Goal: Task Accomplishment & Management: Complete application form

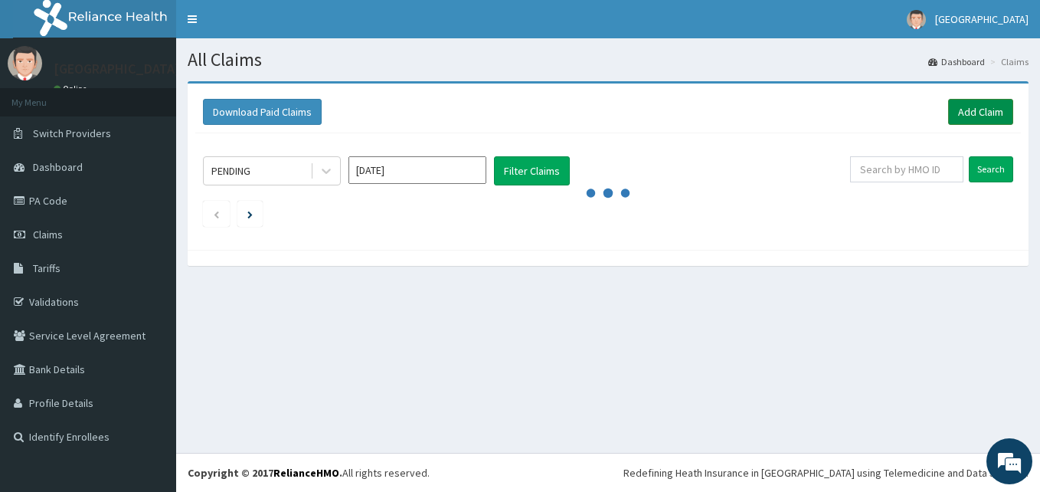
click at [978, 112] on link "Add Claim" at bounding box center [980, 112] width 65 height 26
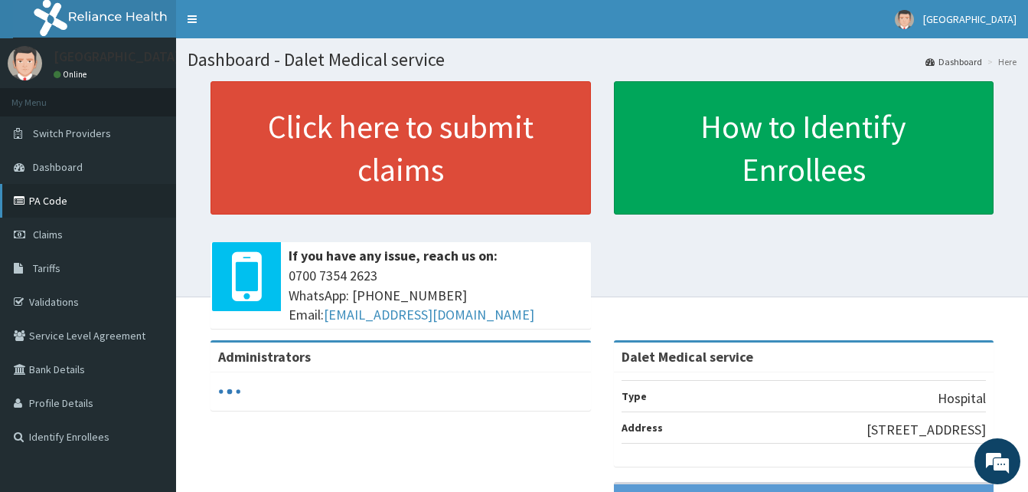
click at [62, 199] on link "PA Code" at bounding box center [88, 201] width 176 height 34
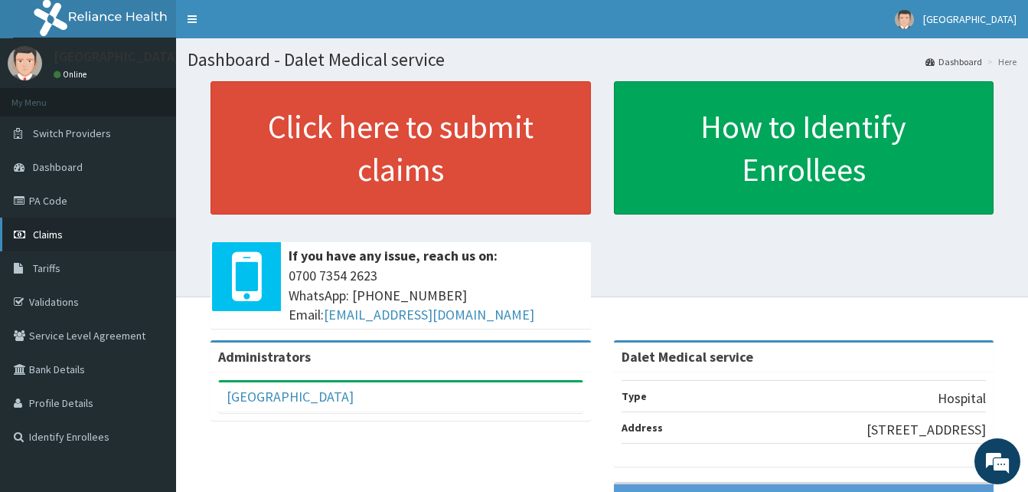
click at [44, 240] on span "Claims" at bounding box center [48, 234] width 30 height 14
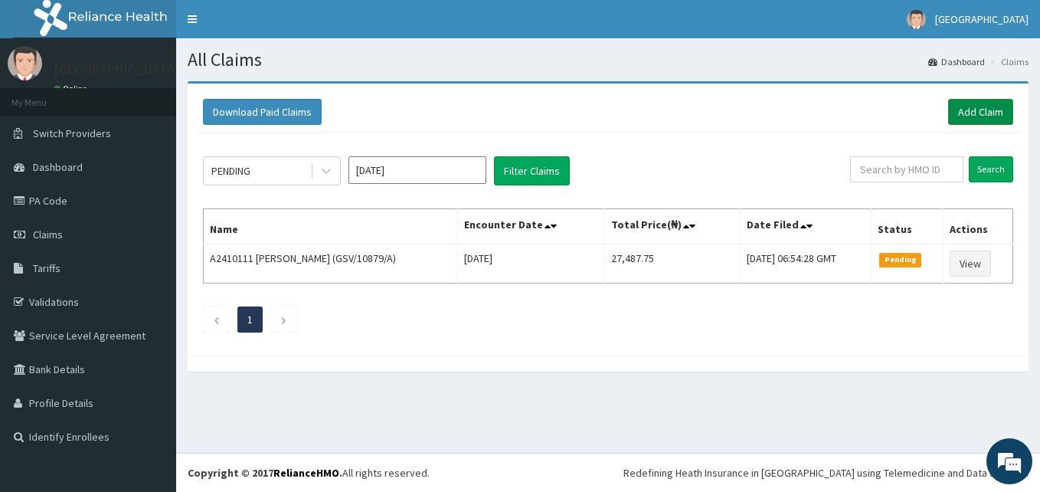
click at [985, 109] on link "Add Claim" at bounding box center [980, 112] width 65 height 26
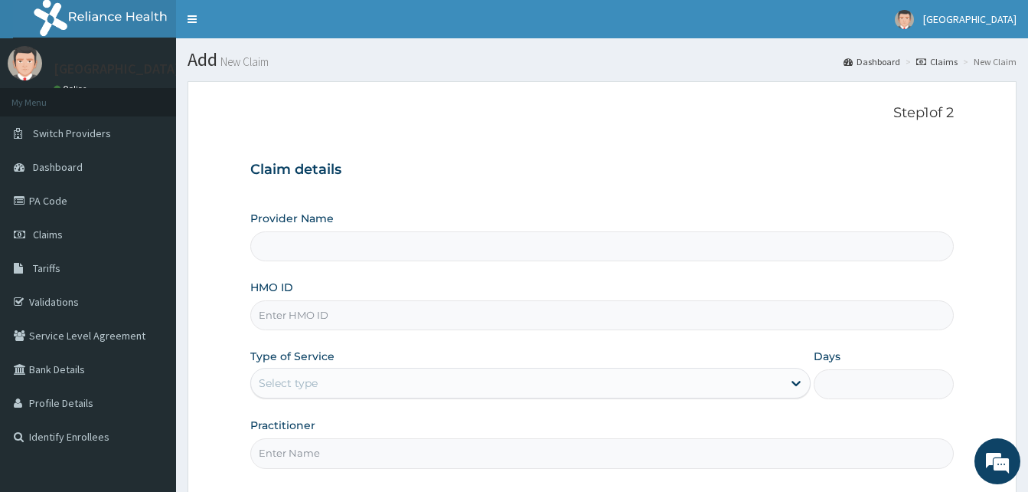
click at [348, 319] on input "HMO ID" at bounding box center [602, 315] width 704 height 30
type input "Dalet Medical service"
type input "QAO/10543/A"
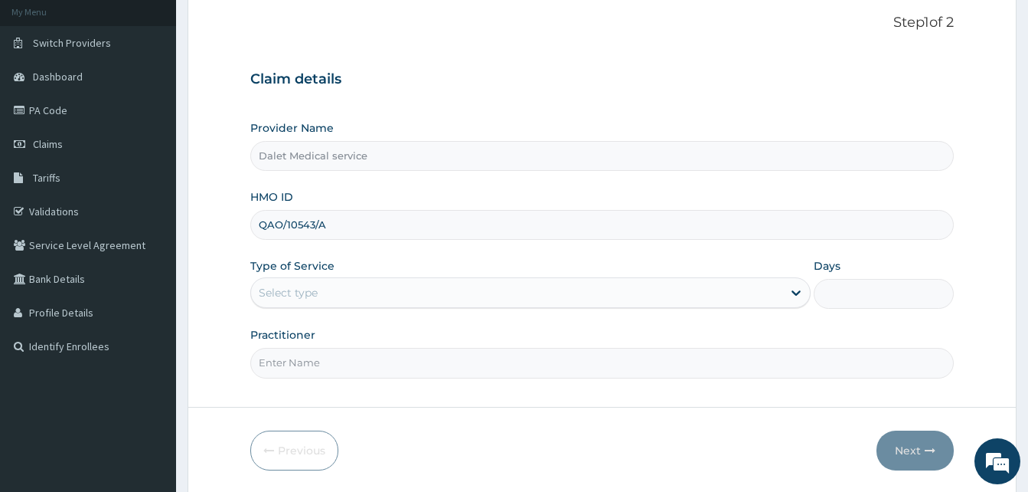
scroll to position [143, 0]
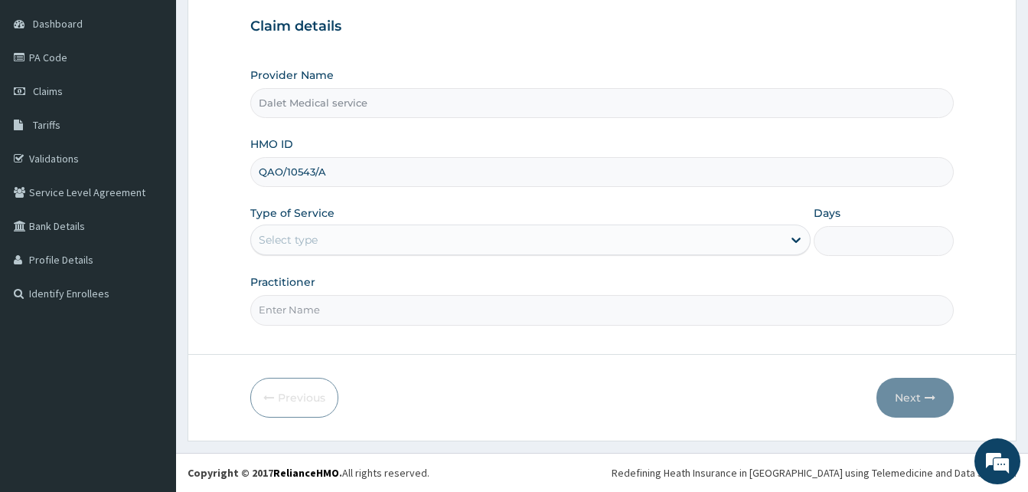
click at [370, 240] on div "Select type" at bounding box center [516, 239] width 531 height 25
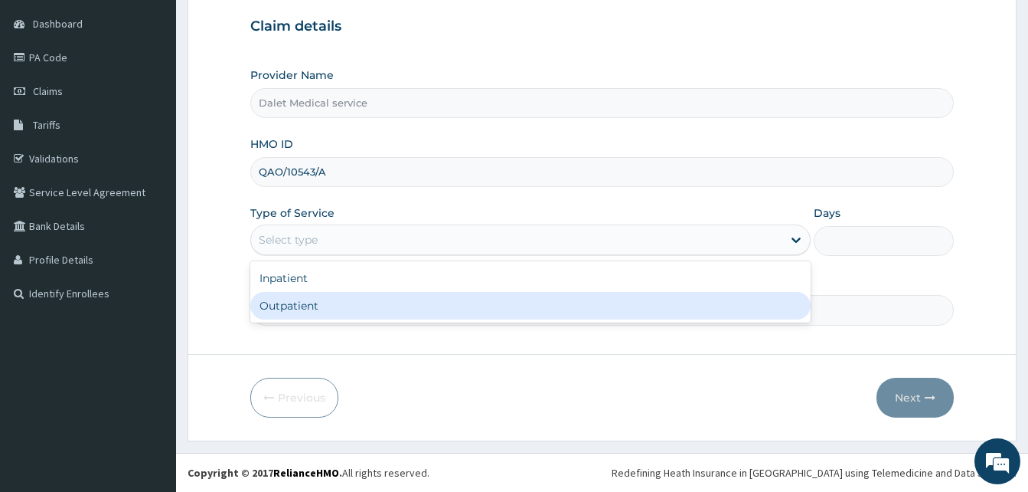
click at [337, 300] on div "Outpatient" at bounding box center [530, 306] width 560 height 28
type input "1"
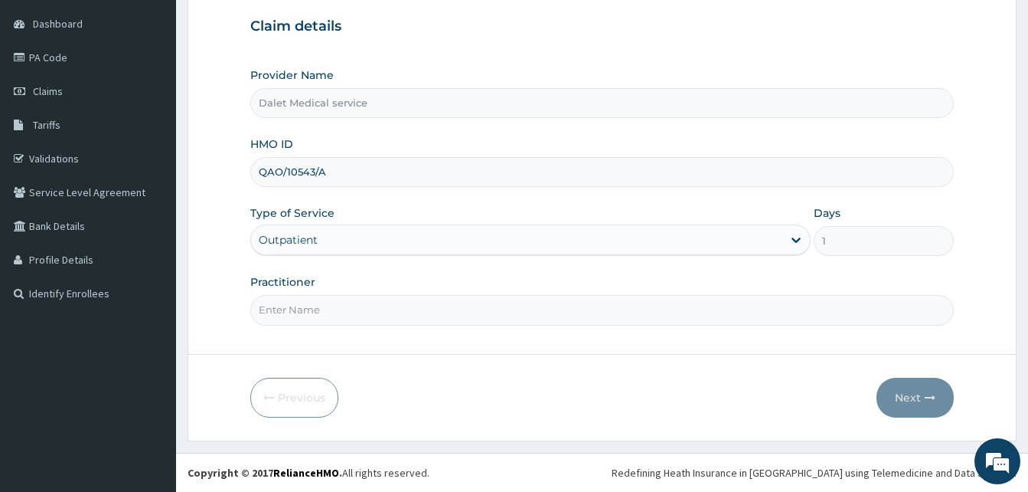
click at [341, 310] on input "Practitioner" at bounding box center [602, 310] width 704 height 30
type input "DR."
click at [920, 397] on button "Next" at bounding box center [915, 397] width 77 height 40
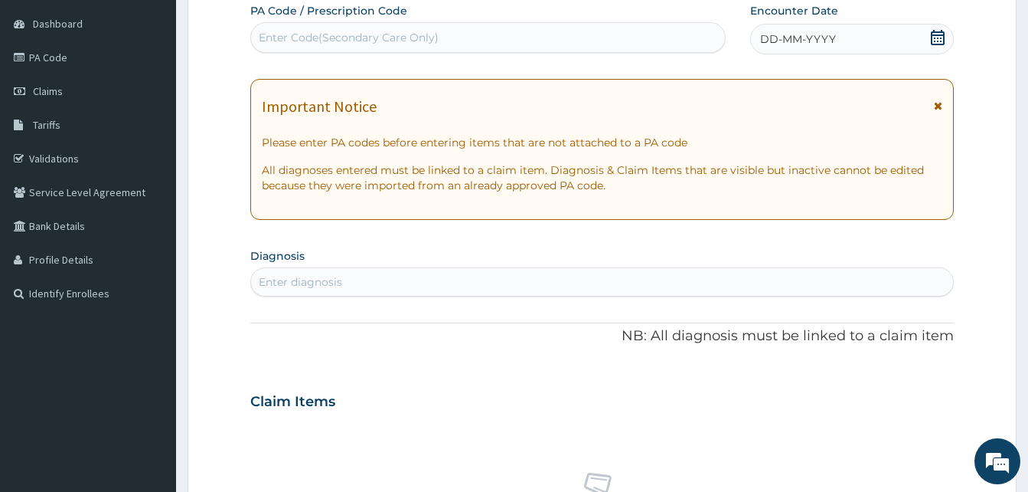
click at [939, 104] on icon at bounding box center [938, 105] width 8 height 11
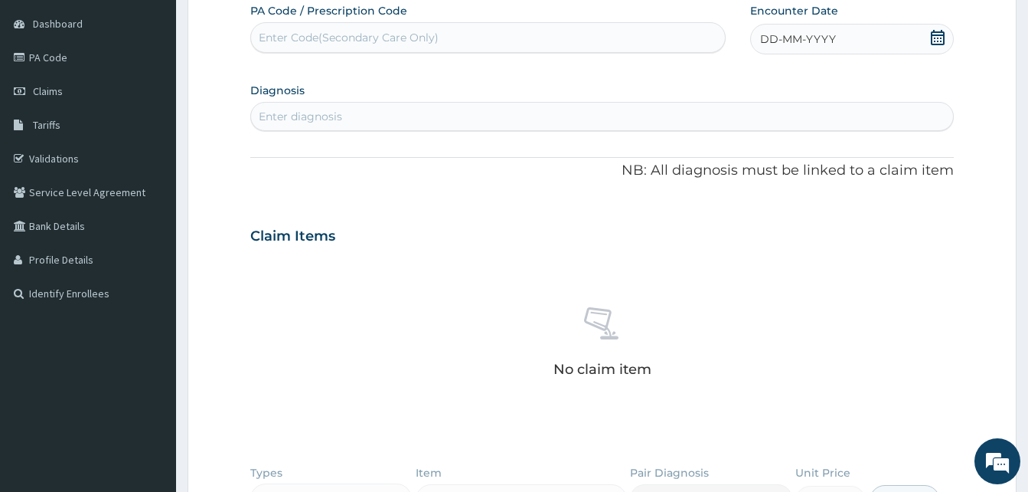
click at [786, 40] on span "DD-MM-YYYY" at bounding box center [798, 38] width 76 height 15
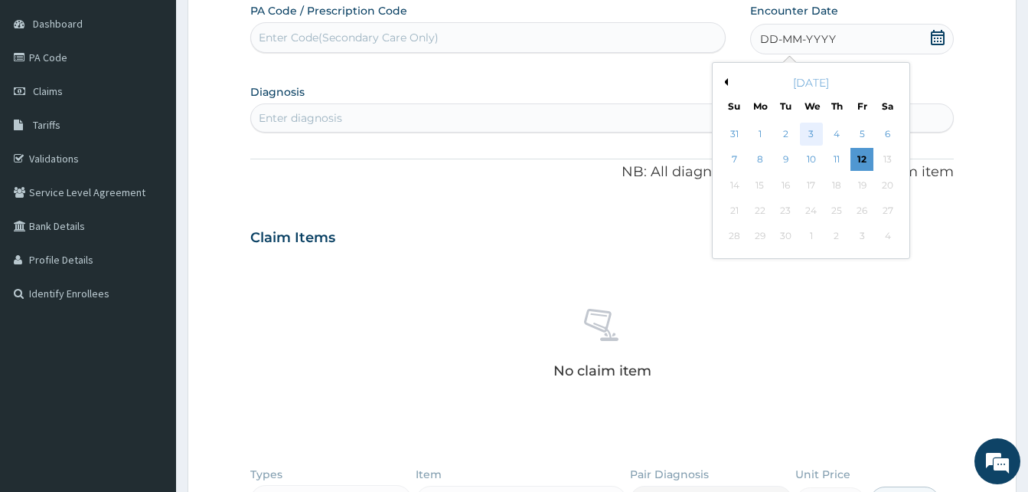
click at [810, 135] on div "3" at bounding box center [810, 134] width 23 height 23
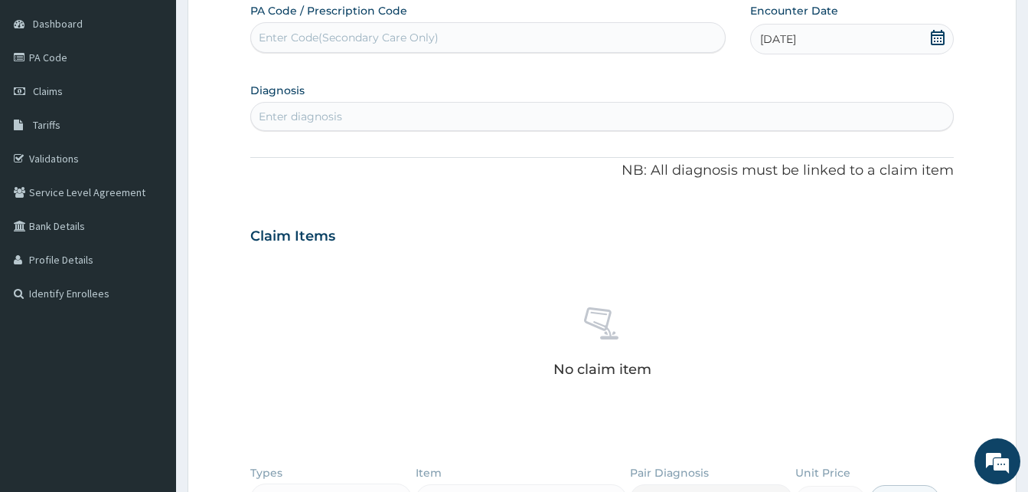
click at [387, 108] on div "Enter diagnosis" at bounding box center [602, 116] width 702 height 25
type input "SEPS"
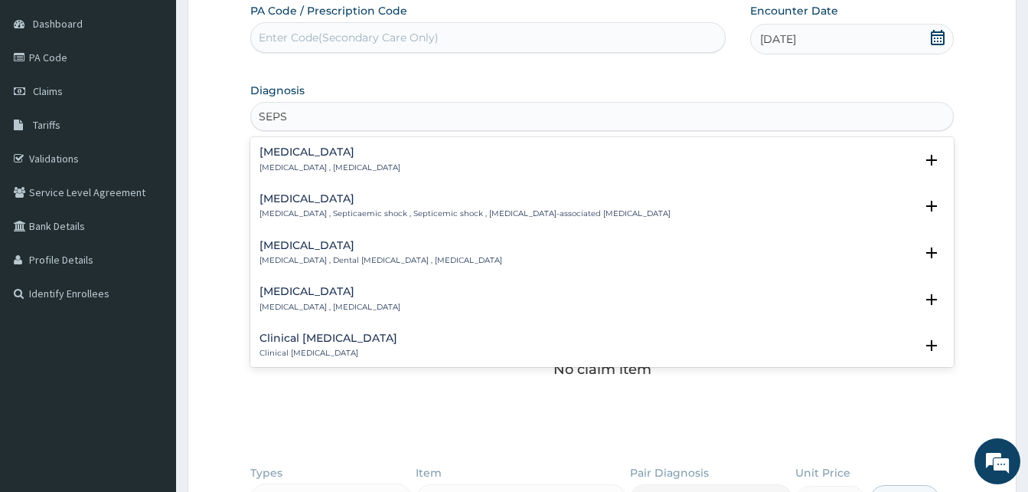
click at [292, 162] on p "[MEDICAL_DATA] , [MEDICAL_DATA]" at bounding box center [330, 167] width 141 height 11
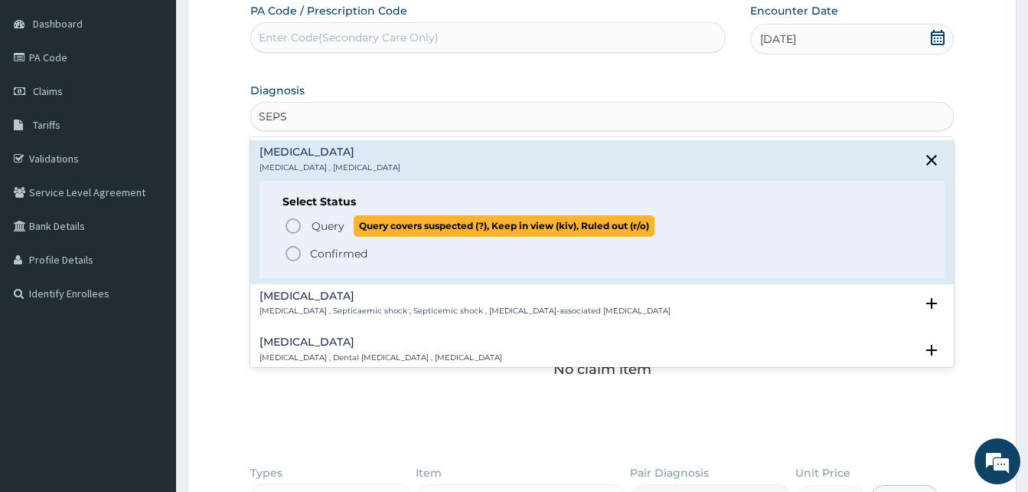
click at [295, 223] on icon "status option query" at bounding box center [293, 226] width 18 height 18
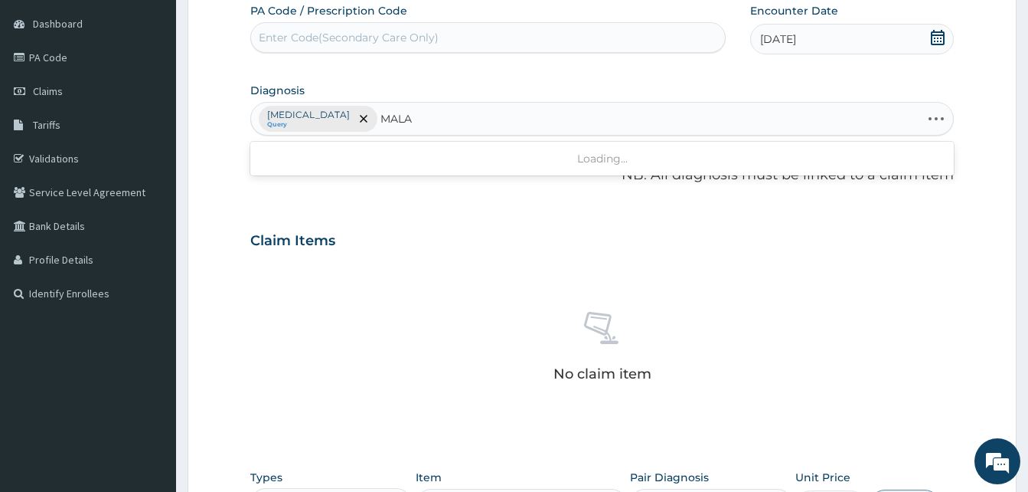
type input "MALAR"
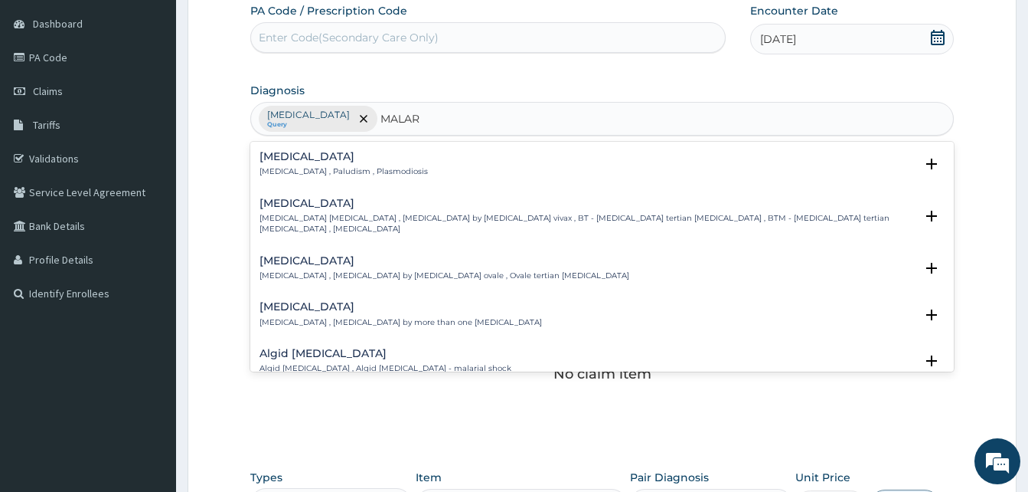
click at [299, 169] on p "[MEDICAL_DATA] , Paludism , Plasmodiosis" at bounding box center [344, 171] width 168 height 11
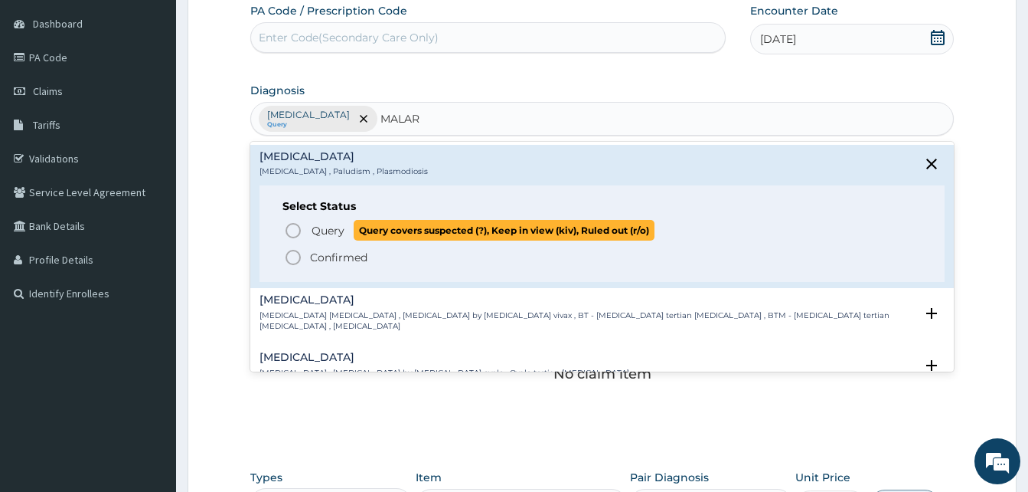
click at [291, 225] on icon "status option query" at bounding box center [293, 230] width 18 height 18
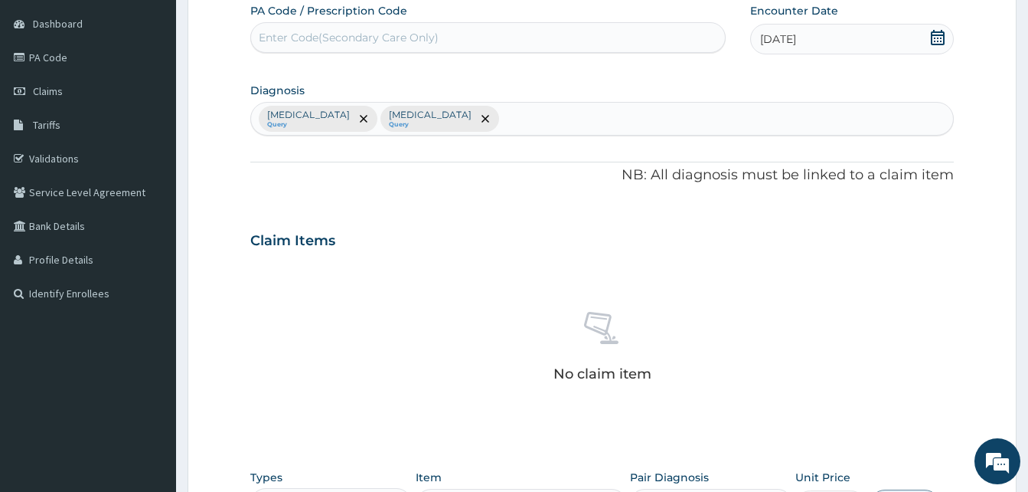
scroll to position [447, 0]
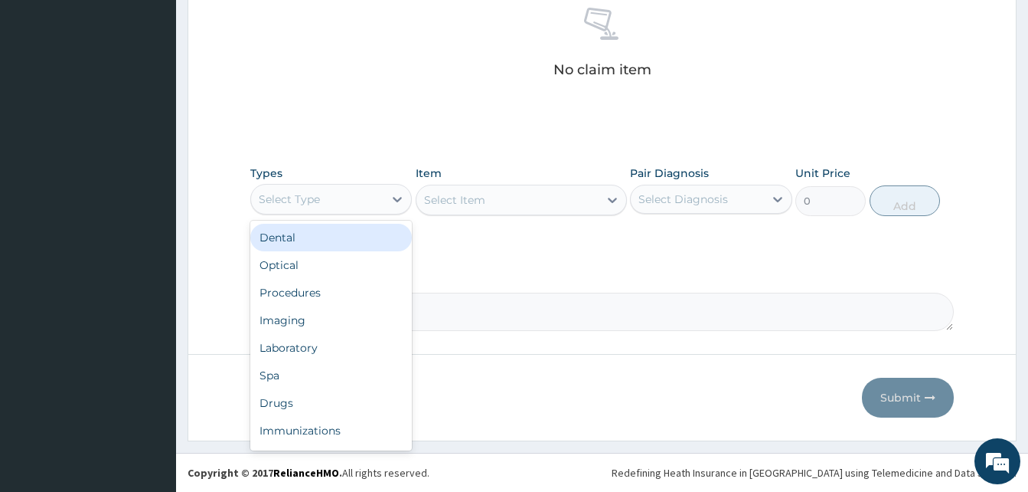
click at [359, 198] on div "Select Type" at bounding box center [317, 199] width 132 height 25
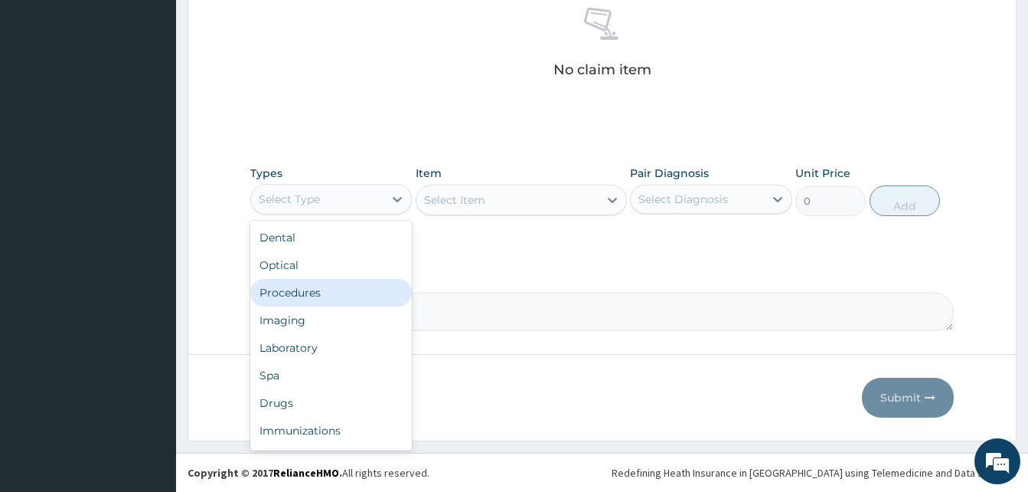
click at [302, 298] on div "Procedures" at bounding box center [331, 293] width 162 height 28
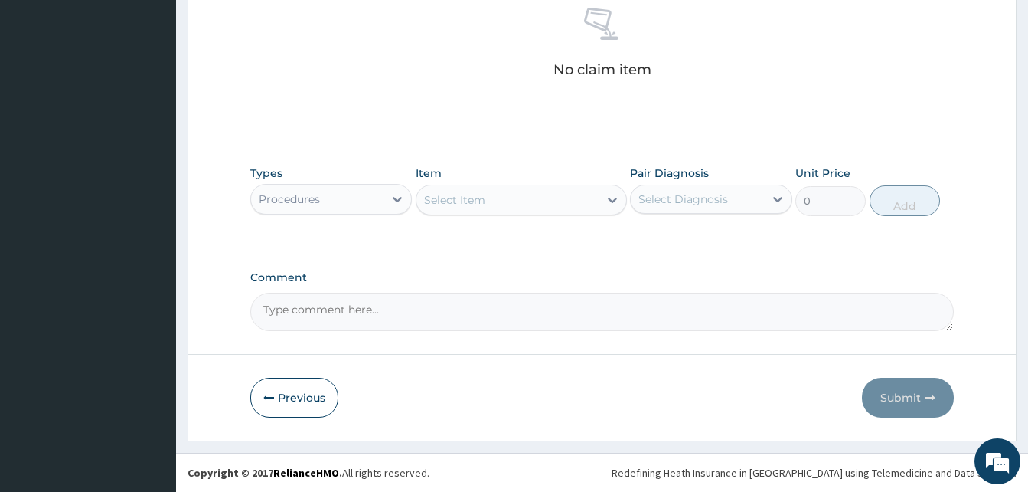
click at [485, 196] on div "Select Item" at bounding box center [508, 200] width 182 height 25
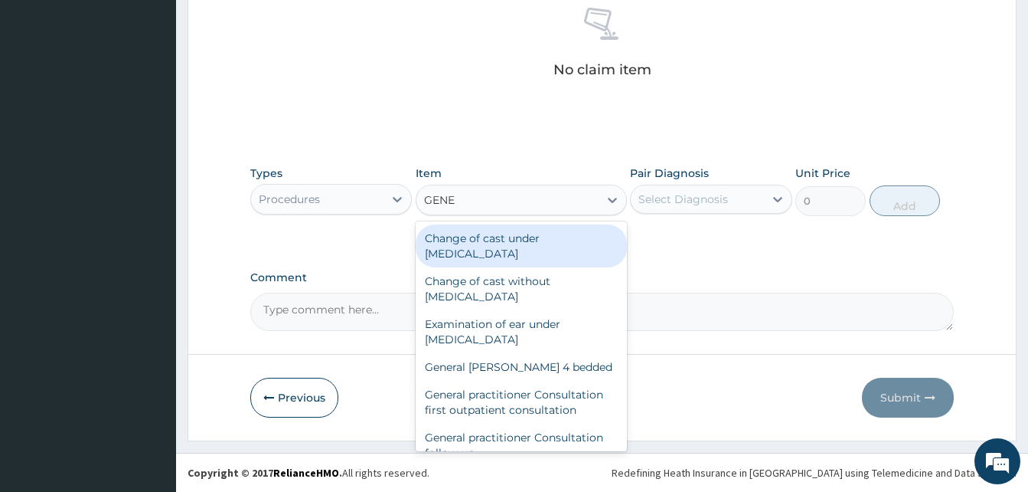
type input "GENER"
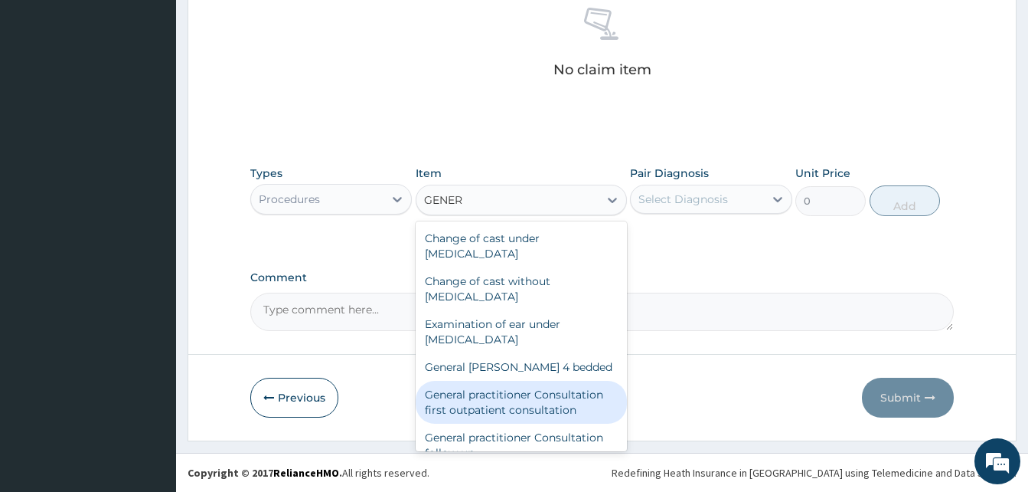
drag, startPoint x: 527, startPoint y: 401, endPoint x: 614, endPoint y: 310, distance: 126.2
click at [527, 400] on div "General practitioner Consultation first outpatient consultation" at bounding box center [521, 402] width 211 height 43
type input "3547.5"
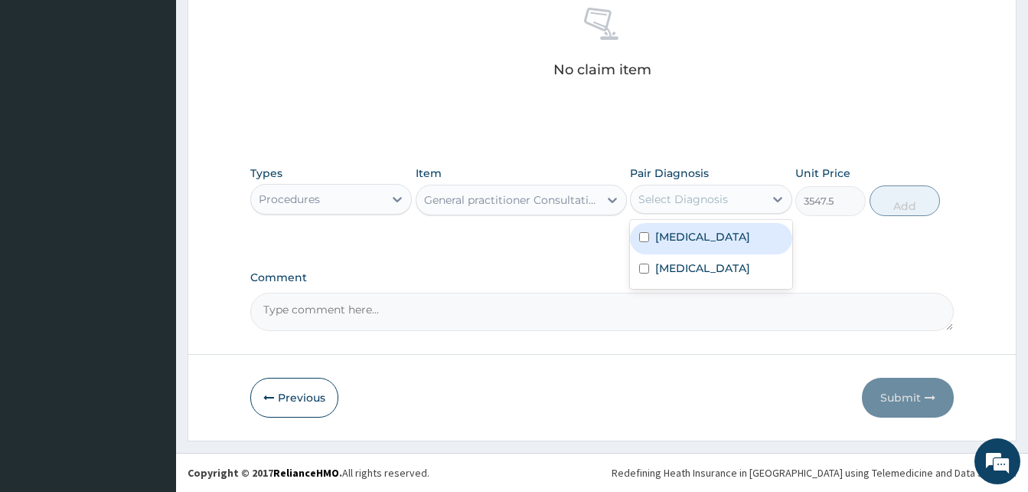
click at [699, 196] on div "Select Diagnosis" at bounding box center [684, 198] width 90 height 15
click at [697, 237] on div "[MEDICAL_DATA]" at bounding box center [711, 238] width 162 height 31
checkbox input "true"
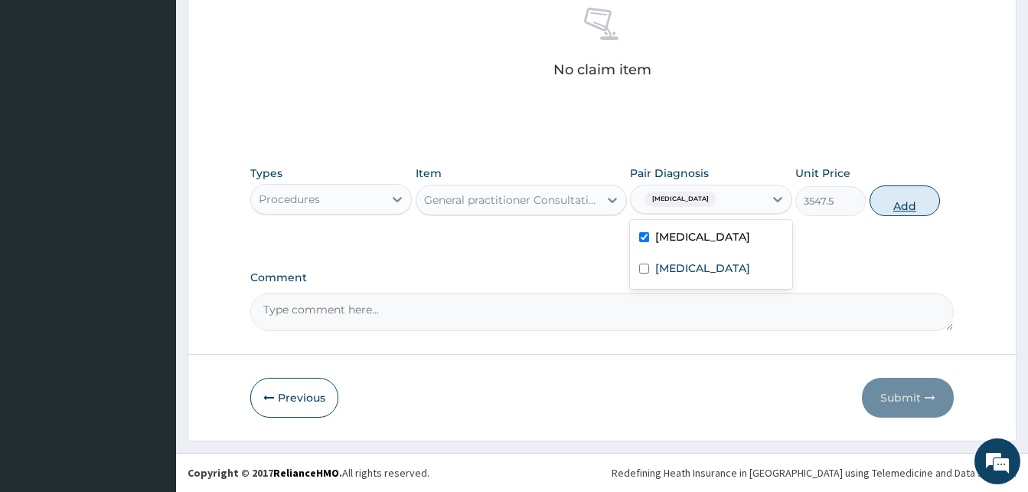
click at [919, 202] on button "Add" at bounding box center [905, 200] width 70 height 31
type input "0"
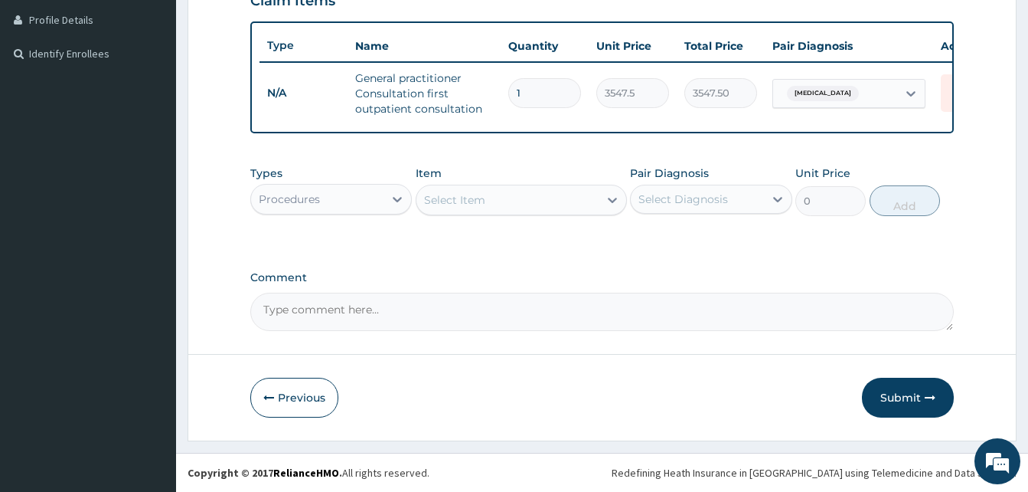
scroll to position [394, 0]
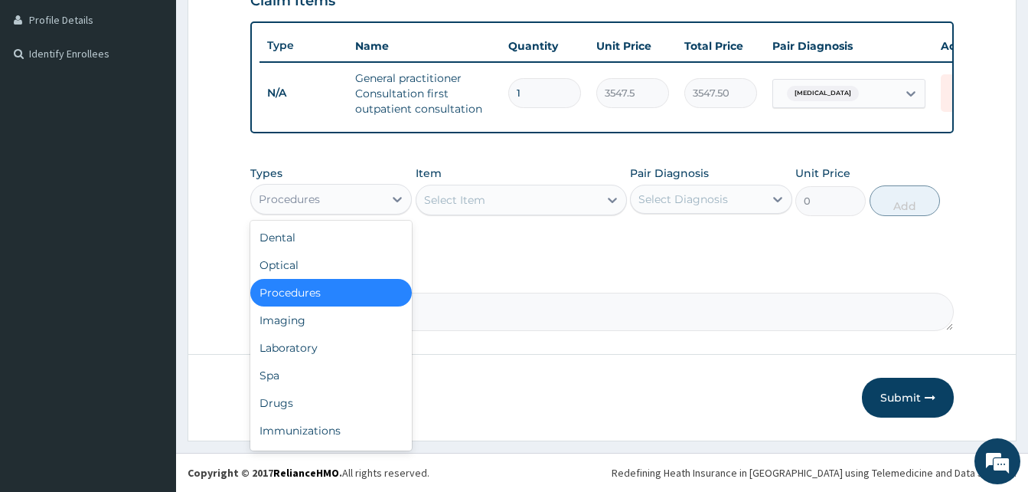
click at [342, 200] on div "Procedures" at bounding box center [317, 199] width 132 height 25
click at [327, 345] on div "Laboratory" at bounding box center [331, 348] width 162 height 28
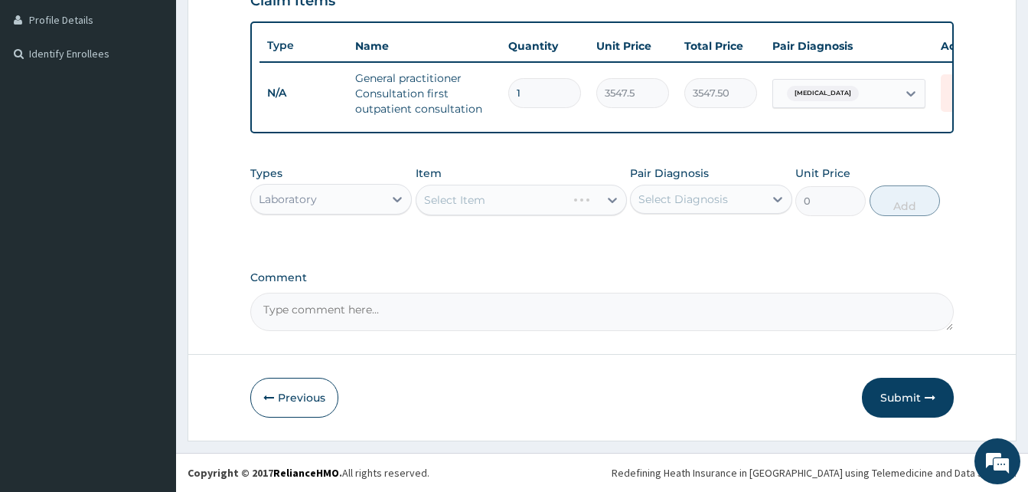
click at [518, 204] on div "Select Item" at bounding box center [521, 200] width 211 height 31
click at [544, 209] on div "Select Item" at bounding box center [508, 200] width 182 height 25
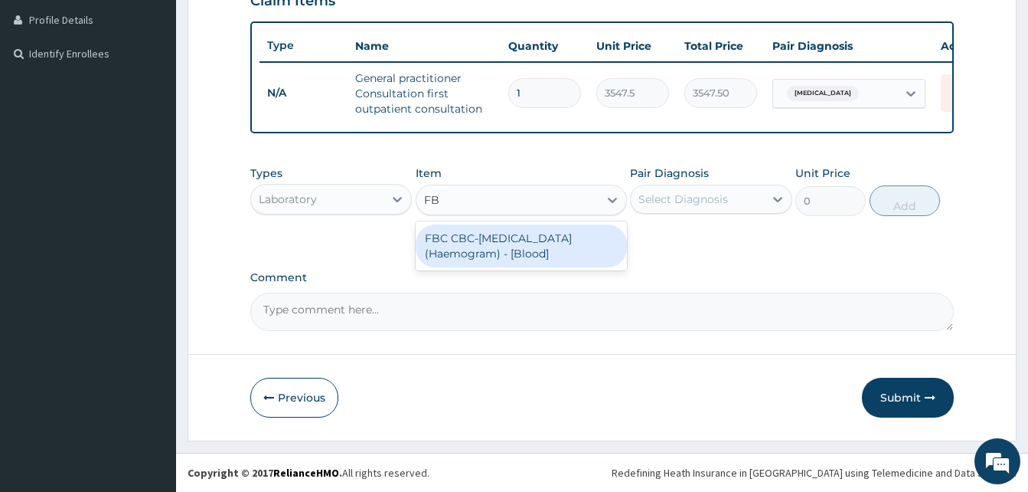
type input "FBC"
click at [517, 252] on div "FBC CBC-[MEDICAL_DATA] (Haemogram) - [Blood]" at bounding box center [521, 245] width 211 height 43
type input "4300"
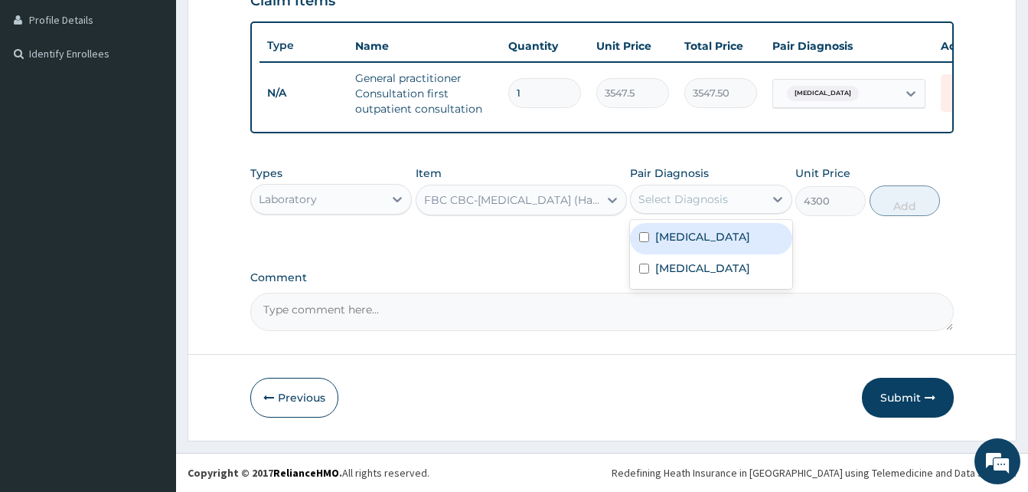
click at [711, 191] on div "Select Diagnosis" at bounding box center [684, 198] width 90 height 15
click at [697, 229] on div "[MEDICAL_DATA]" at bounding box center [711, 238] width 162 height 31
checkbox input "true"
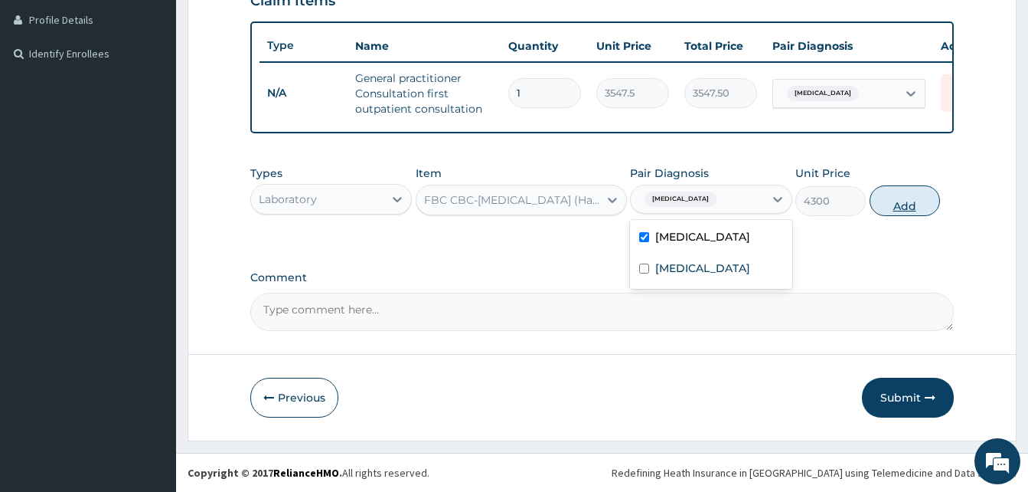
click at [897, 204] on button "Add" at bounding box center [905, 200] width 70 height 31
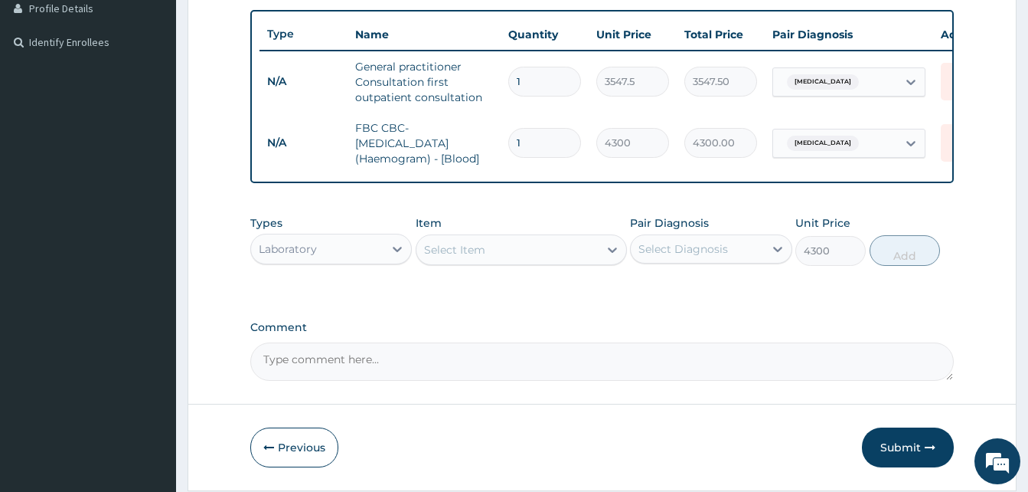
type input "0"
click at [540, 257] on div "Select Item" at bounding box center [508, 249] width 182 height 25
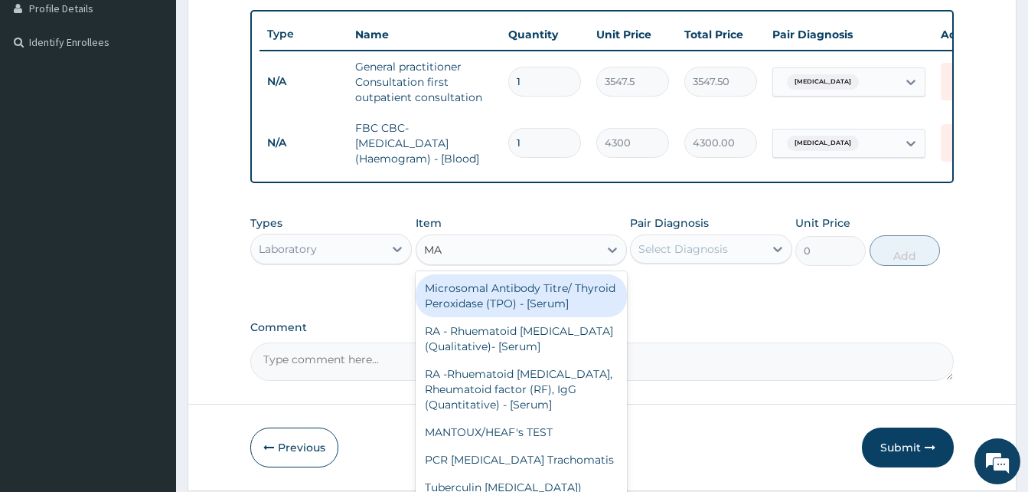
type input "MAL"
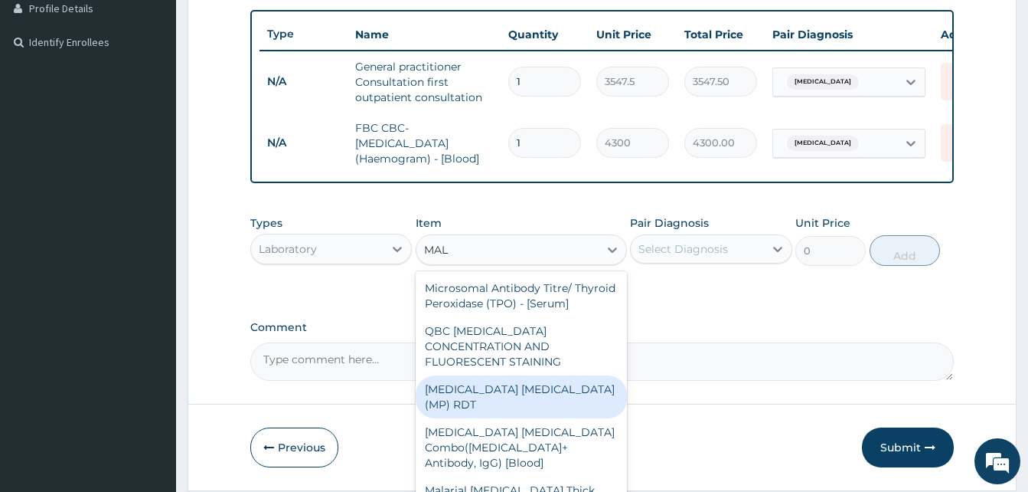
click at [570, 405] on div "MALARIA PARASITE (MP) RDT" at bounding box center [521, 396] width 211 height 43
type input "1612.5"
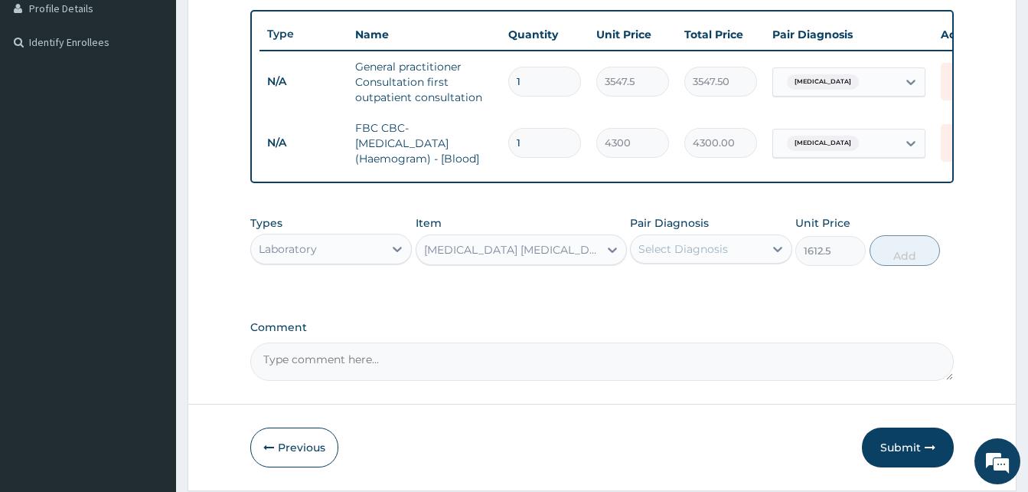
drag, startPoint x: 703, startPoint y: 250, endPoint x: 710, endPoint y: 268, distance: 18.9
click at [703, 251] on div "Select Diagnosis" at bounding box center [697, 249] width 132 height 25
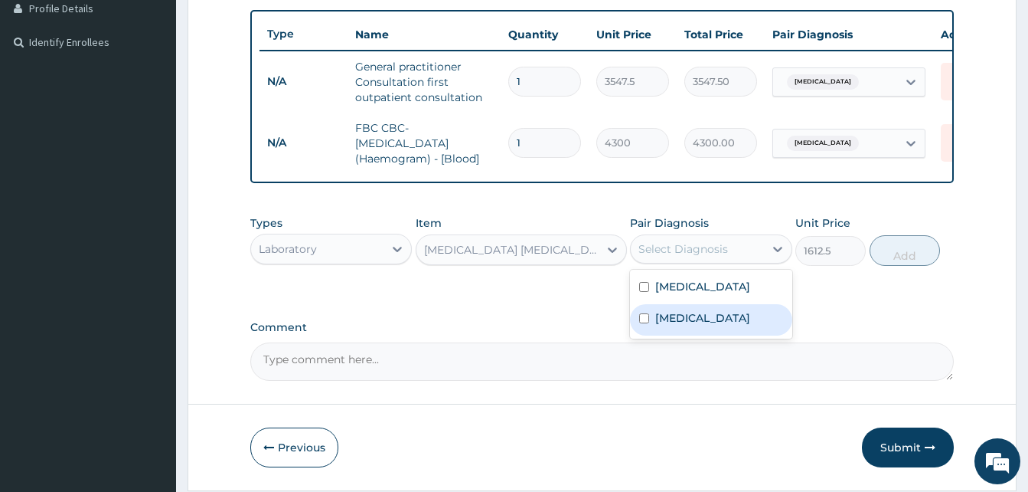
drag, startPoint x: 694, startPoint y: 325, endPoint x: 750, endPoint y: 299, distance: 61.3
click at [695, 324] on label "Malaria" at bounding box center [702, 317] width 95 height 15
checkbox input "true"
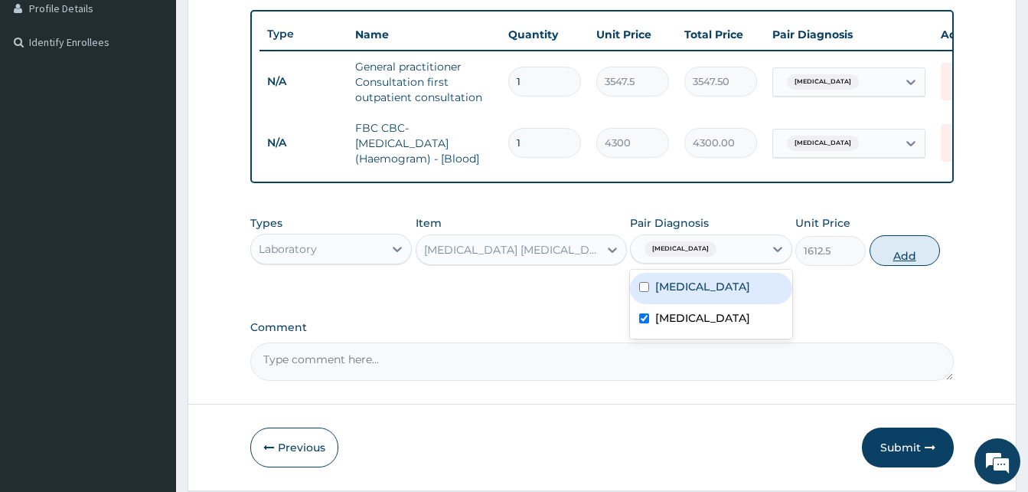
click at [919, 255] on button "Add" at bounding box center [905, 250] width 70 height 31
type input "0"
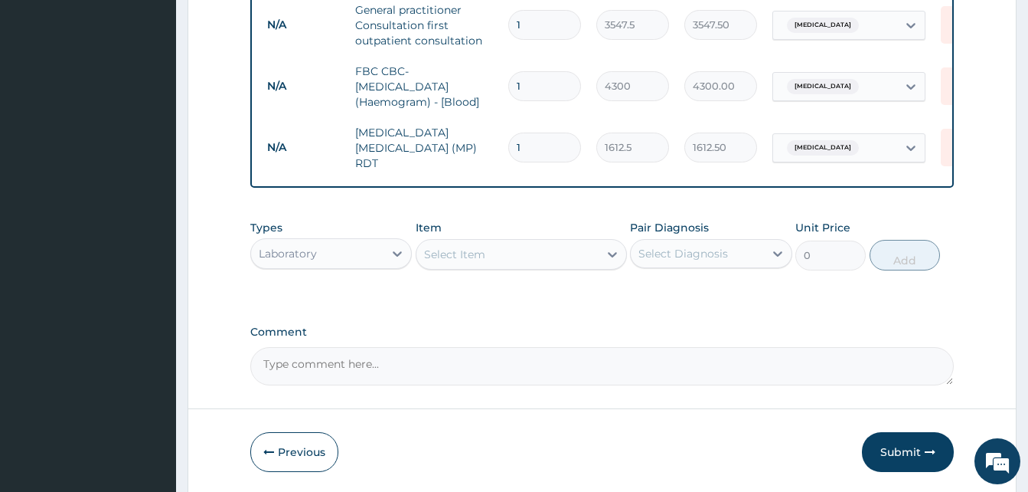
scroll to position [508, 0]
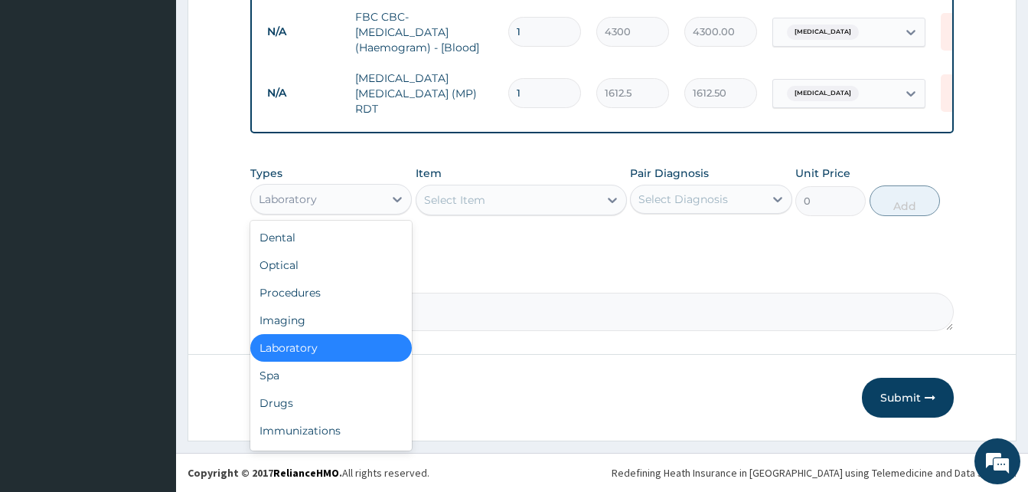
click at [348, 211] on div "Laboratory" at bounding box center [331, 199] width 162 height 31
drag, startPoint x: 279, startPoint y: 407, endPoint x: 445, endPoint y: 206, distance: 260.5
click at [280, 403] on div "Drugs" at bounding box center [331, 403] width 162 height 28
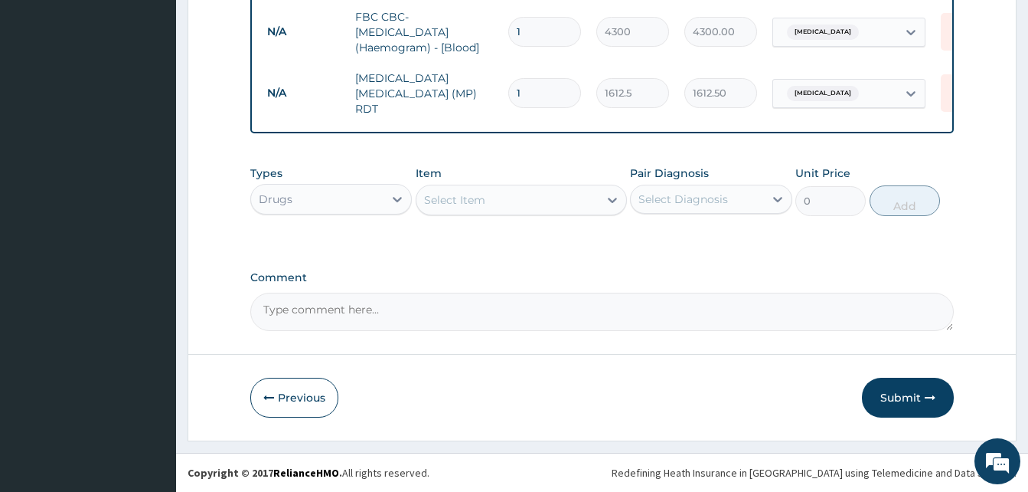
drag, startPoint x: 511, startPoint y: 216, endPoint x: 515, endPoint y: 198, distance: 17.9
click at [511, 209] on div "Types Drugs Item Select Item Pair Diagnosis Select Diagnosis Unit Price 0 Add" at bounding box center [602, 191] width 704 height 66
click at [511, 198] on div "Select Item" at bounding box center [508, 200] width 182 height 25
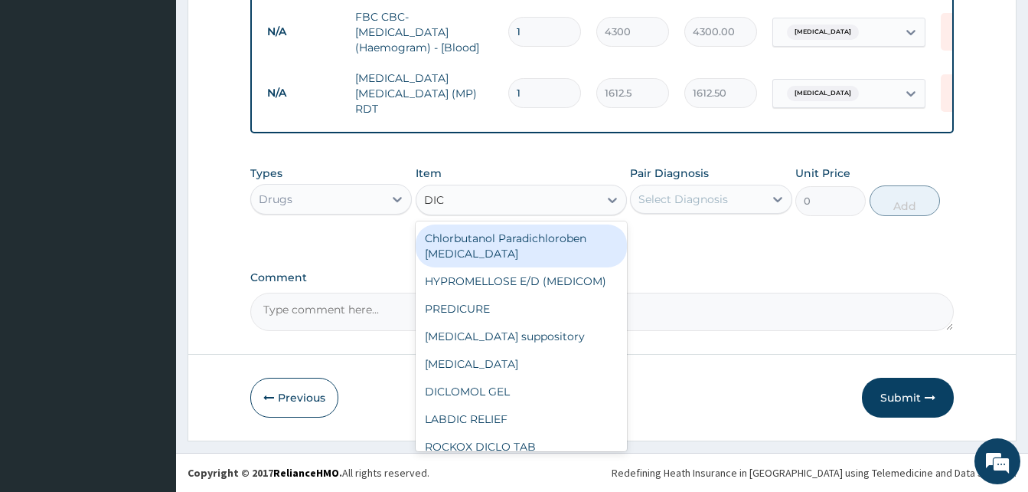
type input "DICL"
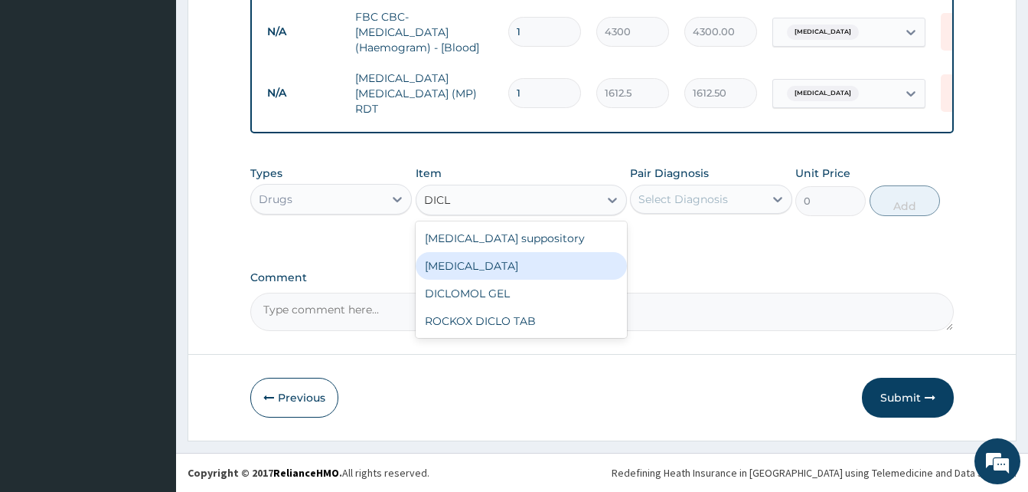
click at [509, 260] on div "Diclofenac" at bounding box center [521, 266] width 211 height 28
type input "591.25"
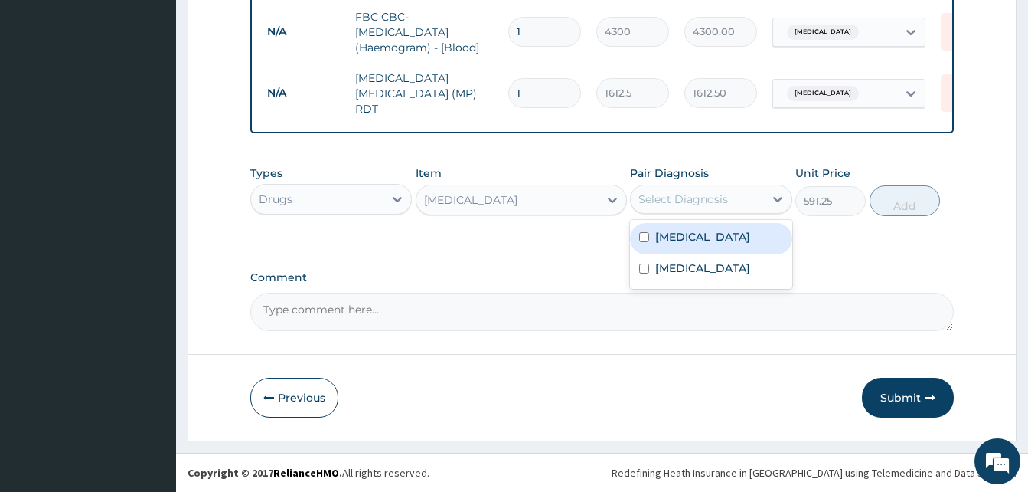
click at [733, 203] on div "Select Diagnosis" at bounding box center [697, 199] width 132 height 25
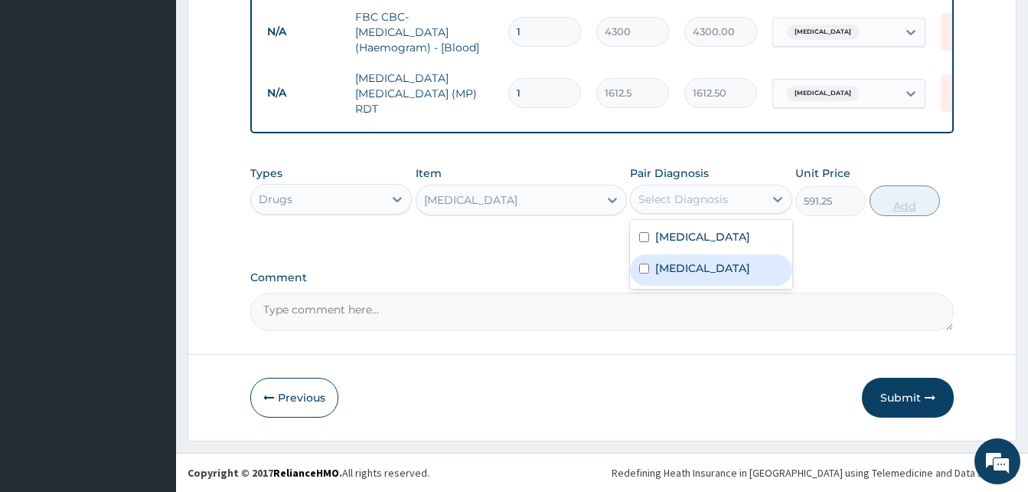
drag, startPoint x: 701, startPoint y: 267, endPoint x: 880, endPoint y: 198, distance: 192.7
click at [726, 255] on div "Malaria" at bounding box center [711, 269] width 162 height 31
checkbox input "true"
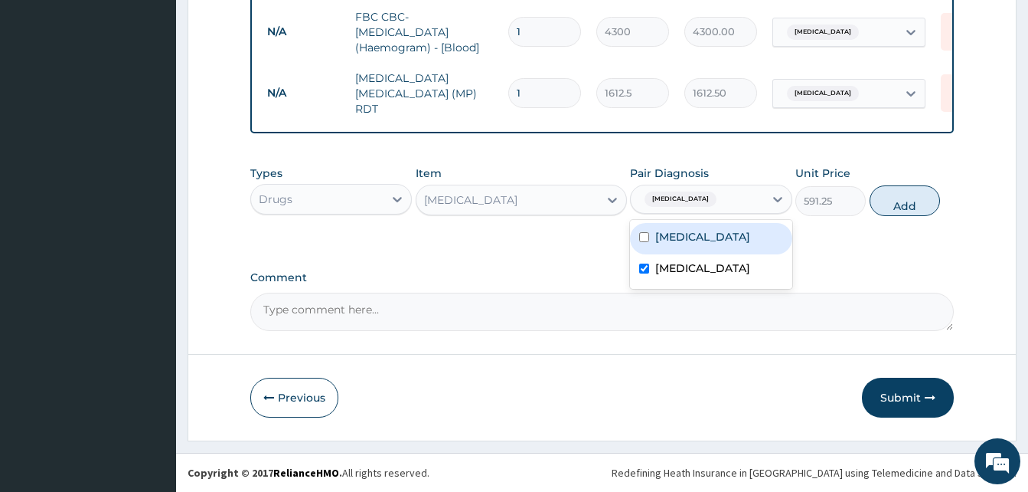
click at [894, 201] on button "Add" at bounding box center [905, 200] width 70 height 31
type input "0"
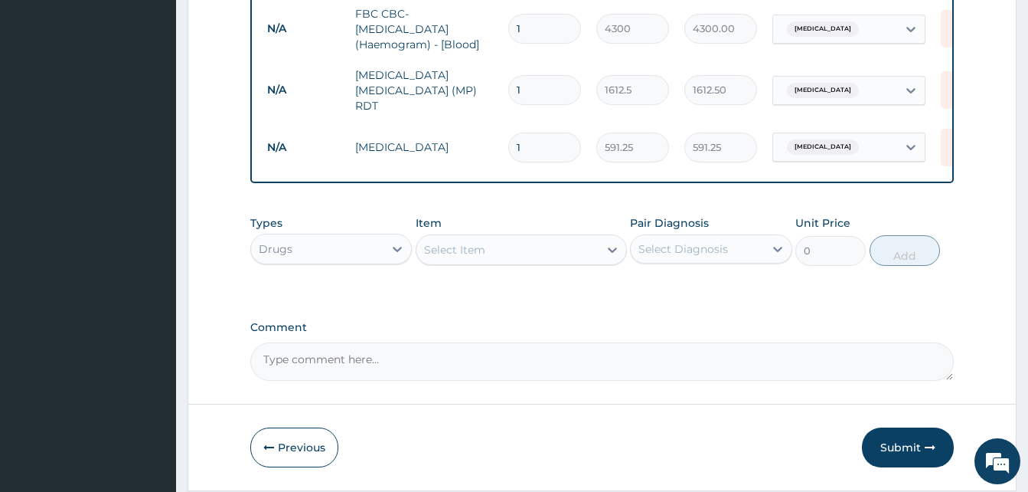
click at [473, 253] on div "Select Item" at bounding box center [454, 249] width 61 height 15
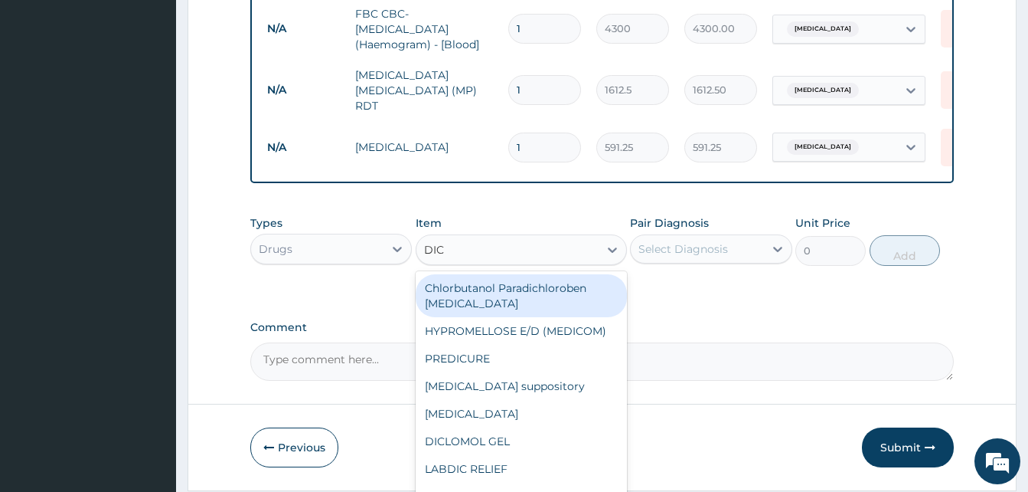
type input "DICL"
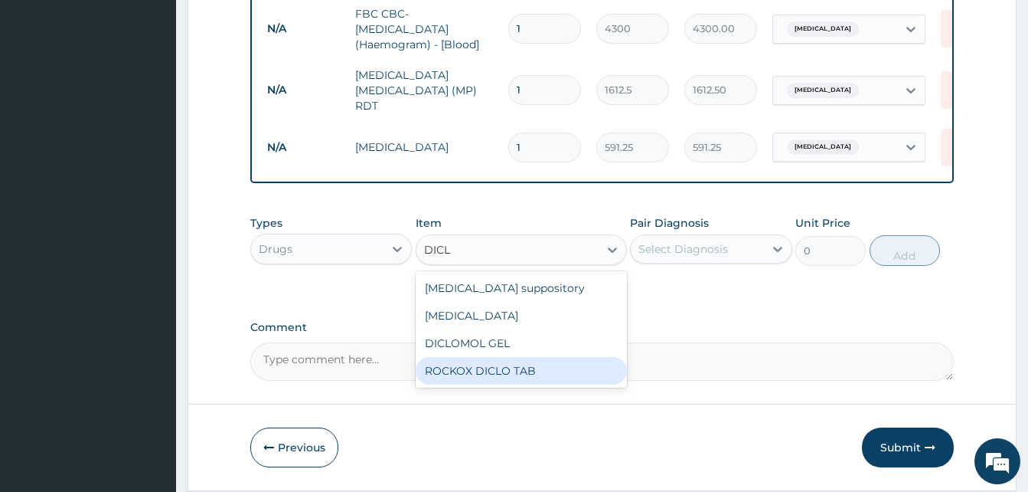
click at [518, 372] on div "ROCKOX DICLO TAB" at bounding box center [521, 371] width 211 height 28
type input "82.775"
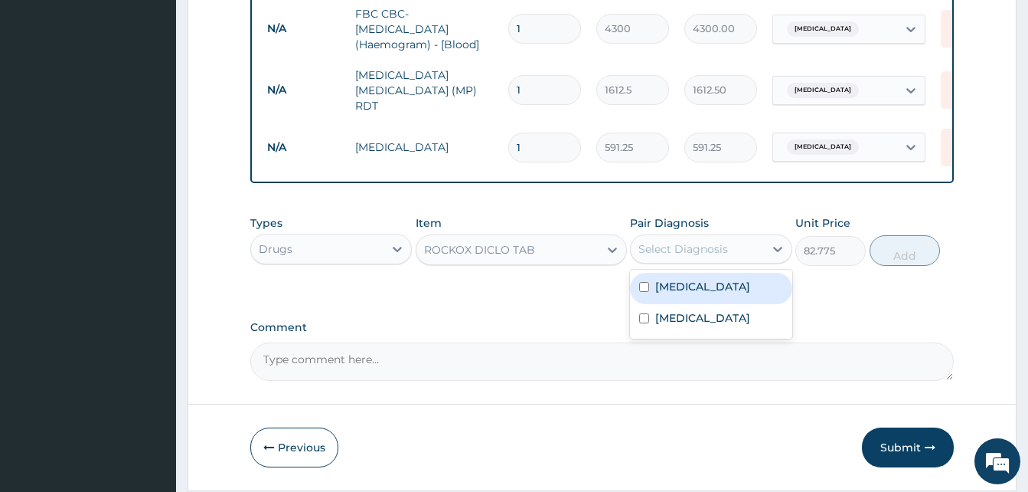
click at [756, 248] on div "Select Diagnosis" at bounding box center [697, 249] width 132 height 25
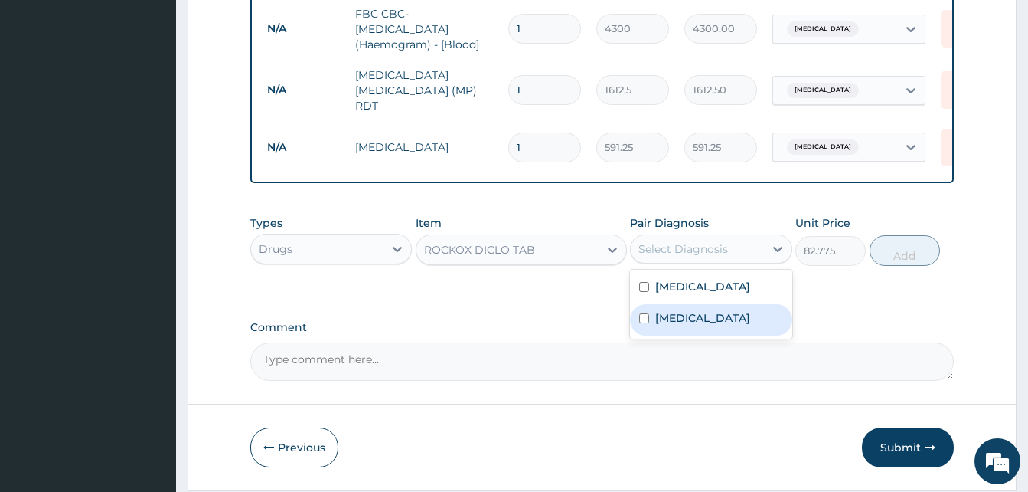
click at [750, 313] on div "Malaria" at bounding box center [711, 319] width 162 height 31
checkbox input "true"
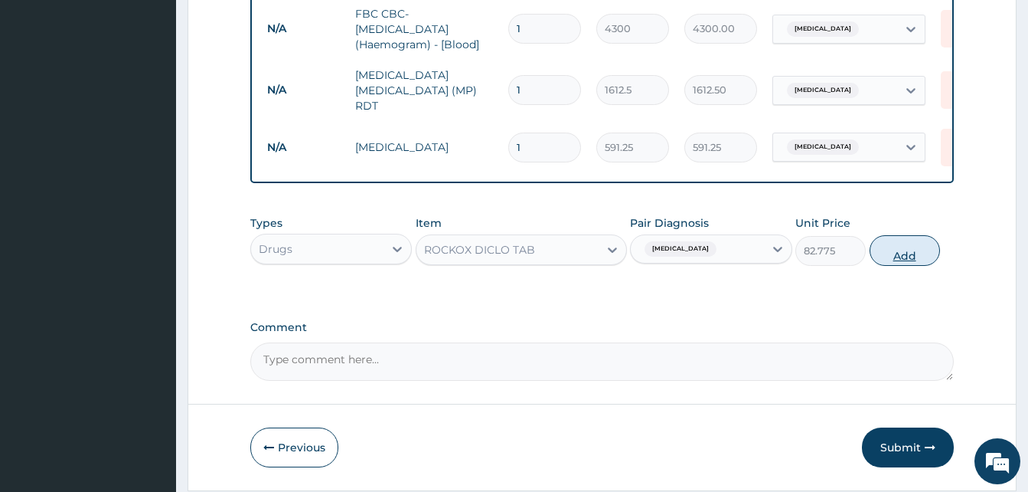
click at [929, 255] on button "Add" at bounding box center [905, 250] width 70 height 31
type input "0"
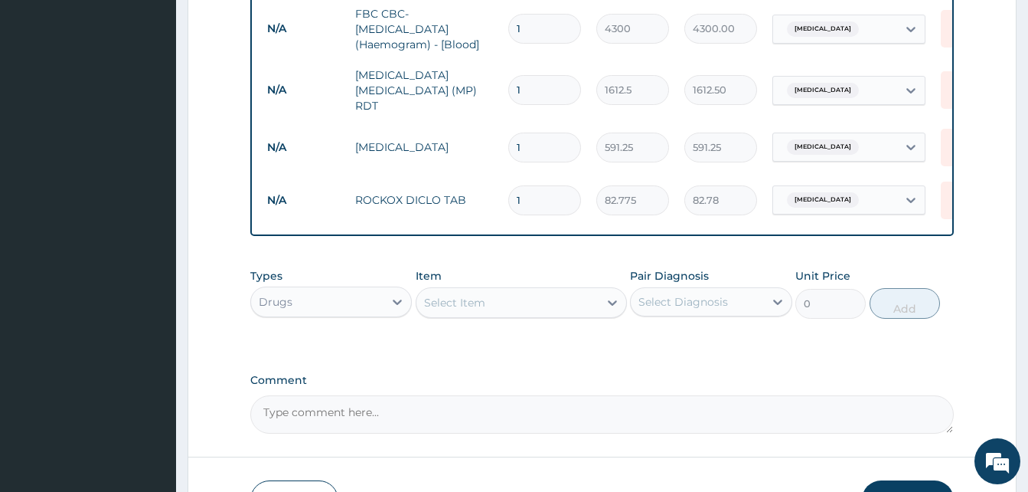
type input "0.00"
type input "6"
type input "496.65"
type input "6"
click at [471, 301] on div "Select Item" at bounding box center [454, 302] width 61 height 15
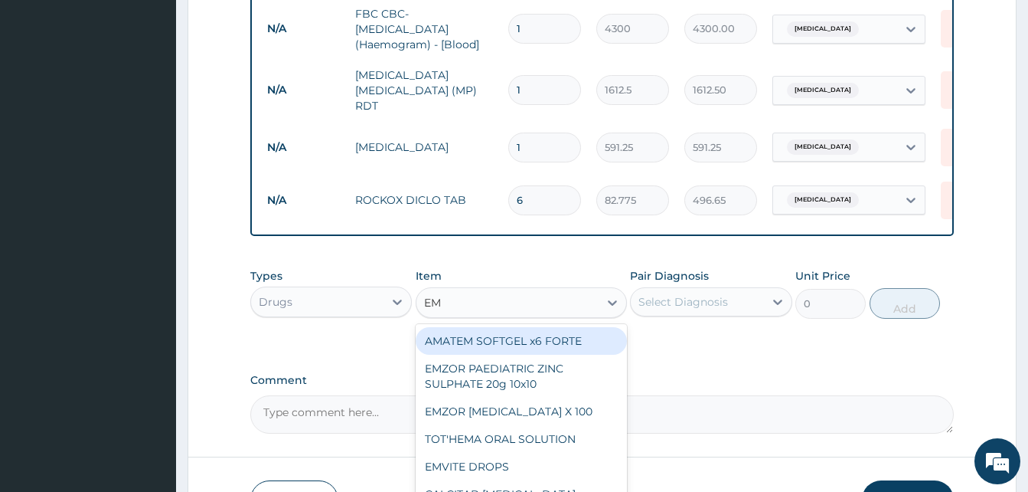
type input "EMA"
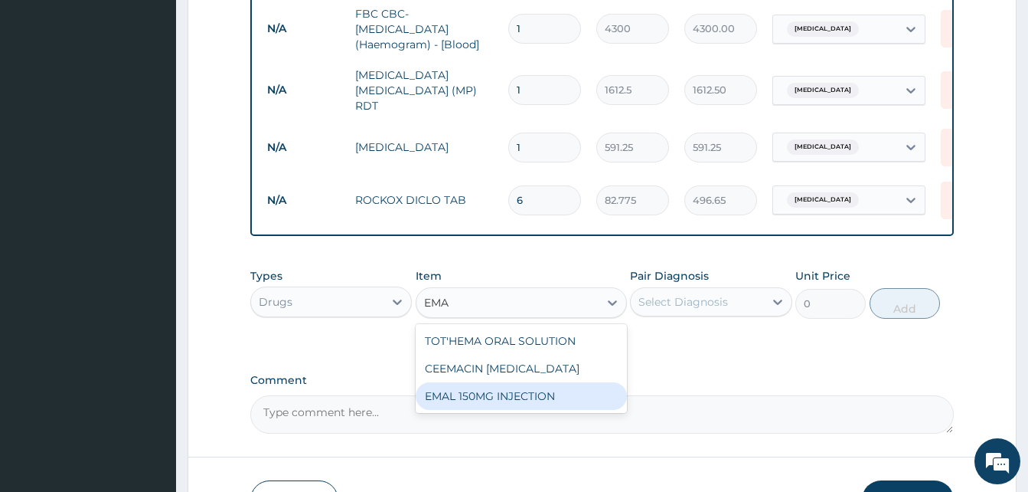
click at [528, 398] on div "EMAL 150MG INJECTION" at bounding box center [521, 396] width 211 height 28
type input "3000"
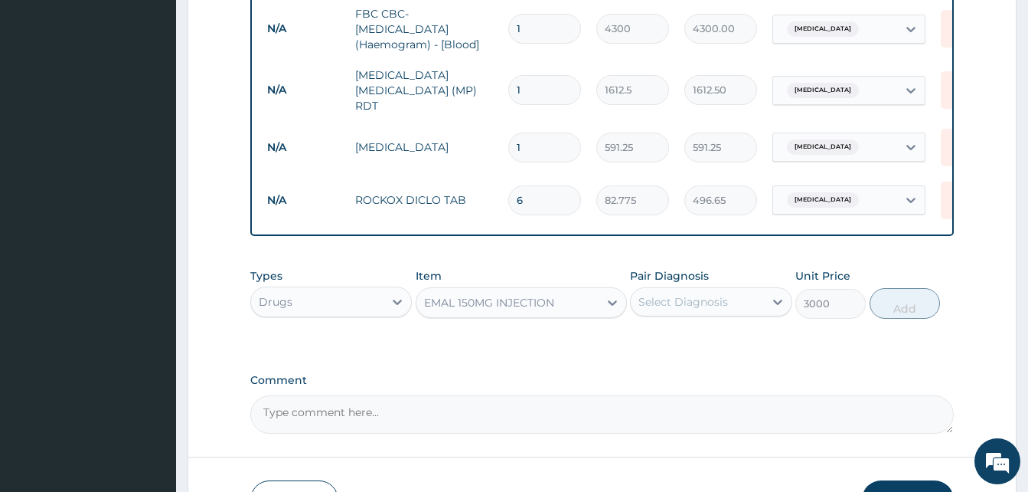
click at [732, 301] on div "Select Diagnosis" at bounding box center [697, 301] width 132 height 25
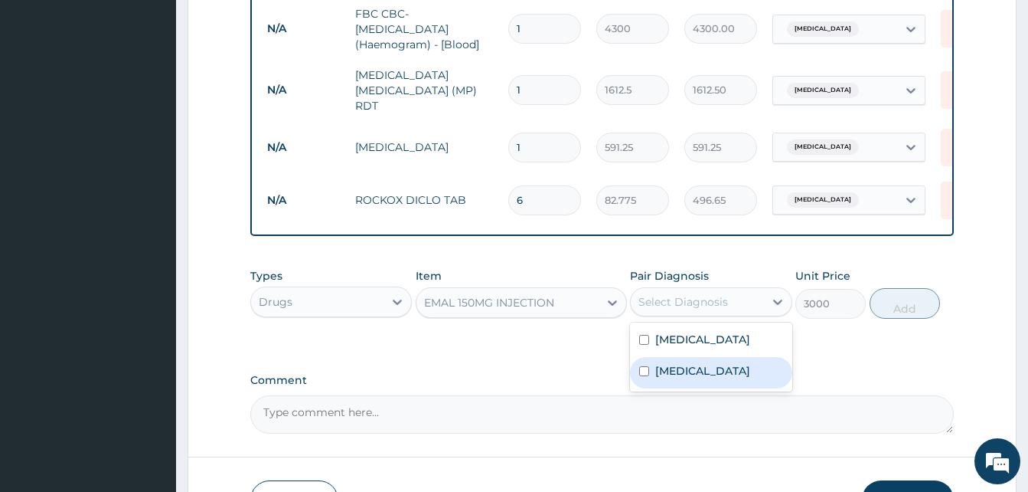
drag, startPoint x: 713, startPoint y: 376, endPoint x: 847, endPoint y: 348, distance: 136.9
click at [717, 377] on div "Malaria" at bounding box center [711, 372] width 162 height 31
checkbox input "true"
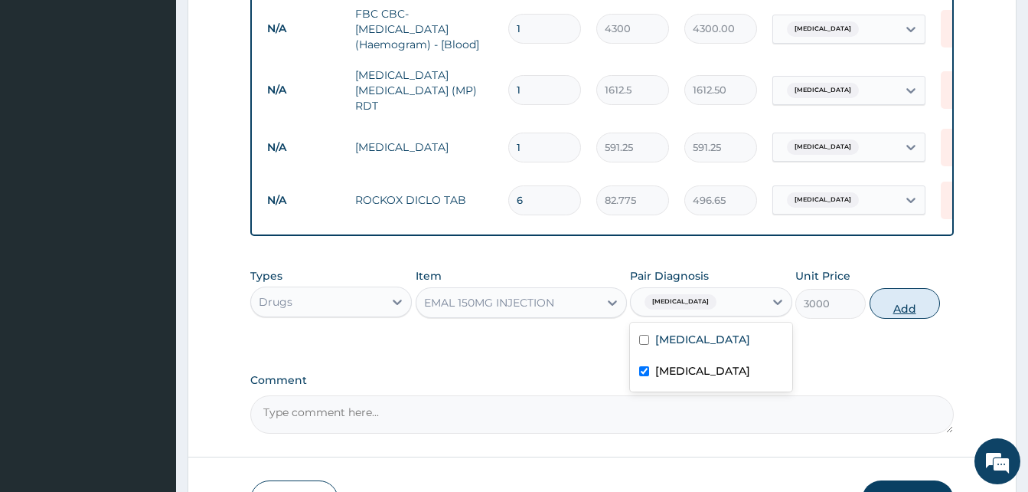
click at [925, 315] on button "Add" at bounding box center [905, 303] width 70 height 31
type input "0"
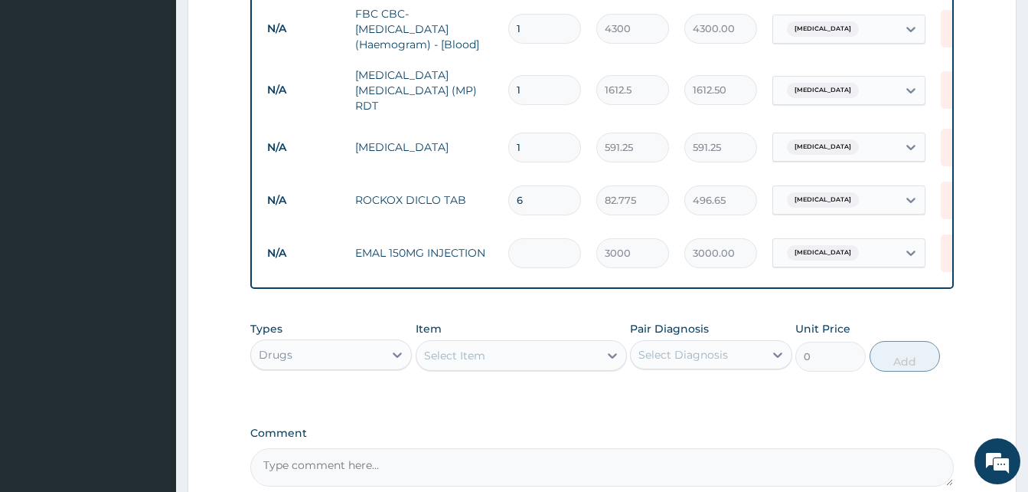
type input "0.00"
type input "3"
type input "9000.00"
type input "3"
click at [484, 363] on div "Select Item" at bounding box center [454, 355] width 61 height 15
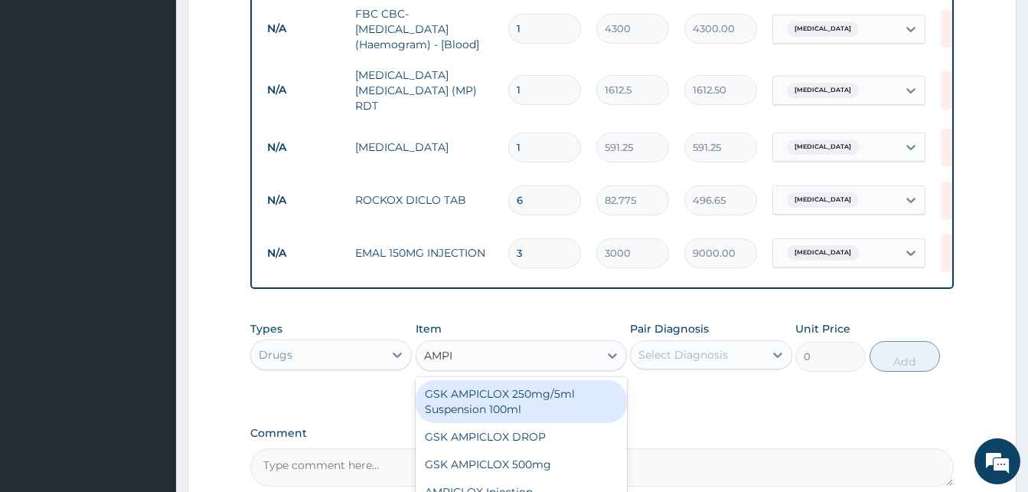
type input "AMPIC"
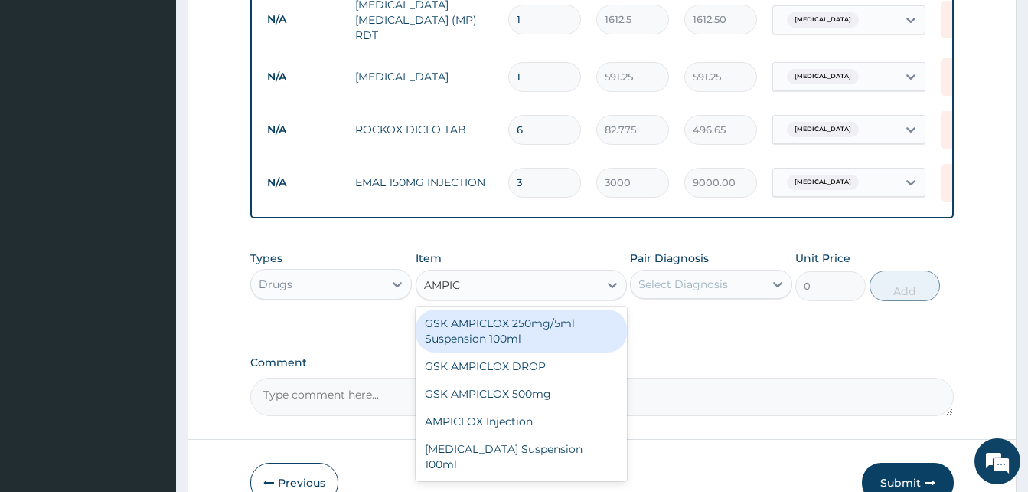
scroll to position [662, 0]
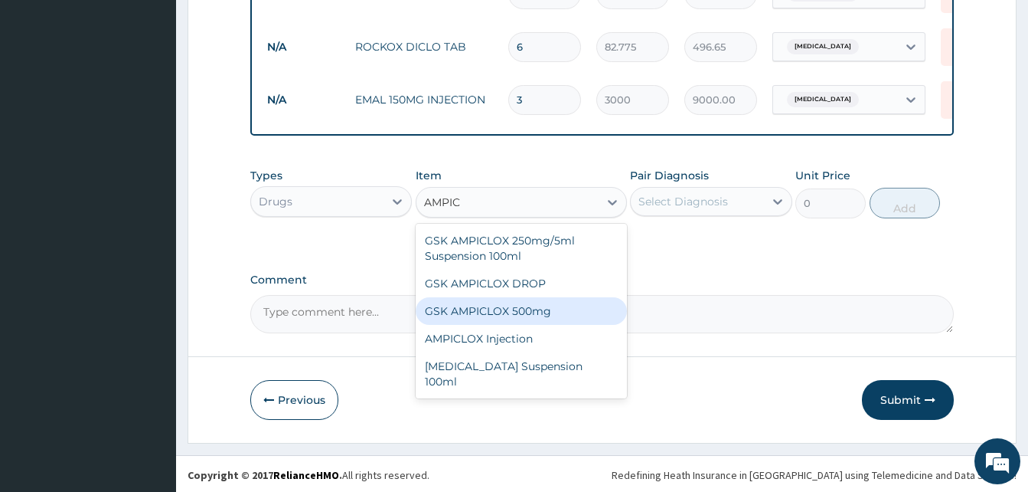
click at [529, 312] on div "GSK AMPICLOX 500mg" at bounding box center [521, 311] width 211 height 28
type input "88.6875"
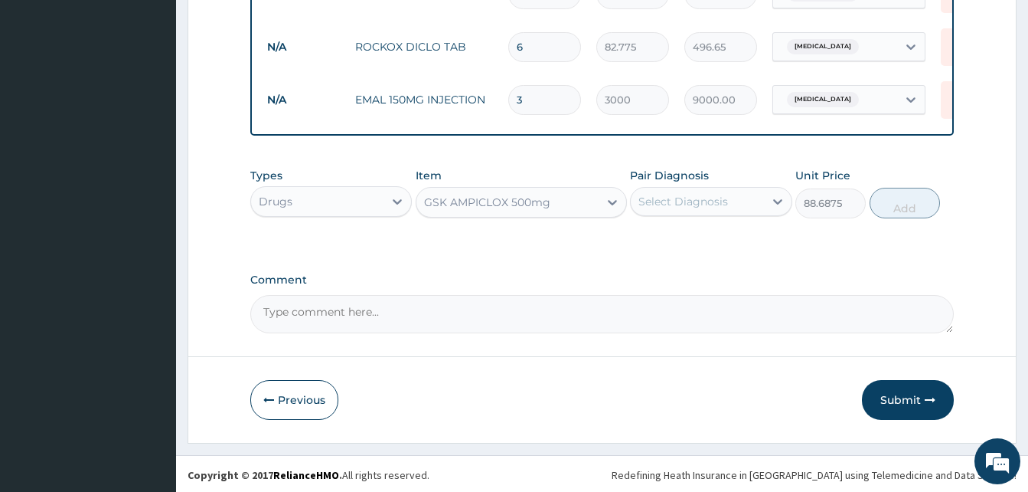
click at [690, 198] on div "Select Diagnosis" at bounding box center [684, 201] width 90 height 15
drag, startPoint x: 682, startPoint y: 237, endPoint x: 763, endPoint y: 228, distance: 80.8
click at [685, 236] on label "Sepsis" at bounding box center [702, 238] width 95 height 15
checkbox input "true"
click at [920, 204] on button "Add" at bounding box center [905, 203] width 70 height 31
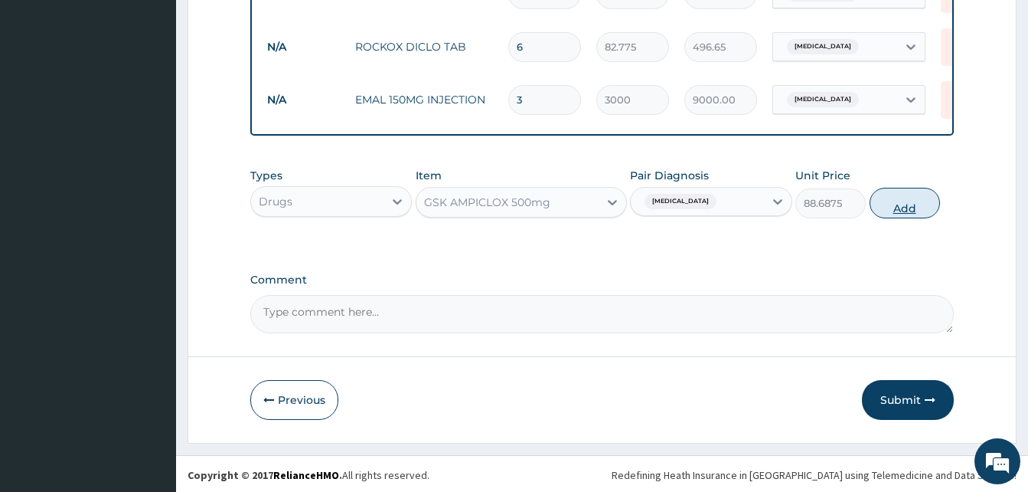
type input "0"
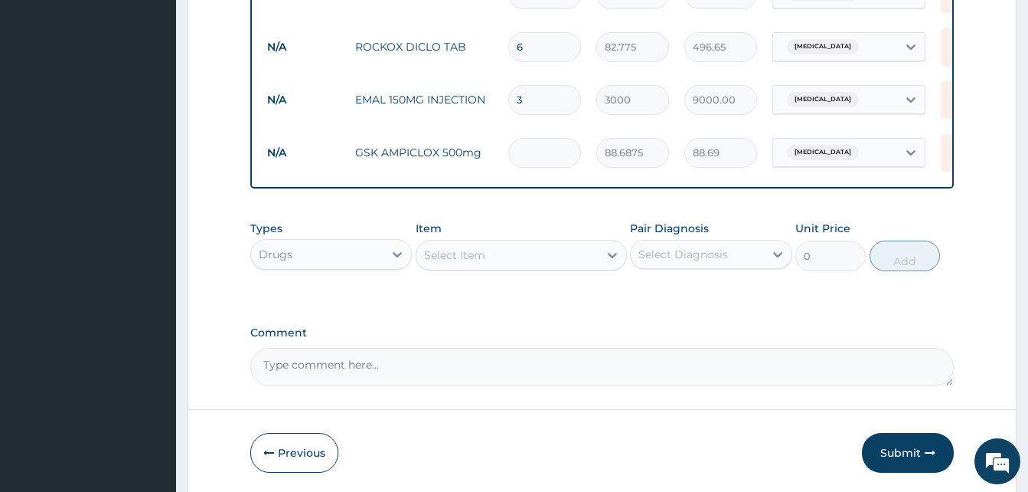
type input "0.00"
type input "2"
type input "177.38"
type input "20"
type input "1773.75"
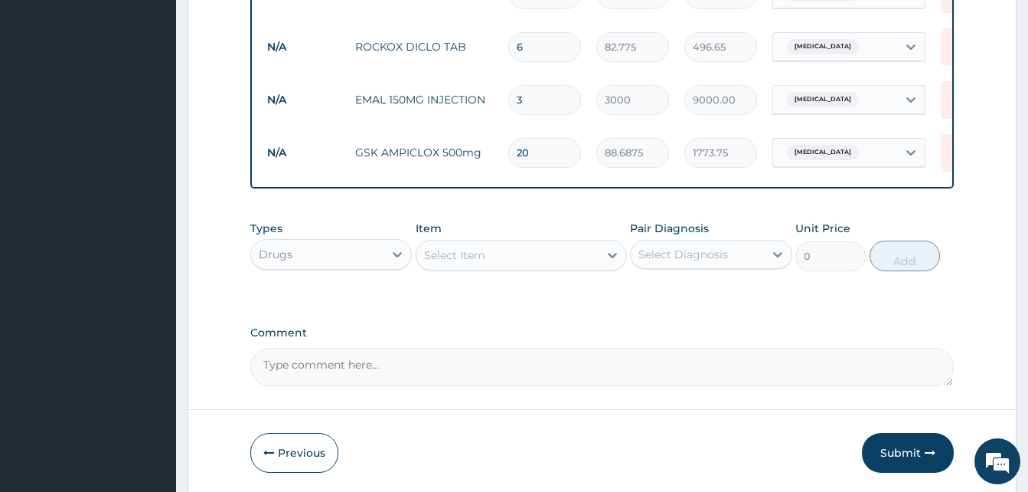
type input "20"
click at [908, 456] on button "Submit" at bounding box center [908, 453] width 92 height 40
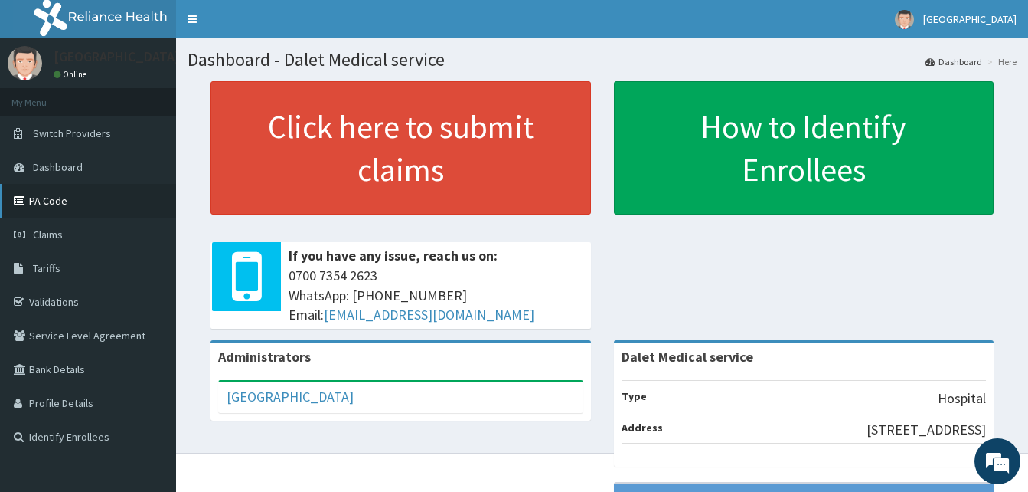
click at [48, 199] on link "PA Code" at bounding box center [88, 201] width 176 height 34
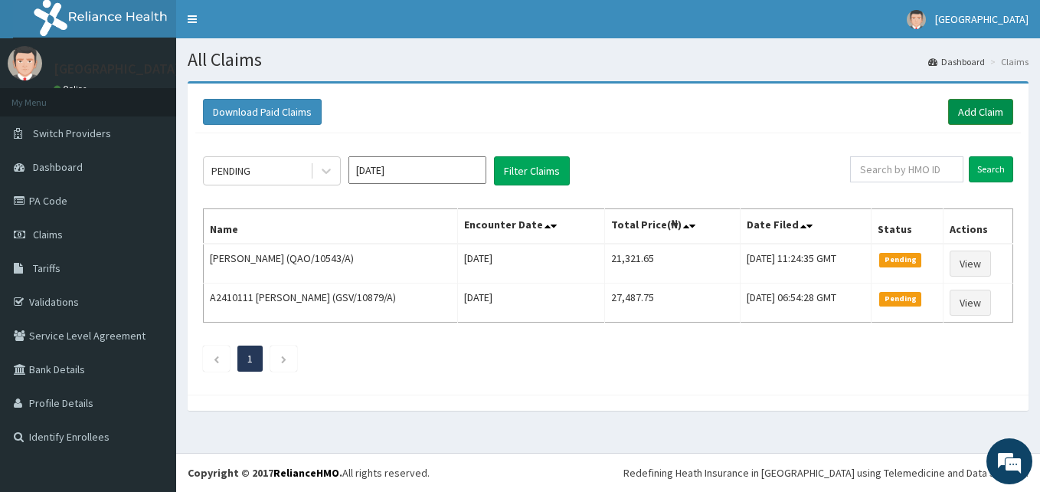
click at [986, 108] on link "Add Claim" at bounding box center [980, 112] width 65 height 26
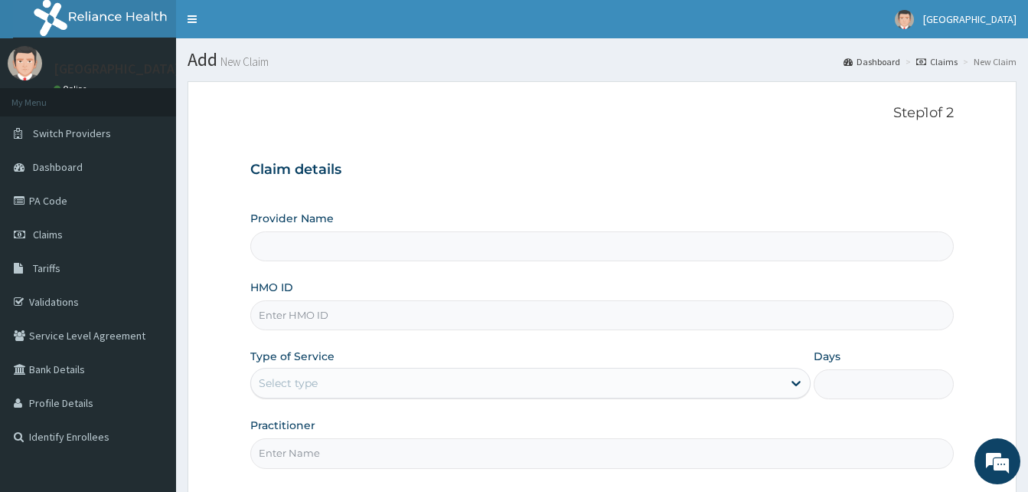
type input "Dalet Medical service"
click at [341, 316] on input "HMO ID" at bounding box center [602, 315] width 704 height 30
paste input "PLL/10125/A"
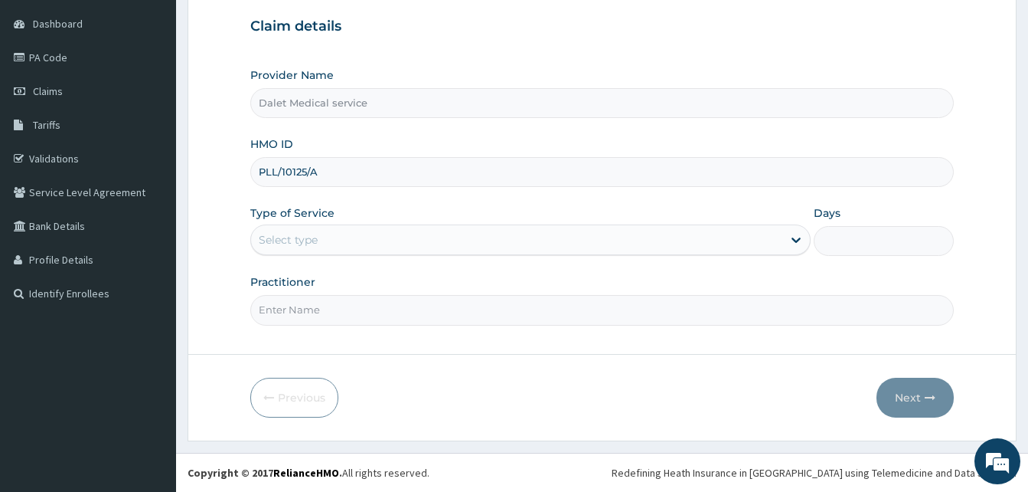
type input "PLL/10125/A"
click at [345, 239] on div "Select type" at bounding box center [516, 239] width 531 height 25
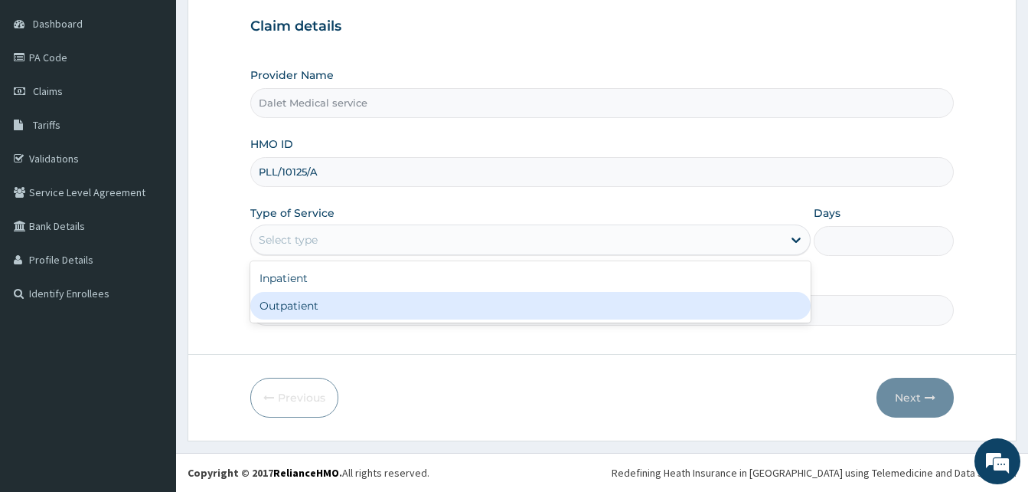
click at [315, 307] on div "Outpatient" at bounding box center [530, 306] width 560 height 28
type input "1"
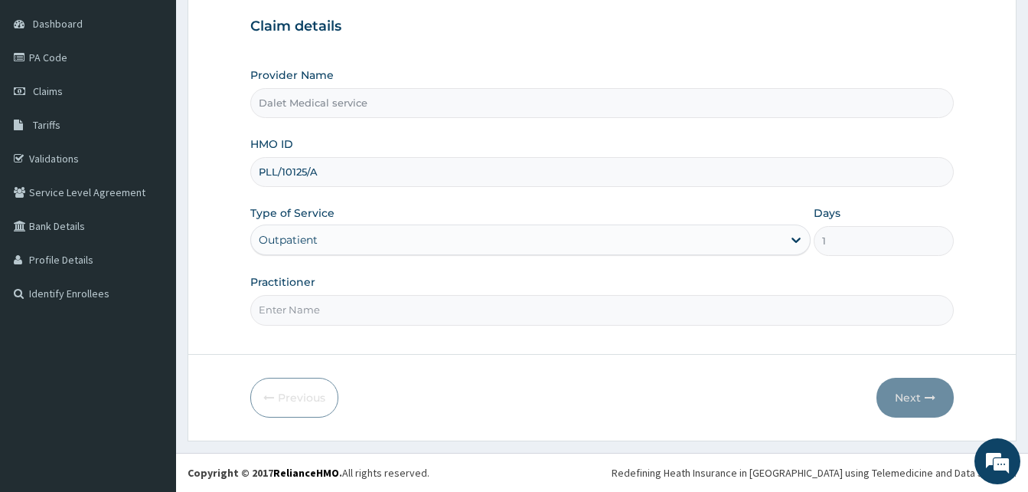
click at [324, 309] on input "Practitioner" at bounding box center [602, 310] width 704 height 30
type input "DR."
click at [922, 397] on button "Next" at bounding box center [915, 397] width 77 height 40
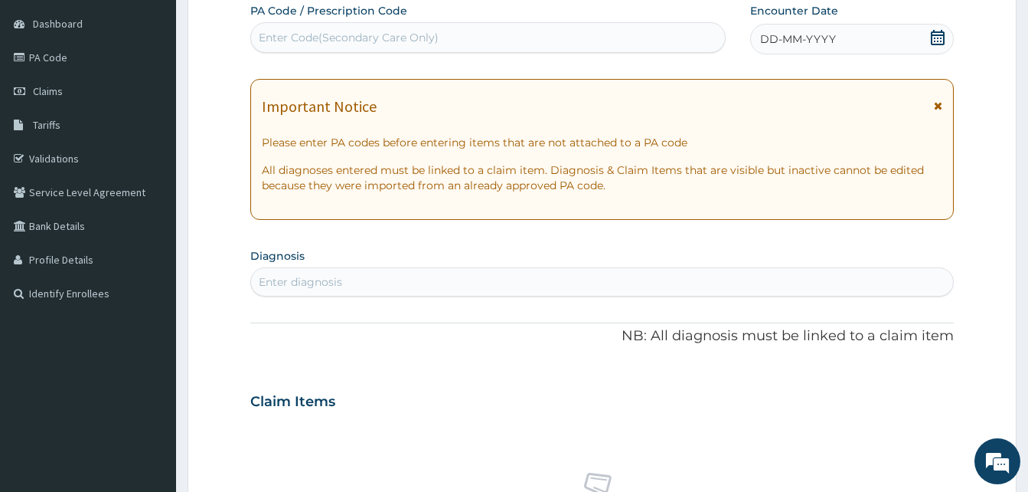
click at [942, 103] on icon at bounding box center [938, 105] width 8 height 11
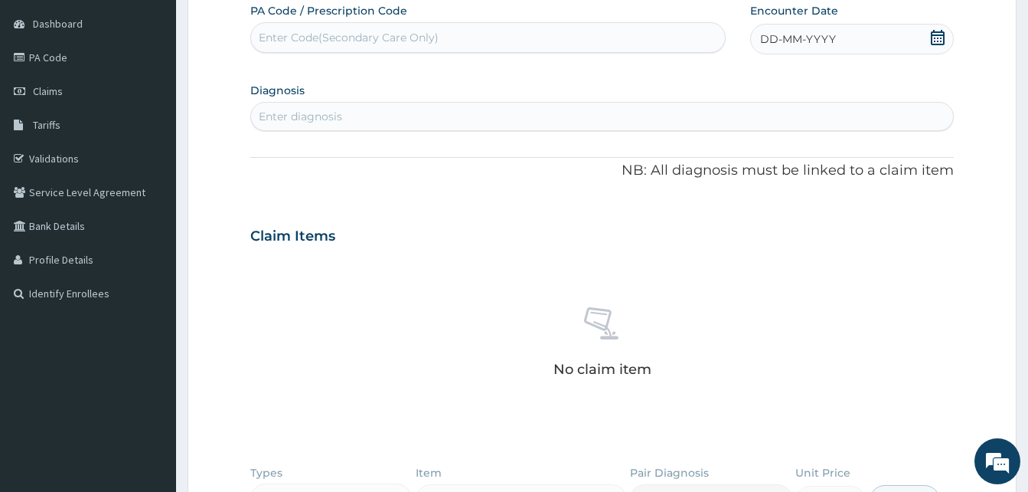
click at [792, 42] on span "DD-MM-YYYY" at bounding box center [798, 38] width 76 height 15
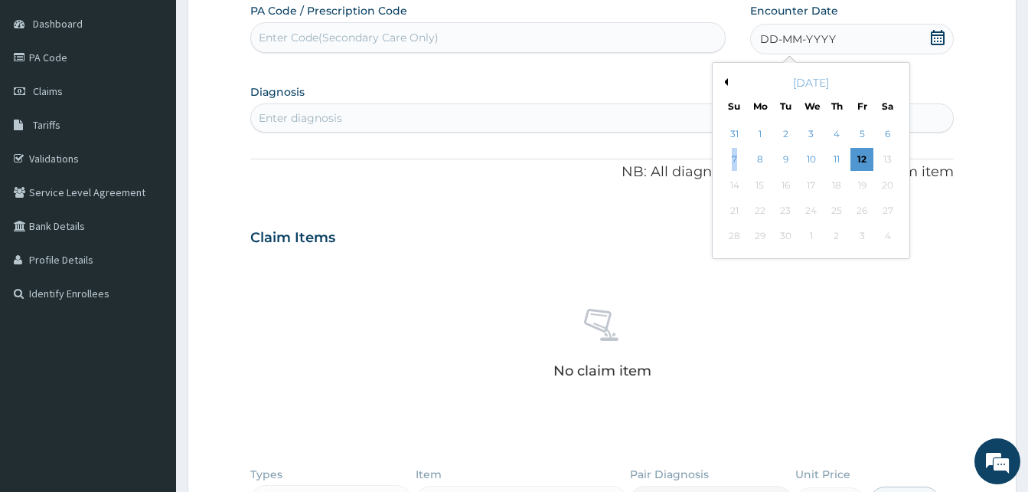
click at [735, 160] on div "7" at bounding box center [735, 160] width 23 height 23
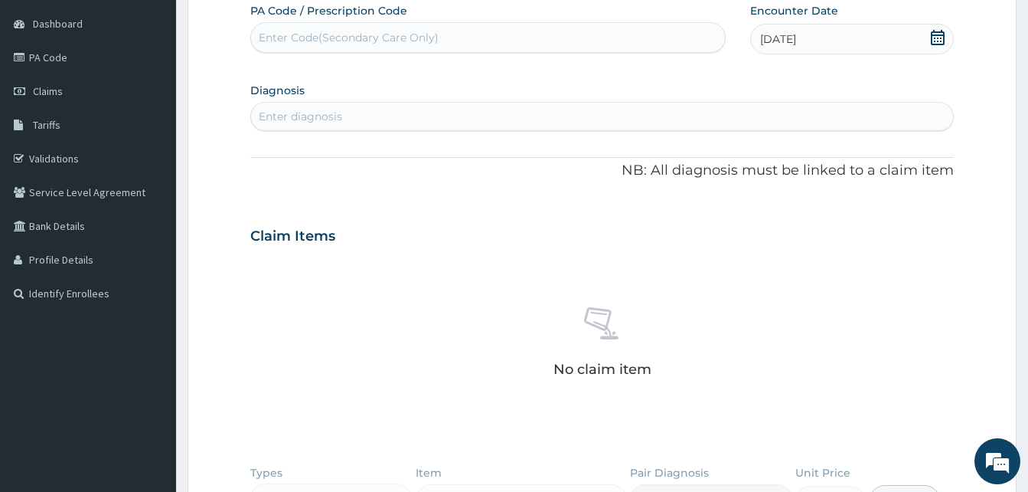
click at [370, 113] on div "Enter diagnosis" at bounding box center [602, 116] width 702 height 25
type input "MALAR"
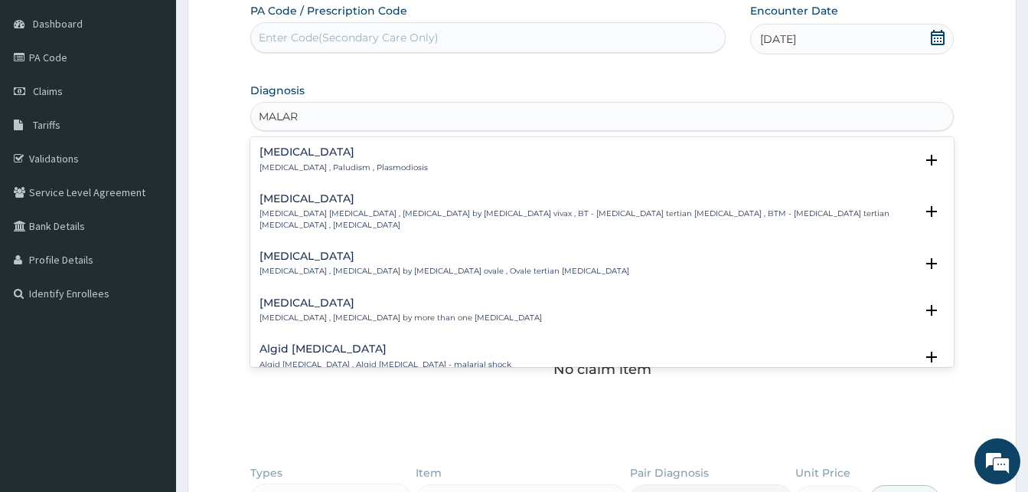
click at [283, 167] on p "[MEDICAL_DATA] , Paludism , Plasmodiosis" at bounding box center [344, 167] width 168 height 11
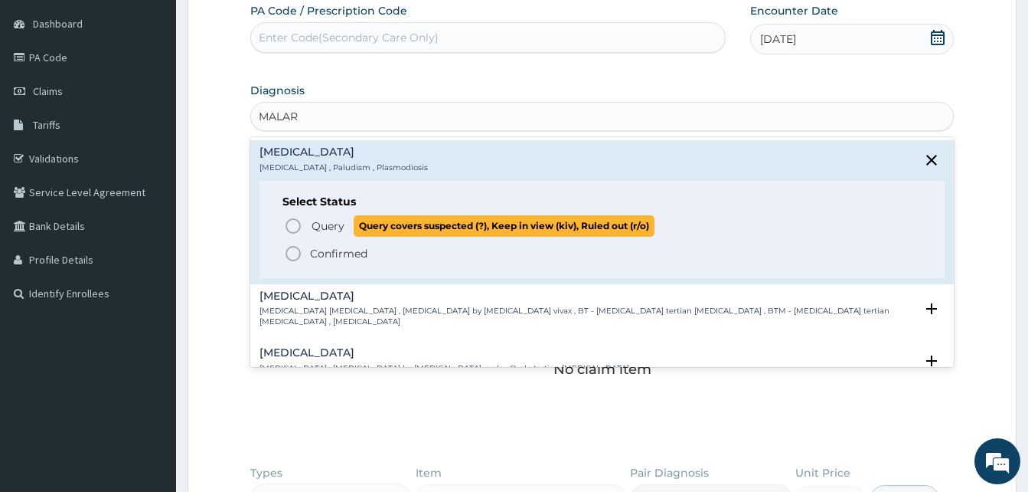
click at [300, 223] on icon "status option query" at bounding box center [293, 226] width 18 height 18
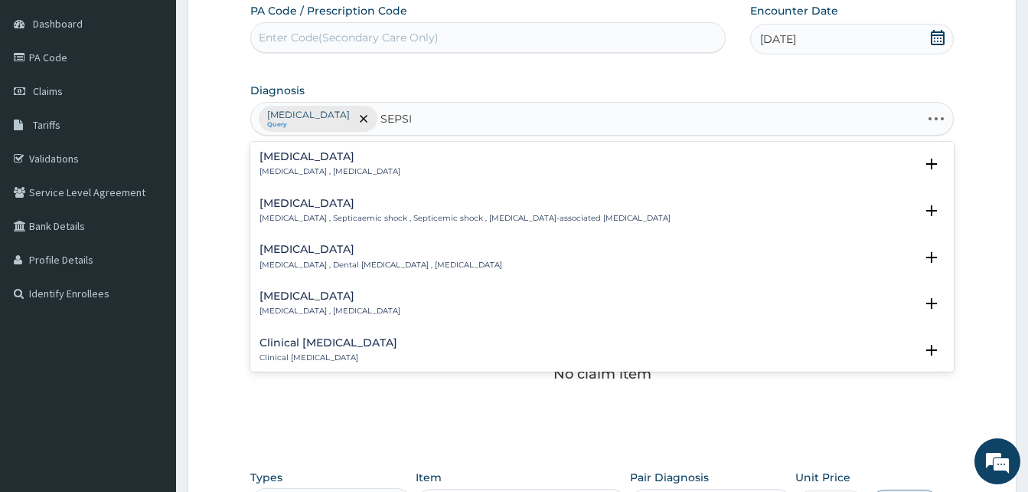
type input "SEPSIS"
click at [282, 169] on p "Systemic infection , Sepsis" at bounding box center [330, 171] width 141 height 11
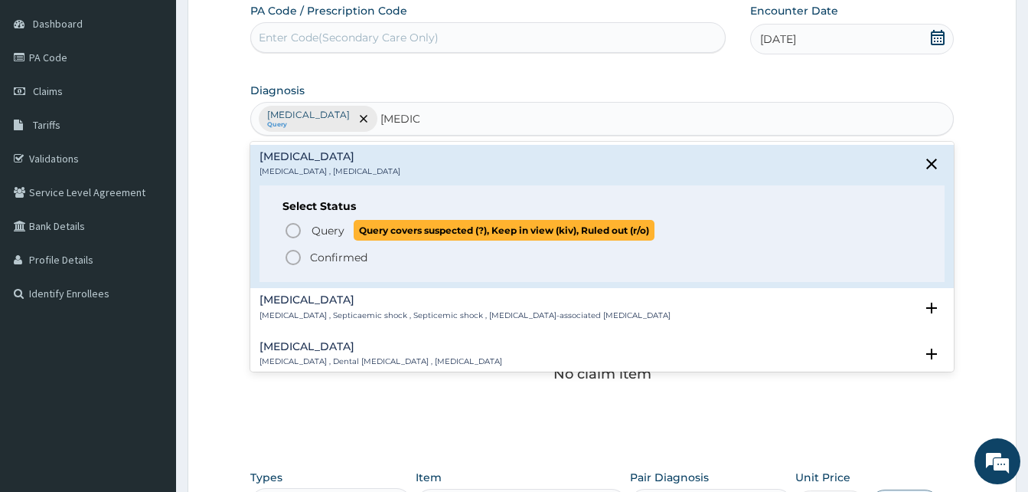
click at [295, 228] on icon "status option query" at bounding box center [293, 230] width 18 height 18
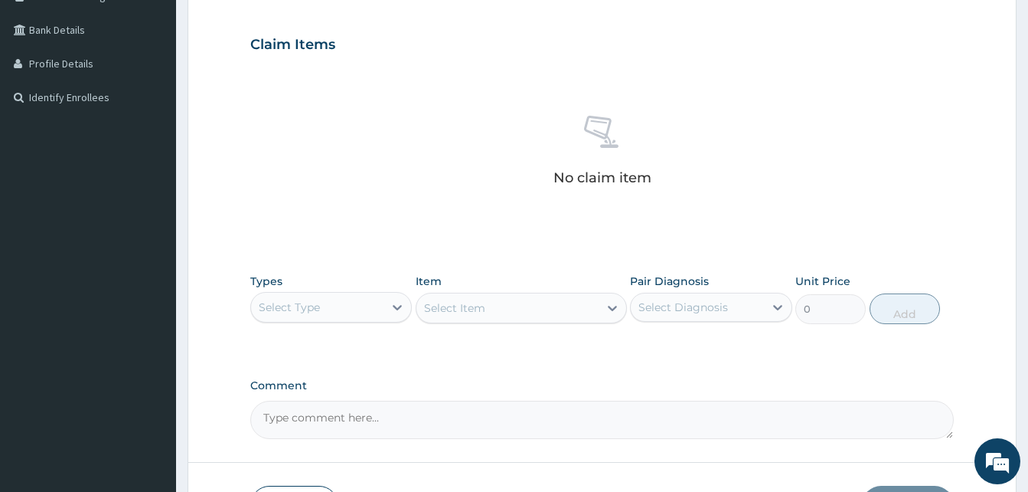
scroll to position [373, 0]
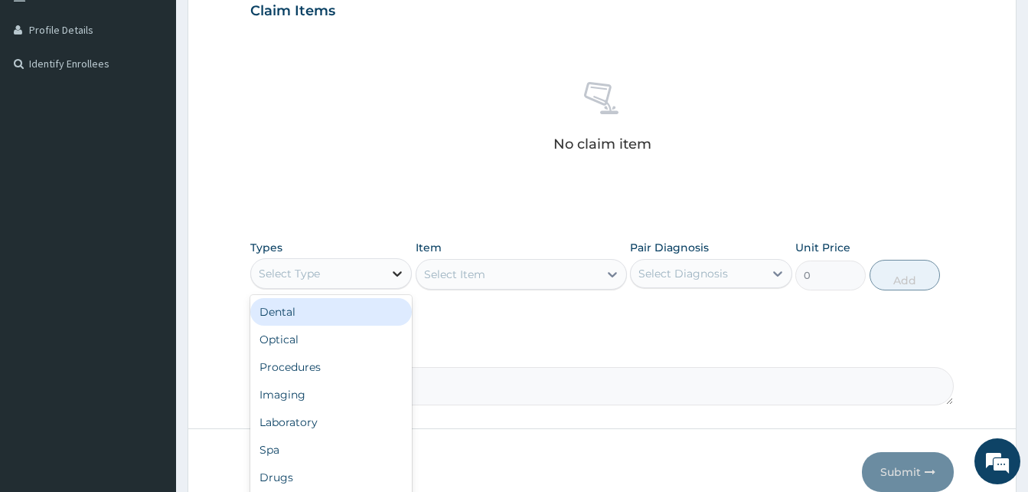
click at [393, 276] on icon at bounding box center [397, 273] width 15 height 15
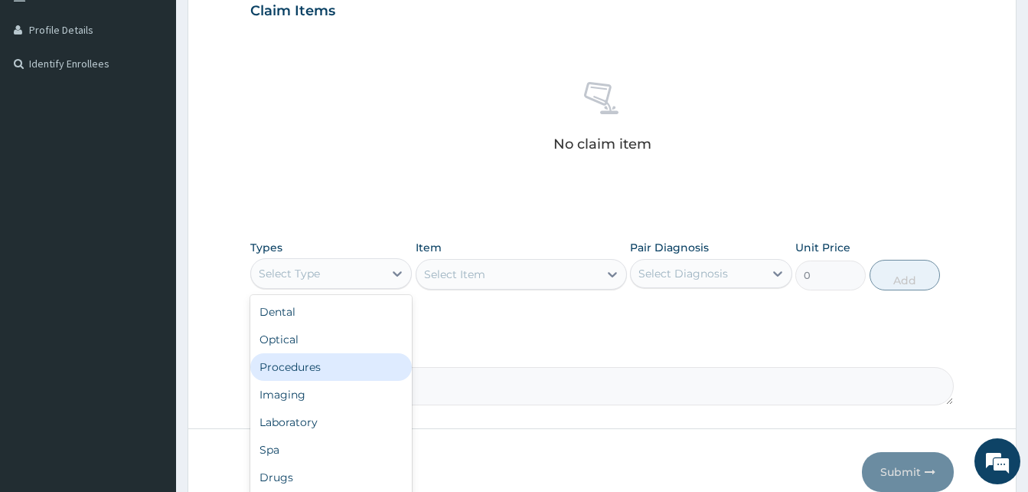
drag, startPoint x: 312, startPoint y: 364, endPoint x: 450, endPoint y: 295, distance: 154.8
click at [312, 362] on div "Procedures" at bounding box center [331, 367] width 162 height 28
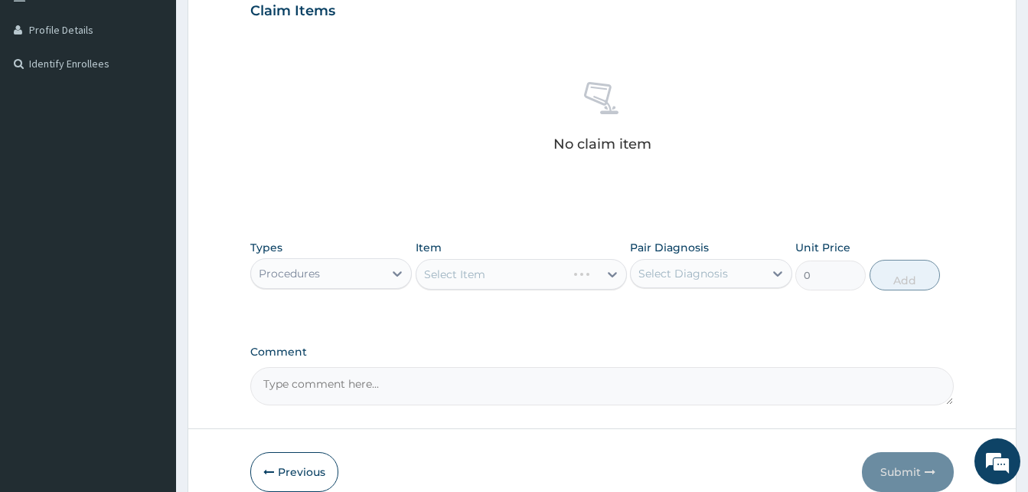
scroll to position [447, 0]
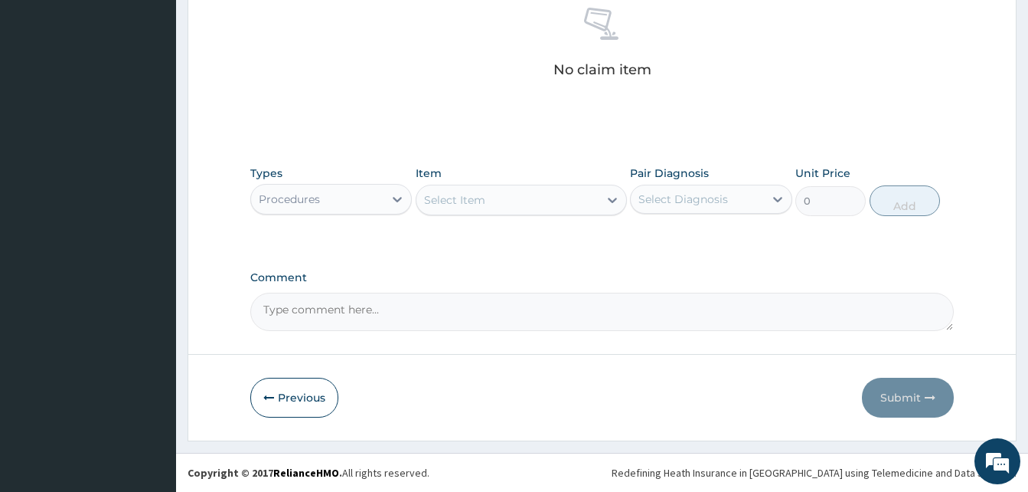
click at [540, 204] on div "Select Item" at bounding box center [508, 200] width 182 height 25
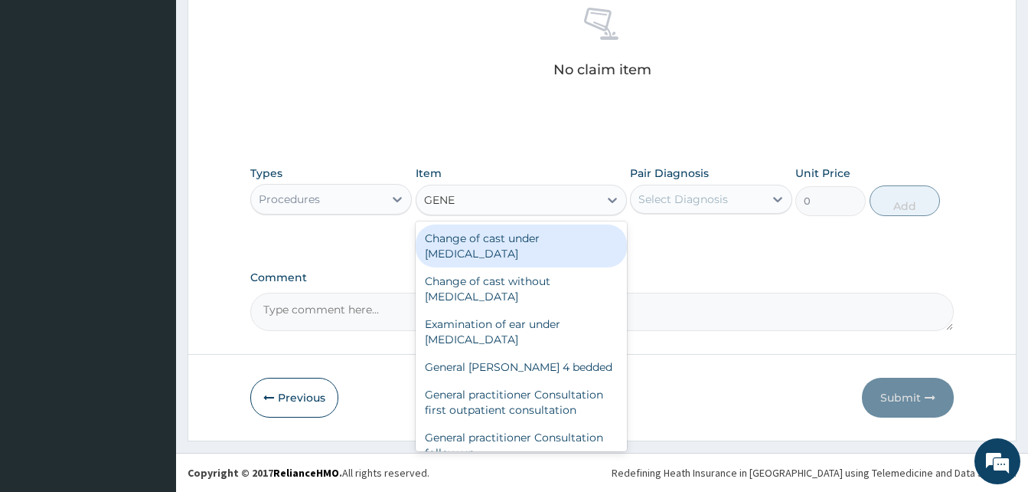
type input "GENER"
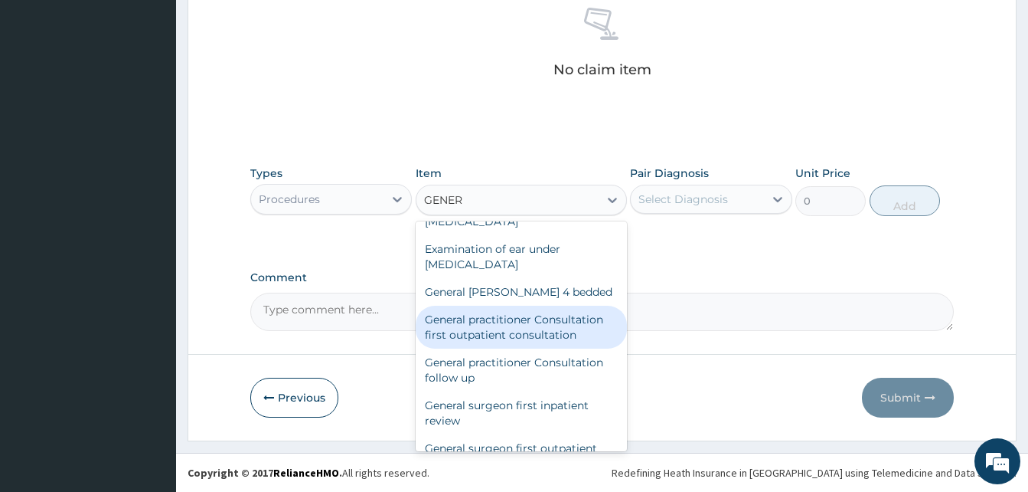
scroll to position [77, 0]
click at [541, 328] on div "General practitioner Consultation first outpatient consultation" at bounding box center [521, 325] width 211 height 43
type input "3547.5"
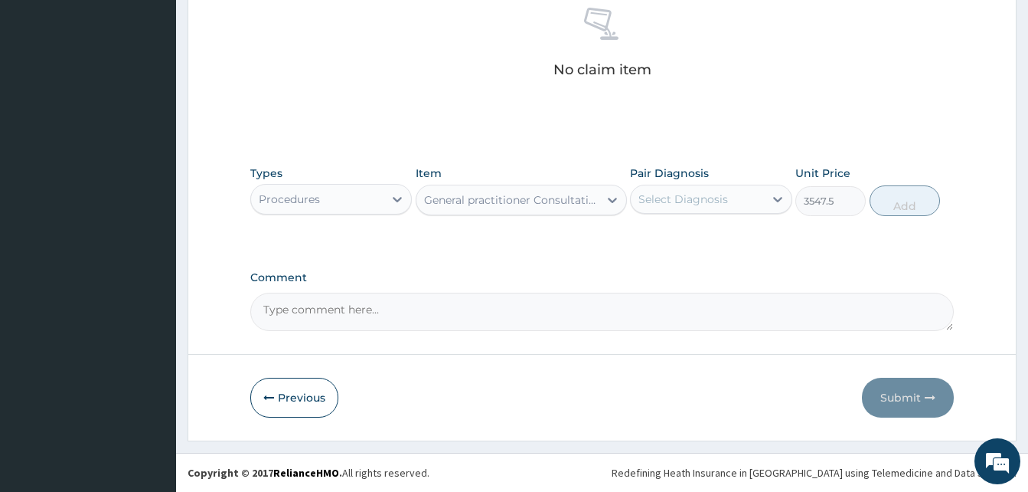
click at [708, 210] on div "Select Diagnosis" at bounding box center [697, 199] width 132 height 25
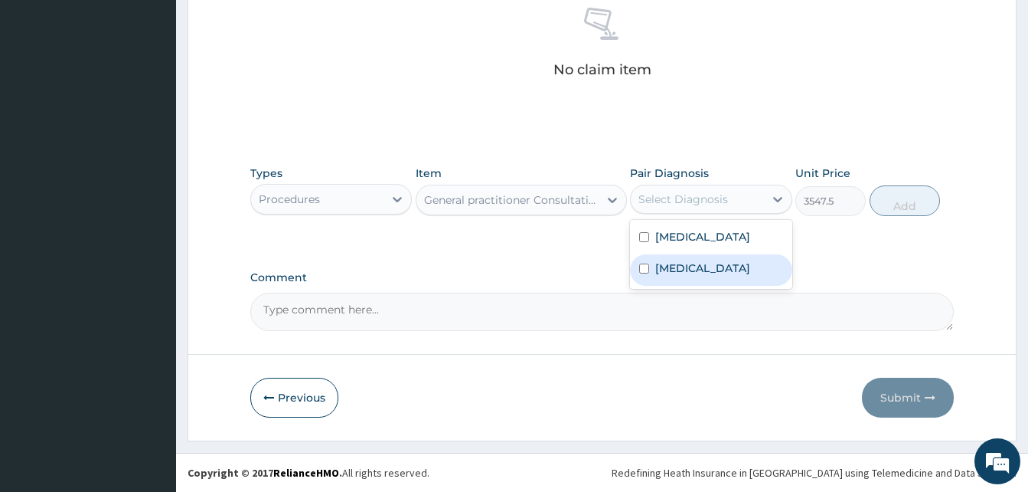
click at [682, 270] on label "Sepsis" at bounding box center [702, 267] width 95 height 15
checkbox input "true"
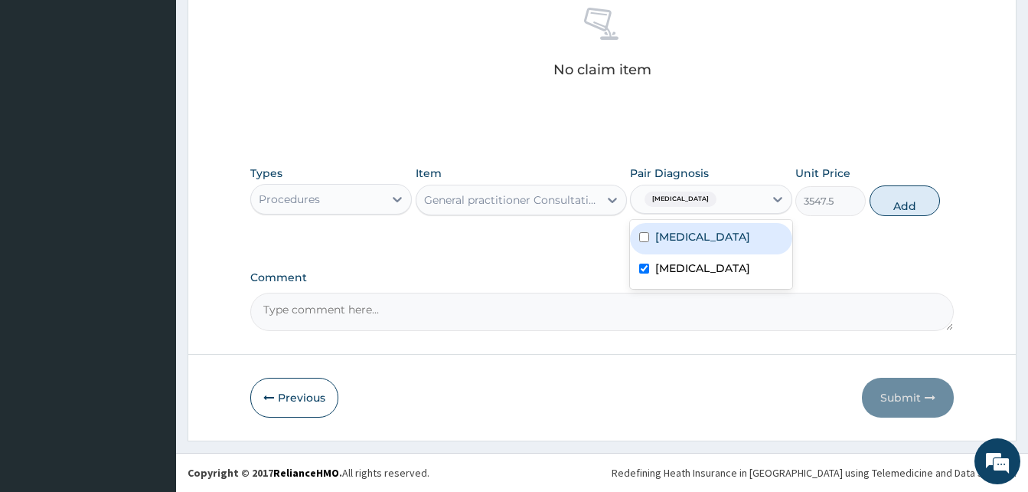
drag, startPoint x: 908, startPoint y: 202, endPoint x: 850, endPoint y: 223, distance: 61.8
click at [909, 202] on button "Add" at bounding box center [905, 200] width 70 height 31
type input "0"
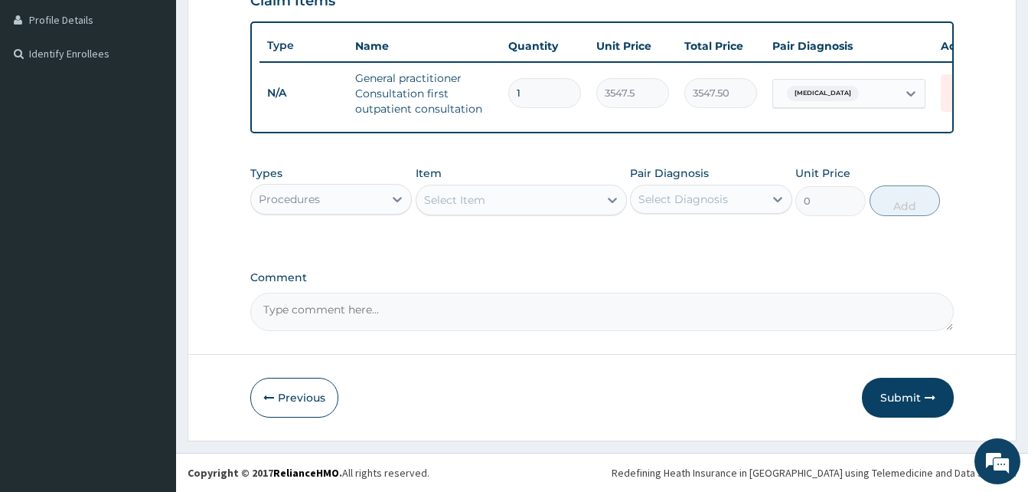
click at [351, 204] on div "Procedures" at bounding box center [317, 199] width 132 height 25
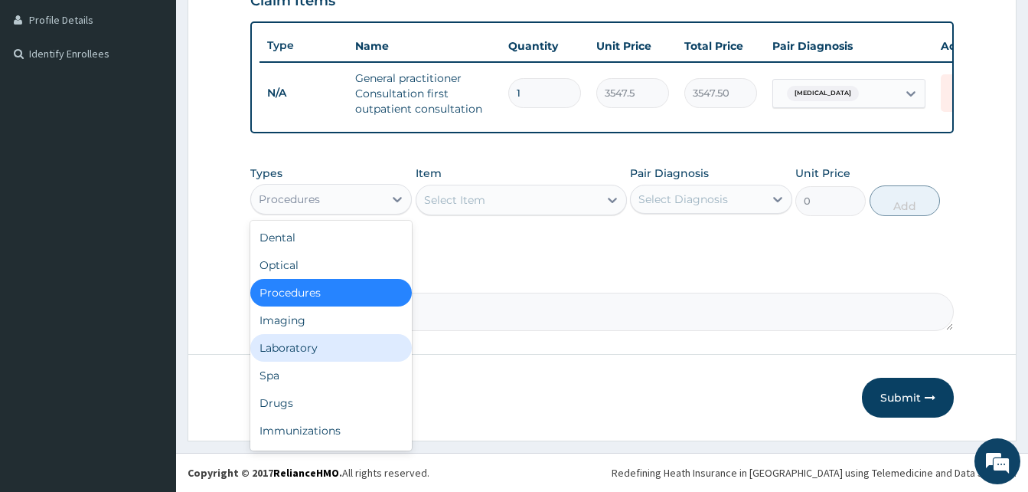
drag, startPoint x: 306, startPoint y: 342, endPoint x: 323, endPoint y: 335, distance: 18.5
click at [309, 342] on div "Laboratory" at bounding box center [331, 348] width 162 height 28
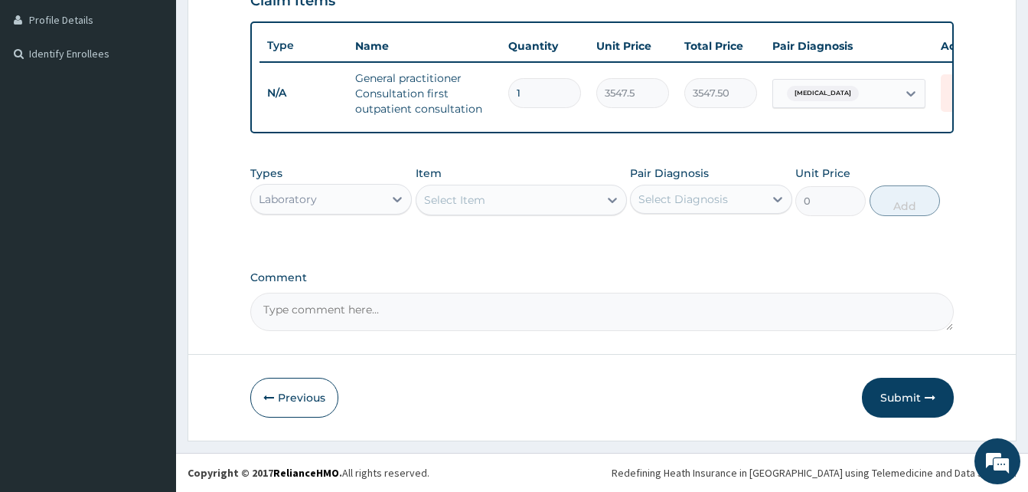
click at [498, 204] on div "Select Item" at bounding box center [508, 200] width 182 height 25
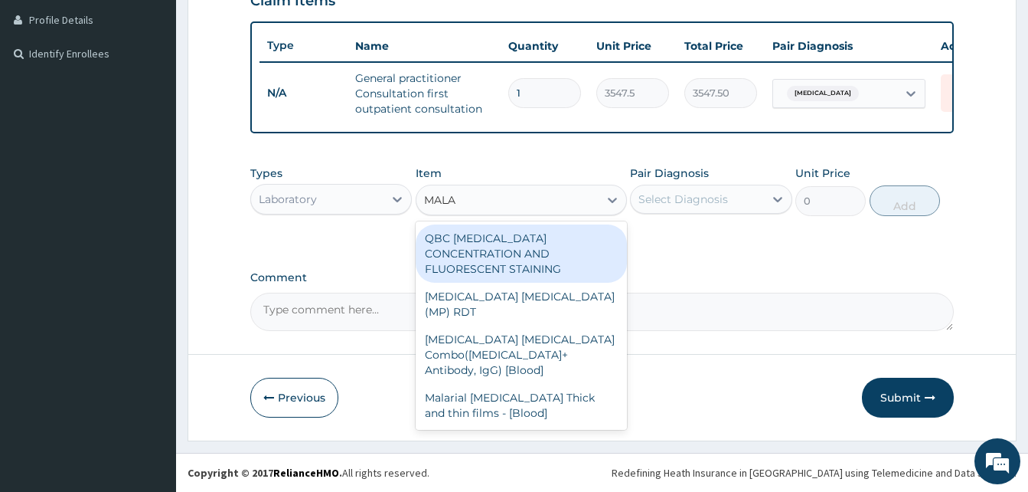
type input "MALAR"
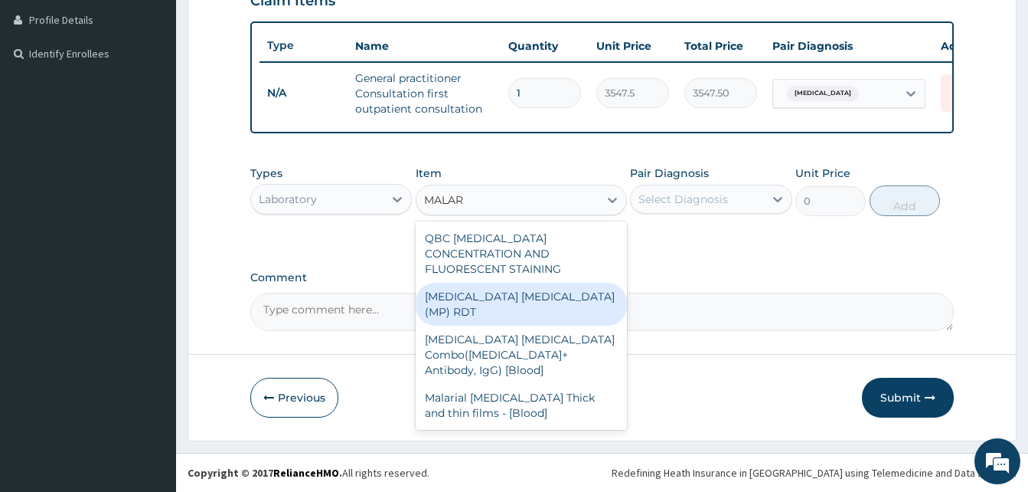
click at [495, 286] on div "MALARIA PARASITE (MP) RDT" at bounding box center [521, 304] width 211 height 43
type input "1612.5"
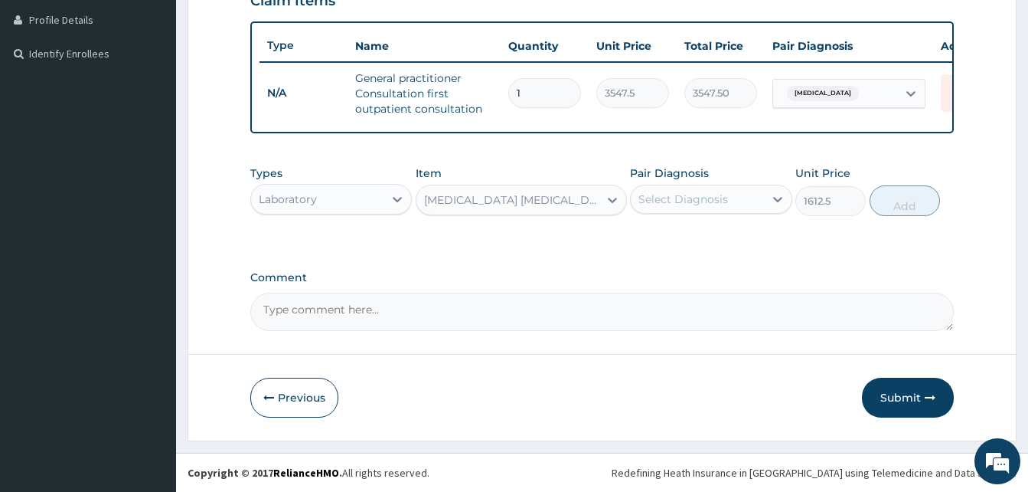
click at [699, 211] on div "Select Diagnosis" at bounding box center [711, 199] width 162 height 29
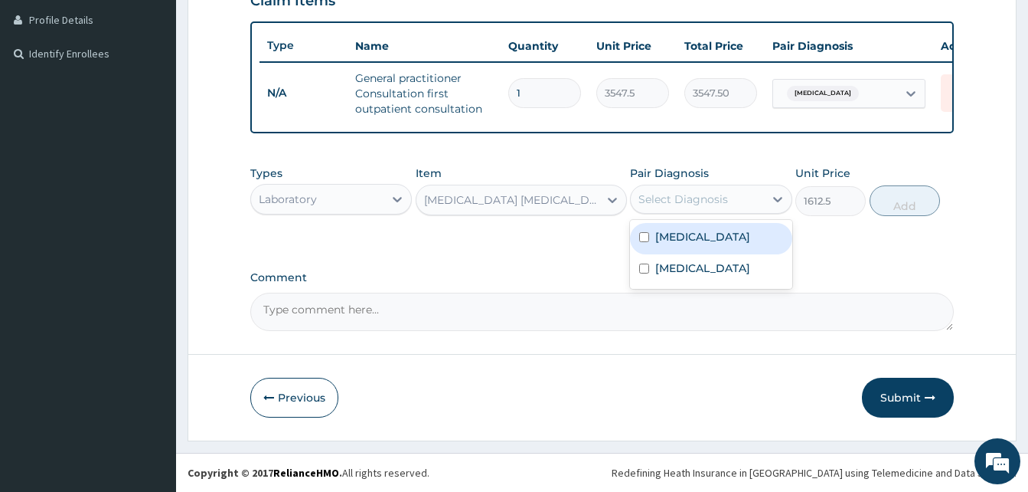
drag, startPoint x: 694, startPoint y: 245, endPoint x: 805, endPoint y: 239, distance: 111.2
click at [695, 245] on div "Malaria" at bounding box center [711, 238] width 162 height 31
checkbox input "true"
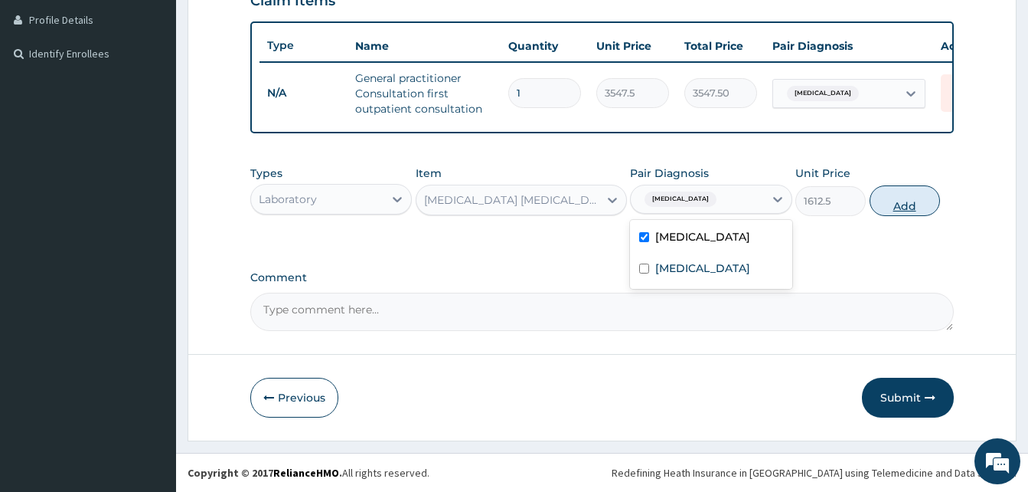
click at [913, 213] on button "Add" at bounding box center [905, 200] width 70 height 31
type input "0"
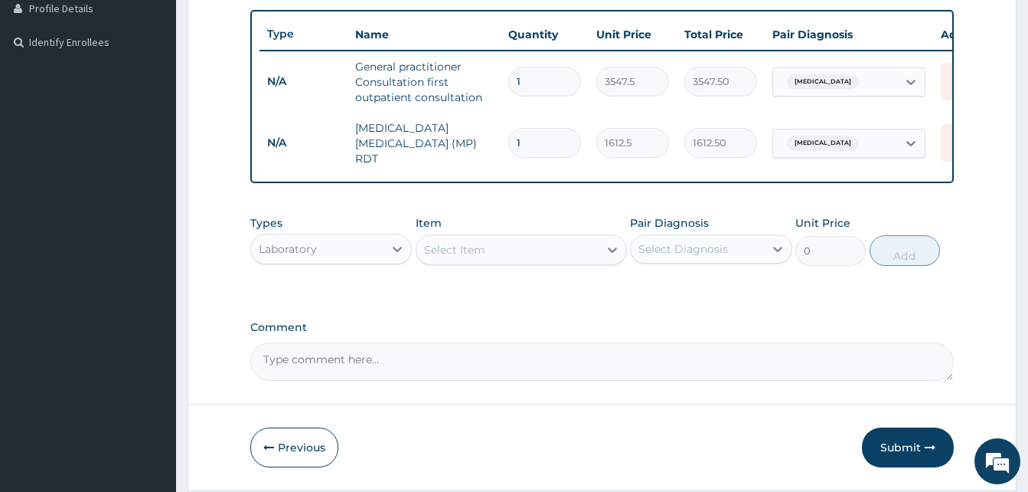
click at [510, 256] on div "Select Item" at bounding box center [508, 249] width 182 height 25
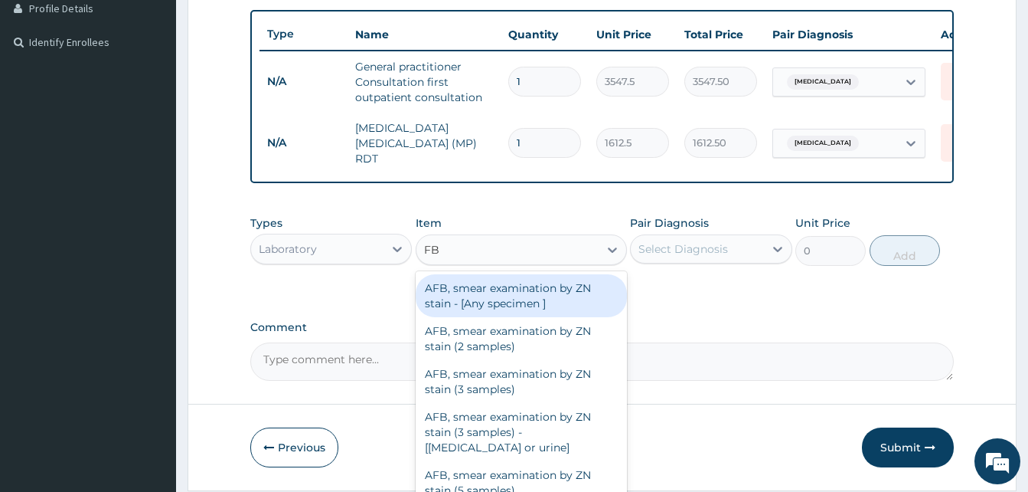
type input "FBC"
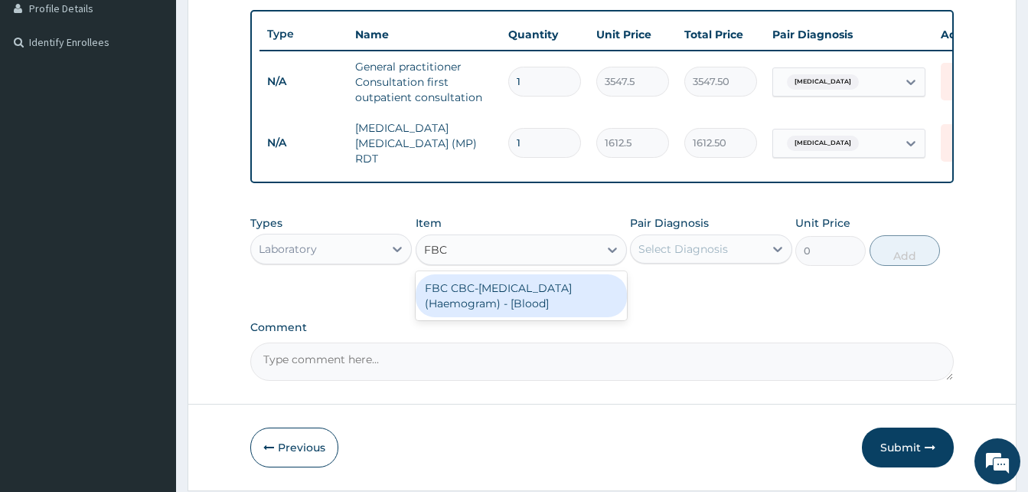
click at [511, 304] on div "FBC CBC-Complete Blood Count (Haemogram) - [Blood]" at bounding box center [521, 295] width 211 height 43
type input "4300"
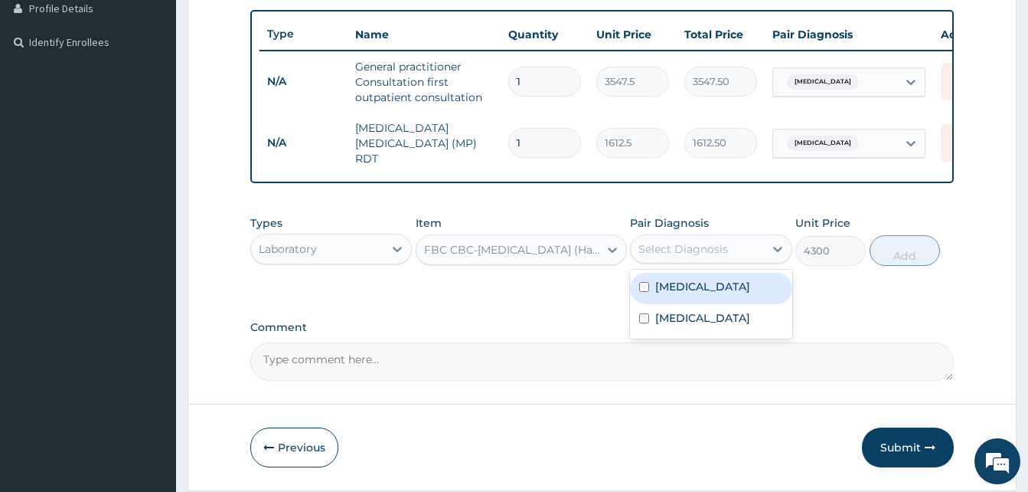
click at [716, 250] on div "Select Diagnosis" at bounding box center [684, 248] width 90 height 15
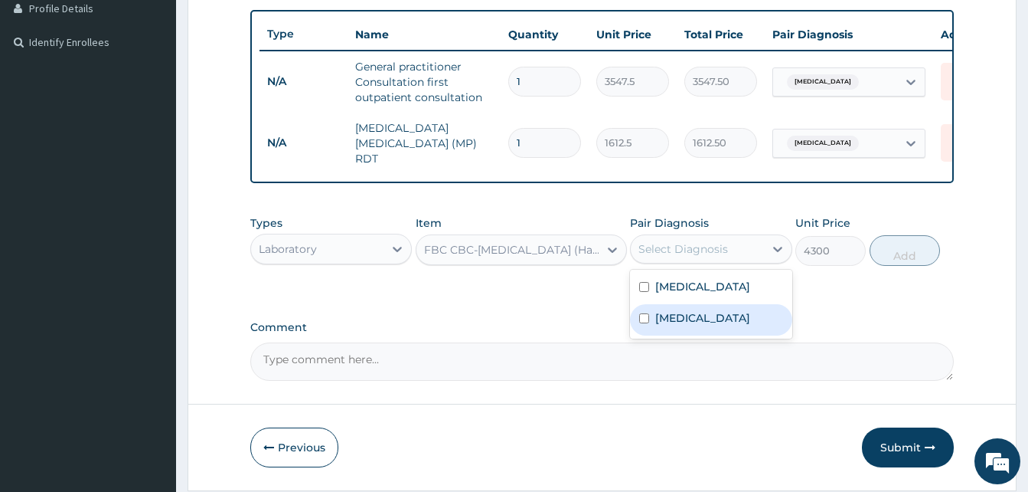
click at [677, 325] on label "Sepsis" at bounding box center [702, 317] width 95 height 15
checkbox input "true"
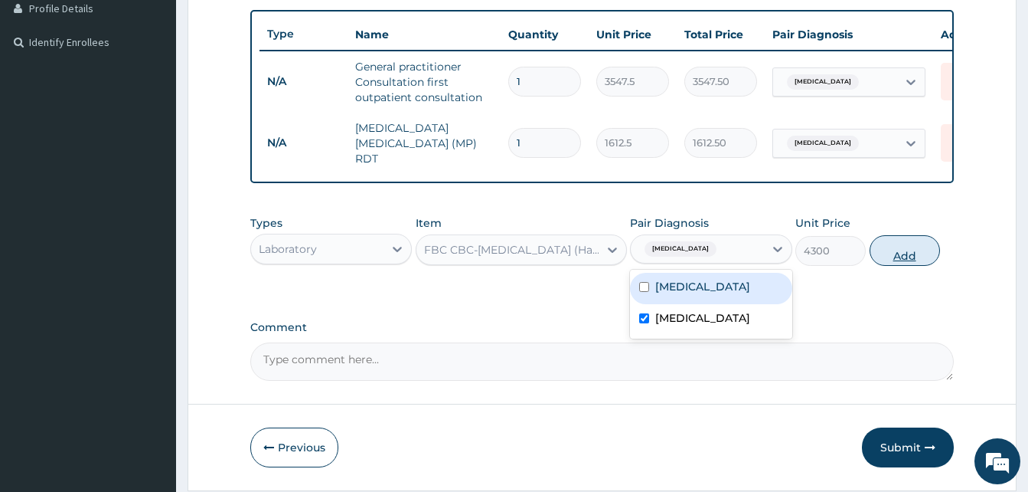
click at [896, 250] on button "Add" at bounding box center [905, 250] width 70 height 31
type input "0"
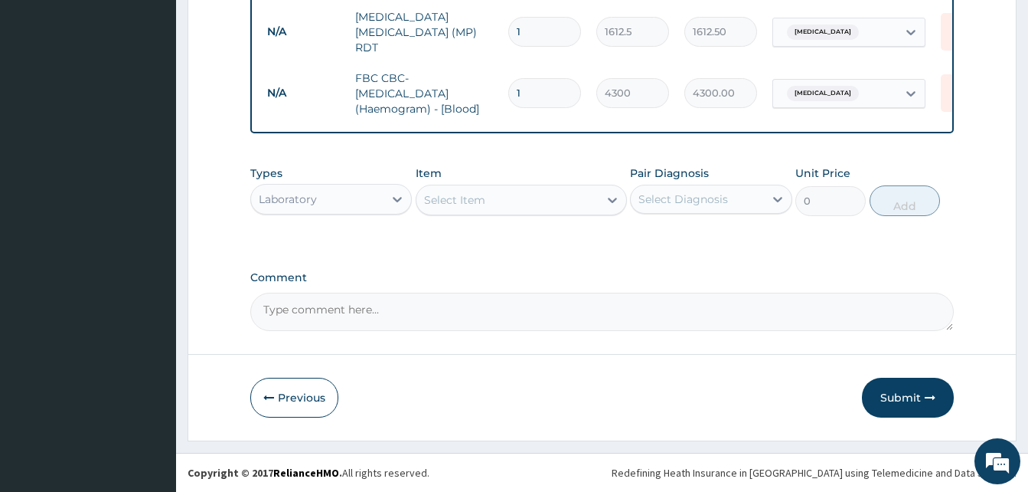
scroll to position [508, 0]
click at [315, 175] on div "Types Laboratory" at bounding box center [331, 190] width 162 height 51
click at [321, 199] on div "Laboratory" at bounding box center [317, 199] width 132 height 25
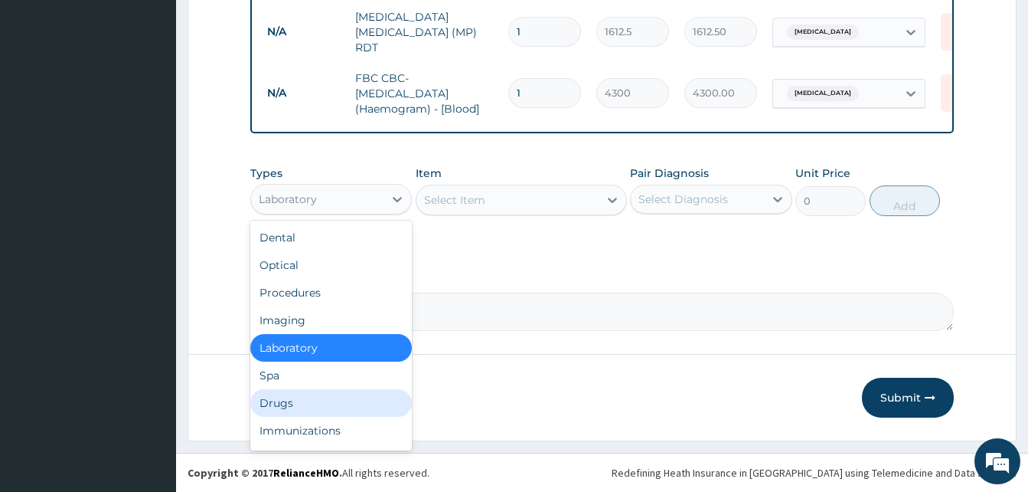
drag, startPoint x: 298, startPoint y: 397, endPoint x: 356, endPoint y: 373, distance: 62.8
click at [299, 397] on div "Drugs" at bounding box center [331, 403] width 162 height 28
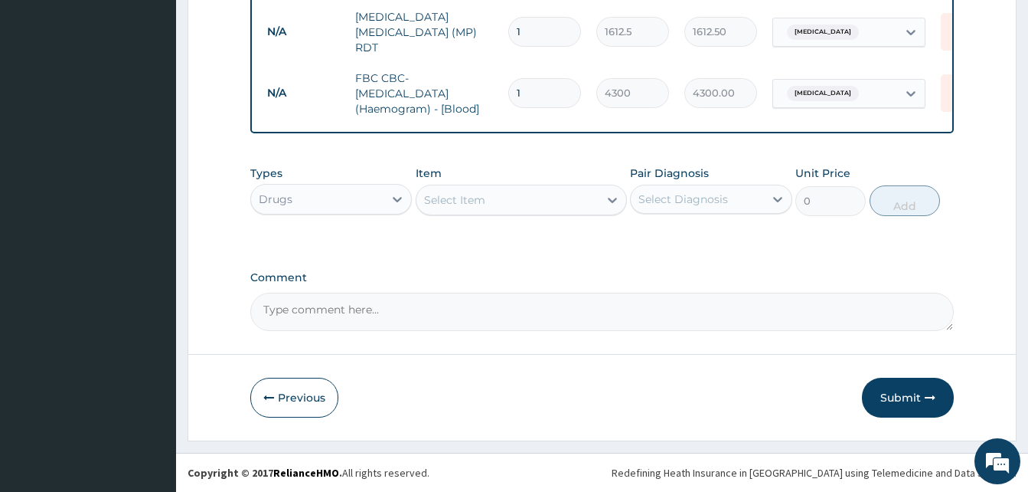
click at [528, 204] on div "Select Item" at bounding box center [508, 200] width 182 height 25
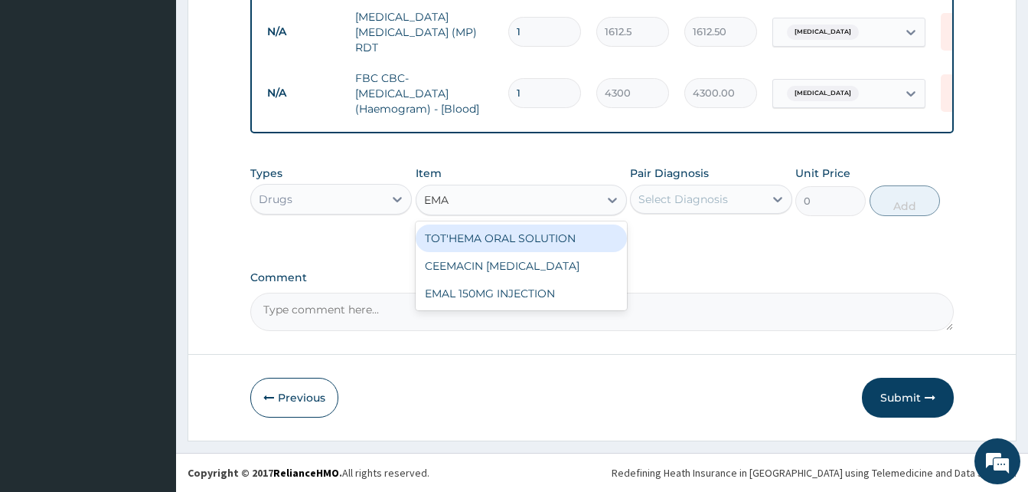
type input "EMAL"
click at [547, 240] on div "EMAL 150MG INJECTION" at bounding box center [521, 238] width 211 height 28
type input "3000"
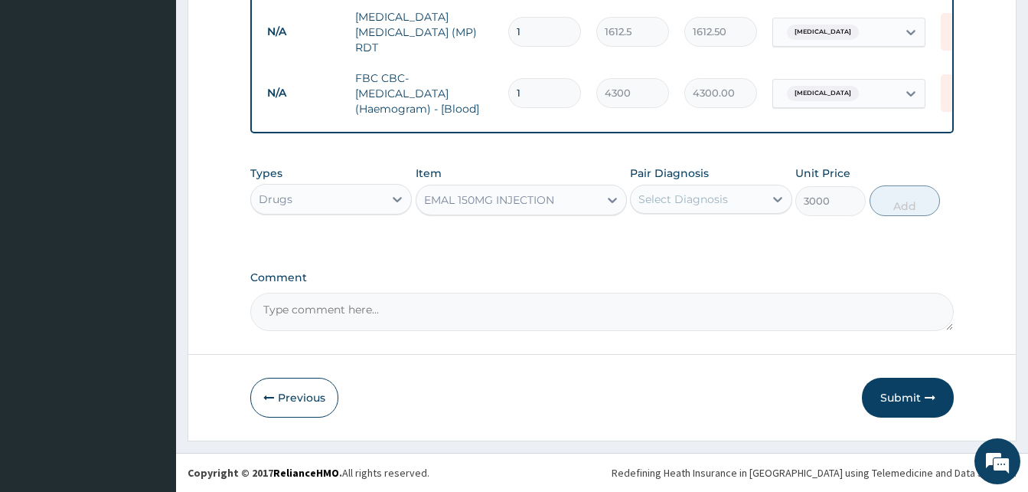
click at [743, 195] on div "Select Diagnosis" at bounding box center [697, 199] width 132 height 25
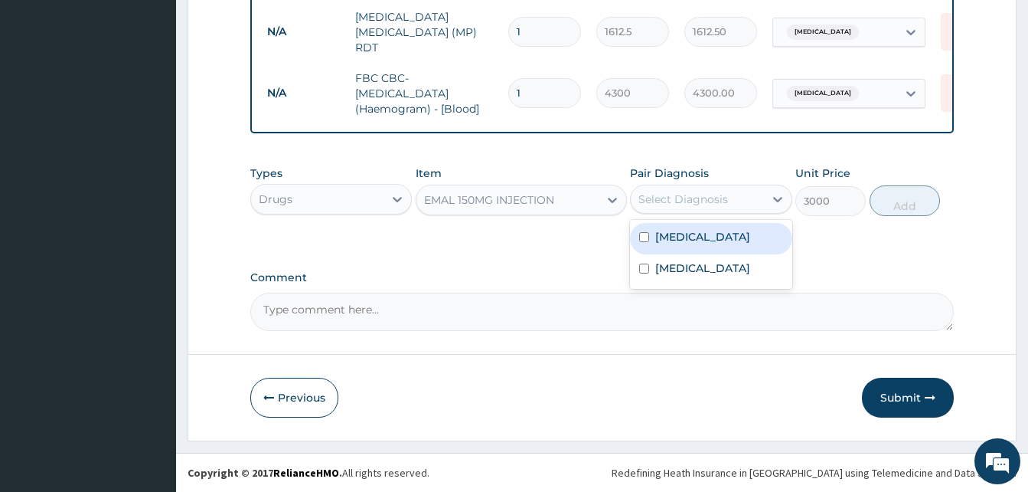
click at [702, 238] on div "Malaria" at bounding box center [711, 238] width 162 height 31
checkbox input "true"
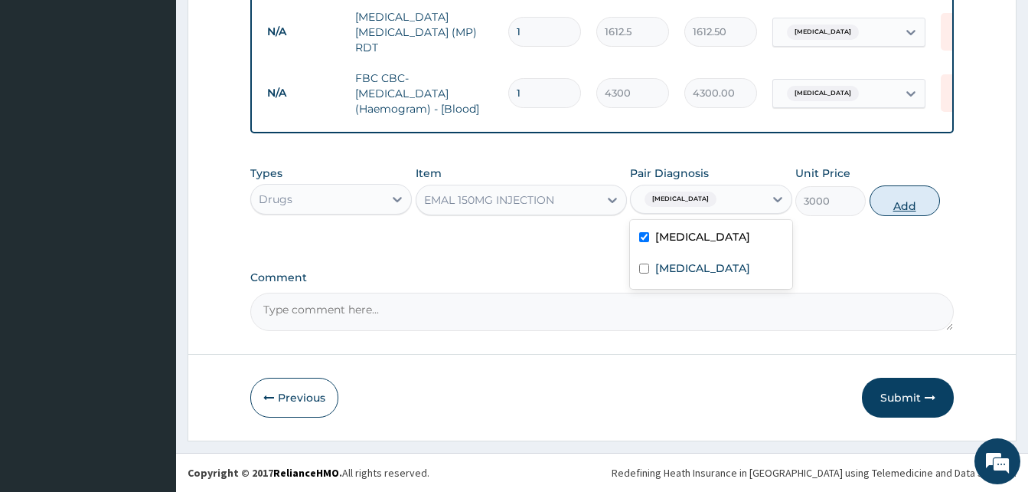
click at [897, 204] on button "Add" at bounding box center [905, 200] width 70 height 31
type input "0"
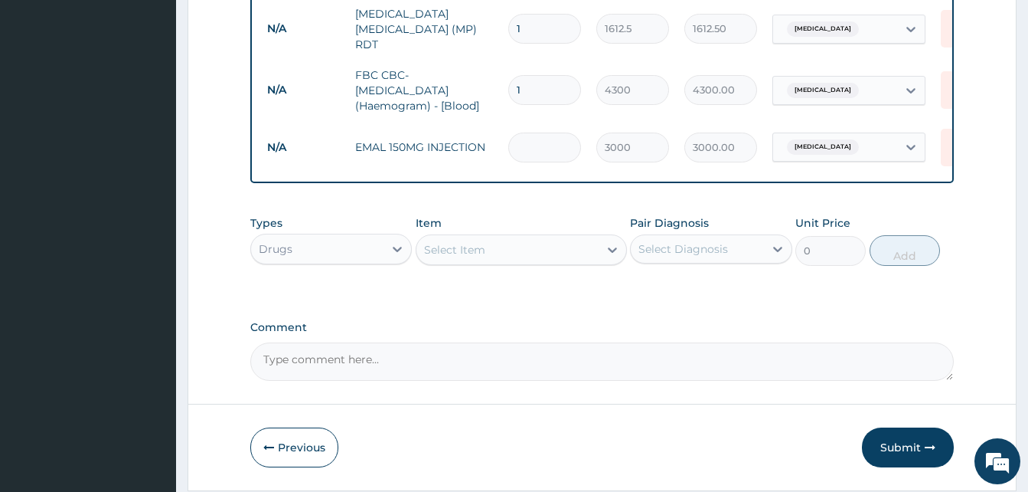
type input "0.00"
type input "3"
type input "9000.00"
type input "3"
click at [525, 256] on div "Select Item" at bounding box center [508, 249] width 182 height 25
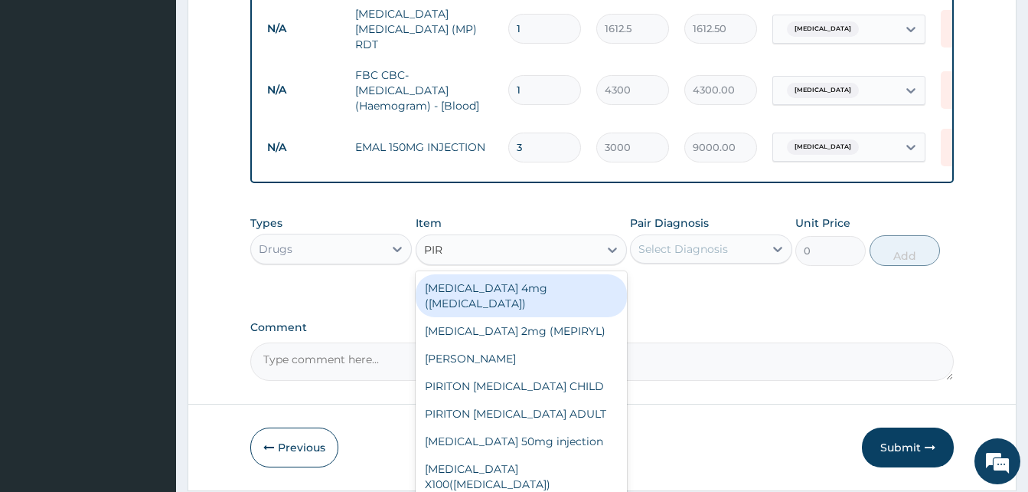
type input "PIRI"
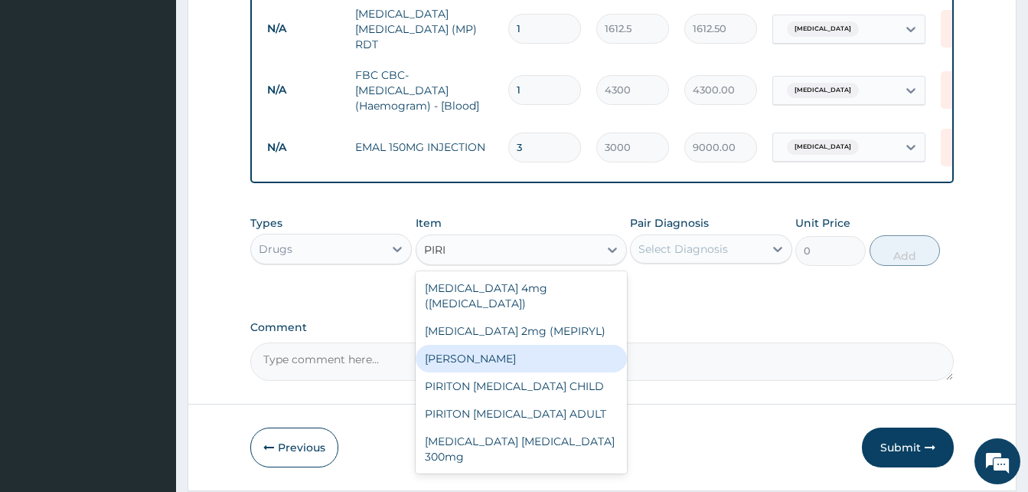
click at [528, 345] on div "PIRITON TAB EVANS" at bounding box center [521, 359] width 211 height 28
type input "23.65"
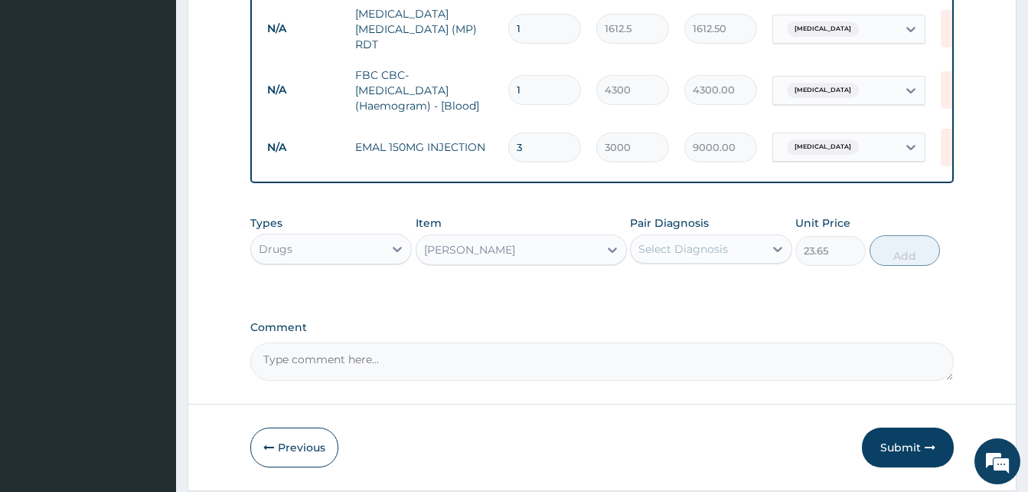
click at [718, 247] on div "Select Diagnosis" at bounding box center [684, 248] width 90 height 15
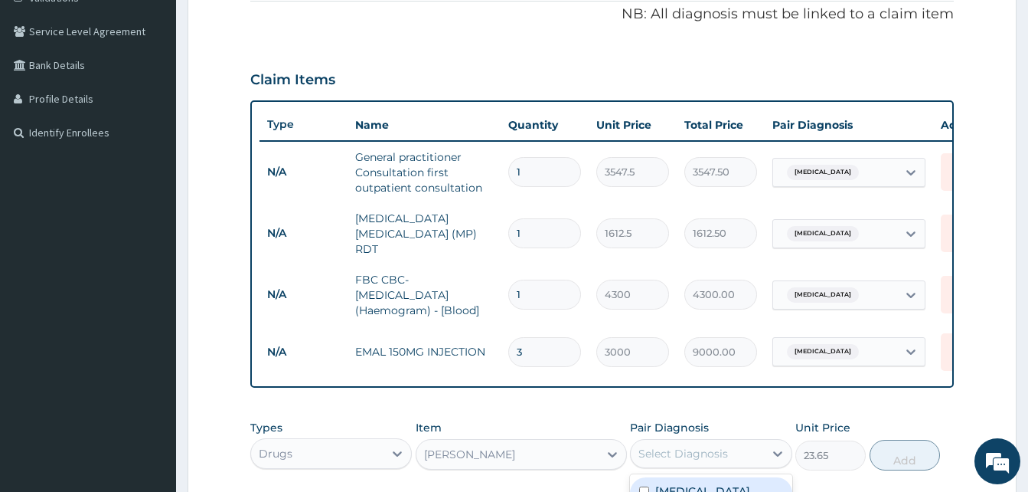
scroll to position [202, 0]
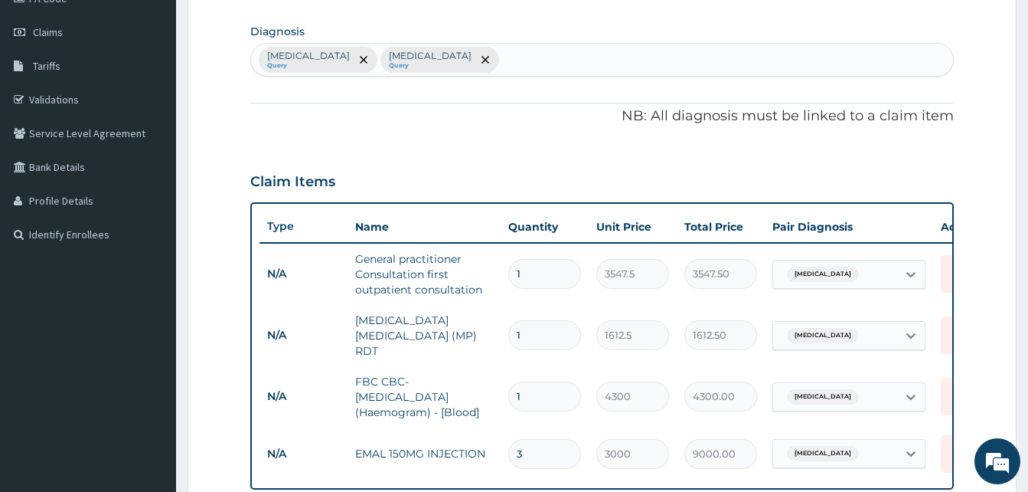
click at [467, 57] on div "Malaria Query Sepsis Query" at bounding box center [602, 60] width 702 height 32
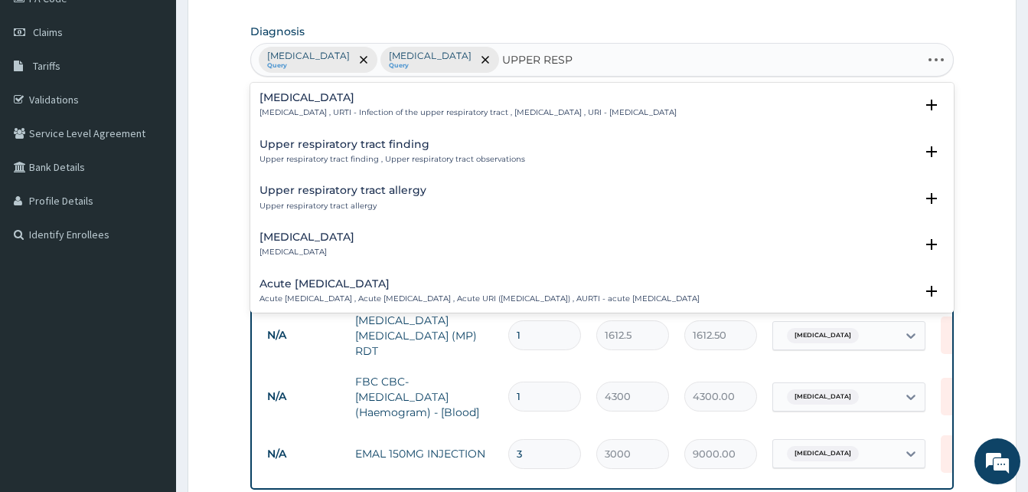
type input "UPPER RESPI"
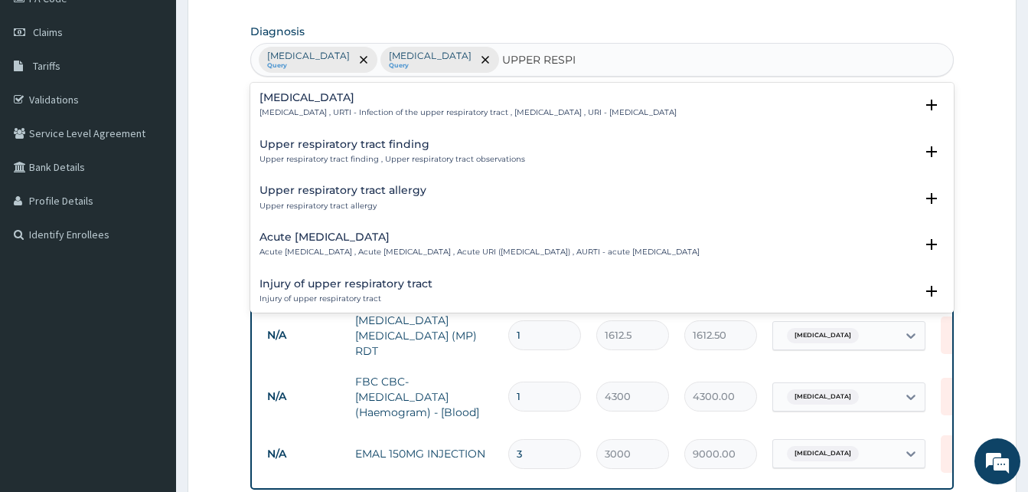
click at [328, 240] on h4 "Acute upper respiratory infection" at bounding box center [480, 236] width 440 height 11
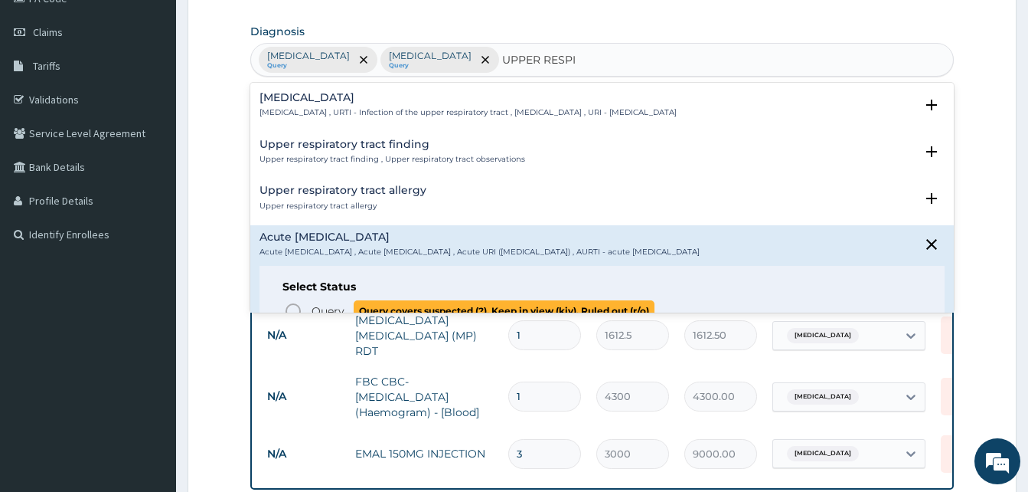
click at [292, 309] on icon "status option query" at bounding box center [293, 311] width 18 height 18
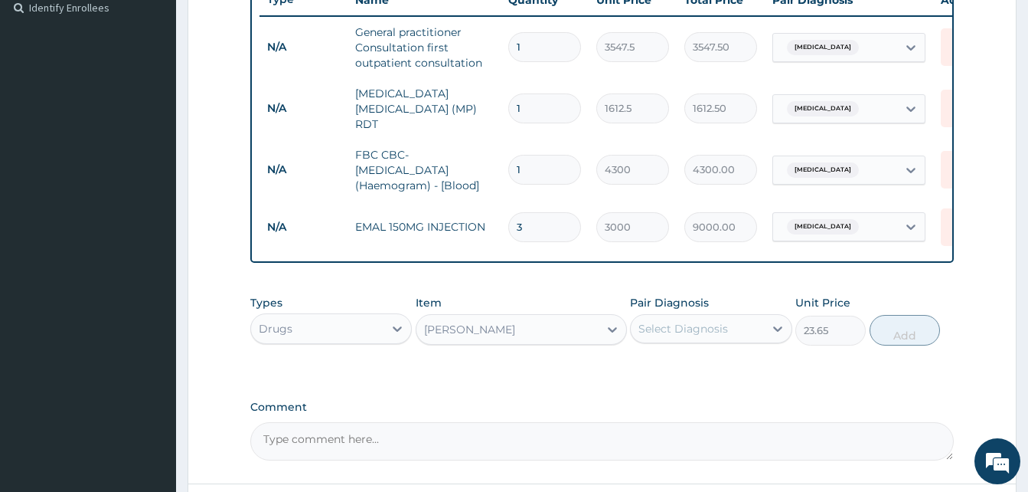
scroll to position [432, 0]
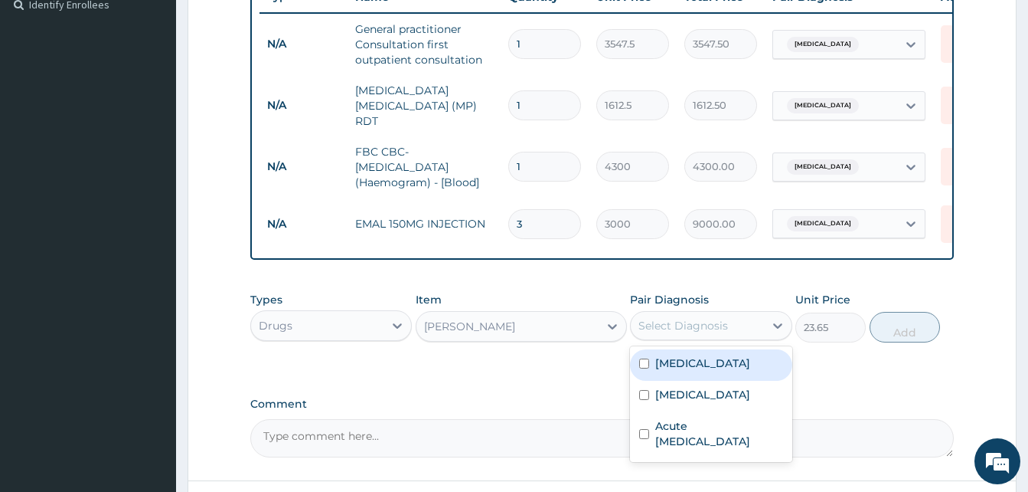
click at [711, 331] on div "Select Diagnosis" at bounding box center [684, 325] width 90 height 15
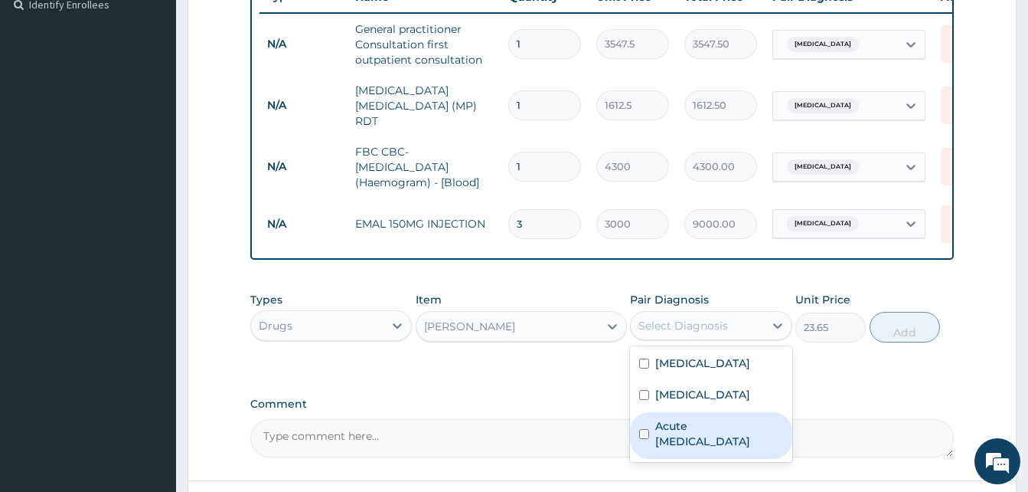
drag, startPoint x: 699, startPoint y: 434, endPoint x: 855, endPoint y: 354, distance: 175.7
click at [700, 434] on label "Acute upper respiratory infection" at bounding box center [718, 433] width 127 height 31
checkbox input "true"
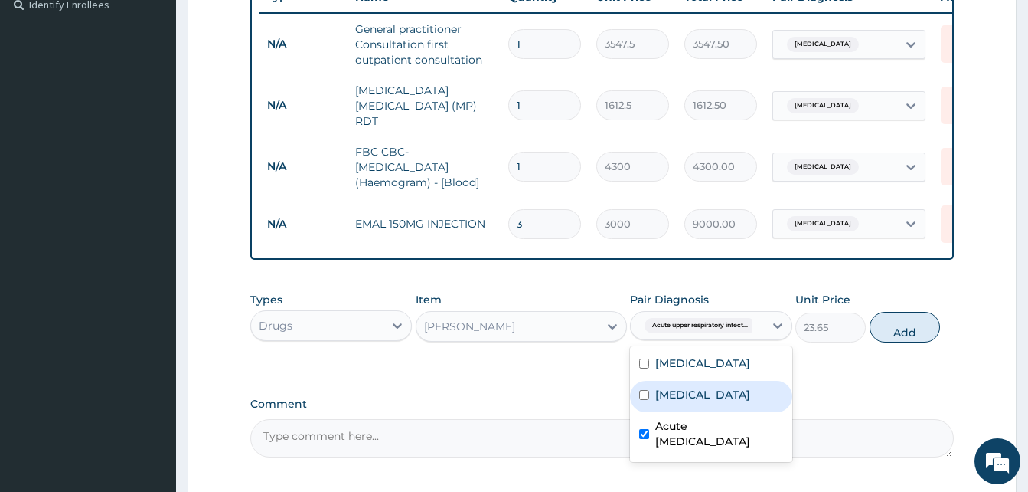
click at [941, 328] on div "Types Drugs Item PIRITON TAB EVANS Pair Diagnosis option Acute upper respirator…" at bounding box center [602, 317] width 704 height 66
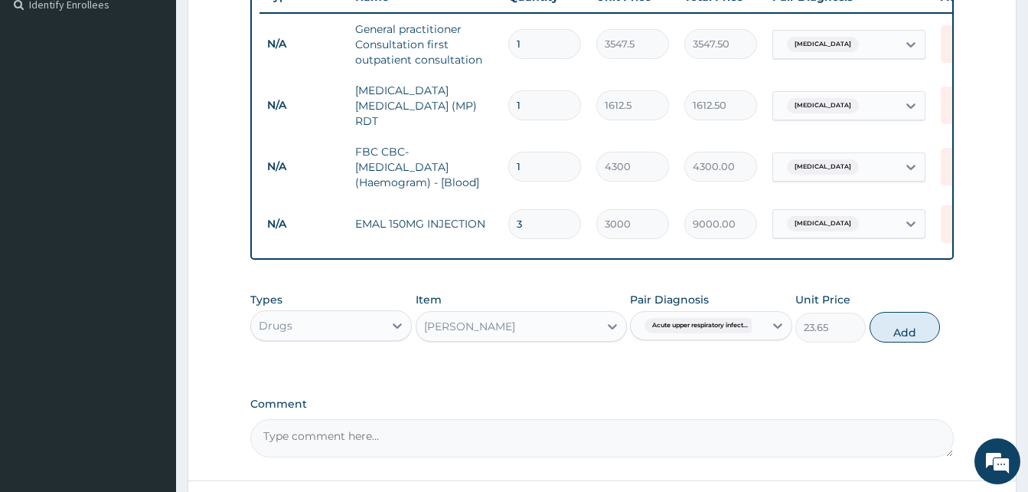
drag, startPoint x: 911, startPoint y: 335, endPoint x: 903, endPoint y: 337, distance: 8.0
click at [912, 334] on button "Add" at bounding box center [905, 327] width 70 height 31
type input "0"
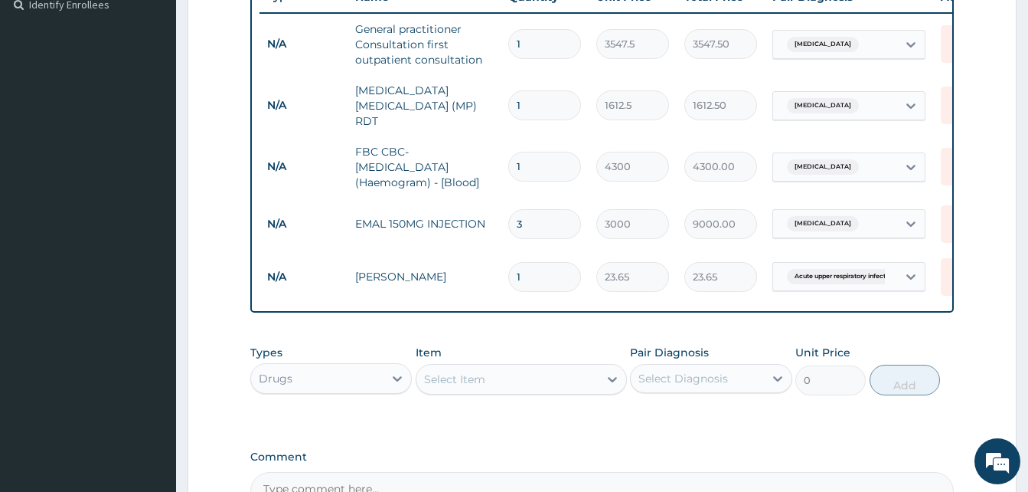
type input "10"
type input "236.50"
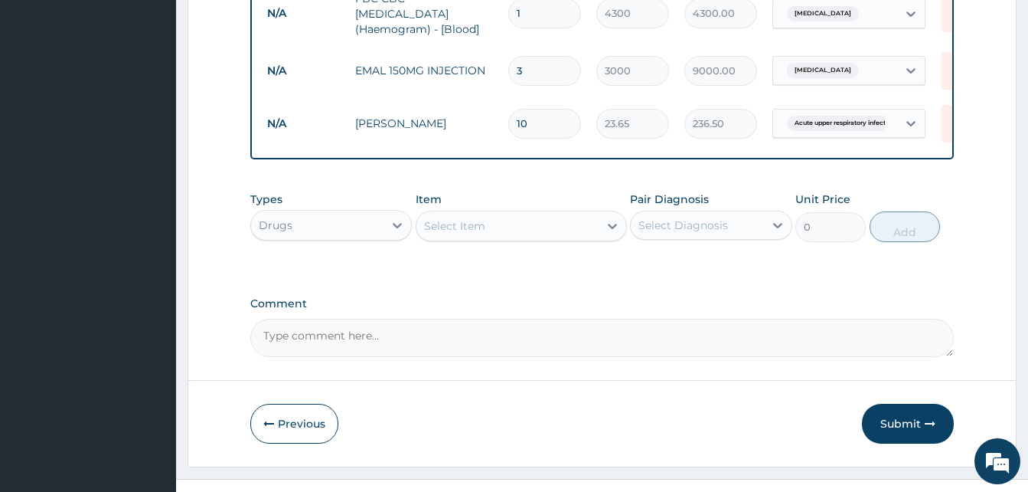
type input "10"
click at [472, 226] on div "Select Item" at bounding box center [454, 225] width 61 height 15
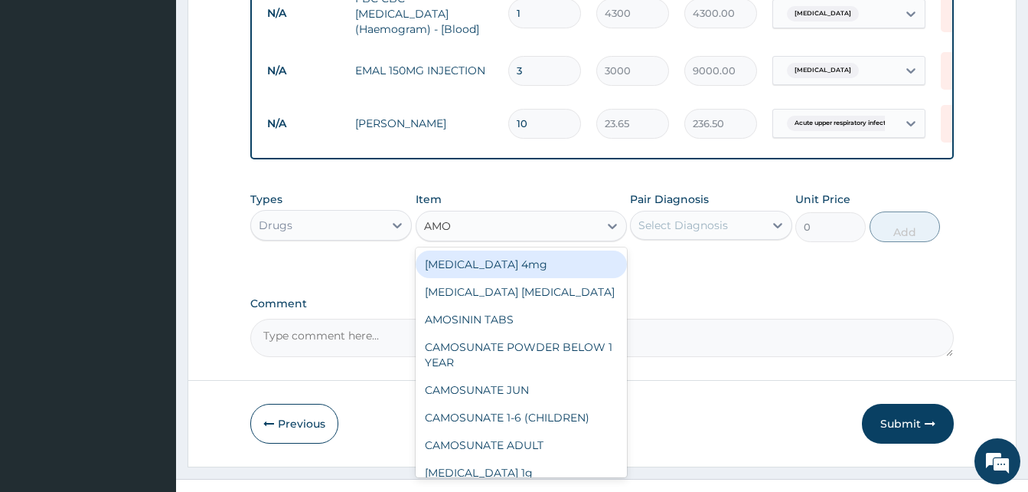
type input "AMOX"
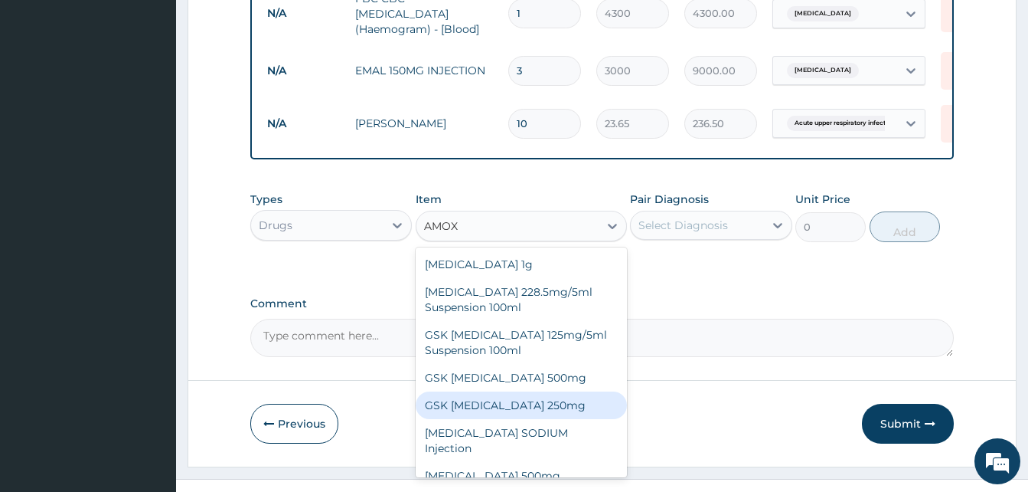
scroll to position [28, 0]
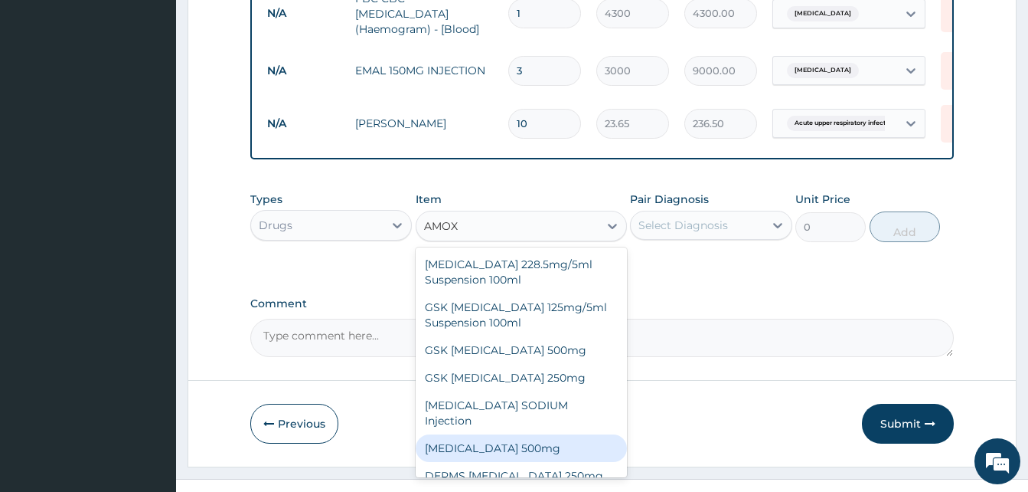
click at [521, 434] on div "AMOXICILLIN 500mg" at bounding box center [521, 448] width 211 height 28
type input "70.95"
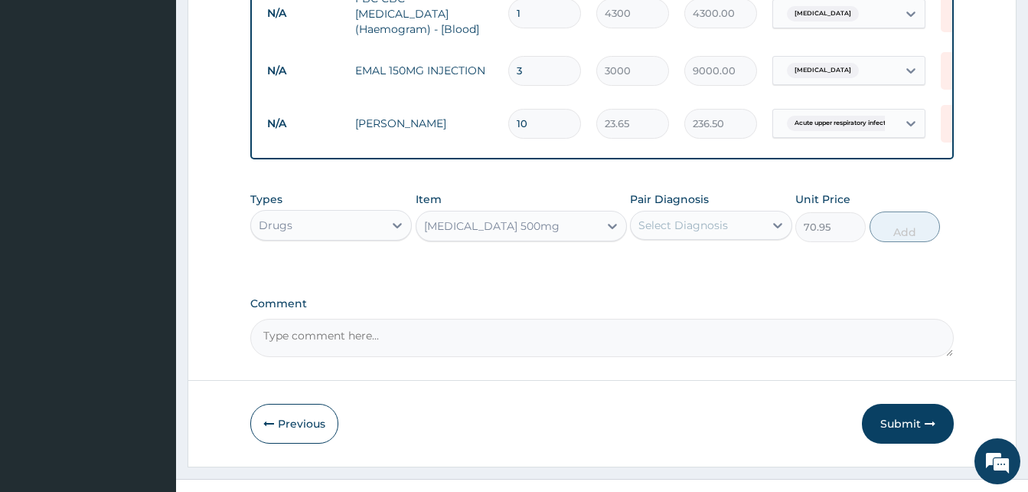
click at [697, 230] on div "Select Diagnosis" at bounding box center [684, 224] width 90 height 15
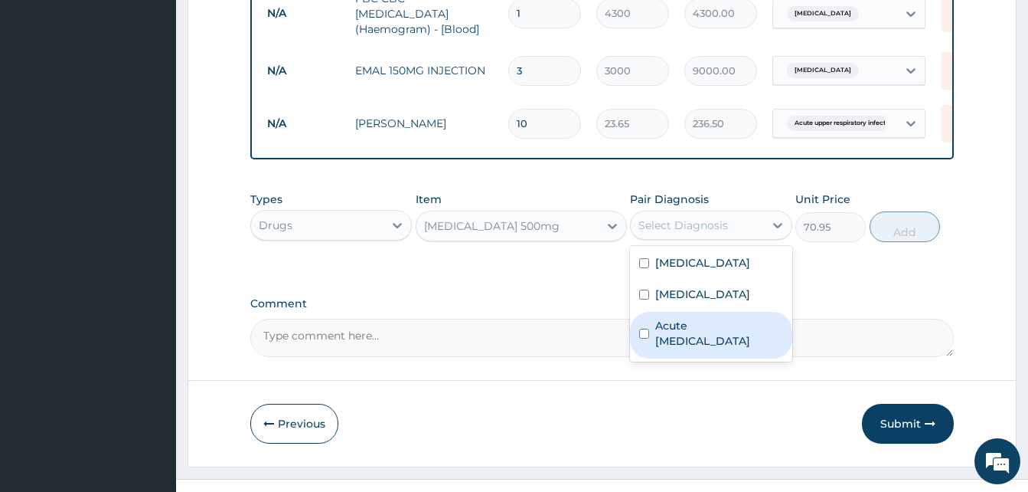
click at [694, 332] on label "Acute upper respiratory infection" at bounding box center [718, 333] width 127 height 31
checkbox input "true"
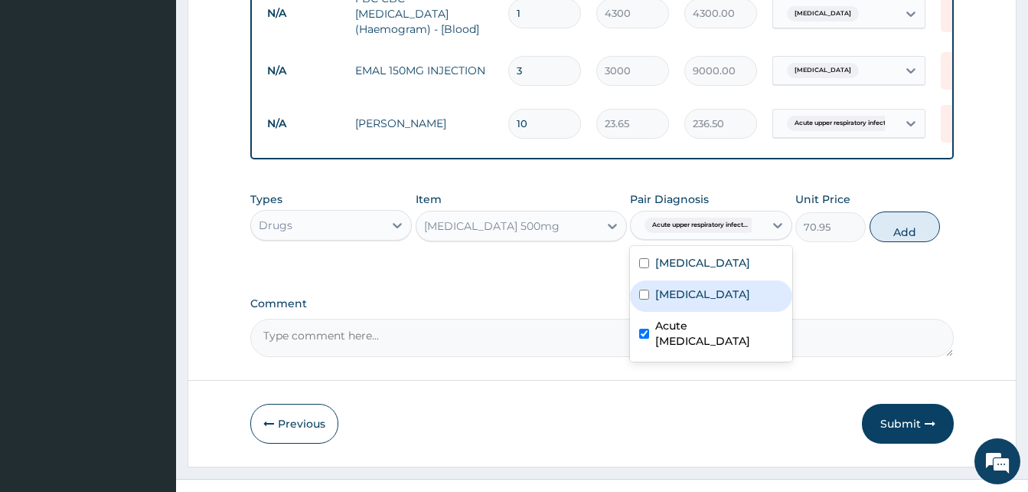
click at [703, 301] on div "[MEDICAL_DATA]" at bounding box center [711, 295] width 162 height 31
checkbox input "true"
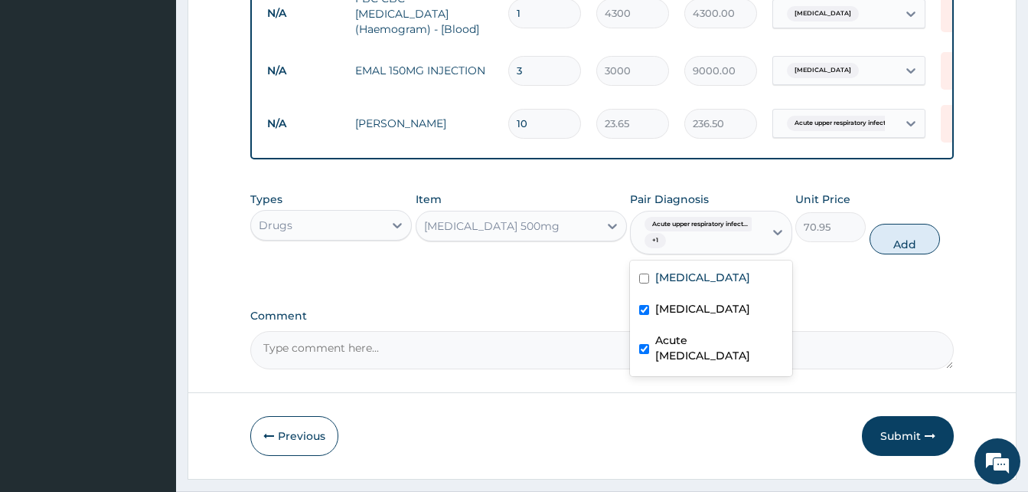
click at [690, 352] on label "Acute upper respiratory infection" at bounding box center [718, 347] width 127 height 31
checkbox input "false"
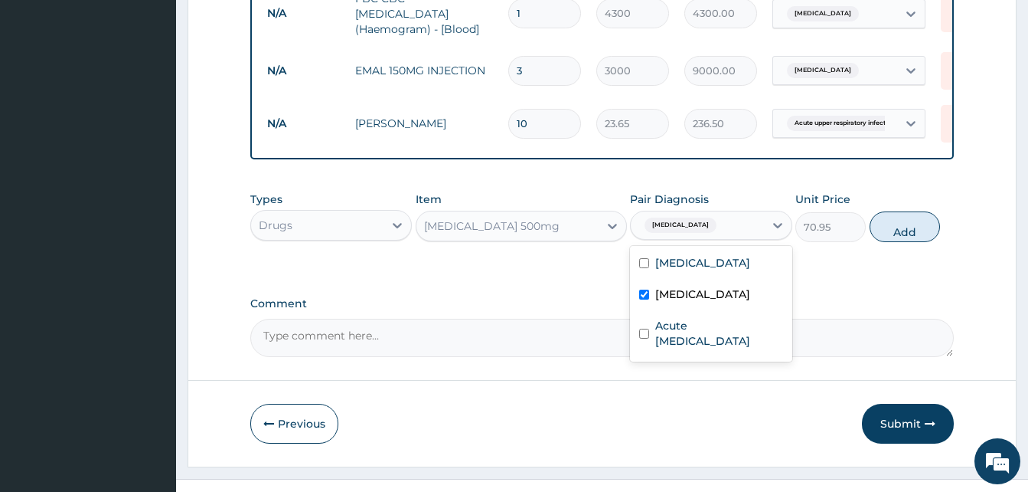
drag, startPoint x: 897, startPoint y: 230, endPoint x: 859, endPoint y: 242, distance: 40.2
click at [897, 230] on button "Add" at bounding box center [905, 226] width 70 height 31
type input "0"
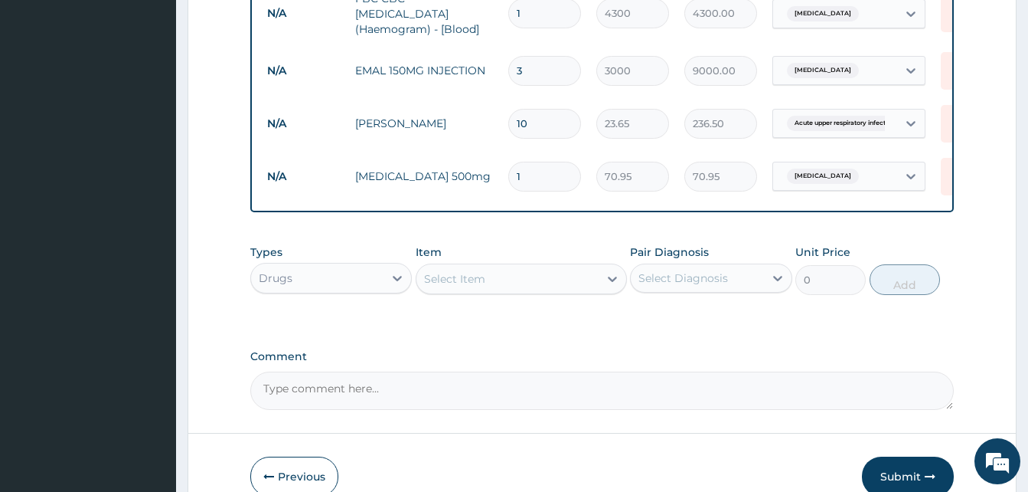
type input "15"
type input "1064.25"
type input "15"
click at [498, 285] on div "Select Item" at bounding box center [508, 278] width 182 height 25
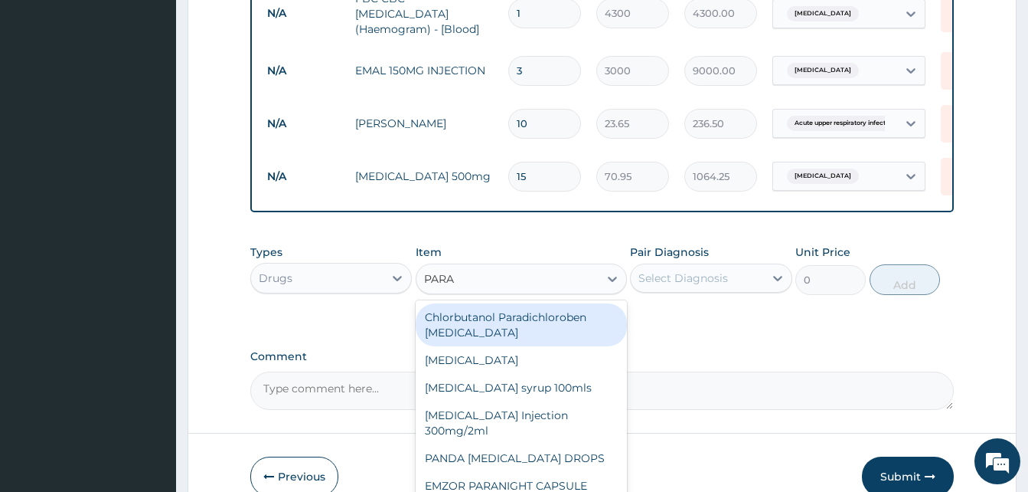
type input "PARAC"
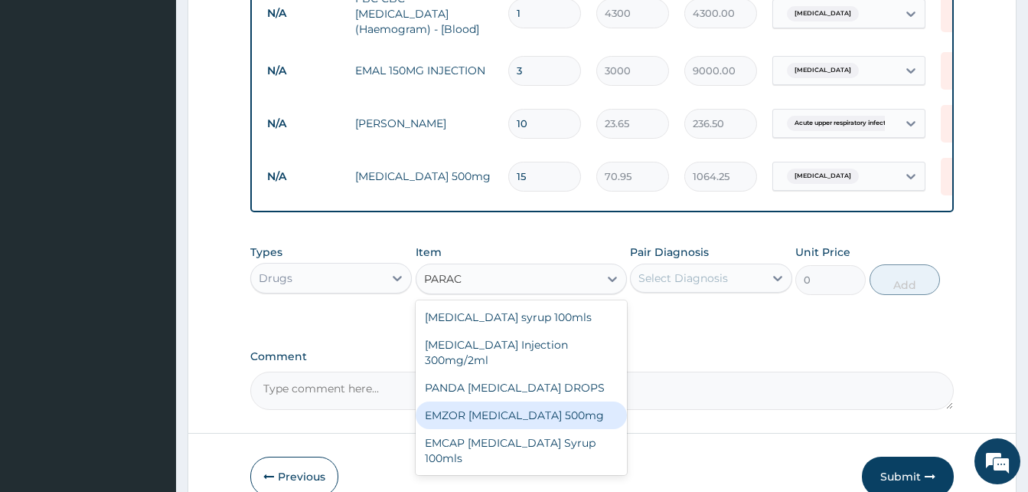
drag, startPoint x: 540, startPoint y: 421, endPoint x: 653, endPoint y: 351, distance: 133.0
click at [541, 421] on div "EMZOR [MEDICAL_DATA] 500mg" at bounding box center [521, 415] width 211 height 28
type input "23.65"
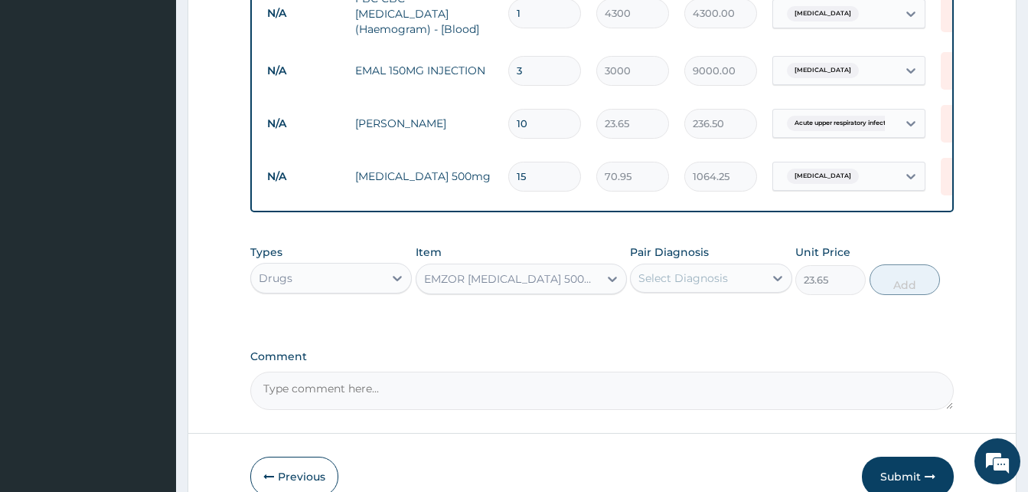
click at [697, 286] on div "Select Diagnosis" at bounding box center [684, 277] width 90 height 15
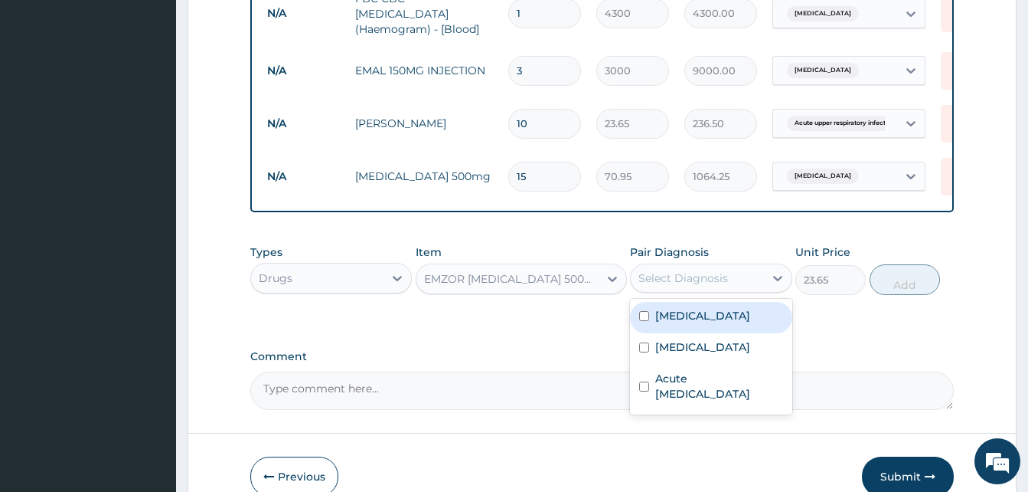
click at [684, 317] on label "[MEDICAL_DATA]" at bounding box center [702, 315] width 95 height 15
checkbox input "true"
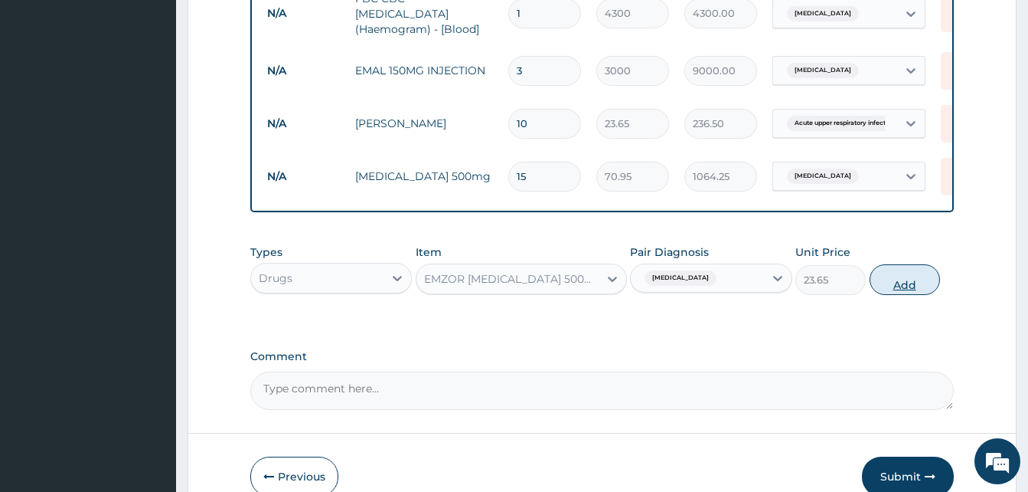
click at [910, 295] on button "Add" at bounding box center [905, 279] width 70 height 31
type input "0"
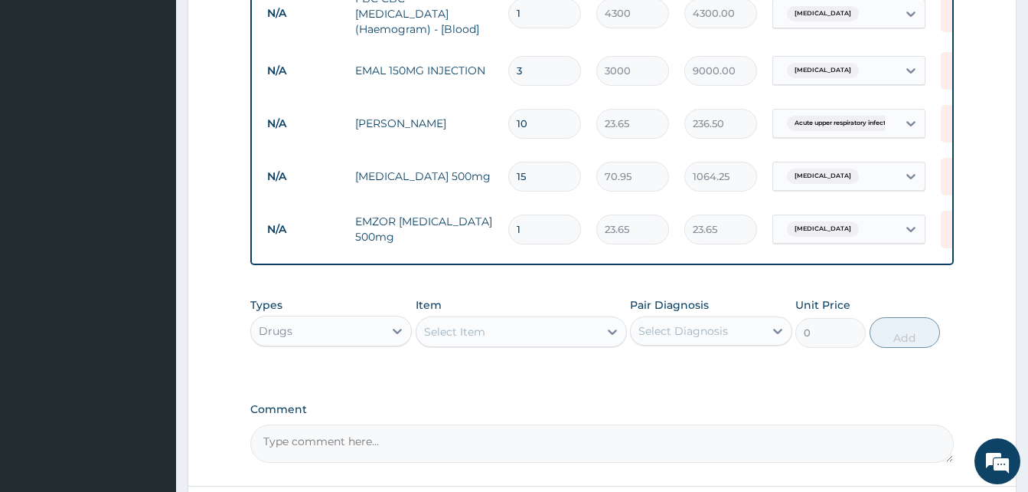
type input "18"
type input "425.70"
type input "18"
click at [571, 341] on div "Select Item" at bounding box center [508, 331] width 182 height 25
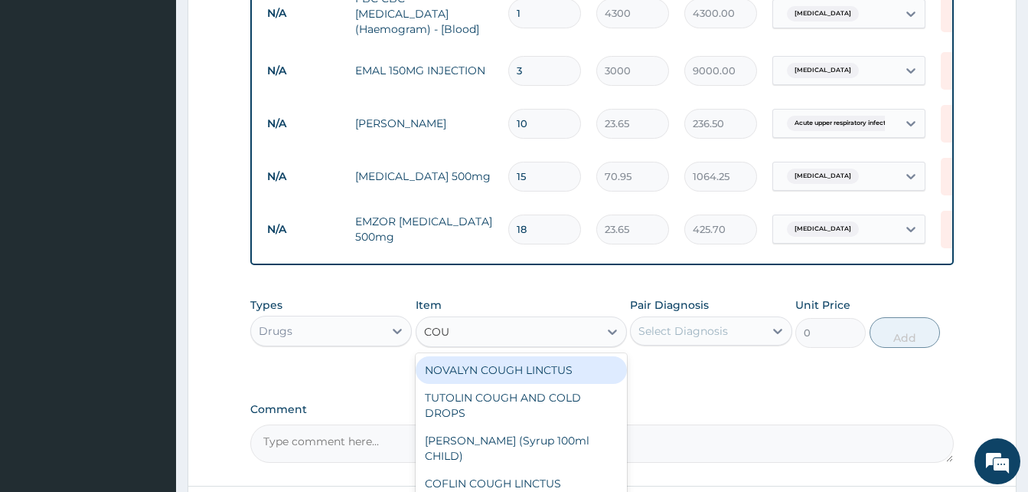
type input "COUG"
click at [531, 365] on div "NOVALYN COUGH LINCTUS" at bounding box center [521, 370] width 211 height 28
type input "1419"
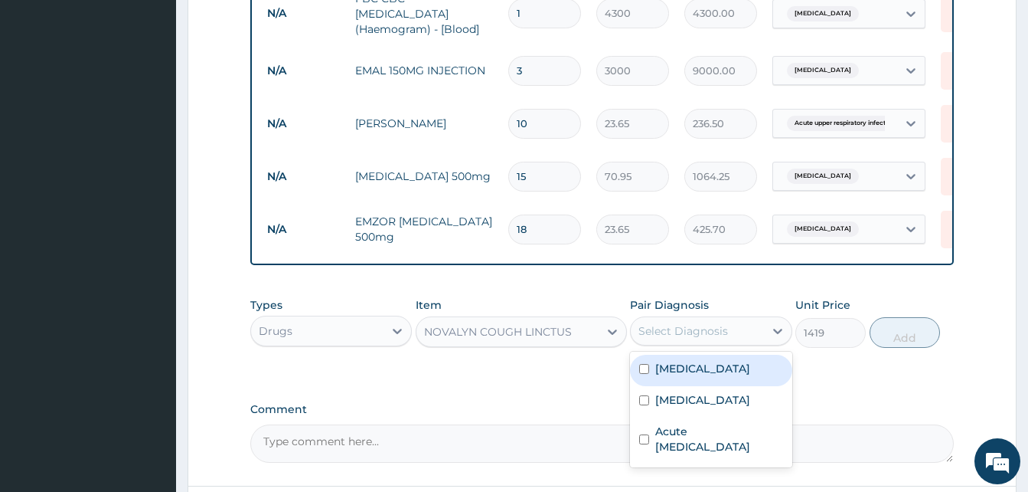
click at [702, 334] on div "Select Diagnosis" at bounding box center [684, 330] width 90 height 15
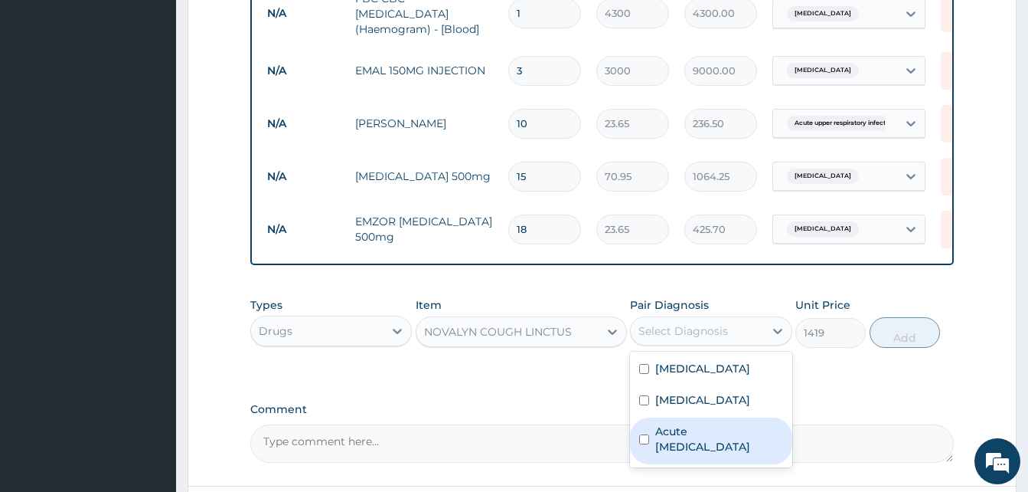
click at [700, 435] on label "Acute upper respiratory infection" at bounding box center [718, 438] width 127 height 31
checkbox input "true"
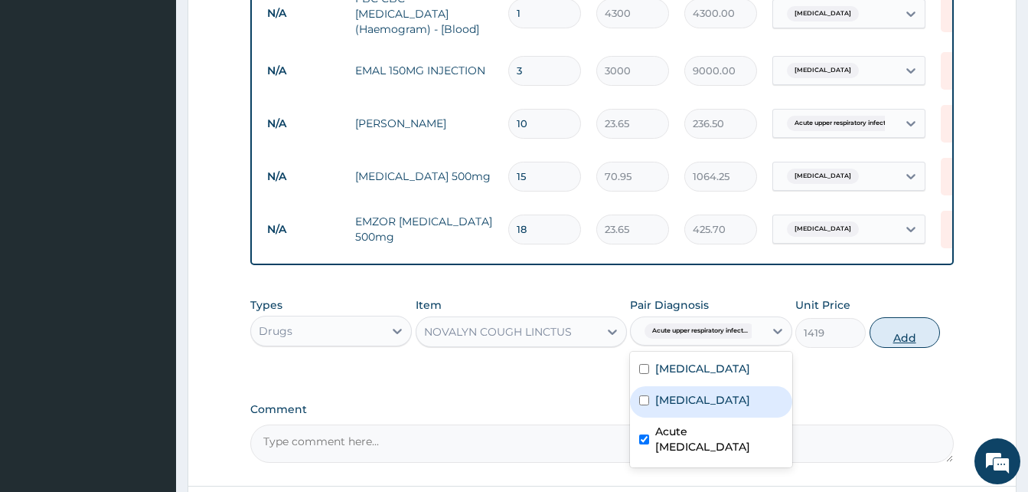
click at [927, 341] on button "Add" at bounding box center [905, 332] width 70 height 31
type input "0"
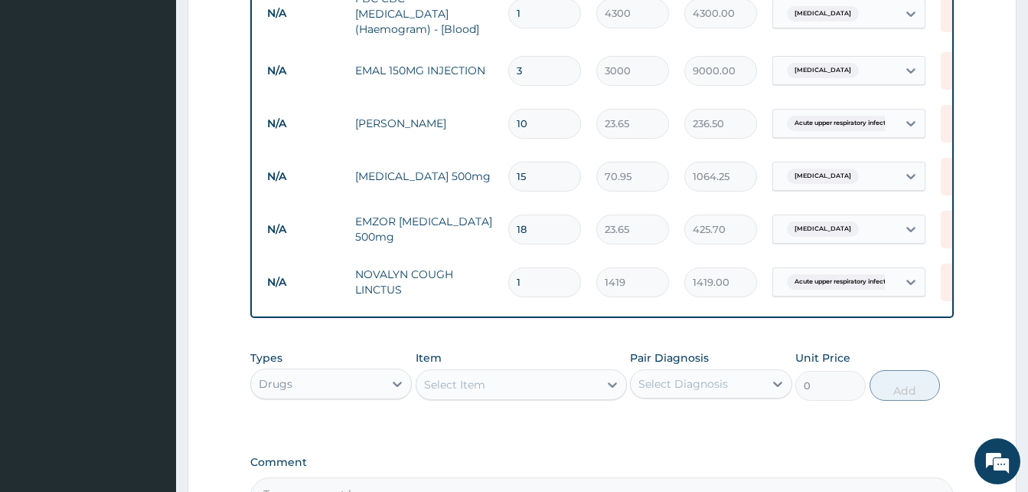
click at [474, 384] on div "Select Item" at bounding box center [454, 384] width 61 height 15
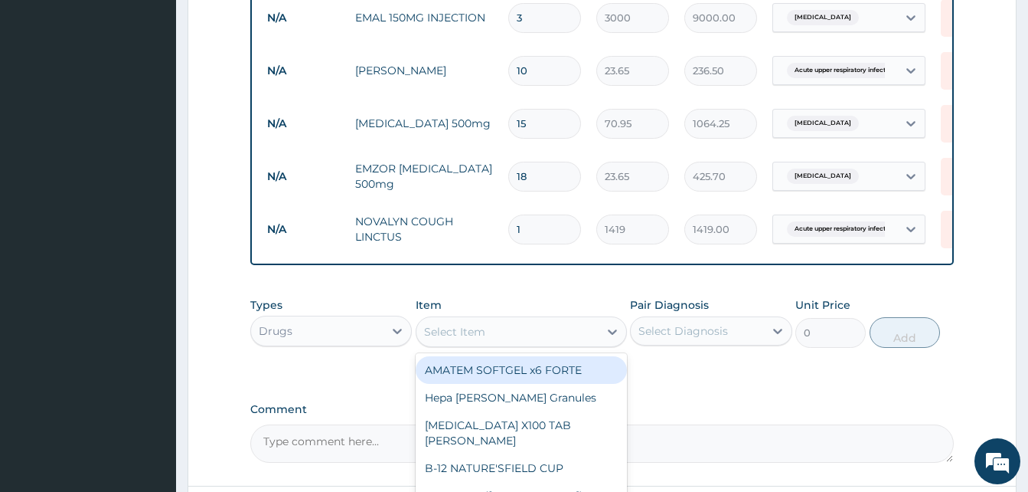
scroll to position [738, 0]
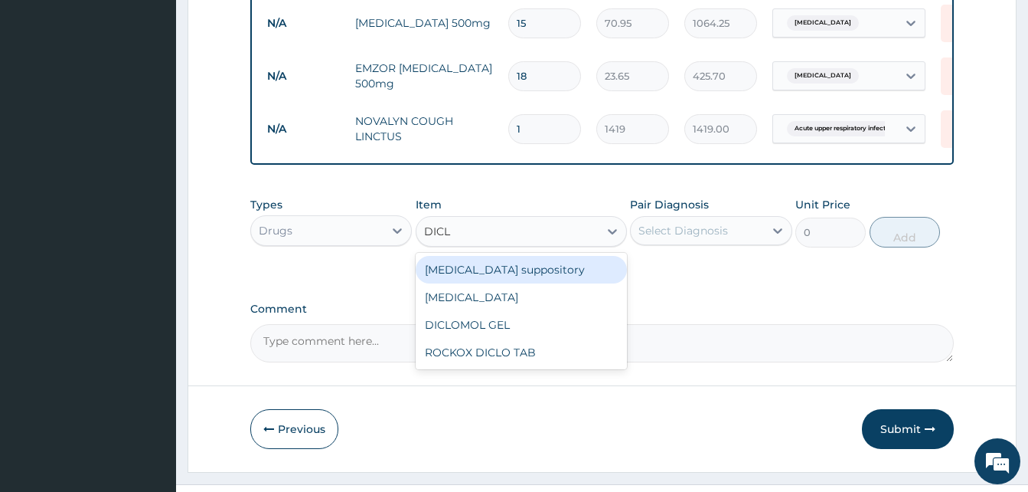
type input "DICLO"
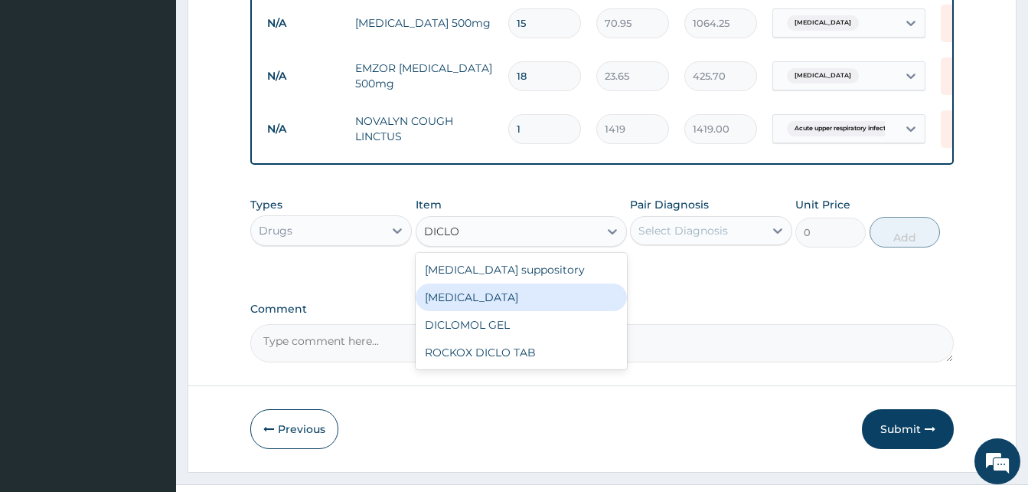
drag, startPoint x: 490, startPoint y: 301, endPoint x: 677, endPoint y: 248, distance: 194.1
click at [491, 301] on div "[MEDICAL_DATA]" at bounding box center [521, 297] width 211 height 28
type input "591.25"
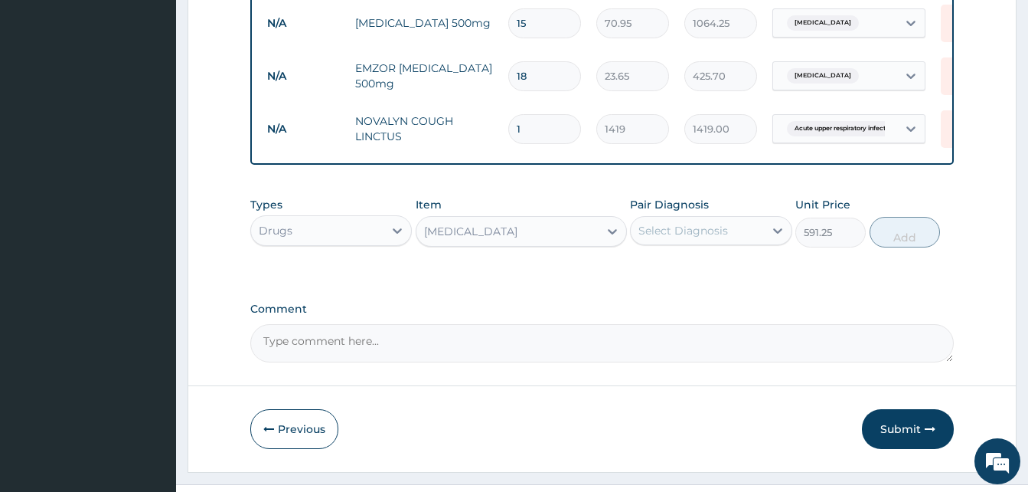
click at [698, 224] on div "Select Diagnosis" at bounding box center [697, 230] width 132 height 25
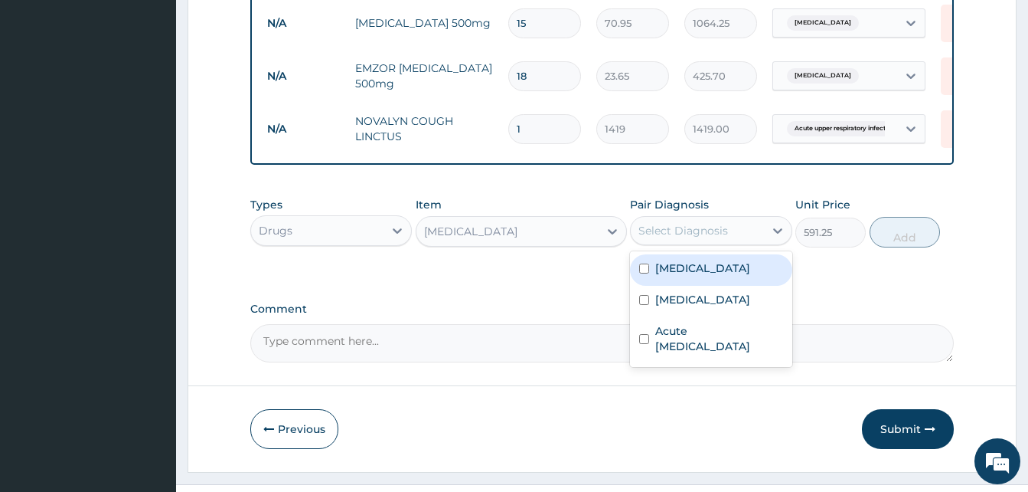
click at [704, 268] on div "[MEDICAL_DATA]" at bounding box center [711, 269] width 162 height 31
checkbox input "true"
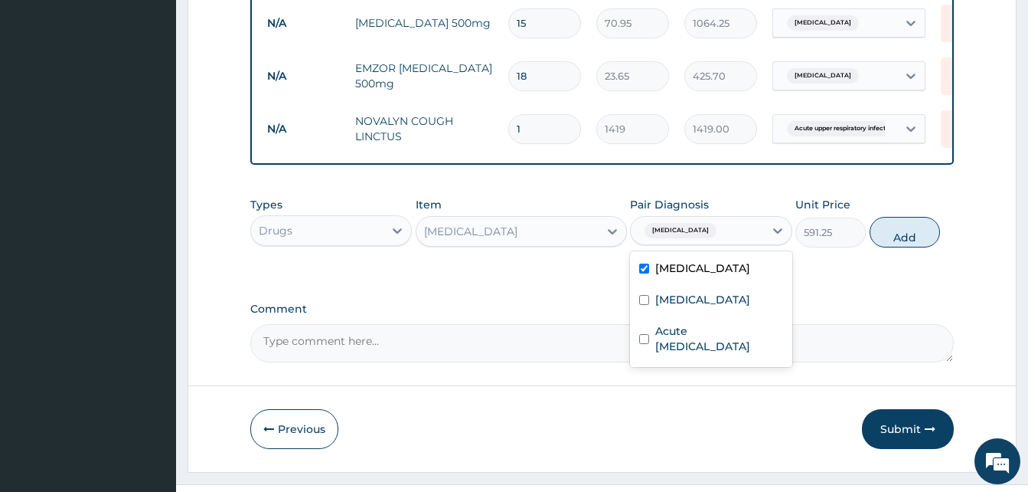
click at [918, 234] on button "Add" at bounding box center [905, 232] width 70 height 31
type input "0"
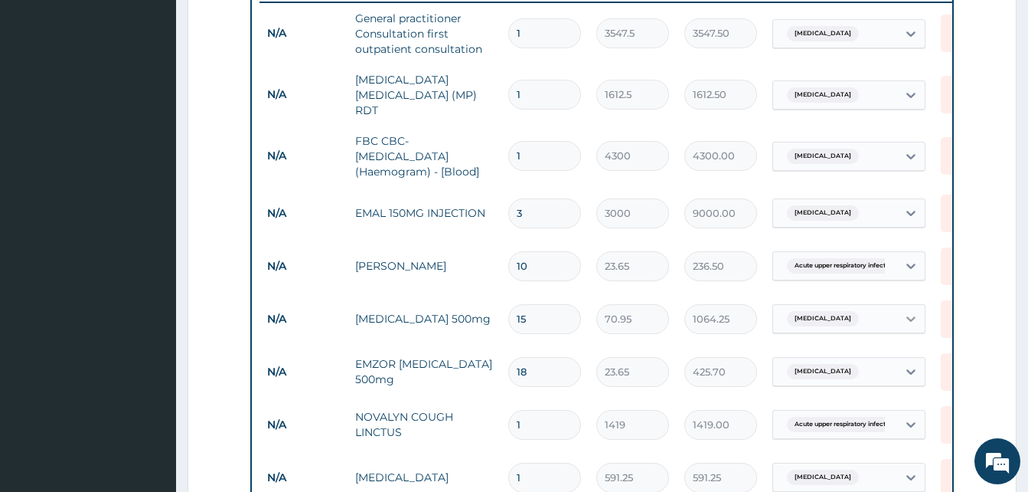
scroll to position [825, 0]
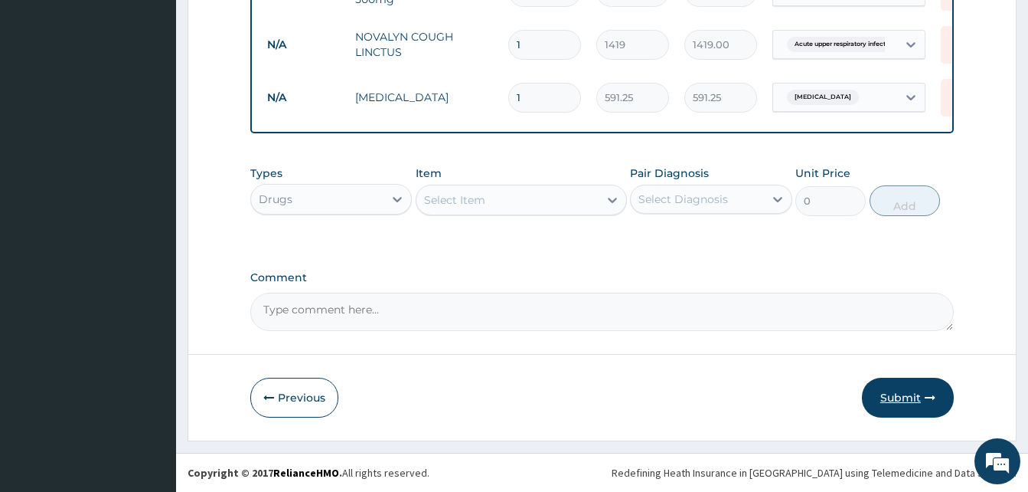
click at [914, 395] on button "Submit" at bounding box center [908, 397] width 92 height 40
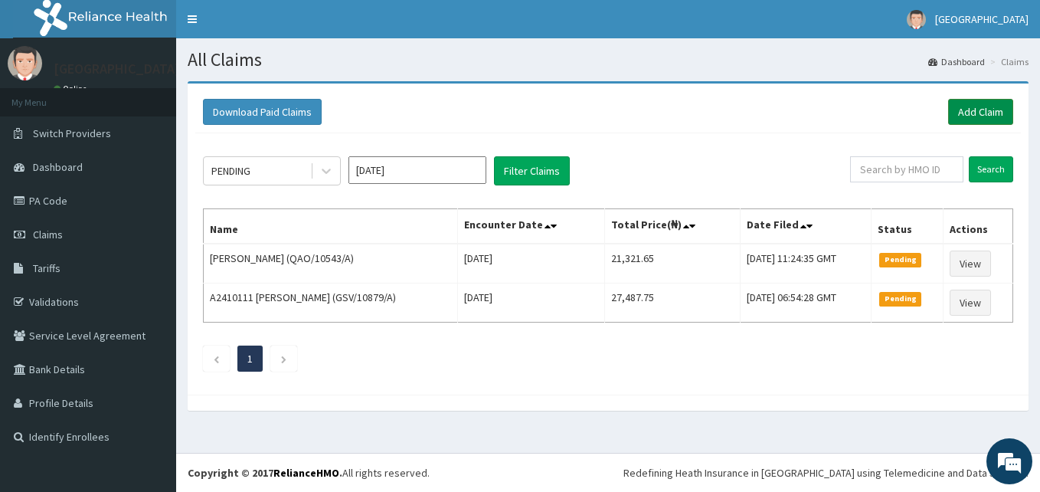
click at [982, 110] on link "Add Claim" at bounding box center [980, 112] width 65 height 26
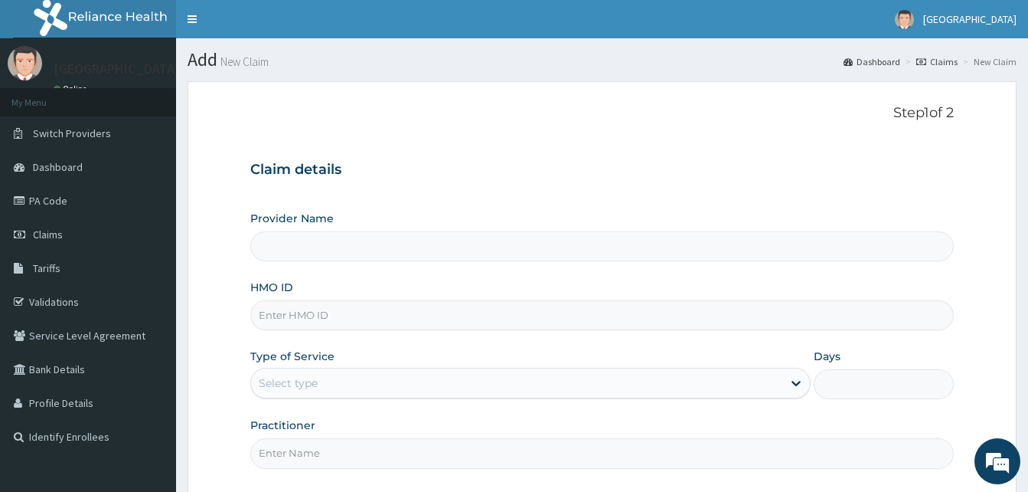
type input "Dalet Medical service"
click at [319, 316] on input "HMO ID" at bounding box center [602, 315] width 704 height 30
drag, startPoint x: 319, startPoint y: 312, endPoint x: 326, endPoint y: 304, distance: 10.8
paste input "AML/10543/A"
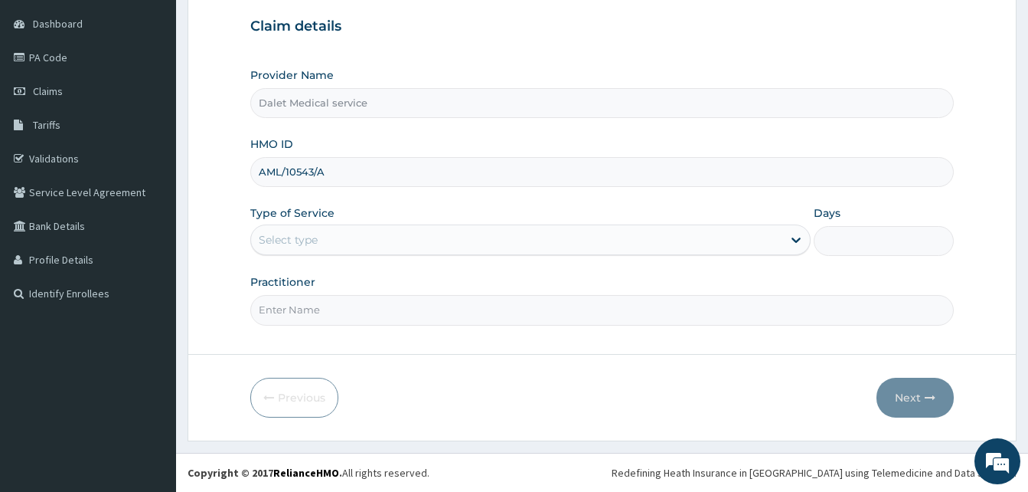
type input "AML/10543/A"
click at [368, 230] on div "Select type" at bounding box center [516, 239] width 531 height 25
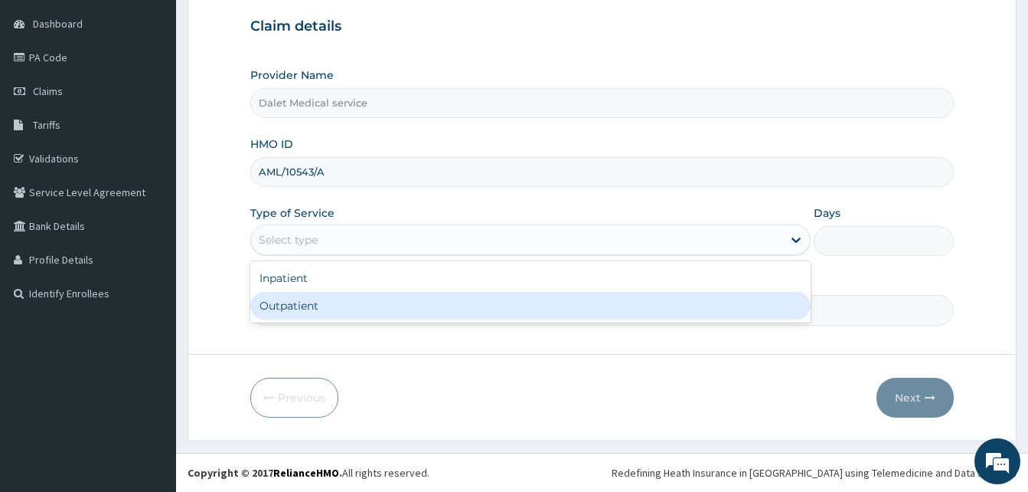
click at [324, 315] on div "Outpatient" at bounding box center [530, 306] width 560 height 28
type input "1"
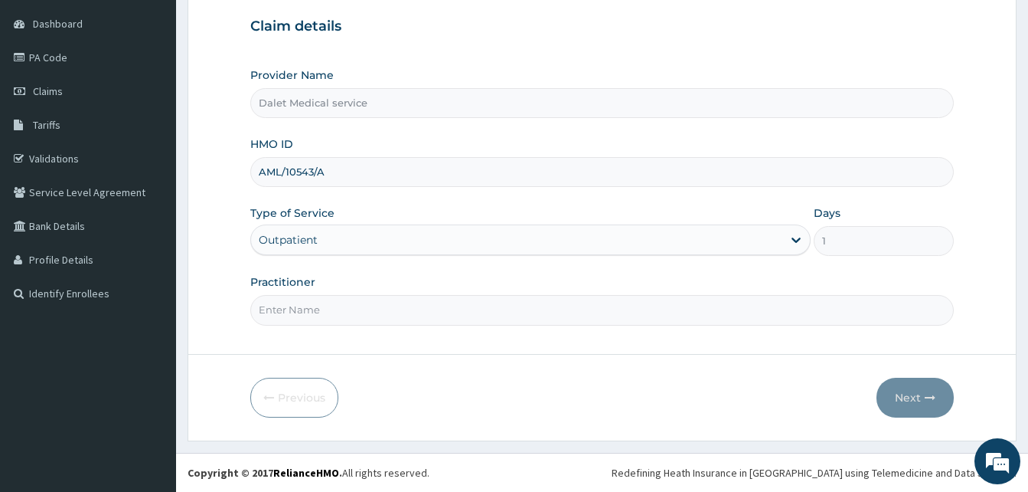
click at [335, 314] on input "Practitioner" at bounding box center [602, 310] width 704 height 30
type input "DR."
click at [922, 400] on button "Next" at bounding box center [915, 397] width 77 height 40
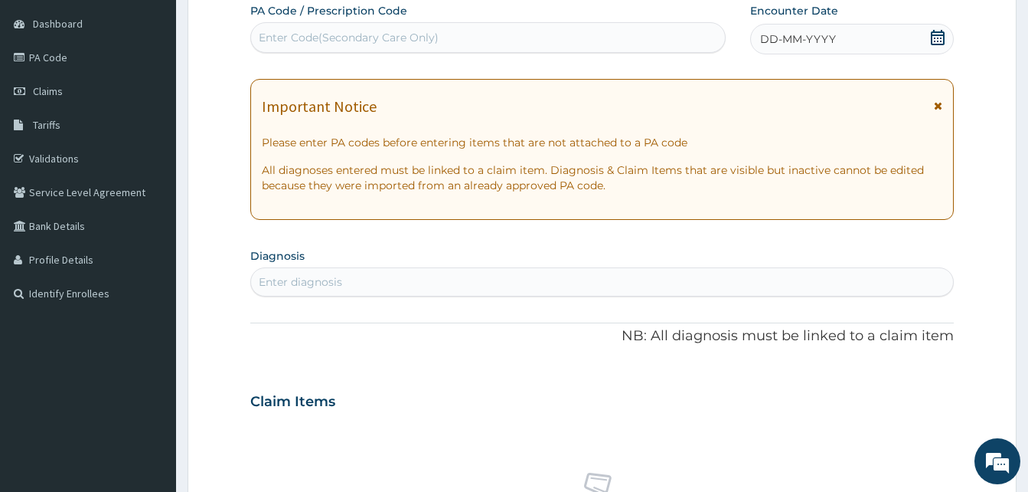
click at [935, 106] on icon at bounding box center [938, 105] width 8 height 11
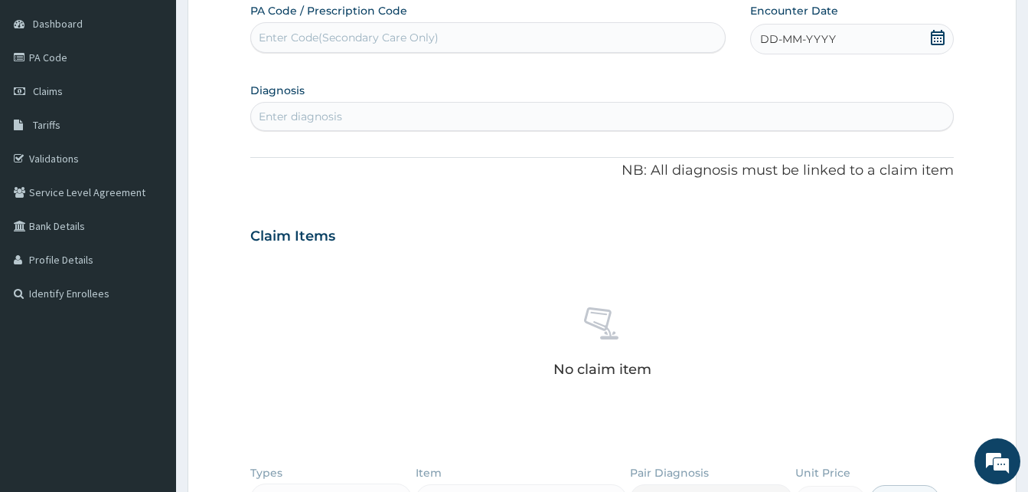
click at [782, 39] on span "DD-MM-YYYY" at bounding box center [798, 38] width 76 height 15
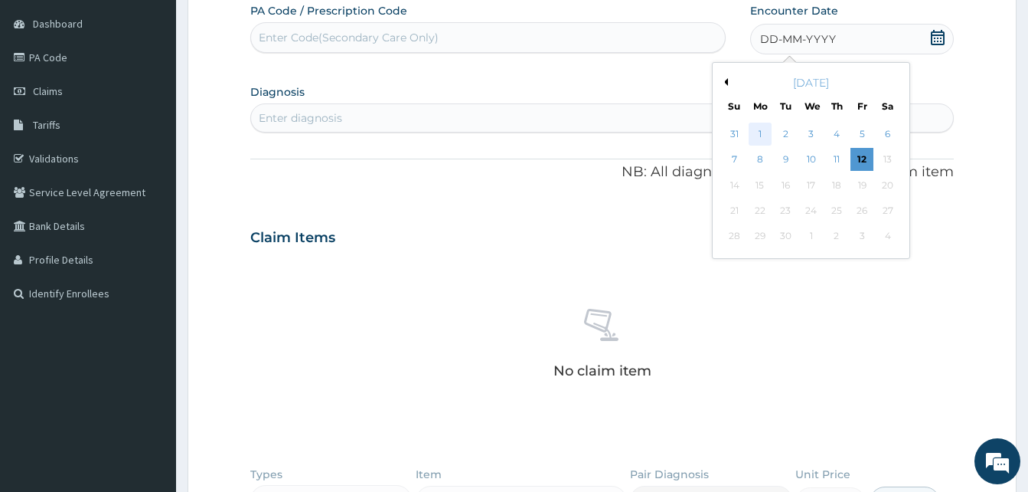
click at [765, 129] on div "1" at bounding box center [760, 134] width 23 height 23
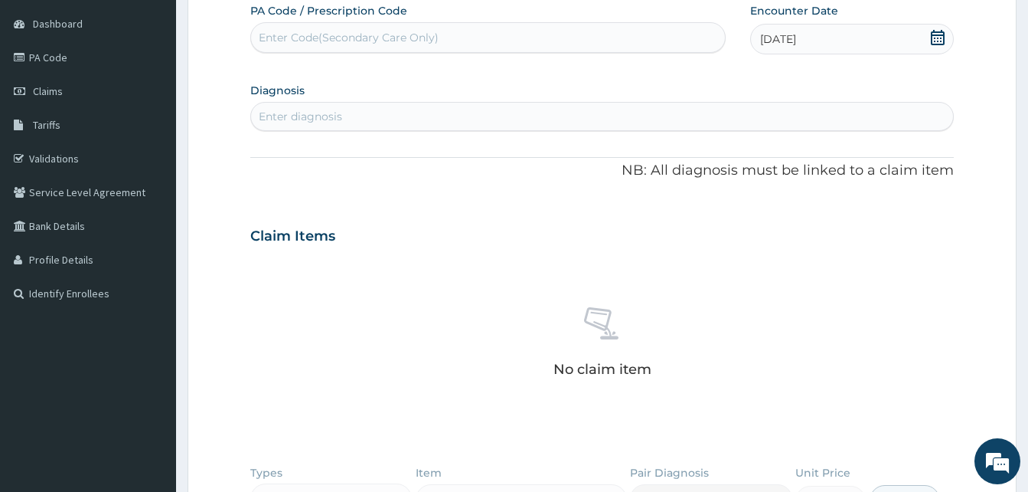
click at [380, 112] on div "Enter diagnosis" at bounding box center [602, 116] width 702 height 25
type input "MALARI"
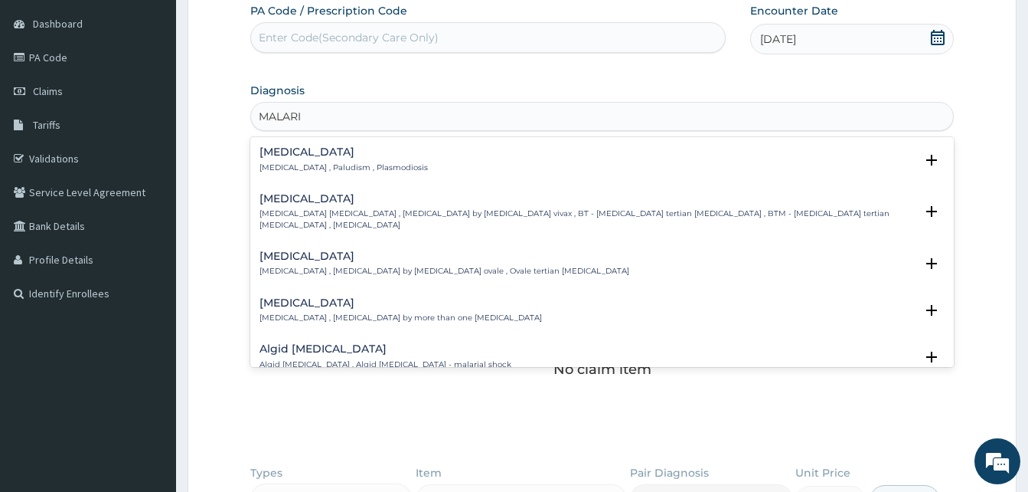
click at [294, 160] on div "[MEDICAL_DATA] [MEDICAL_DATA] , Paludism , Plasmodiosis" at bounding box center [344, 159] width 168 height 27
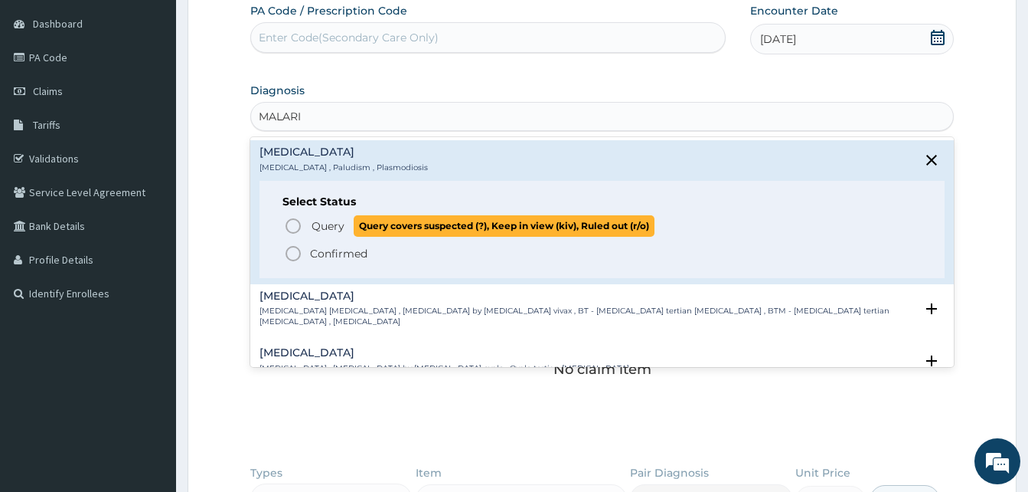
click at [296, 221] on icon "status option query" at bounding box center [293, 226] width 18 height 18
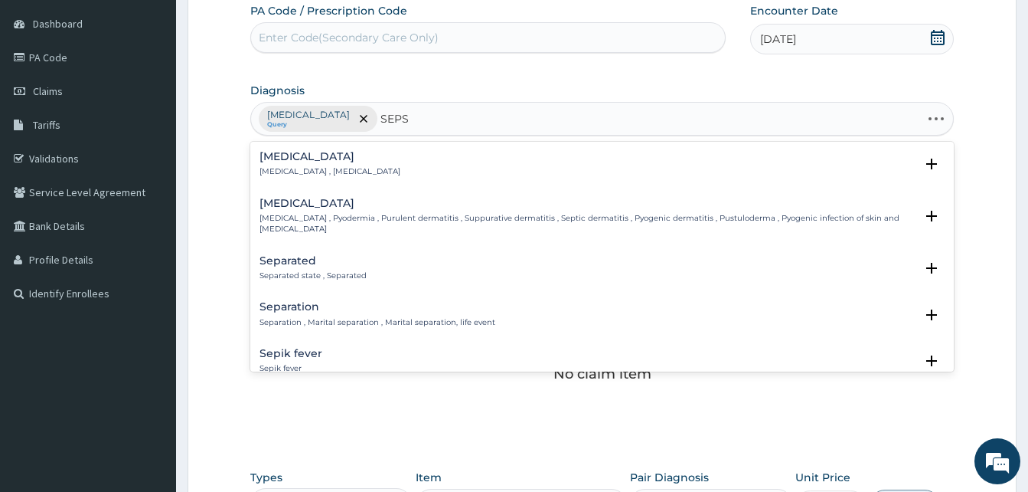
type input "SEPSI"
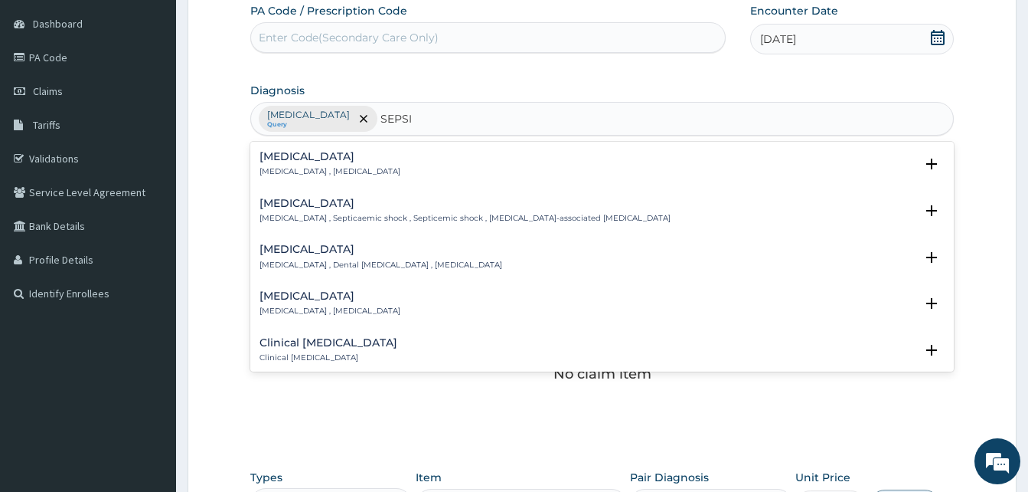
click at [286, 165] on div "Sepsis Systemic infection , Sepsis" at bounding box center [330, 164] width 141 height 27
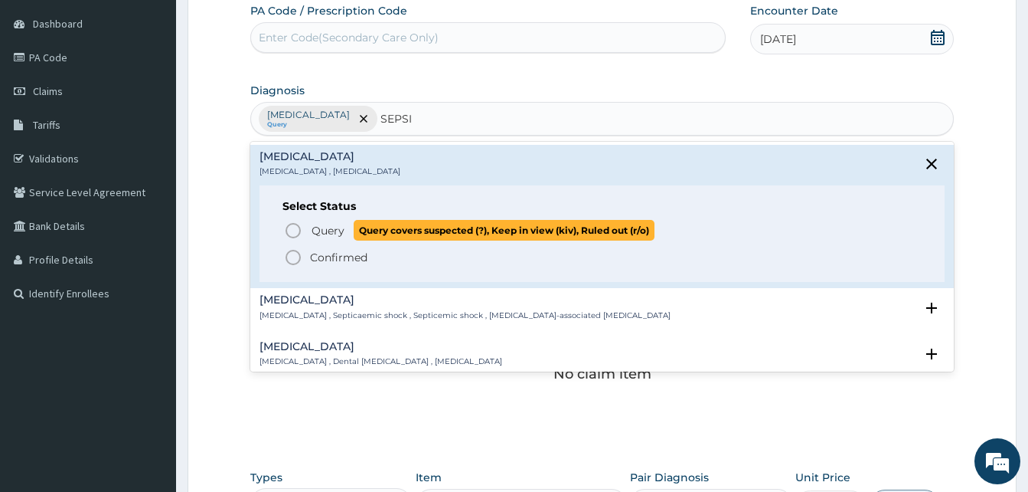
click at [292, 232] on icon "status option query" at bounding box center [293, 230] width 18 height 18
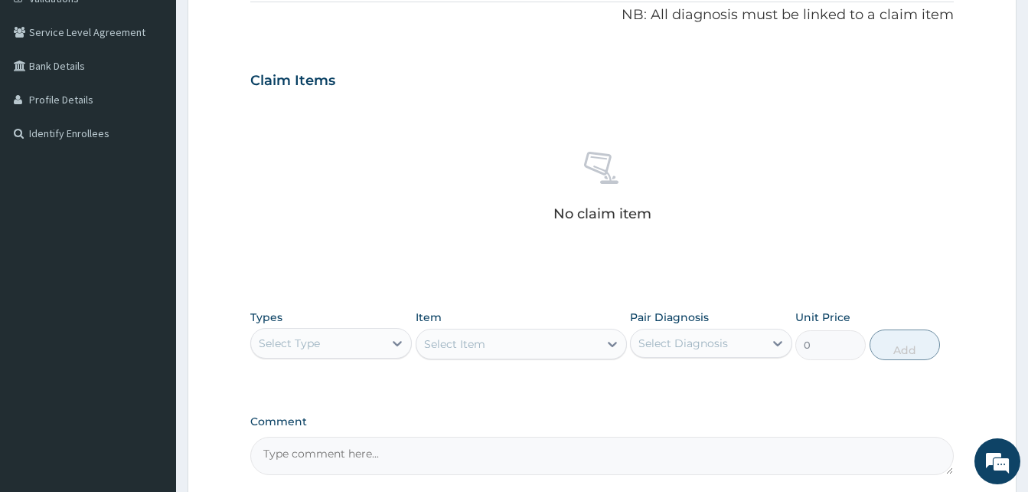
scroll to position [373, 0]
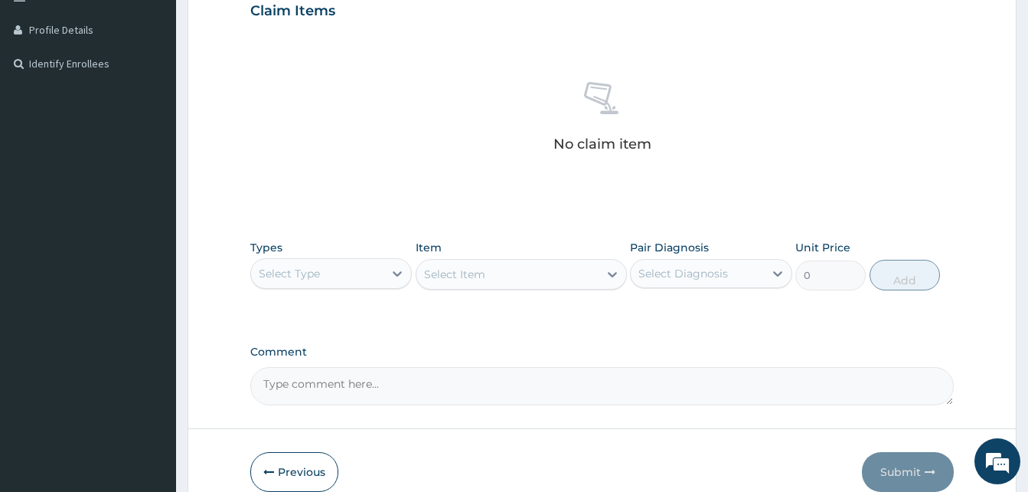
click at [345, 274] on div "Select Type" at bounding box center [317, 273] width 132 height 25
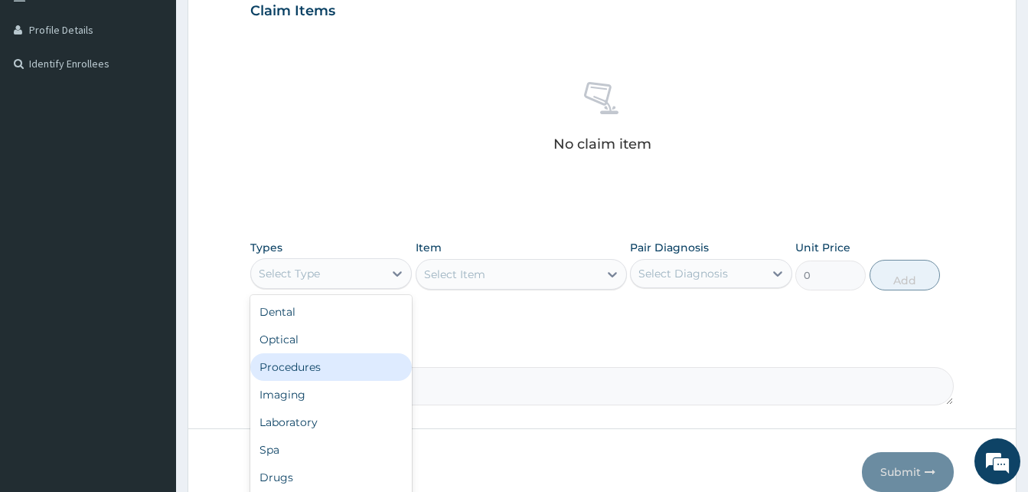
click at [313, 366] on div "Procedures" at bounding box center [331, 367] width 162 height 28
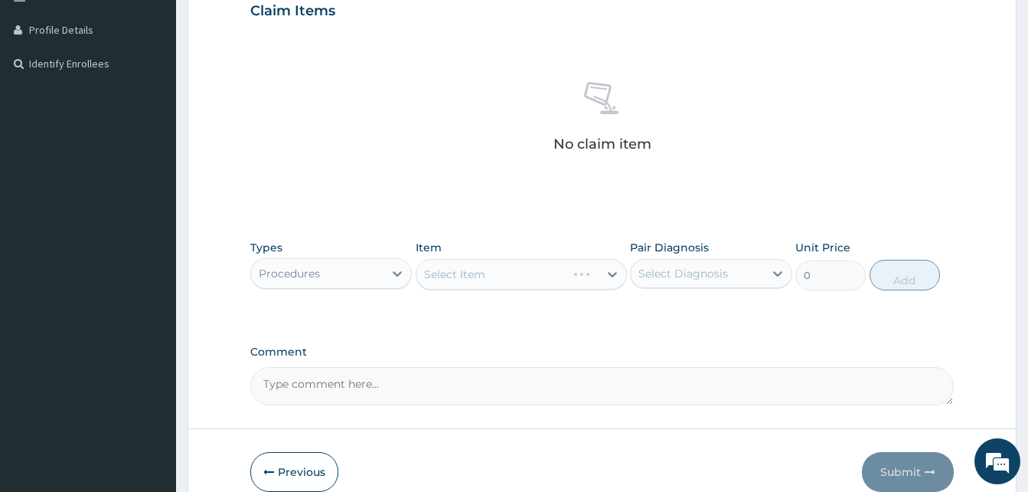
click at [474, 100] on div "No claim item" at bounding box center [602, 119] width 704 height 176
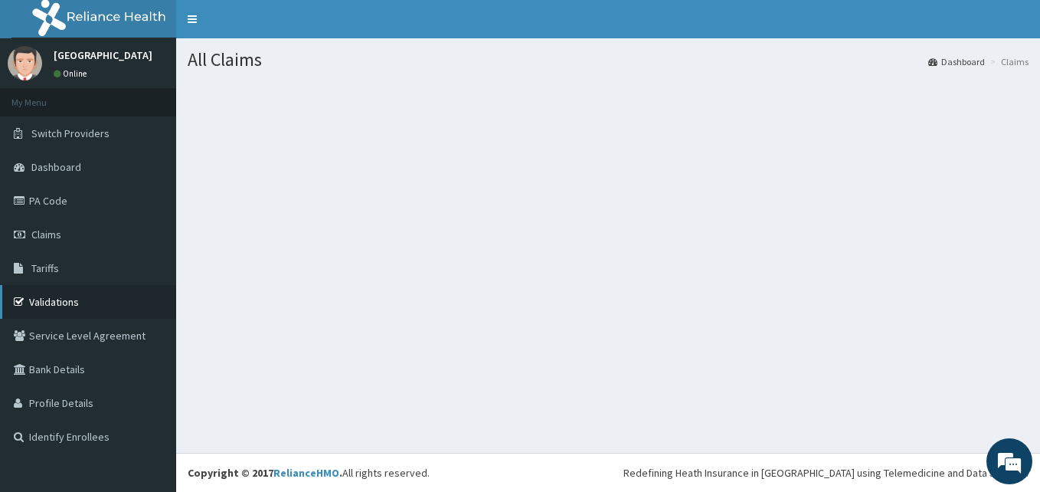
click at [56, 299] on link "Validations" at bounding box center [88, 302] width 176 height 34
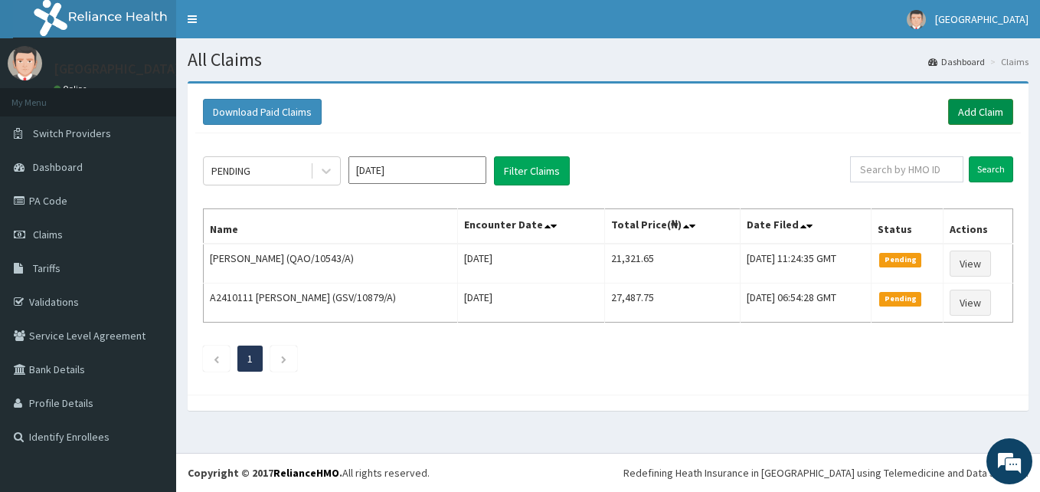
click at [984, 113] on link "Add Claim" at bounding box center [980, 112] width 65 height 26
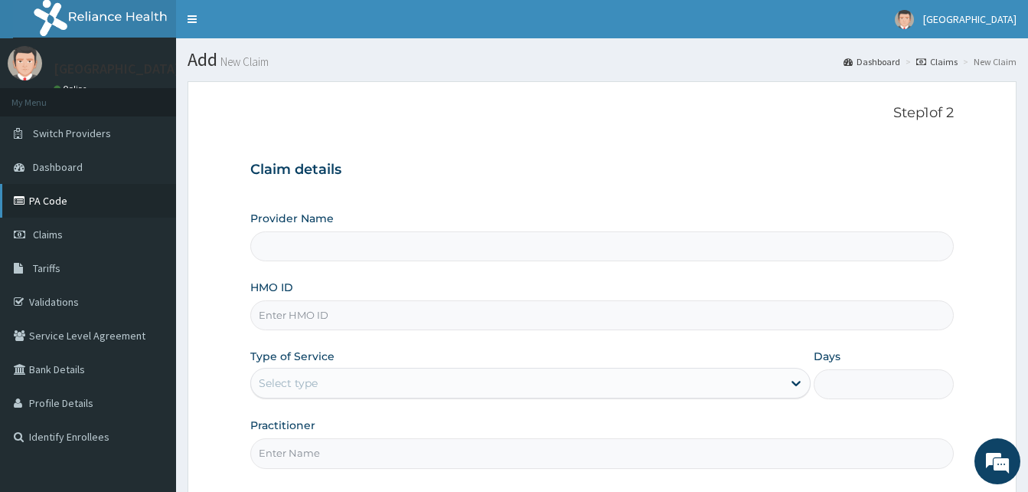
click at [48, 200] on link "PA Code" at bounding box center [88, 201] width 176 height 34
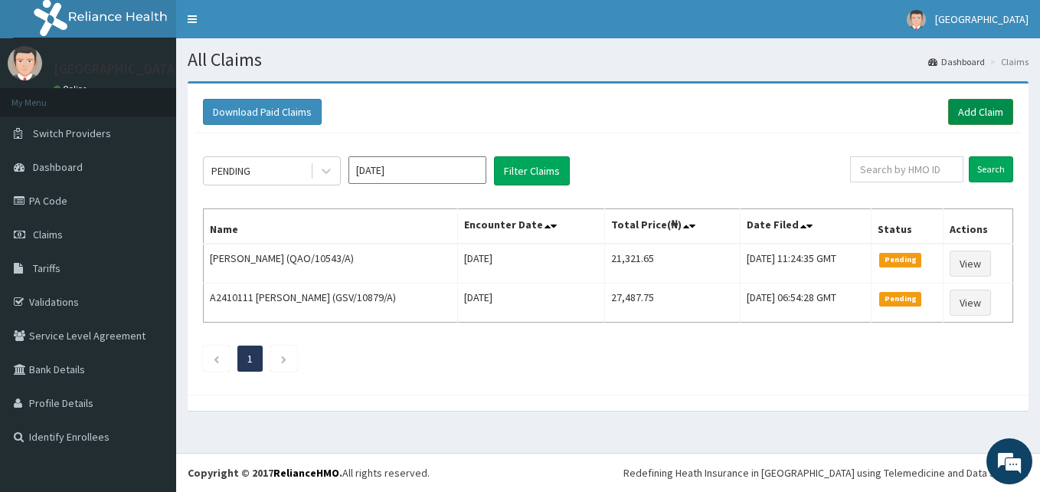
click at [984, 113] on link "Add Claim" at bounding box center [980, 112] width 65 height 26
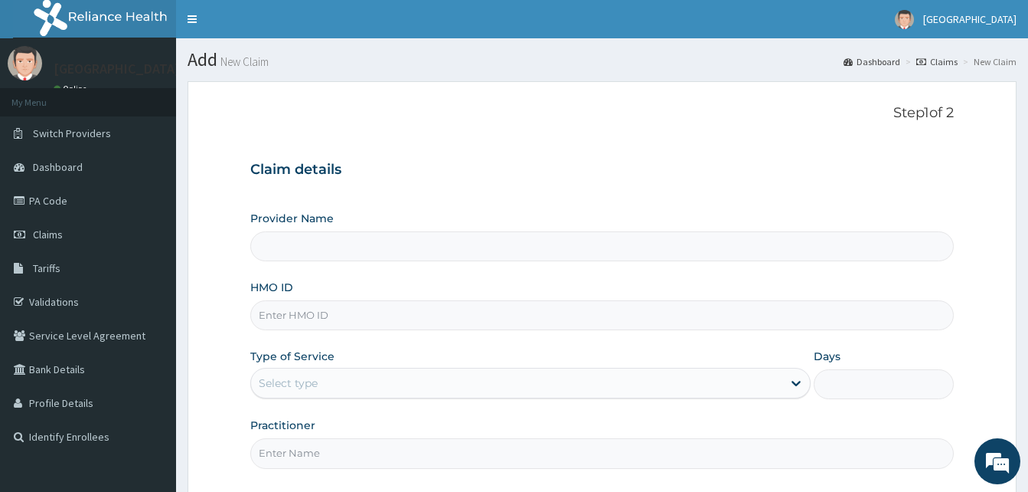
click at [320, 315] on input "HMO ID" at bounding box center [602, 315] width 704 height 30
paste input "AML/10543/A"
type input "AML/10543/A"
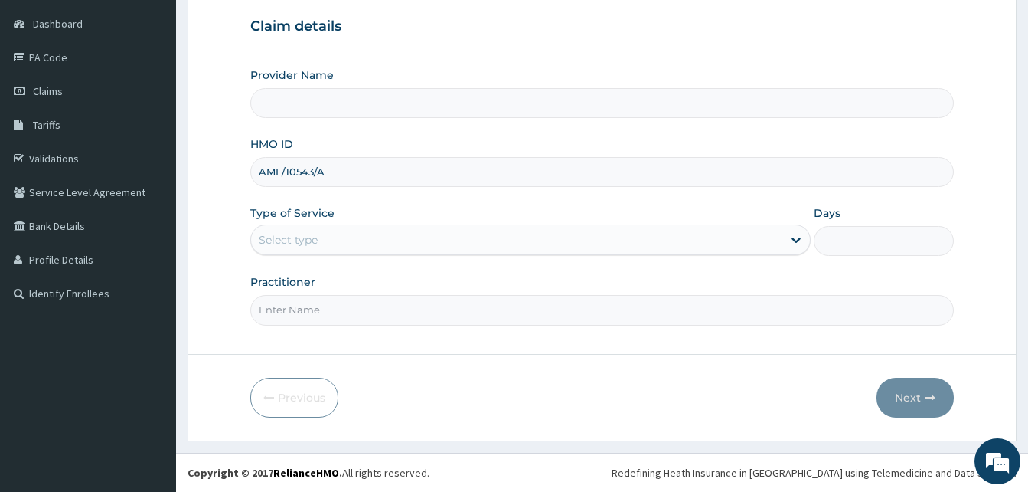
type input "Dalet Medical service"
type input "AML/10543/A"
click at [336, 226] on div "Select type" at bounding box center [530, 239] width 560 height 31
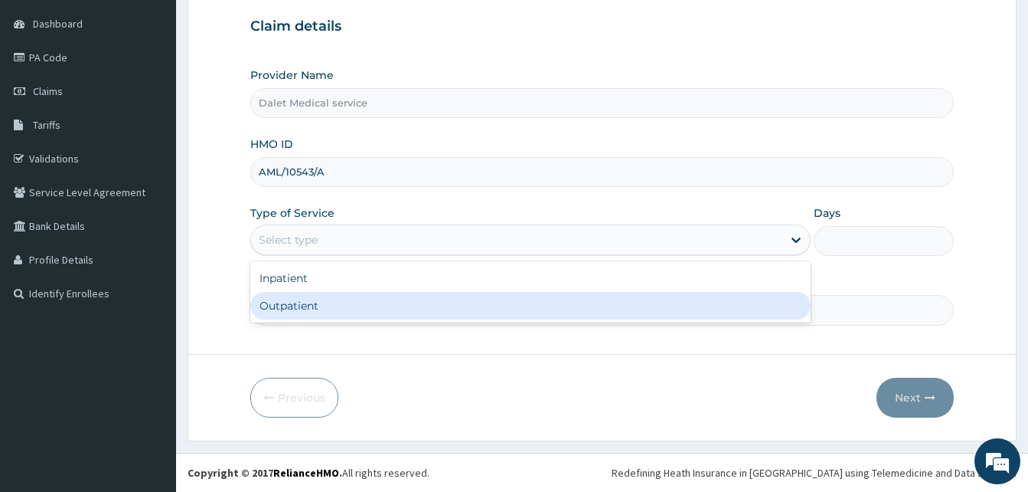
click at [307, 306] on div "Outpatient" at bounding box center [530, 306] width 560 height 28
type input "1"
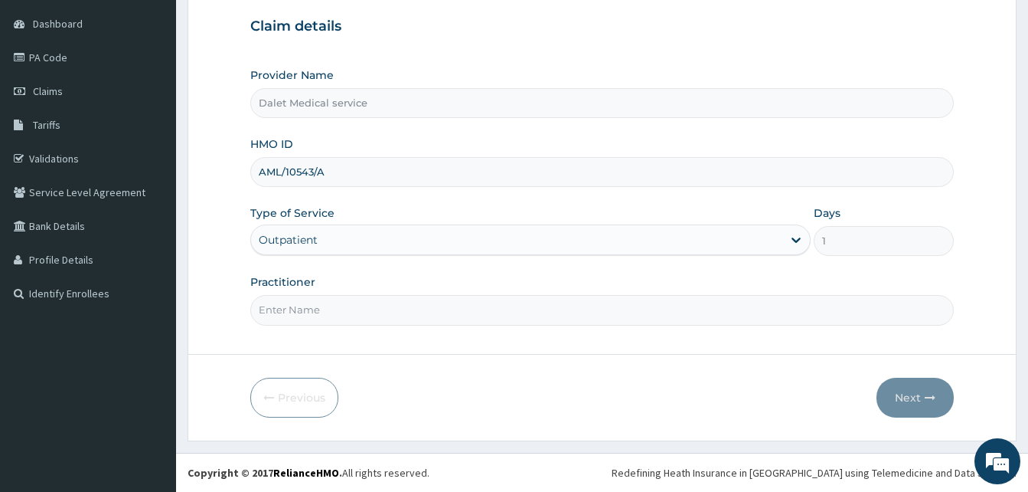
click at [336, 306] on input "Practitioner" at bounding box center [602, 310] width 704 height 30
type input "DR."
click at [921, 396] on button "Next" at bounding box center [915, 397] width 77 height 40
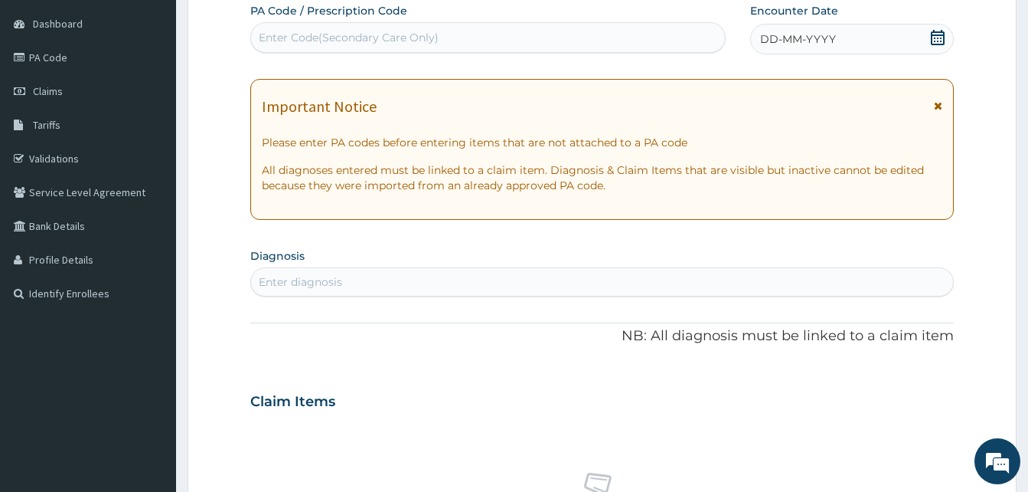
click at [940, 109] on icon at bounding box center [938, 105] width 8 height 11
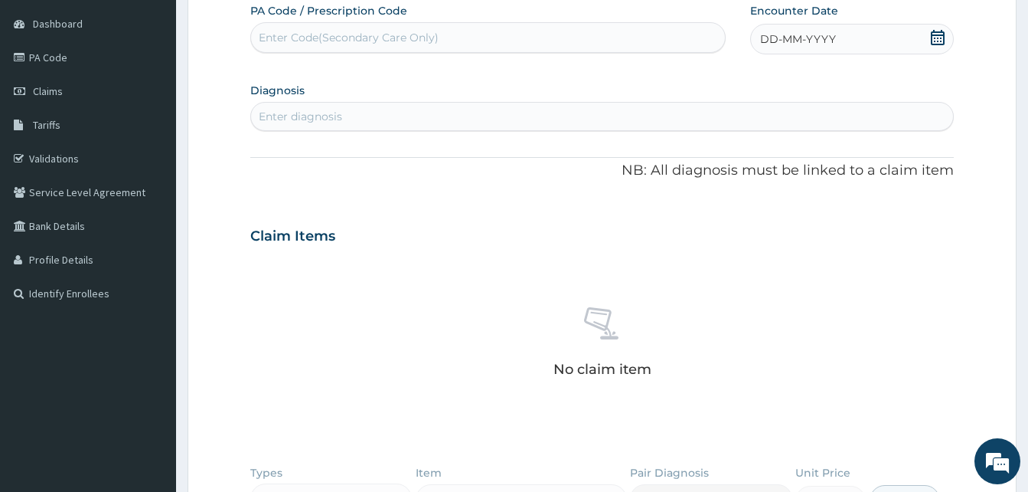
click at [794, 46] on span "DD-MM-YYYY" at bounding box center [798, 38] width 76 height 15
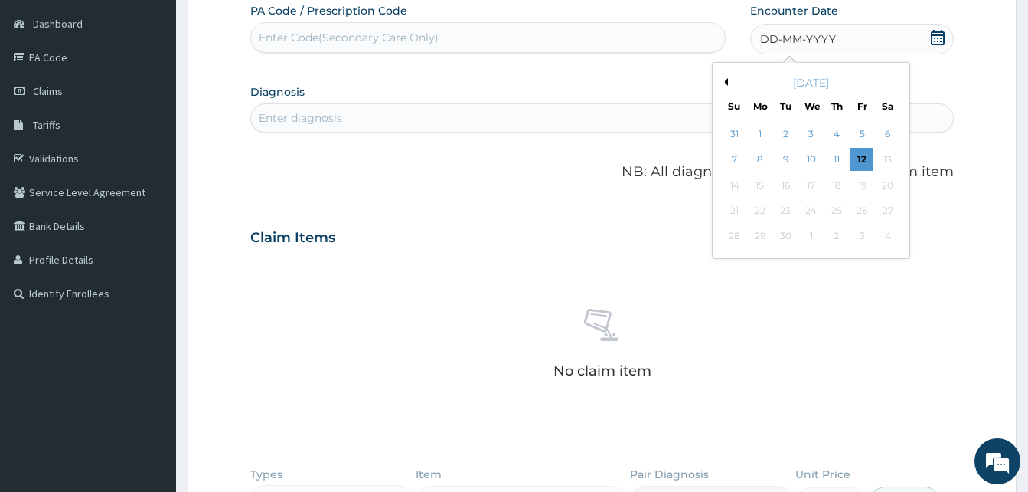
scroll to position [0, 0]
drag, startPoint x: 761, startPoint y: 134, endPoint x: 582, endPoint y: 132, distance: 179.2
click at [757, 134] on div "1" at bounding box center [760, 134] width 23 height 23
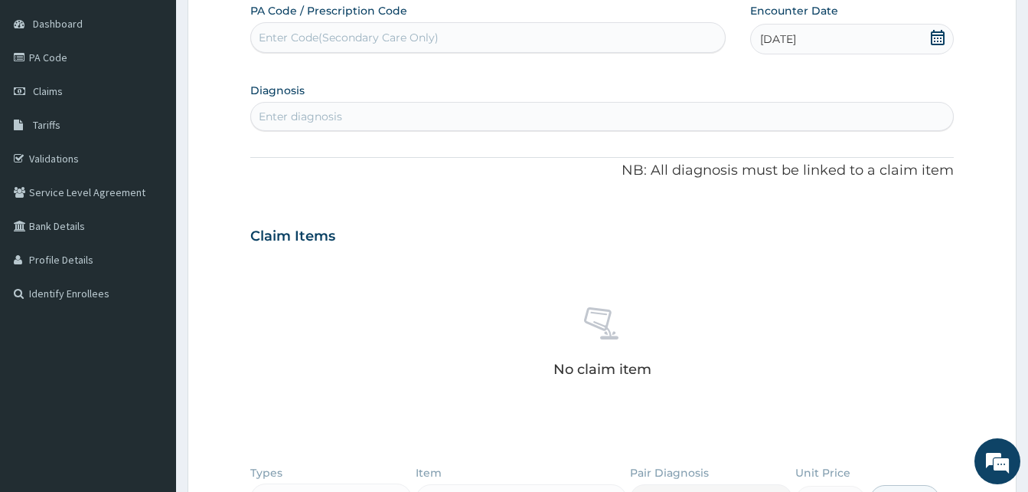
click at [429, 113] on div "Enter diagnosis" at bounding box center [602, 116] width 702 height 25
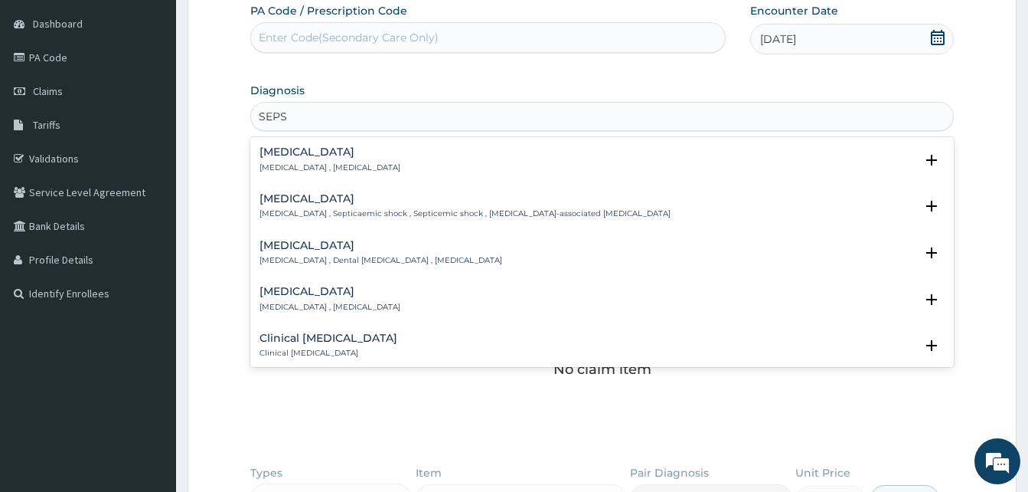
type input "SEPSI"
click at [277, 172] on p "[MEDICAL_DATA] , [MEDICAL_DATA]" at bounding box center [330, 167] width 141 height 11
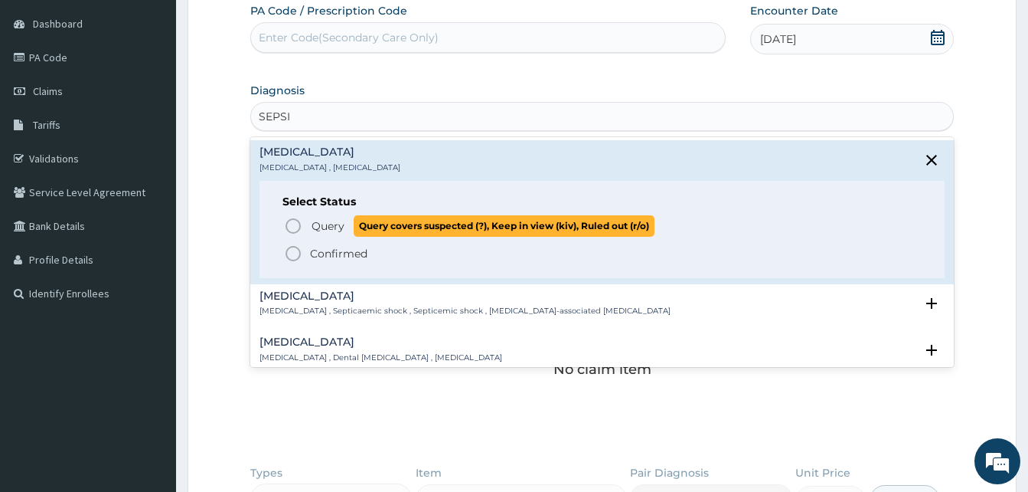
click at [292, 221] on icon "status option query" at bounding box center [293, 226] width 18 height 18
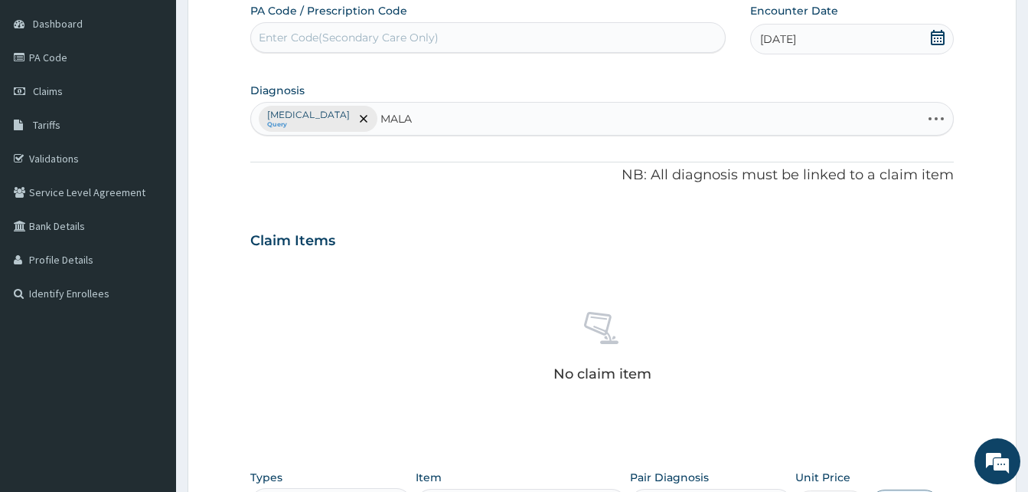
type input "MALAR"
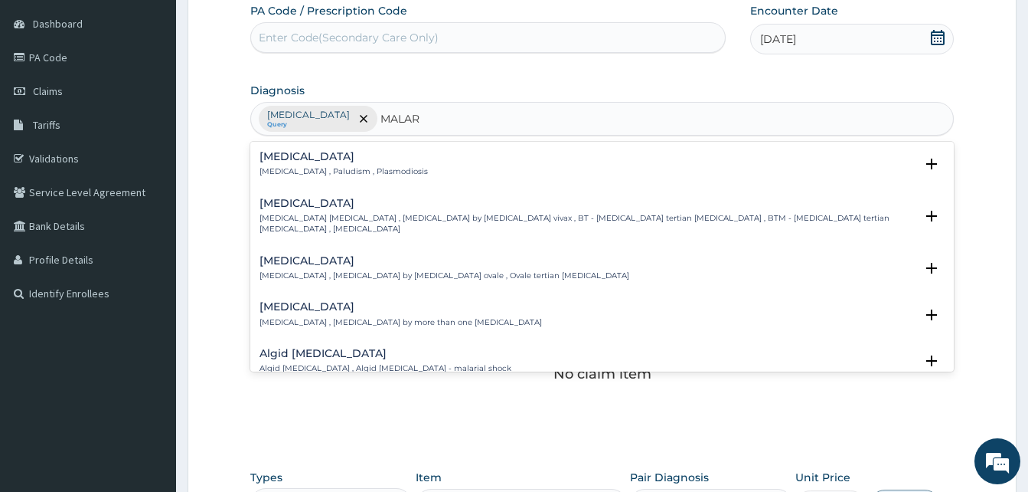
click at [321, 163] on div "[MEDICAL_DATA] [MEDICAL_DATA] , Paludism , Plasmodiosis" at bounding box center [344, 164] width 168 height 27
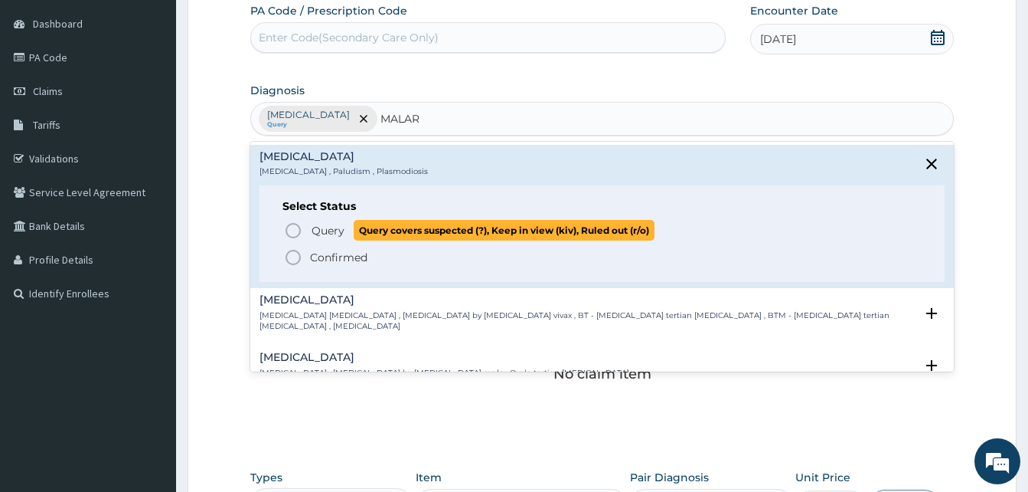
click at [299, 230] on icon "status option query" at bounding box center [293, 230] width 18 height 18
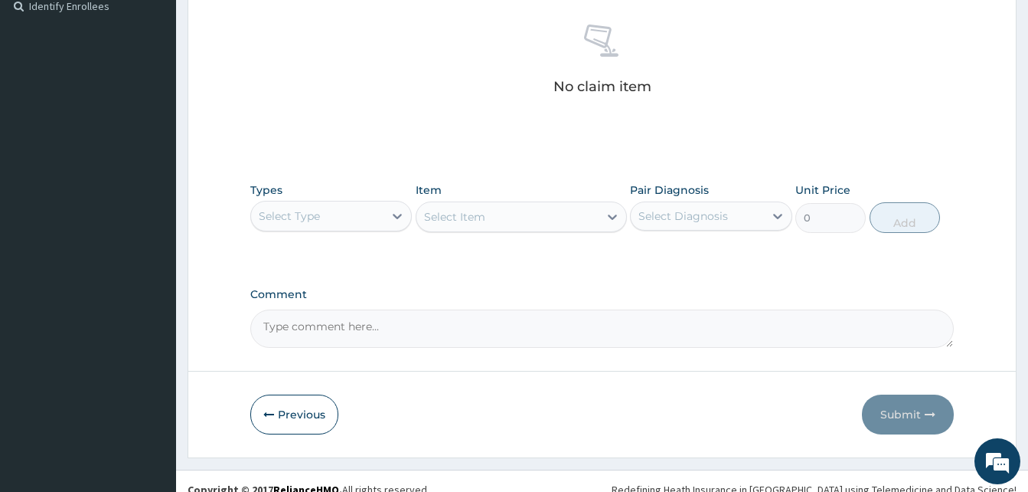
scroll to position [447, 0]
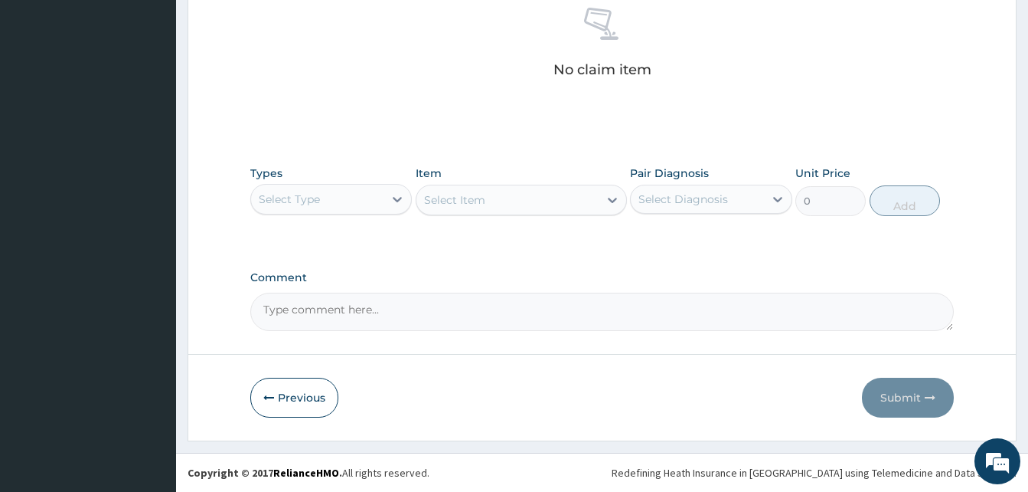
drag, startPoint x: 368, startPoint y: 193, endPoint x: 360, endPoint y: 219, distance: 27.4
click at [368, 194] on div "Select Type" at bounding box center [317, 199] width 132 height 25
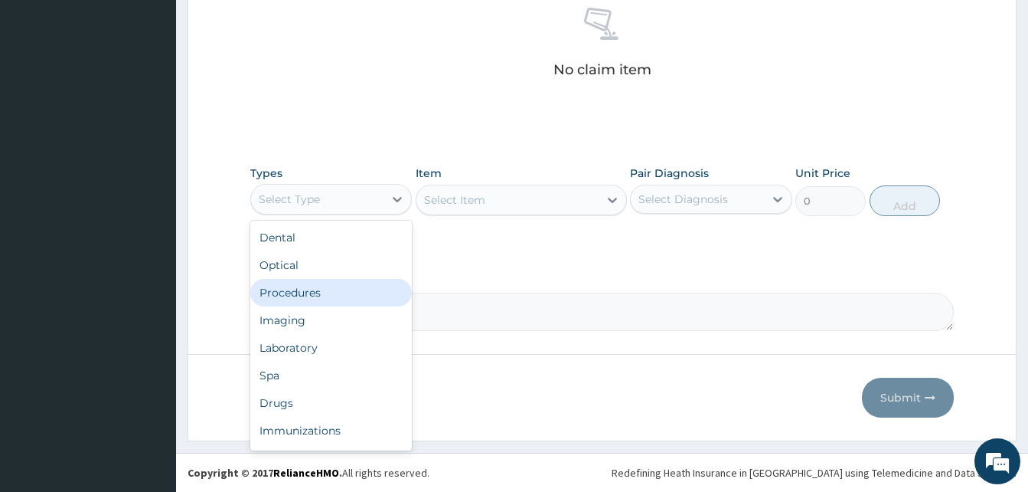
click at [315, 295] on div "Procedures" at bounding box center [331, 293] width 162 height 28
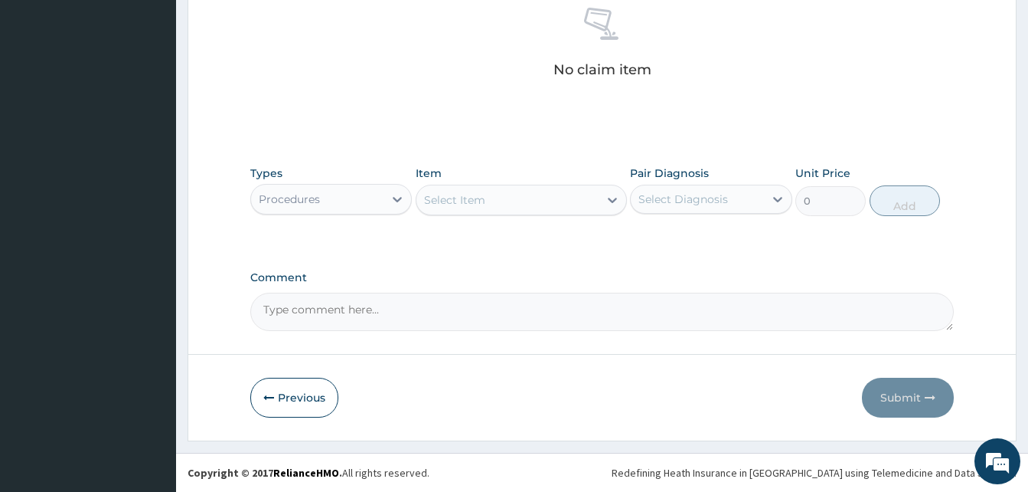
click at [536, 207] on div "Select Item" at bounding box center [508, 200] width 182 height 25
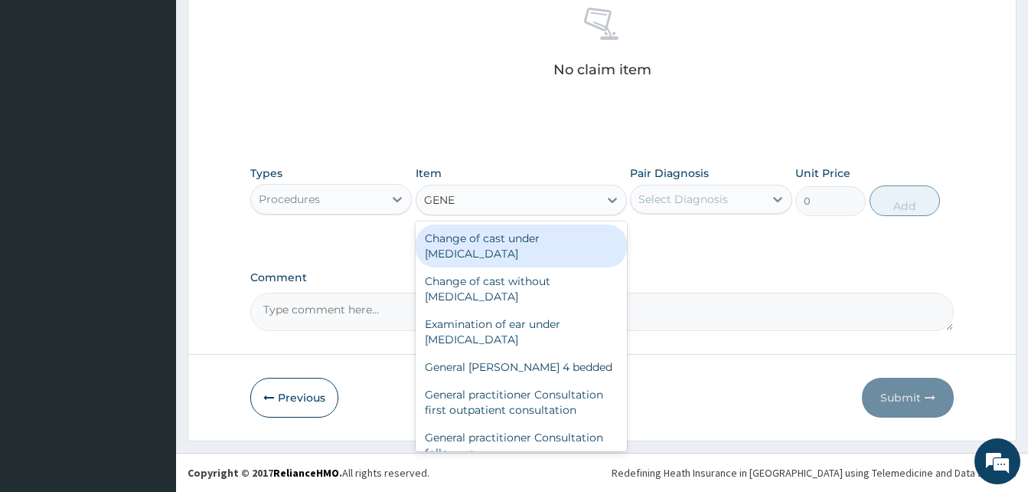
type input "GENER"
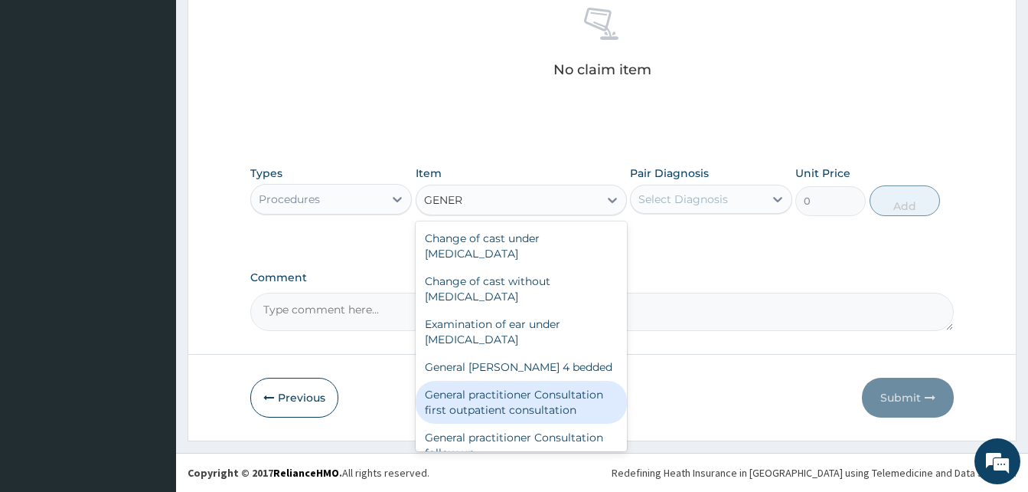
drag, startPoint x: 503, startPoint y: 394, endPoint x: 678, endPoint y: 204, distance: 257.9
click at [504, 393] on div "General practitioner Consultation first outpatient consultation" at bounding box center [521, 402] width 211 height 43
type input "3547.5"
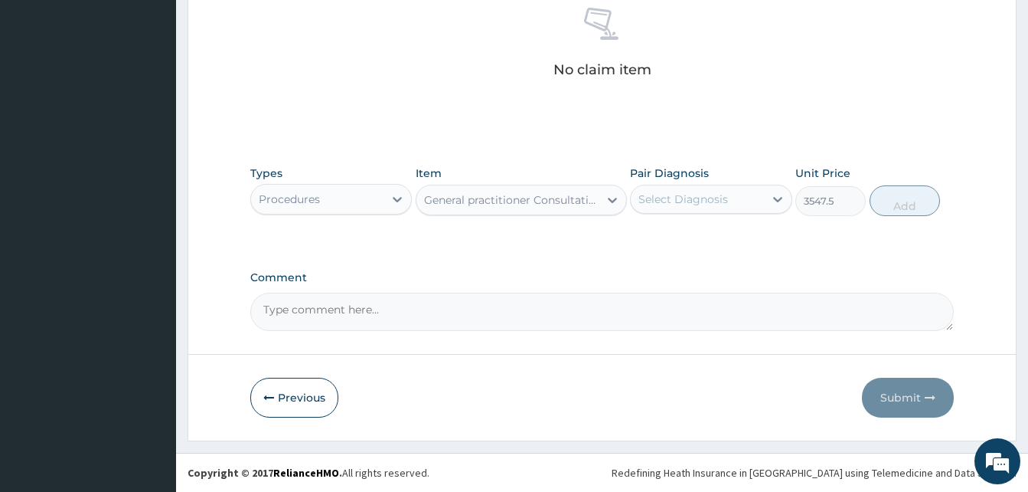
click at [710, 196] on div "Select Diagnosis" at bounding box center [684, 198] width 90 height 15
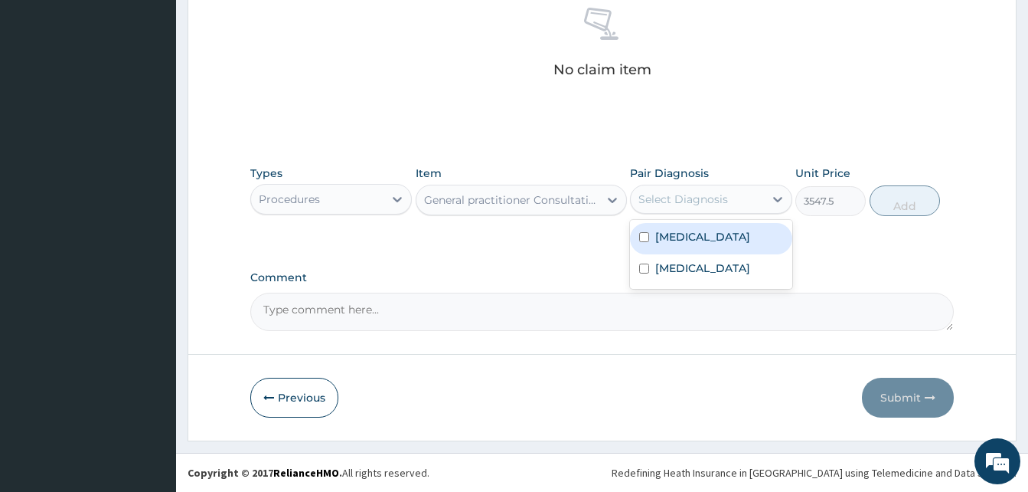
click at [695, 233] on div "[MEDICAL_DATA]" at bounding box center [711, 238] width 162 height 31
checkbox input "true"
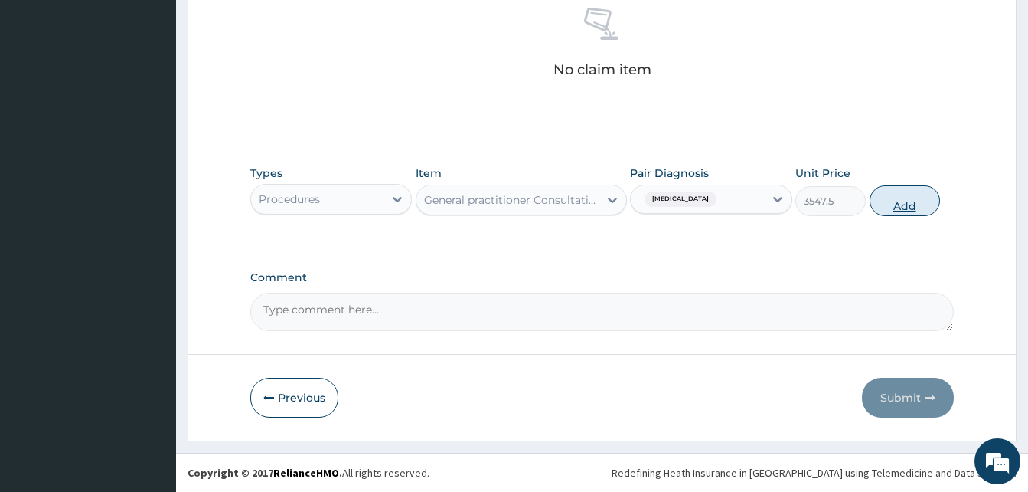
click at [929, 200] on button "Add" at bounding box center [905, 200] width 70 height 31
type input "0"
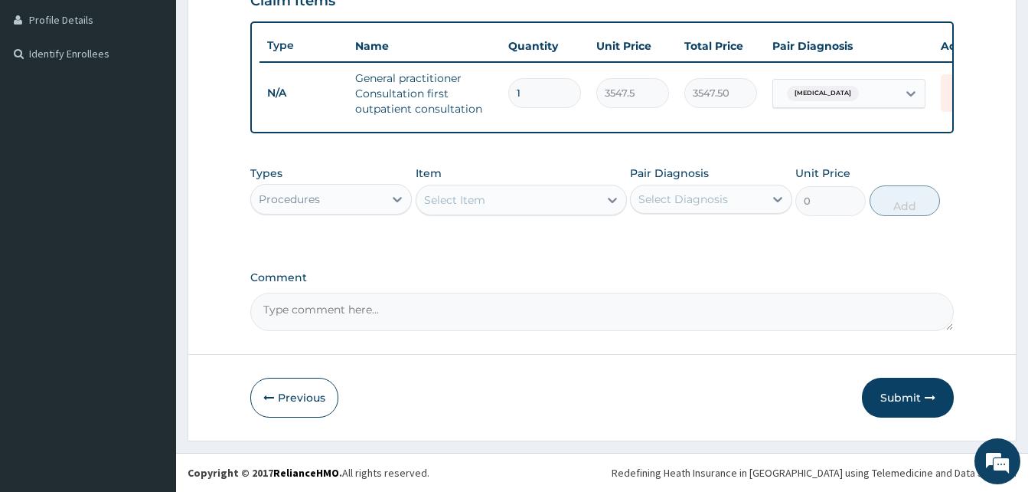
click at [339, 198] on div "Procedures" at bounding box center [317, 199] width 132 height 25
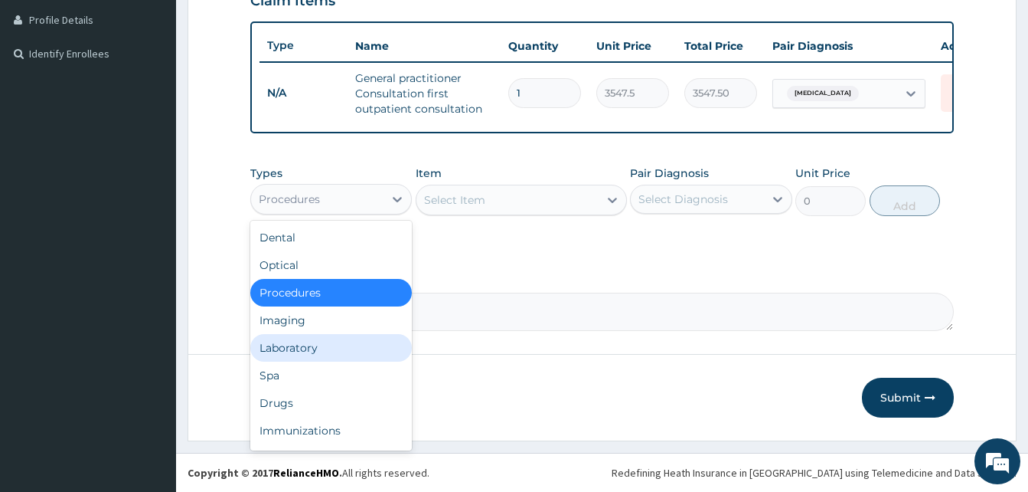
drag, startPoint x: 293, startPoint y: 353, endPoint x: 398, endPoint y: 322, distance: 109.5
click at [294, 353] on div "Laboratory" at bounding box center [331, 348] width 162 height 28
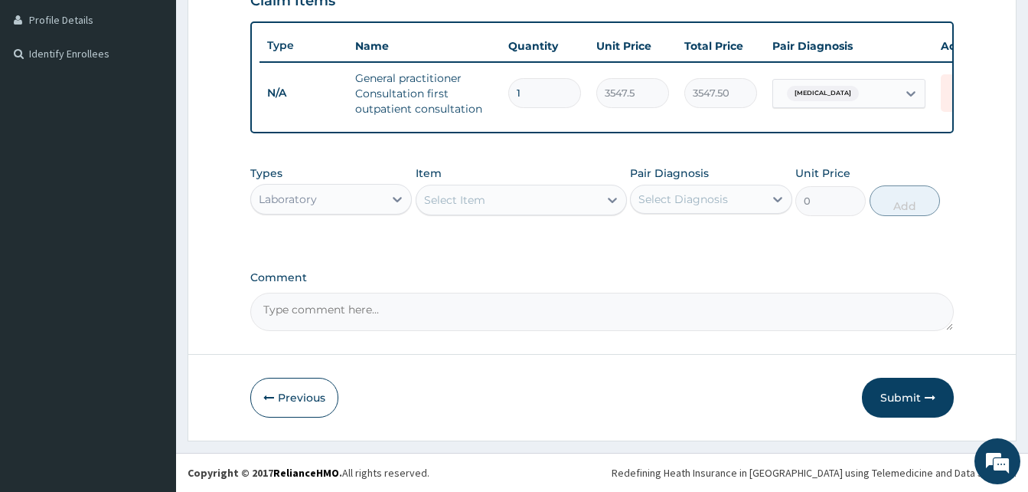
click at [512, 211] on div "Select Item" at bounding box center [508, 200] width 182 height 25
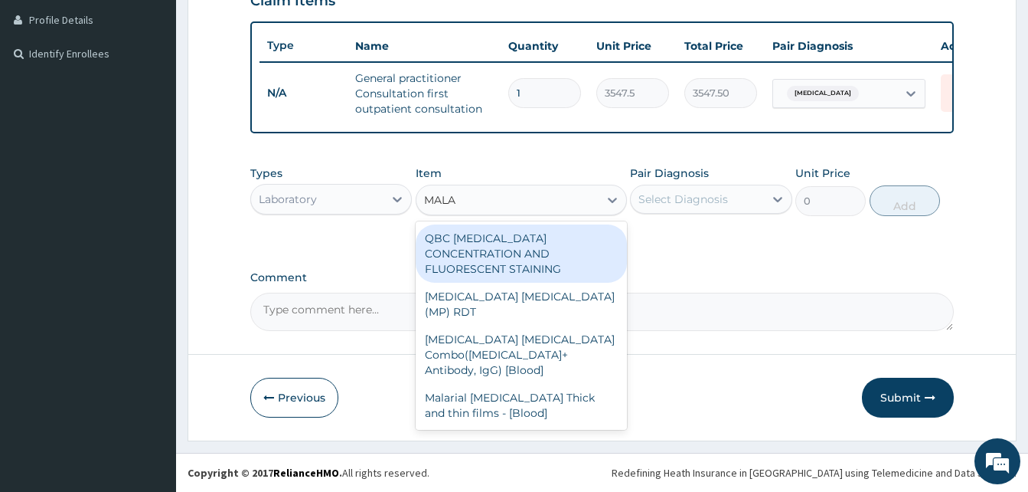
type input "MALAR"
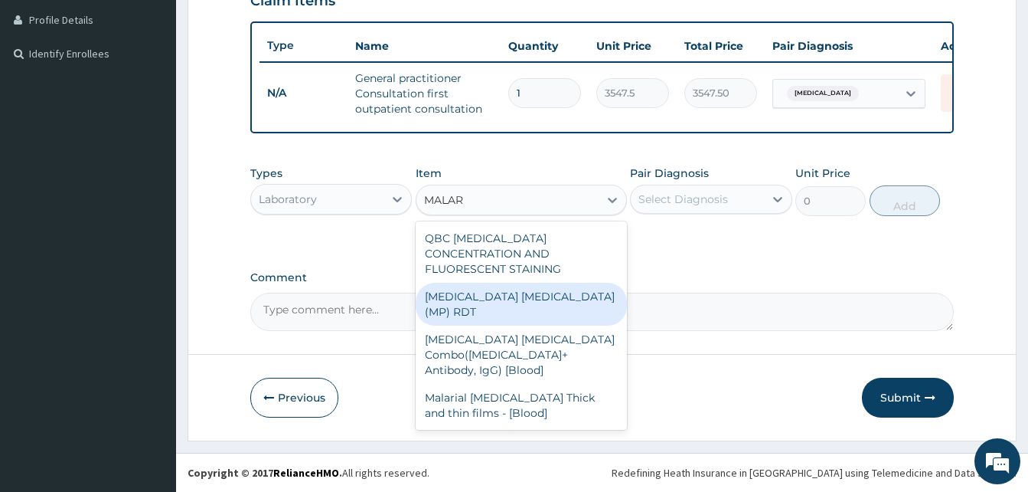
click at [580, 289] on div "[MEDICAL_DATA] [MEDICAL_DATA] (MP) RDT" at bounding box center [521, 304] width 211 height 43
type input "1612.5"
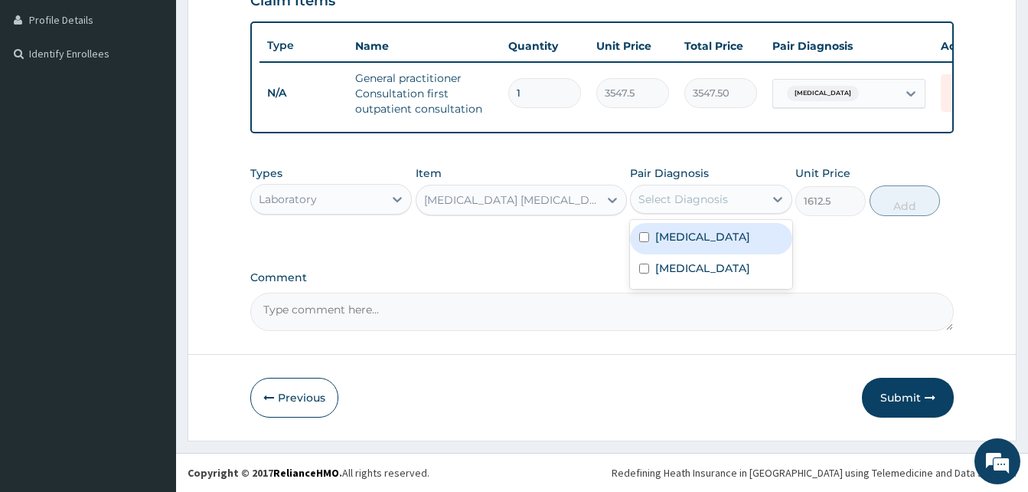
click at [707, 196] on div "Select Diagnosis" at bounding box center [684, 198] width 90 height 15
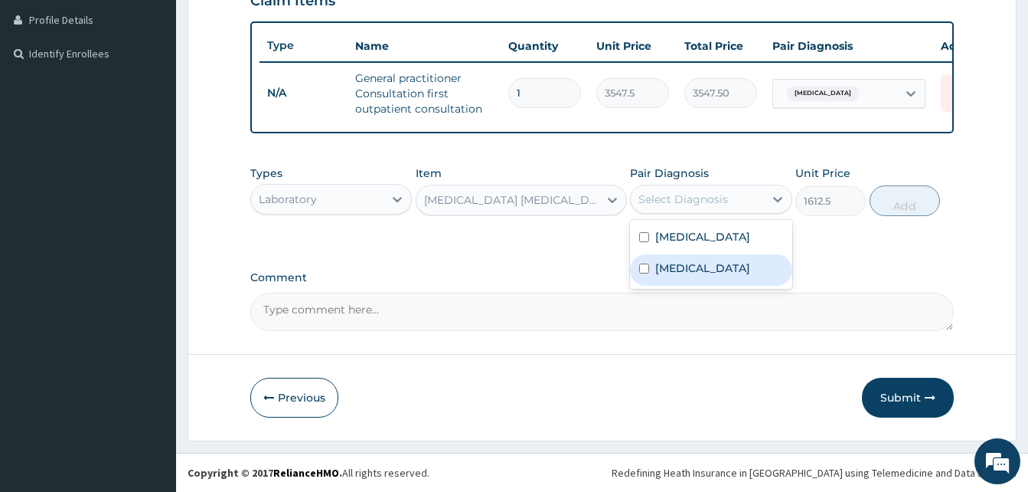
click at [687, 272] on label "[MEDICAL_DATA]" at bounding box center [702, 267] width 95 height 15
checkbox input "true"
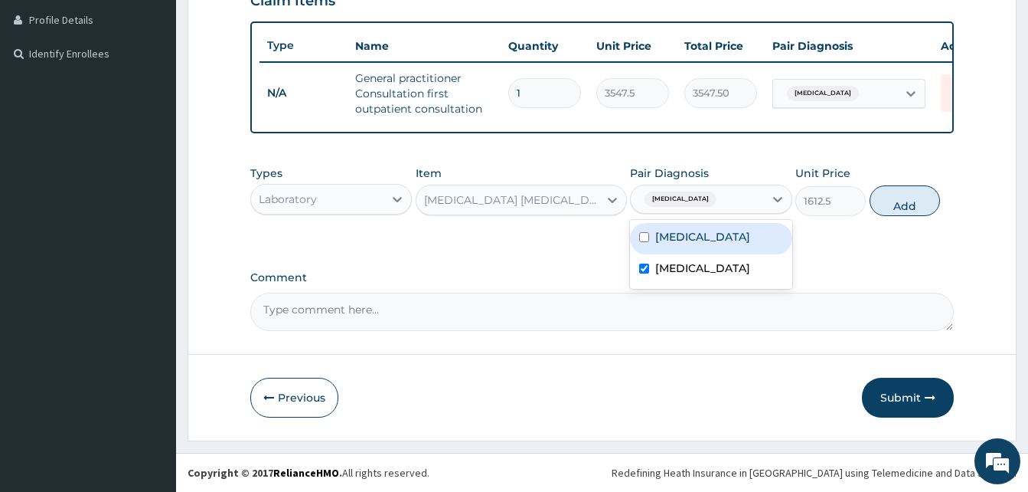
click at [899, 205] on button "Add" at bounding box center [905, 200] width 70 height 31
type input "0"
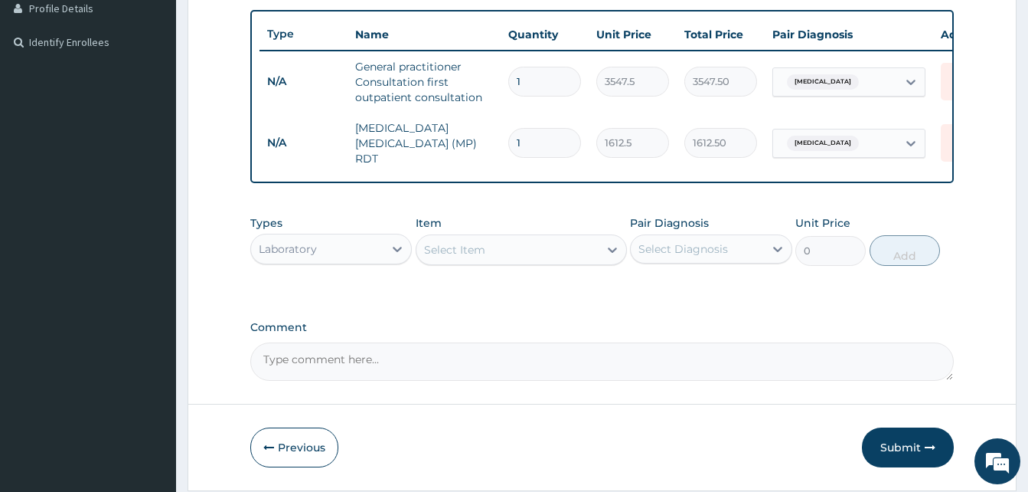
click at [566, 258] on div "Select Item" at bounding box center [508, 249] width 182 height 25
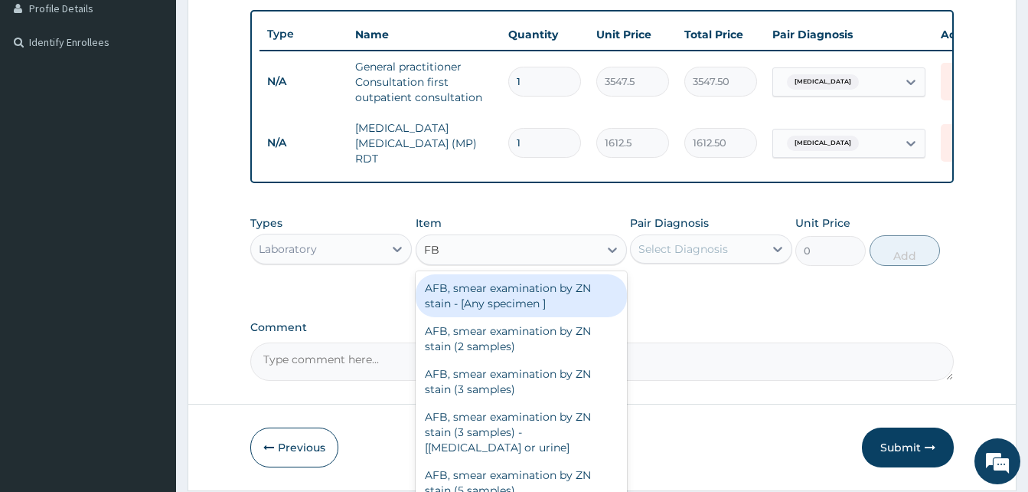
type input "FBC"
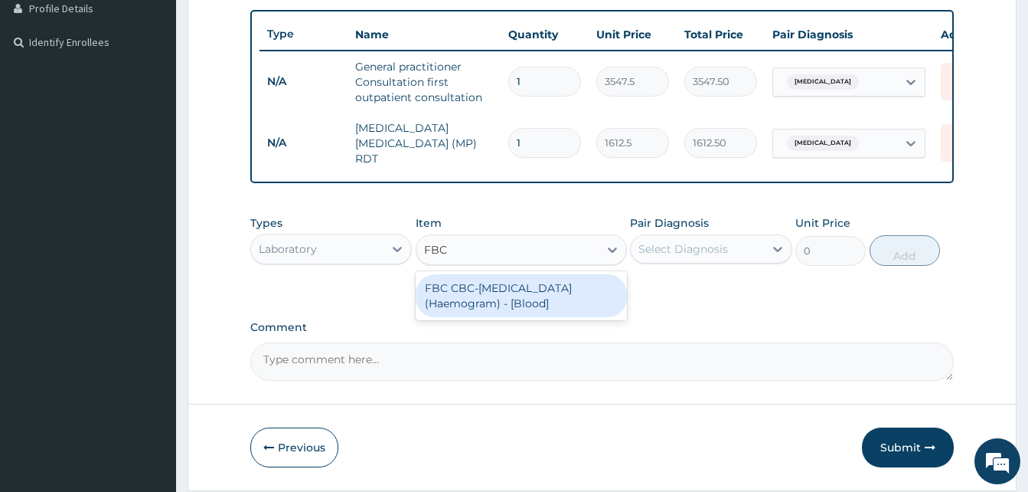
drag, startPoint x: 505, startPoint y: 296, endPoint x: 562, endPoint y: 262, distance: 65.9
click at [502, 296] on div "FBC CBC-[MEDICAL_DATA] (Haemogram) - [Blood]" at bounding box center [521, 295] width 211 height 43
type input "4300"
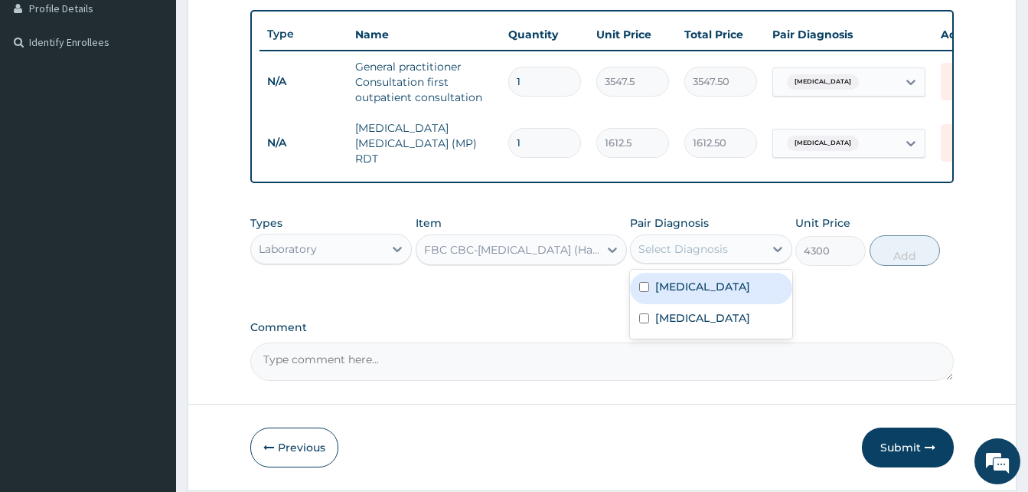
drag, startPoint x: 678, startPoint y: 253, endPoint x: 684, endPoint y: 290, distance: 37.4
click at [678, 253] on div "Select Diagnosis" at bounding box center [684, 248] width 90 height 15
click at [680, 288] on label "[MEDICAL_DATA]" at bounding box center [702, 286] width 95 height 15
checkbox input "true"
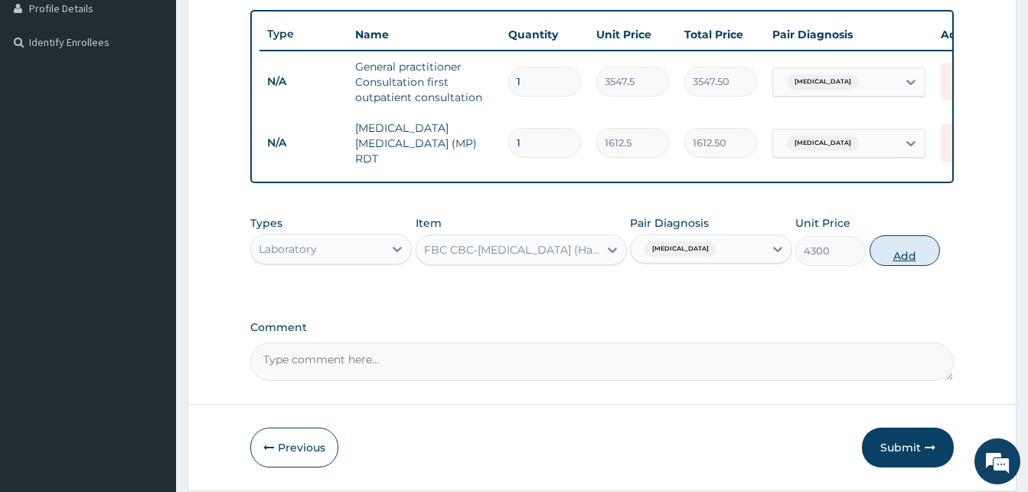
click at [920, 253] on button "Add" at bounding box center [905, 250] width 70 height 31
type input "0"
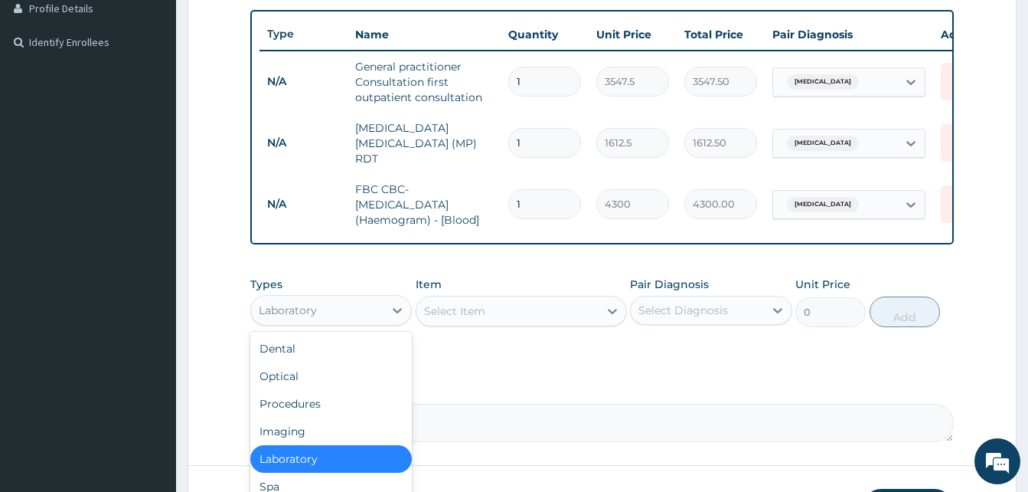
click at [305, 305] on div "Laboratory" at bounding box center [288, 309] width 58 height 15
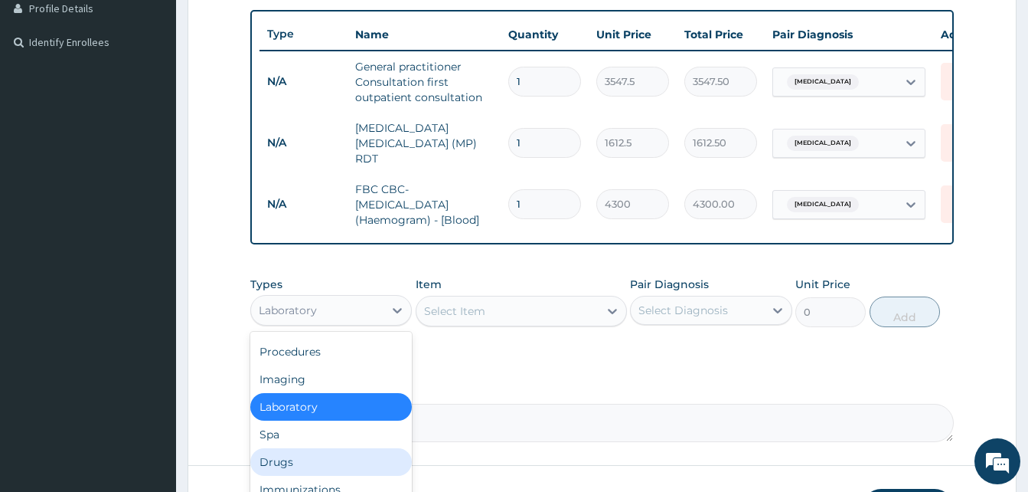
drag, startPoint x: 272, startPoint y: 465, endPoint x: 295, endPoint y: 459, distance: 23.8
click at [273, 465] on div "Drugs" at bounding box center [331, 462] width 162 height 28
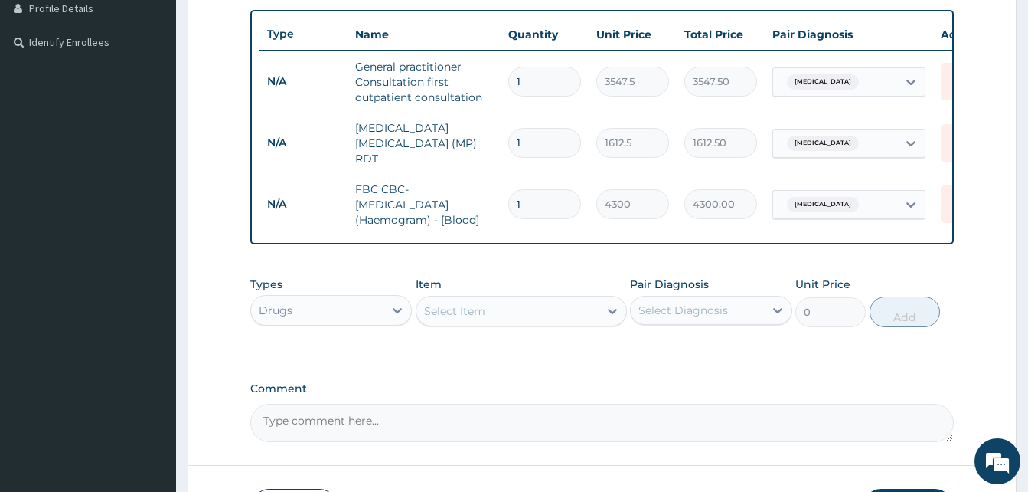
click at [570, 316] on div "Select Item" at bounding box center [508, 311] width 182 height 25
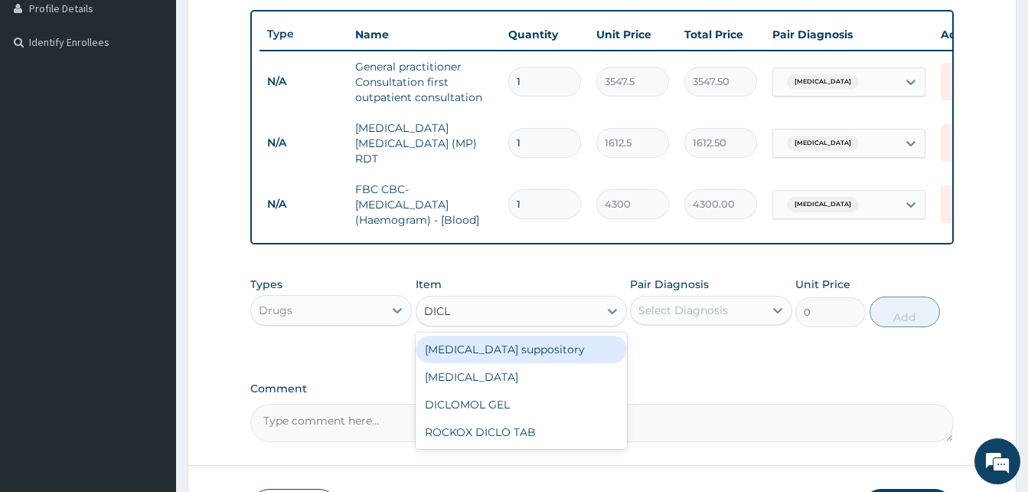
type input "DICLO"
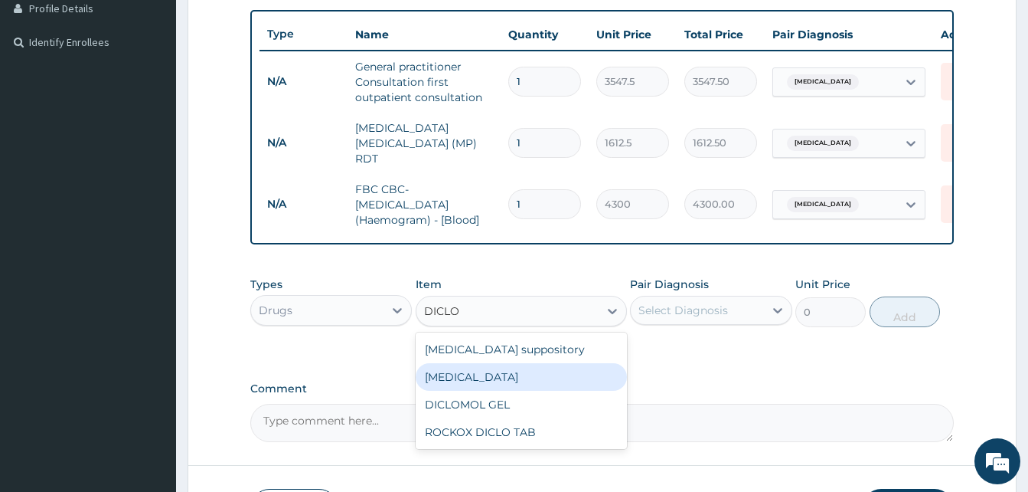
drag, startPoint x: 498, startPoint y: 378, endPoint x: 583, endPoint y: 351, distance: 88.4
click at [503, 375] on div "[MEDICAL_DATA]" at bounding box center [521, 377] width 211 height 28
type input "591.25"
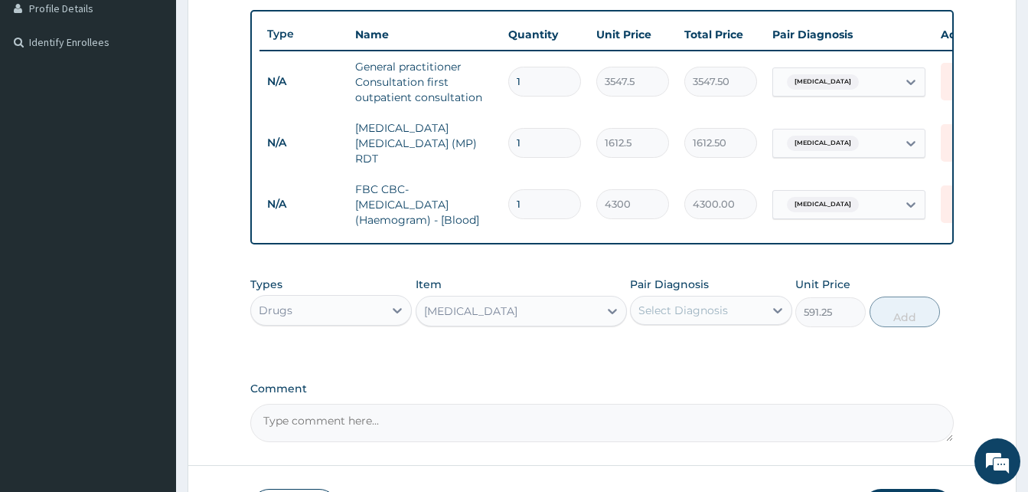
drag, startPoint x: 699, startPoint y: 296, endPoint x: 704, endPoint y: 307, distance: 12.4
click at [700, 299] on div "Pair Diagnosis Select Diagnosis" at bounding box center [711, 301] width 162 height 51
click at [707, 312] on div "Select Diagnosis" at bounding box center [684, 309] width 90 height 15
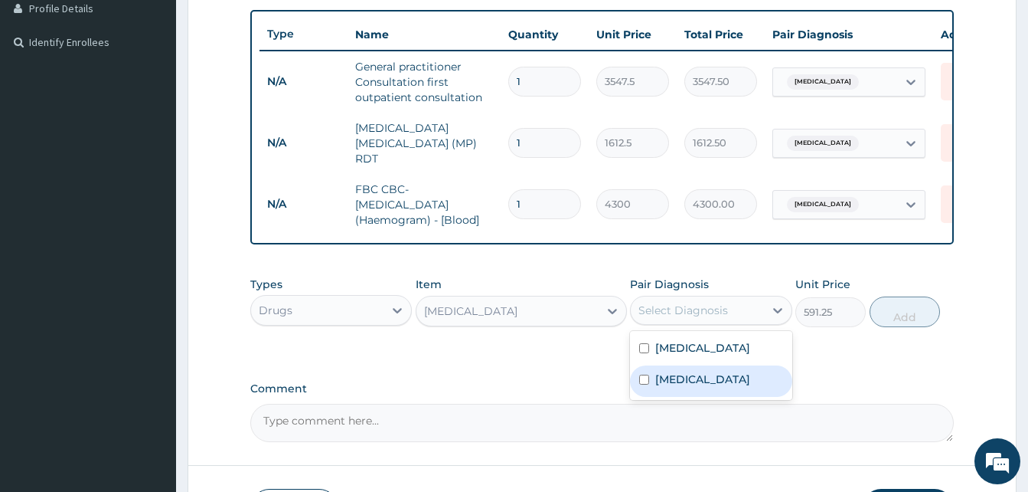
drag, startPoint x: 693, startPoint y: 381, endPoint x: 764, endPoint y: 361, distance: 73.7
click at [705, 379] on div "[MEDICAL_DATA]" at bounding box center [711, 380] width 162 height 31
checkbox input "true"
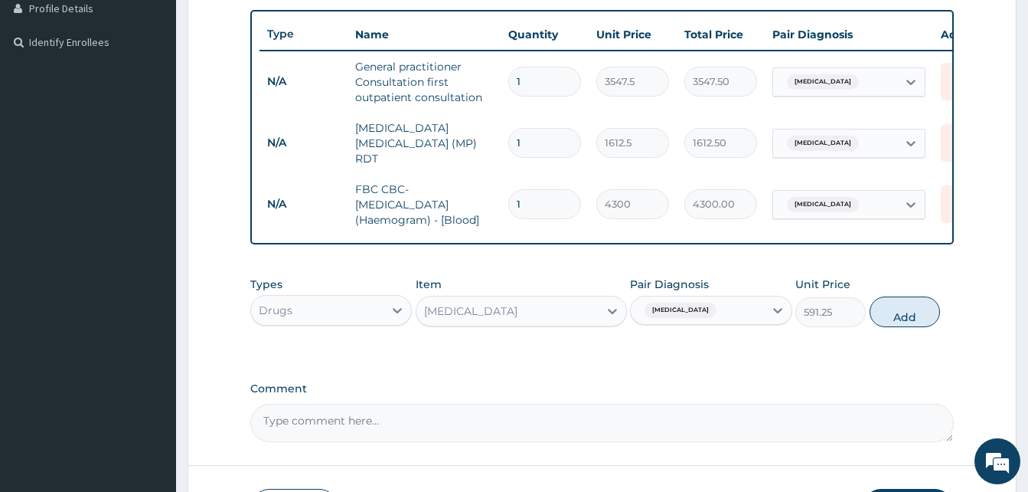
drag, startPoint x: 897, startPoint y: 320, endPoint x: 630, endPoint y: 345, distance: 267.6
click at [895, 319] on button "Add" at bounding box center [905, 311] width 70 height 31
type input "0"
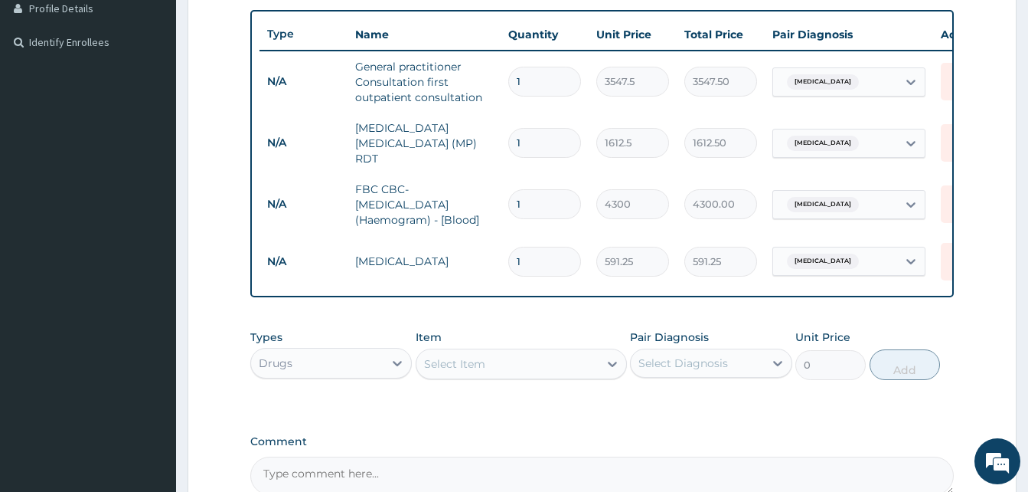
click at [497, 369] on div "Select Item" at bounding box center [508, 363] width 182 height 25
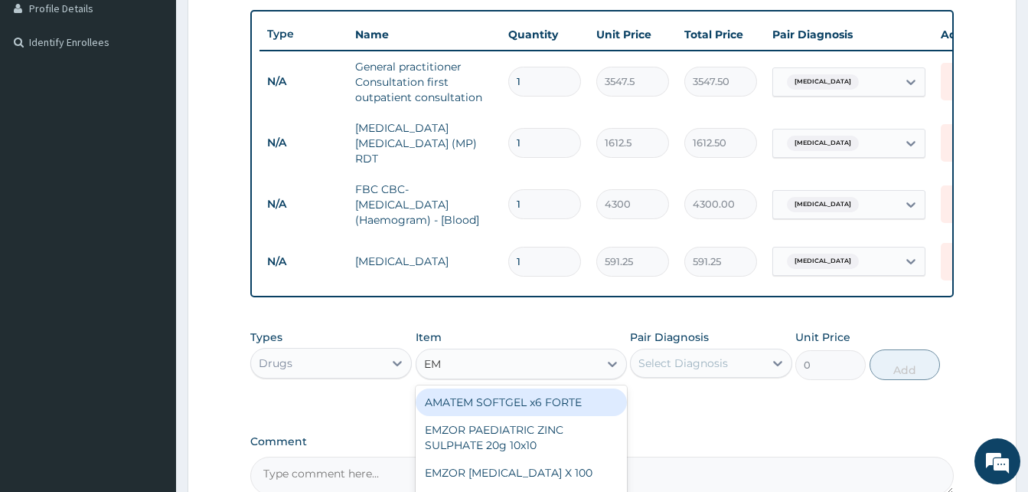
type input "EMA"
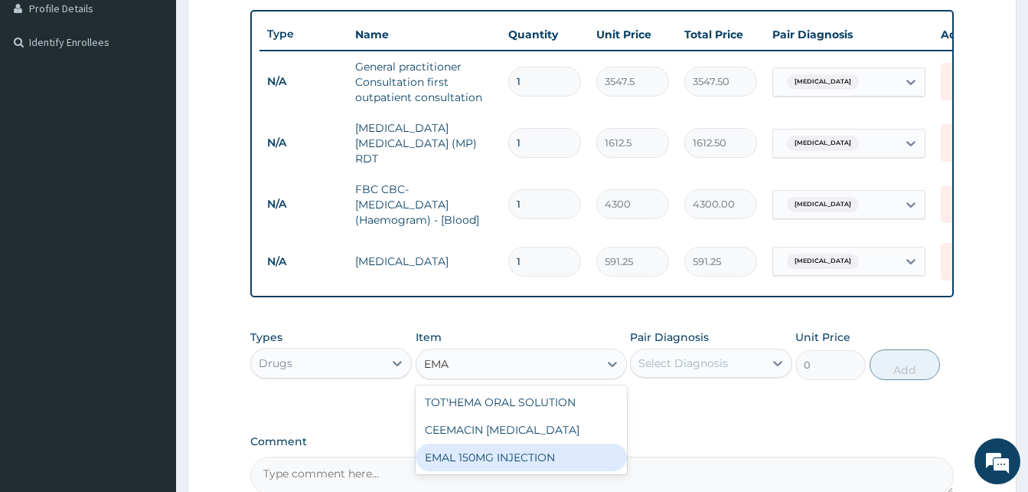
click at [474, 452] on div "EMAL 150MG INJECTION" at bounding box center [521, 457] width 211 height 28
type input "3000"
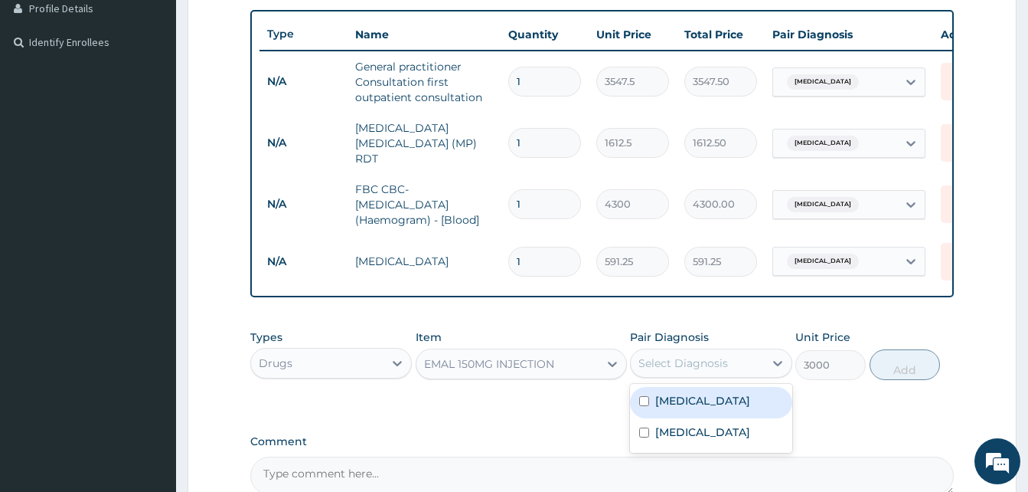
click at [704, 364] on div "Select Diagnosis" at bounding box center [684, 362] width 90 height 15
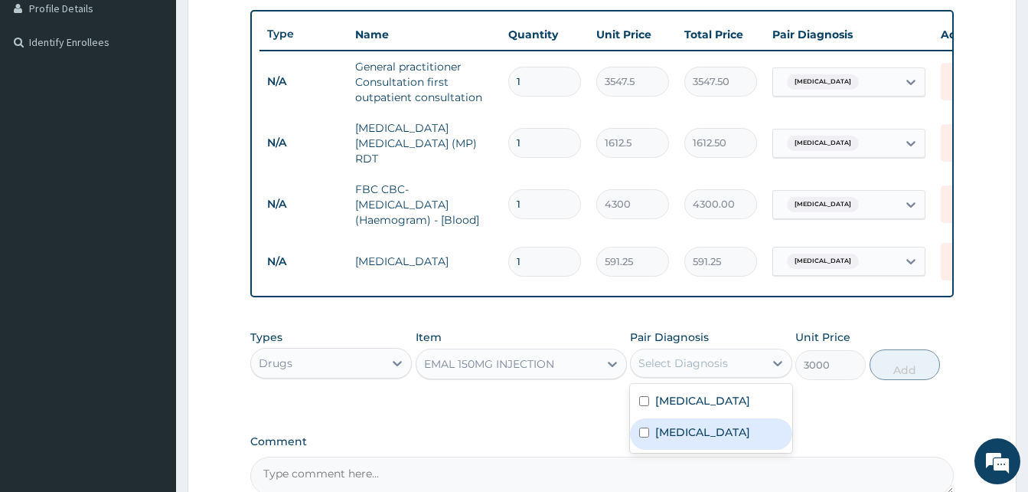
click at [688, 442] on div "[MEDICAL_DATA]" at bounding box center [711, 433] width 162 height 31
checkbox input "true"
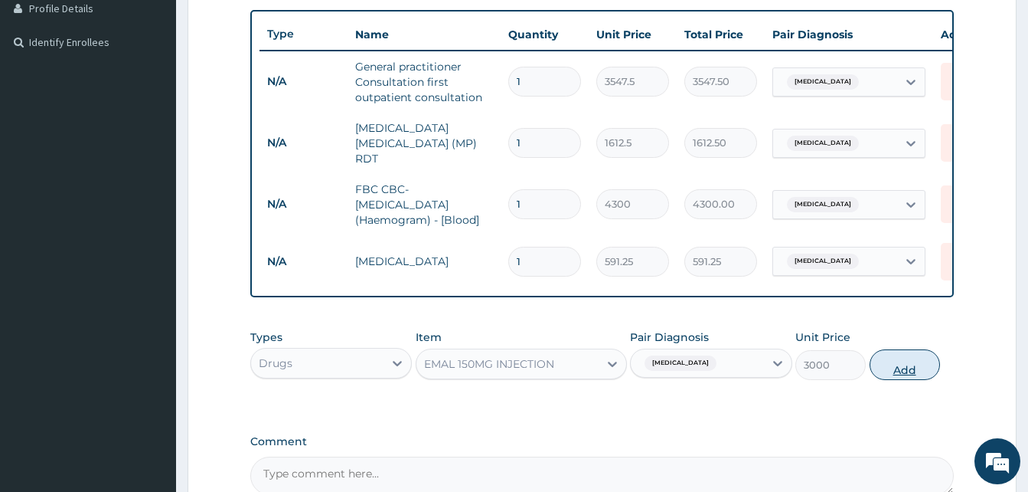
click at [903, 375] on button "Add" at bounding box center [905, 364] width 70 height 31
type input "0"
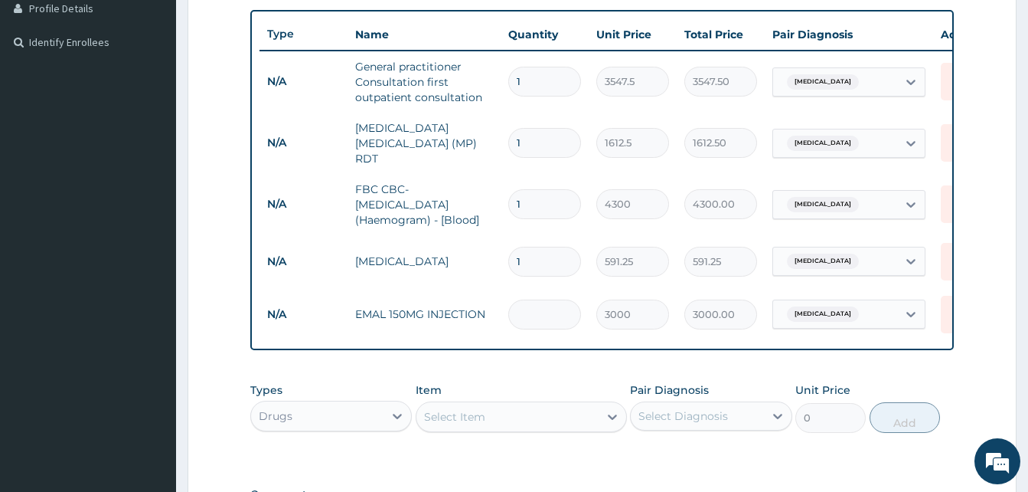
type input "0.00"
type input "3"
type input "9000.00"
type input "1"
type input "3000.00"
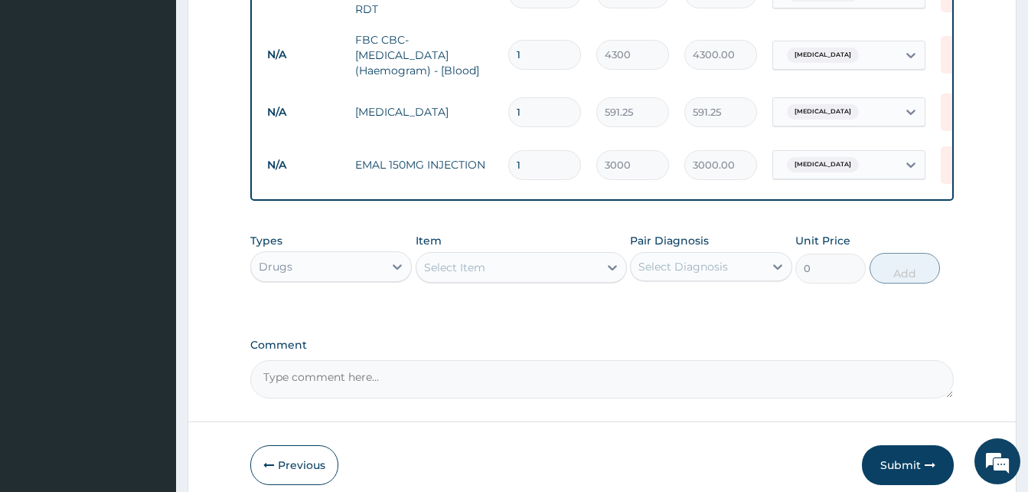
scroll to position [547, 0]
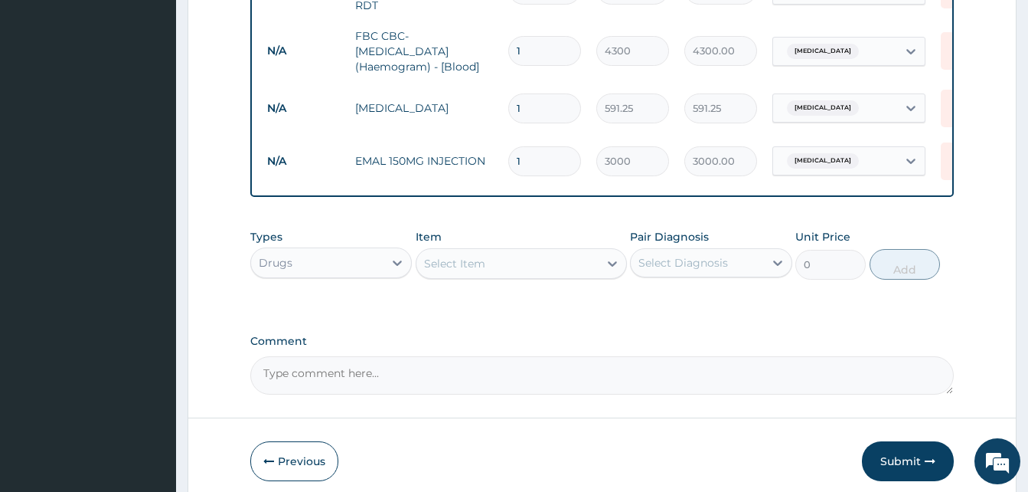
click at [508, 260] on div "Select Item" at bounding box center [508, 263] width 182 height 25
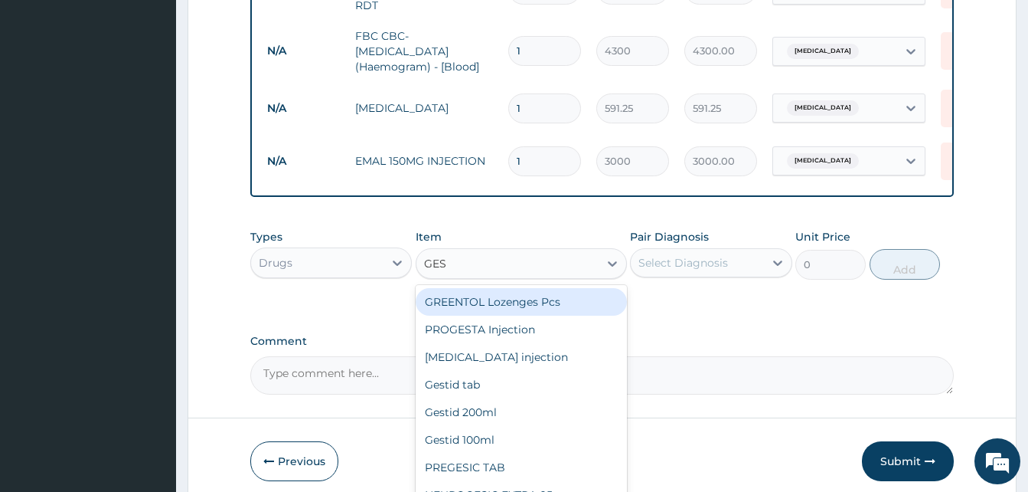
type input "GEST"
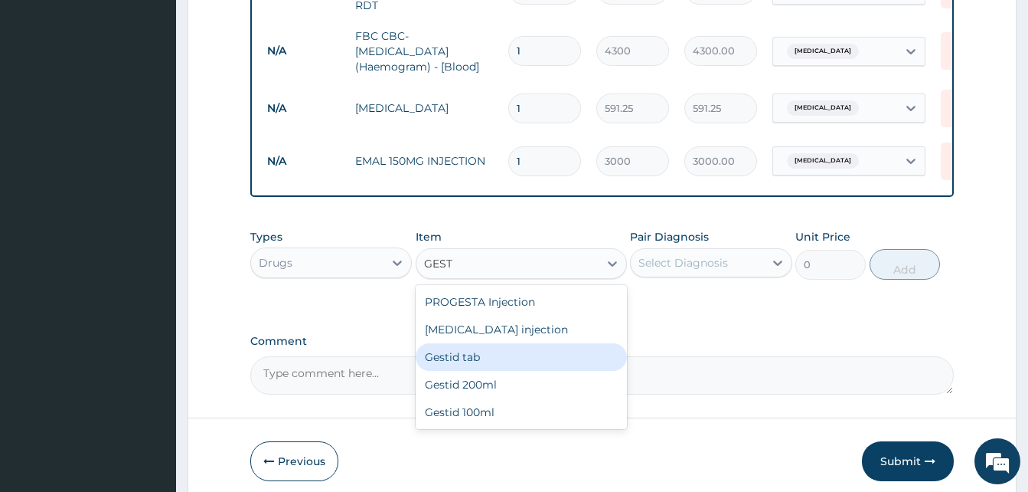
click at [452, 361] on div "Gestid tab" at bounding box center [521, 357] width 211 height 28
type input "47.3"
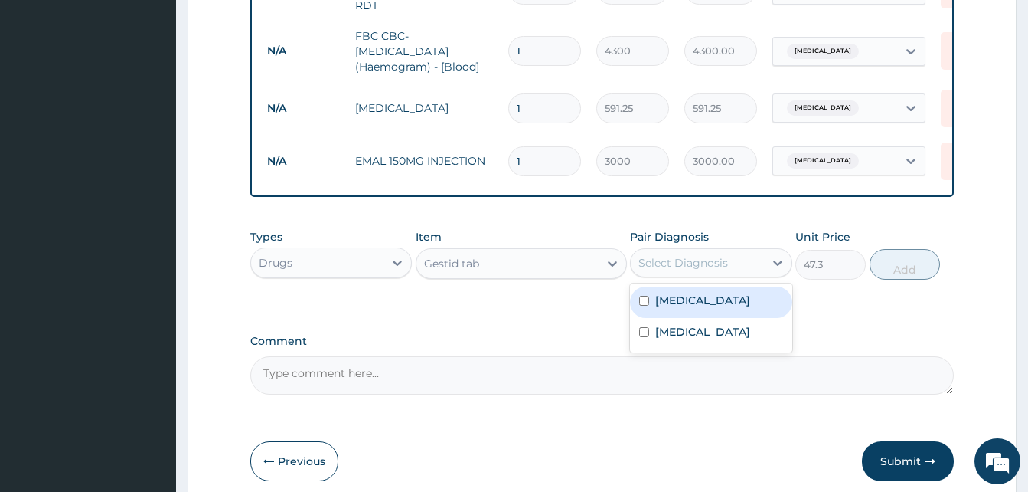
click at [737, 266] on div "Select Diagnosis" at bounding box center [697, 262] width 132 height 25
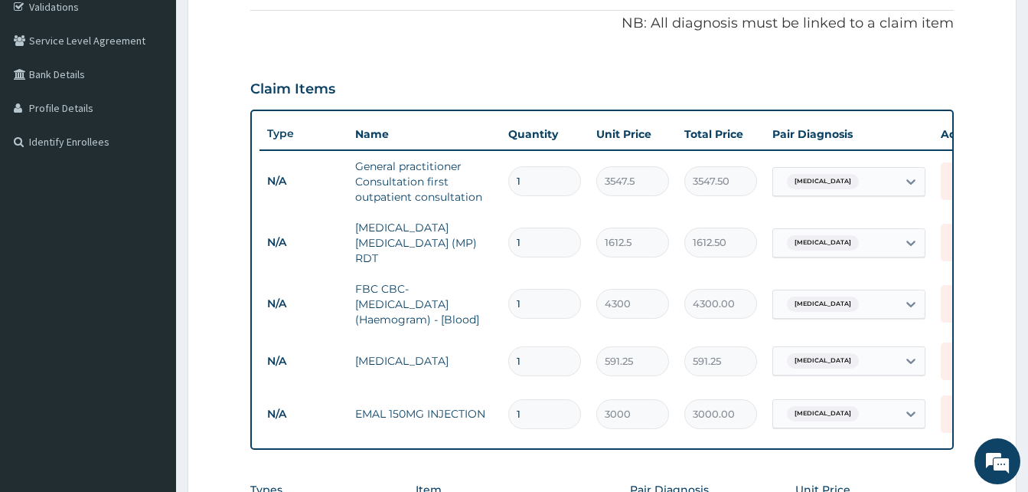
scroll to position [165, 0]
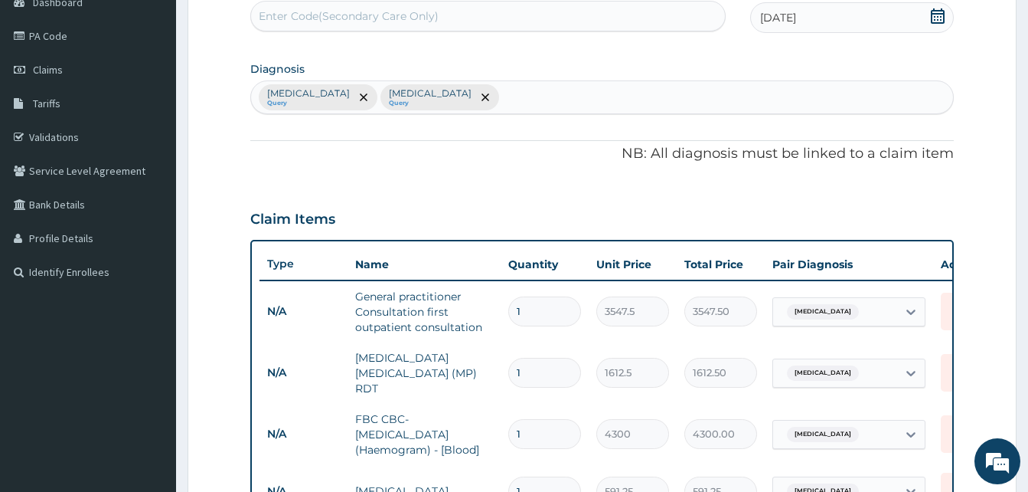
click at [480, 109] on div "[MEDICAL_DATA] Query [MEDICAL_DATA] Query" at bounding box center [602, 97] width 702 height 32
type input "[MEDICAL_DATA]"
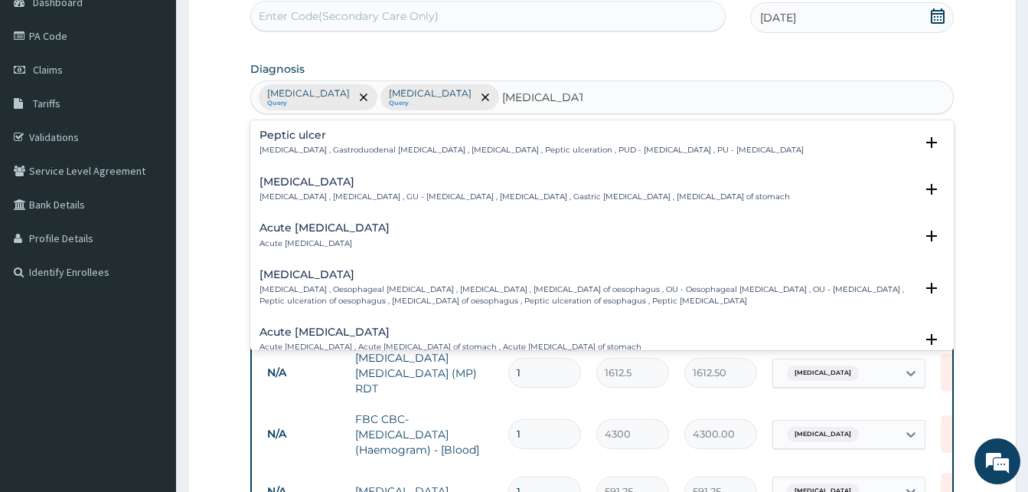
click at [336, 228] on h4 "Acute [MEDICAL_DATA]" at bounding box center [325, 227] width 130 height 11
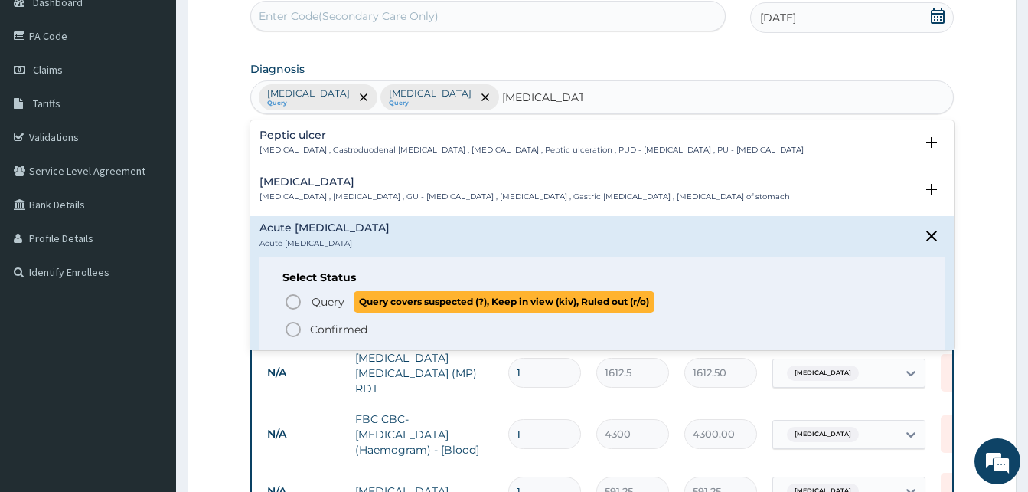
click at [289, 297] on icon "status option query" at bounding box center [293, 301] width 18 height 18
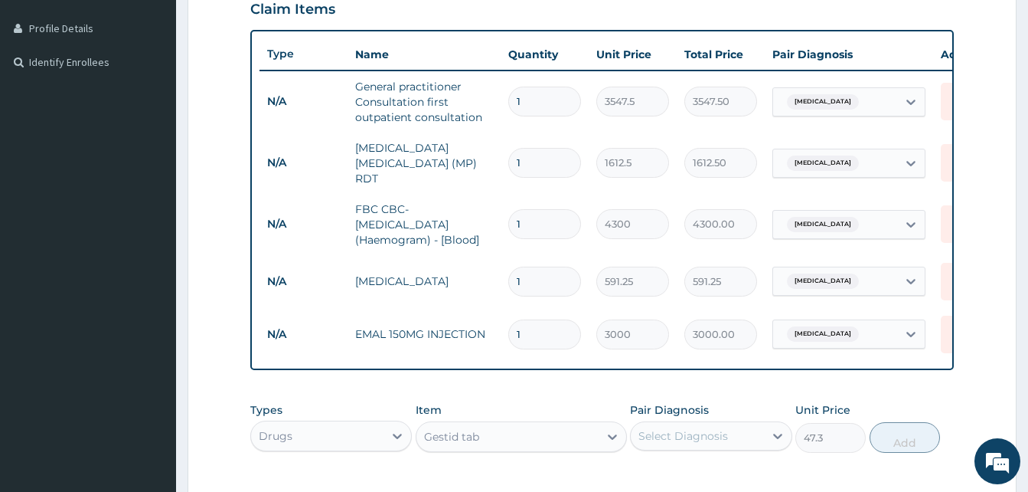
scroll to position [471, 0]
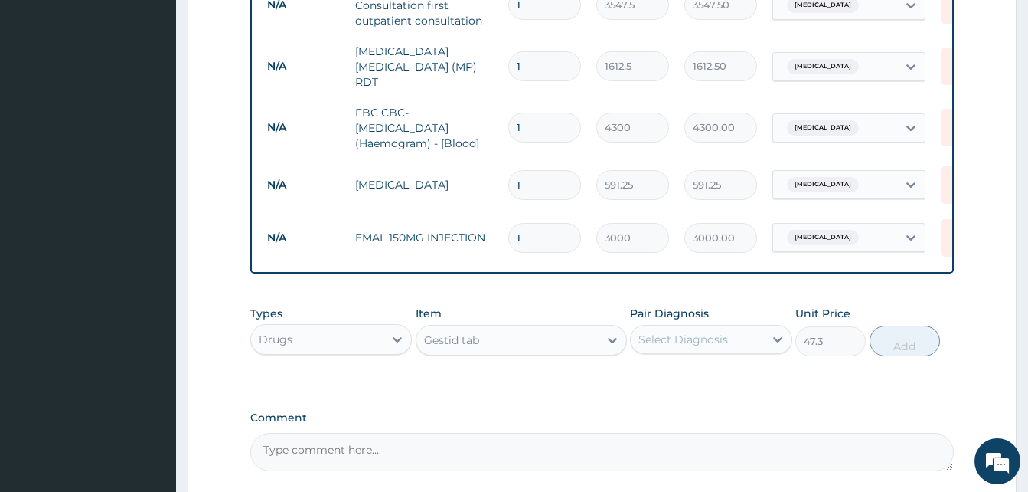
click at [516, 335] on div "Gestid tab" at bounding box center [508, 340] width 182 height 25
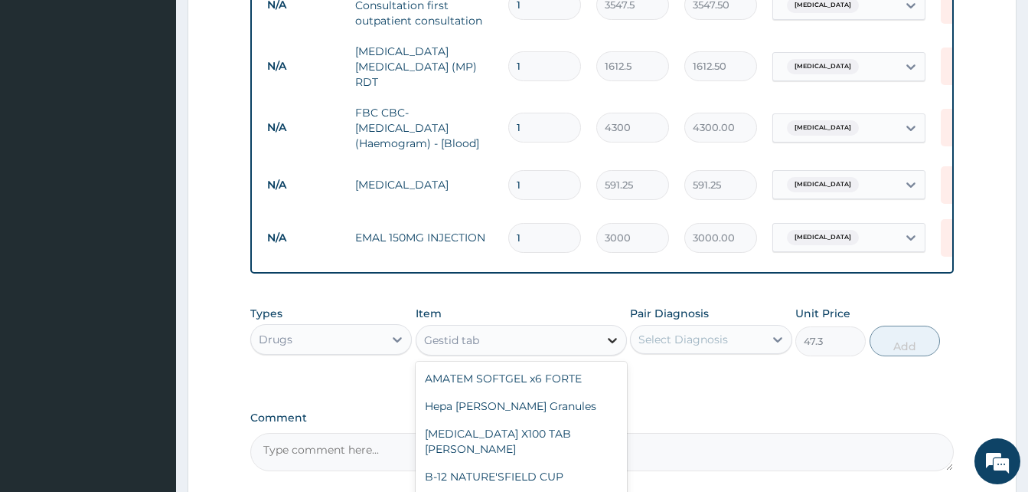
scroll to position [20323, 0]
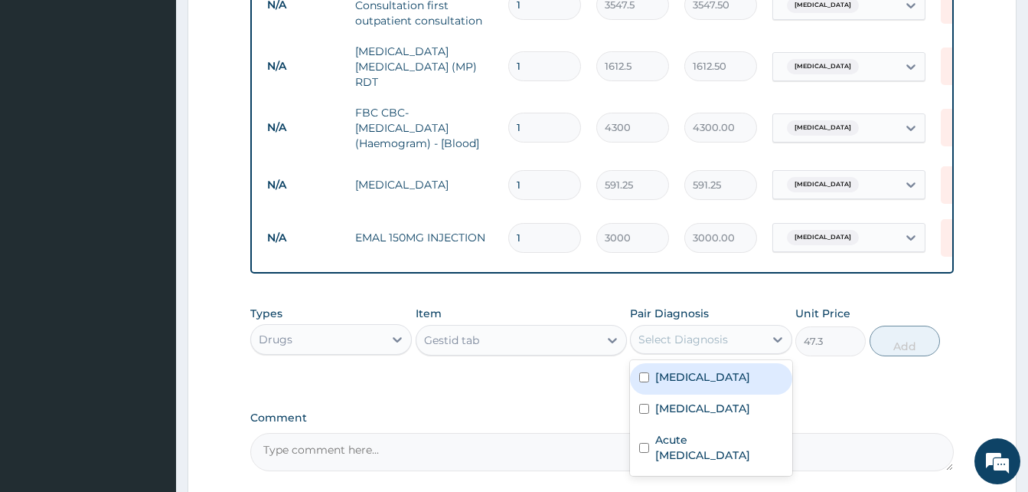
click at [722, 342] on div "Select Diagnosis" at bounding box center [684, 339] width 90 height 15
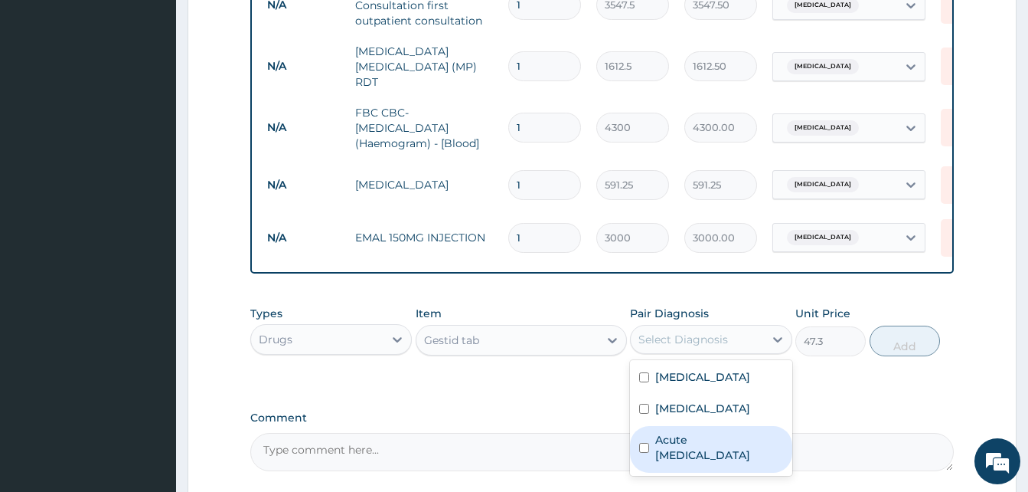
drag, startPoint x: 701, startPoint y: 439, endPoint x: 754, endPoint y: 413, distance: 58.9
click at [714, 433] on div "Acute [MEDICAL_DATA]" at bounding box center [711, 449] width 162 height 47
checkbox input "true"
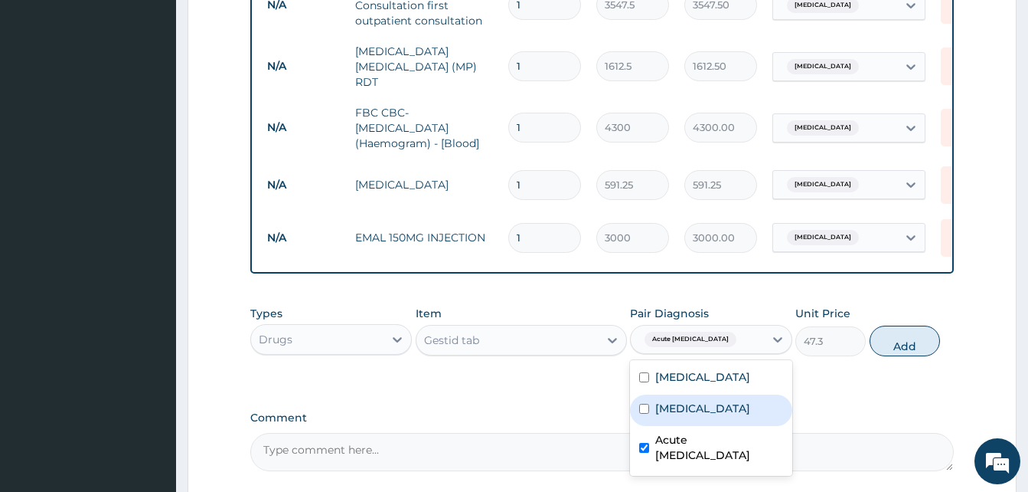
click at [913, 345] on button "Add" at bounding box center [905, 340] width 70 height 31
type input "0"
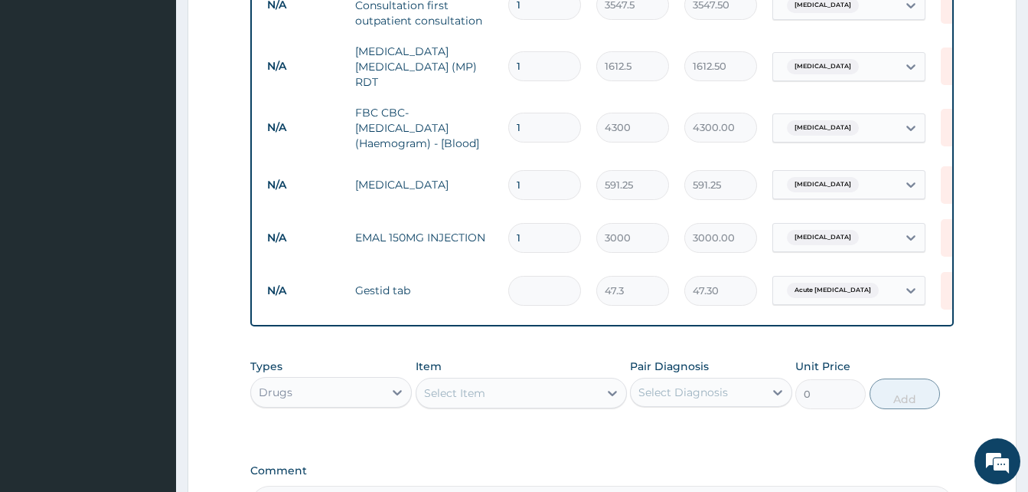
type input "0.00"
type input "3"
type input "141.90"
type input "30"
type input "1419.00"
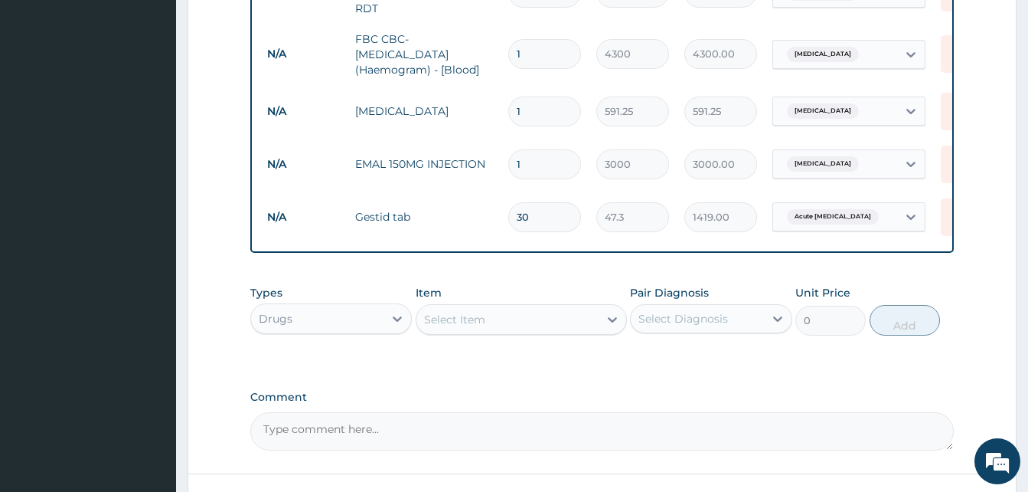
scroll to position [667, 0]
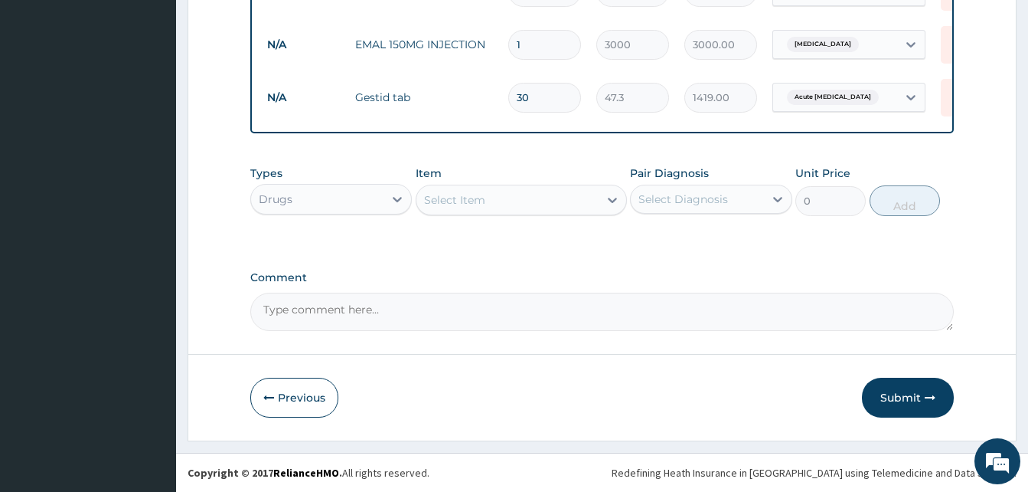
type input "30"
click at [486, 203] on div "Select Item" at bounding box center [508, 200] width 182 height 25
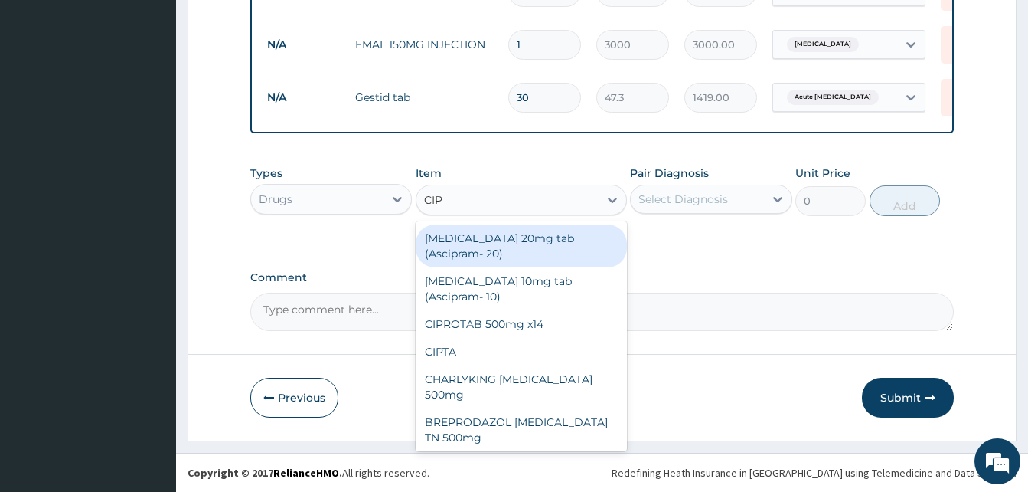
type input "CIPR"
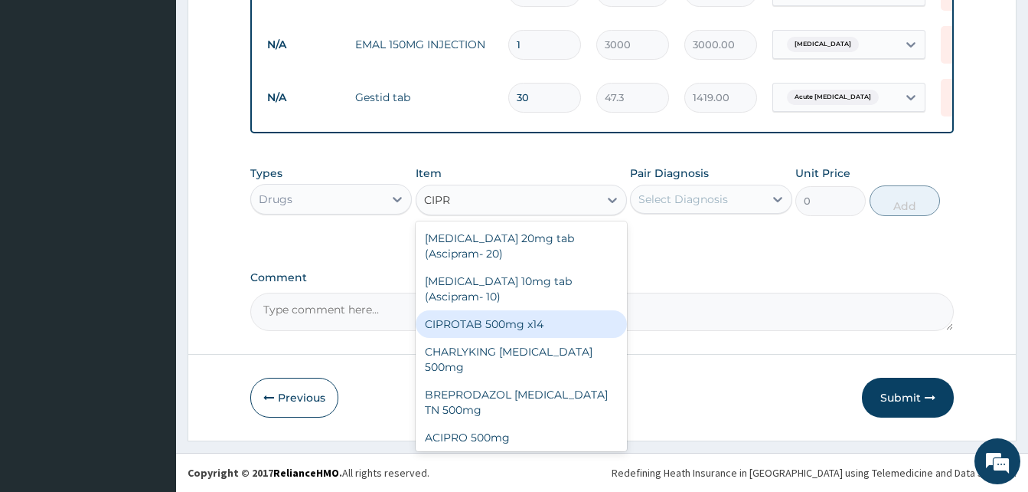
drag, startPoint x: 519, startPoint y: 324, endPoint x: 722, endPoint y: 271, distance: 209.7
click at [520, 324] on div "CIPROTAB 500mg x14" at bounding box center [521, 324] width 211 height 28
type input "319.275"
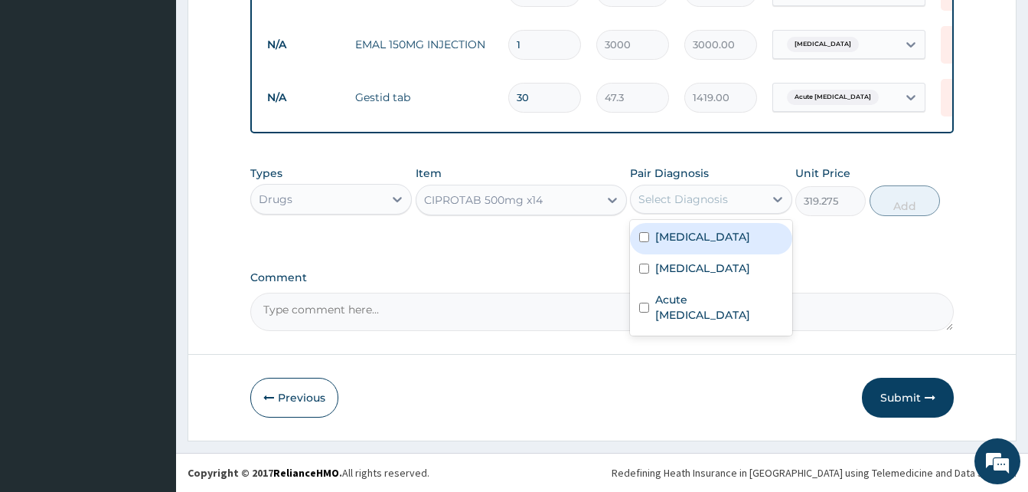
click at [719, 201] on div "Select Diagnosis" at bounding box center [684, 198] width 90 height 15
click at [688, 232] on label "[MEDICAL_DATA]" at bounding box center [702, 236] width 95 height 15
checkbox input "true"
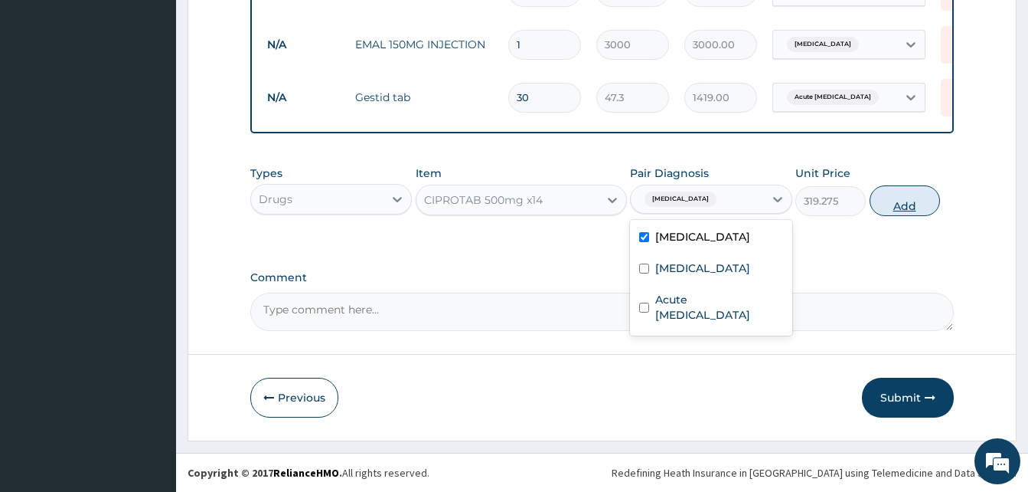
click at [900, 204] on button "Add" at bounding box center [905, 200] width 70 height 31
type input "0"
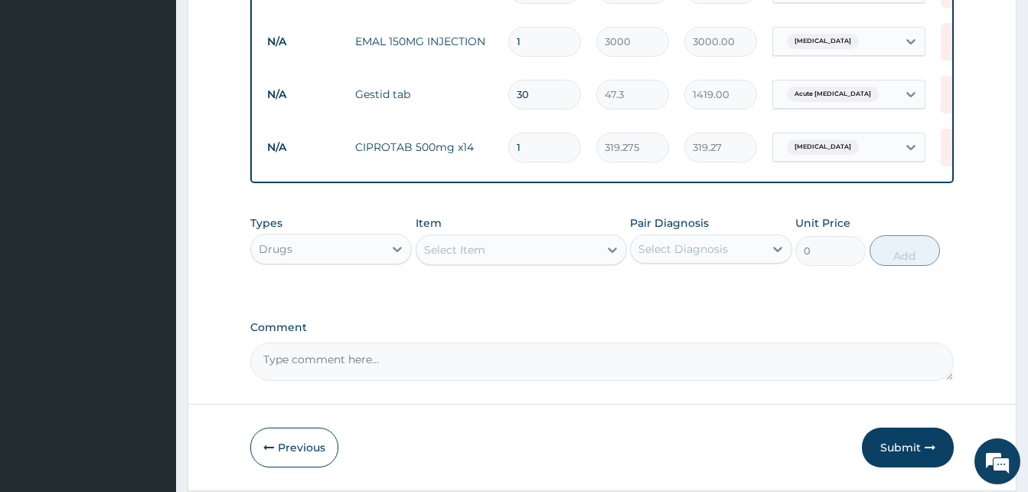
type input "10"
type input "3192.75"
type input "10"
click at [767, 296] on div "Types Drugs Item Select Item Pair Diagnosis Select Diagnosis Unit Price 0 Add" at bounding box center [602, 251] width 704 height 89
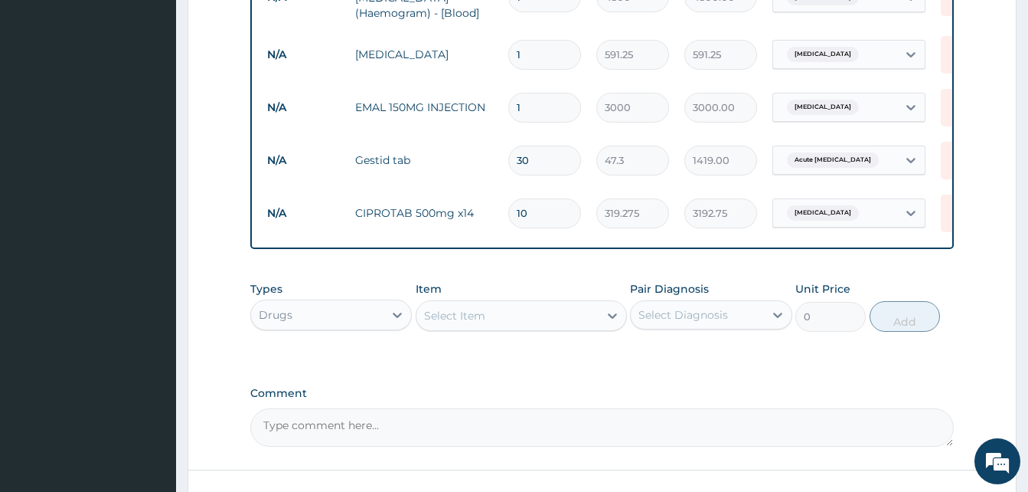
scroll to position [643, 0]
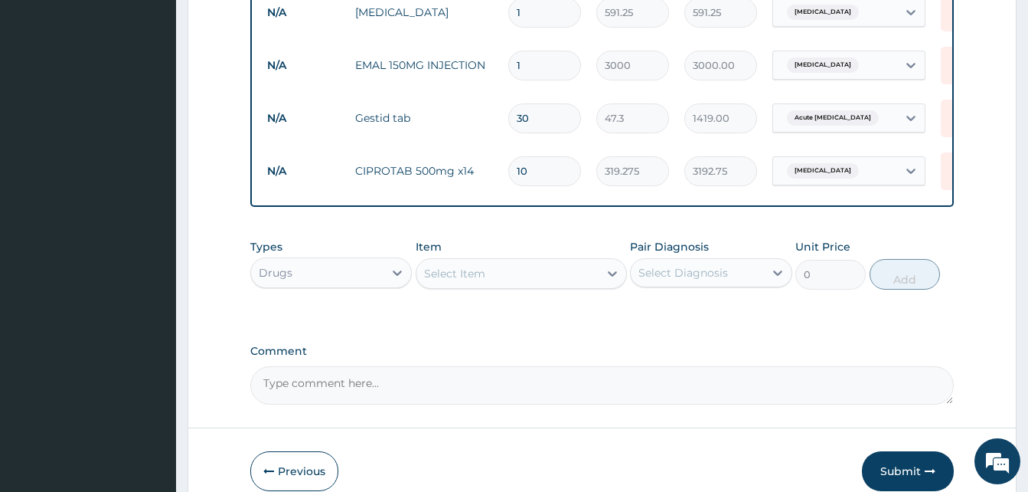
click at [552, 276] on div "Select Item" at bounding box center [508, 273] width 182 height 25
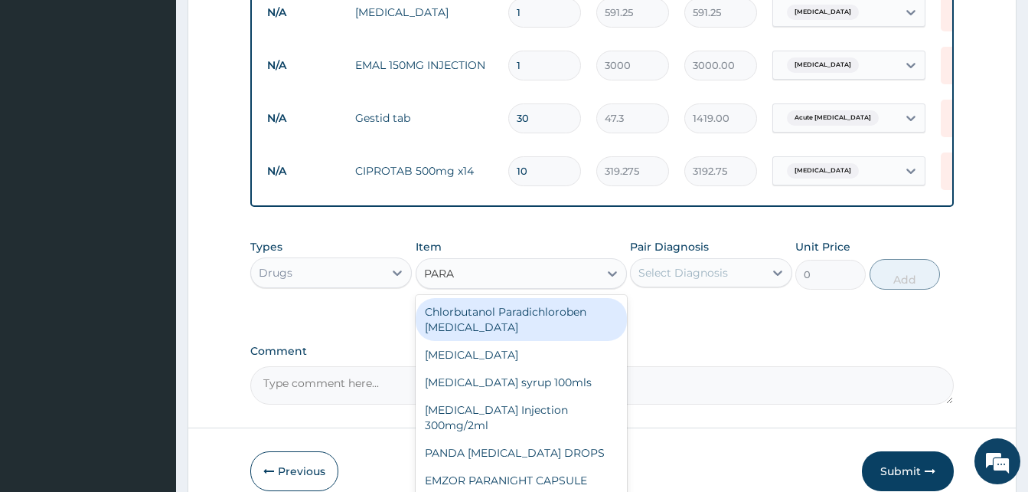
type input "PARAC"
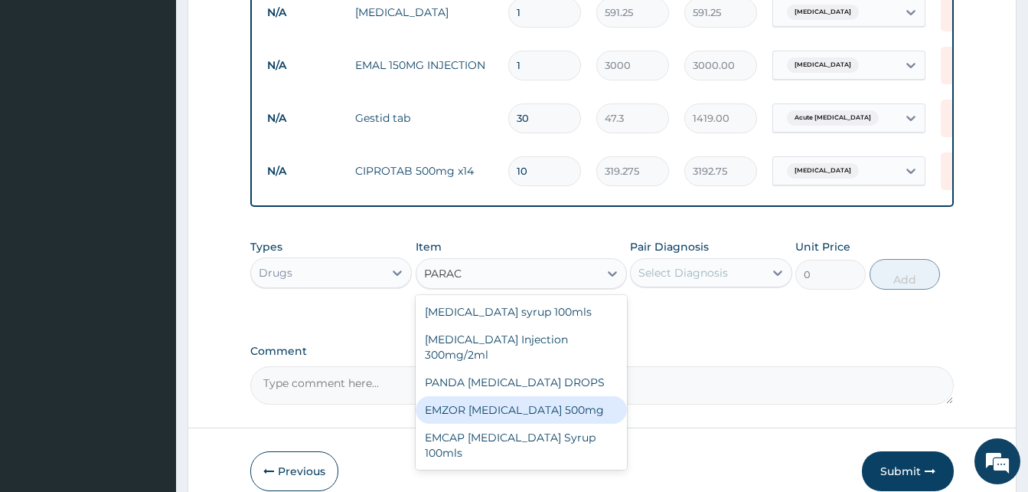
drag, startPoint x: 548, startPoint y: 413, endPoint x: 681, endPoint y: 310, distance: 168.6
click at [549, 413] on div "EMZOR [MEDICAL_DATA] 500mg" at bounding box center [521, 410] width 211 height 28
type input "23.65"
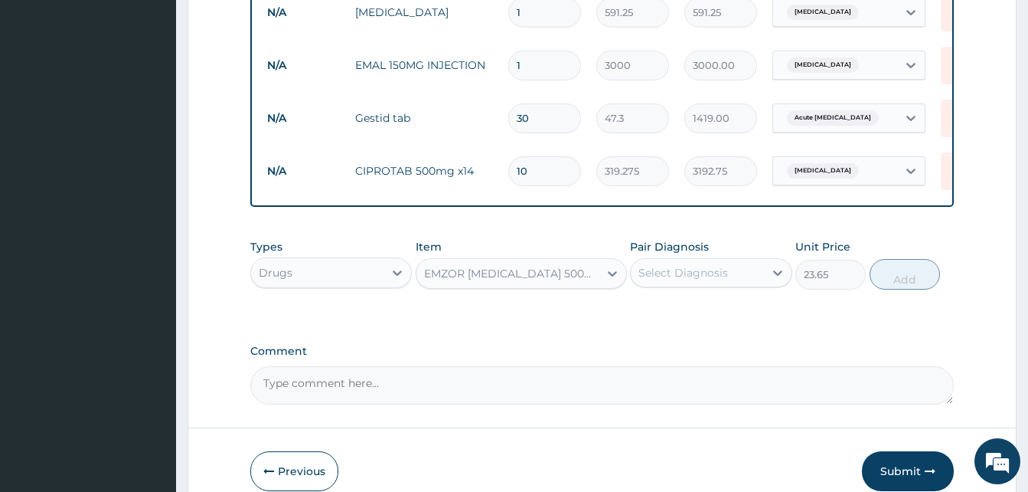
click at [714, 271] on div "Select Diagnosis" at bounding box center [684, 272] width 90 height 15
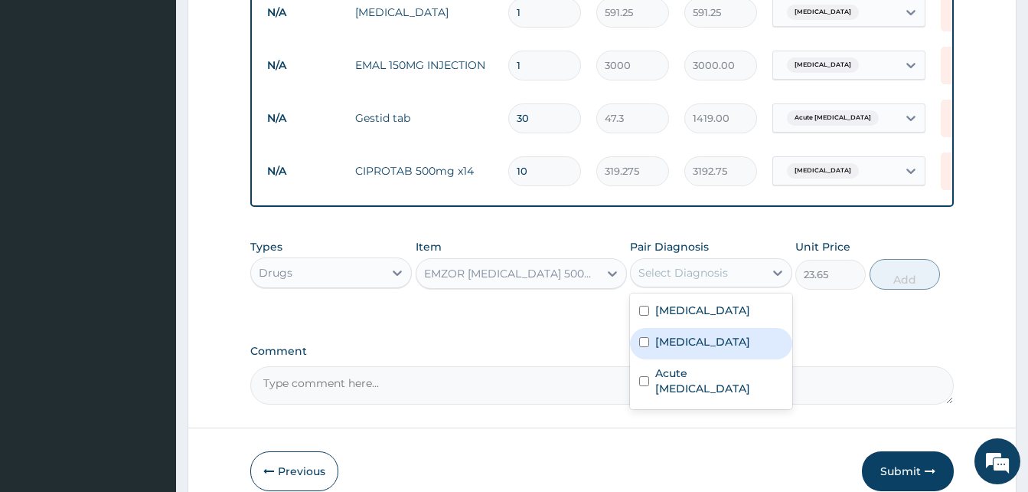
click at [695, 344] on label "[MEDICAL_DATA]" at bounding box center [702, 341] width 95 height 15
checkbox input "true"
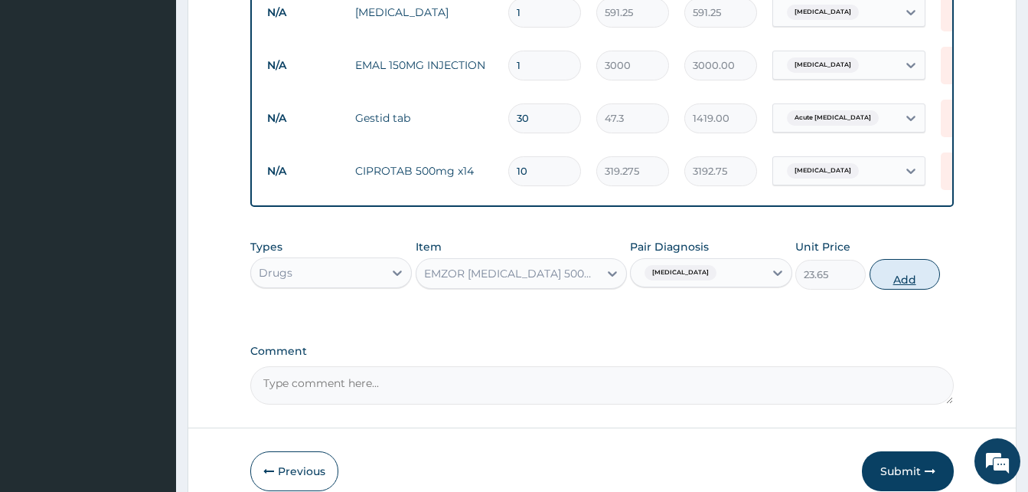
click at [925, 280] on button "Add" at bounding box center [905, 274] width 70 height 31
type input "0"
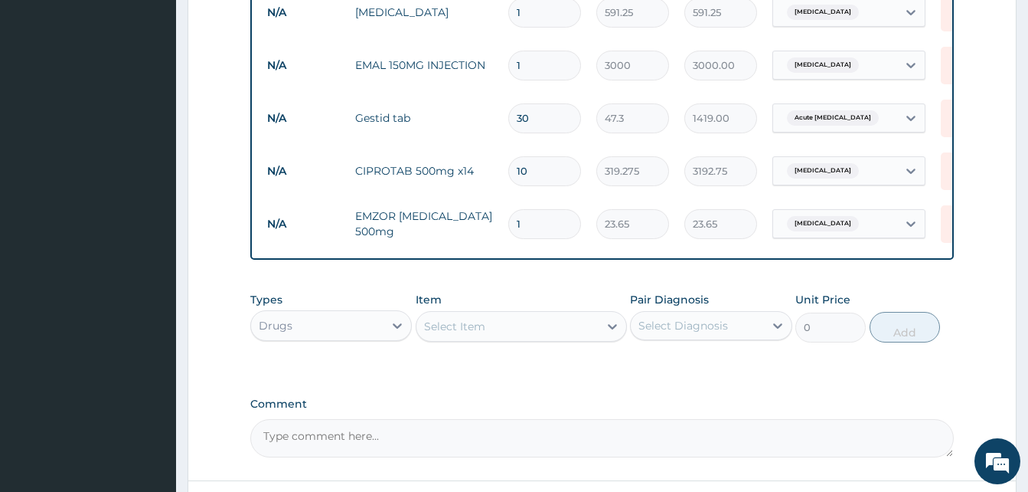
type input "18"
type input "425.70"
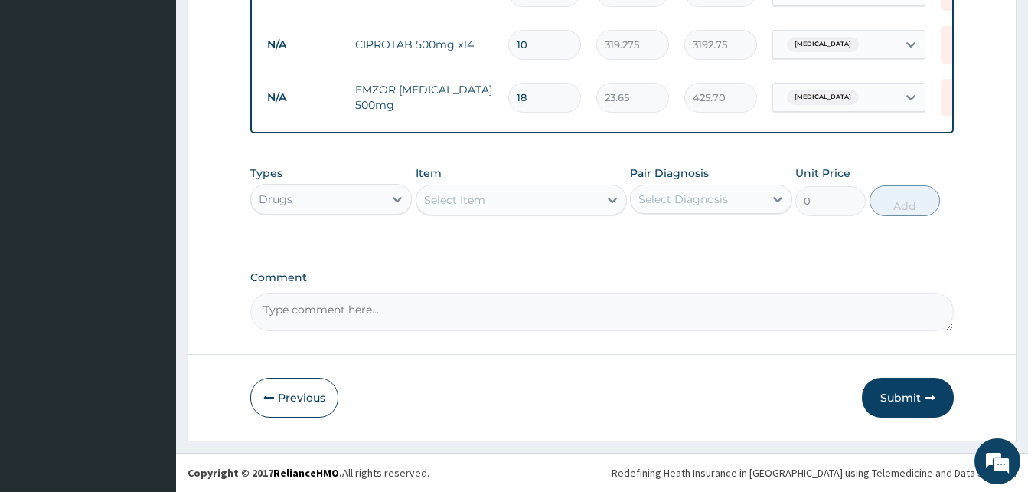
scroll to position [773, 0]
type input "18"
click at [932, 395] on icon "button" at bounding box center [930, 397] width 11 height 11
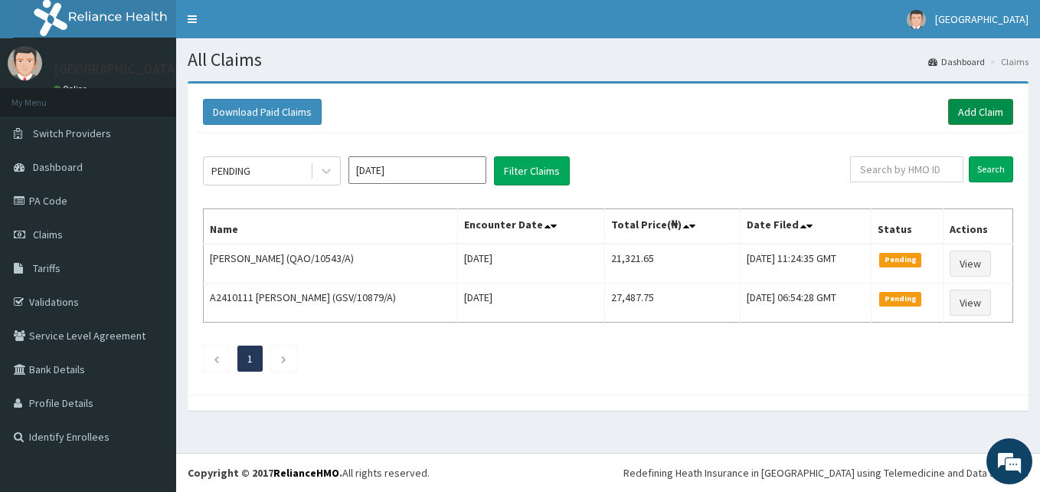
click at [977, 109] on link "Add Claim" at bounding box center [980, 112] width 65 height 26
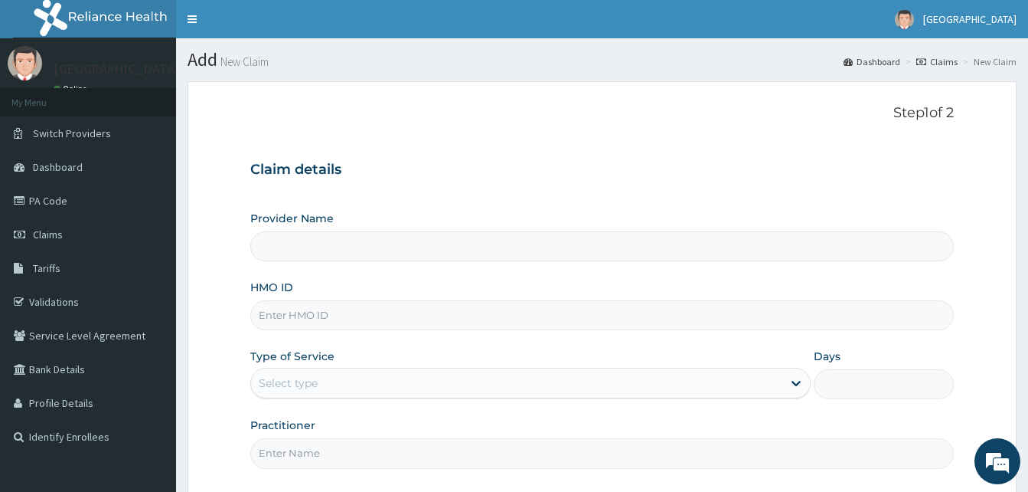
click at [330, 302] on input "HMO ID" at bounding box center [602, 315] width 704 height 30
type input "Dalet Medical service"
click at [312, 313] on input "GSV/10879/A" at bounding box center [602, 315] width 704 height 30
type input "GSV/12738/A"
click at [361, 377] on div "Select type" at bounding box center [516, 383] width 531 height 25
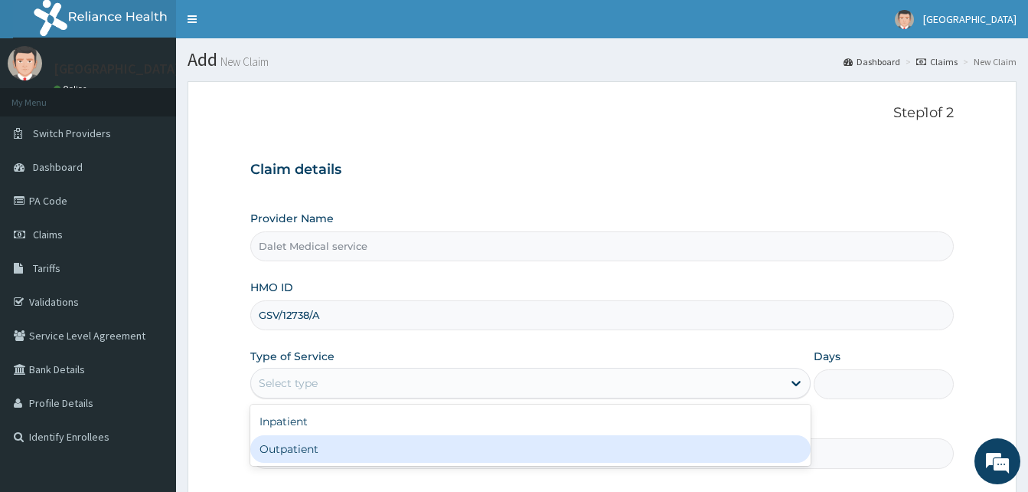
click at [309, 455] on div "Outpatient" at bounding box center [530, 449] width 560 height 28
type input "1"
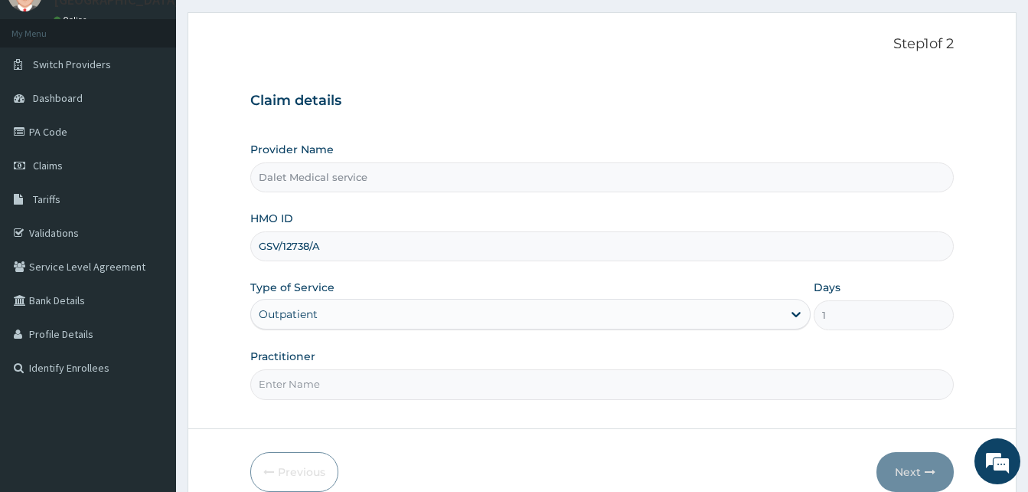
scroll to position [143, 0]
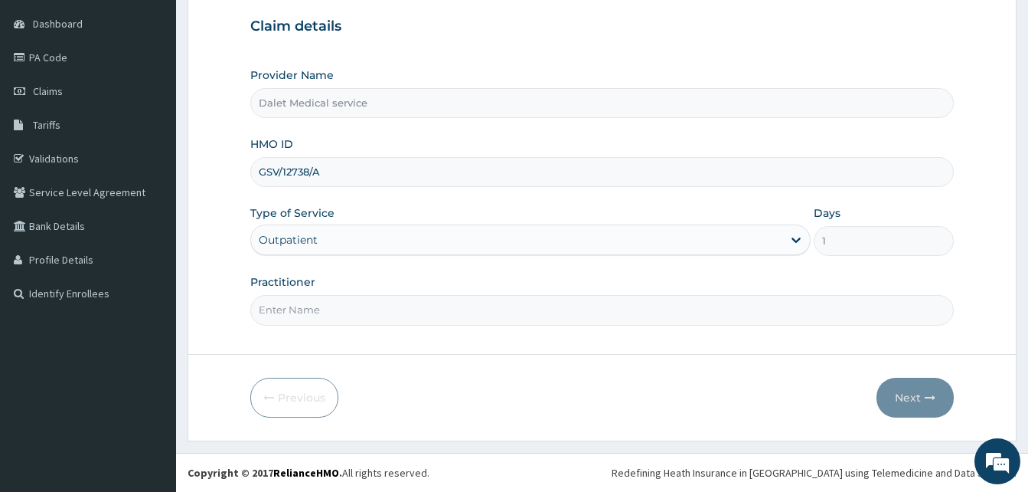
click at [337, 310] on input "Practitioner" at bounding box center [602, 310] width 704 height 30
type input "DR."
click at [913, 402] on button "Next" at bounding box center [915, 397] width 77 height 40
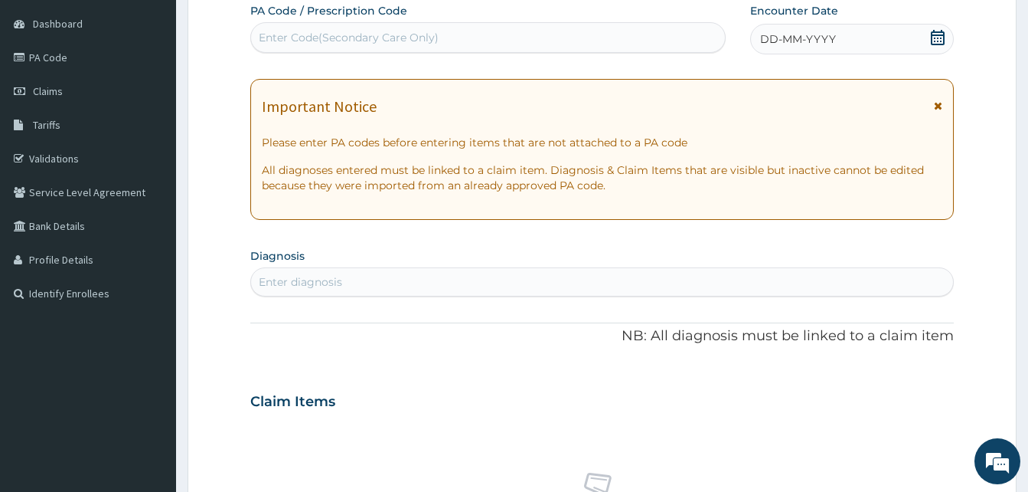
click at [938, 106] on icon at bounding box center [938, 105] width 8 height 11
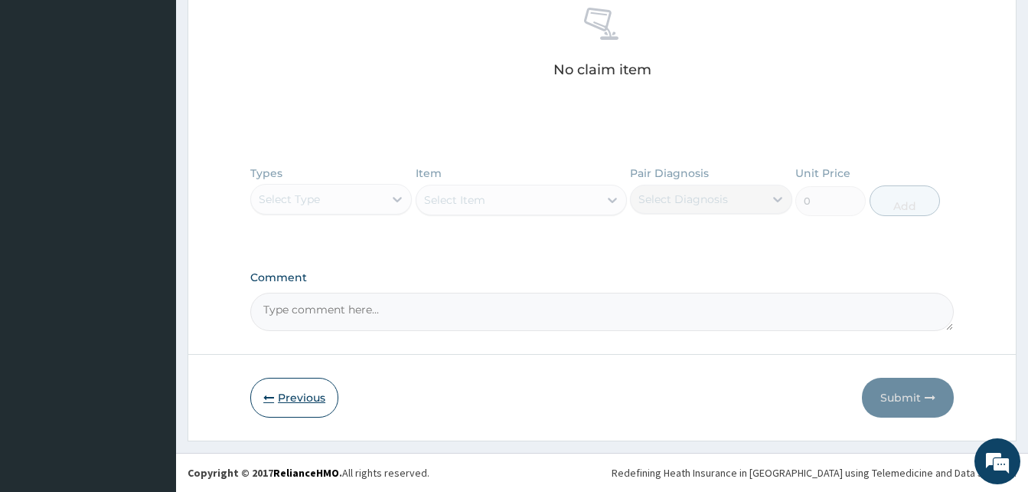
click at [292, 394] on button "Previous" at bounding box center [294, 397] width 88 height 40
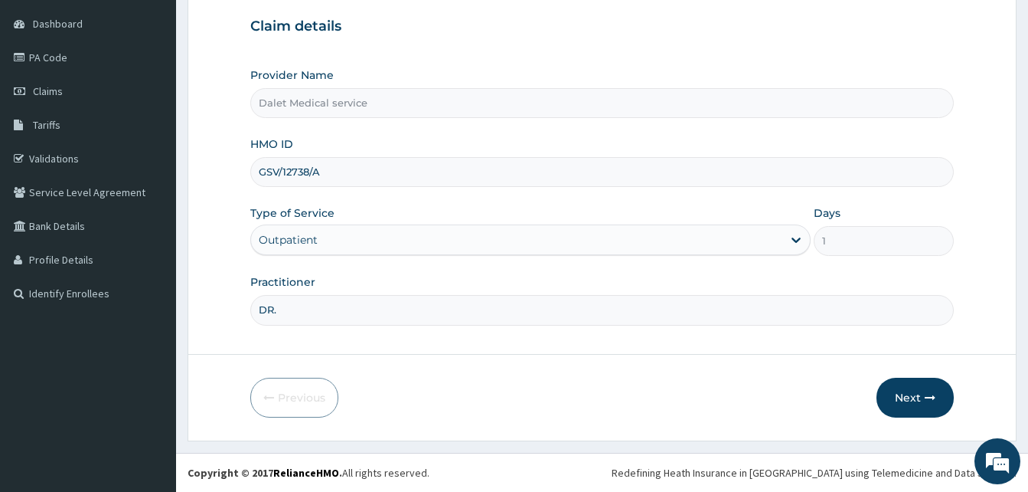
drag, startPoint x: 341, startPoint y: 172, endPoint x: 204, endPoint y: 174, distance: 137.1
click at [201, 175] on form "Step 1 of 2 Claim details Provider Name Dalet Medical service HMO ID GSV/12738/…" at bounding box center [602, 189] width 829 height 503
click at [907, 396] on button "Next" at bounding box center [915, 397] width 77 height 40
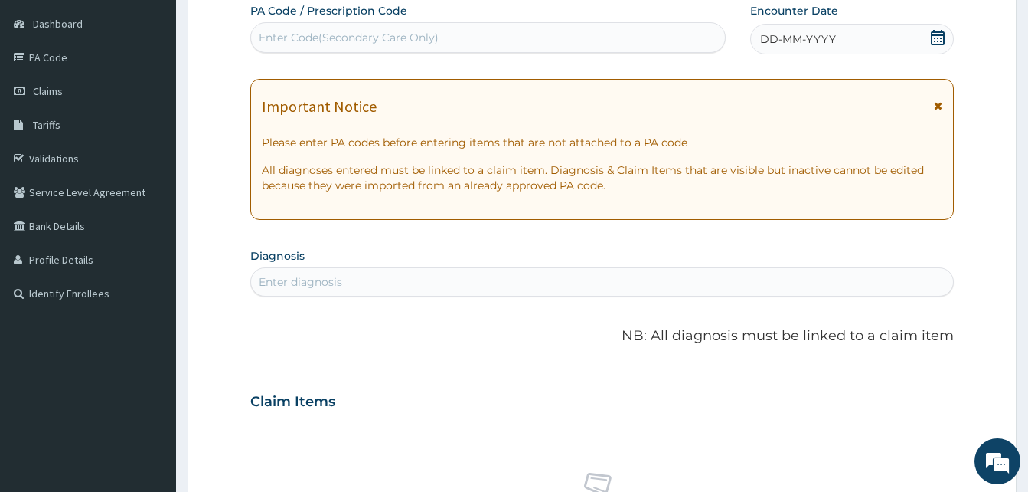
click at [939, 105] on icon at bounding box center [938, 105] width 8 height 11
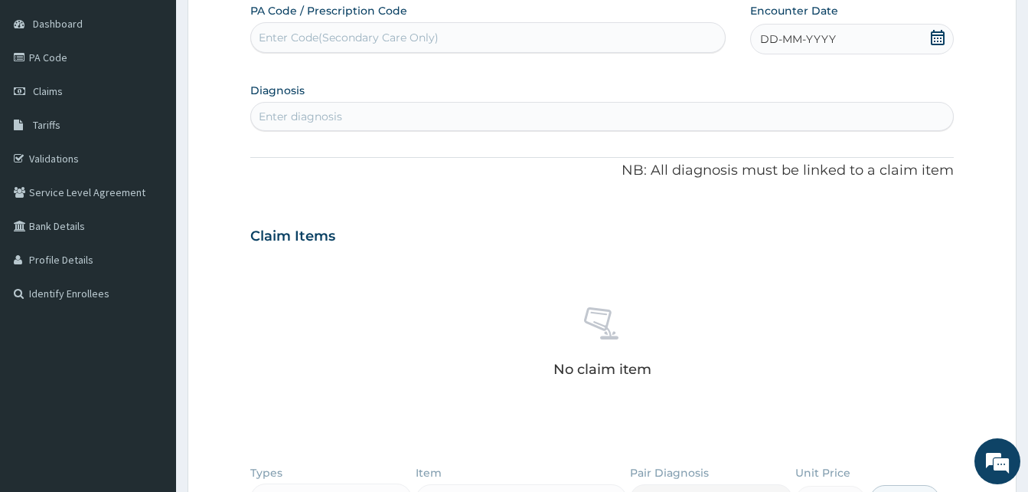
click at [817, 39] on span "DD-MM-YYYY" at bounding box center [798, 38] width 76 height 15
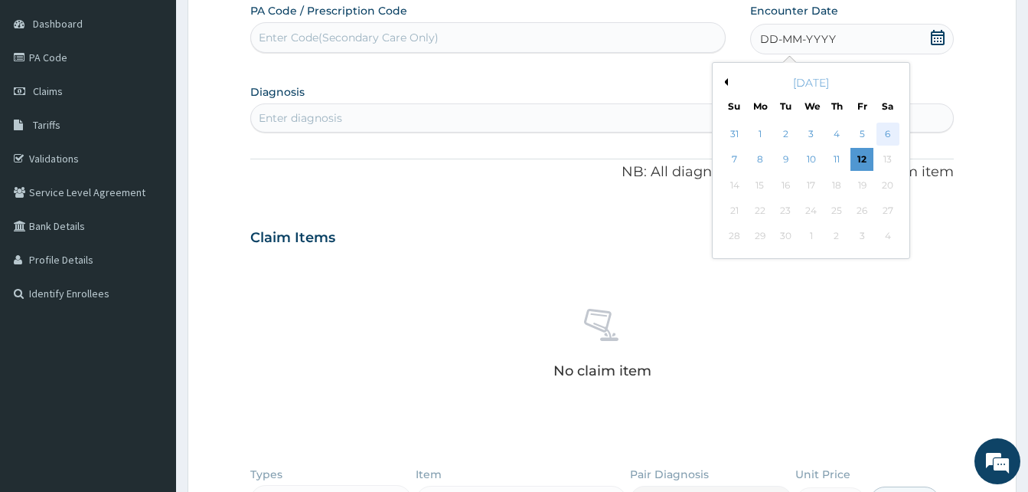
click at [890, 136] on div "6" at bounding box center [887, 134] width 23 height 23
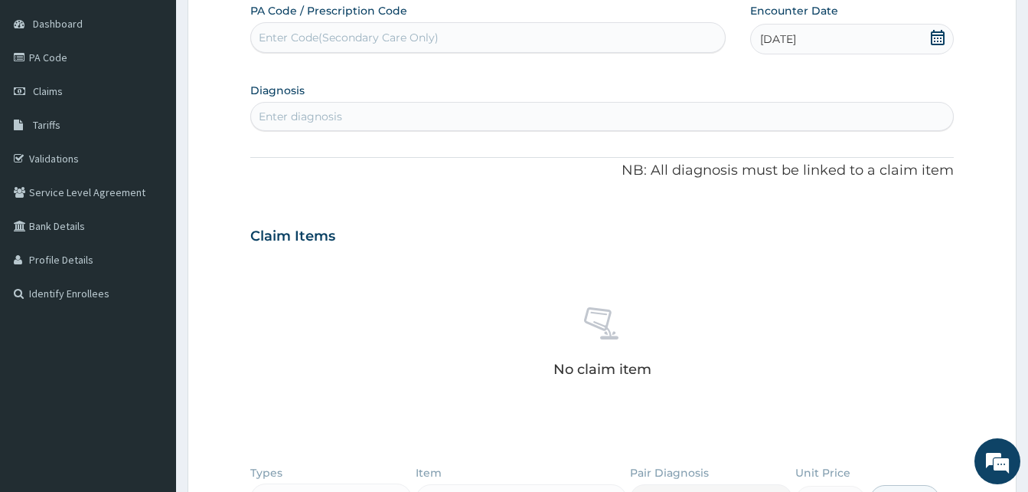
click at [443, 111] on div "Enter diagnosis" at bounding box center [602, 116] width 702 height 25
type input "SEPS"
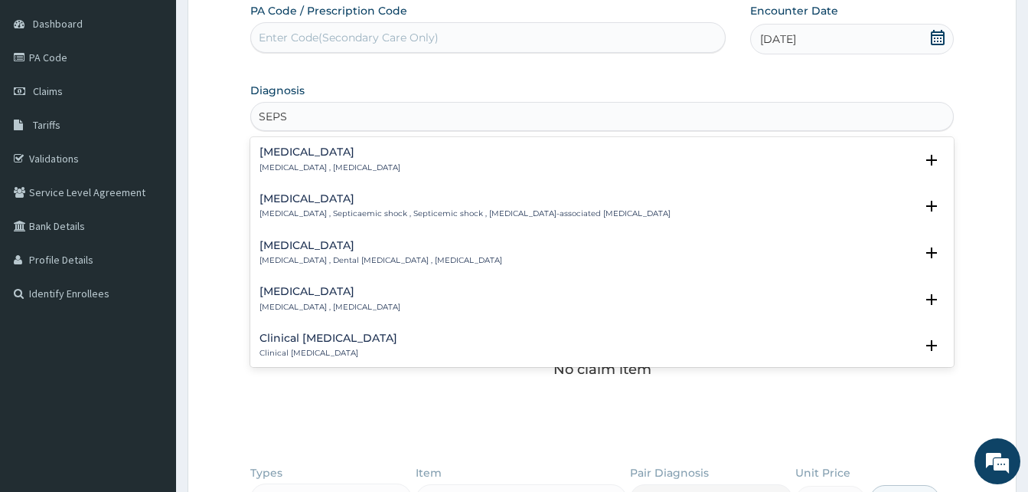
click at [296, 157] on h4 "[MEDICAL_DATA]" at bounding box center [330, 151] width 141 height 11
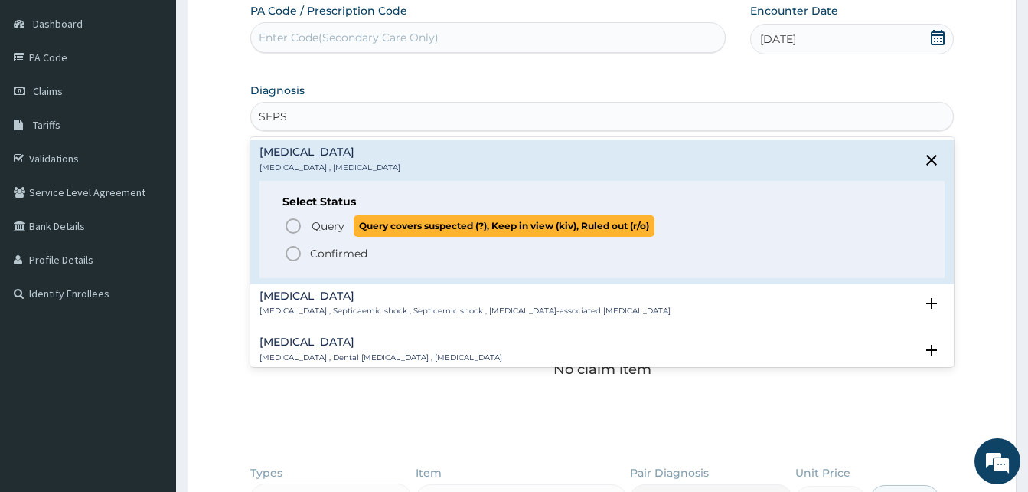
click at [292, 224] on icon "status option query" at bounding box center [293, 226] width 18 height 18
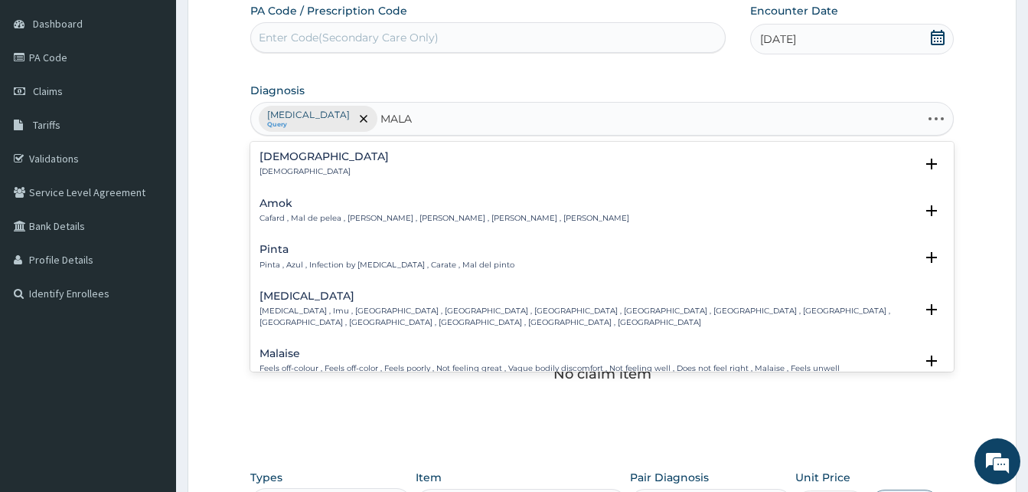
type input "MALAR"
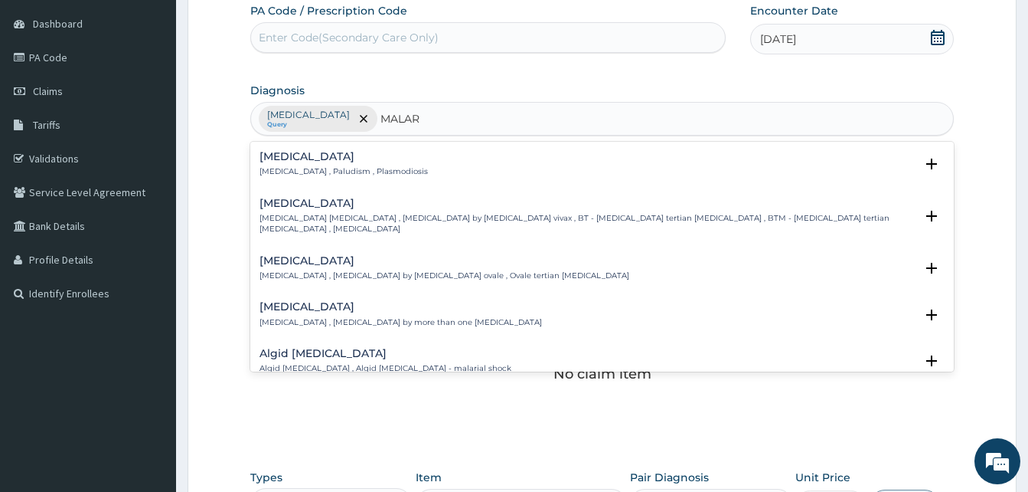
click at [288, 168] on div "Malaria Malaria , Paludism , Plasmodiosis" at bounding box center [344, 164] width 168 height 27
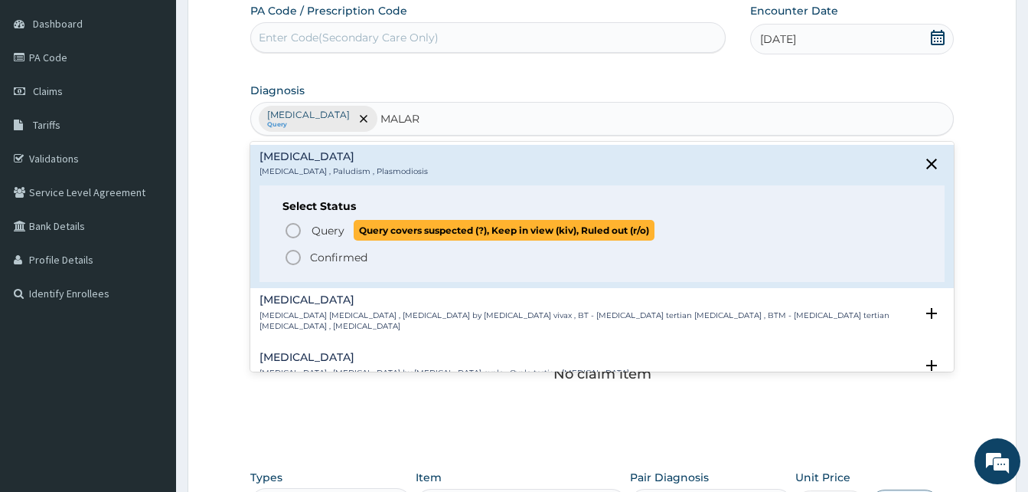
drag, startPoint x: 292, startPoint y: 223, endPoint x: 410, endPoint y: 255, distance: 122.2
click at [292, 224] on circle "status option query" at bounding box center [293, 231] width 14 height 14
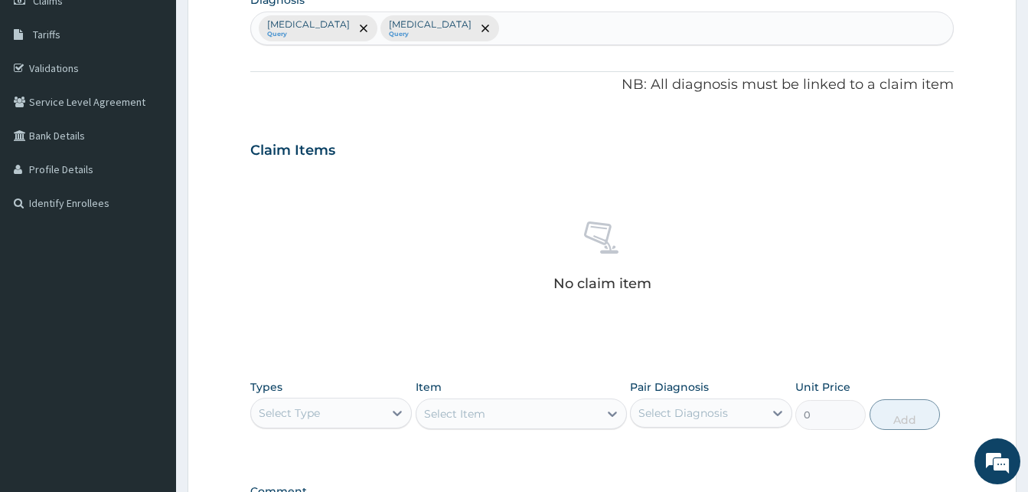
scroll to position [447, 0]
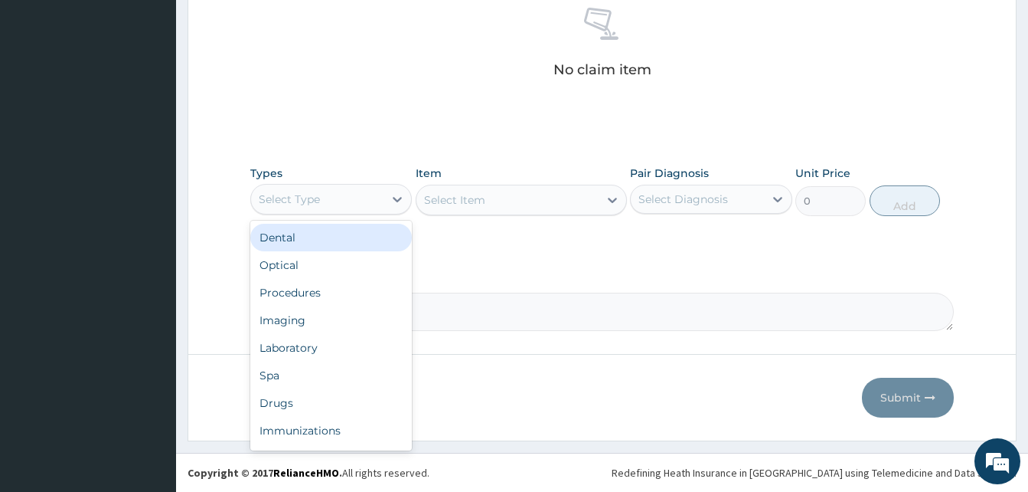
click at [384, 194] on div "Select Type" at bounding box center [317, 199] width 132 height 25
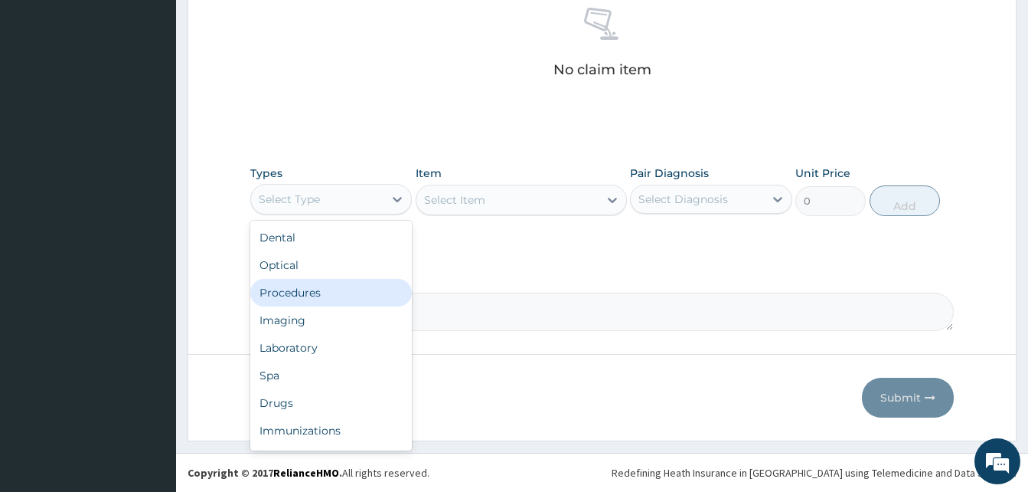
click at [352, 289] on div "Procedures" at bounding box center [331, 293] width 162 height 28
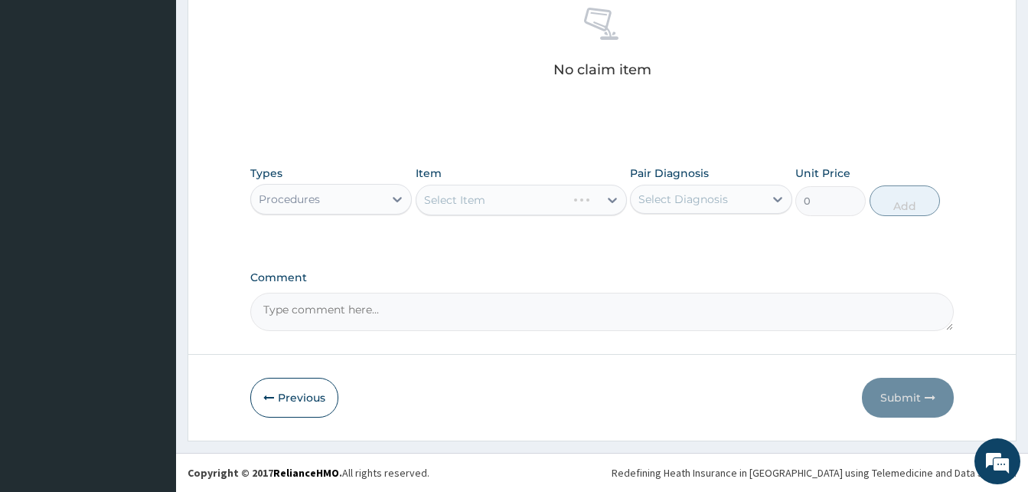
click at [680, 260] on div "PA Code / Prescription Code Enter Code(Secondary Care Only) Encounter Date 06-0…" at bounding box center [602, 15] width 704 height 632
click at [286, 400] on button "Previous" at bounding box center [294, 397] width 88 height 40
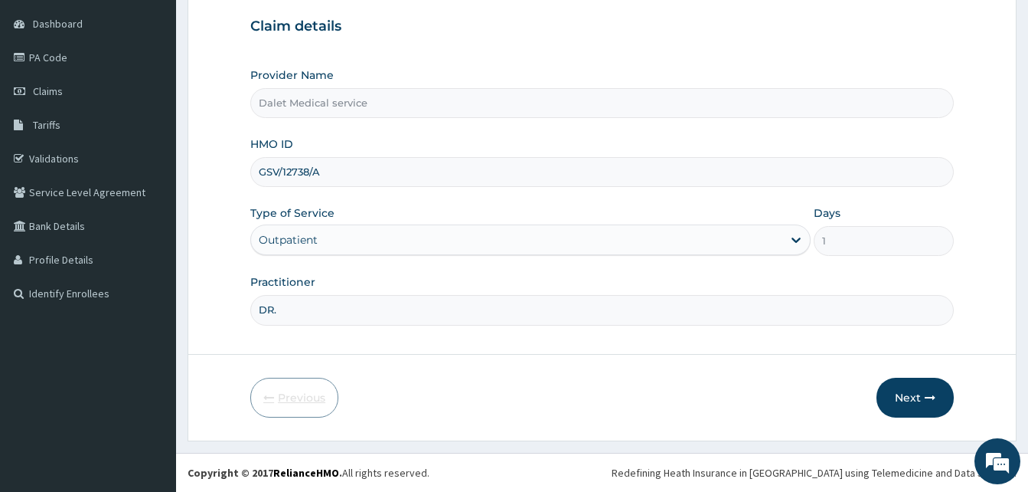
scroll to position [143, 0]
click at [913, 398] on button "Next" at bounding box center [915, 397] width 77 height 40
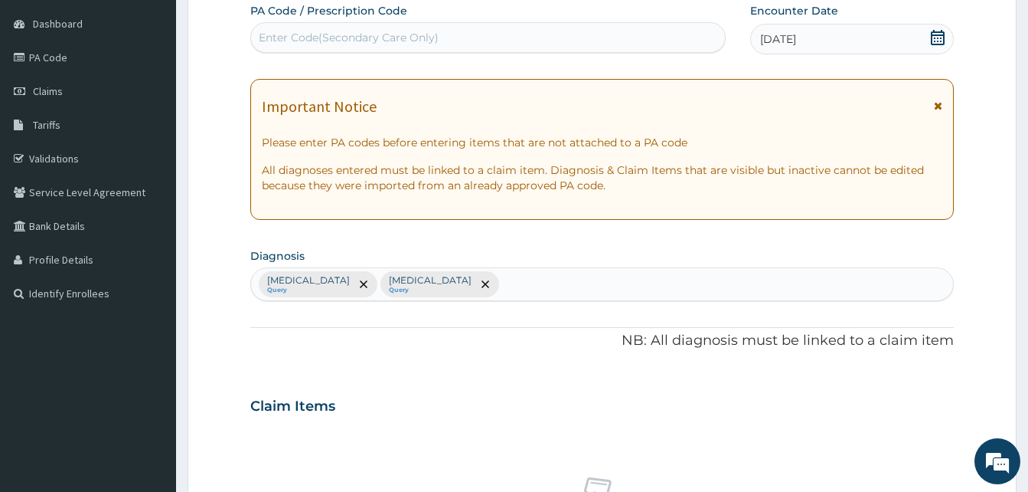
click at [933, 106] on div "Important Notice" at bounding box center [602, 110] width 681 height 25
click at [936, 105] on icon at bounding box center [938, 105] width 8 height 11
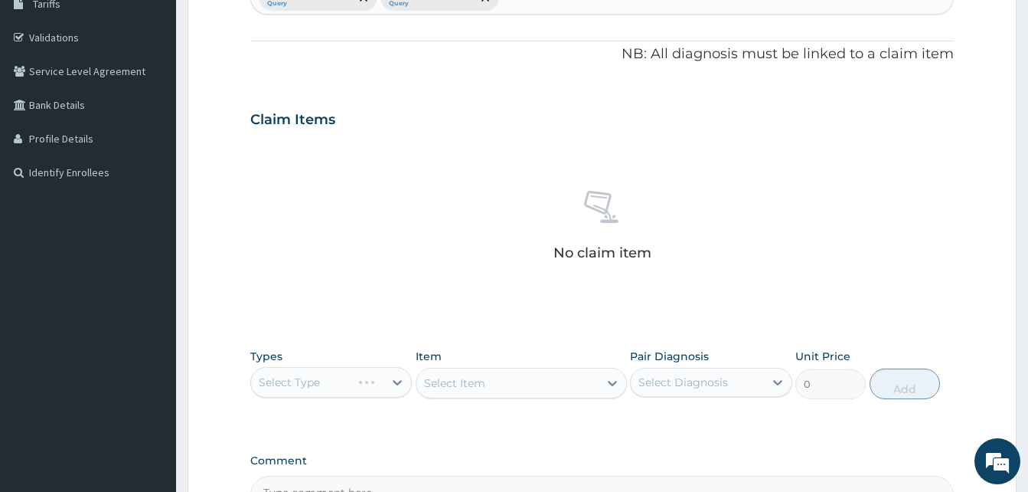
scroll to position [373, 0]
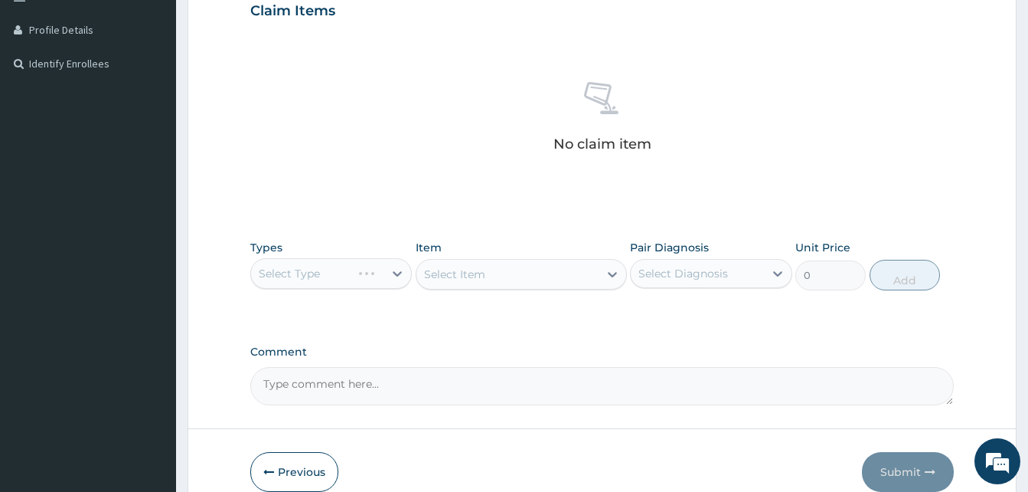
click at [361, 276] on div "Select Type" at bounding box center [331, 273] width 162 height 31
click at [368, 281] on div "Select Type" at bounding box center [331, 273] width 162 height 31
click at [360, 276] on div "Select Type" at bounding box center [331, 273] width 162 height 31
drag, startPoint x: 753, startPoint y: 58, endPoint x: 767, endPoint y: 66, distance: 16.4
click at [753, 60] on div "No claim item" at bounding box center [602, 119] width 704 height 176
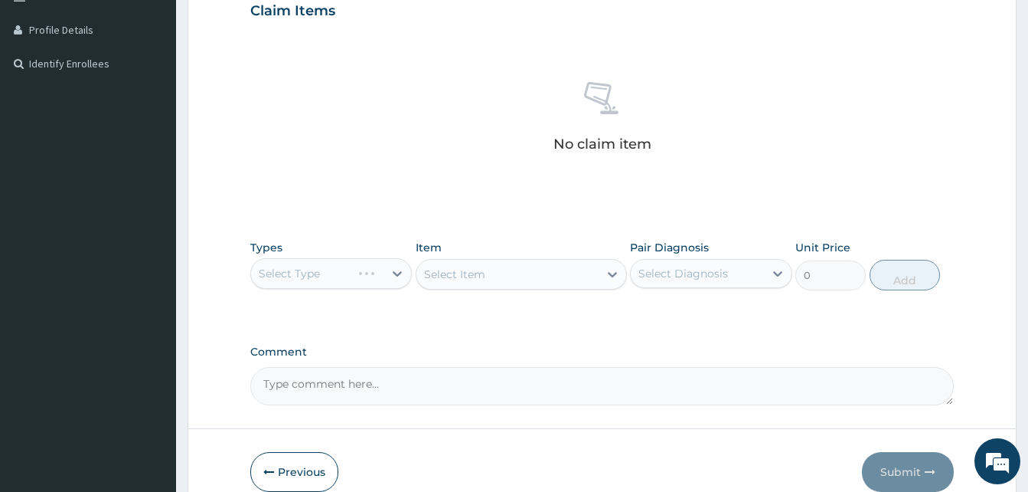
click at [353, 277] on div "Select Type" at bounding box center [331, 273] width 162 height 31
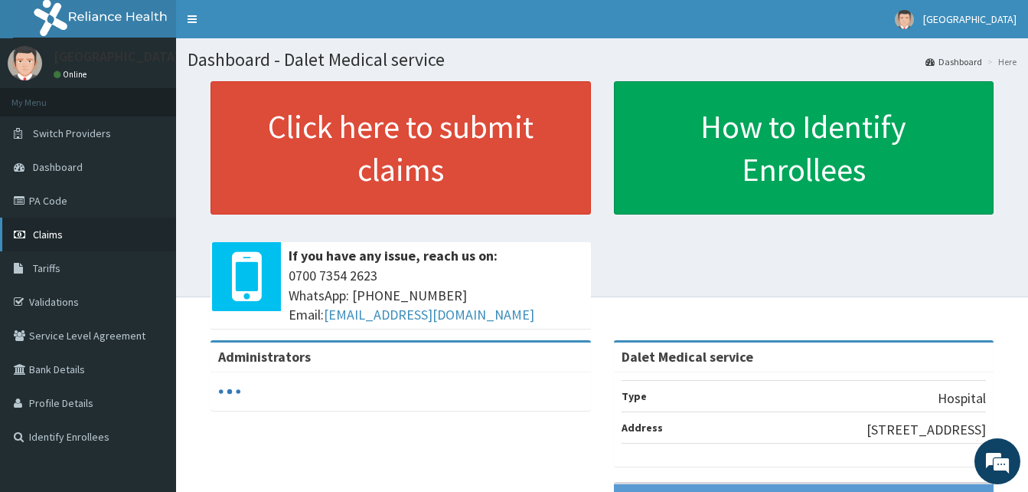
click at [48, 234] on span "Claims" at bounding box center [48, 234] width 30 height 14
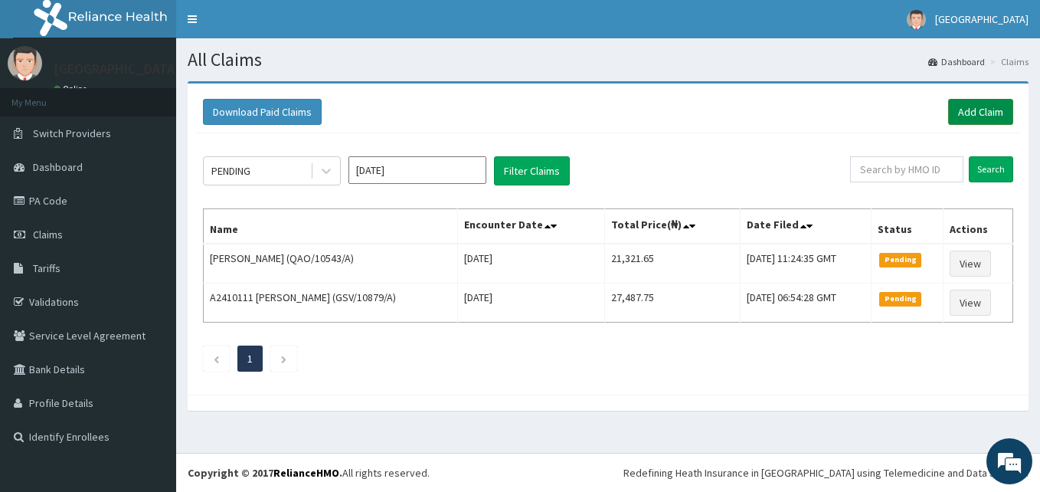
click at [988, 111] on link "Add Claim" at bounding box center [980, 112] width 65 height 26
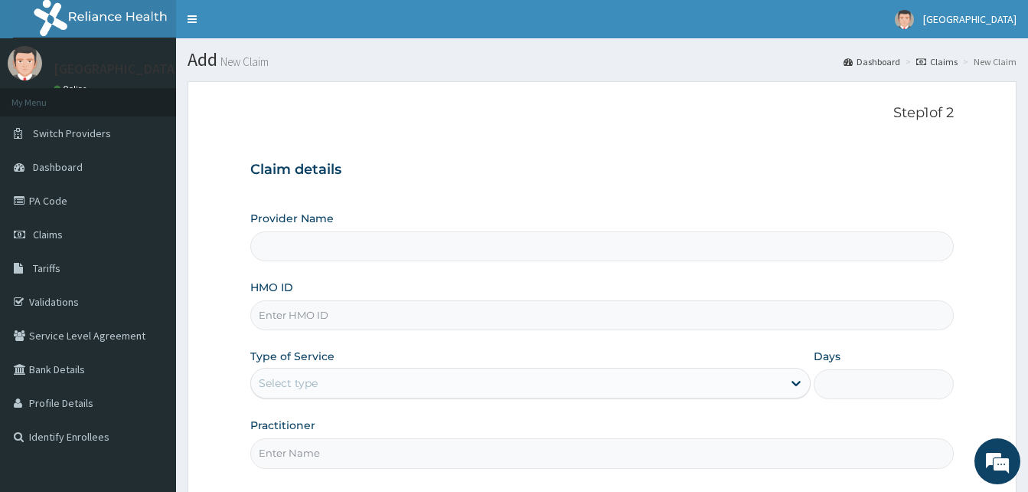
type input "Dalet Medical service"
click at [376, 323] on input "HMO ID" at bounding box center [602, 315] width 704 height 30
paste input "GSV/12738/A"
type input "GSV/12738/A"
click at [326, 388] on div "Select type" at bounding box center [516, 383] width 531 height 25
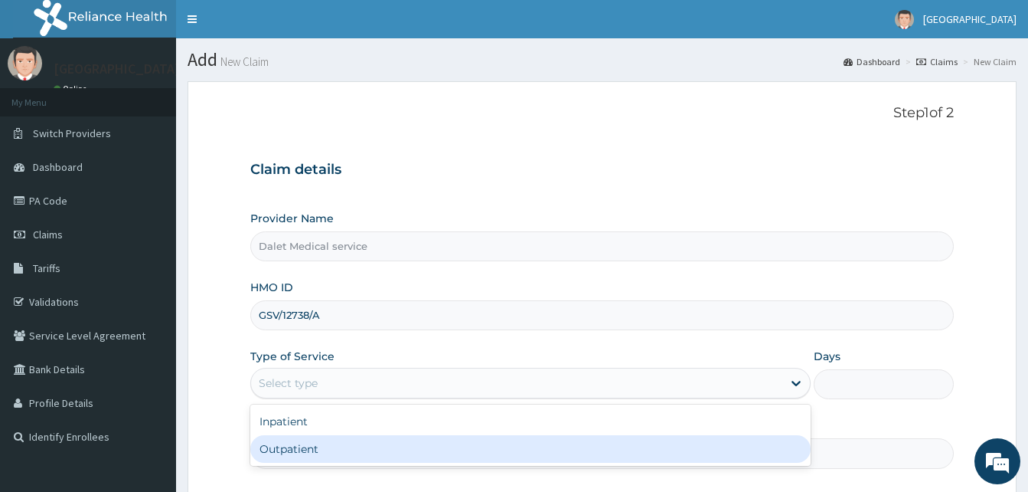
click at [295, 452] on div "Outpatient" at bounding box center [530, 449] width 560 height 28
type input "1"
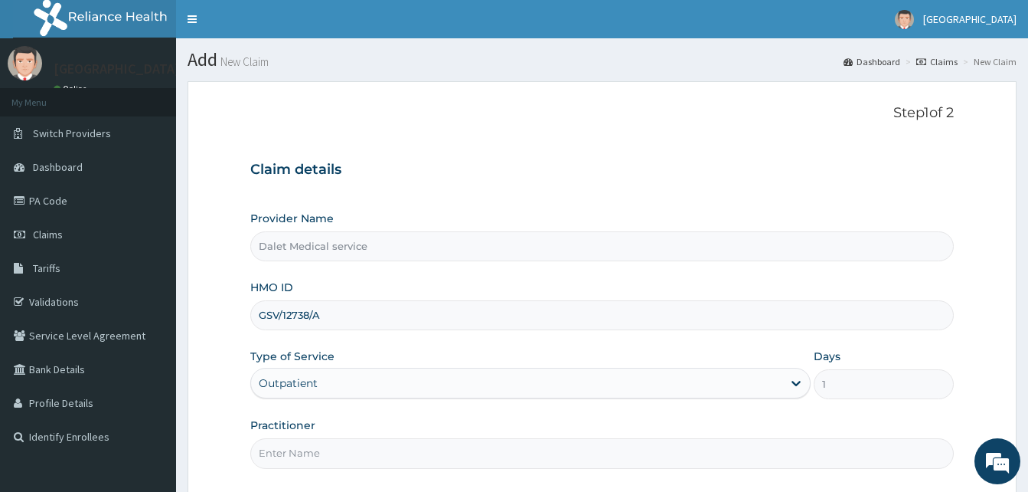
click at [338, 456] on input "Practitioner" at bounding box center [602, 453] width 704 height 30
type input "DR."
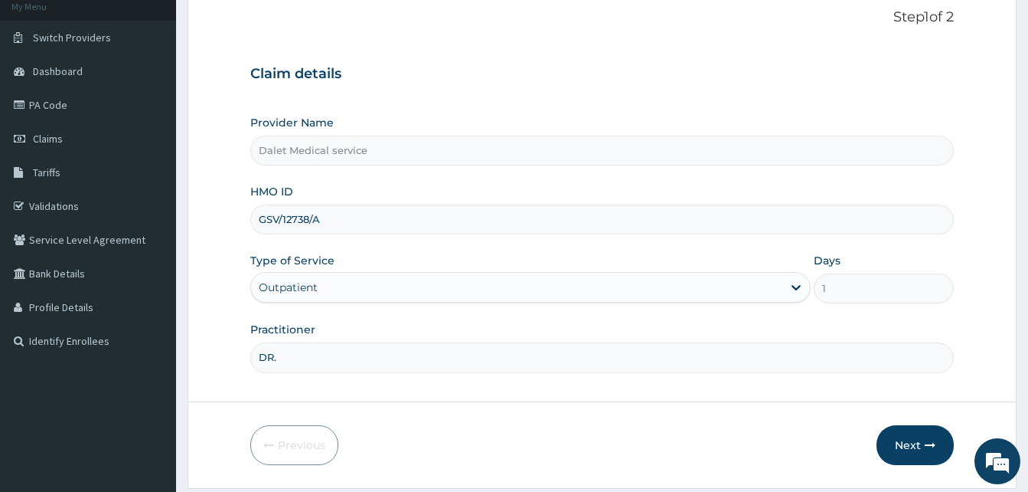
scroll to position [143, 0]
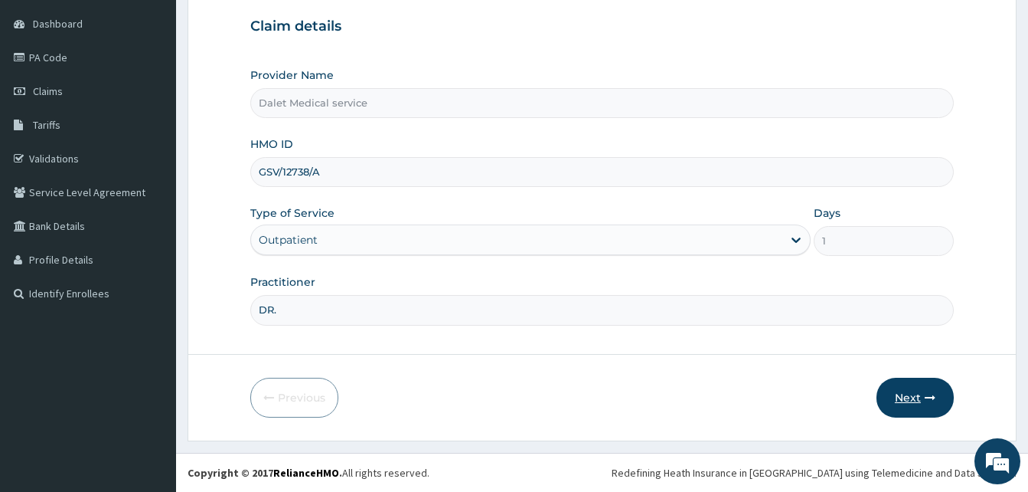
click at [900, 399] on button "Next" at bounding box center [915, 397] width 77 height 40
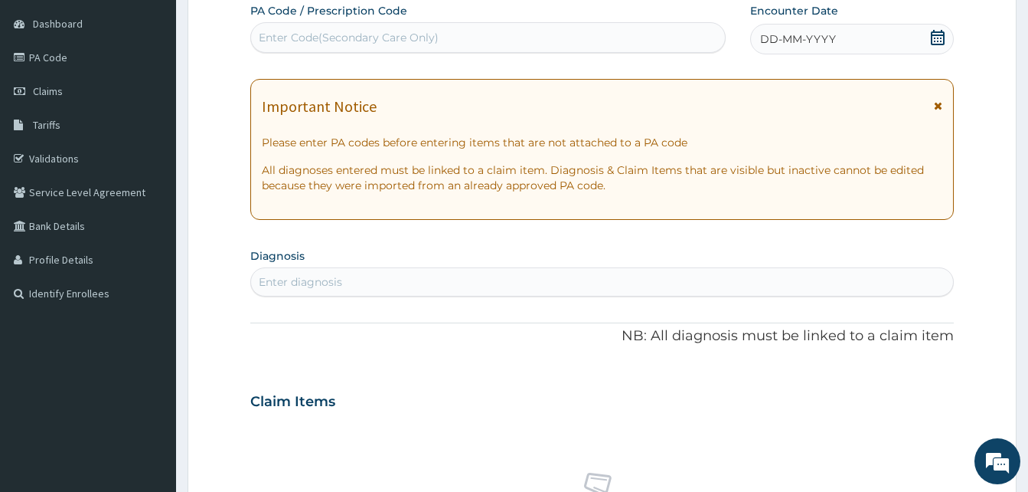
scroll to position [0, 0]
click at [940, 103] on icon at bounding box center [938, 105] width 8 height 11
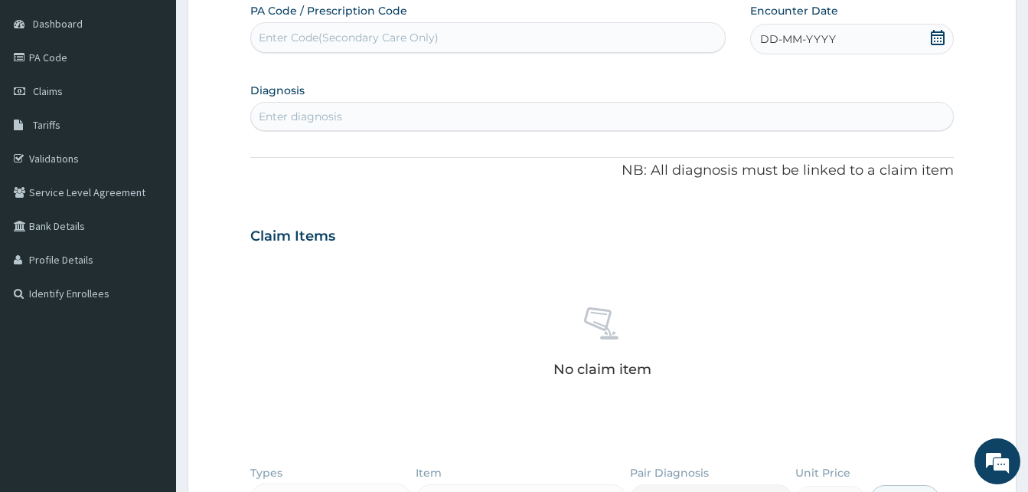
click at [783, 40] on span "DD-MM-YYYY" at bounding box center [798, 38] width 76 height 15
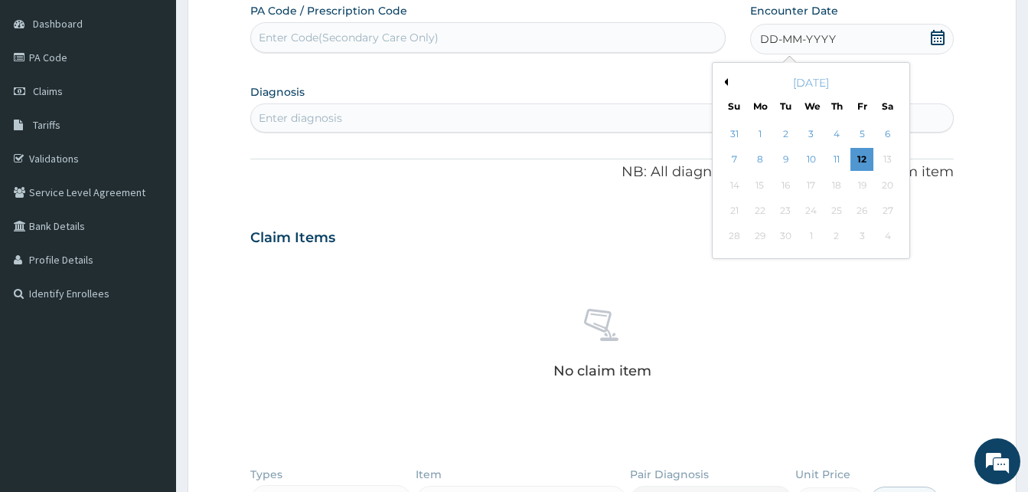
click at [885, 132] on div "6" at bounding box center [887, 134] width 23 height 23
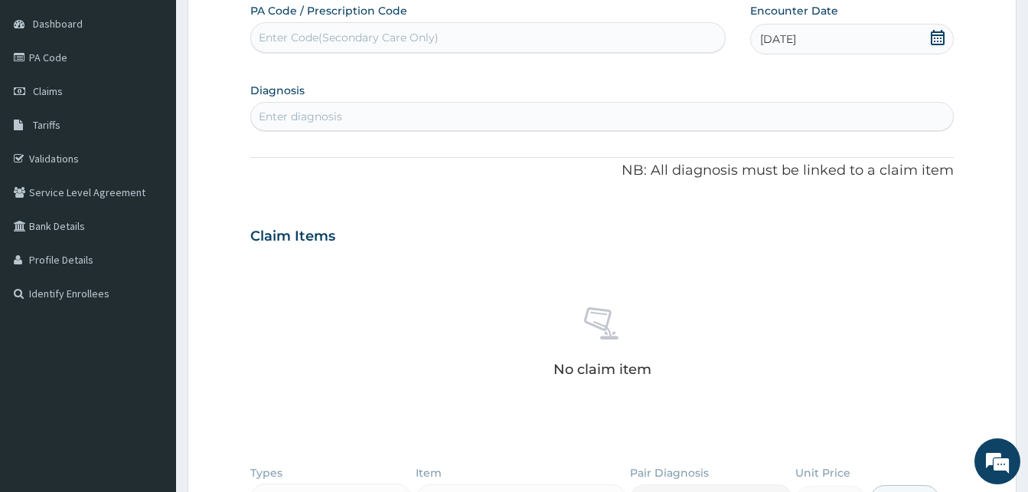
click at [438, 119] on div "Enter diagnosis" at bounding box center [602, 116] width 702 height 25
type input "MALAR"
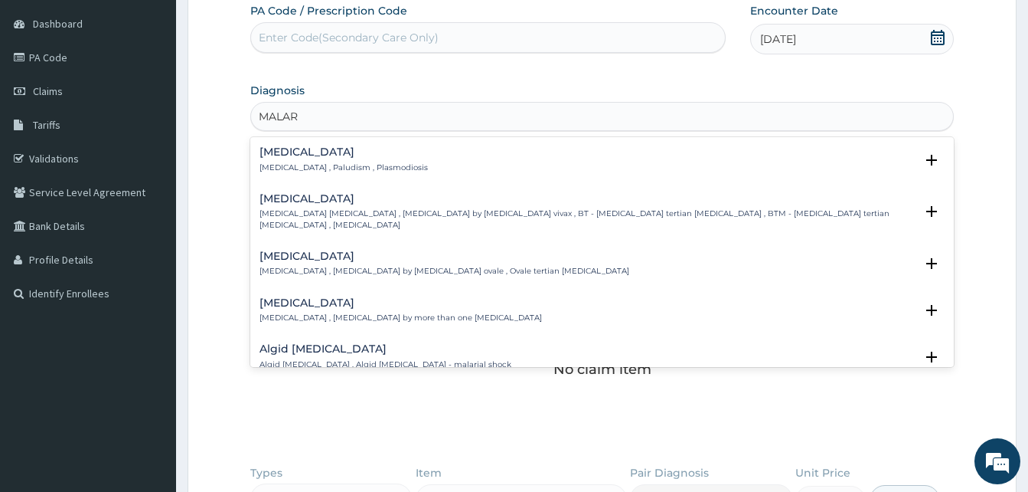
click at [292, 162] on p "[MEDICAL_DATA] , Paludism , Plasmodiosis" at bounding box center [344, 167] width 168 height 11
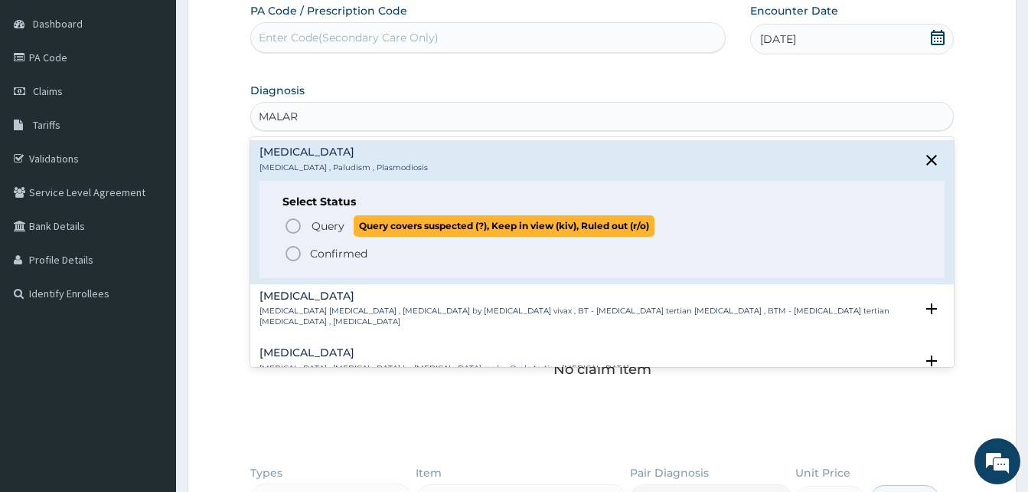
click at [297, 223] on icon "status option query" at bounding box center [293, 226] width 18 height 18
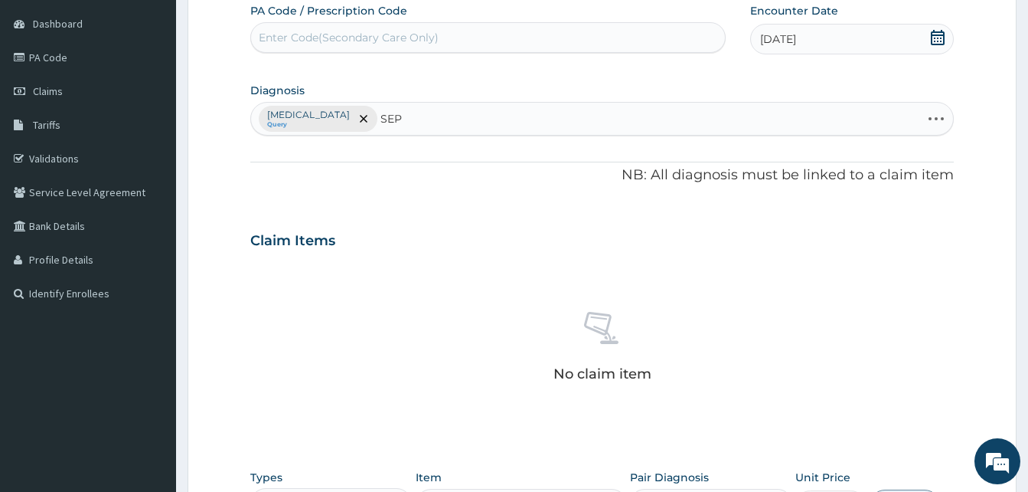
type input "SEPS"
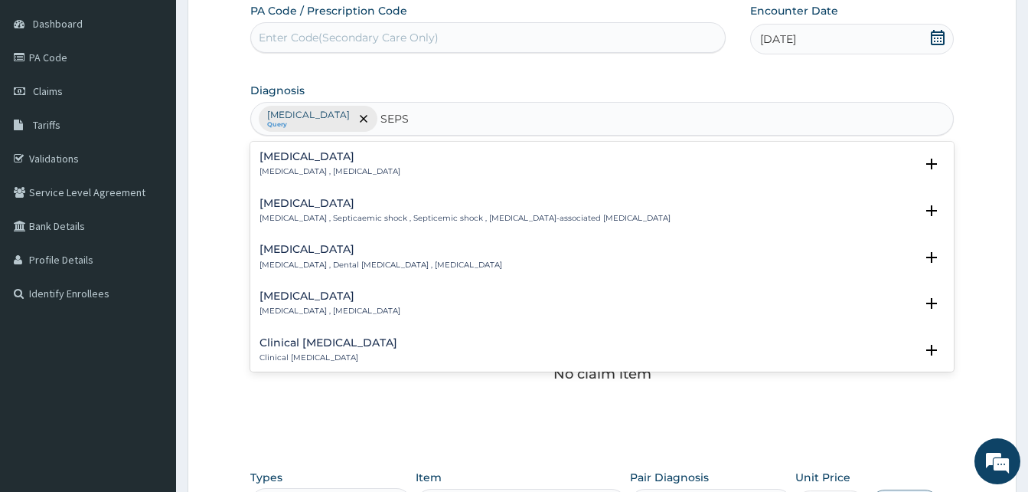
click at [290, 169] on p "[MEDICAL_DATA] , [MEDICAL_DATA]" at bounding box center [330, 171] width 141 height 11
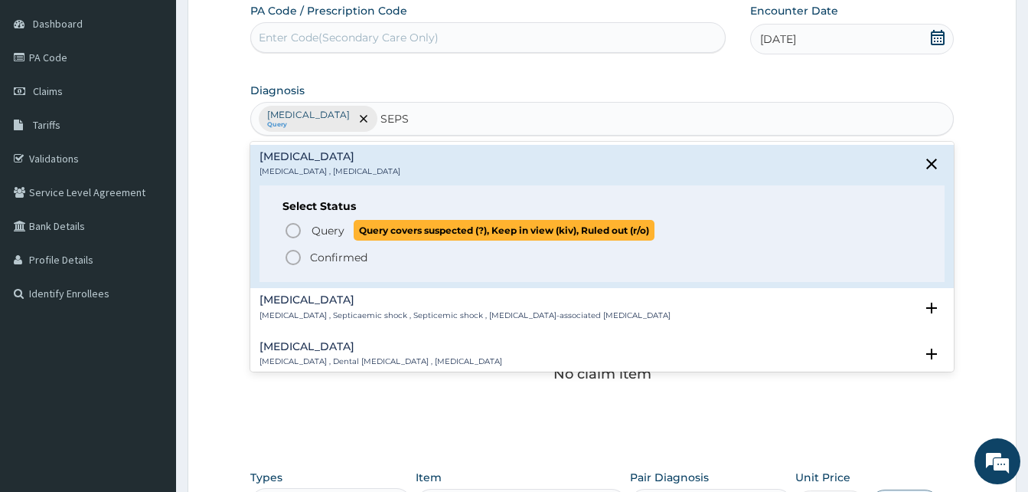
click at [296, 230] on icon "status option query" at bounding box center [293, 230] width 18 height 18
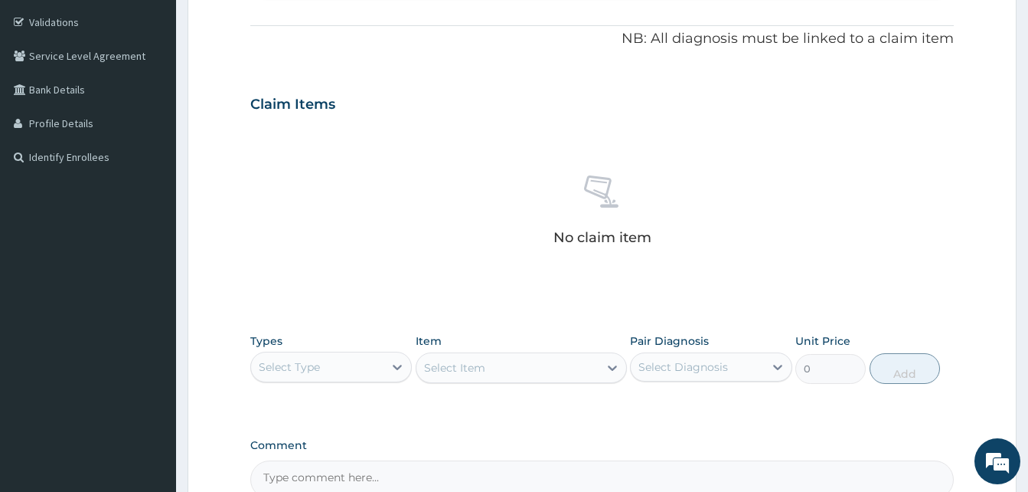
scroll to position [447, 0]
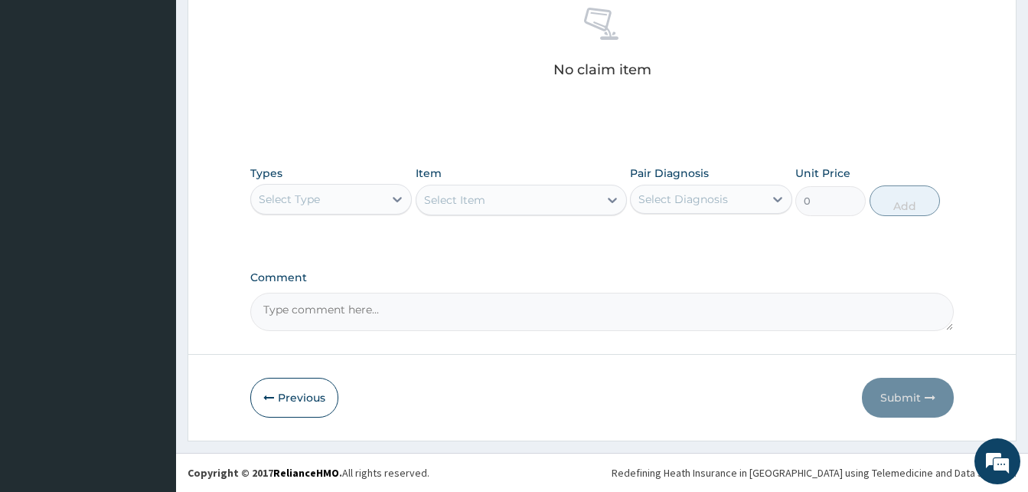
click at [367, 210] on div "Select Type" at bounding box center [317, 199] width 132 height 25
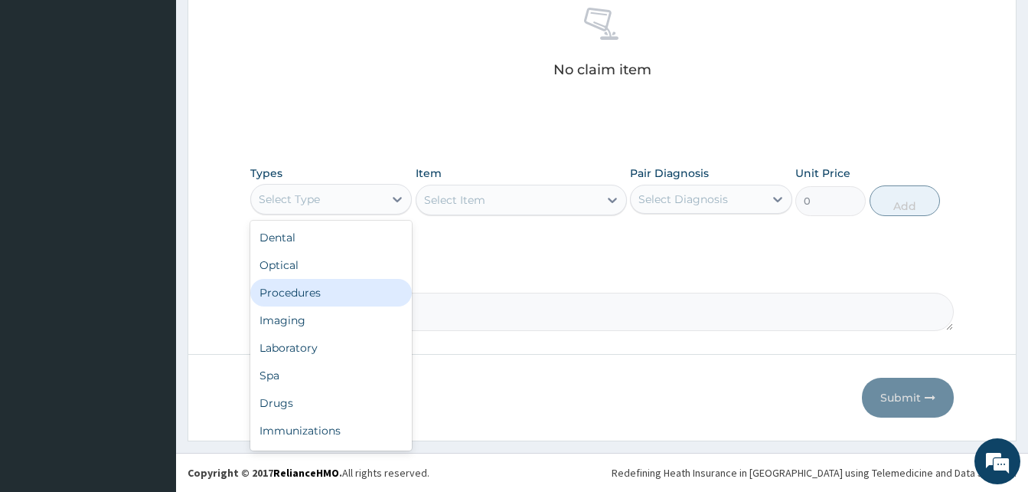
click at [330, 294] on div "Procedures" at bounding box center [331, 293] width 162 height 28
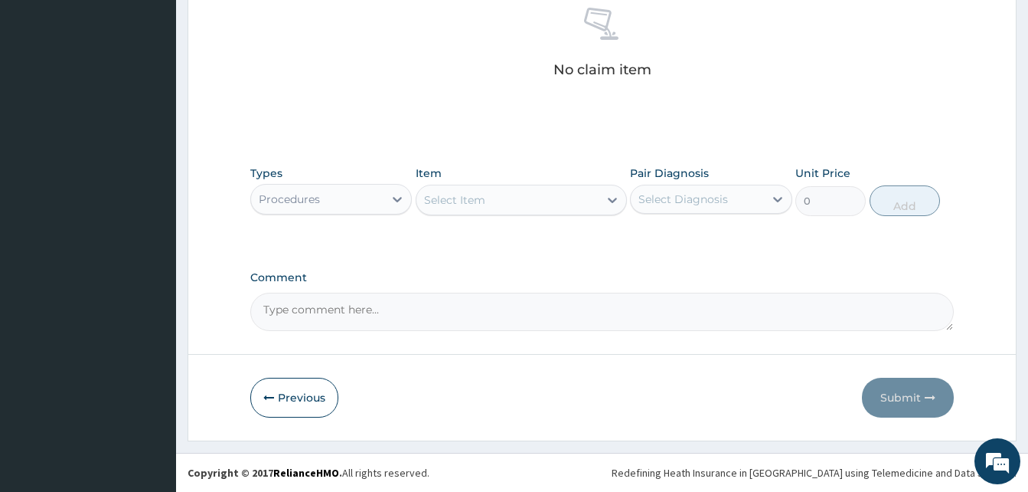
click at [546, 208] on div "Select Item" at bounding box center [508, 200] width 182 height 25
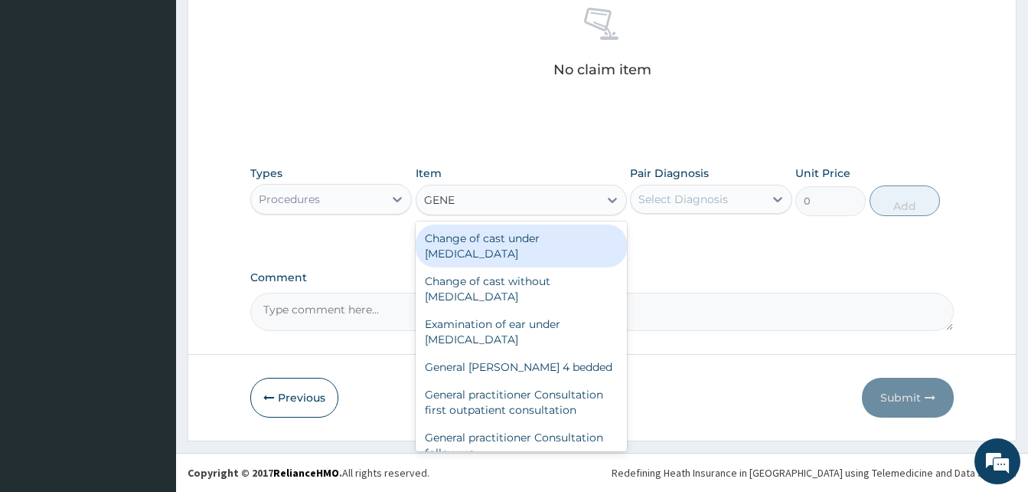
type input "GENER"
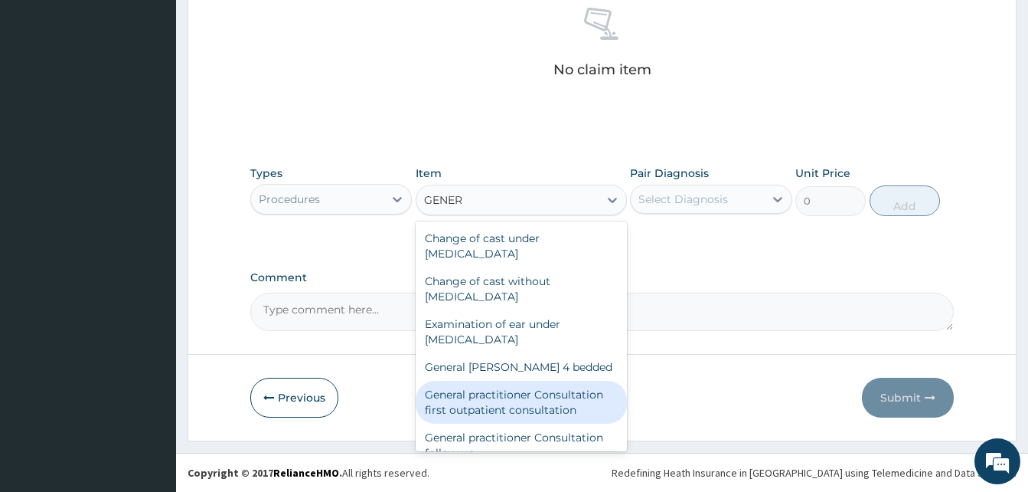
click at [531, 405] on div "General practitioner Consultation first outpatient consultation" at bounding box center [521, 402] width 211 height 43
type input "3547.5"
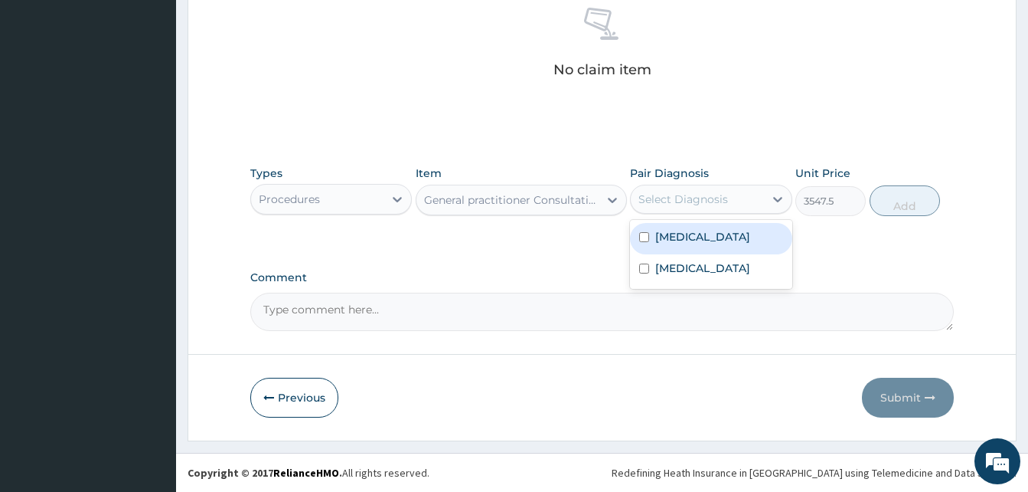
drag, startPoint x: 689, startPoint y: 191, endPoint x: 717, endPoint y: 240, distance: 55.6
click at [690, 191] on div "Select Diagnosis" at bounding box center [684, 198] width 90 height 15
click at [704, 240] on div "[MEDICAL_DATA]" at bounding box center [711, 238] width 162 height 31
checkbox input "true"
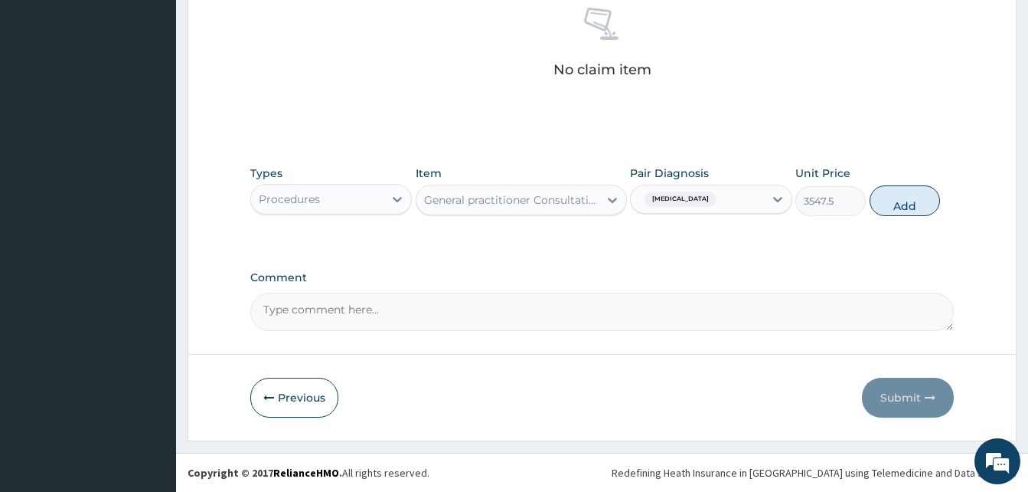
drag, startPoint x: 903, startPoint y: 207, endPoint x: 760, endPoint y: 237, distance: 145.7
click at [903, 206] on button "Add" at bounding box center [905, 200] width 70 height 31
type input "0"
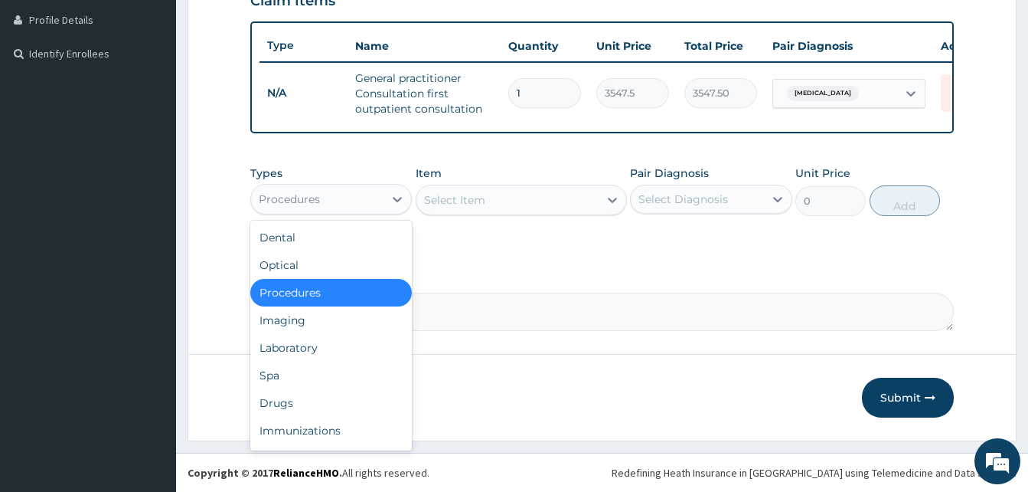
click at [338, 199] on div "Procedures" at bounding box center [317, 199] width 132 height 25
click at [309, 353] on div "Laboratory" at bounding box center [331, 348] width 162 height 28
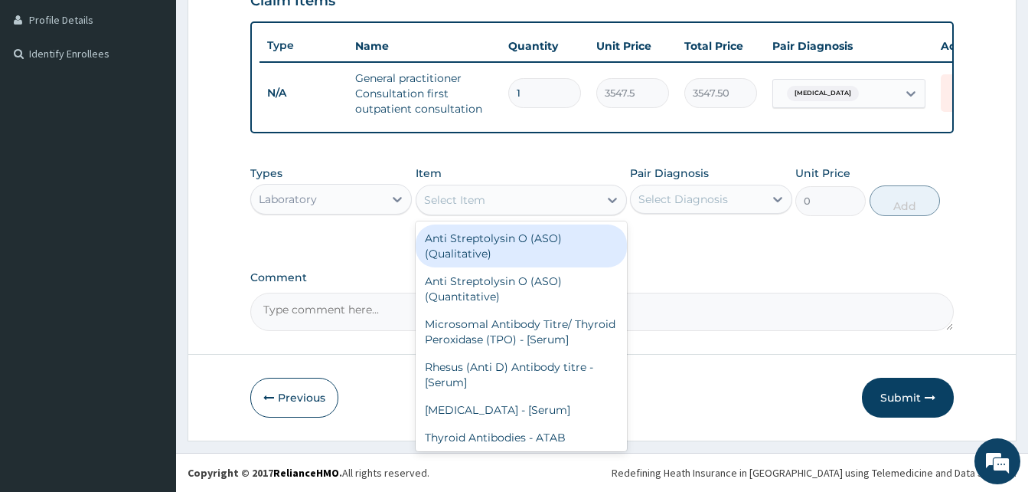
click at [522, 202] on div "Select Item" at bounding box center [508, 200] width 182 height 25
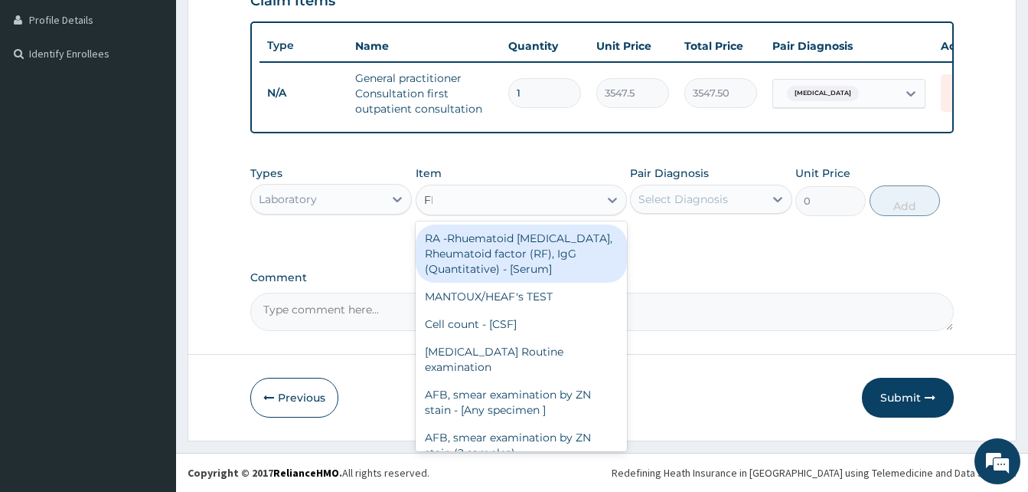
type input "FBC"
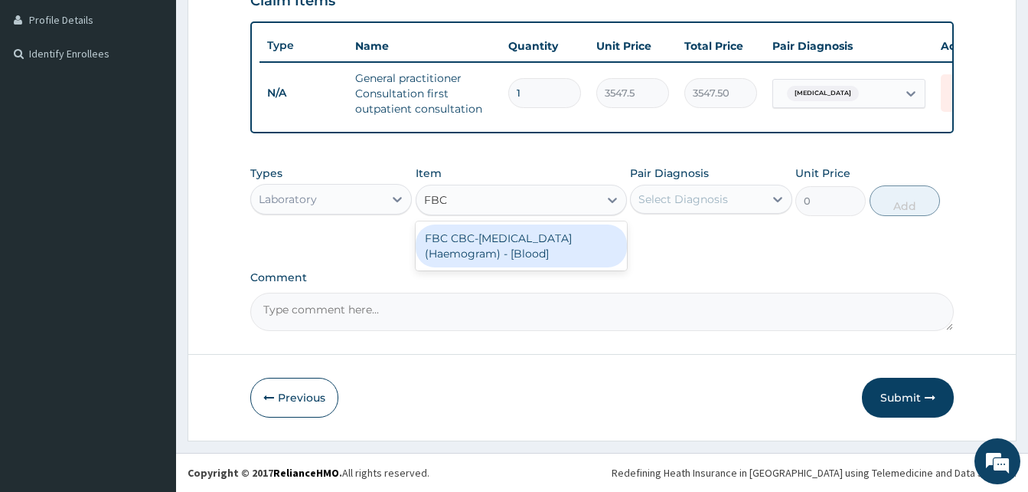
click at [512, 238] on div "FBC CBC-Complete Blood Count (Haemogram) - [Blood]" at bounding box center [521, 245] width 211 height 43
type input "4300"
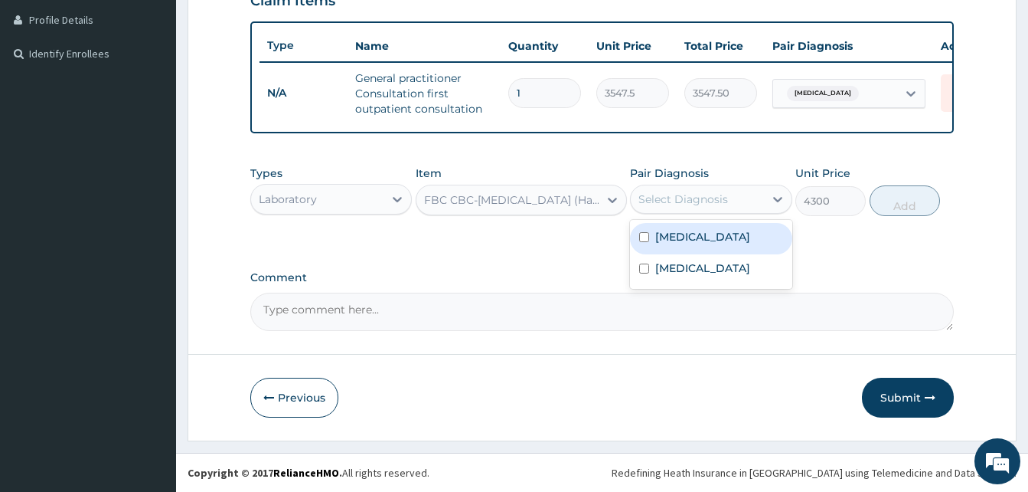
click at [719, 201] on div "Select Diagnosis" at bounding box center [684, 198] width 90 height 15
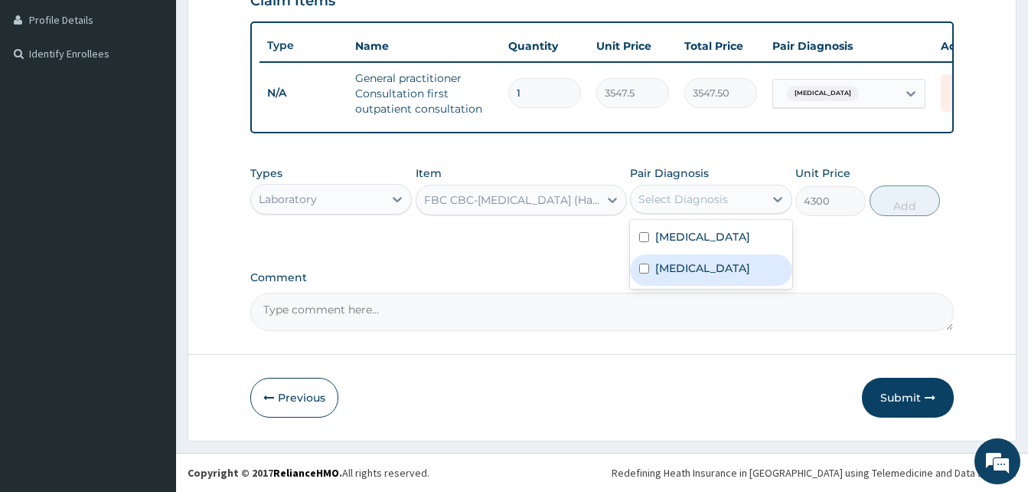
click at [677, 266] on label "Sepsis" at bounding box center [702, 267] width 95 height 15
checkbox input "true"
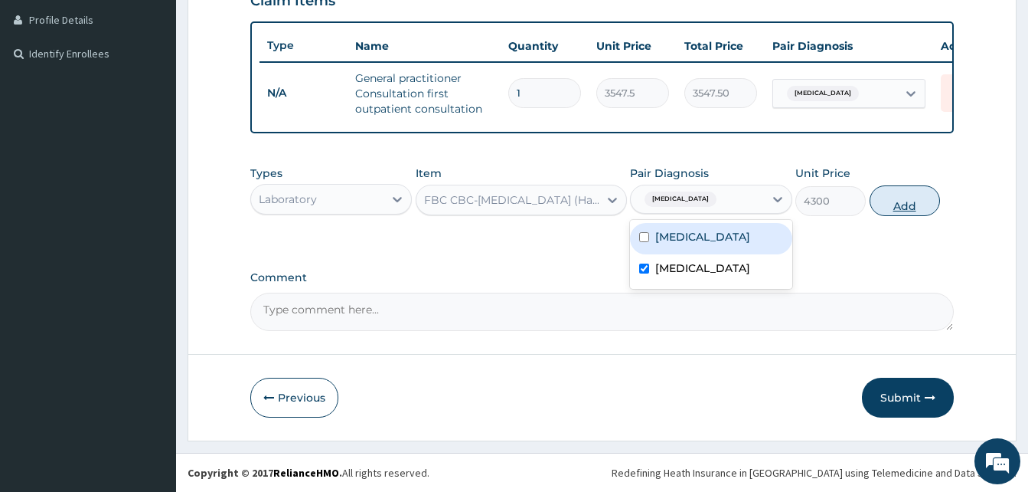
click at [891, 207] on button "Add" at bounding box center [905, 200] width 70 height 31
type input "0"
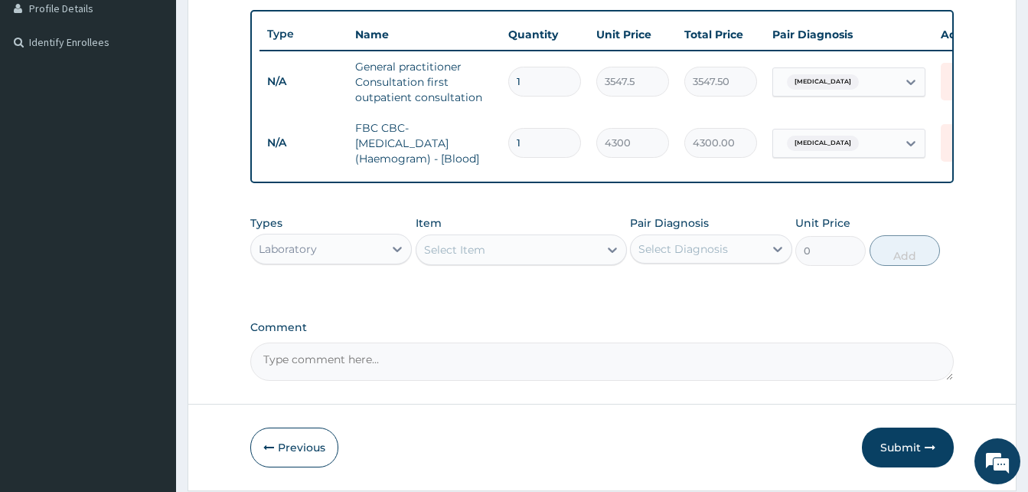
click at [564, 250] on div "Select Item" at bounding box center [508, 249] width 182 height 25
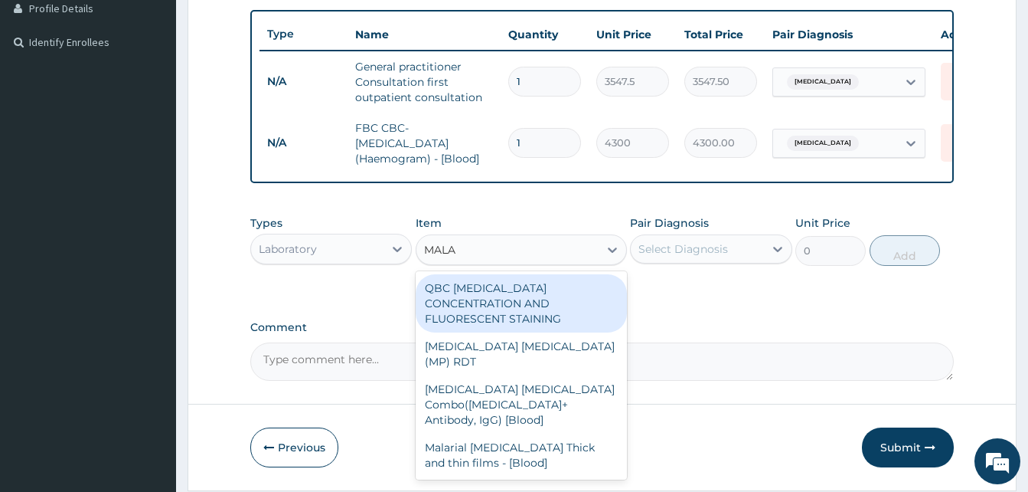
type input "MALAR"
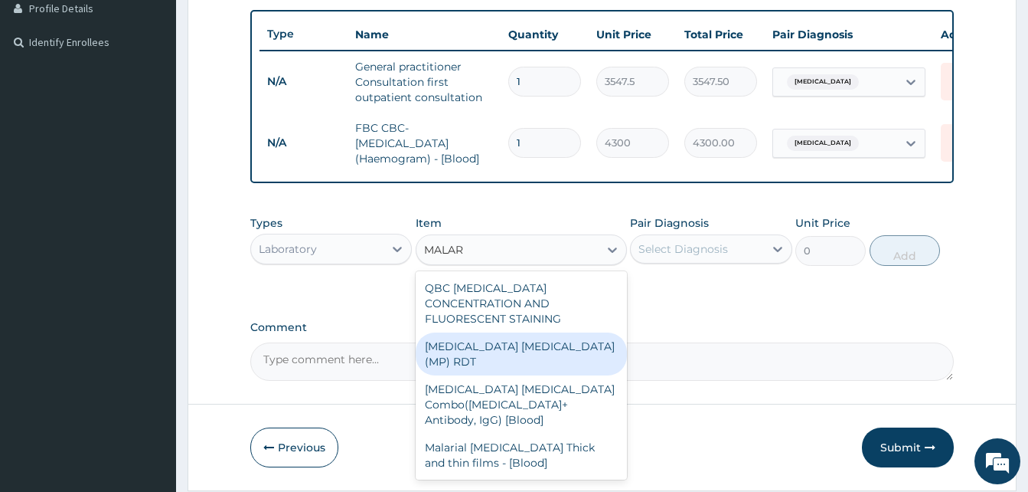
click at [559, 333] on div "MALARIA PARASITE (MP) RDT" at bounding box center [521, 353] width 211 height 43
type input "1612.5"
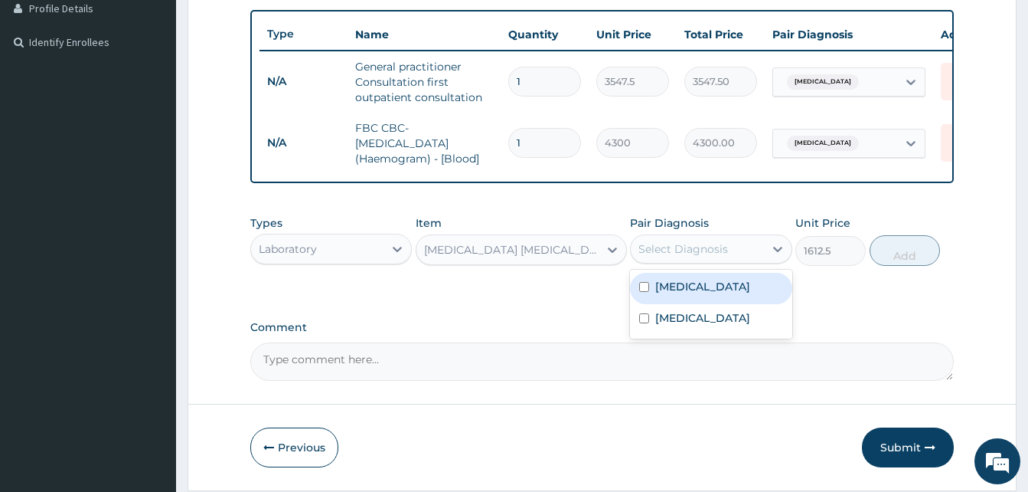
drag, startPoint x: 701, startPoint y: 268, endPoint x: 677, endPoint y: 323, distance: 60.3
click at [699, 263] on div "Select Diagnosis" at bounding box center [711, 248] width 162 height 29
drag, startPoint x: 692, startPoint y: 296, endPoint x: 860, endPoint y: 278, distance: 168.7
click at [700, 295] on div "Malaria" at bounding box center [711, 288] width 162 height 31
checkbox input "true"
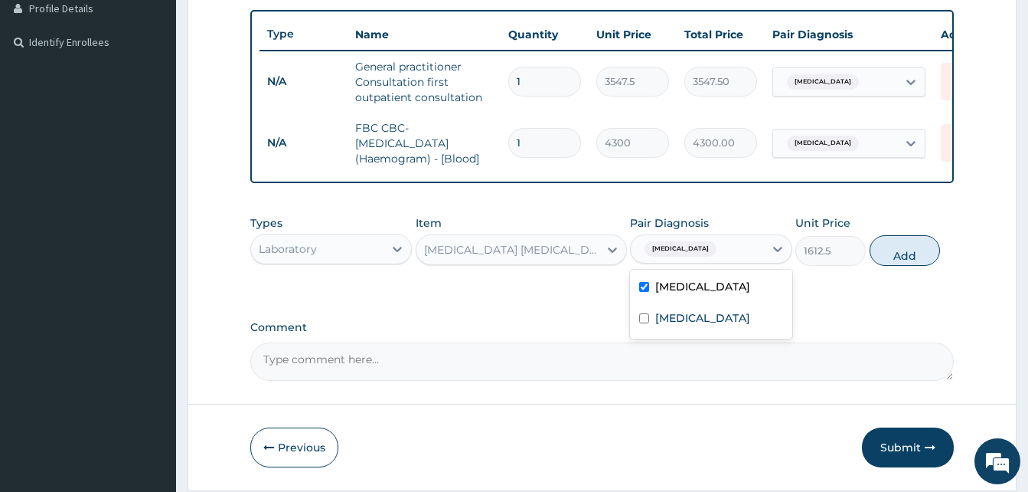
drag, startPoint x: 917, startPoint y: 259, endPoint x: 845, endPoint y: 271, distance: 73.0
click at [916, 259] on button "Add" at bounding box center [905, 250] width 70 height 31
type input "0"
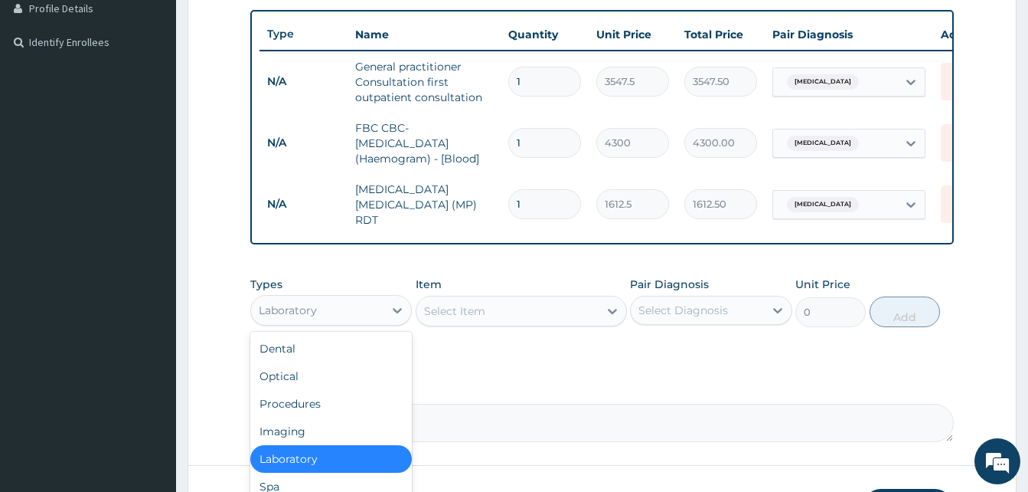
click at [327, 305] on div "Laboratory" at bounding box center [317, 310] width 132 height 25
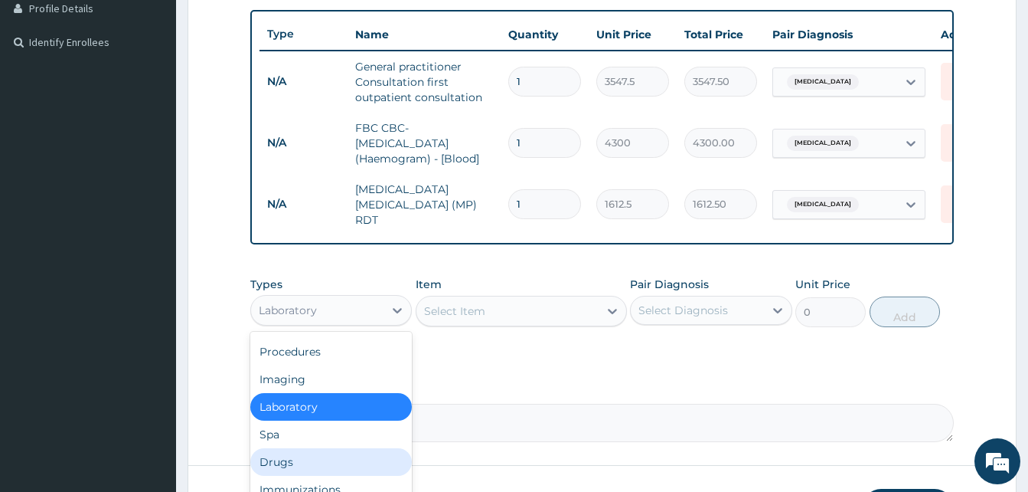
click at [297, 466] on div "Drugs" at bounding box center [331, 462] width 162 height 28
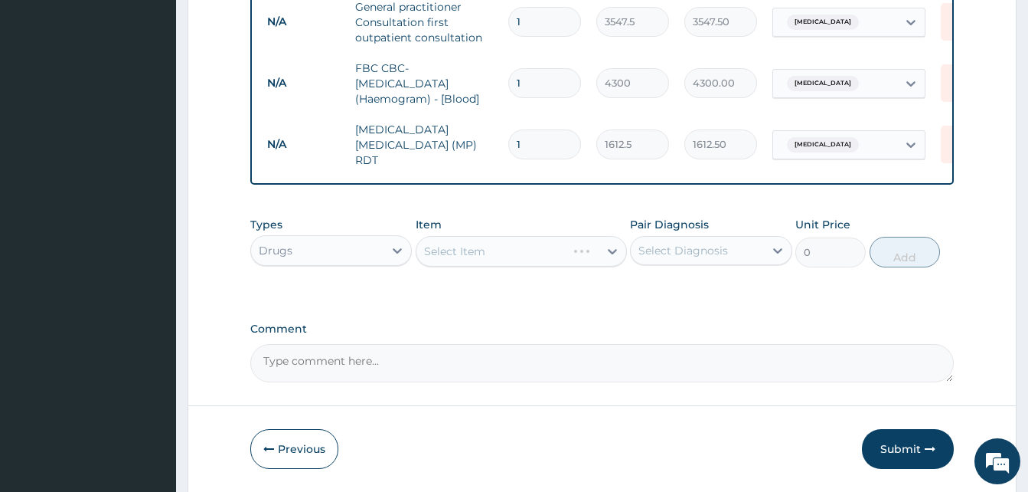
scroll to position [471, 0]
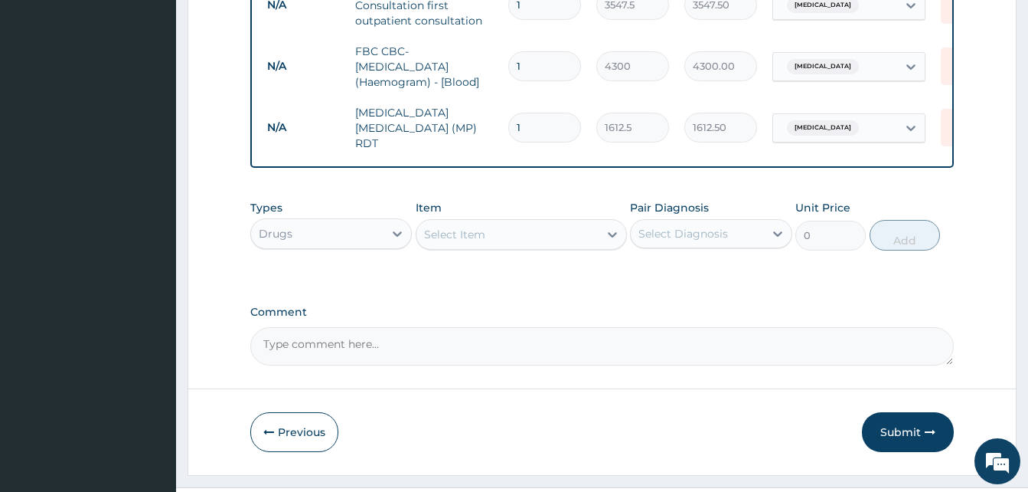
click at [525, 234] on div "Select Item" at bounding box center [508, 234] width 182 height 25
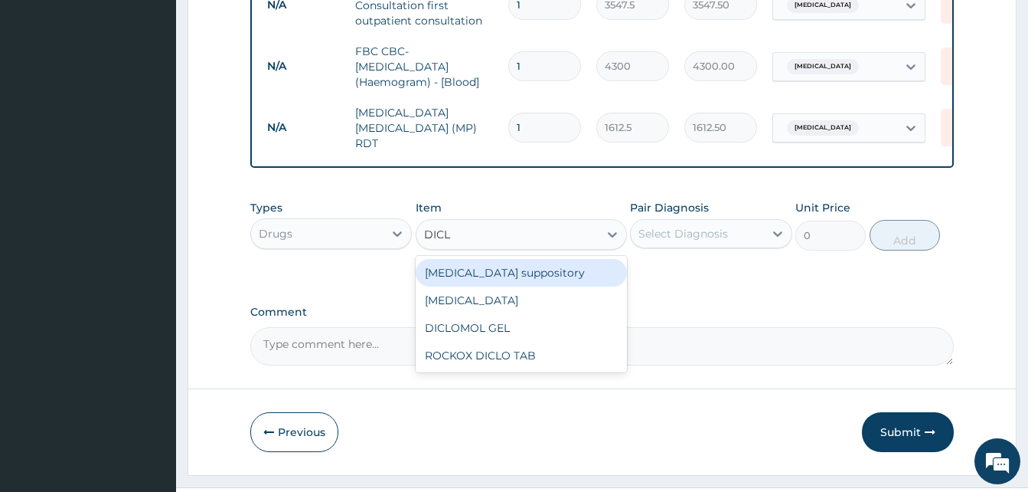
type input "DICLO"
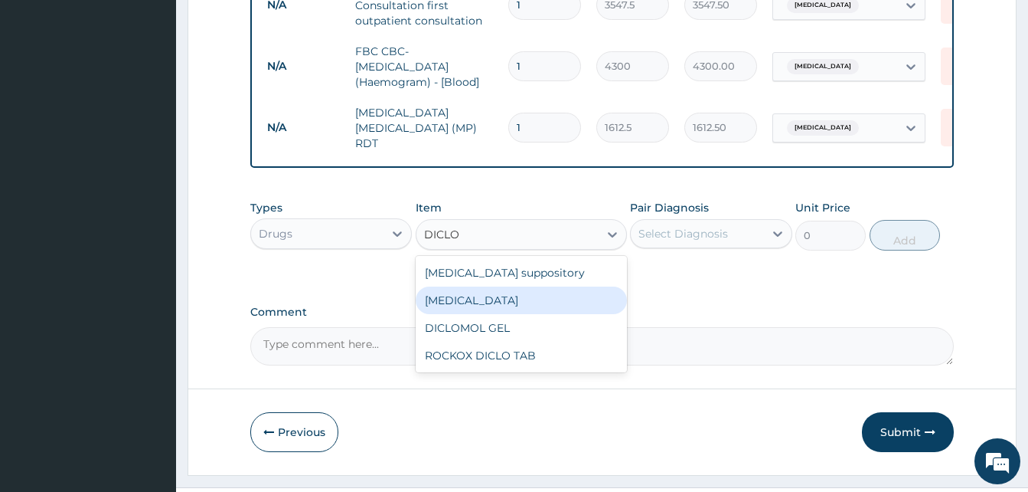
click at [528, 294] on div "Diclofenac" at bounding box center [521, 300] width 211 height 28
type input "591.25"
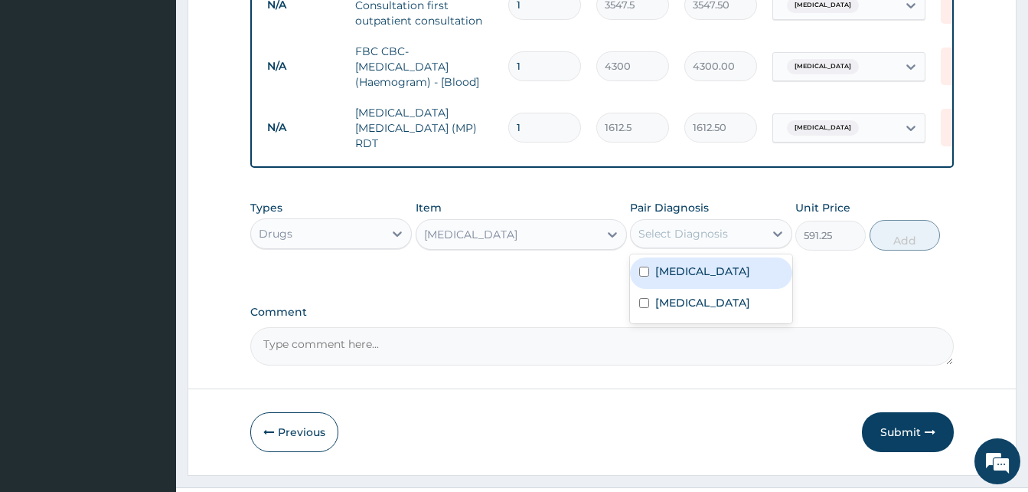
drag, startPoint x: 730, startPoint y: 238, endPoint x: 727, endPoint y: 266, distance: 27.7
click at [730, 239] on div "Select Diagnosis" at bounding box center [697, 233] width 132 height 25
click at [745, 270] on div "Malaria" at bounding box center [711, 272] width 162 height 31
checkbox input "true"
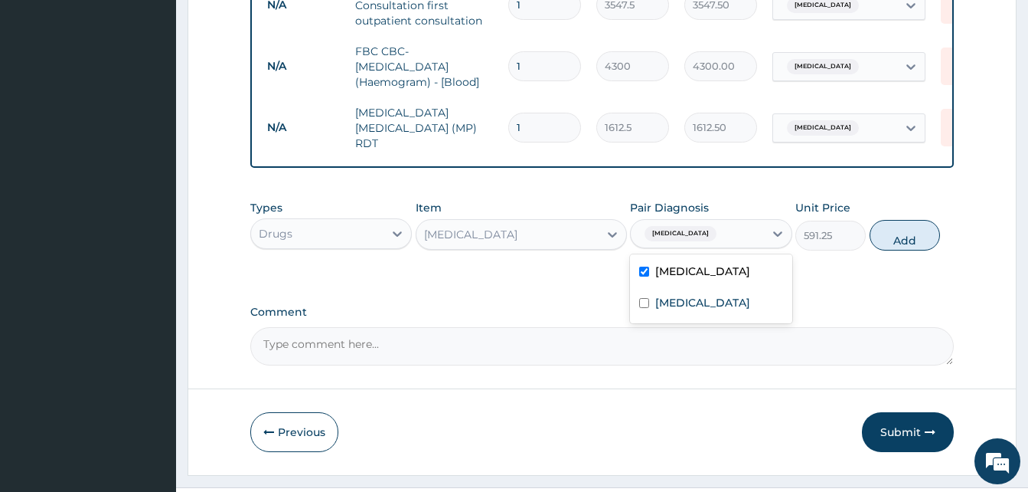
drag, startPoint x: 900, startPoint y: 231, endPoint x: 795, endPoint y: 253, distance: 107.2
click at [900, 232] on button "Add" at bounding box center [905, 235] width 70 height 31
type input "0"
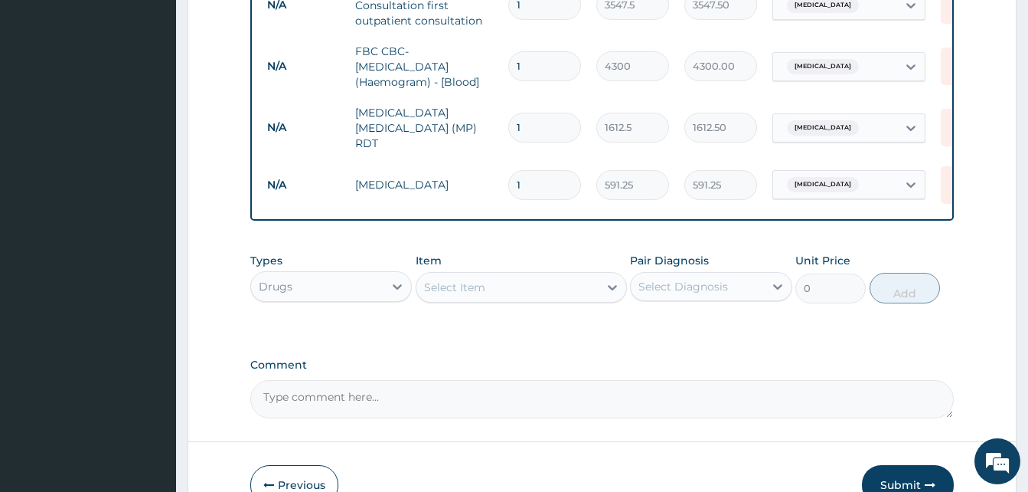
click at [498, 285] on div "Select Item" at bounding box center [508, 287] width 182 height 25
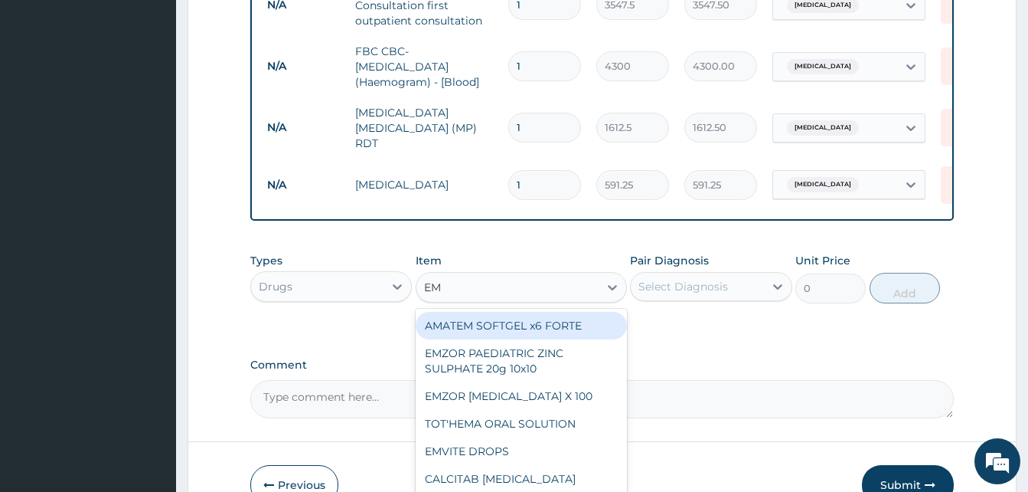
type input "EMA"
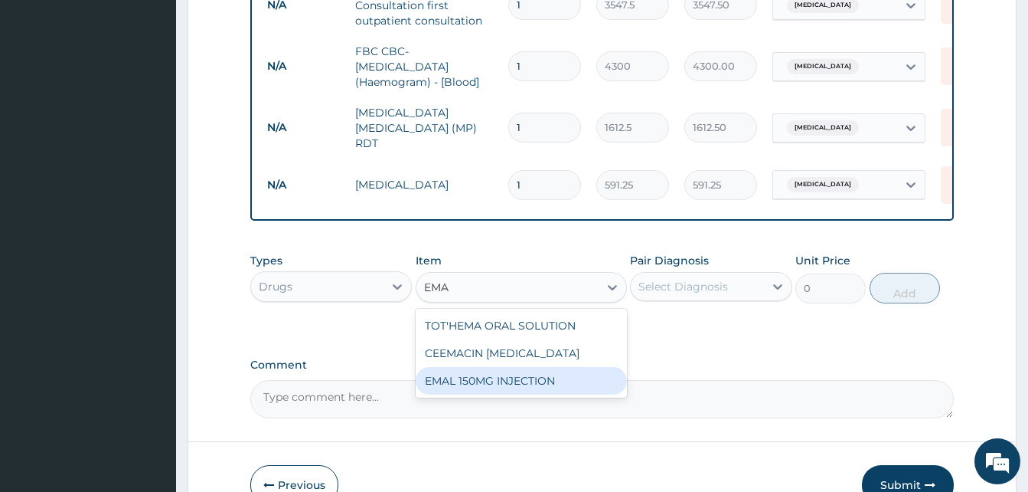
click at [492, 379] on div "EMAL 150MG INJECTION" at bounding box center [521, 381] width 211 height 28
type input "3000"
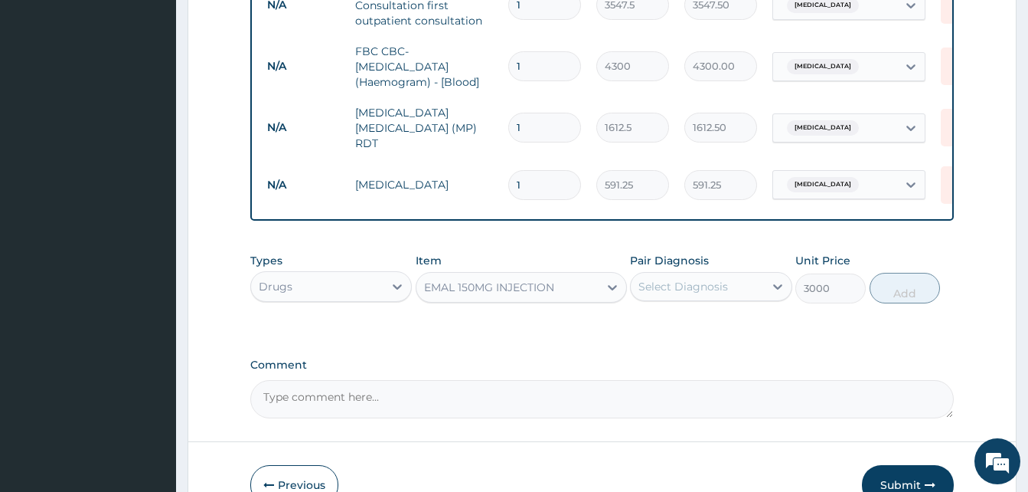
click at [730, 285] on div "Select Diagnosis" at bounding box center [697, 286] width 132 height 25
click at [705, 328] on div "Malaria" at bounding box center [711, 325] width 162 height 31
checkbox input "true"
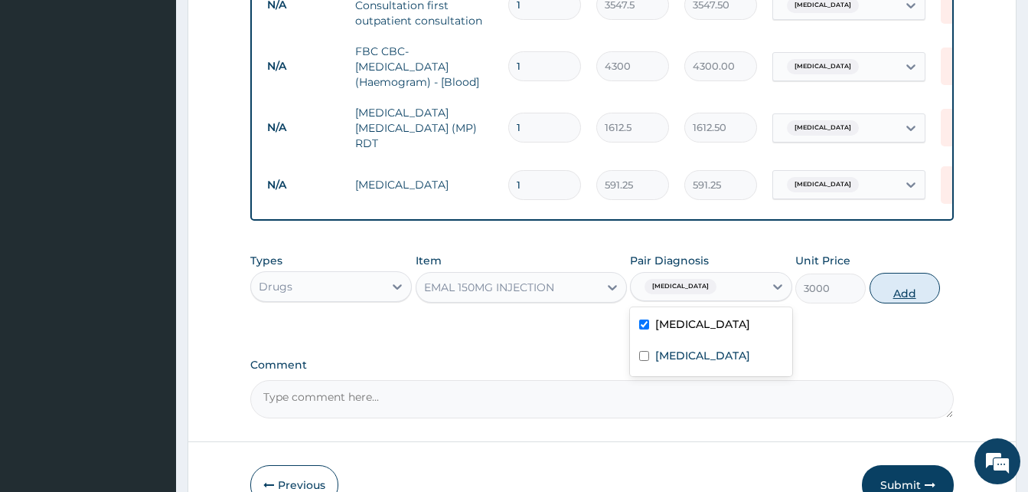
click at [933, 297] on button "Add" at bounding box center [905, 288] width 70 height 31
type input "0"
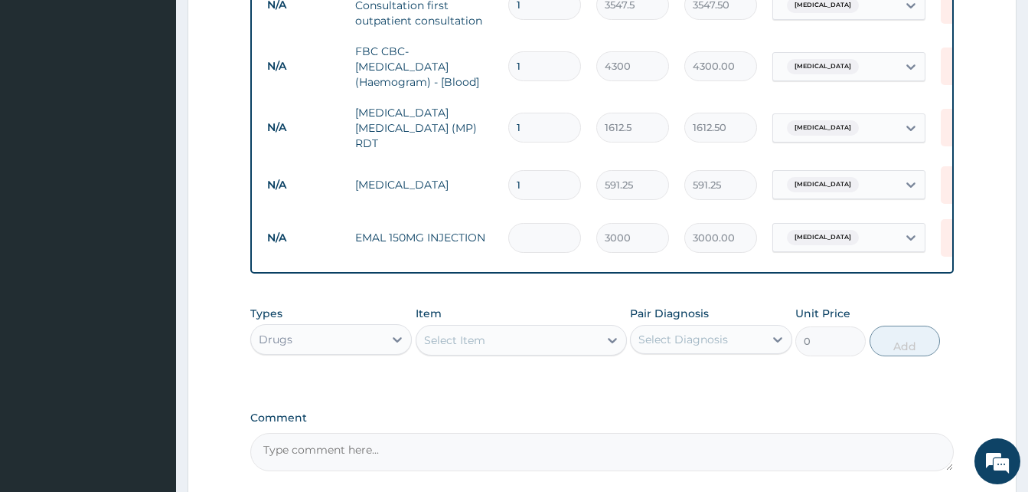
type input "0.00"
type input "3"
type input "9000.00"
type input "3"
click at [534, 349] on div "Select Item" at bounding box center [508, 340] width 182 height 25
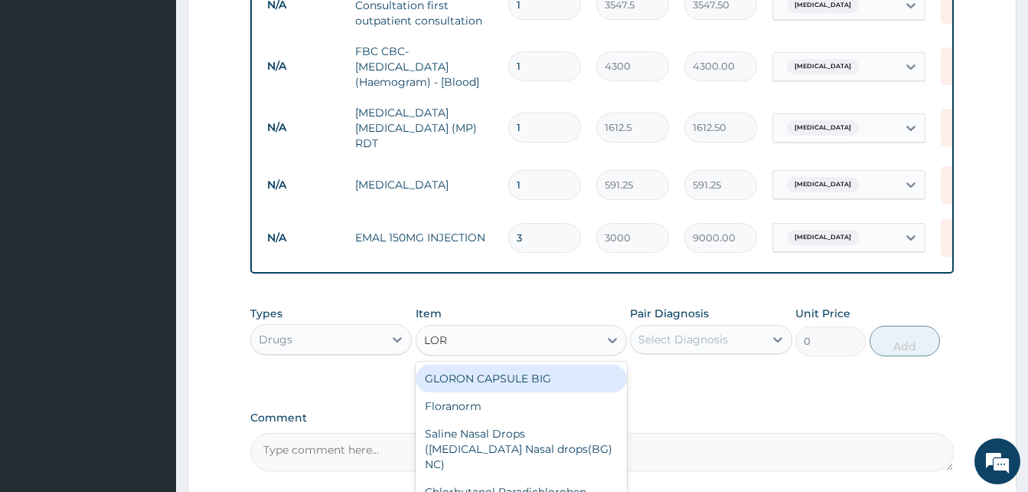
type input "LORA"
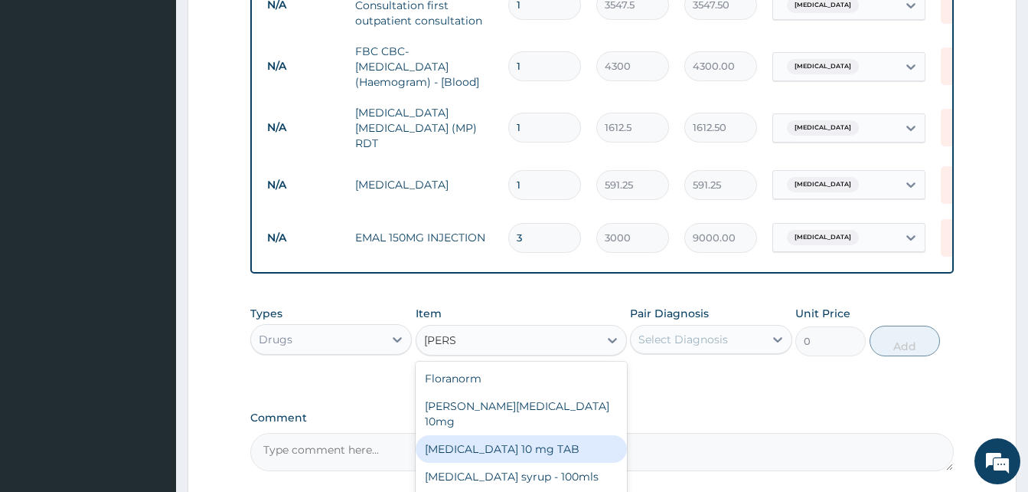
click at [547, 435] on div "LORATADINE 10 mg TAB" at bounding box center [521, 449] width 211 height 28
type input "59.125"
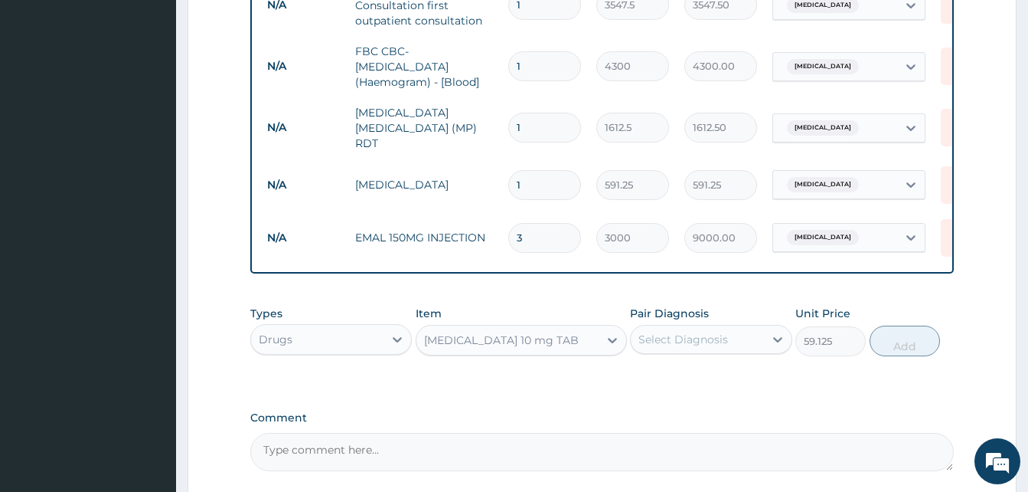
click at [722, 322] on div "Pair Diagnosis Select Diagnosis" at bounding box center [711, 330] width 162 height 51
click at [719, 343] on div "Select Diagnosis" at bounding box center [684, 339] width 90 height 15
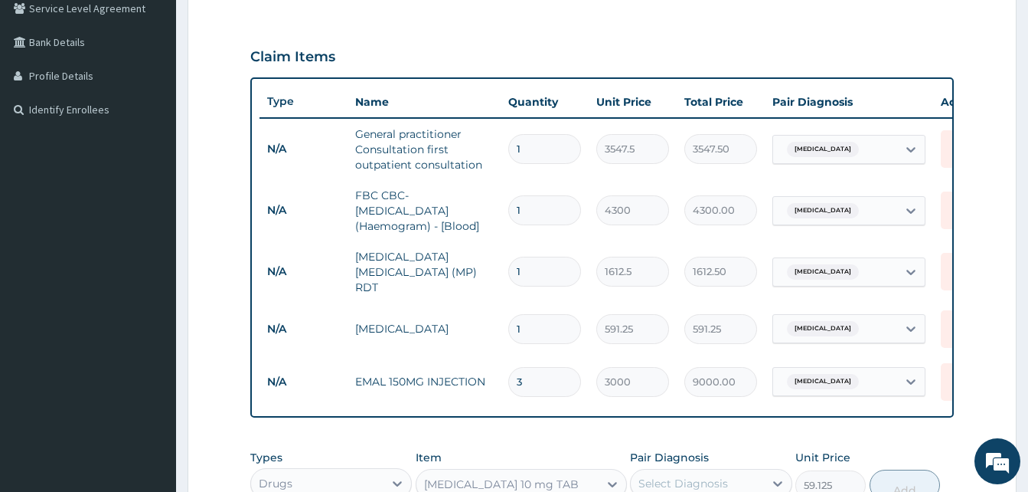
scroll to position [88, 0]
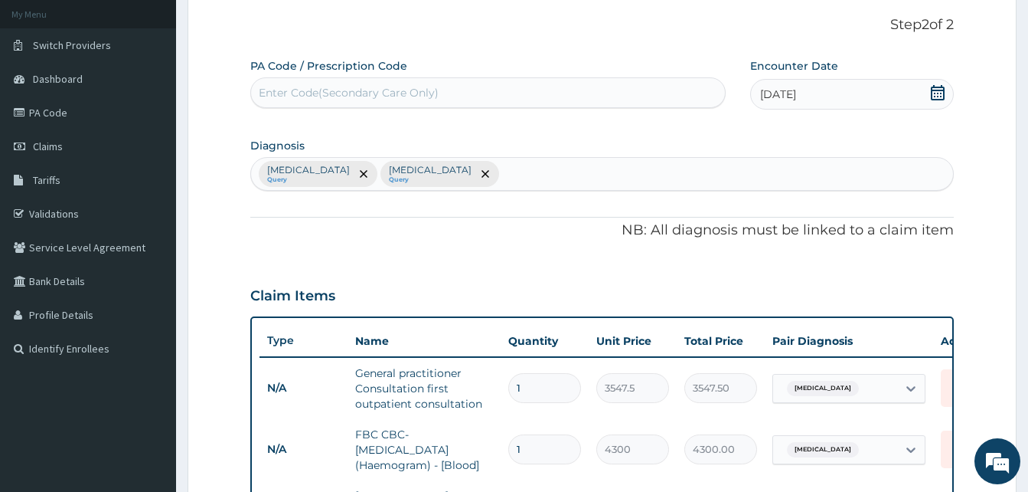
click at [459, 170] on div "Malaria Query Sepsis Query" at bounding box center [602, 174] width 702 height 32
type input "UPPER RESPI"
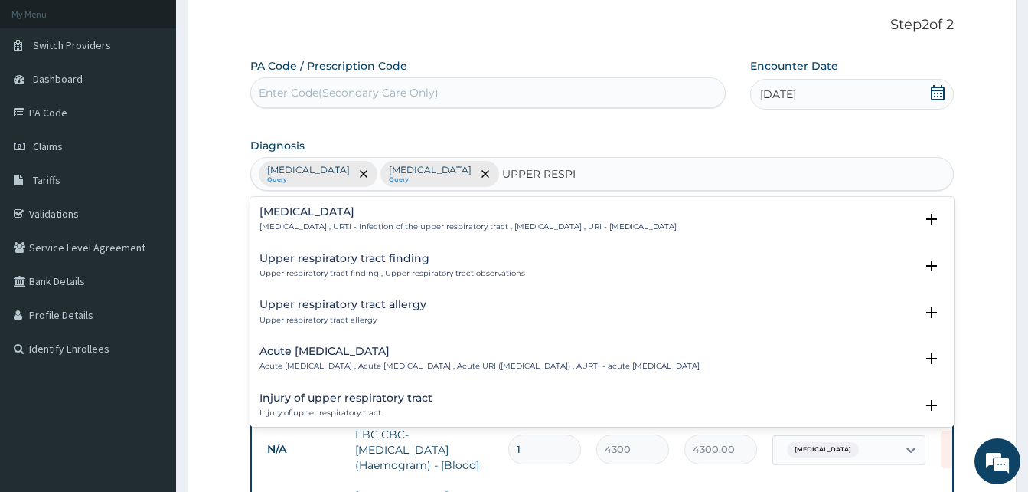
scroll to position [77, 0]
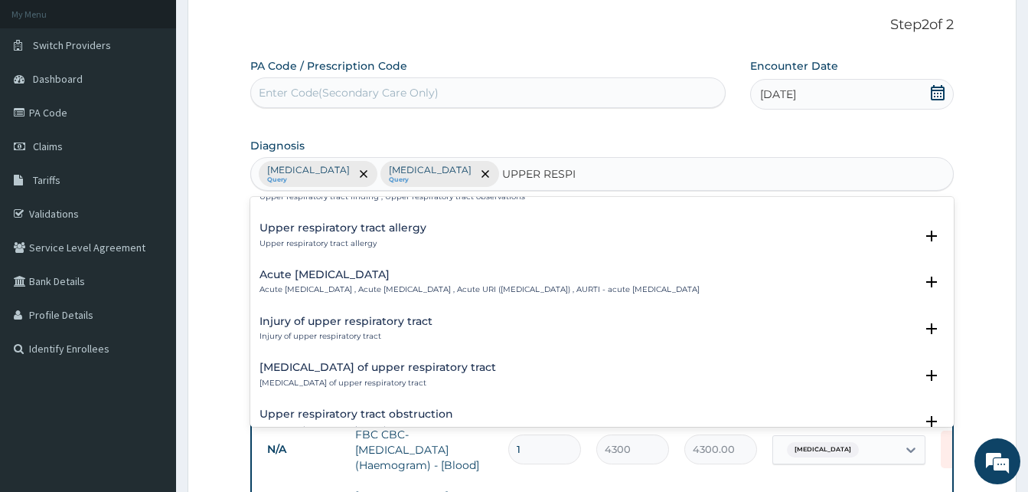
click at [350, 280] on h4 "Acute upper respiratory infection" at bounding box center [480, 274] width 440 height 11
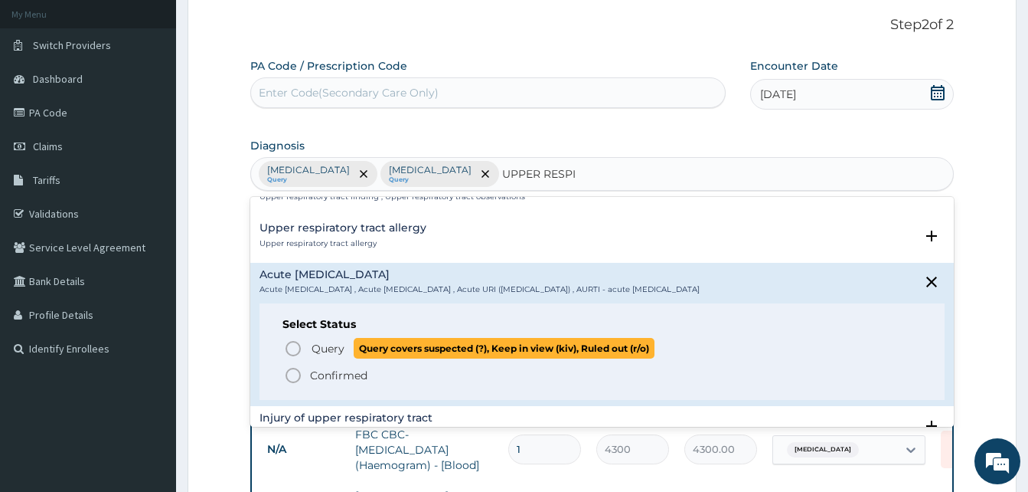
click at [295, 345] on icon "status option query" at bounding box center [293, 348] width 18 height 18
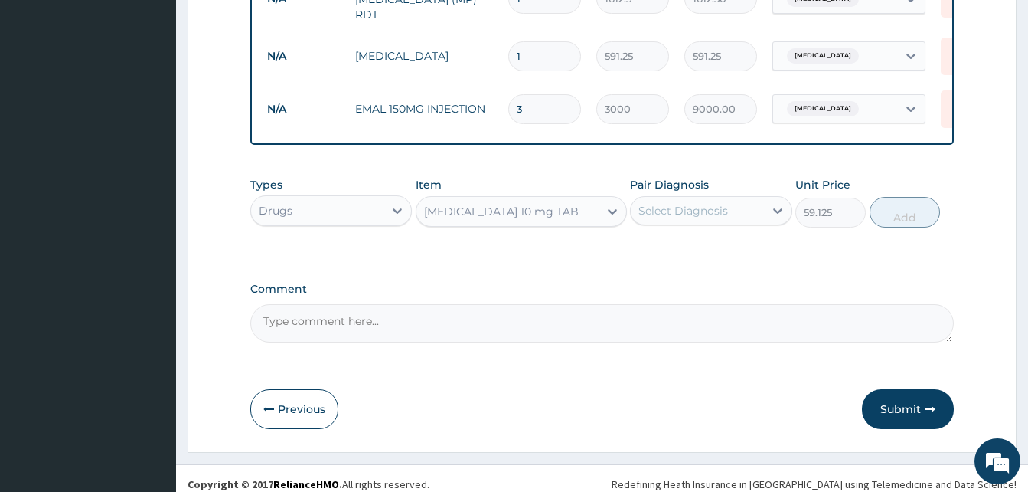
scroll to position [614, 0]
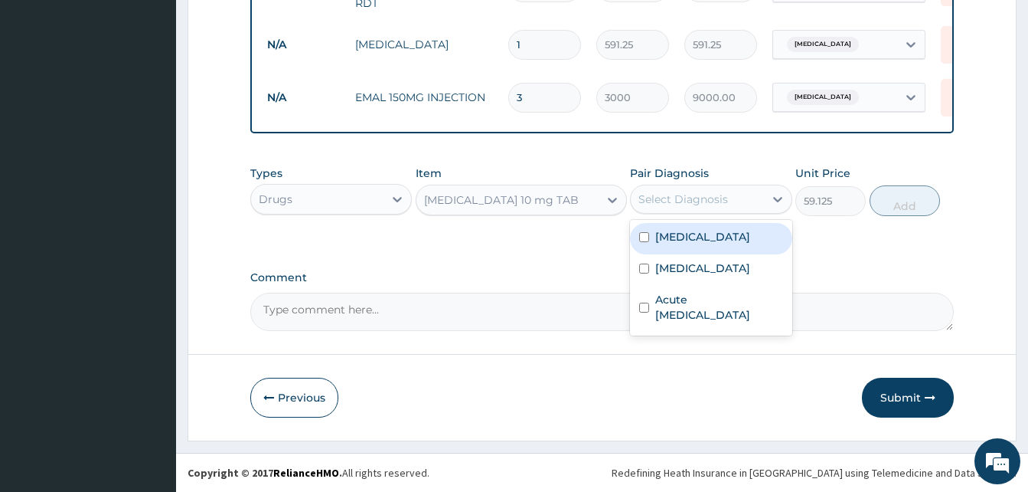
click at [713, 197] on div "Select Diagnosis" at bounding box center [684, 198] width 90 height 15
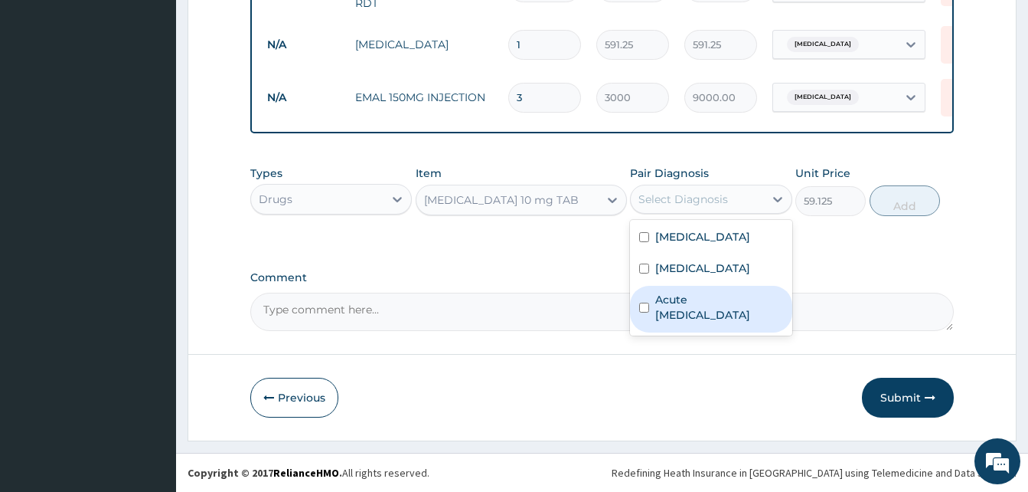
drag, startPoint x: 699, startPoint y: 315, endPoint x: 789, endPoint y: 266, distance: 102.1
click at [700, 315] on label "Acute upper respiratory infection" at bounding box center [718, 307] width 127 height 31
checkbox input "true"
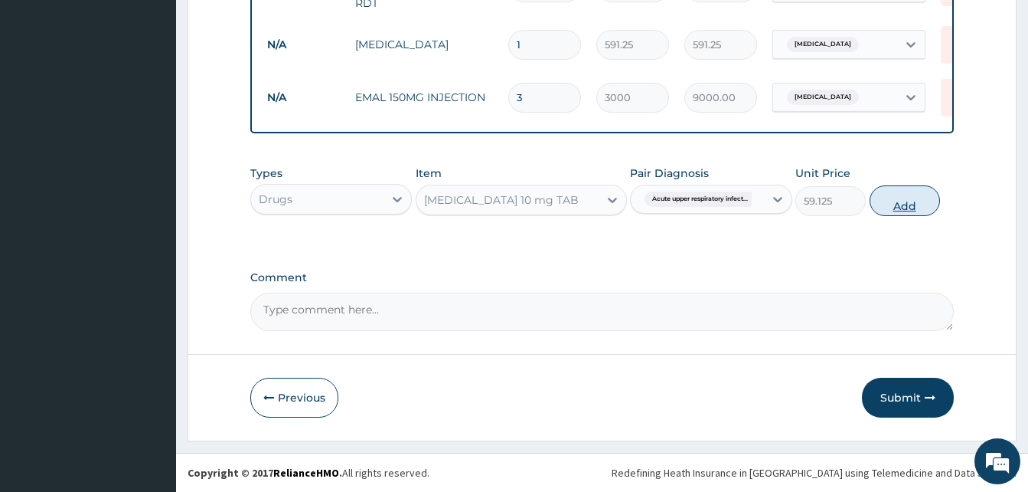
click at [920, 200] on button "Add" at bounding box center [905, 200] width 70 height 31
type input "0"
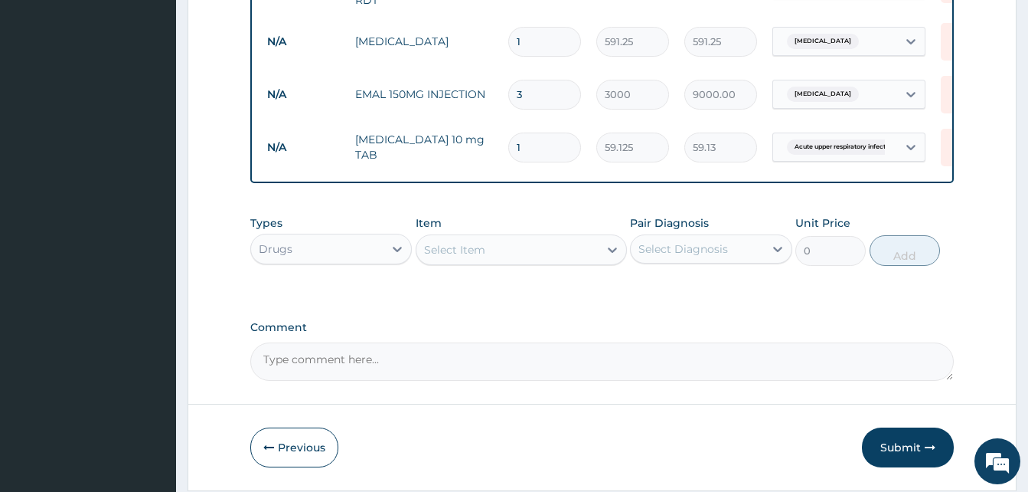
type input "0.00"
type input "5"
type input "295.63"
type input "5"
click at [487, 256] on div "Select Item" at bounding box center [508, 249] width 182 height 25
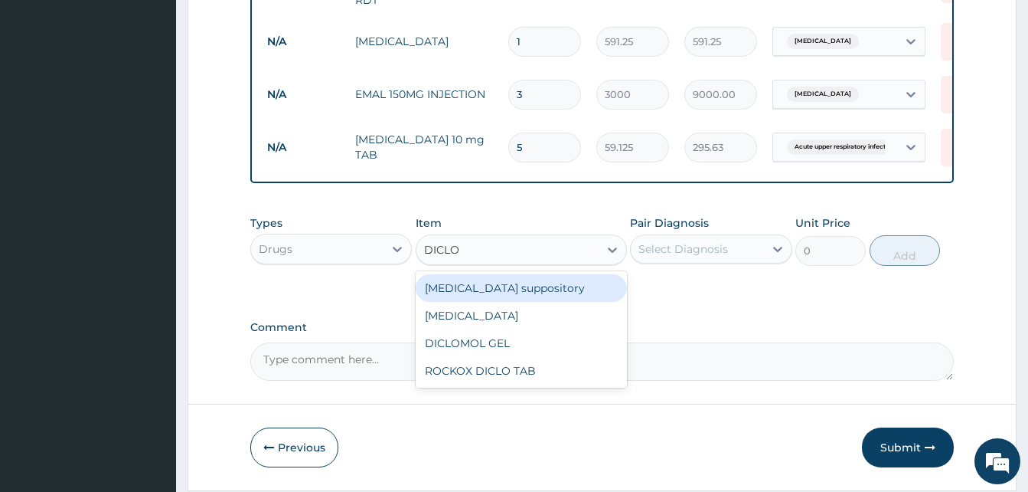
type input "DICL"
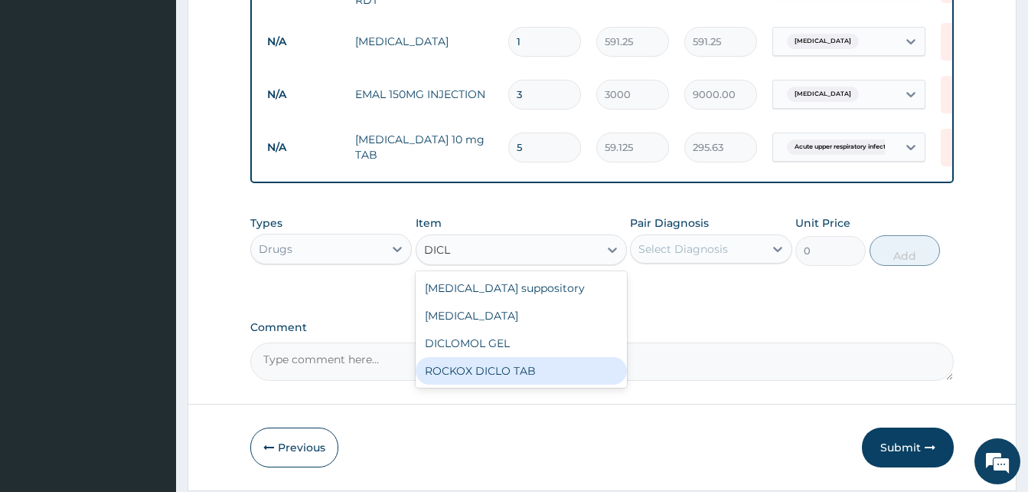
drag, startPoint x: 517, startPoint y: 373, endPoint x: 703, endPoint y: 257, distance: 219.0
click at [524, 369] on div "ROCKOX DICLO TAB" at bounding box center [521, 371] width 211 height 28
type input "82.775"
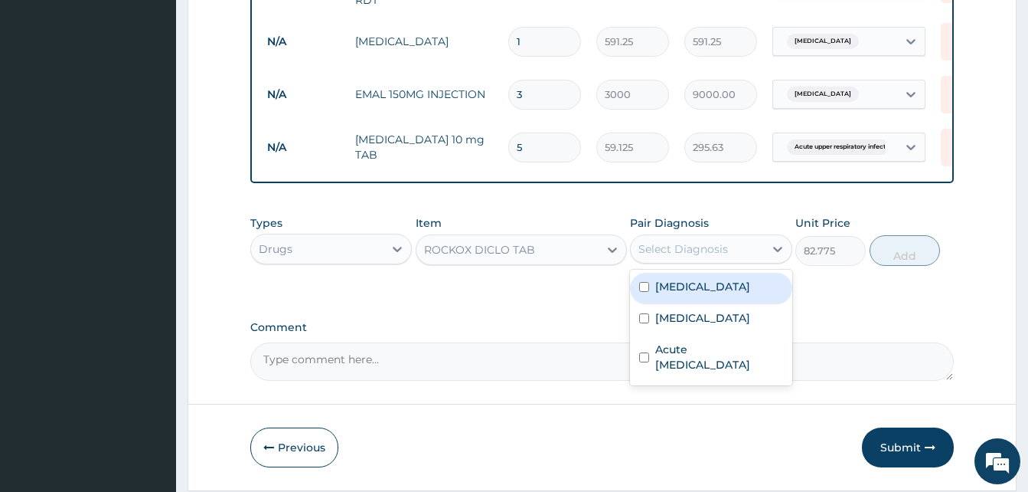
click at [704, 246] on div "Select Diagnosis" at bounding box center [684, 248] width 90 height 15
click at [697, 289] on div "Malaria" at bounding box center [711, 288] width 162 height 31
checkbox input "true"
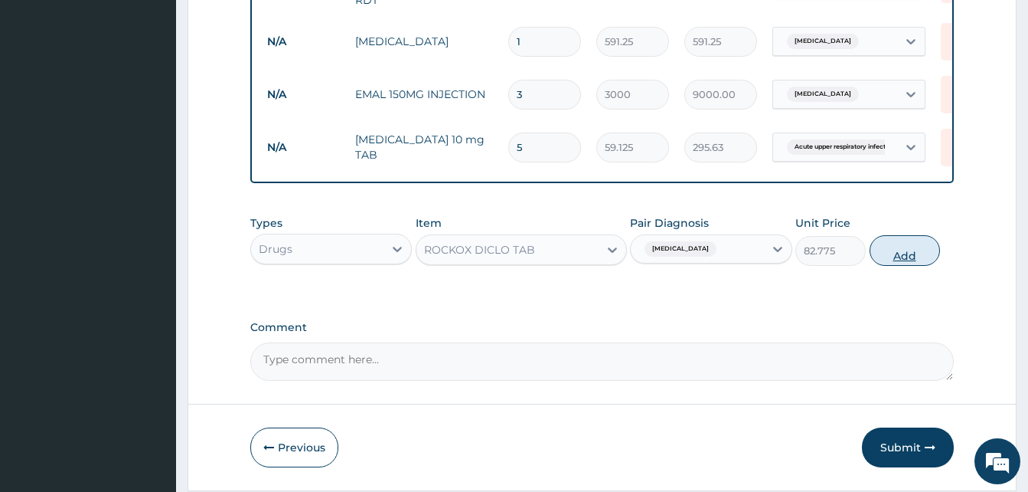
click at [923, 263] on button "Add" at bounding box center [905, 250] width 70 height 31
type input "0"
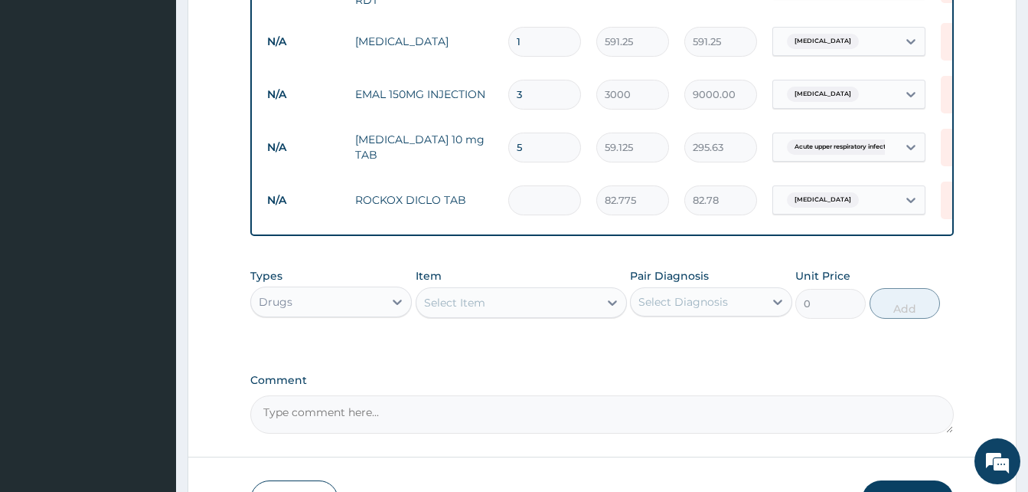
type input "0.00"
type input "3"
type input "248.33"
type input "3"
click at [558, 315] on div "Select Item" at bounding box center [508, 302] width 182 height 25
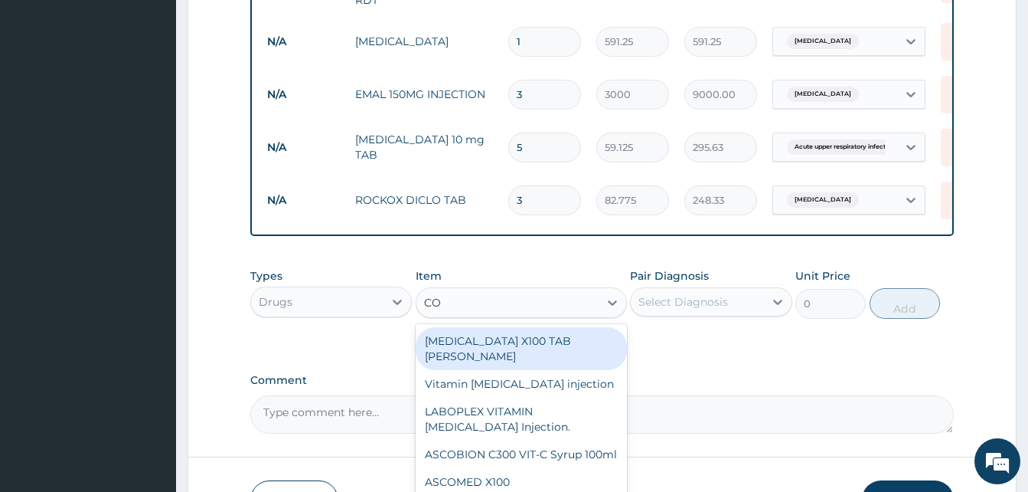
type input "COU"
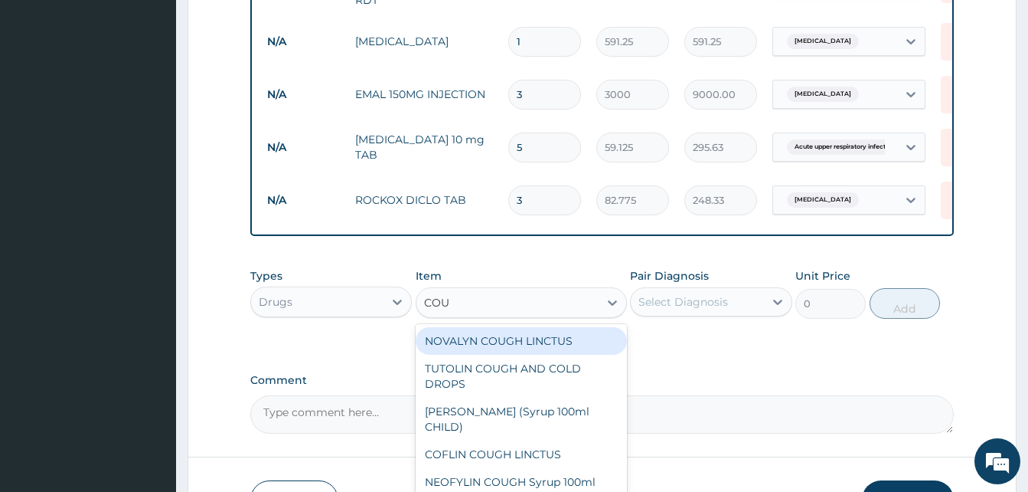
drag, startPoint x: 510, startPoint y: 347, endPoint x: 677, endPoint y: 329, distance: 167.8
click at [511, 347] on div "NOVALYN COUGH LINCTUS" at bounding box center [521, 341] width 211 height 28
type input "1419"
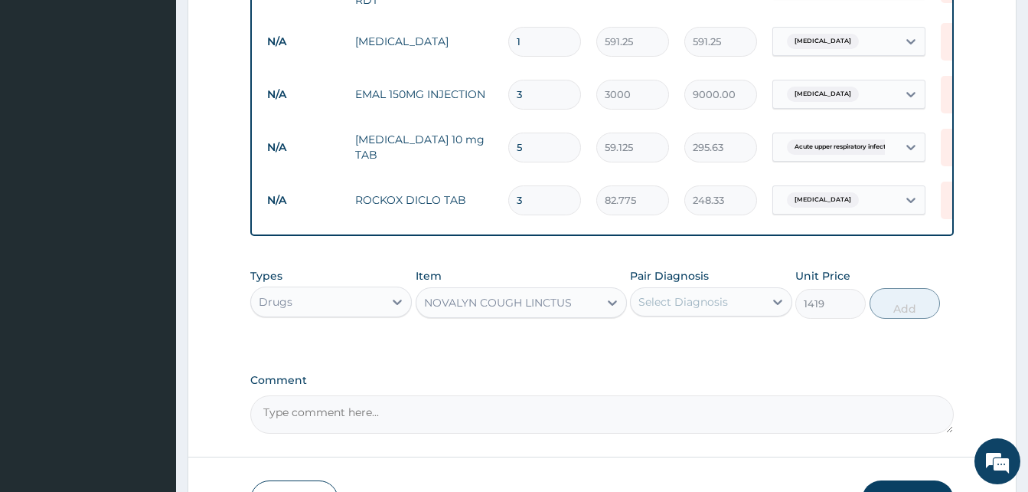
click at [700, 299] on div "Select Diagnosis" at bounding box center [684, 301] width 90 height 15
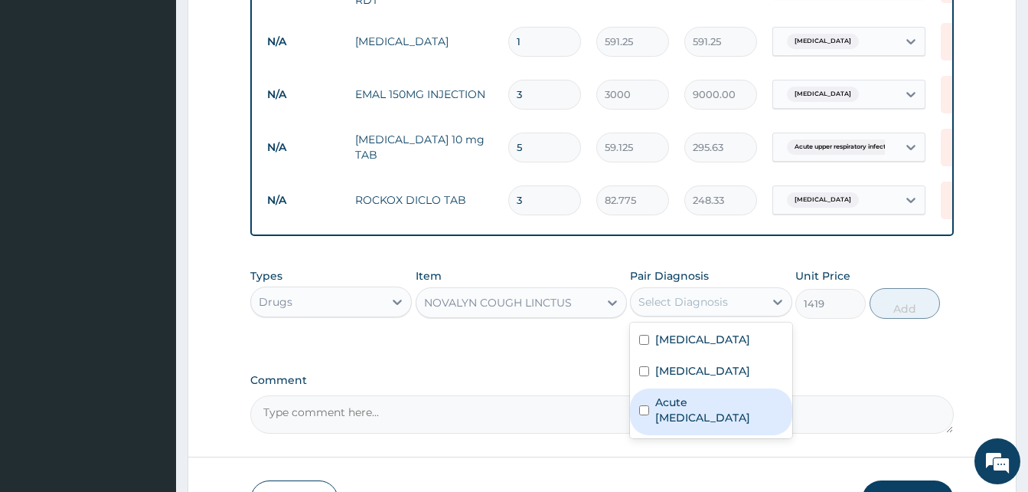
click at [705, 417] on label "Acute upper respiratory infection" at bounding box center [718, 409] width 127 height 31
checkbox input "true"
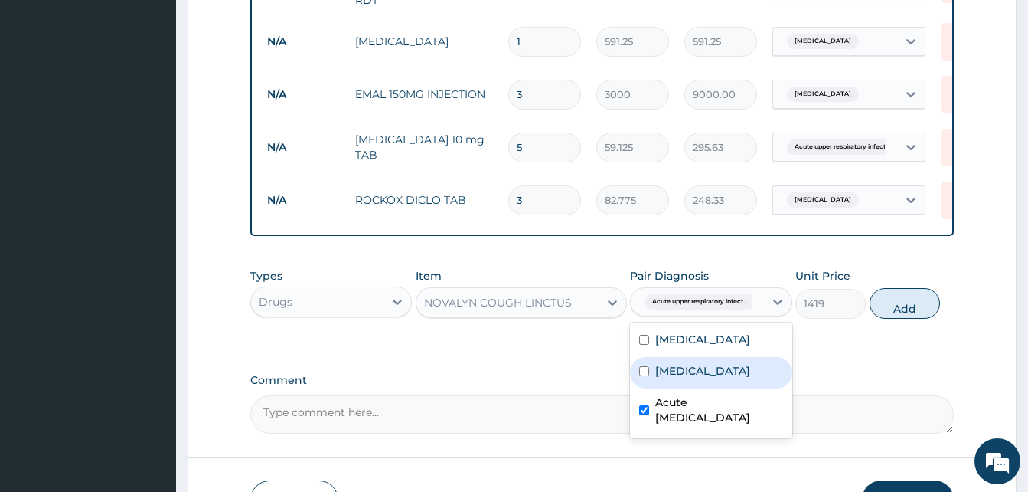
click at [913, 307] on button "Add" at bounding box center [905, 303] width 70 height 31
type input "0"
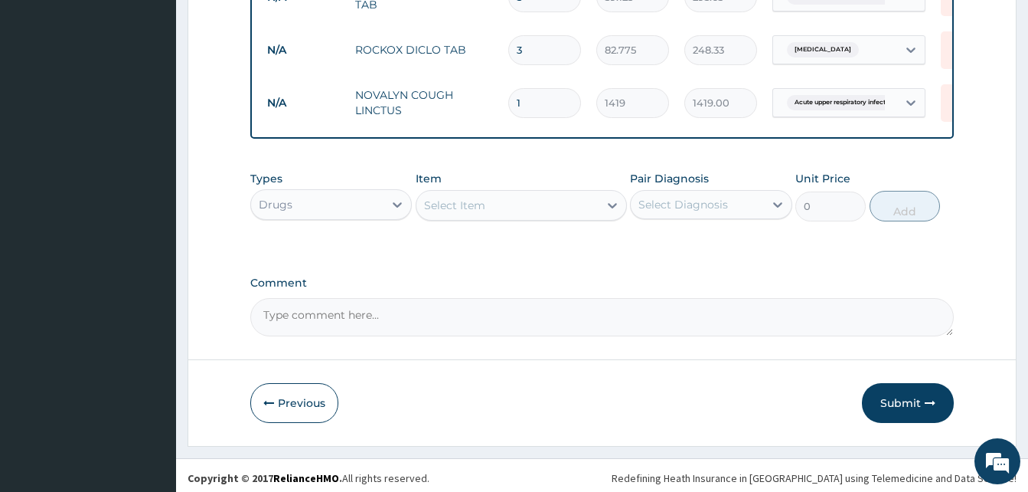
scroll to position [767, 0]
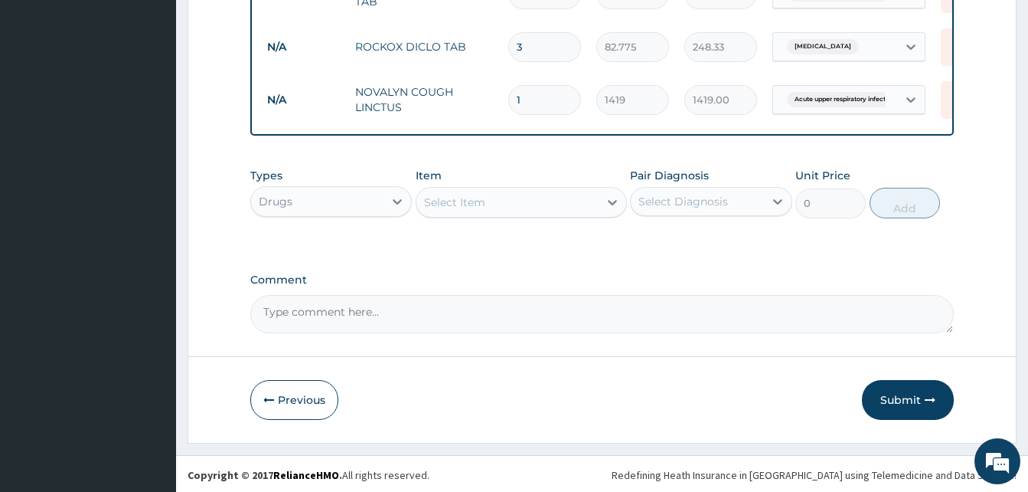
click at [510, 198] on div "Select Item" at bounding box center [508, 202] width 182 height 25
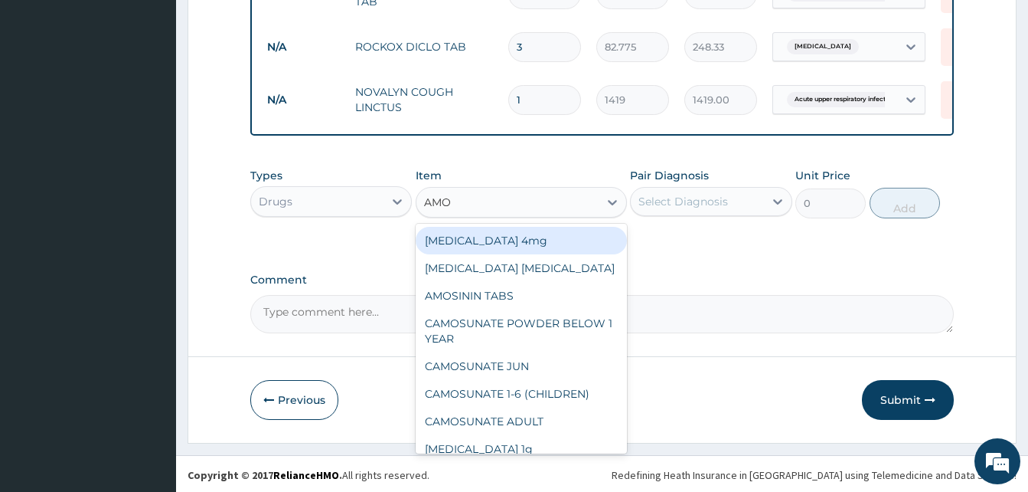
type input "AMOX"
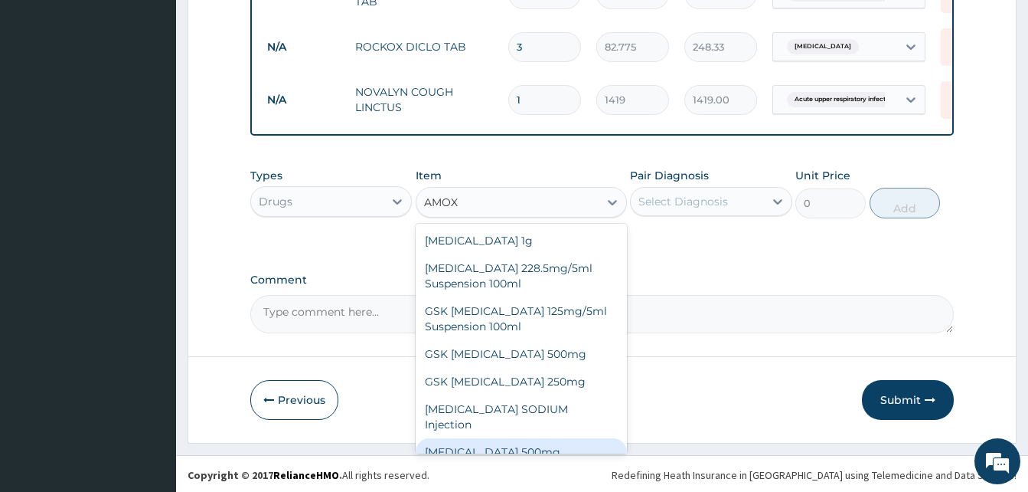
click at [505, 438] on div "[MEDICAL_DATA] 500mg" at bounding box center [521, 452] width 211 height 28
type input "70.95"
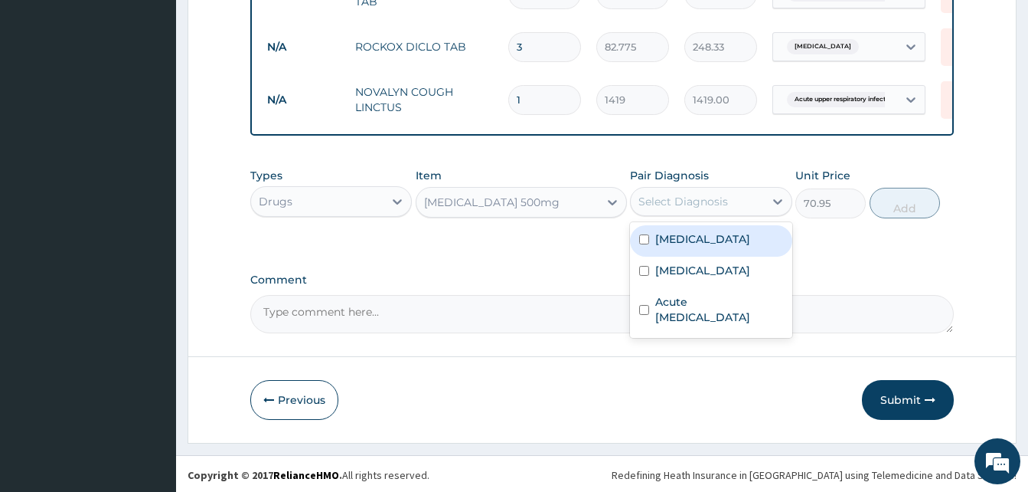
click at [728, 207] on div "Select Diagnosis" at bounding box center [697, 201] width 132 height 25
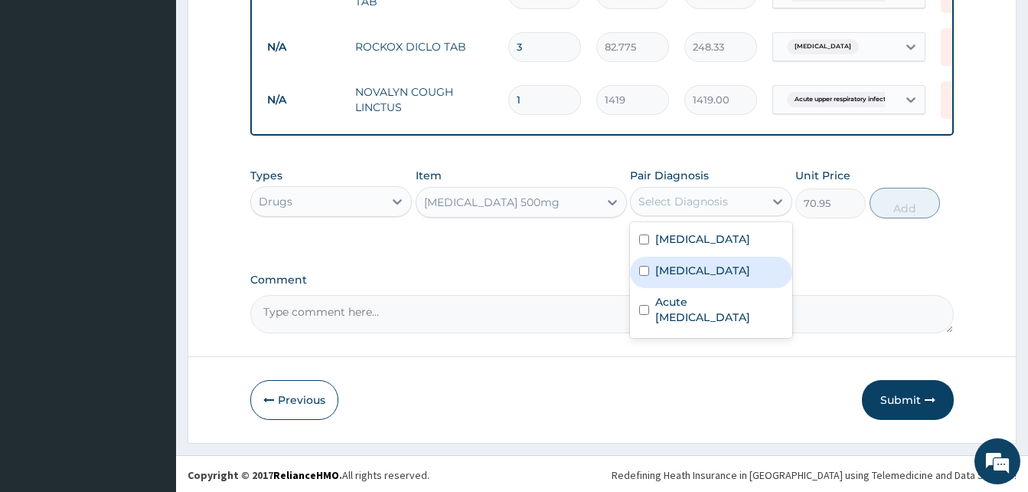
click at [696, 270] on div "[MEDICAL_DATA]" at bounding box center [711, 271] width 162 height 31
checkbox input "true"
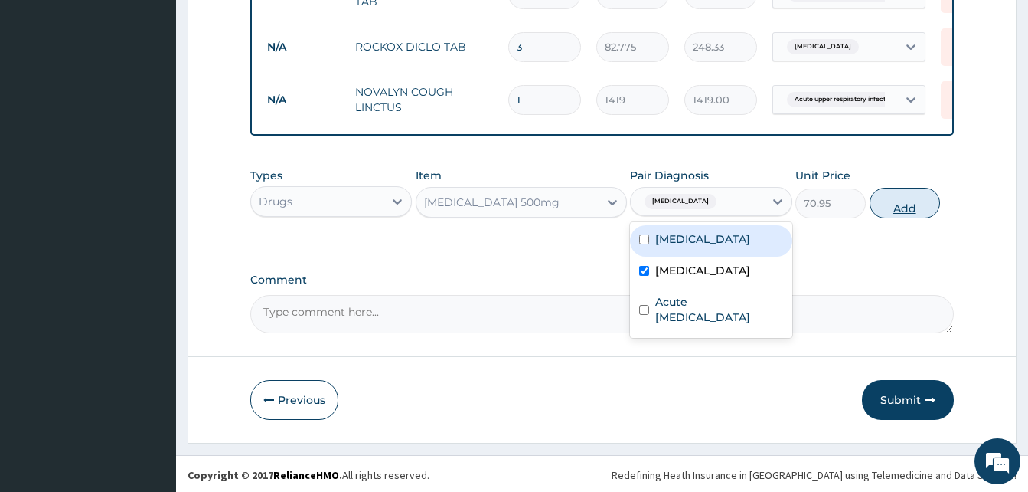
click at [897, 205] on button "Add" at bounding box center [905, 203] width 70 height 31
type input "0"
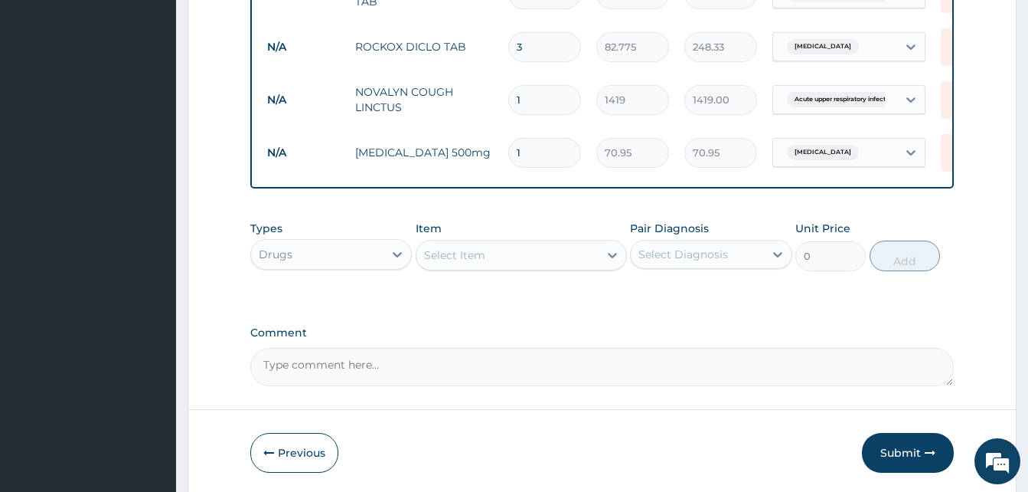
type input "15"
type input "1064.25"
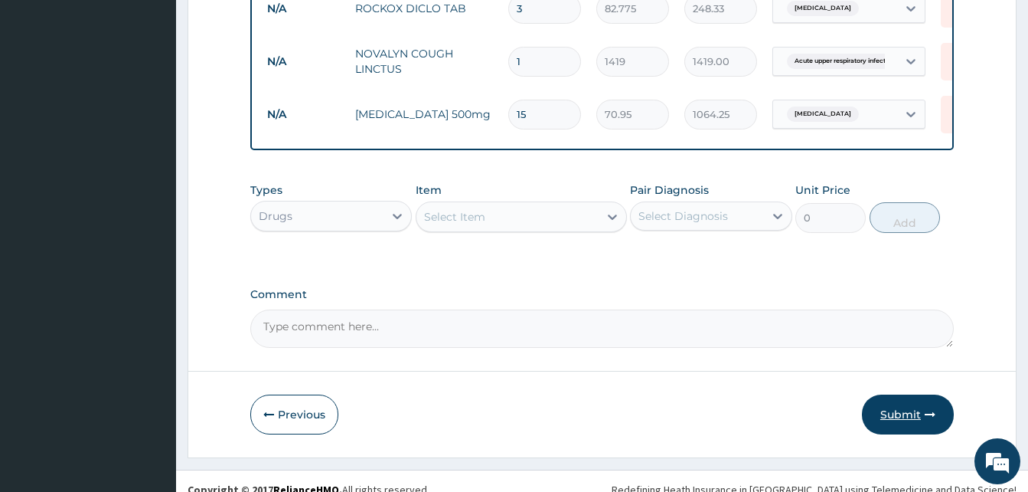
scroll to position [825, 0]
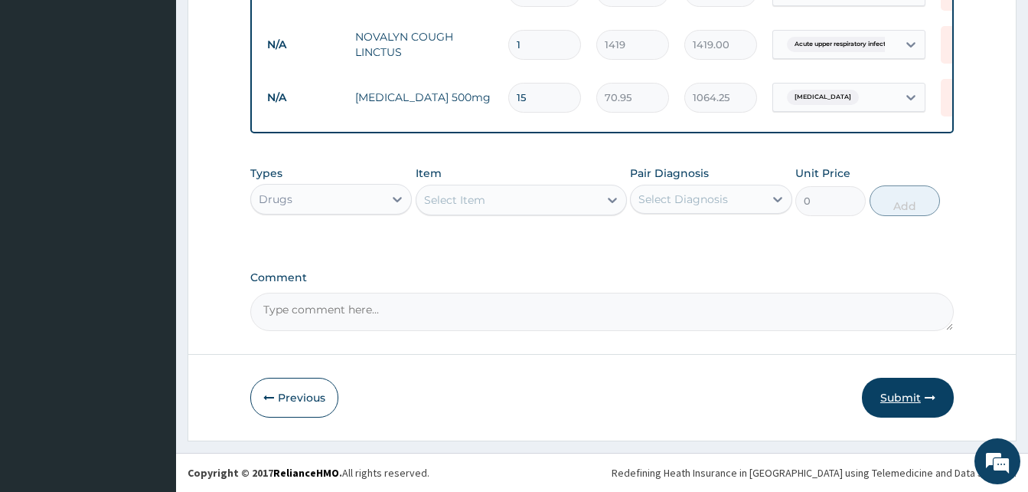
type input "15"
click at [923, 400] on button "Submit" at bounding box center [908, 397] width 92 height 40
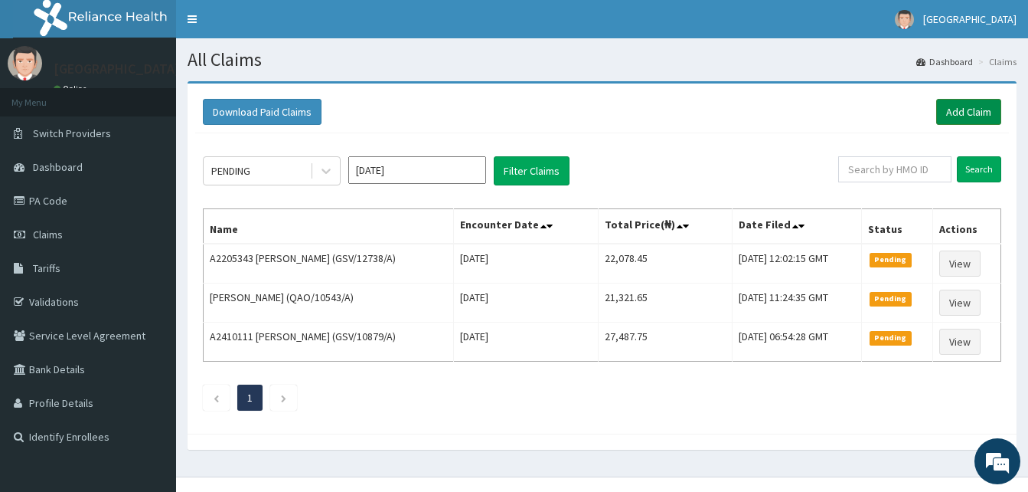
click at [974, 119] on link "Add Claim" at bounding box center [968, 112] width 65 height 26
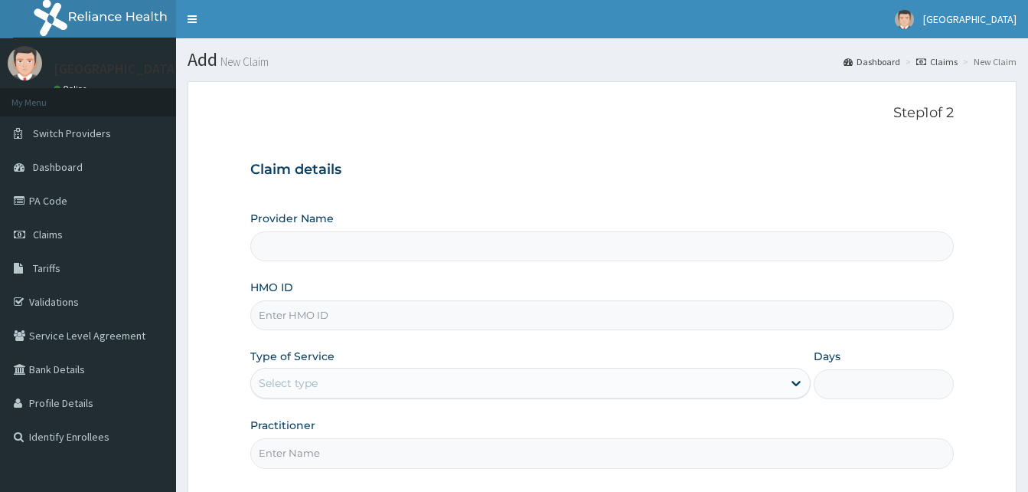
click at [369, 314] on input "HMO ID" at bounding box center [602, 315] width 704 height 30
paste input "FMC/10864/A"
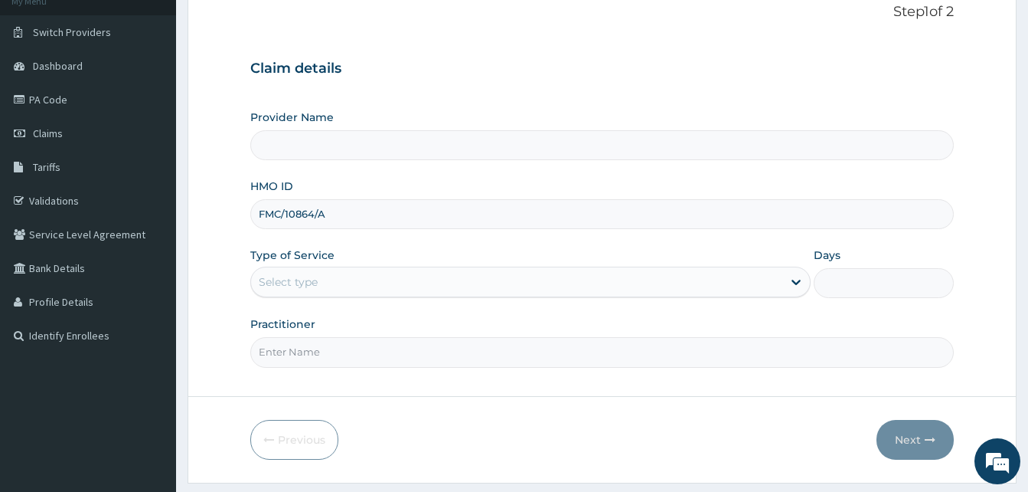
scroll to position [143, 0]
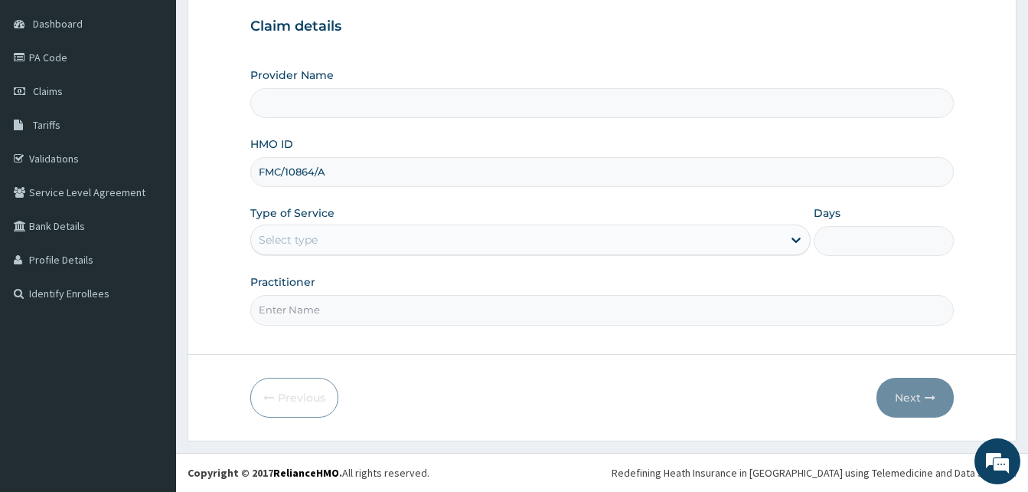
type input "FMC/10864/A"
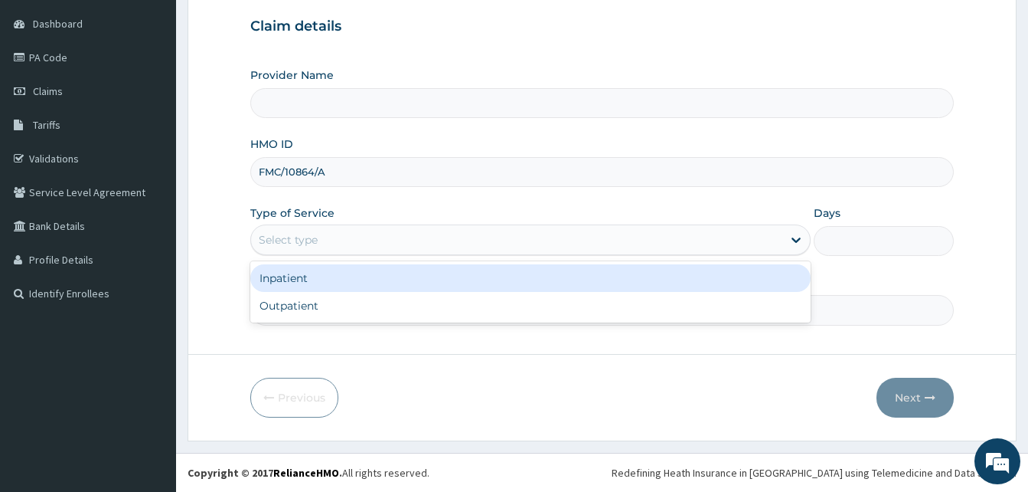
click at [381, 231] on div "Select type" at bounding box center [516, 239] width 531 height 25
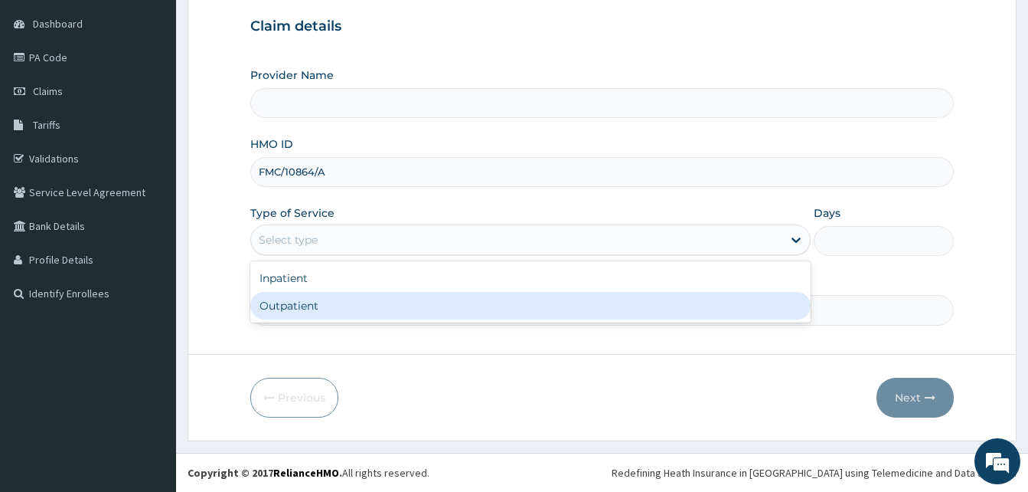
type input "Dalet Medical service"
click at [327, 310] on div "Outpatient" at bounding box center [530, 306] width 560 height 28
type input "1"
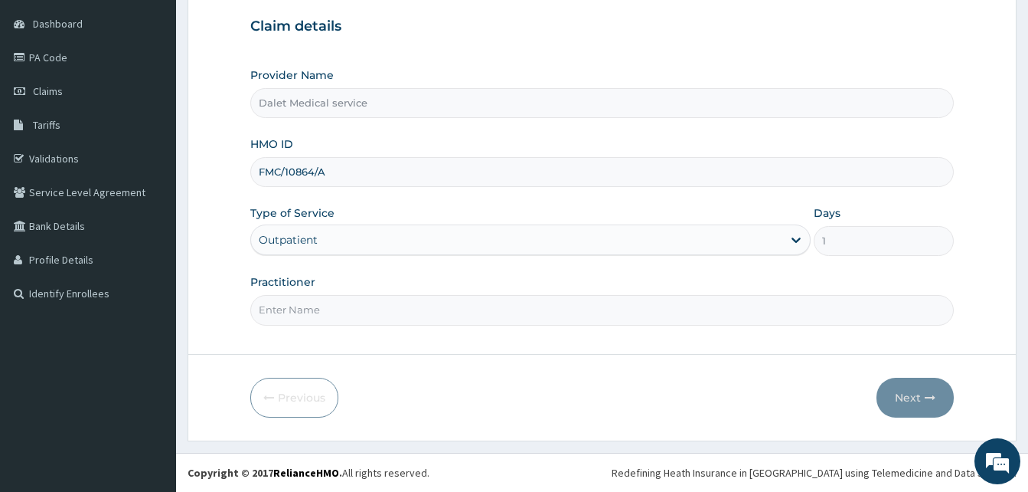
click at [335, 312] on input "Practitioner" at bounding box center [602, 310] width 704 height 30
type input "DR."
click at [927, 396] on icon "button" at bounding box center [930, 397] width 11 height 11
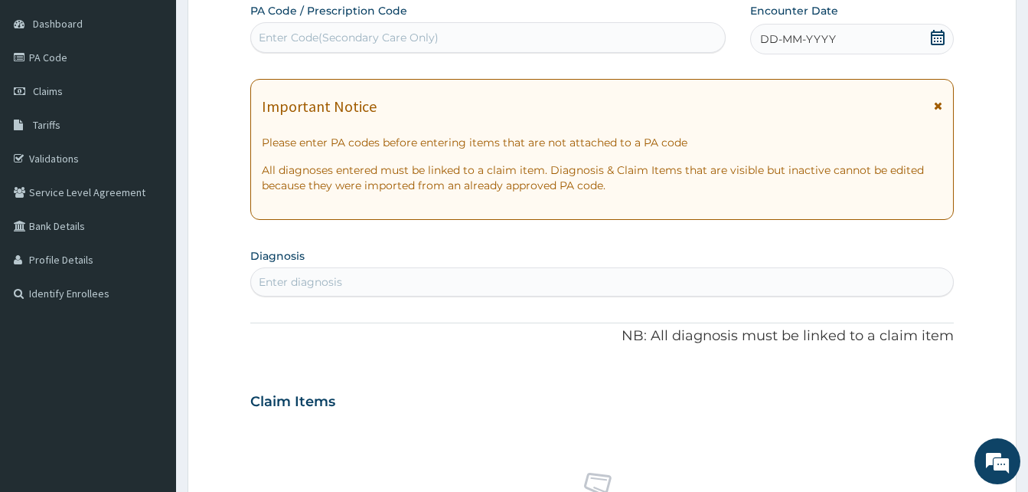
click at [940, 109] on icon at bounding box center [938, 105] width 8 height 11
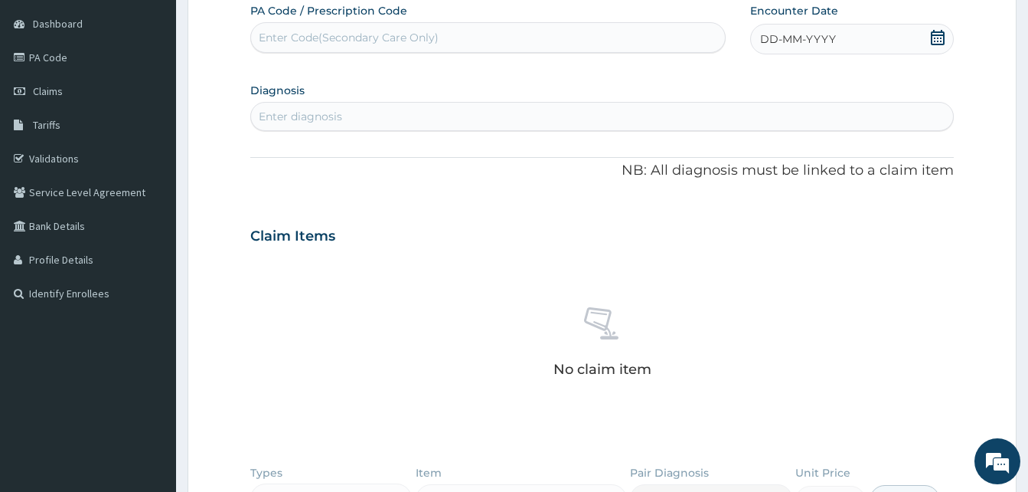
click at [813, 35] on span "DD-MM-YYYY" at bounding box center [798, 38] width 76 height 15
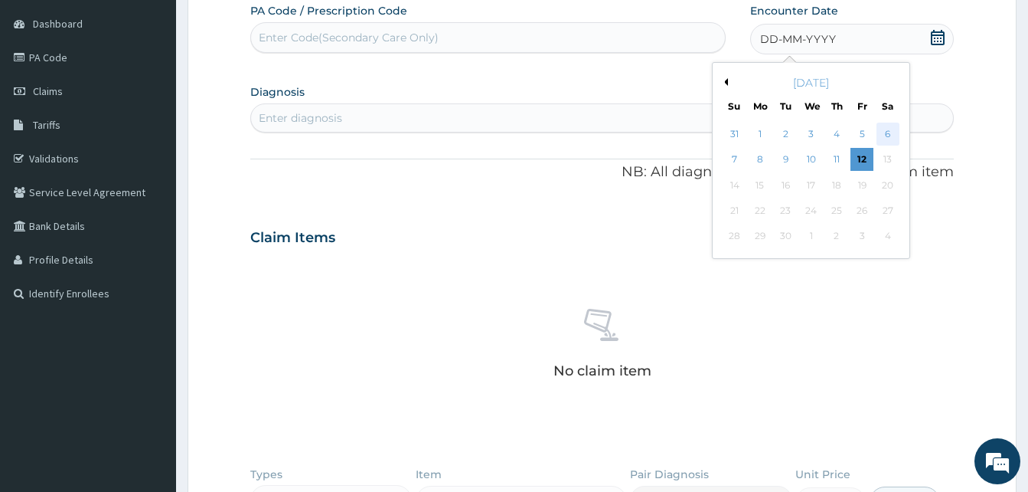
scroll to position [0, 0]
click at [890, 134] on div "6" at bounding box center [887, 134] width 23 height 23
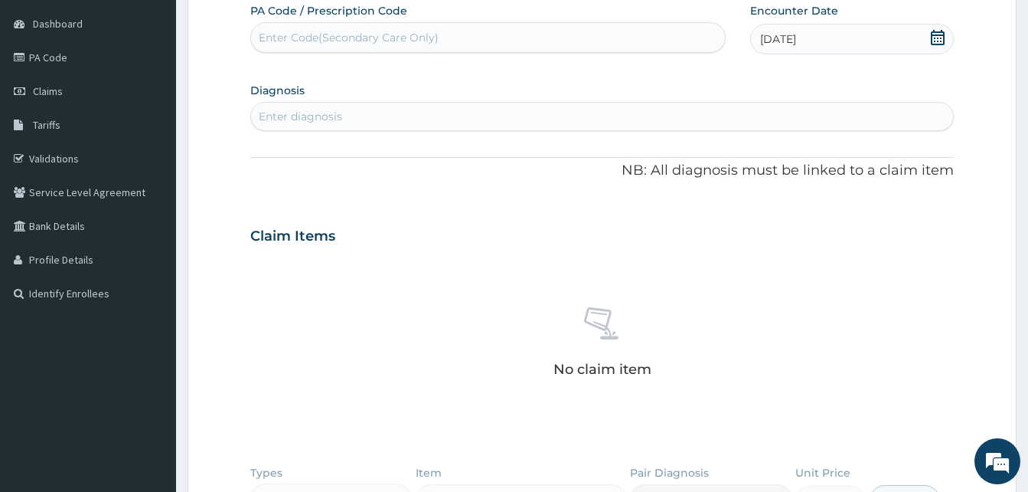
scroll to position [373, 0]
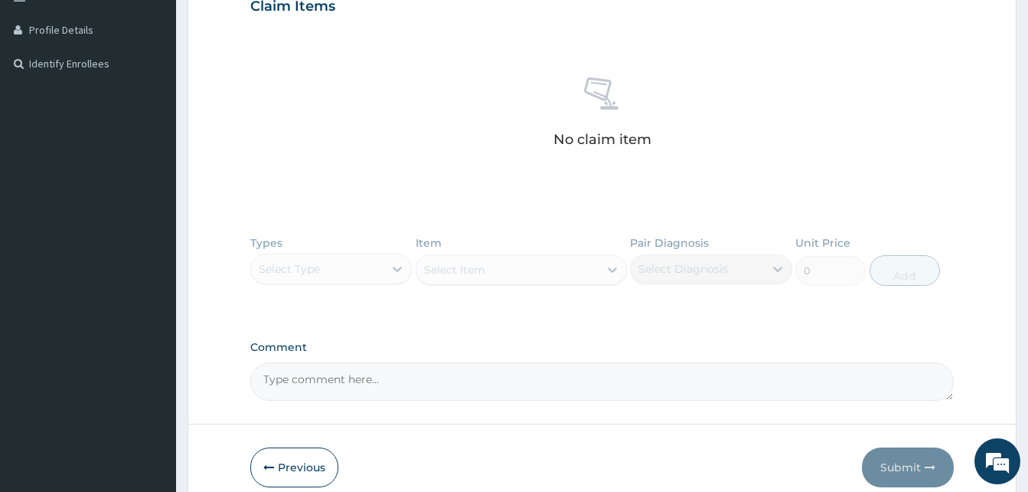
click at [299, 459] on button "Previous" at bounding box center [294, 467] width 88 height 40
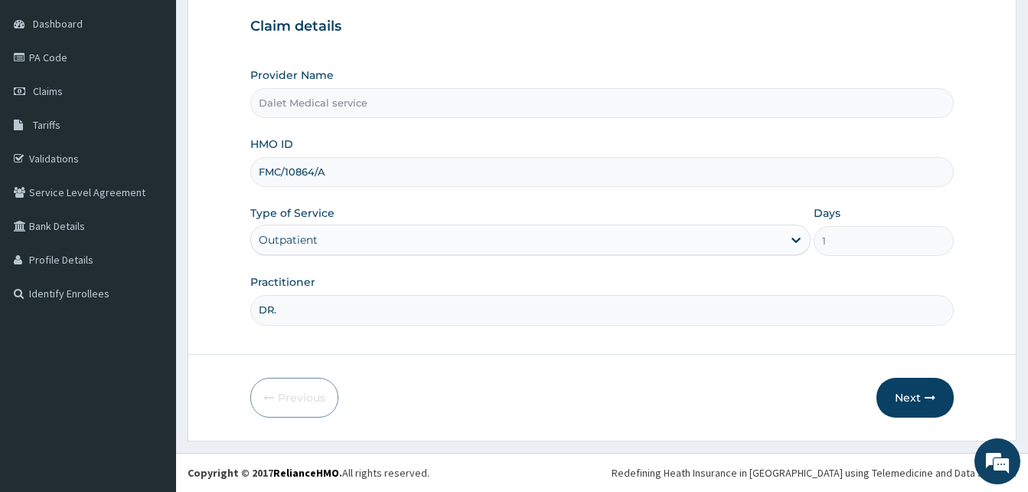
scroll to position [143, 0]
click at [925, 399] on icon "button" at bounding box center [930, 397] width 11 height 11
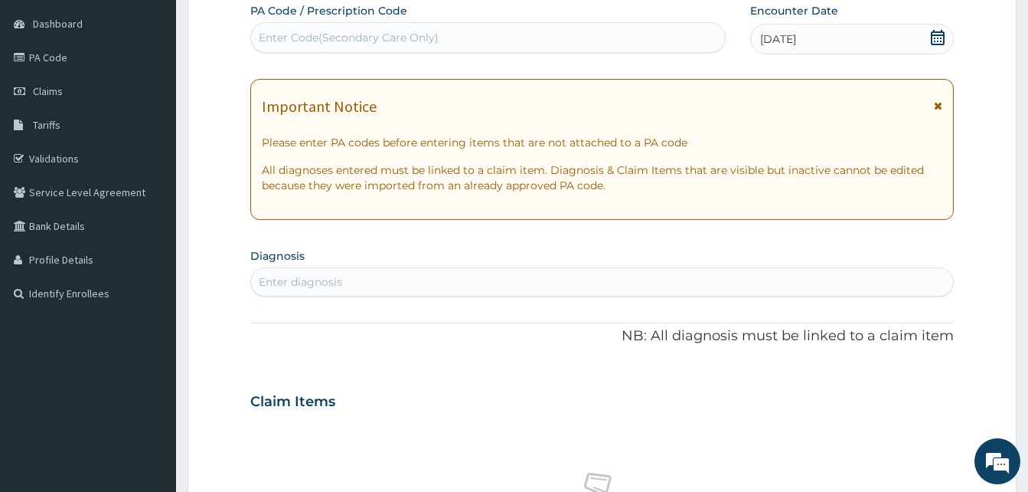
click at [939, 104] on icon at bounding box center [938, 105] width 8 height 11
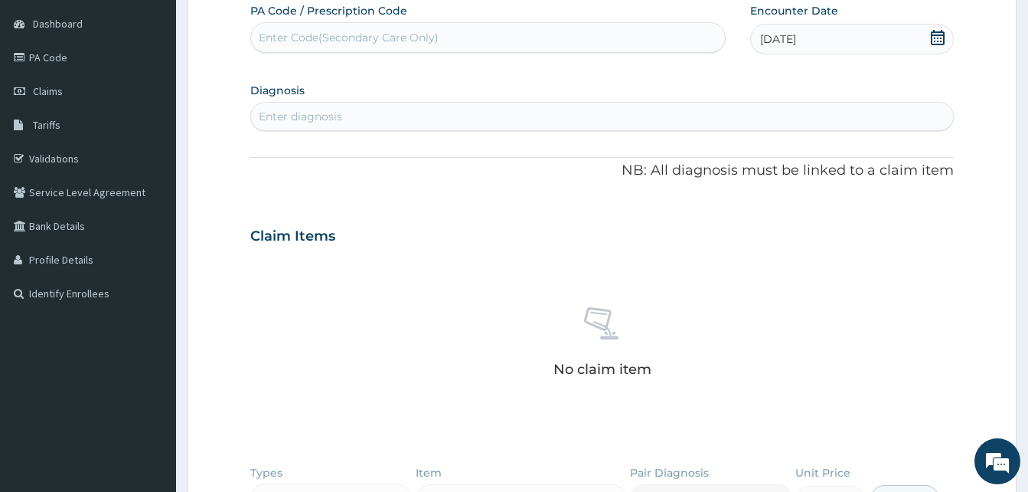
click at [338, 110] on div "Enter diagnosis" at bounding box center [300, 116] width 83 height 15
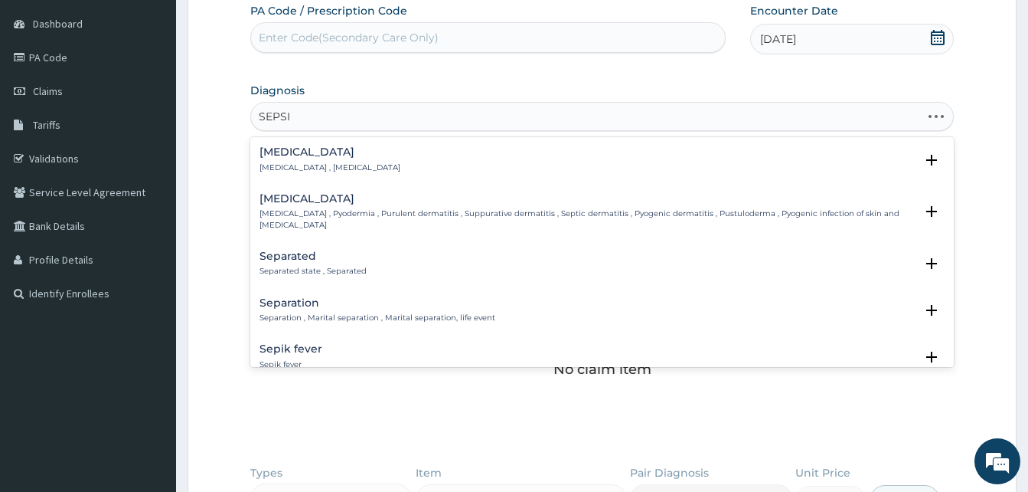
type input "SEPSIS"
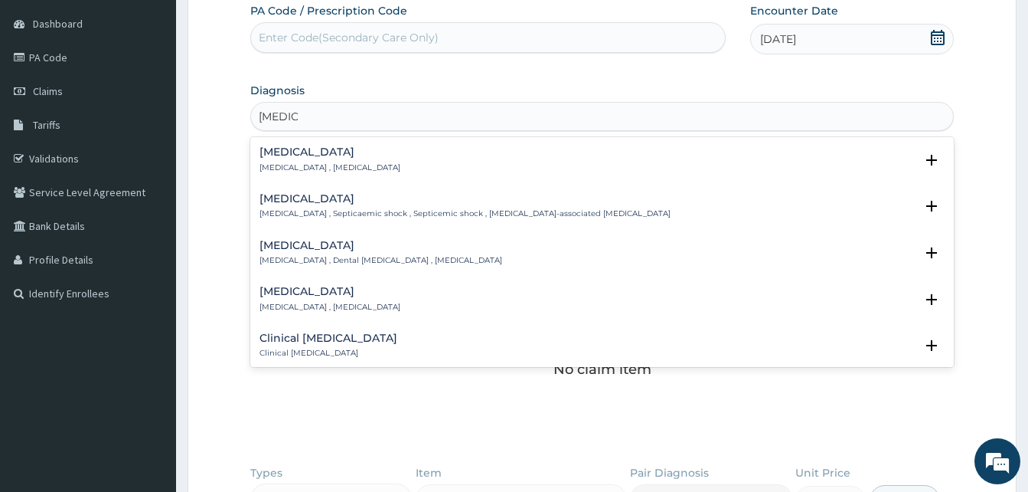
click at [286, 161] on div "Sepsis Systemic infection , Sepsis" at bounding box center [330, 159] width 141 height 27
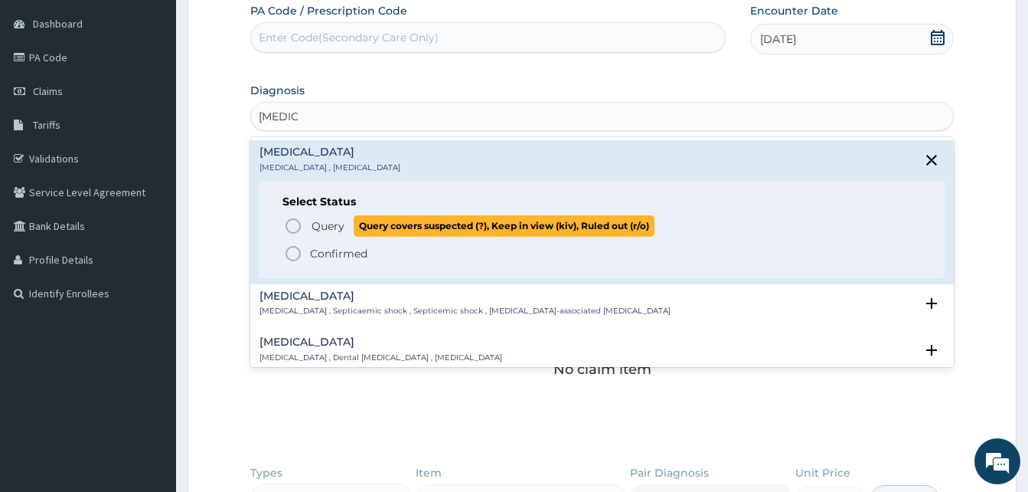
click at [298, 224] on icon "status option query" at bounding box center [293, 226] width 18 height 18
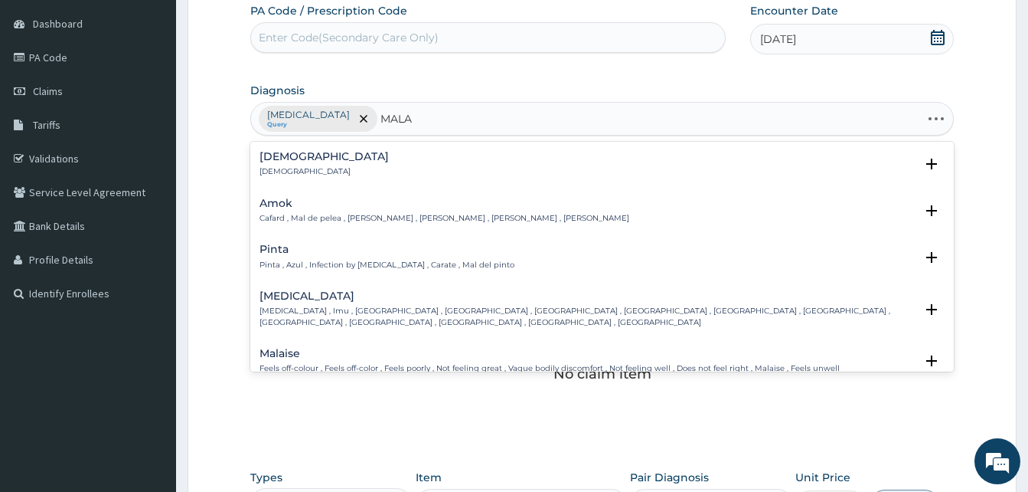
type input "MALAR"
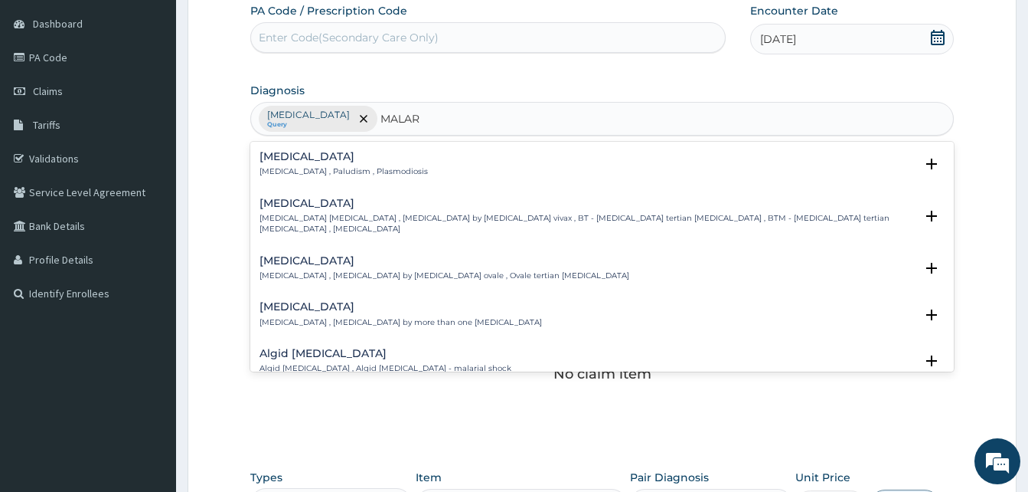
click at [301, 168] on p "Malaria , Paludism , Plasmodiosis" at bounding box center [344, 171] width 168 height 11
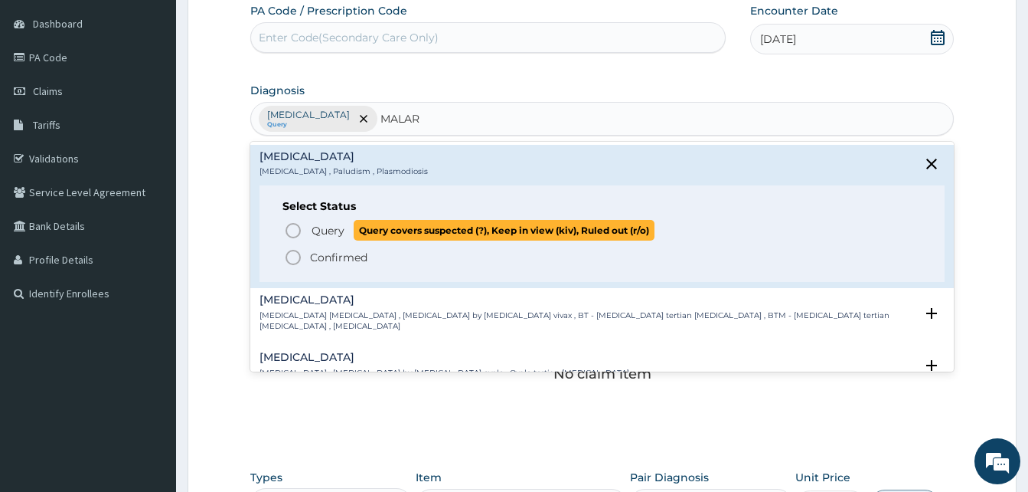
click at [292, 233] on icon "status option query" at bounding box center [293, 230] width 18 height 18
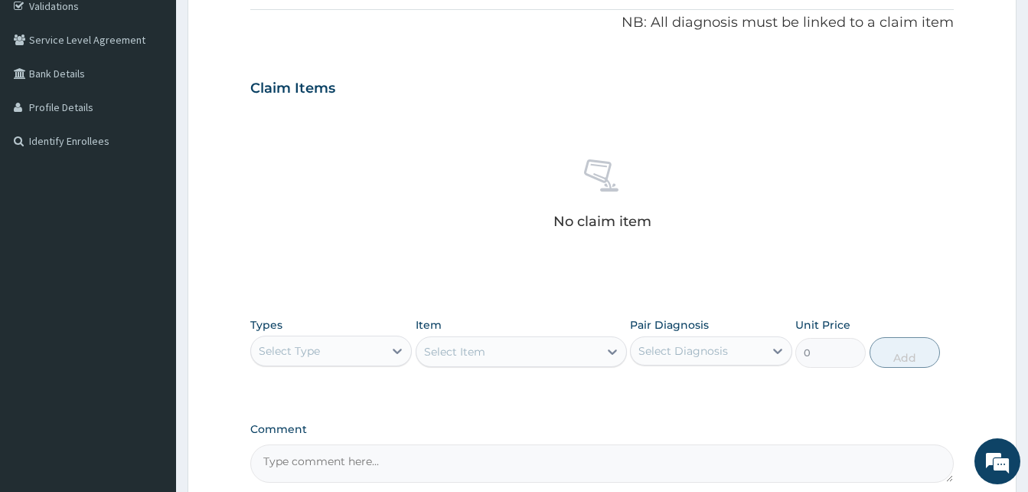
scroll to position [447, 0]
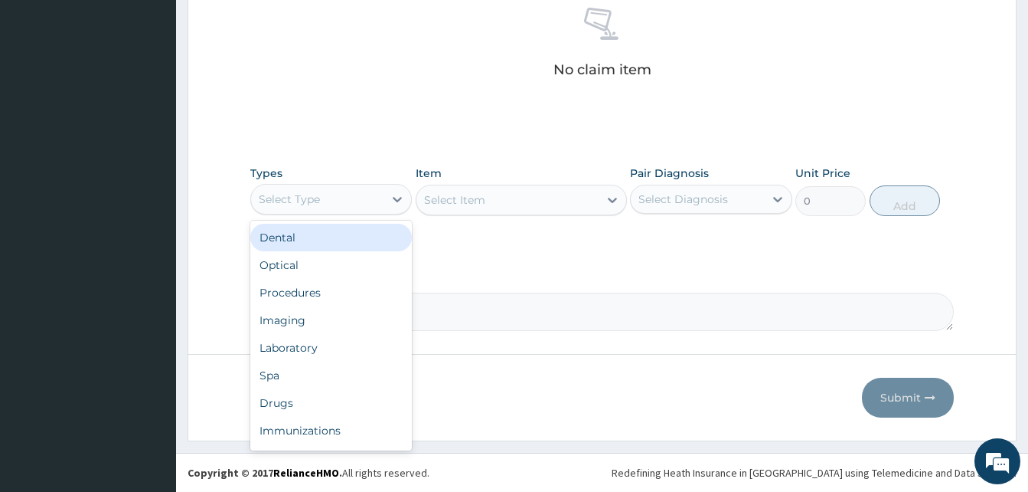
click at [351, 199] on div "Select Type" at bounding box center [317, 199] width 132 height 25
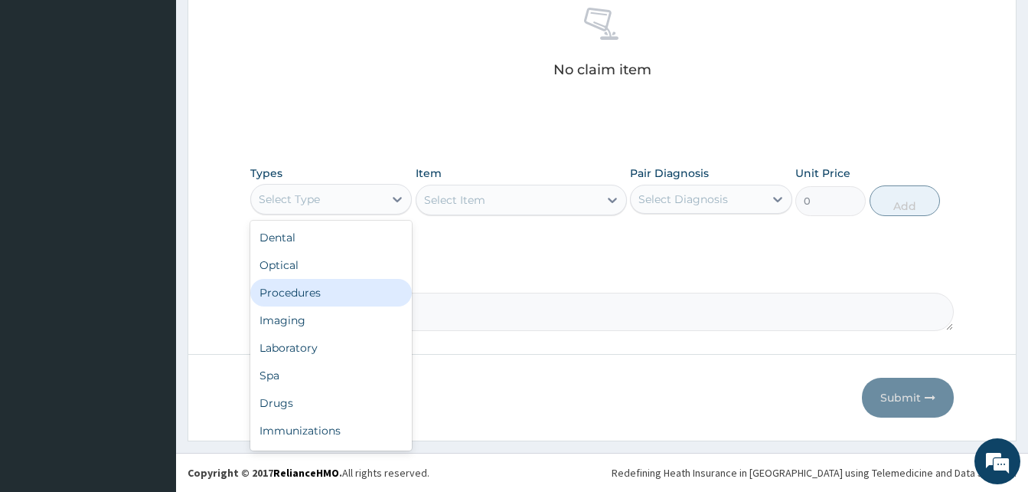
click at [322, 289] on div "Procedures" at bounding box center [331, 293] width 162 height 28
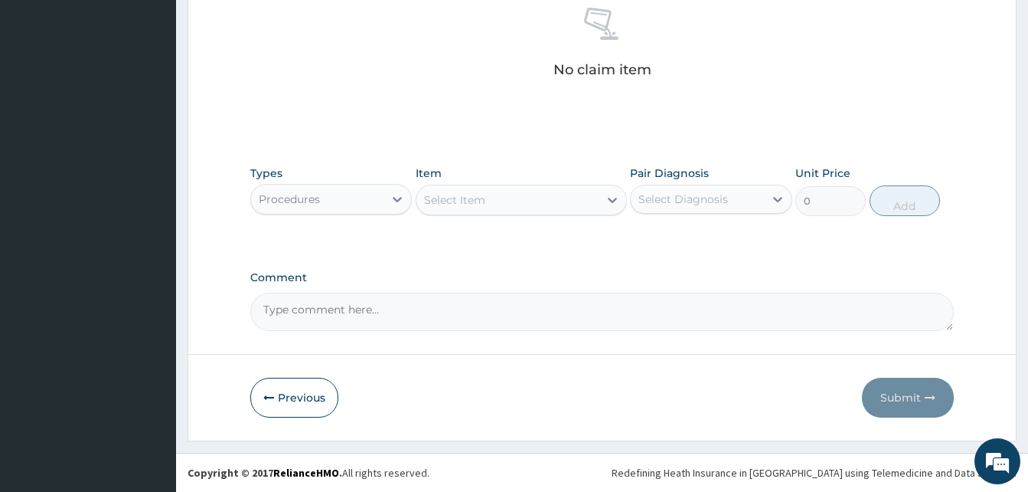
click at [554, 207] on div "Select Item" at bounding box center [508, 200] width 182 height 25
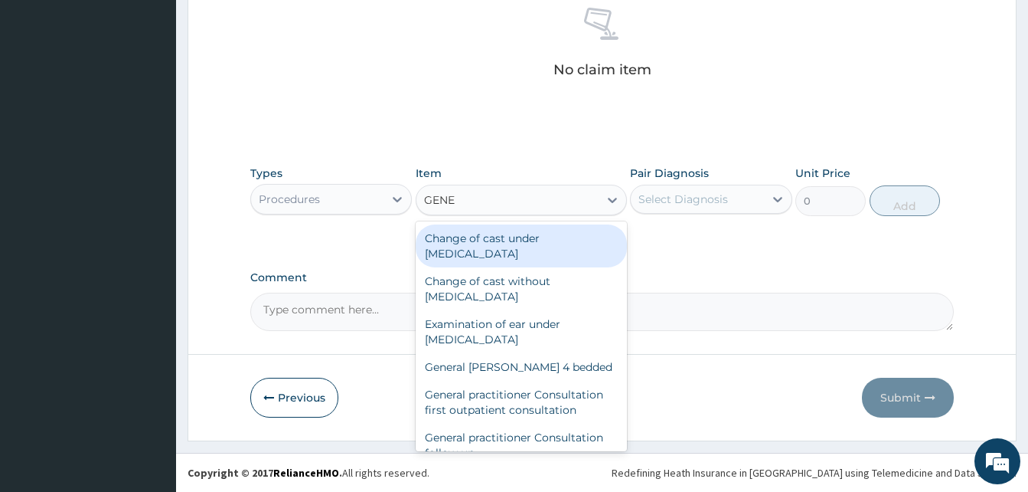
type input "GENER"
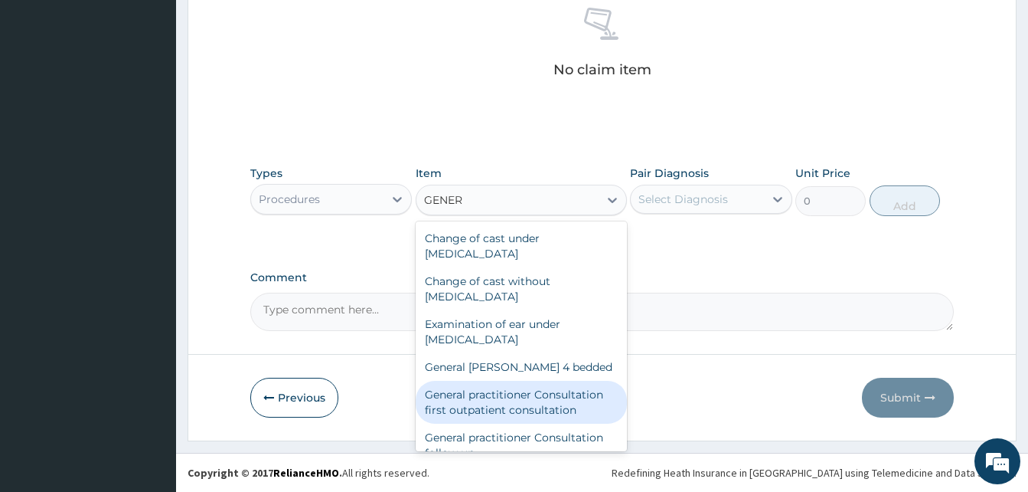
click at [518, 396] on div "General practitioner Consultation first outpatient consultation" at bounding box center [521, 402] width 211 height 43
type input "3547.5"
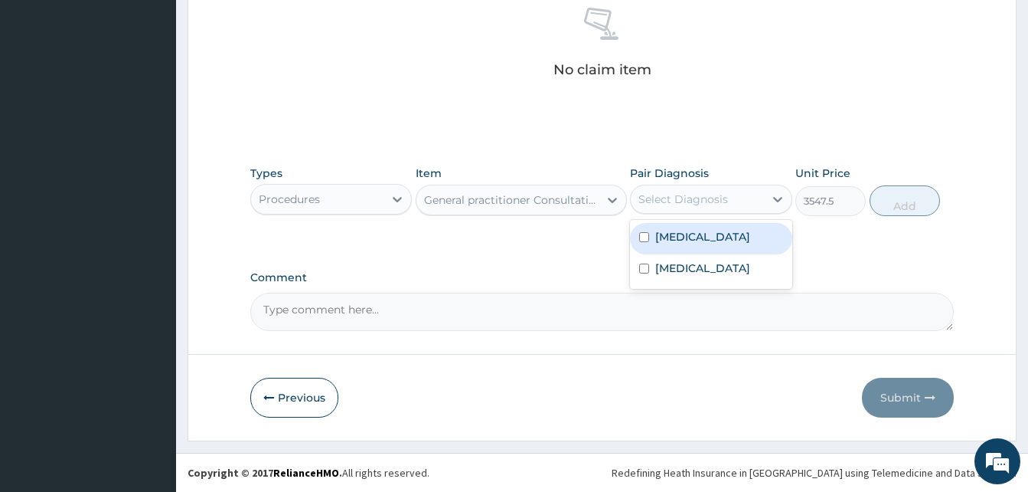
click at [729, 201] on div "Select Diagnosis" at bounding box center [697, 199] width 132 height 25
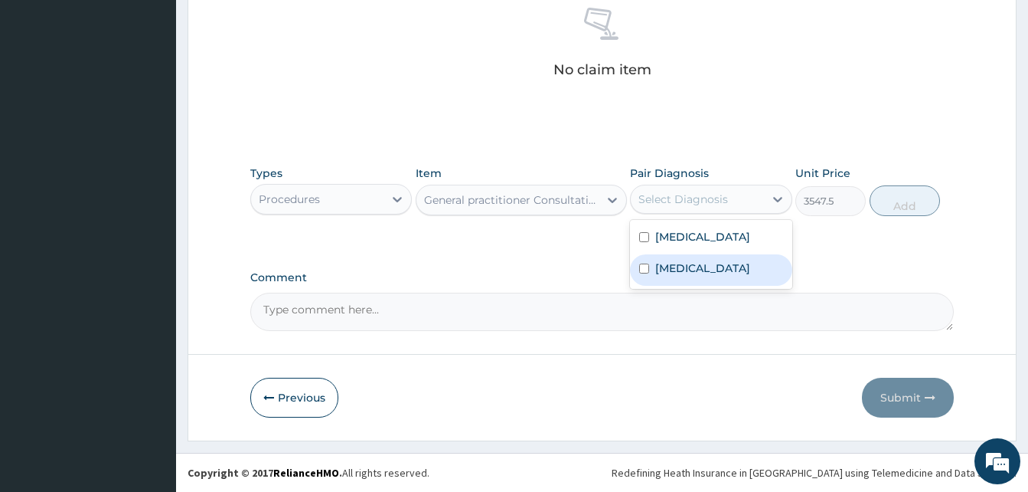
click at [698, 269] on div "Malaria" at bounding box center [711, 269] width 162 height 31
checkbox input "true"
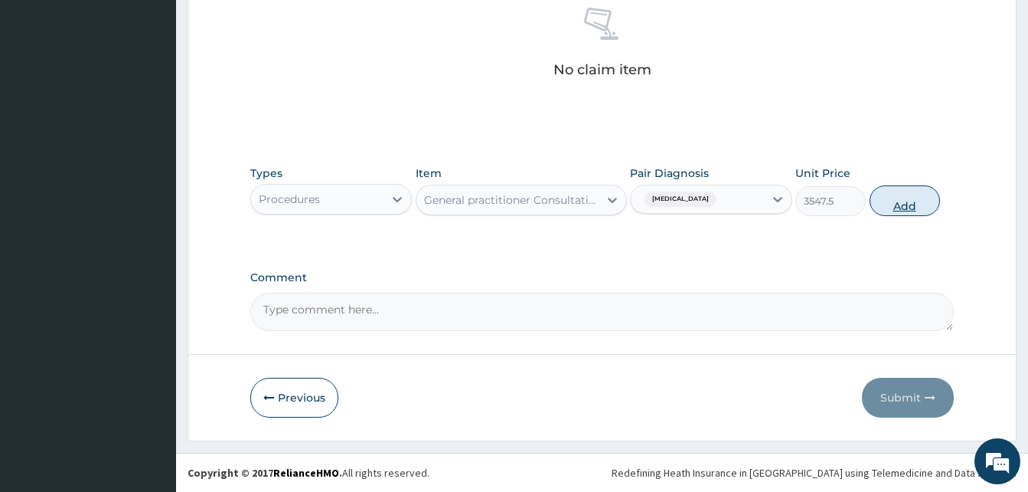
click at [930, 203] on button "Add" at bounding box center [905, 200] width 70 height 31
type input "0"
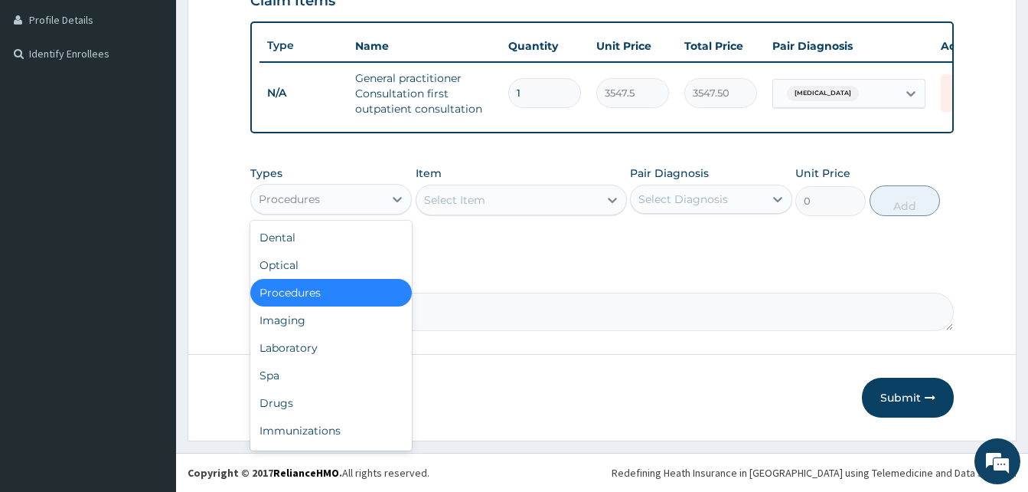
drag, startPoint x: 328, startPoint y: 191, endPoint x: 337, endPoint y: 298, distance: 107.5
click at [330, 195] on div "Procedures" at bounding box center [317, 199] width 132 height 25
click at [319, 344] on div "Laboratory" at bounding box center [331, 348] width 162 height 28
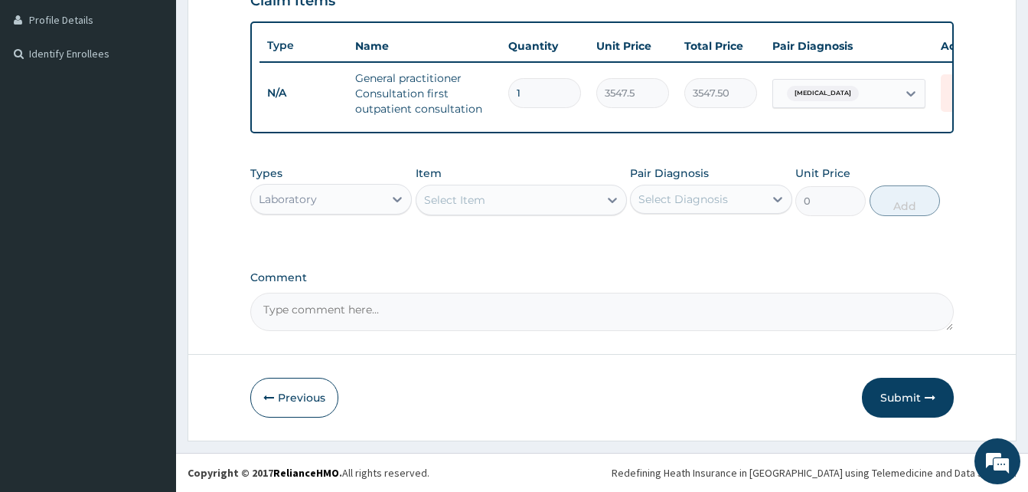
click at [514, 203] on div "Select Item" at bounding box center [508, 200] width 182 height 25
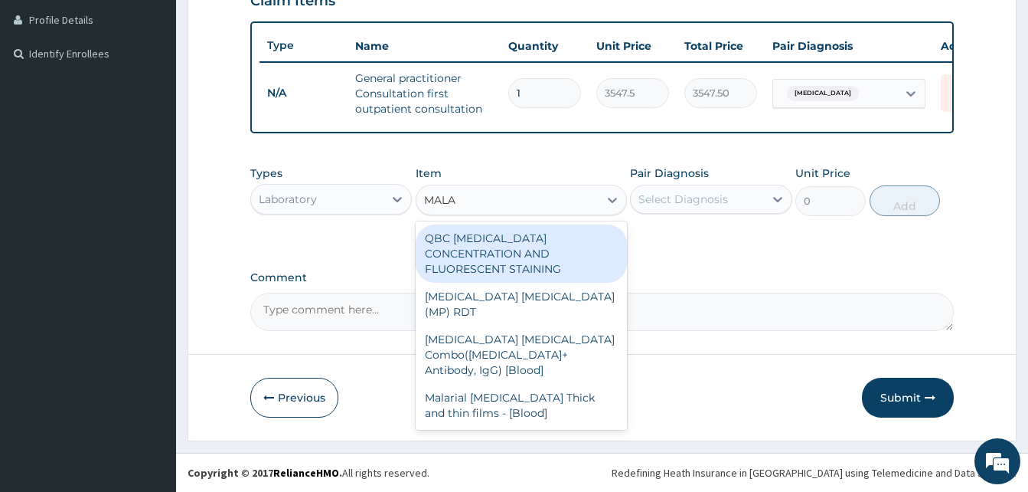
type input "MALAR"
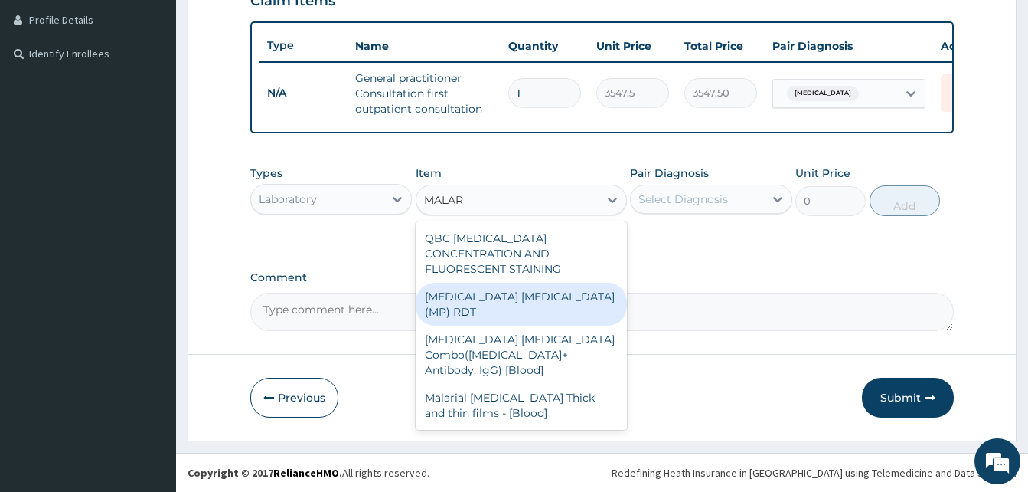
click at [533, 283] on div "MALARIA PARASITE (MP) RDT" at bounding box center [521, 304] width 211 height 43
type input "1612.5"
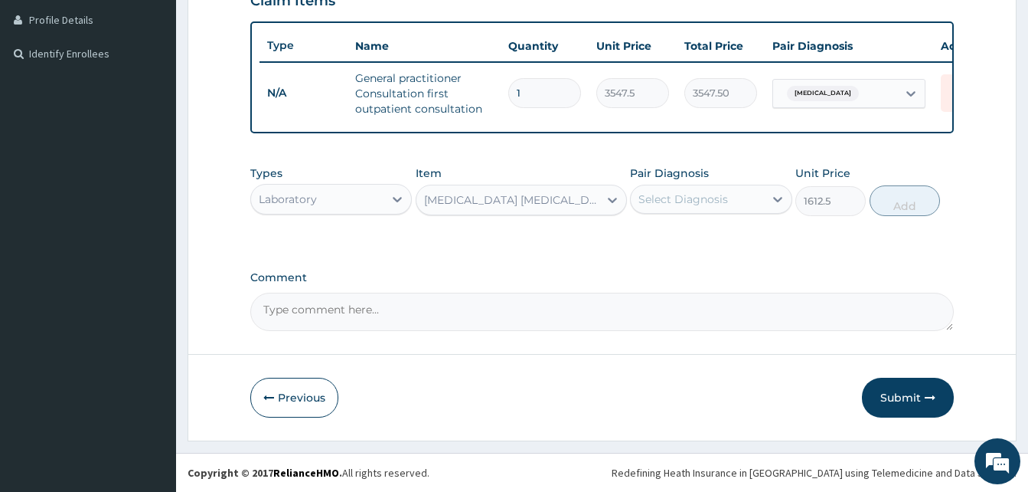
click at [695, 199] on div "Select Diagnosis" at bounding box center [684, 198] width 90 height 15
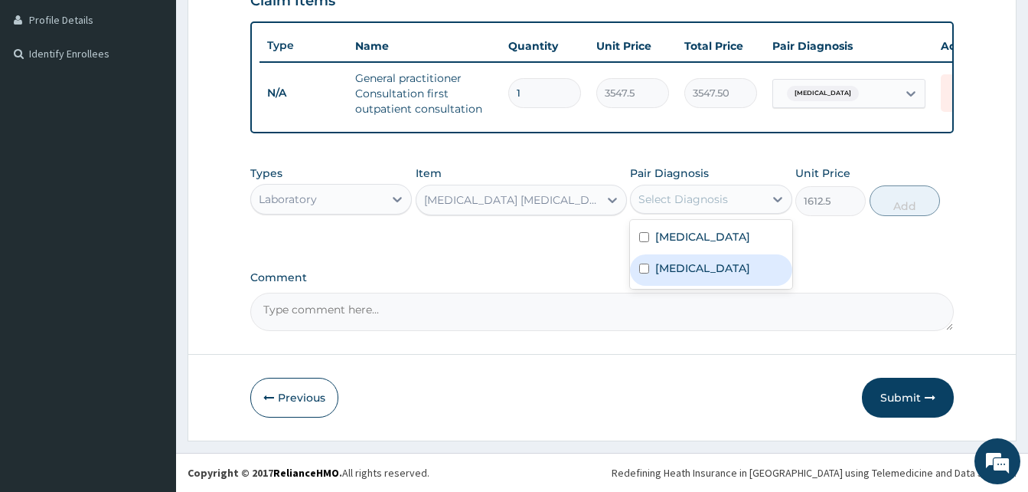
click at [671, 267] on label "Malaria" at bounding box center [702, 267] width 95 height 15
checkbox input "true"
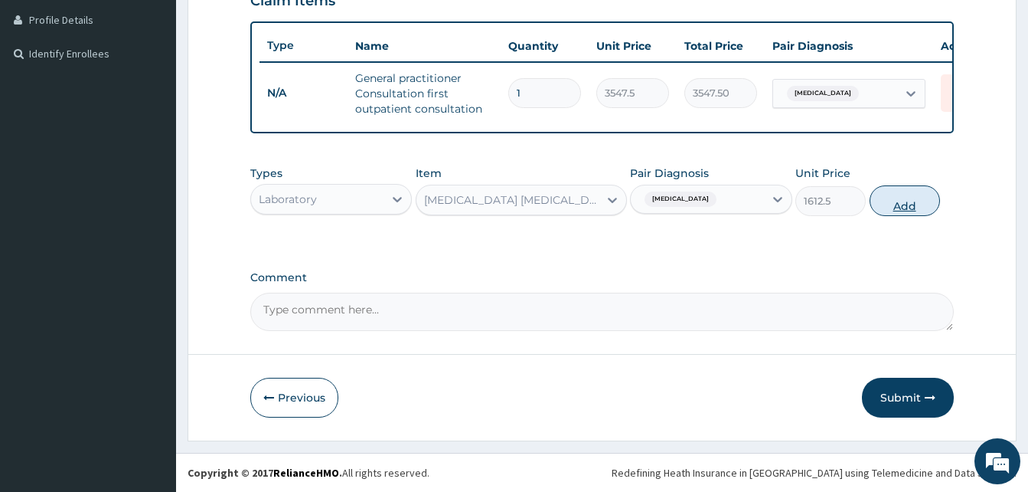
click at [913, 199] on button "Add" at bounding box center [905, 200] width 70 height 31
type input "0"
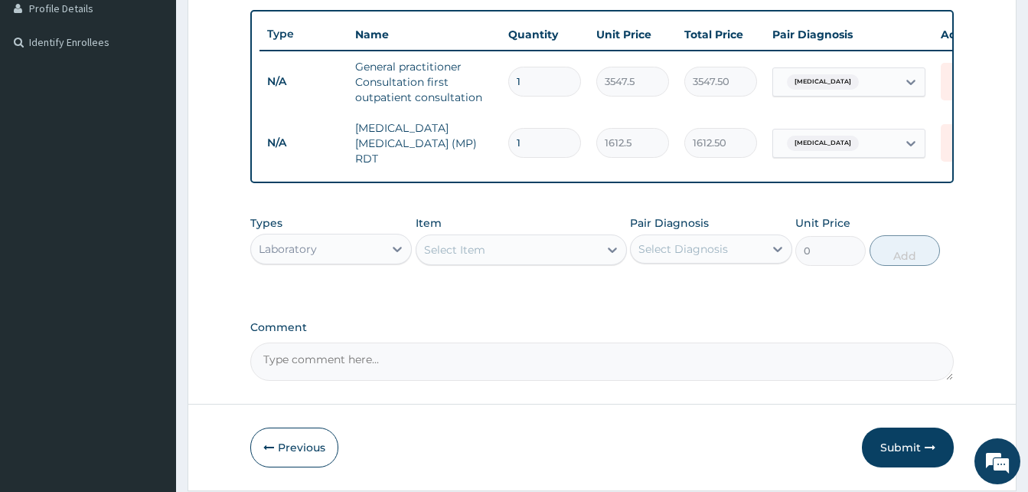
click at [517, 239] on div "Select Item" at bounding box center [521, 249] width 211 height 31
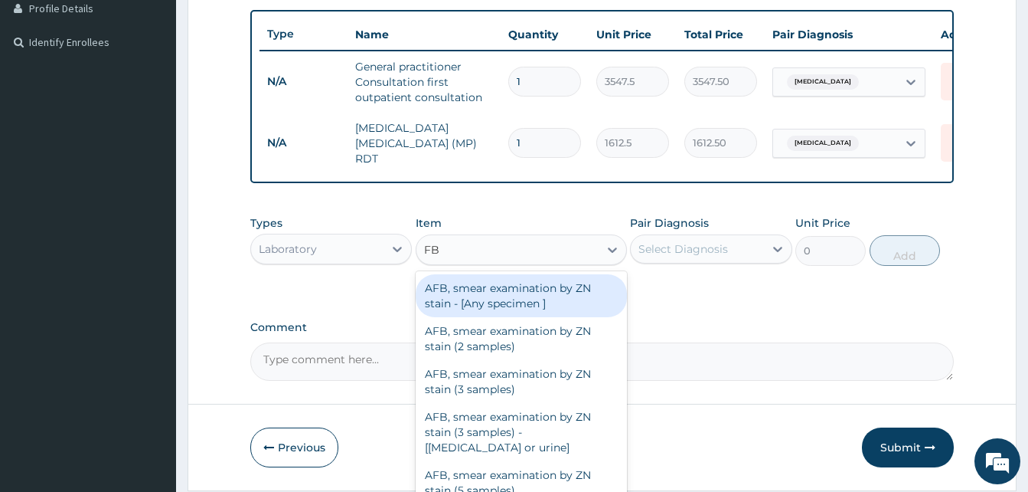
type input "FBC"
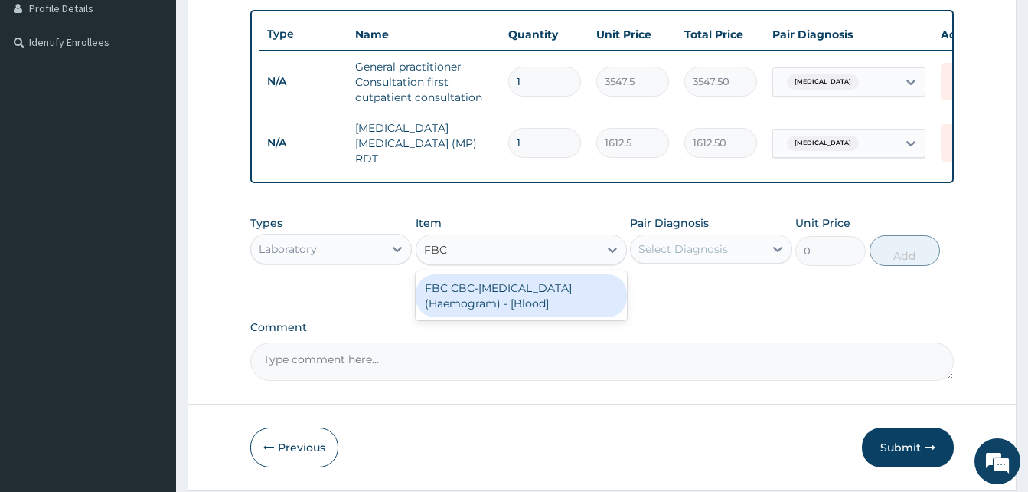
click at [554, 305] on div "FBC CBC-Complete Blood Count (Haemogram) - [Blood]" at bounding box center [521, 295] width 211 height 43
type input "4300"
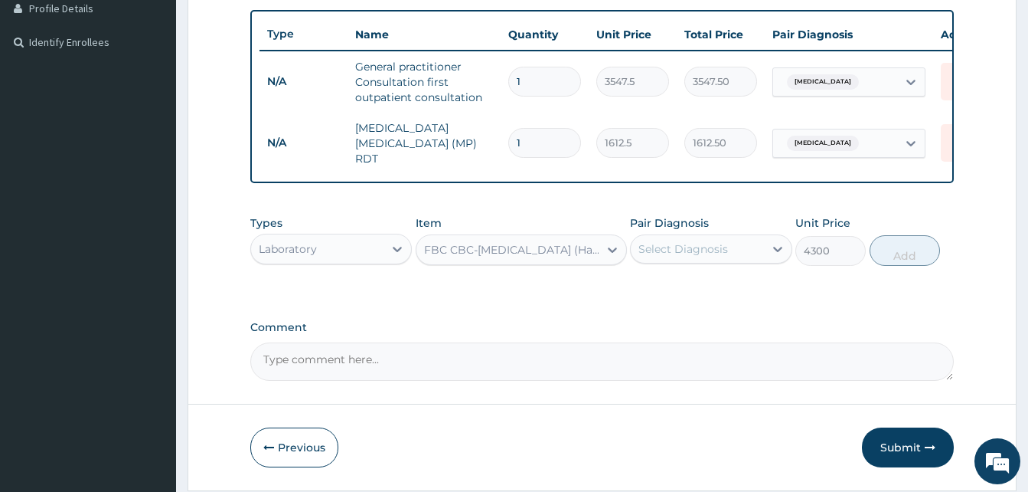
click at [707, 249] on div "Select Diagnosis" at bounding box center [684, 248] width 90 height 15
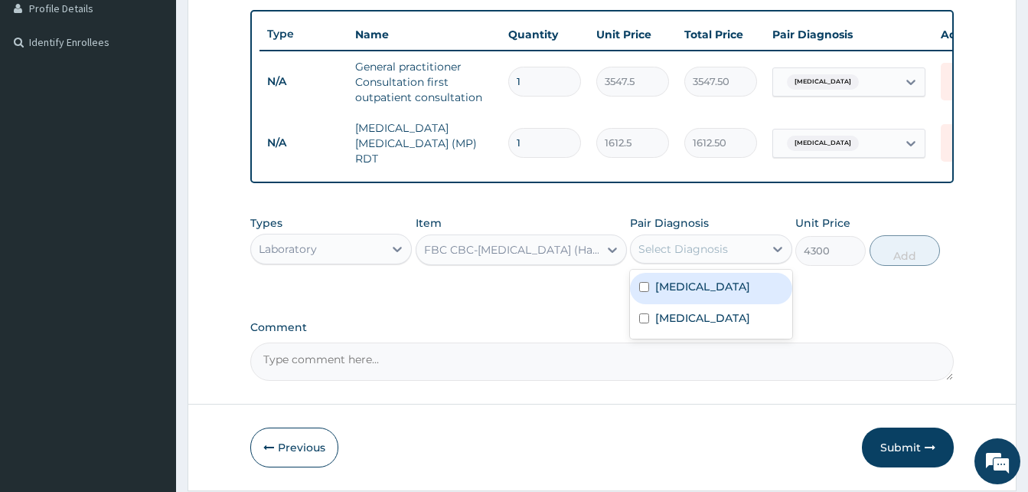
click at [700, 279] on div "Sepsis" at bounding box center [711, 288] width 162 height 31
checkbox input "true"
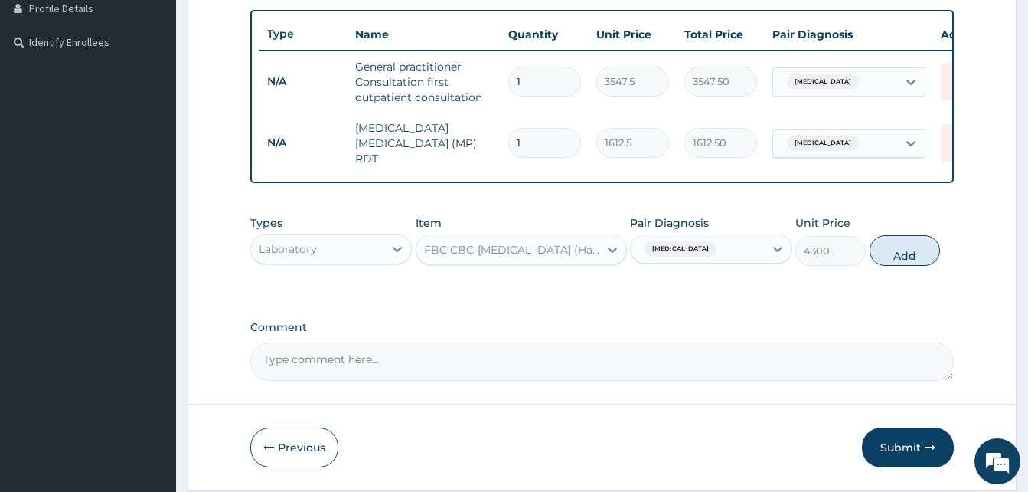
drag, startPoint x: 915, startPoint y: 260, endPoint x: 756, endPoint y: 311, distance: 167.1
click at [913, 262] on button "Add" at bounding box center [905, 250] width 70 height 31
type input "0"
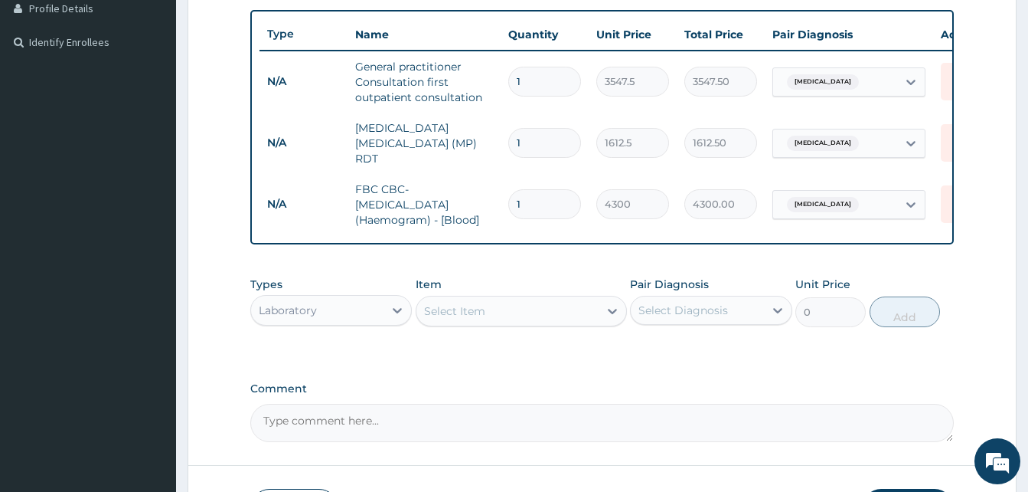
click at [545, 304] on div "Select Item" at bounding box center [508, 311] width 182 height 25
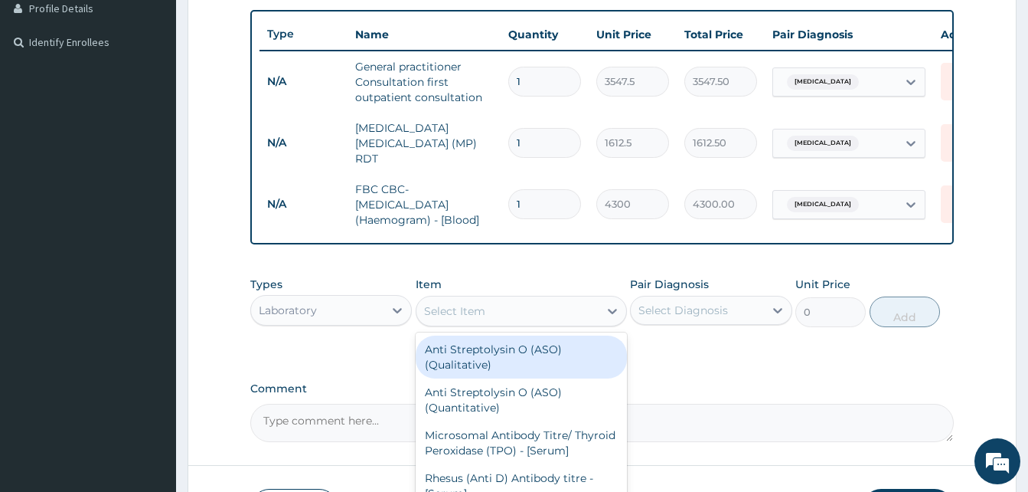
click at [289, 312] on div "Laboratory" at bounding box center [288, 309] width 58 height 15
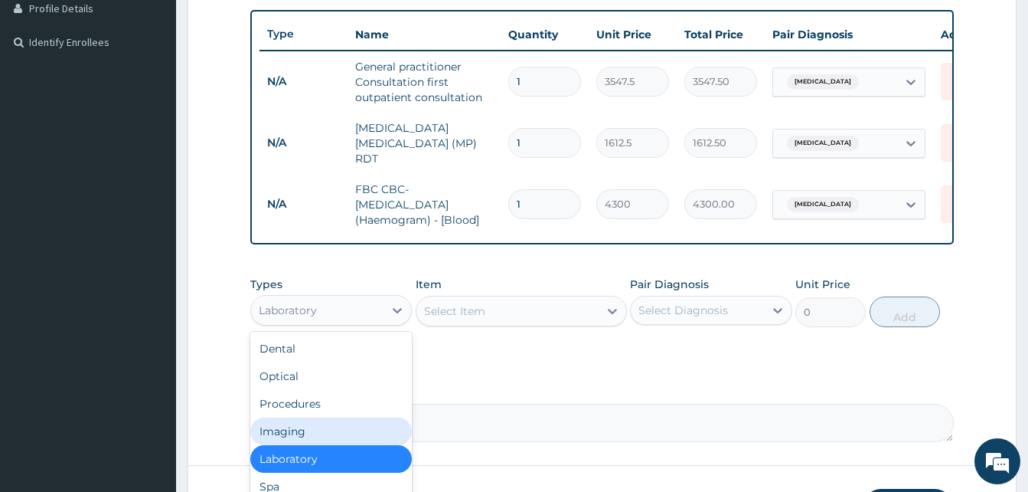
scroll to position [52, 0]
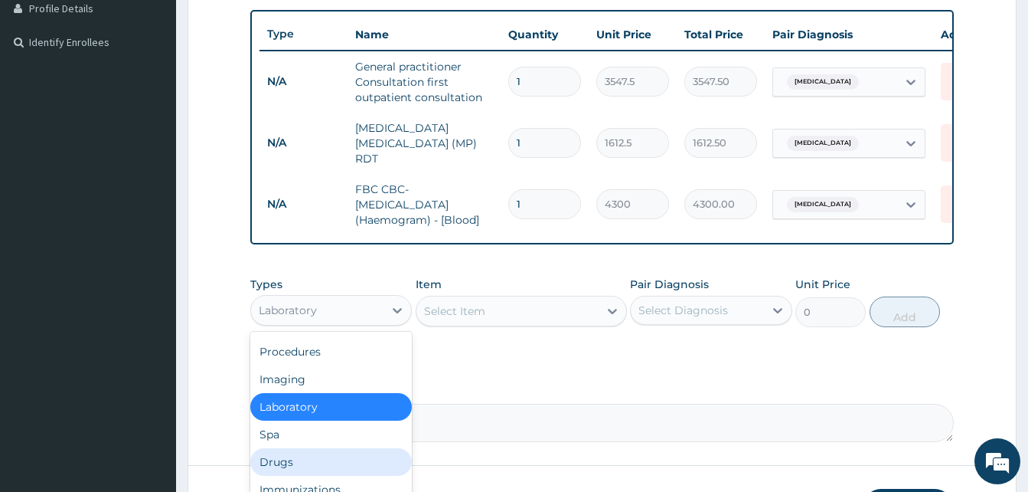
click at [292, 468] on div "Drugs" at bounding box center [331, 462] width 162 height 28
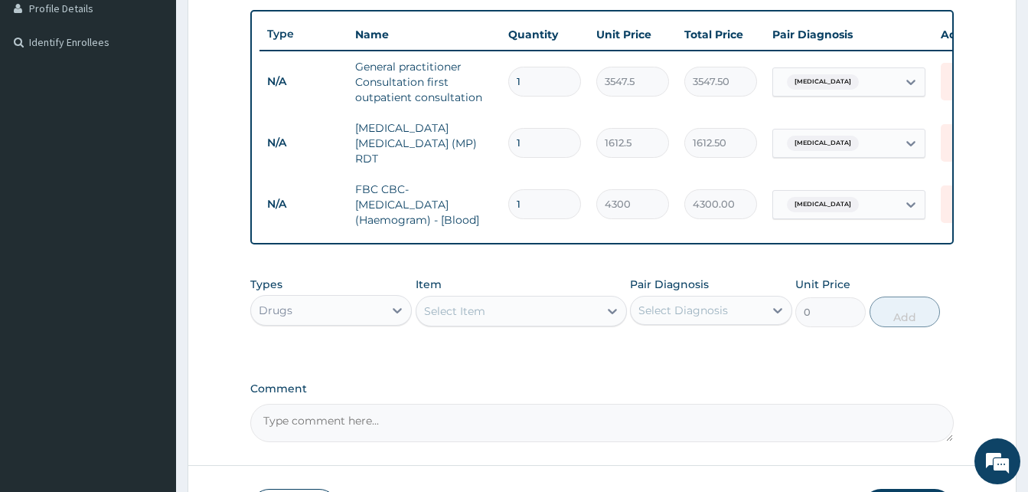
click at [534, 316] on div "Select Item" at bounding box center [508, 311] width 182 height 25
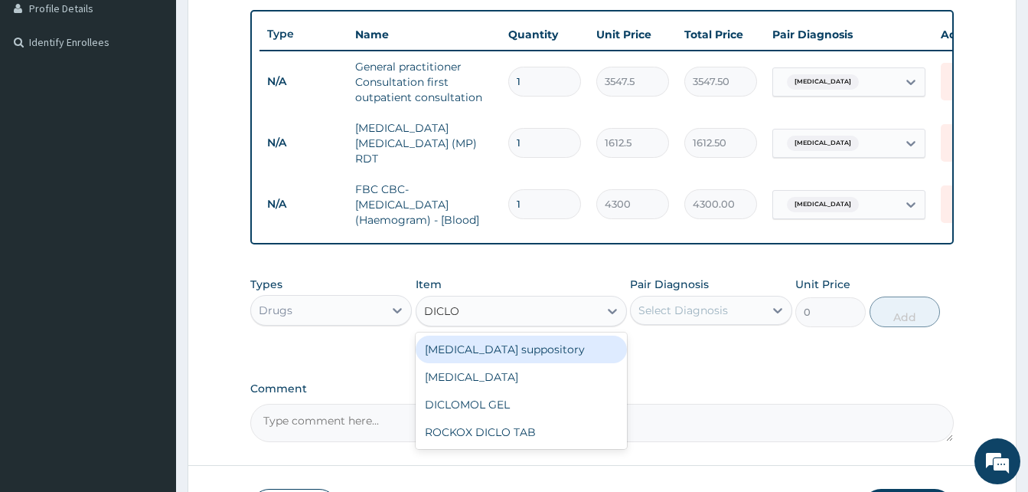
type input "DICLOF"
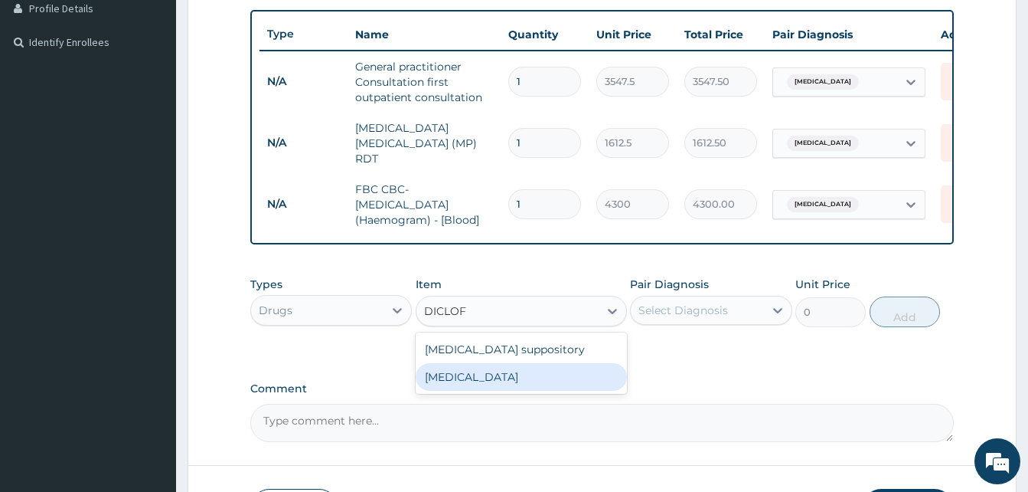
click at [517, 382] on div "Diclofenac" at bounding box center [521, 377] width 211 height 28
type input "591.25"
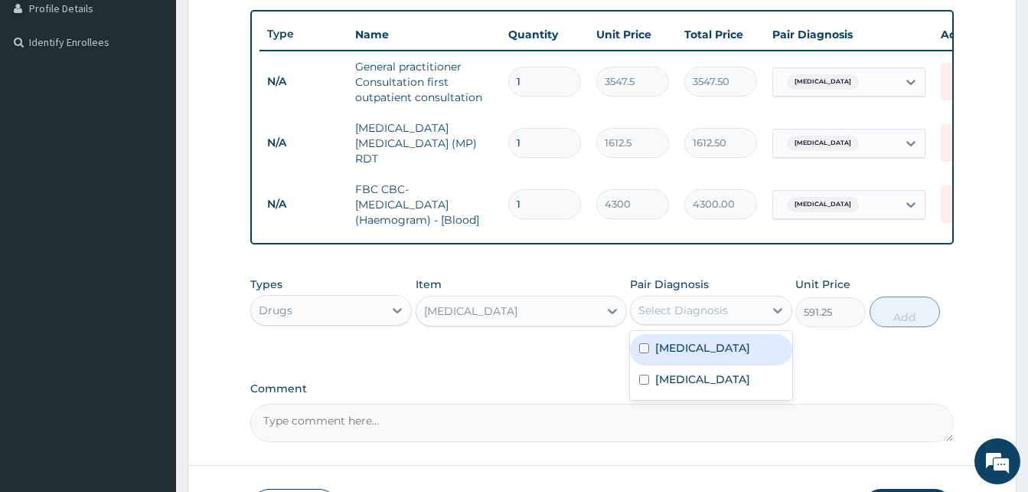
click at [743, 315] on div "Select Diagnosis" at bounding box center [697, 310] width 132 height 25
click at [514, 315] on div "Diclofenac" at bounding box center [508, 311] width 182 height 25
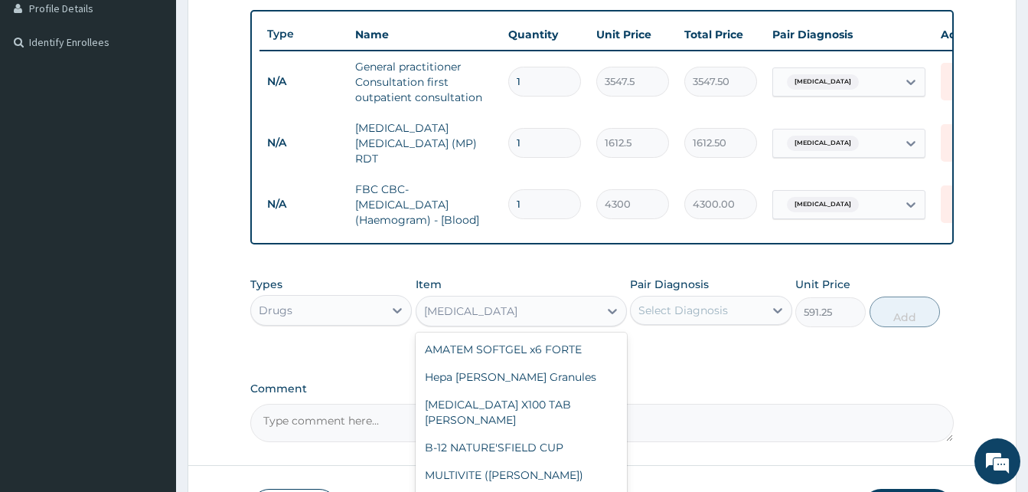
scroll to position [23037, 0]
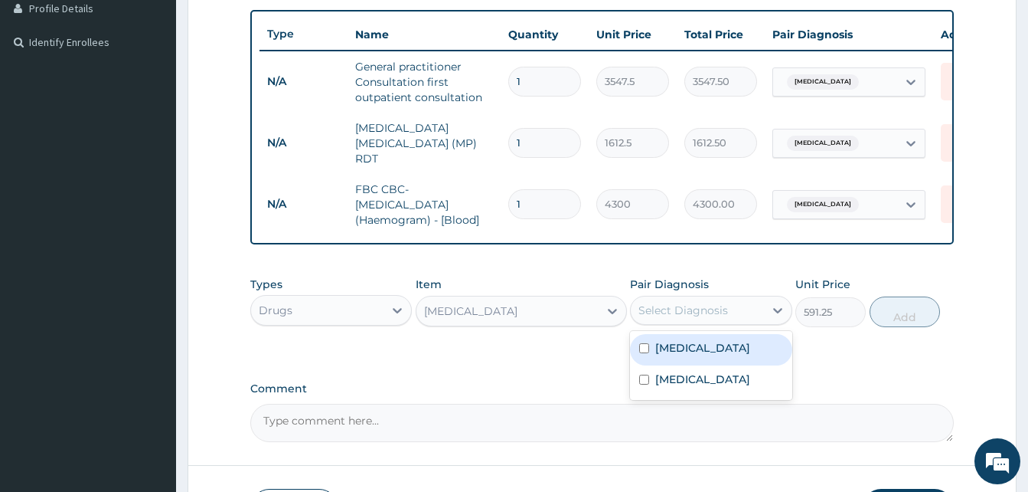
click at [694, 310] on div "Select Diagnosis" at bounding box center [684, 309] width 90 height 15
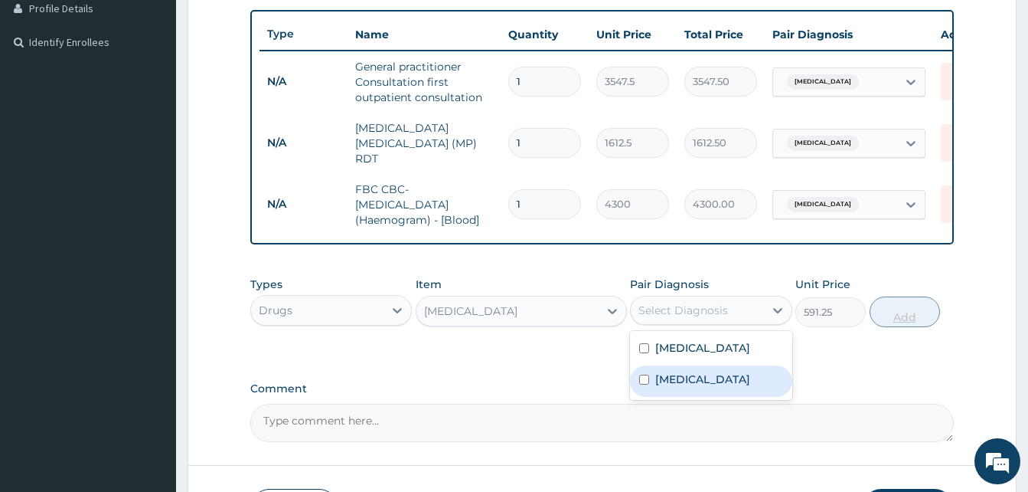
drag, startPoint x: 685, startPoint y: 381, endPoint x: 896, endPoint y: 321, distance: 219.1
click at [697, 377] on div "Malaria" at bounding box center [711, 380] width 162 height 31
checkbox input "true"
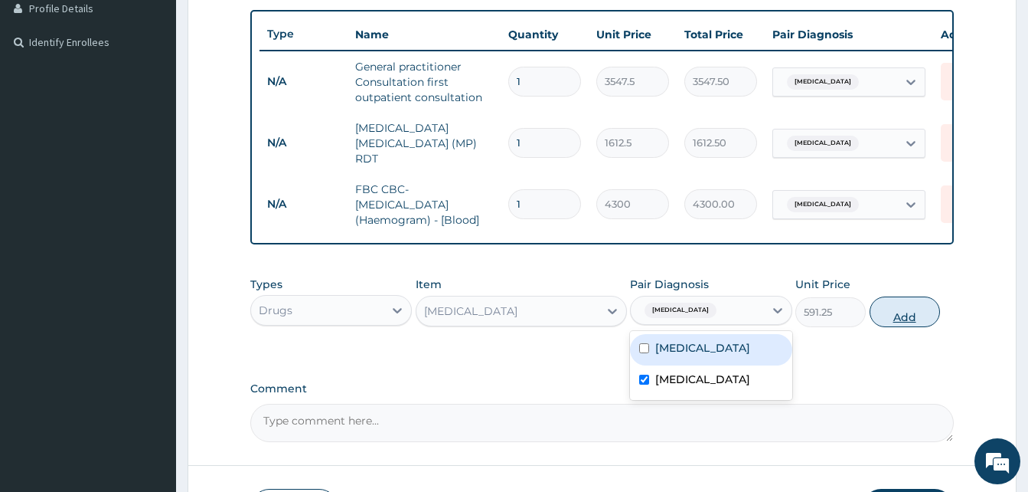
click at [910, 323] on button "Add" at bounding box center [905, 311] width 70 height 31
type input "0"
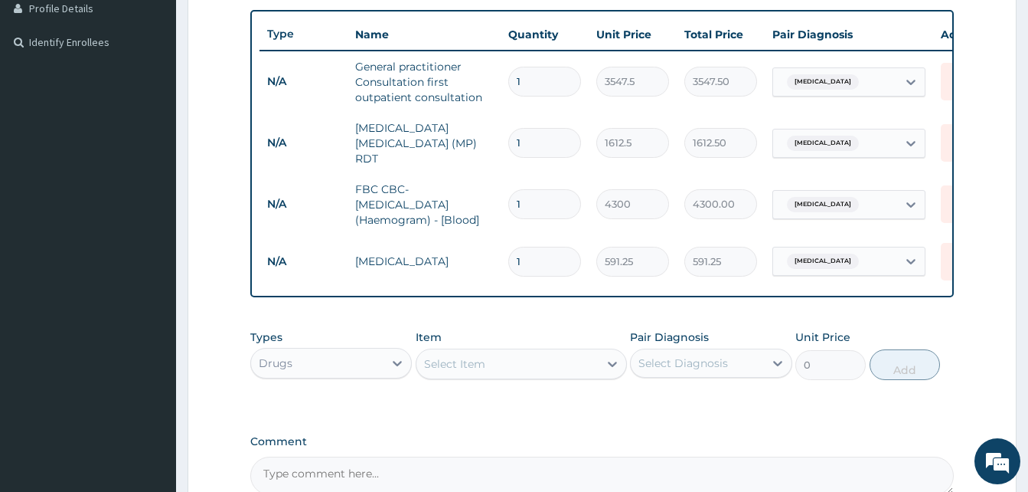
click at [480, 368] on div "Select Item" at bounding box center [454, 363] width 61 height 15
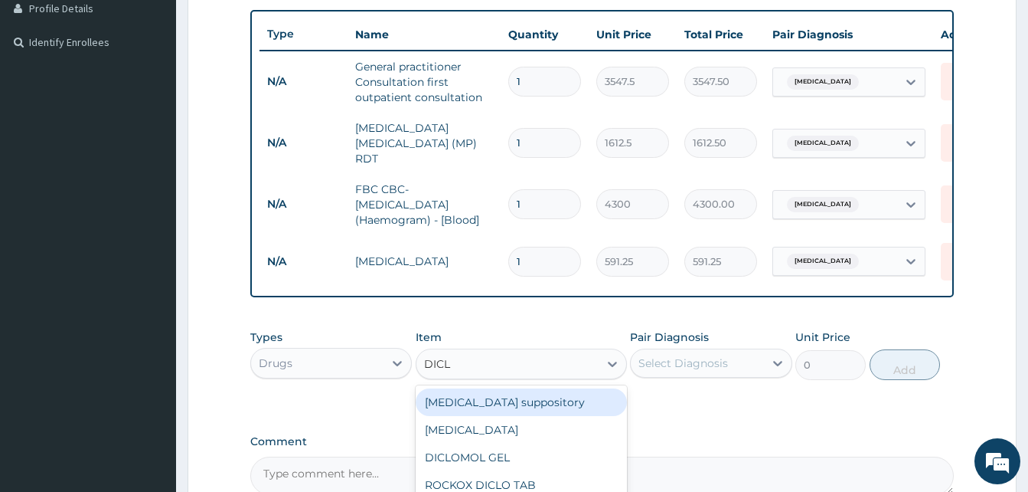
type input "DICLO"
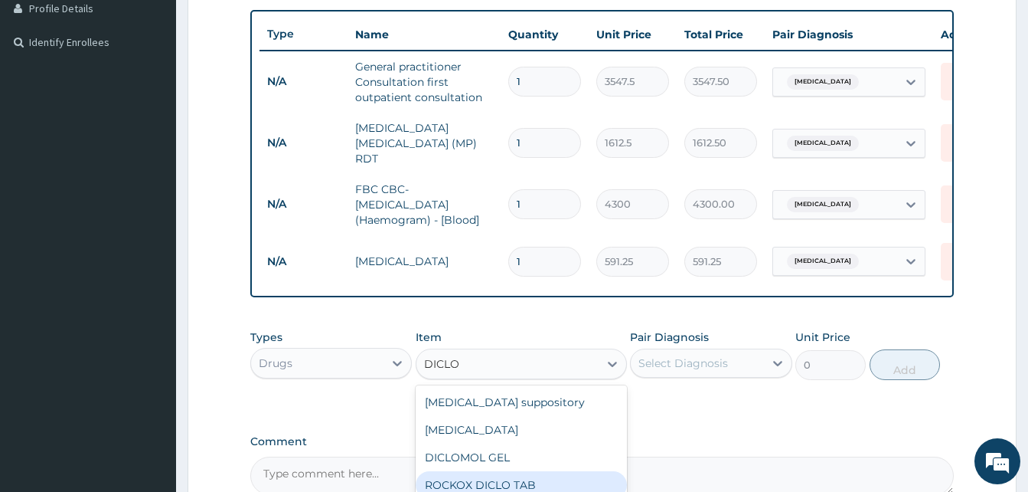
drag, startPoint x: 501, startPoint y: 485, endPoint x: 639, endPoint y: 433, distance: 147.1
click at [508, 482] on div "ROCKOX DICLO TAB" at bounding box center [521, 485] width 211 height 28
type input "82.775"
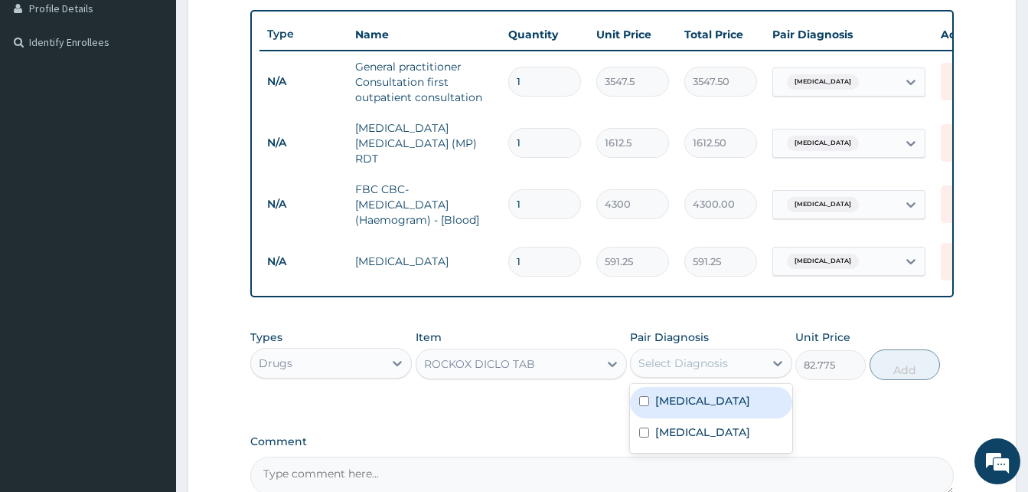
click at [727, 371] on div "Select Diagnosis" at bounding box center [684, 362] width 90 height 15
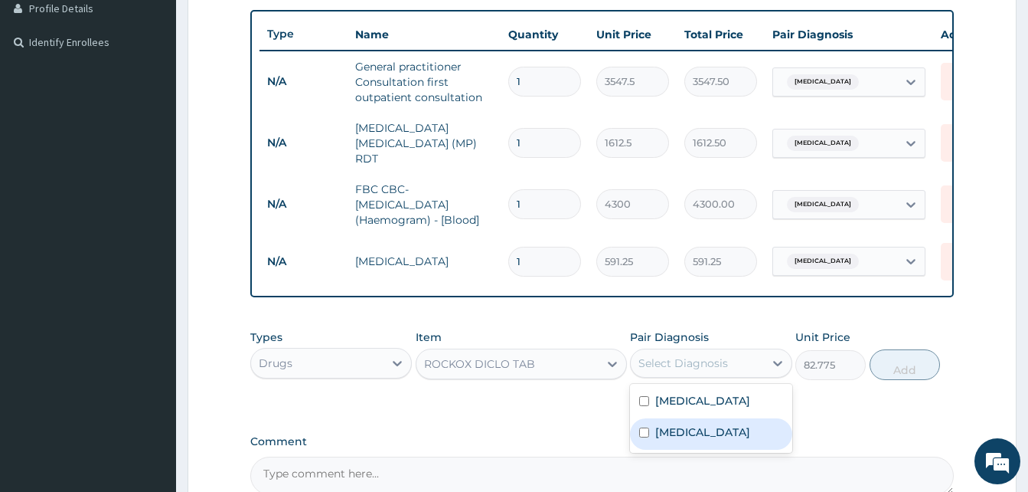
drag, startPoint x: 691, startPoint y: 433, endPoint x: 743, endPoint y: 420, distance: 53.5
click at [704, 428] on div "Malaria" at bounding box center [711, 433] width 162 height 31
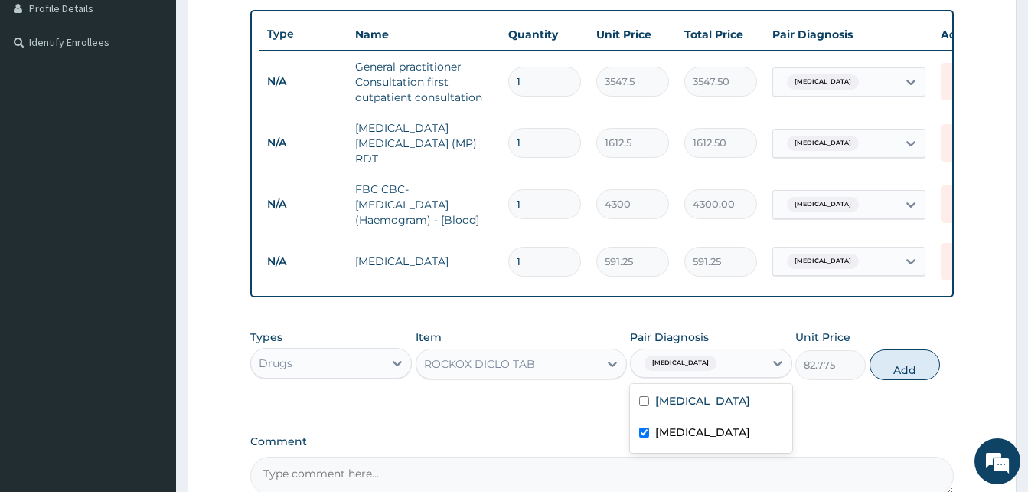
checkbox input "true"
click at [894, 365] on button "Add" at bounding box center [905, 364] width 70 height 31
type input "0"
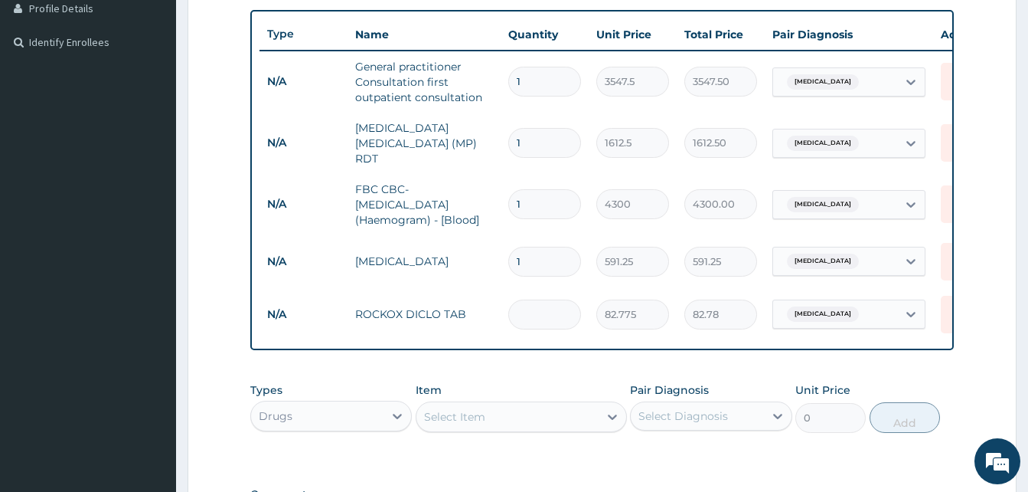
type input "0.00"
type input "6"
type input "496.65"
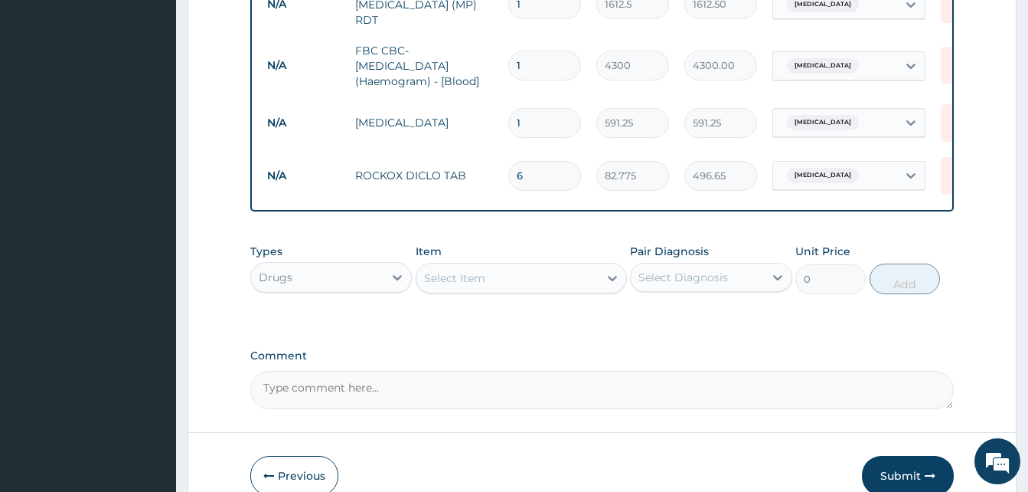
scroll to position [547, 0]
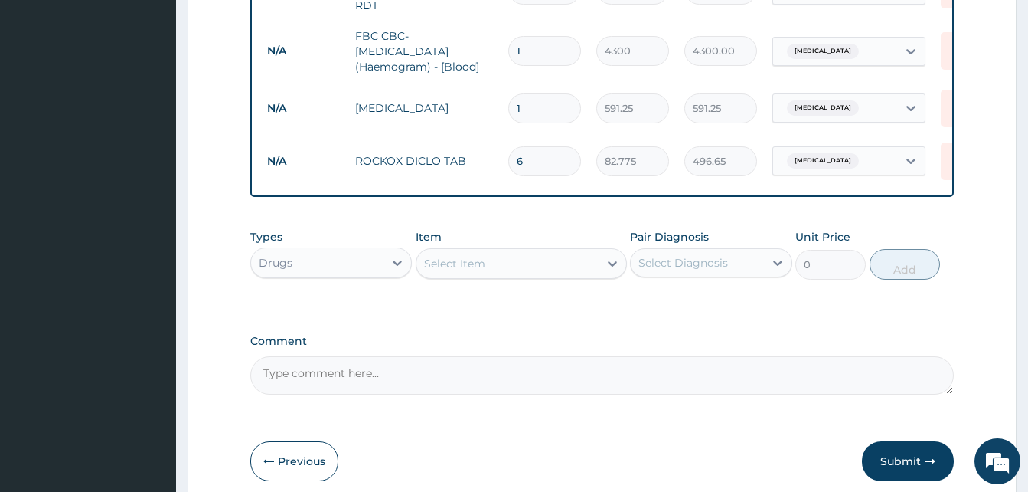
type input "6"
click at [495, 272] on div "Select Item" at bounding box center [508, 263] width 182 height 25
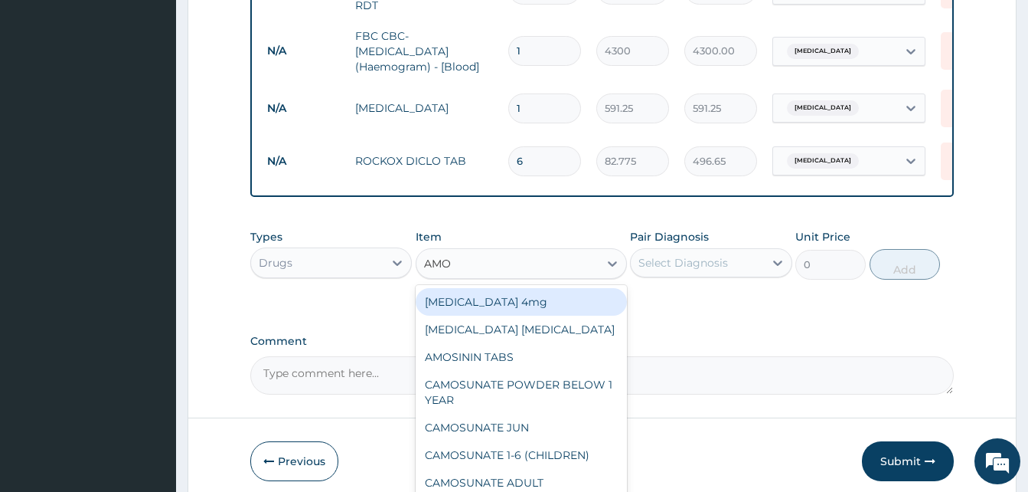
type input "AMOX"
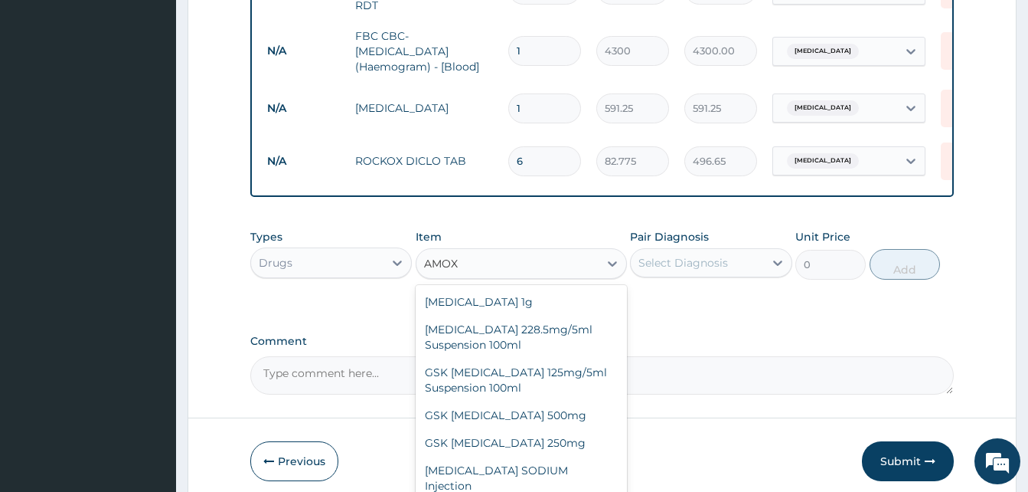
scroll to position [28, 0]
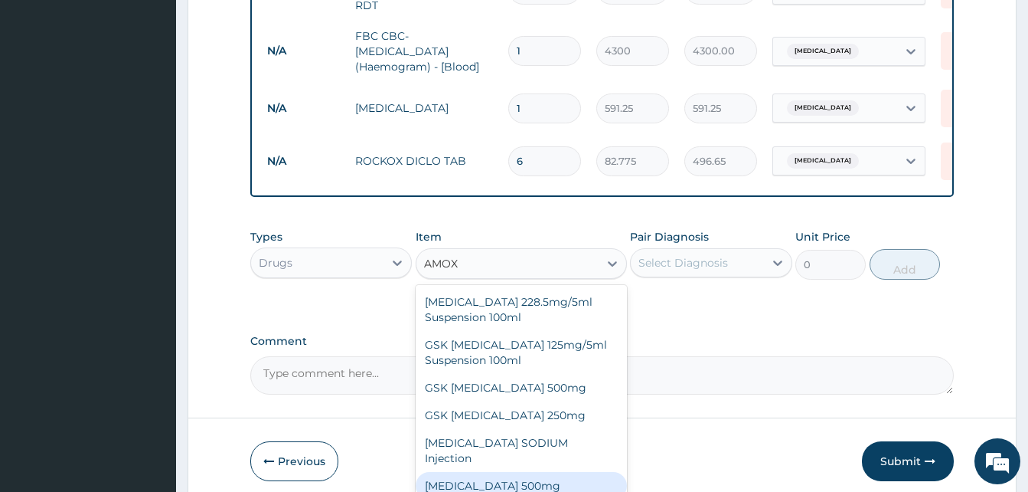
drag, startPoint x: 508, startPoint y: 470, endPoint x: 590, endPoint y: 406, distance: 104.2
click at [508, 472] on div "AMOXICILLIN 500mg" at bounding box center [521, 486] width 211 height 28
type input "70.95"
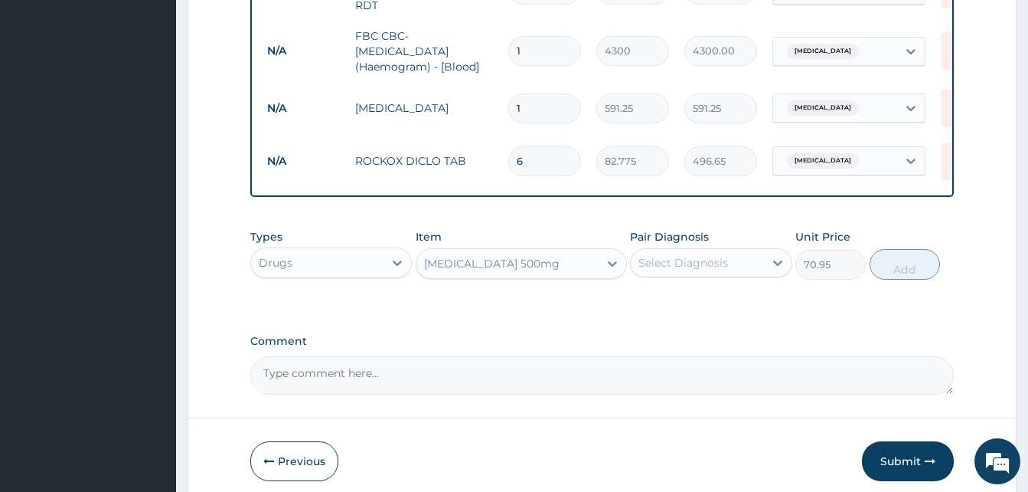
click at [717, 260] on div "Select Diagnosis" at bounding box center [684, 262] width 90 height 15
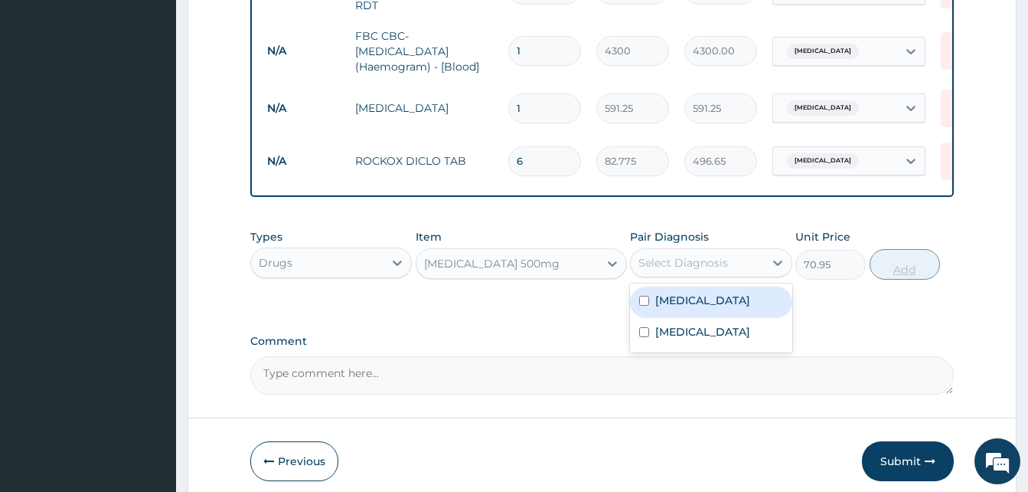
drag, startPoint x: 688, startPoint y: 305, endPoint x: 902, endPoint y: 277, distance: 216.1
click at [709, 301] on div "Sepsis" at bounding box center [711, 301] width 162 height 31
checkbox input "true"
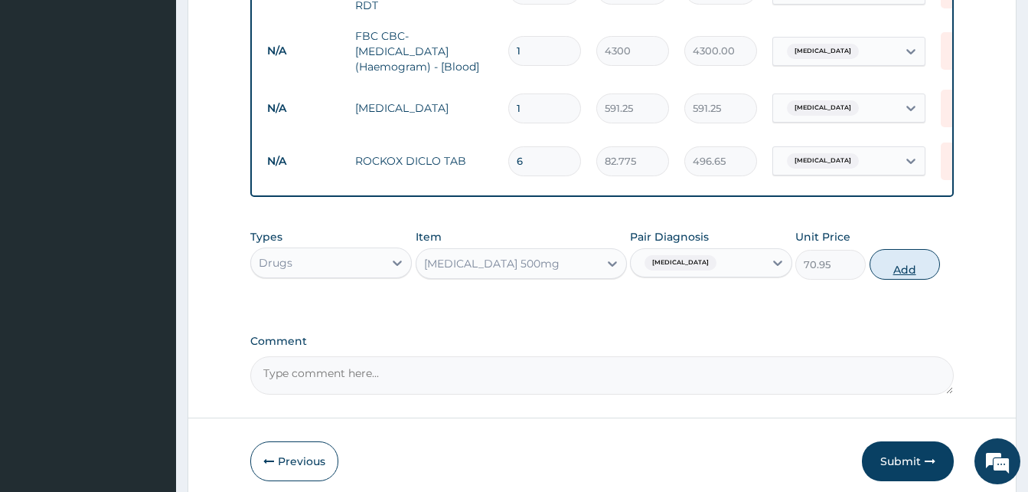
click at [911, 273] on button "Add" at bounding box center [905, 264] width 70 height 31
type input "0"
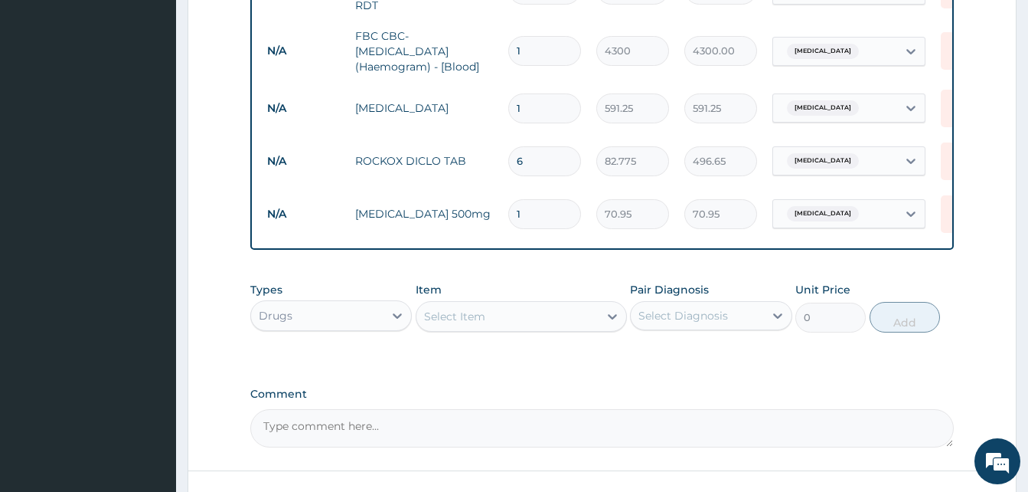
type input "15"
type input "1064.25"
type input "15"
click at [459, 319] on div "Select Item" at bounding box center [454, 316] width 61 height 15
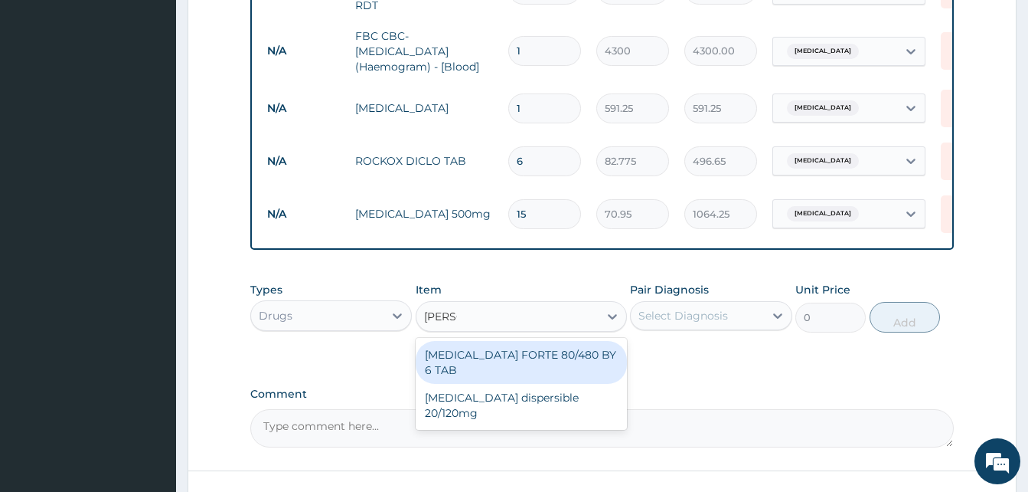
type input "COART"
drag, startPoint x: 520, startPoint y: 359, endPoint x: 682, endPoint y: 334, distance: 164.3
click at [519, 359] on div "COARTEM FORTE 80/480 BY 6 TAB" at bounding box center [521, 362] width 211 height 43
type input "449.35"
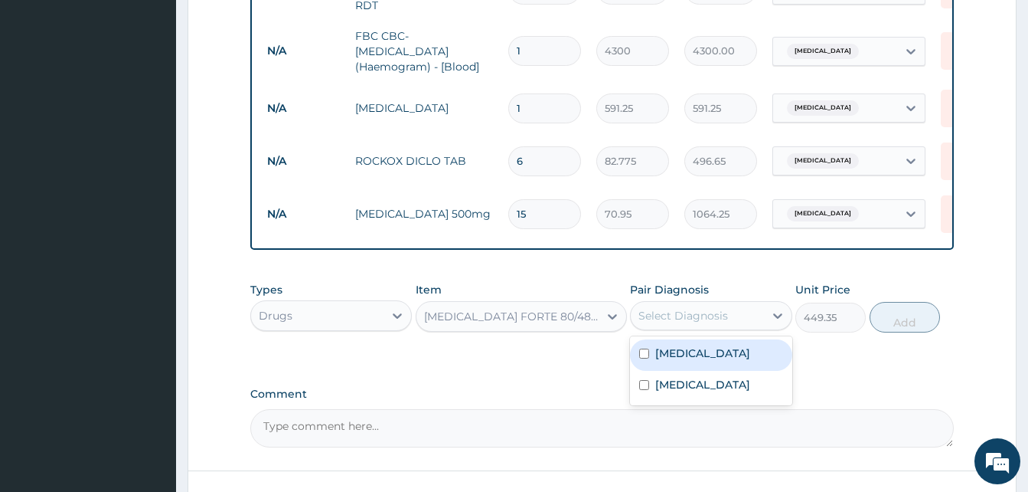
click at [701, 318] on div "Select Diagnosis" at bounding box center [684, 315] width 90 height 15
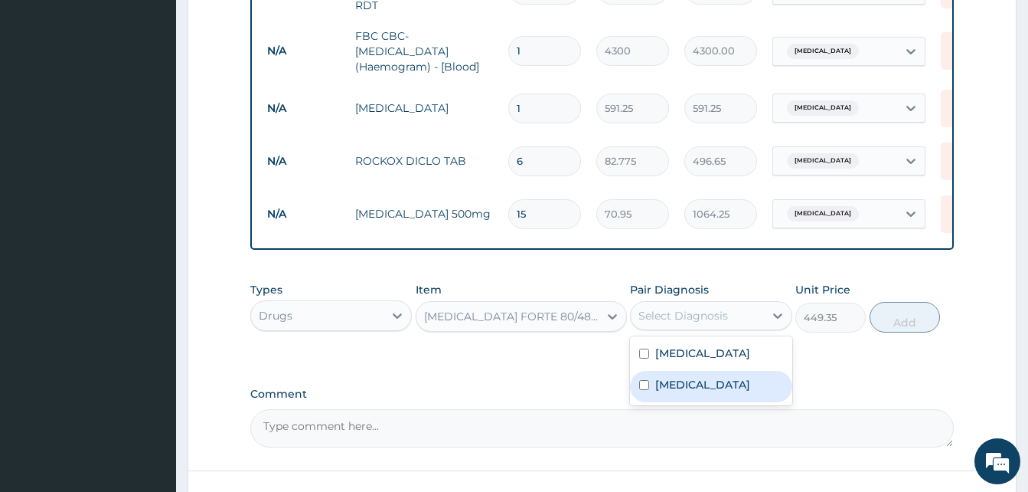
drag, startPoint x: 701, startPoint y: 387, endPoint x: 887, endPoint y: 338, distance: 192.2
click at [707, 384] on div "Malaria" at bounding box center [711, 386] width 162 height 31
checkbox input "true"
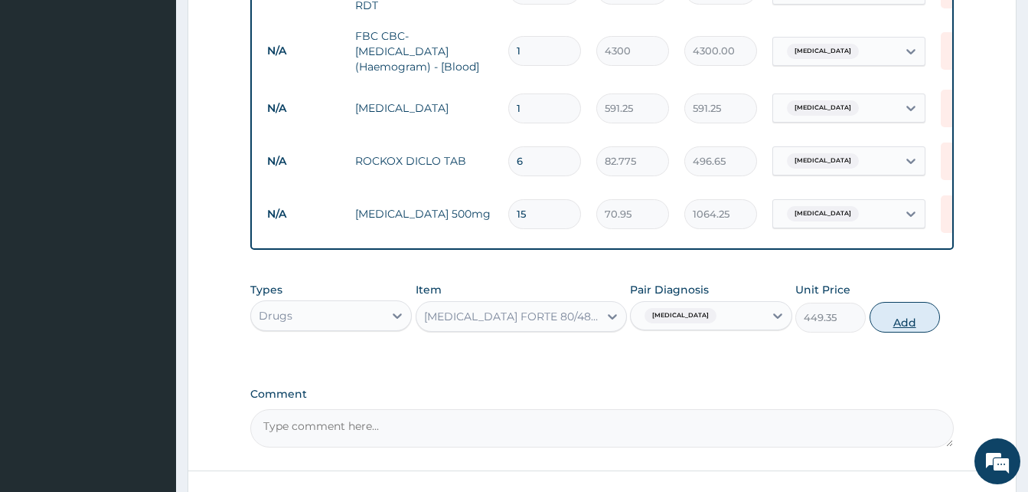
click at [910, 317] on button "Add" at bounding box center [905, 317] width 70 height 31
type input "0"
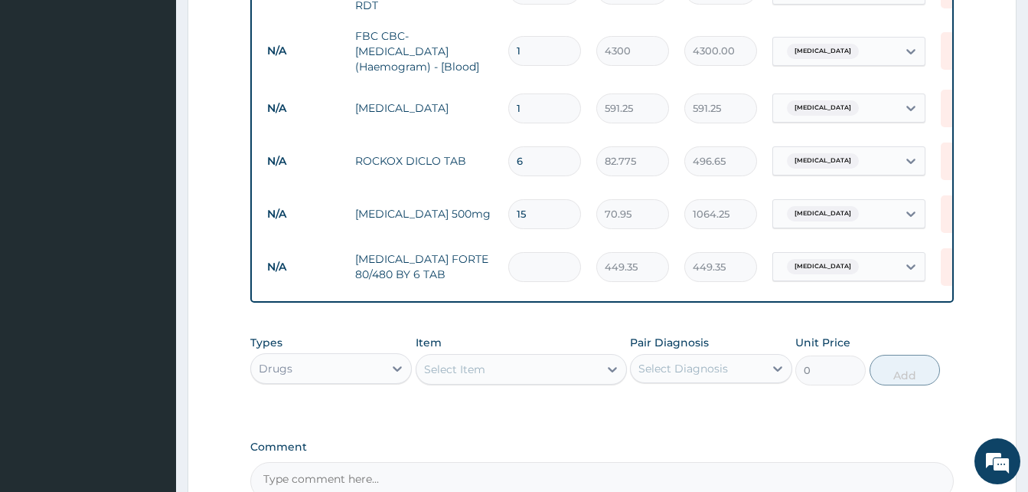
type input "0.00"
type input "6"
type input "2696.10"
type input "6"
click at [527, 377] on div "Select Item" at bounding box center [508, 369] width 182 height 25
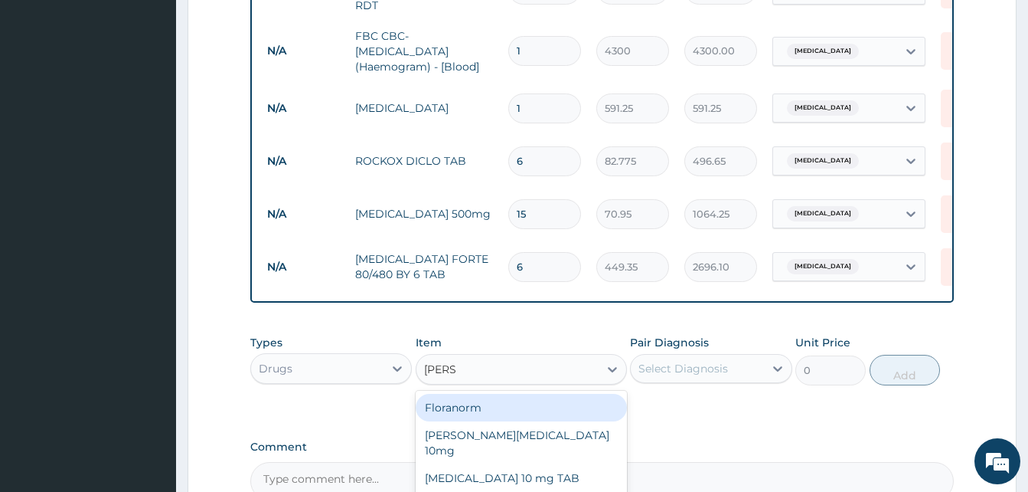
type input "LORAT"
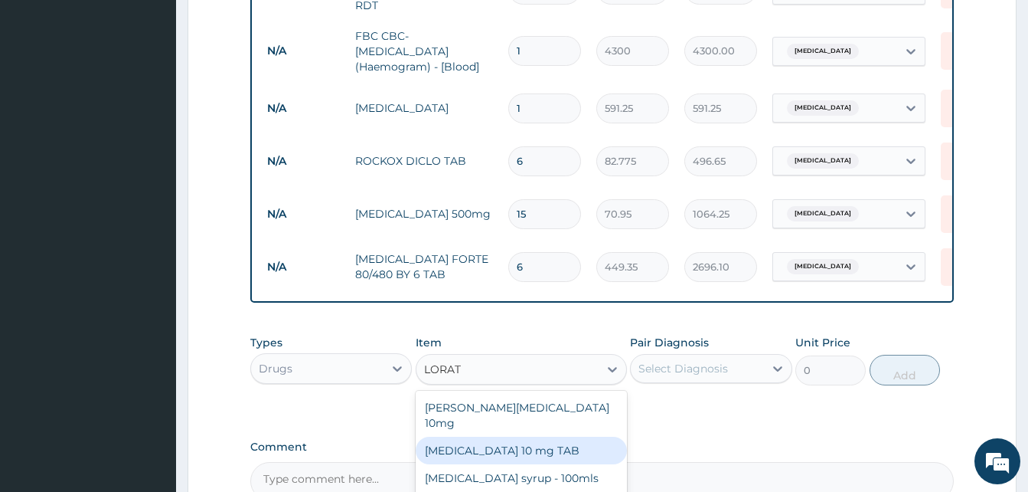
click at [531, 440] on div "LORATADINE 10 mg TAB" at bounding box center [521, 450] width 211 height 28
type input "59.125"
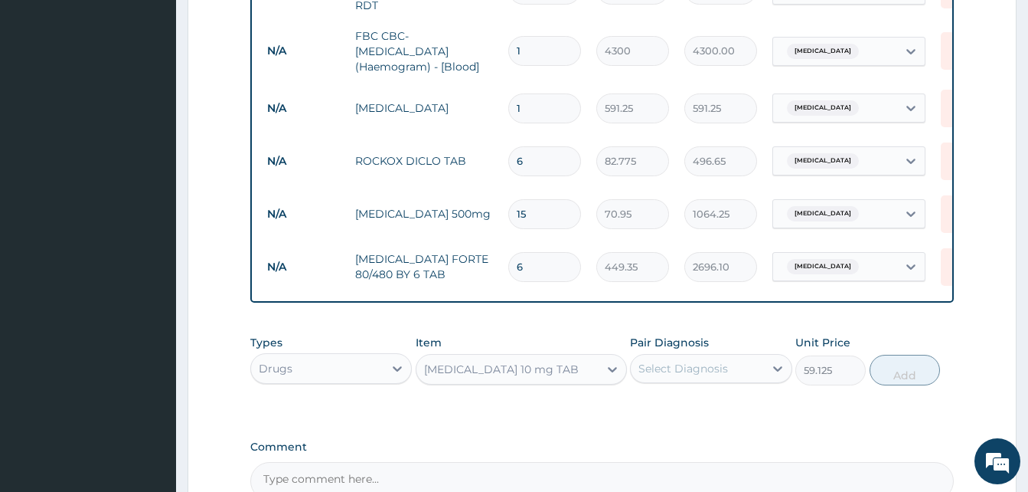
click at [681, 364] on div "Select Diagnosis" at bounding box center [684, 368] width 90 height 15
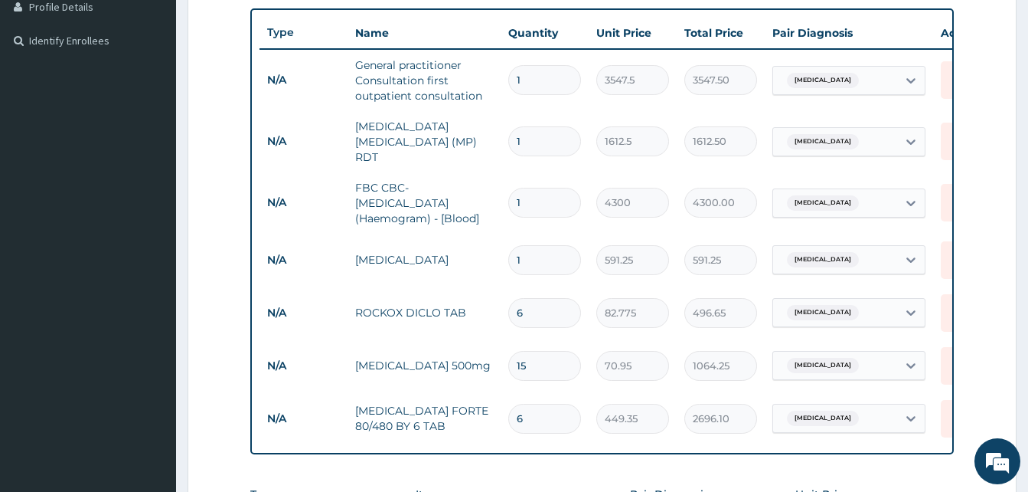
scroll to position [241, 0]
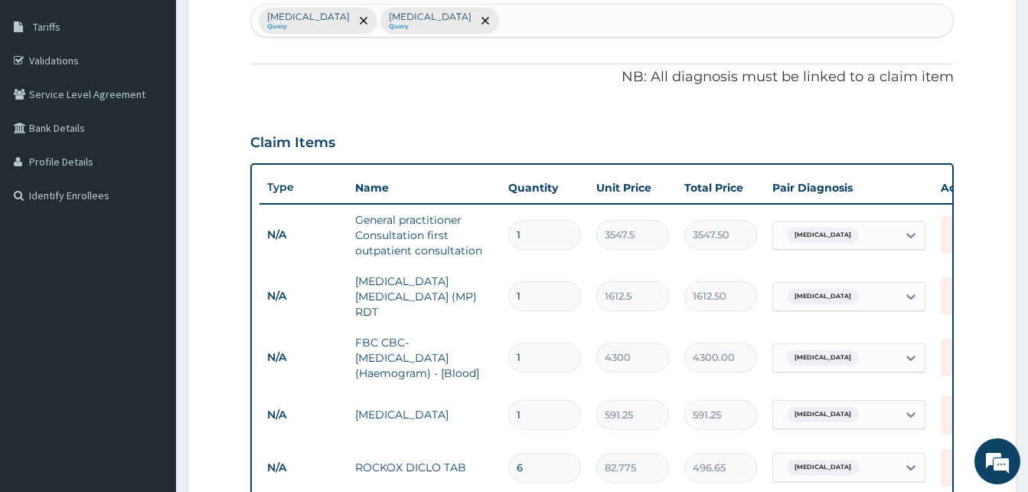
click at [434, 15] on div "Sepsis Query Malaria Query" at bounding box center [602, 21] width 702 height 32
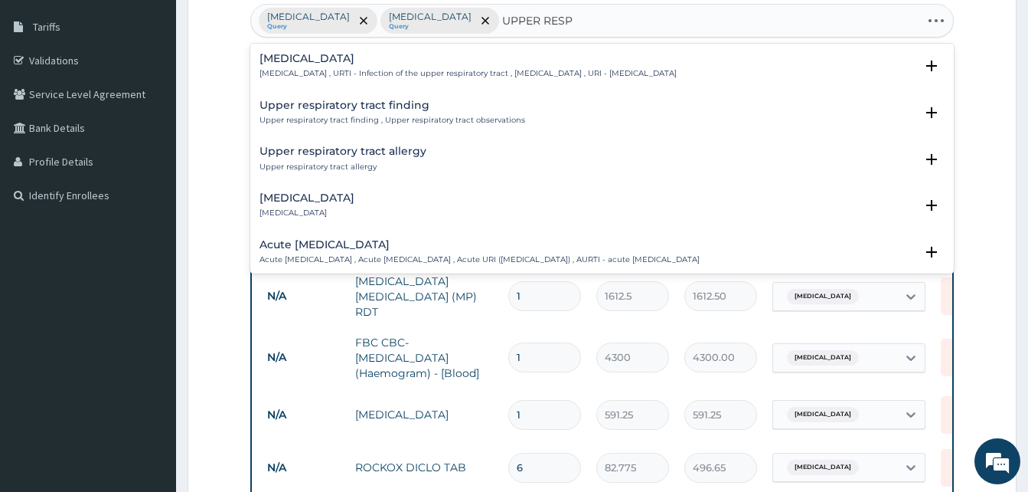
type input "UPPER RESPI"
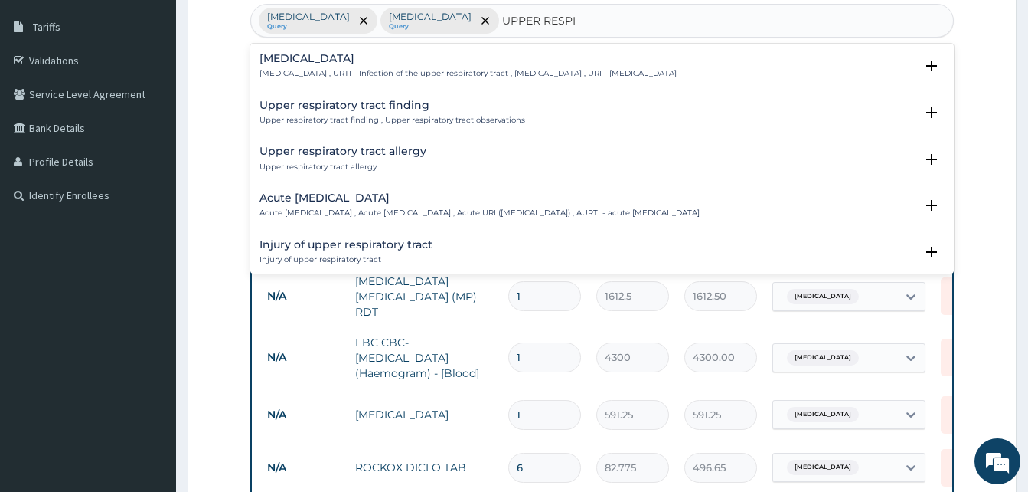
click at [357, 199] on h4 "Acute upper respiratory infection" at bounding box center [480, 197] width 440 height 11
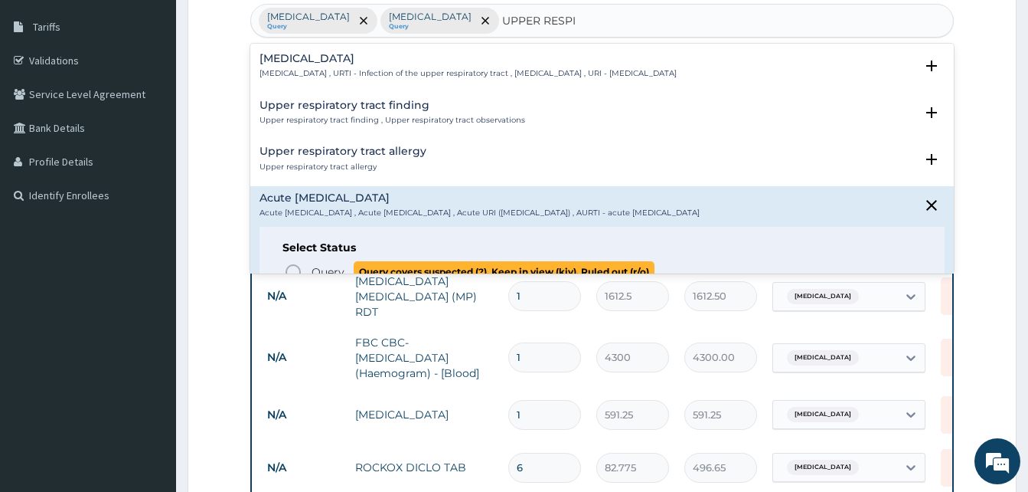
click at [291, 266] on icon "status option query" at bounding box center [293, 272] width 18 height 18
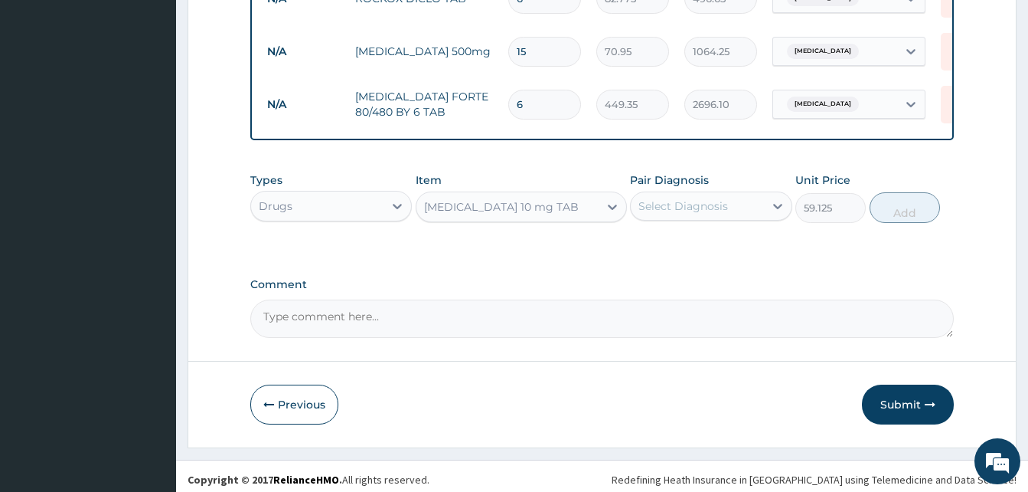
scroll to position [720, 0]
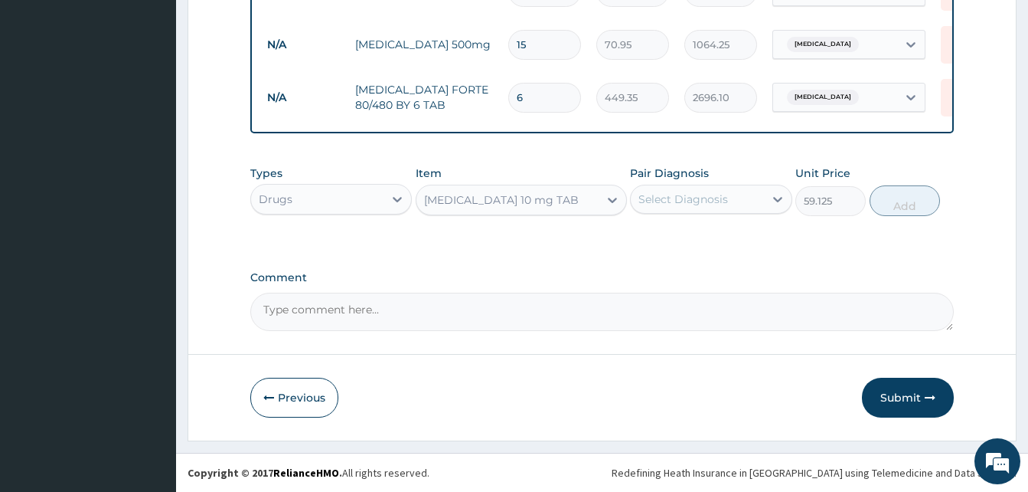
click at [715, 199] on div "Select Diagnosis" at bounding box center [684, 198] width 90 height 15
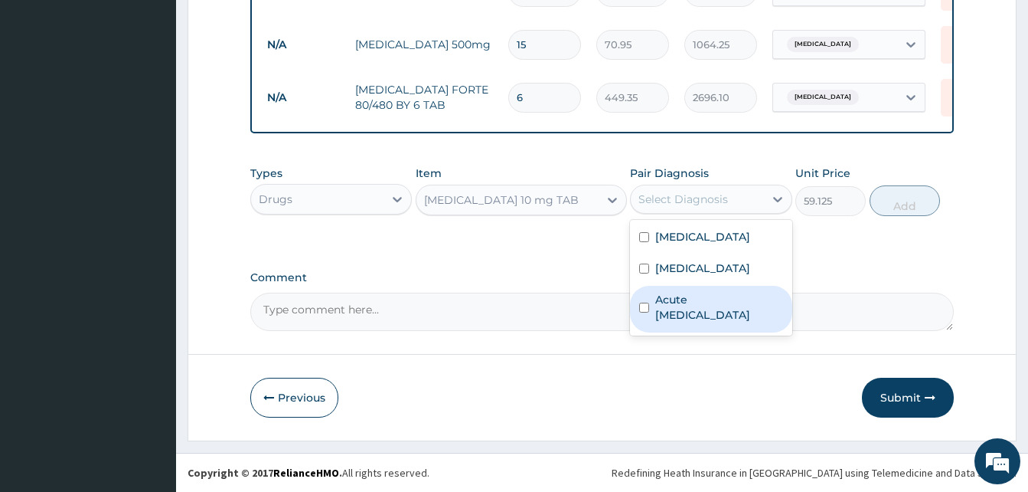
click at [690, 307] on label "Acute upper respiratory infection" at bounding box center [718, 307] width 127 height 31
checkbox input "true"
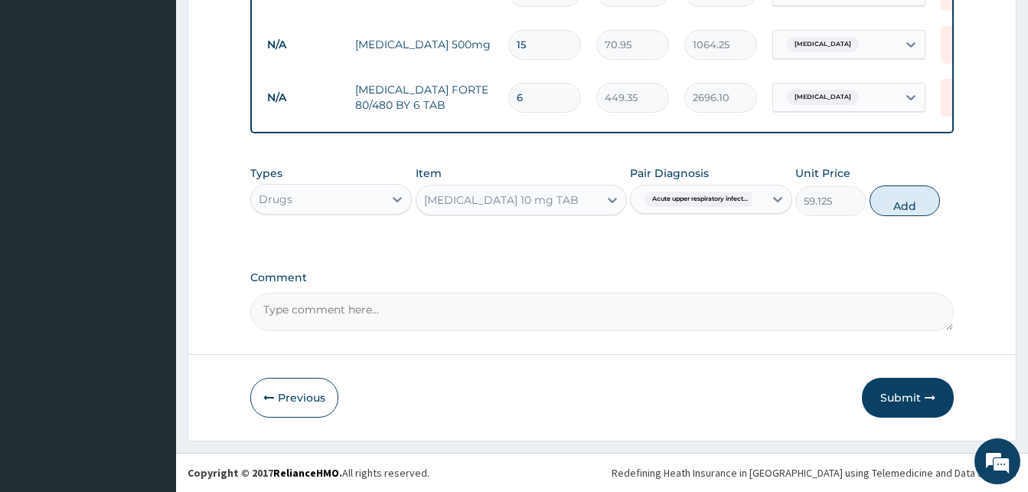
drag, startPoint x: 907, startPoint y: 196, endPoint x: 894, endPoint y: 207, distance: 17.9
click at [908, 196] on button "Add" at bounding box center [905, 200] width 70 height 31
type input "0"
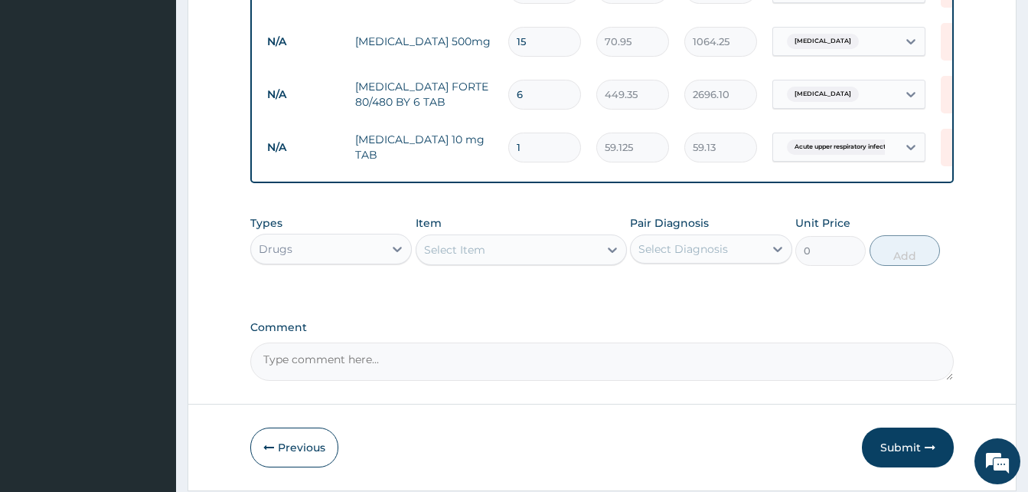
type input "10"
type input "591.25"
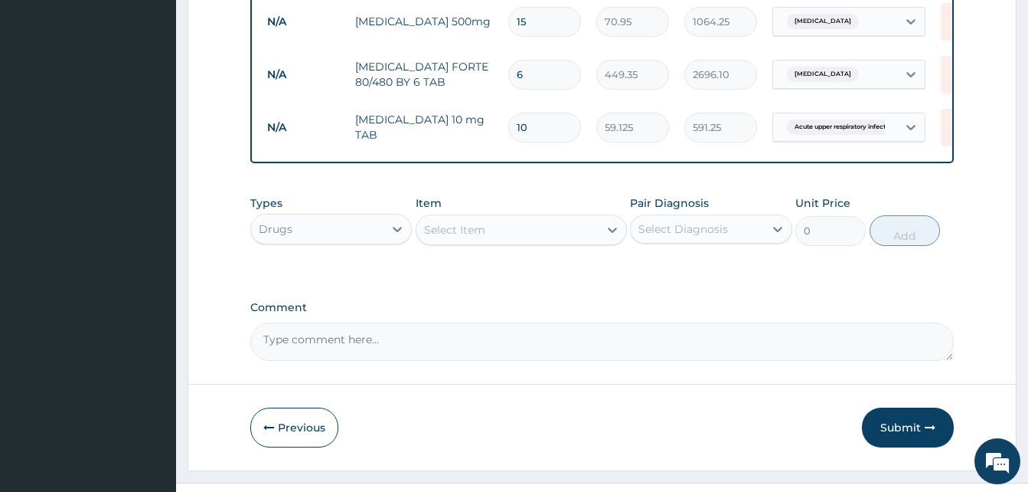
scroll to position [773, 0]
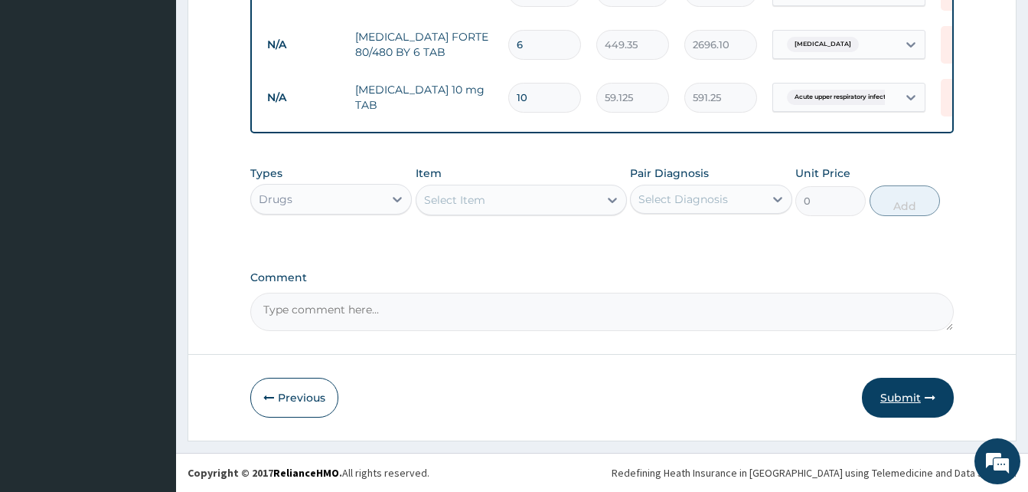
type input "10"
click at [926, 400] on icon "button" at bounding box center [930, 397] width 11 height 11
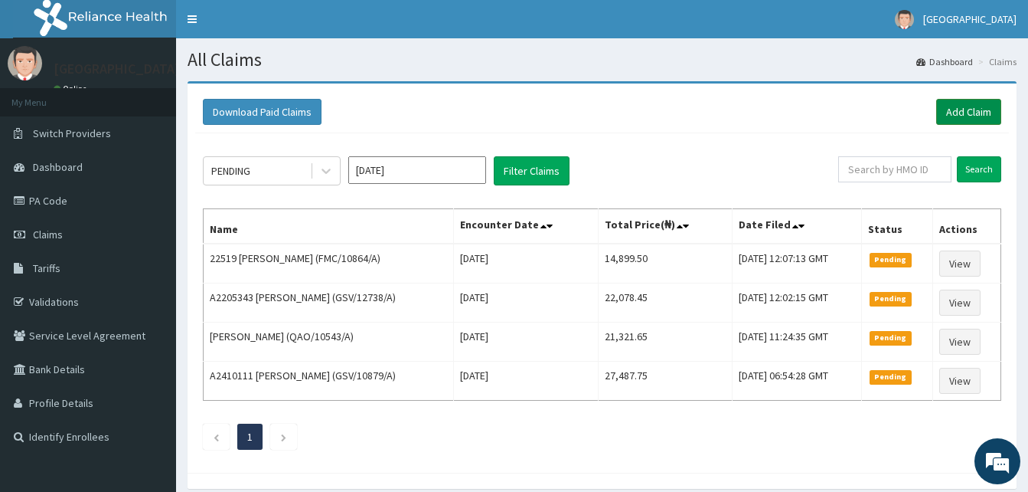
drag, startPoint x: 971, startPoint y: 100, endPoint x: 949, endPoint y: 99, distance: 21.5
click at [971, 100] on link "Add Claim" at bounding box center [968, 112] width 65 height 26
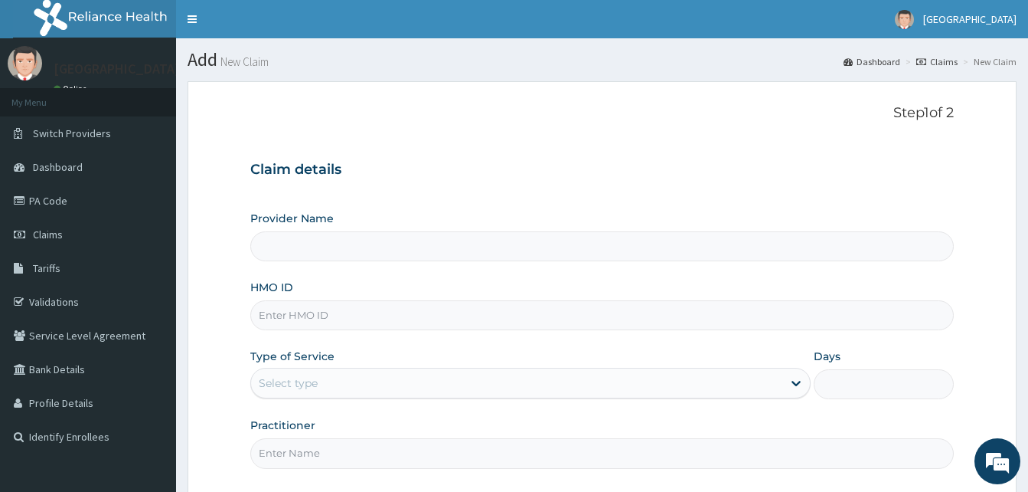
type input "Dalet Medical service"
click at [351, 311] on input "HMO ID" at bounding box center [602, 315] width 704 height 30
paste input "AKU/10071/D"
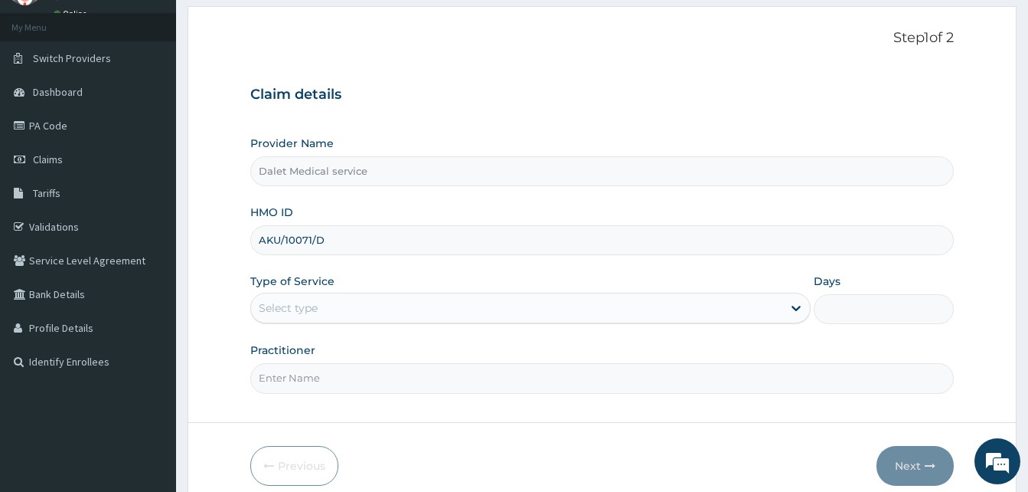
scroll to position [143, 0]
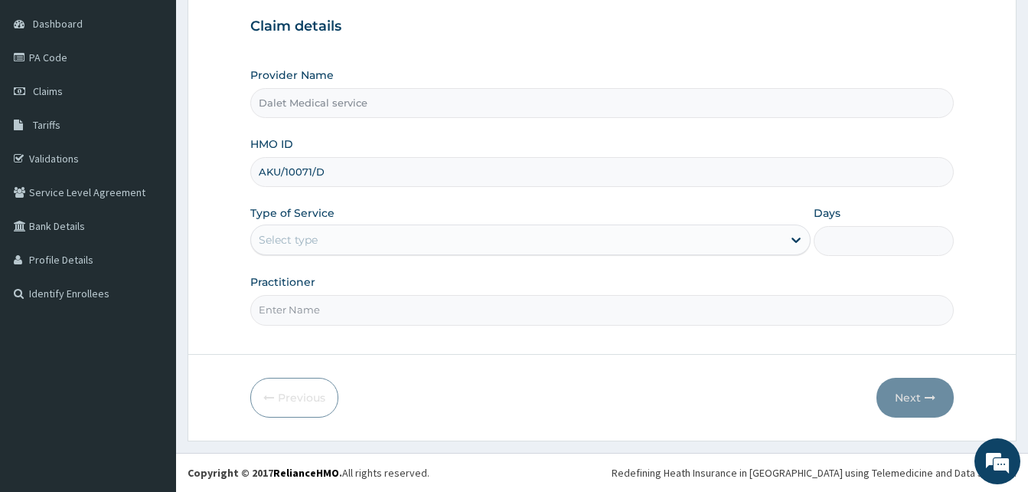
type input "AKU/10071/D"
click at [387, 232] on div "Select type" at bounding box center [516, 239] width 531 height 25
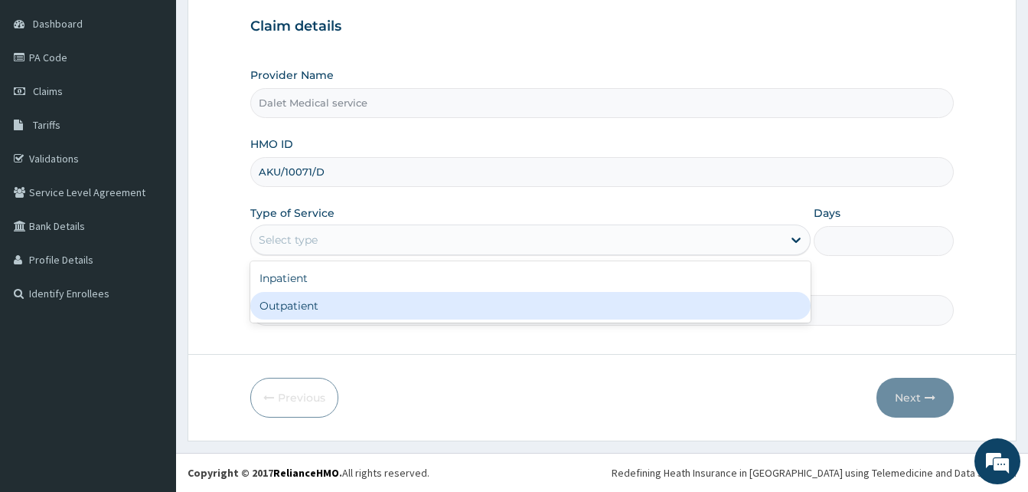
click at [339, 308] on div "Outpatient" at bounding box center [530, 306] width 560 height 28
type input "1"
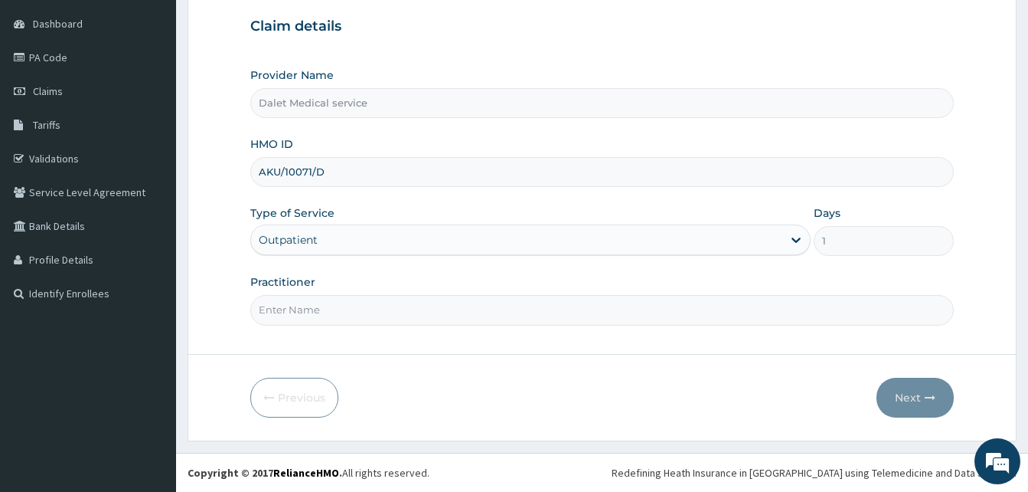
click at [341, 312] on input "Practitioner" at bounding box center [602, 310] width 704 height 30
type input "DR."
click at [921, 399] on button "Next" at bounding box center [915, 397] width 77 height 40
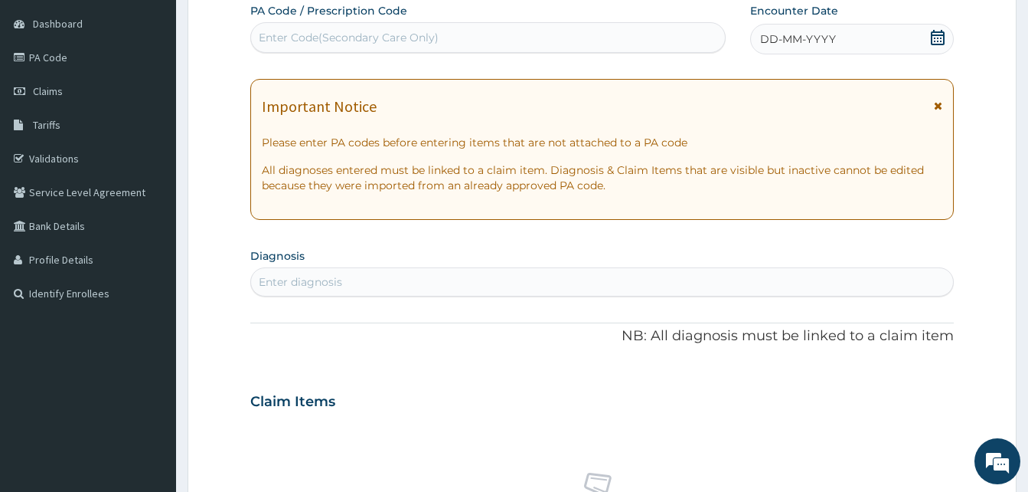
click at [938, 109] on icon at bounding box center [938, 105] width 8 height 11
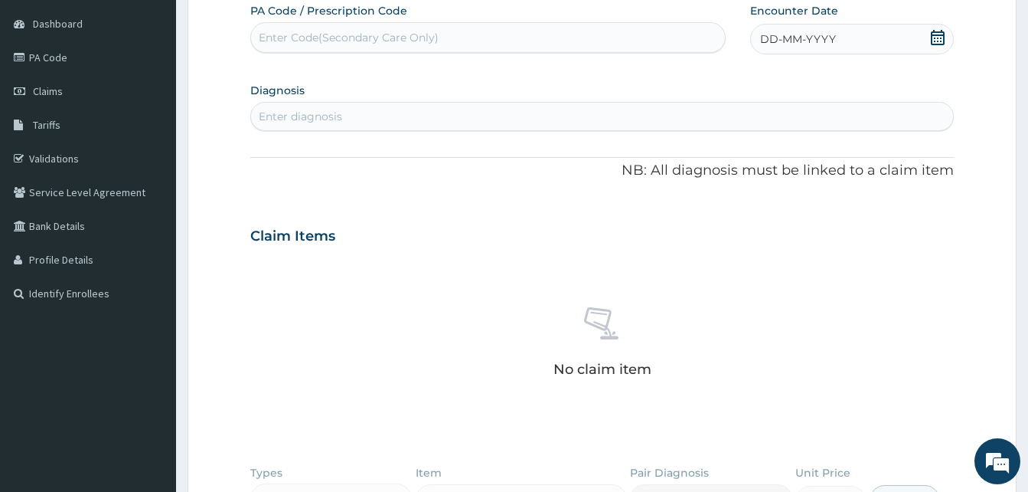
click at [774, 38] on span "DD-MM-YYYY" at bounding box center [798, 38] width 76 height 15
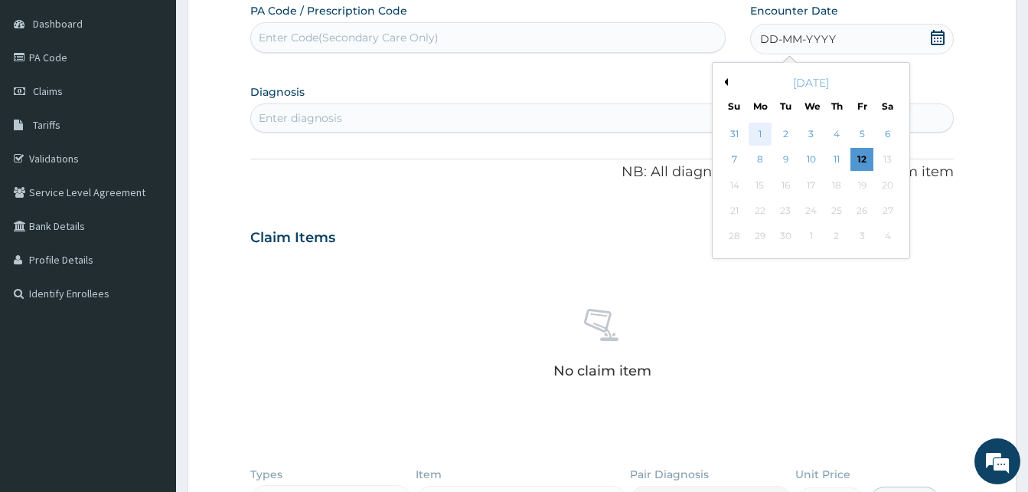
click at [761, 129] on div "1" at bounding box center [760, 134] width 23 height 23
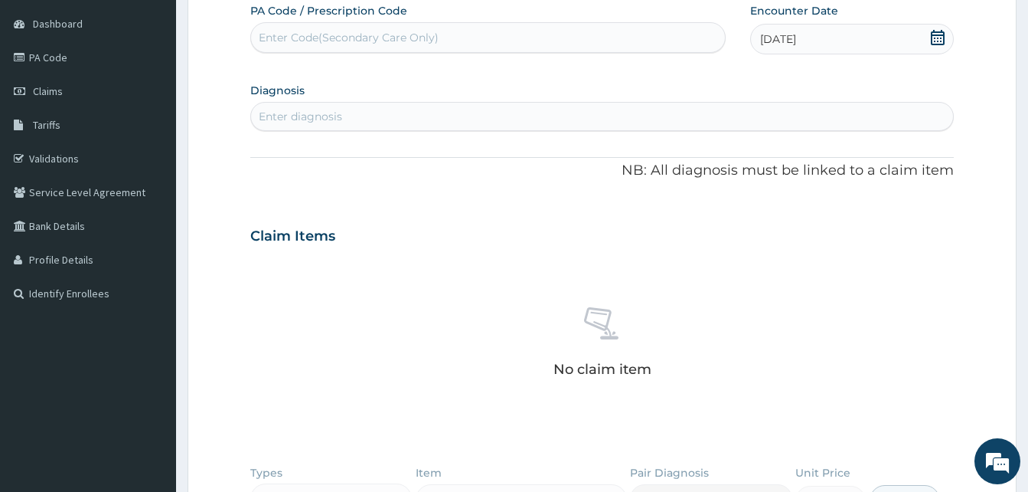
click at [390, 114] on div "Enter diagnosis" at bounding box center [602, 116] width 702 height 25
type input "SEPSI"
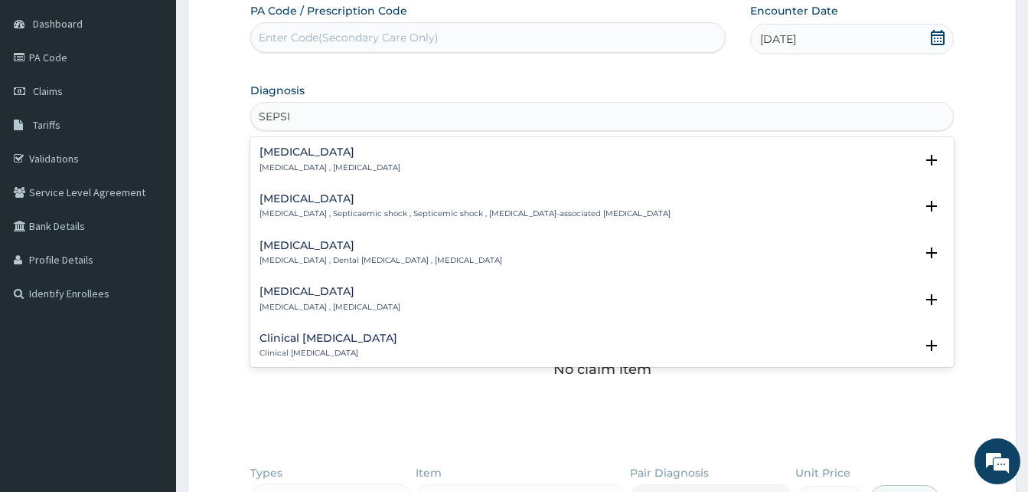
click at [284, 165] on p "[MEDICAL_DATA] , [MEDICAL_DATA]" at bounding box center [330, 167] width 141 height 11
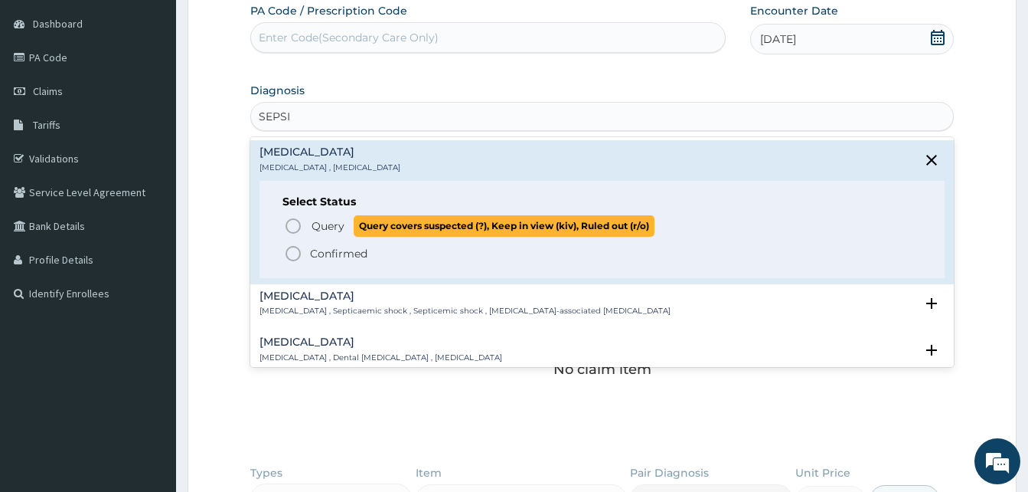
click at [295, 225] on icon "status option query" at bounding box center [293, 226] width 18 height 18
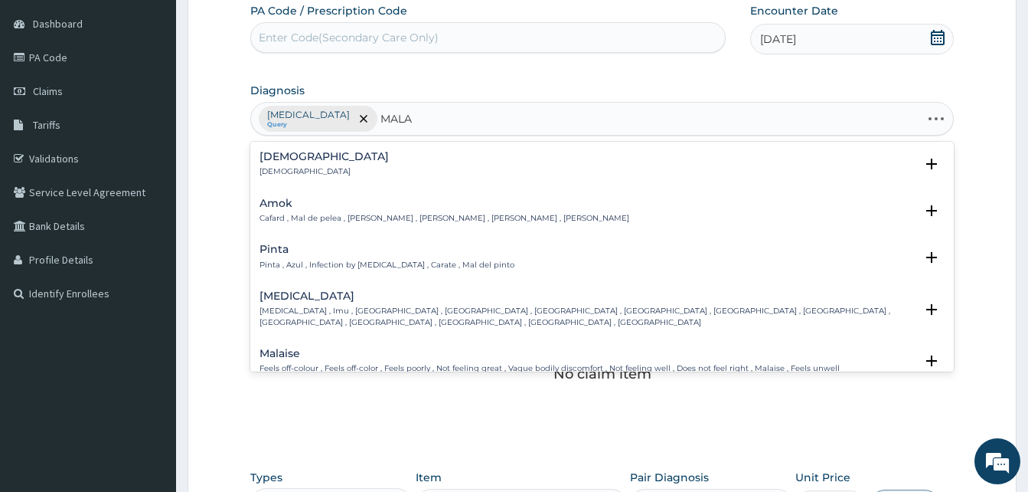
type input "MALAR"
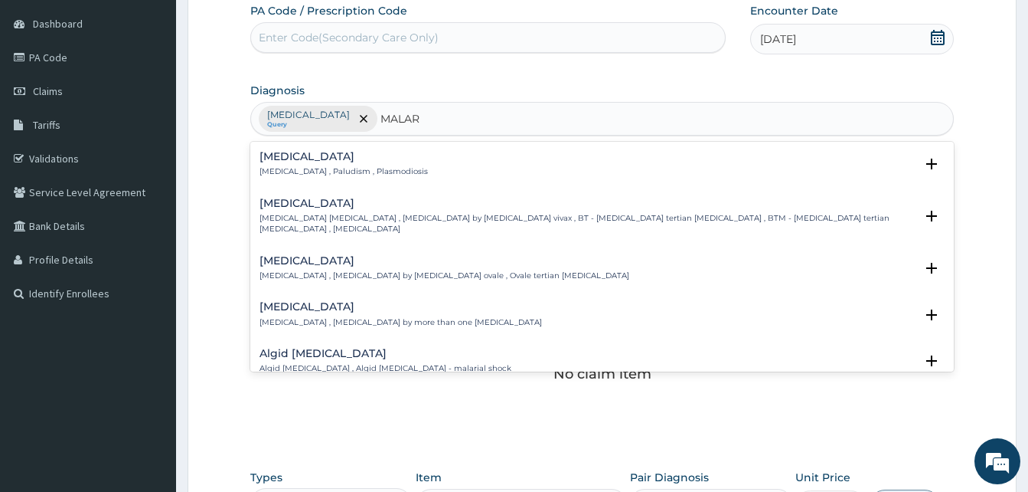
click at [310, 173] on p "Malaria , Paludism , Plasmodiosis" at bounding box center [344, 171] width 168 height 11
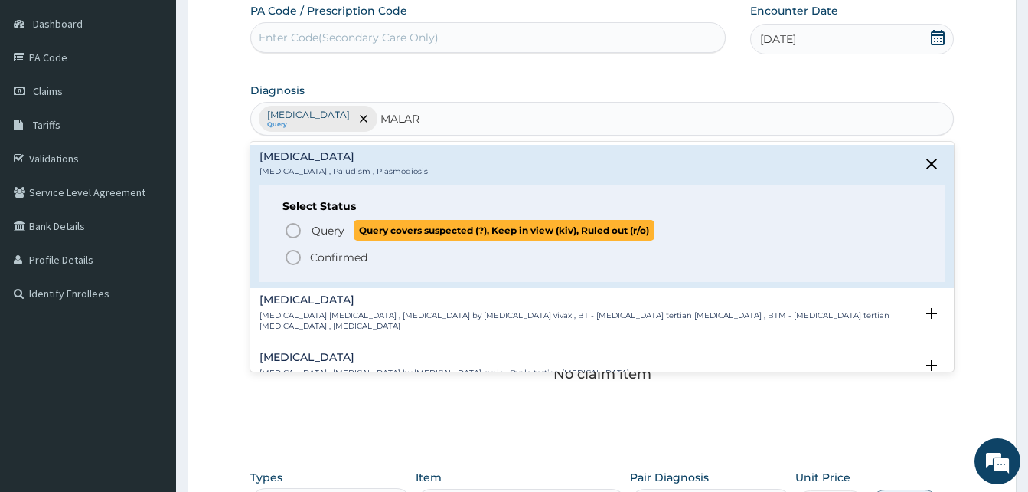
click at [292, 231] on icon "status option query" at bounding box center [293, 230] width 18 height 18
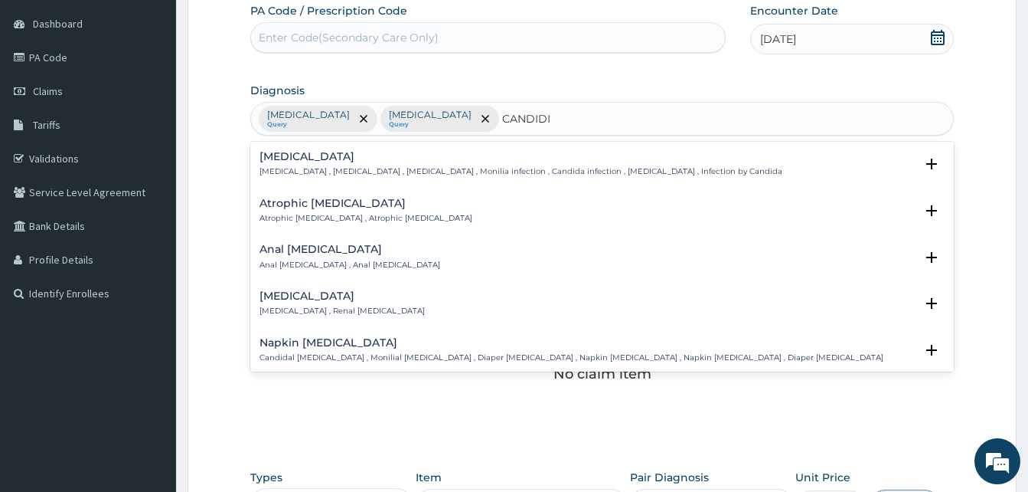
type input "CANDIDIA"
click at [325, 178] on div "Candidiasis Candidiasis , Moniliasis , Candidosis , Monilia infection , Candida…" at bounding box center [602, 168] width 685 height 34
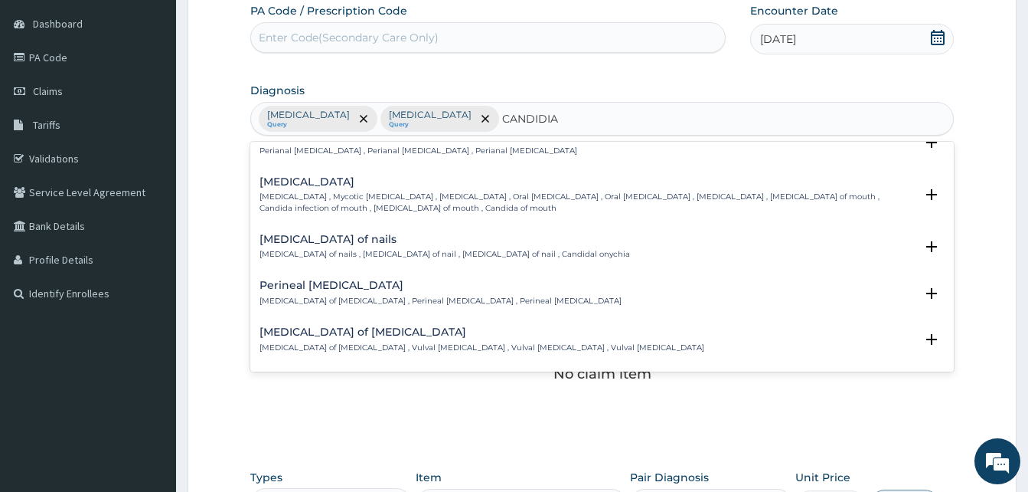
scroll to position [842, 0]
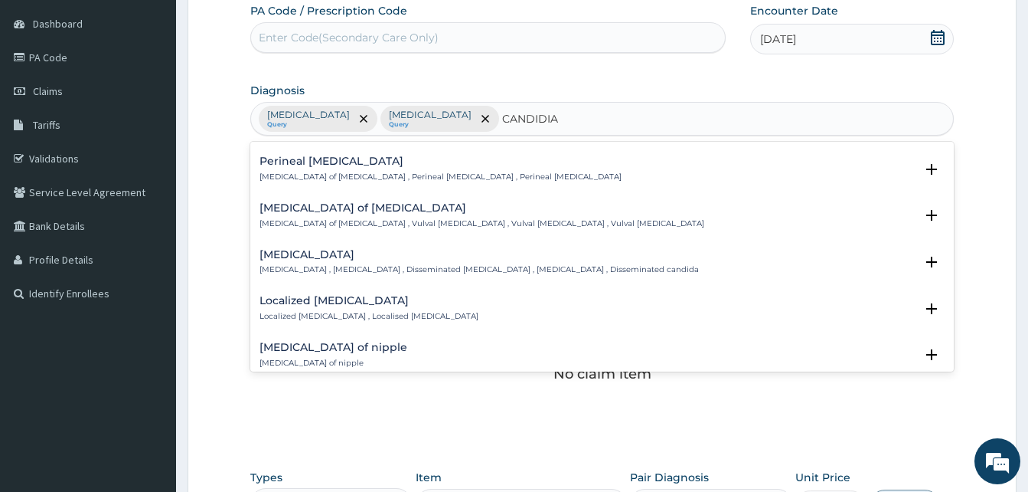
click at [335, 222] on p "Candidiasis of vulva , Vulval candidiasis , Vulval thrush , Vulval candidosis" at bounding box center [482, 223] width 445 height 11
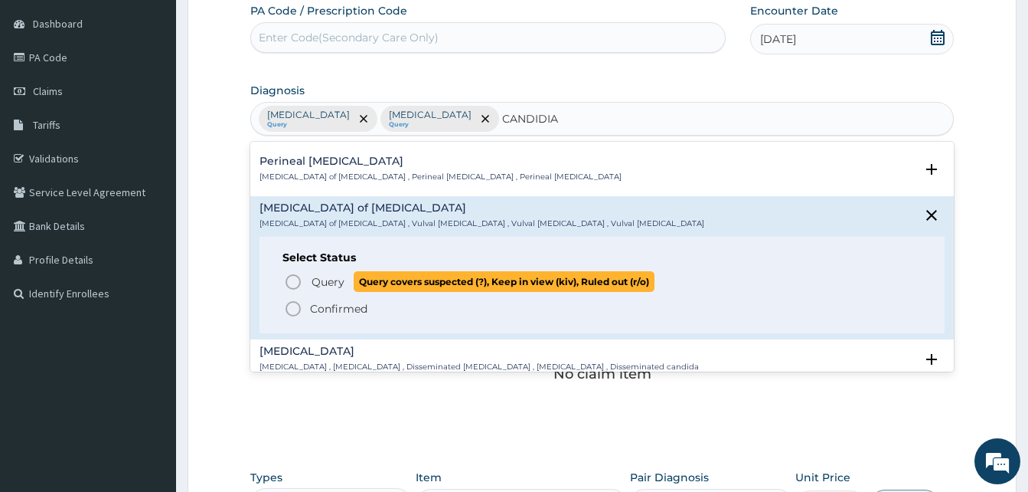
drag, startPoint x: 296, startPoint y: 280, endPoint x: 394, endPoint y: 315, distance: 104.1
click at [296, 280] on icon "status option query" at bounding box center [293, 282] width 18 height 18
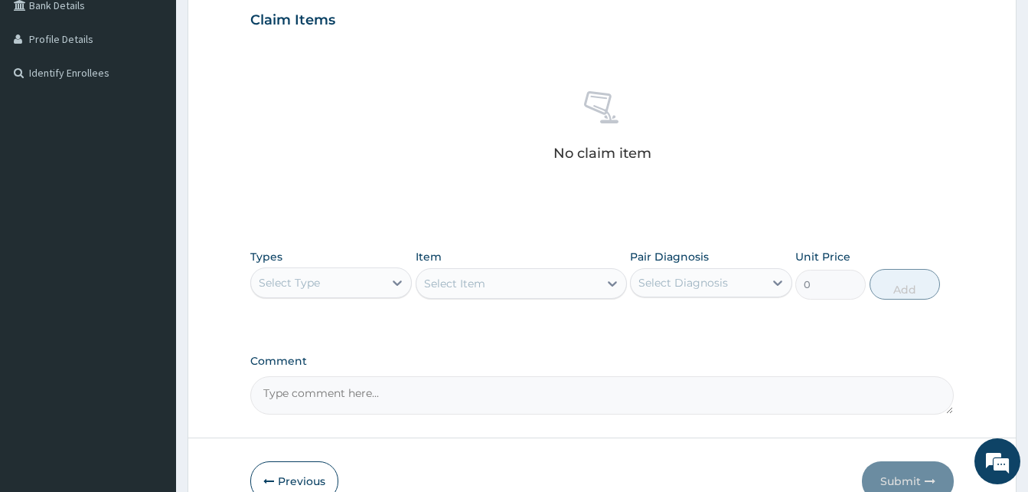
scroll to position [447, 0]
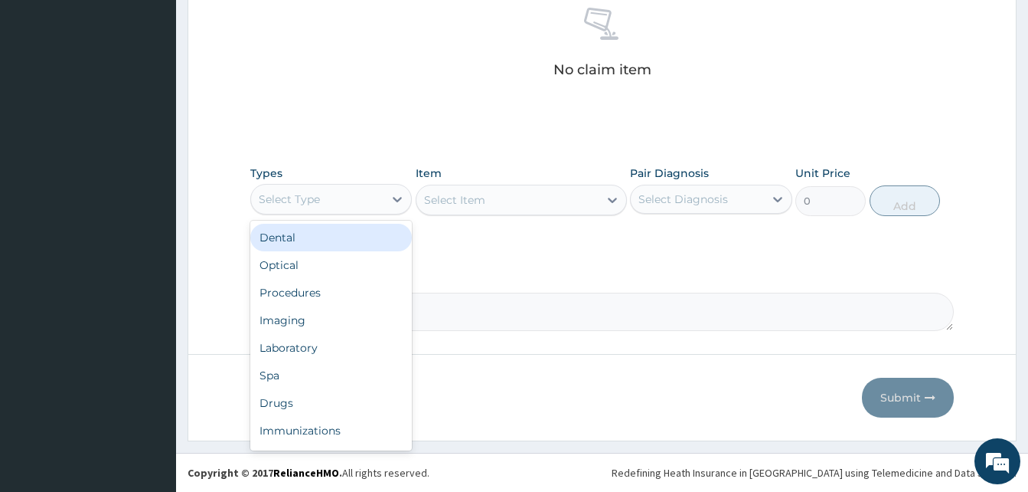
click at [358, 200] on div "Select Type" at bounding box center [317, 199] width 132 height 25
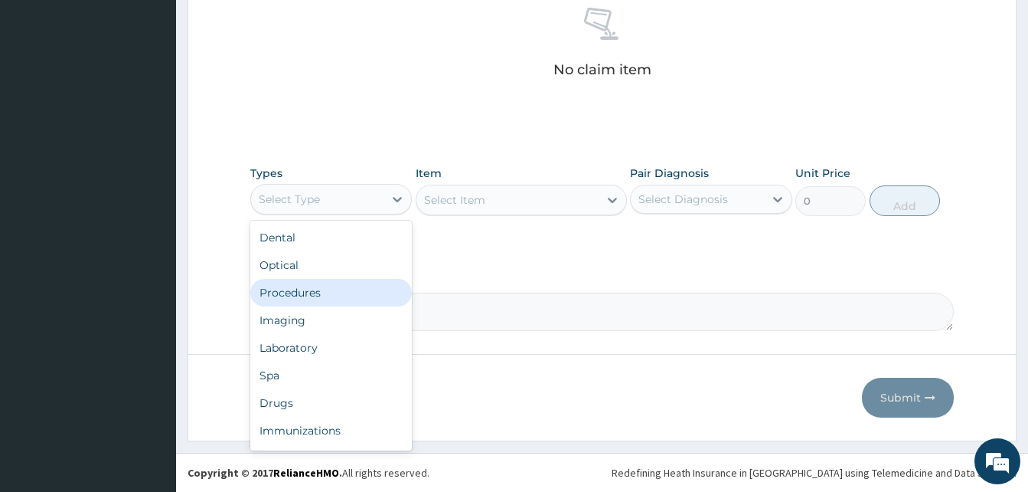
click at [324, 294] on div "Procedures" at bounding box center [331, 293] width 162 height 28
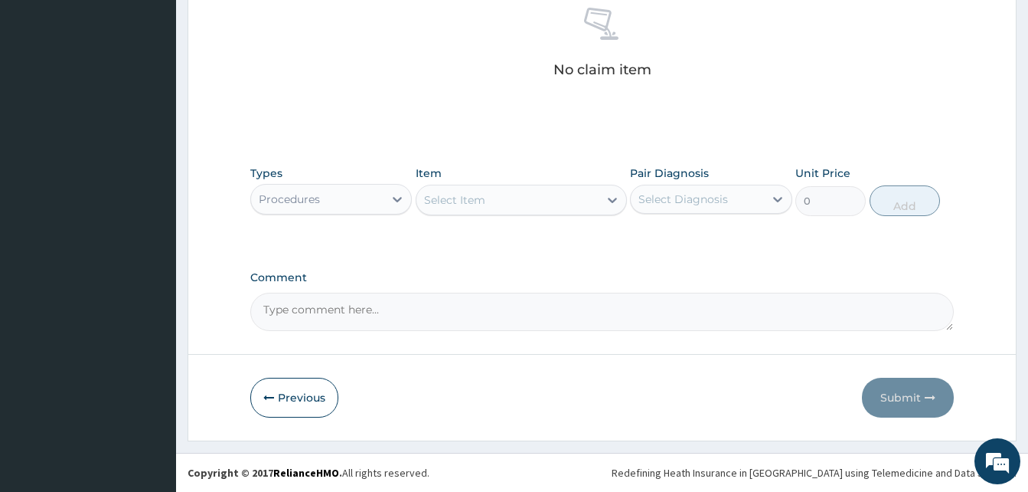
click at [545, 203] on div "Select Item" at bounding box center [508, 200] width 182 height 25
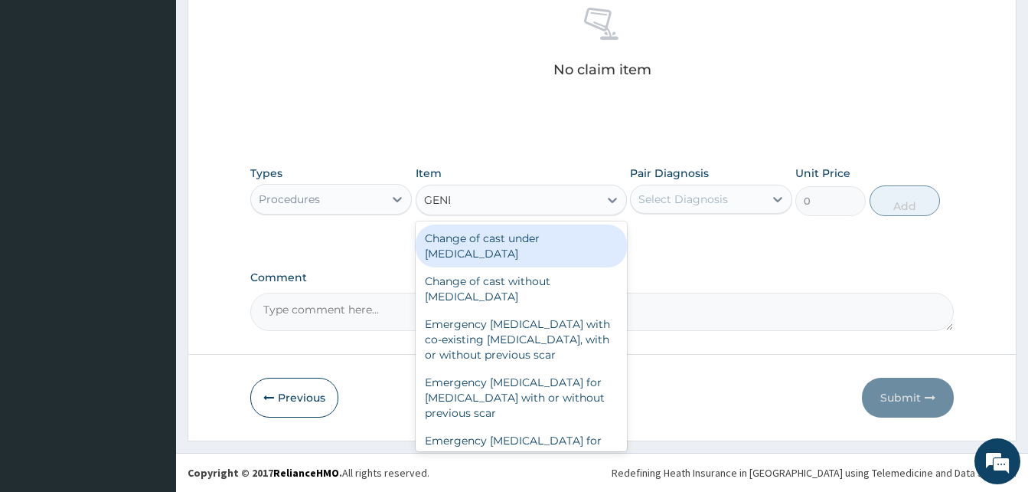
type input "GENER"
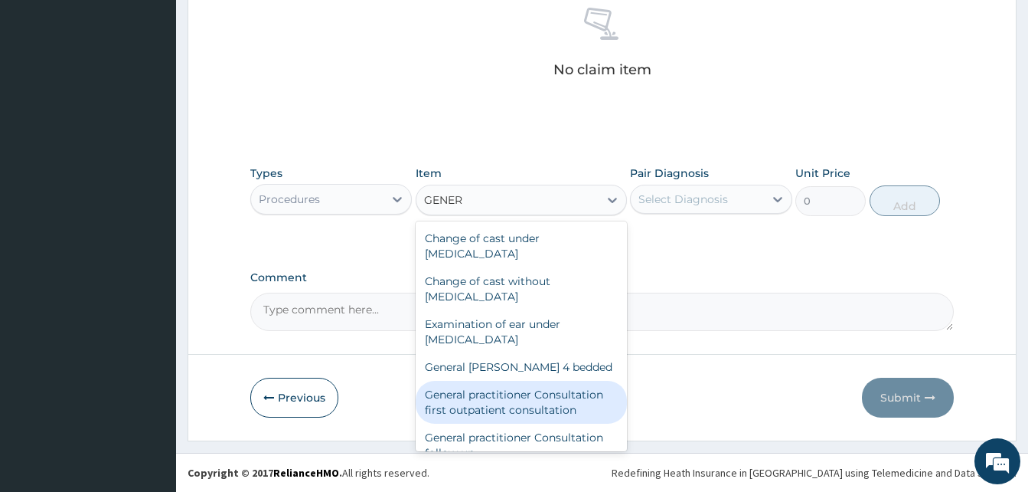
click at [531, 405] on div "General practitioner Consultation first outpatient consultation" at bounding box center [521, 402] width 211 height 43
type input "3547.5"
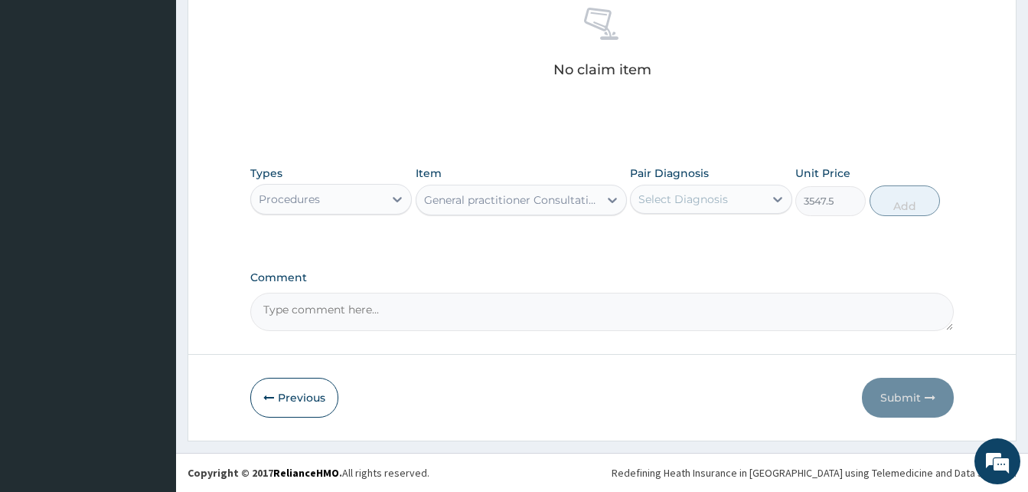
drag, startPoint x: 715, startPoint y: 198, endPoint x: 716, endPoint y: 206, distance: 7.7
click at [715, 201] on div "Select Diagnosis" at bounding box center [684, 198] width 90 height 15
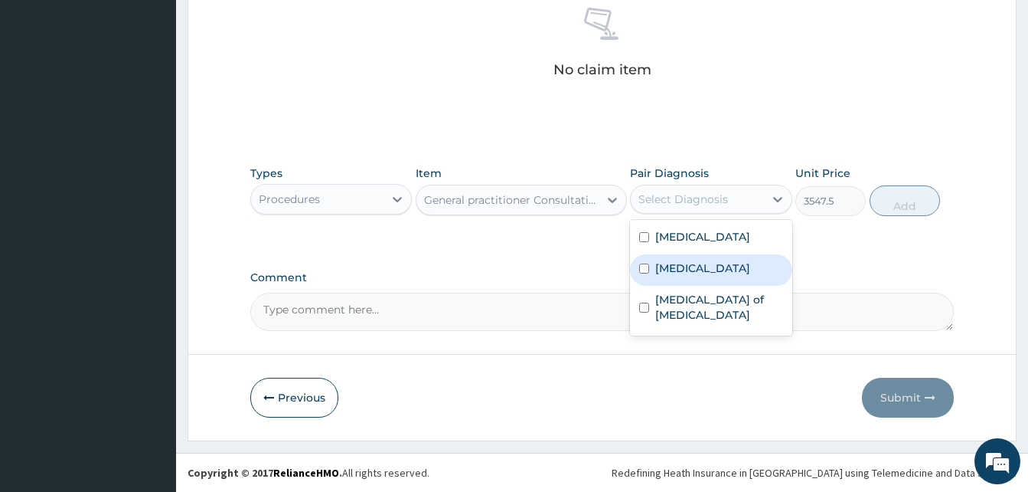
drag, startPoint x: 695, startPoint y: 270, endPoint x: 862, endPoint y: 207, distance: 178.6
click at [698, 270] on div "[MEDICAL_DATA]" at bounding box center [711, 269] width 162 height 31
checkbox input "true"
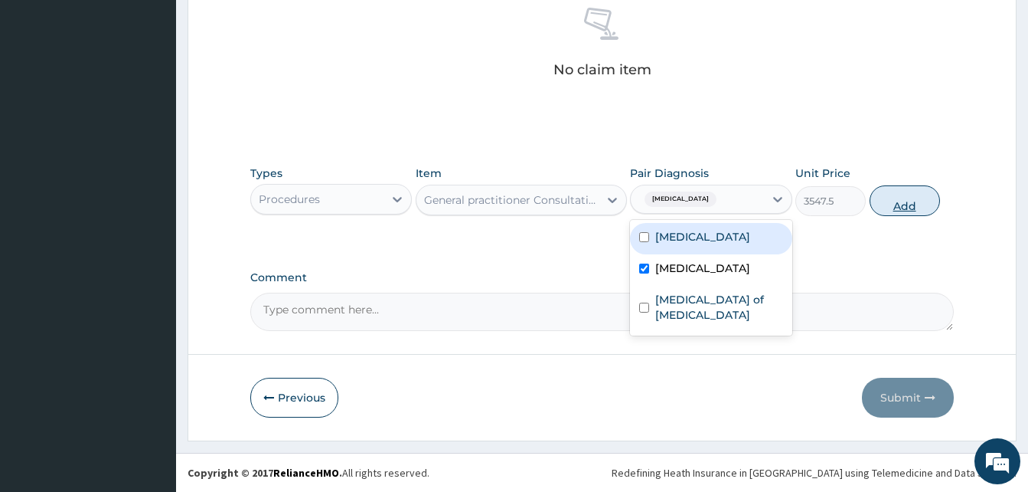
click at [894, 204] on button "Add" at bounding box center [905, 200] width 70 height 31
type input "0"
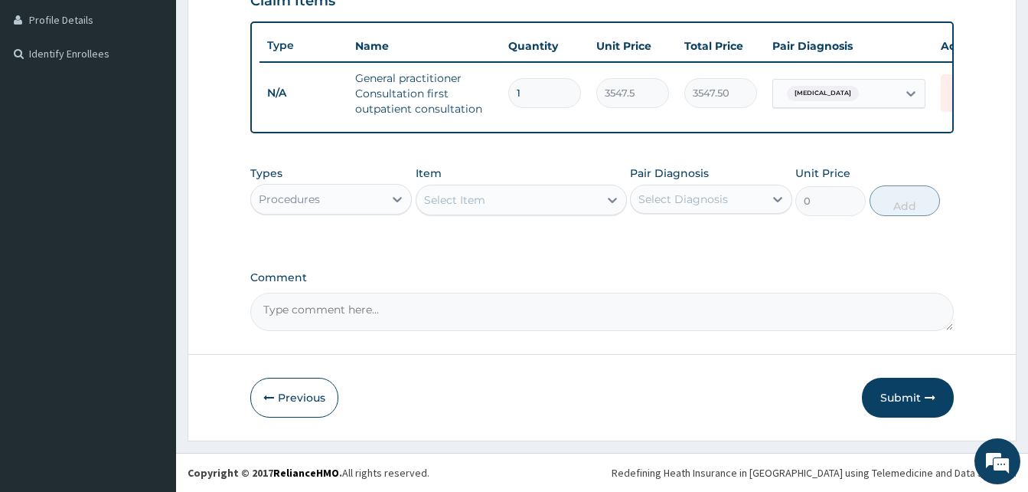
scroll to position [394, 0]
click at [534, 200] on div "Select Item" at bounding box center [508, 200] width 182 height 25
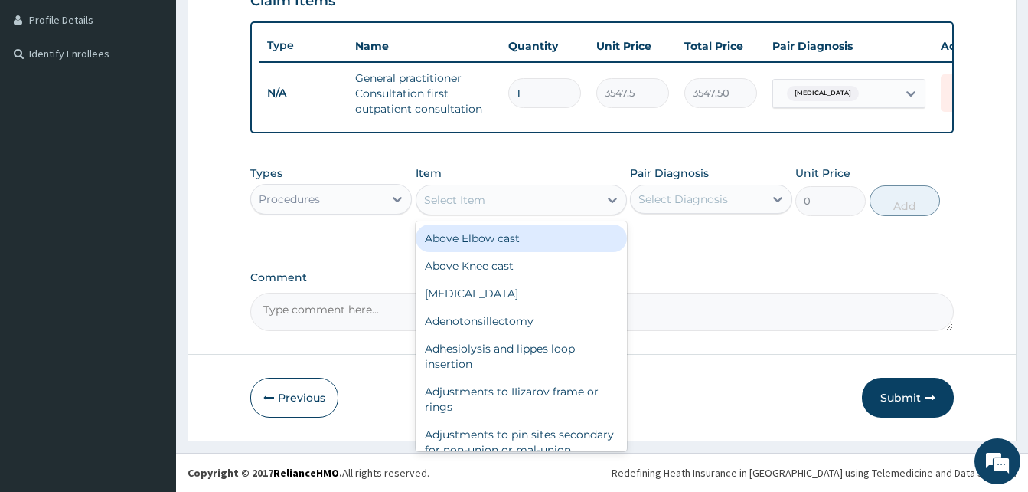
click at [337, 213] on div "Procedures" at bounding box center [331, 199] width 162 height 31
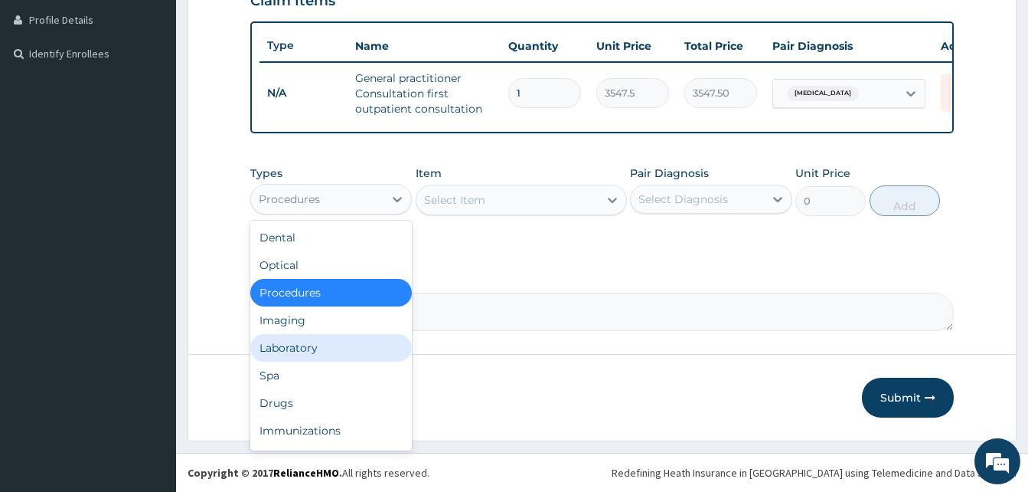
drag, startPoint x: 311, startPoint y: 355, endPoint x: 320, endPoint y: 344, distance: 14.7
click at [311, 354] on div "Laboratory" at bounding box center [331, 348] width 162 height 28
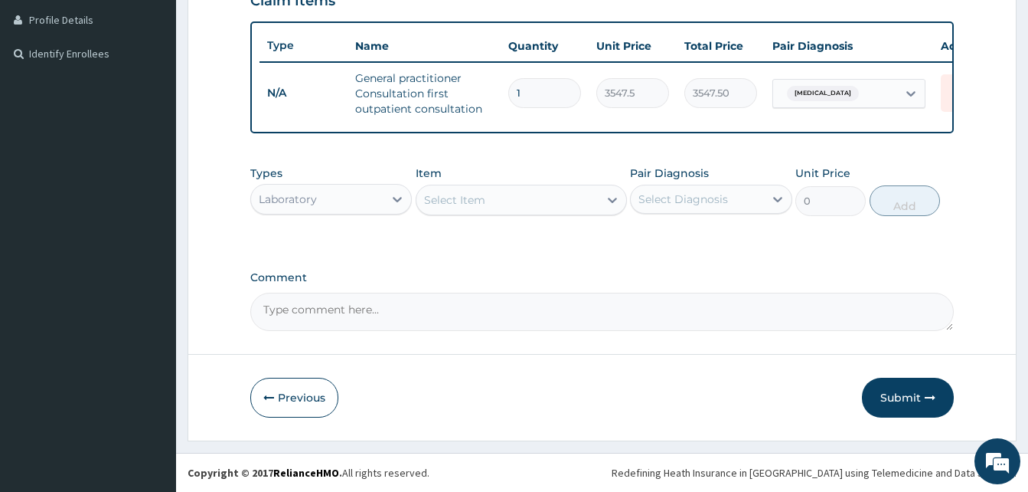
click at [547, 194] on div "Select Item" at bounding box center [508, 200] width 182 height 25
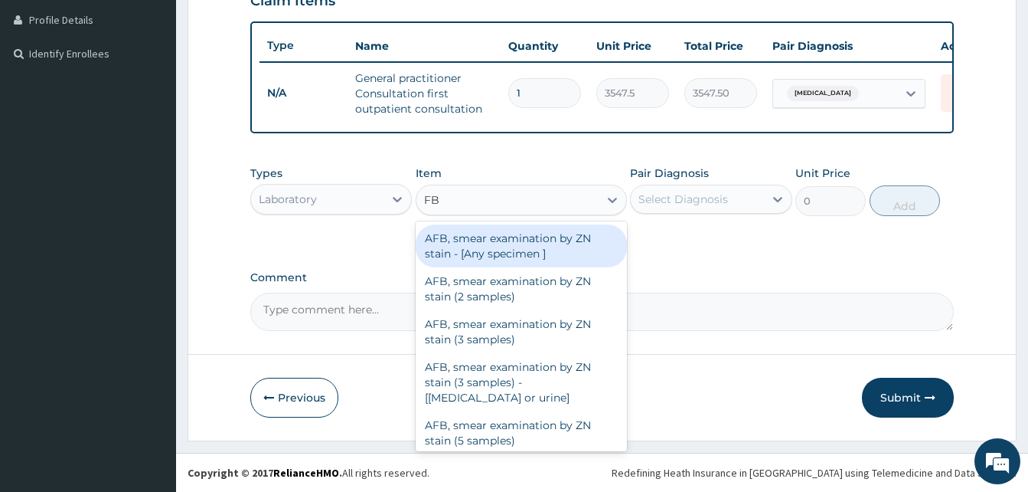
type input "FBC"
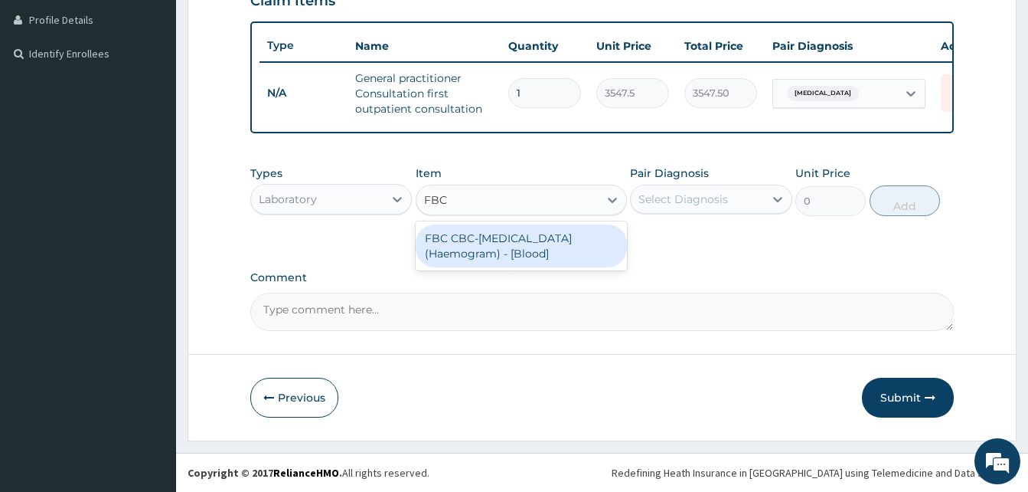
click at [486, 254] on div "FBC CBC-[MEDICAL_DATA] (Haemogram) - [Blood]" at bounding box center [521, 245] width 211 height 43
type input "4300"
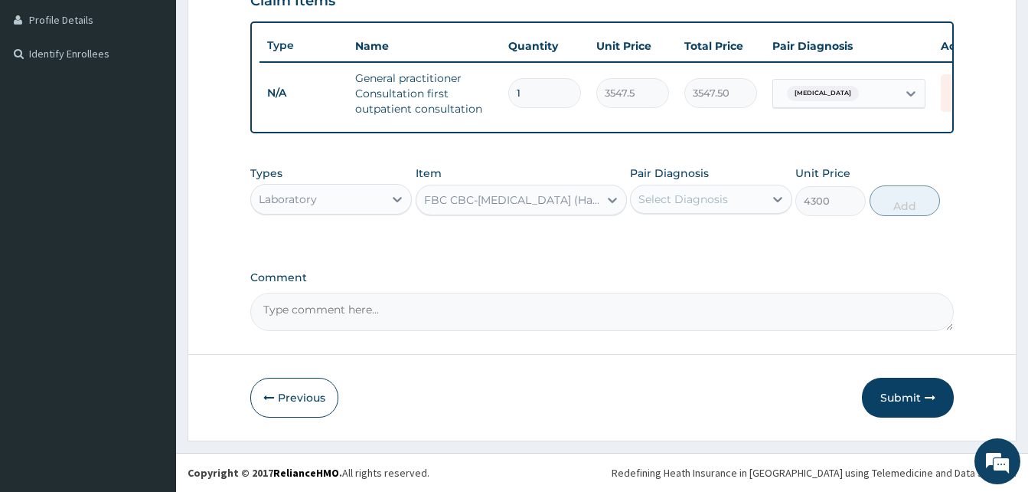
drag, startPoint x: 739, startPoint y: 196, endPoint x: 737, endPoint y: 211, distance: 14.6
click at [738, 197] on div "Select Diagnosis" at bounding box center [697, 199] width 132 height 25
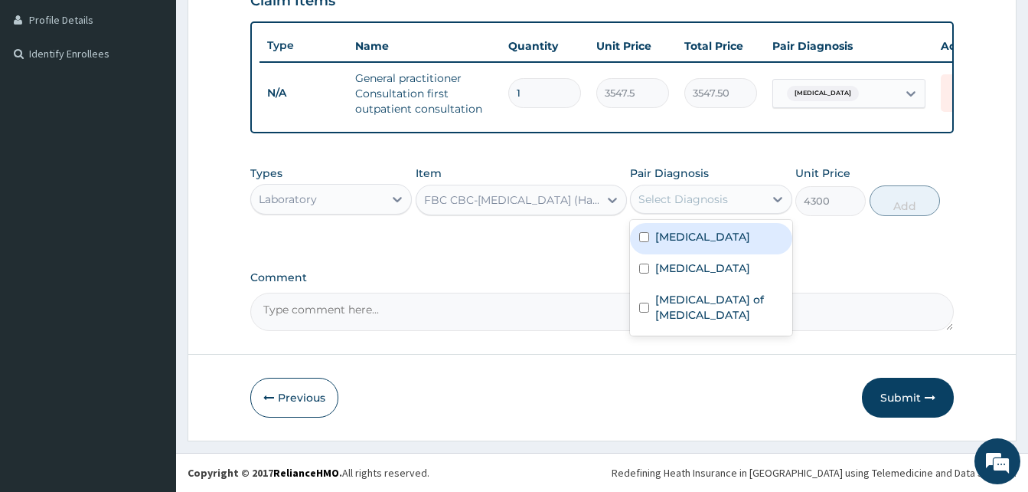
drag, startPoint x: 702, startPoint y: 232, endPoint x: 880, endPoint y: 217, distance: 179.0
click at [709, 232] on div "[MEDICAL_DATA]" at bounding box center [711, 238] width 162 height 31
checkbox input "true"
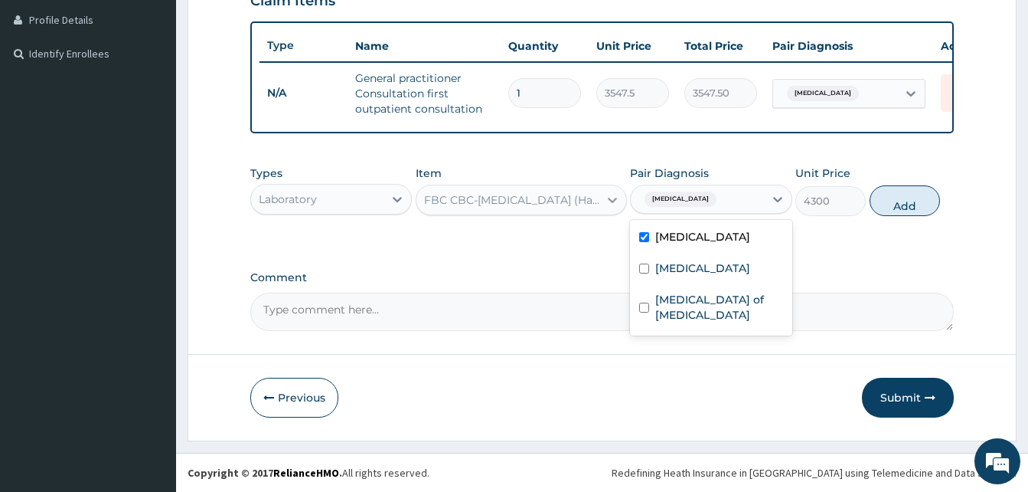
drag, startPoint x: 905, startPoint y: 209, endPoint x: 619, endPoint y: 266, distance: 291.3
click at [903, 211] on button "Add" at bounding box center [905, 200] width 70 height 31
type input "0"
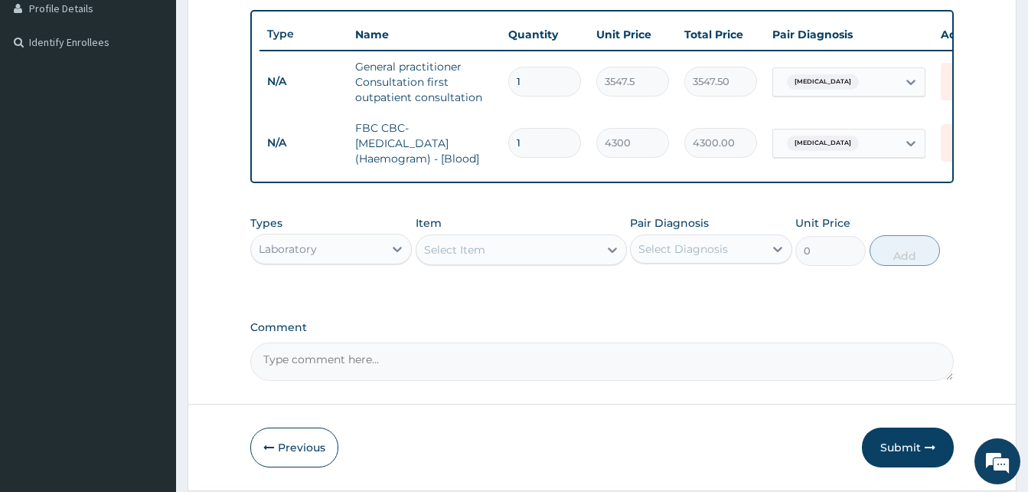
click at [504, 262] on div "Select Item" at bounding box center [508, 249] width 182 height 25
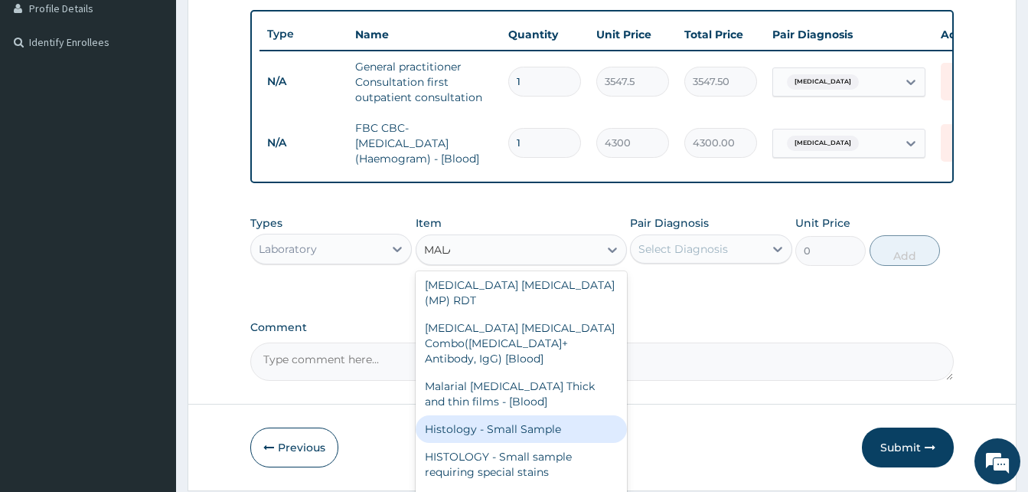
scroll to position [0, 0]
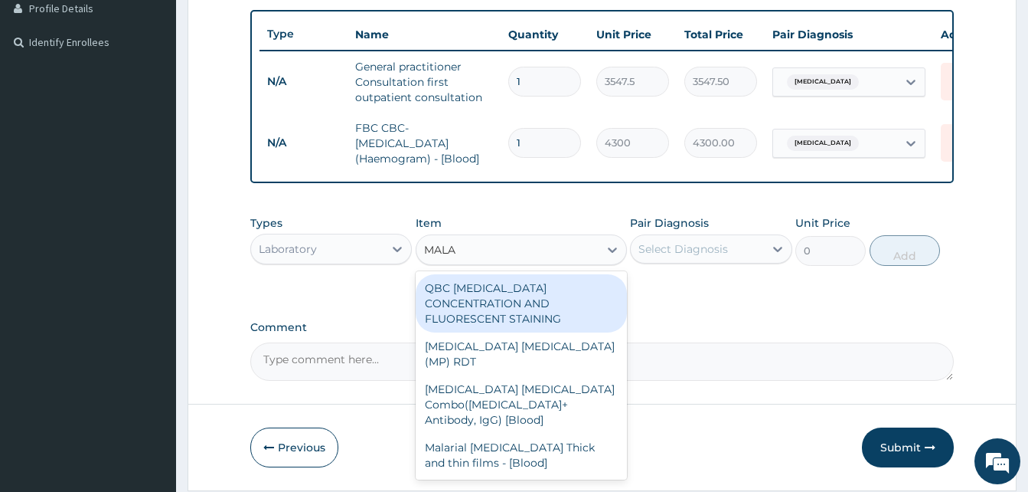
type input "MALAR"
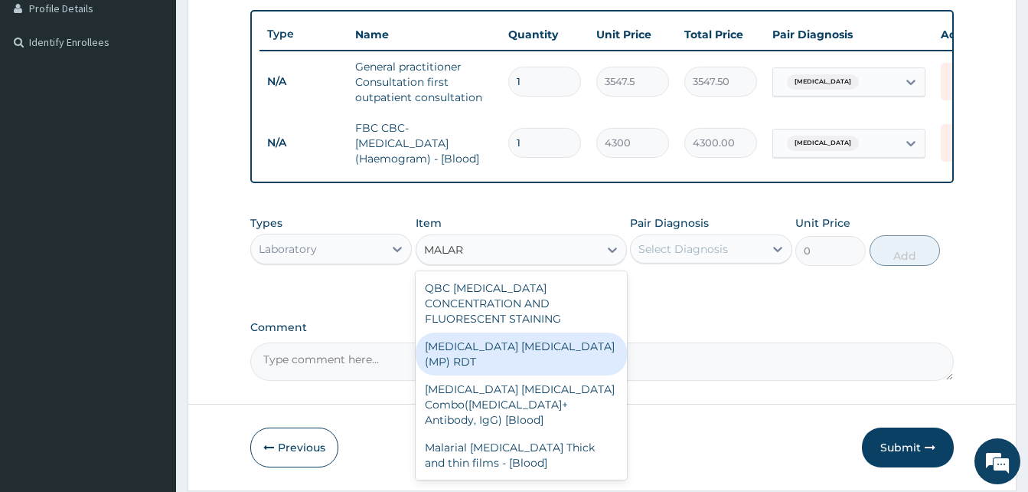
drag, startPoint x: 550, startPoint y: 338, endPoint x: 564, endPoint y: 334, distance: 14.5
click at [550, 338] on div "[MEDICAL_DATA] [MEDICAL_DATA] (MP) RDT" at bounding box center [521, 353] width 211 height 43
type input "1612.5"
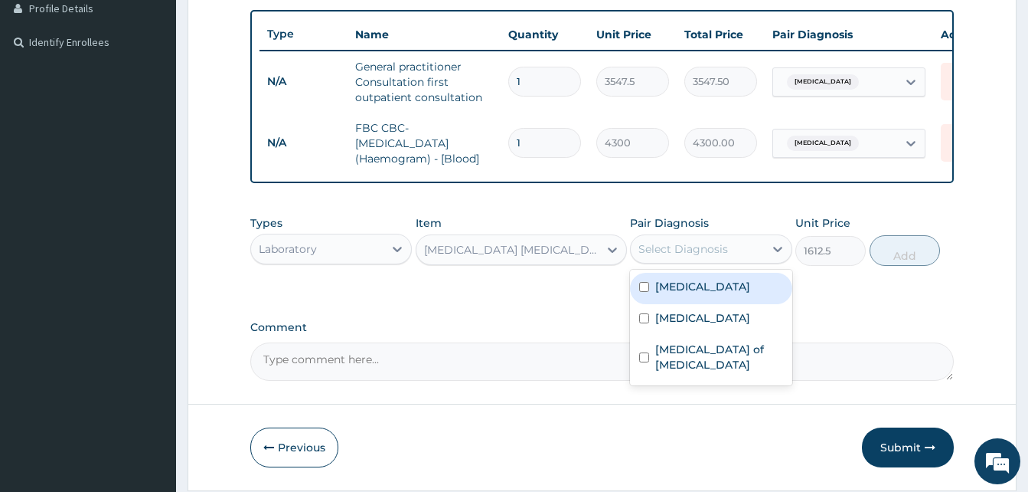
drag, startPoint x: 703, startPoint y: 254, endPoint x: 715, endPoint y: 305, distance: 52.7
click at [705, 256] on div "Select Diagnosis" at bounding box center [684, 248] width 90 height 15
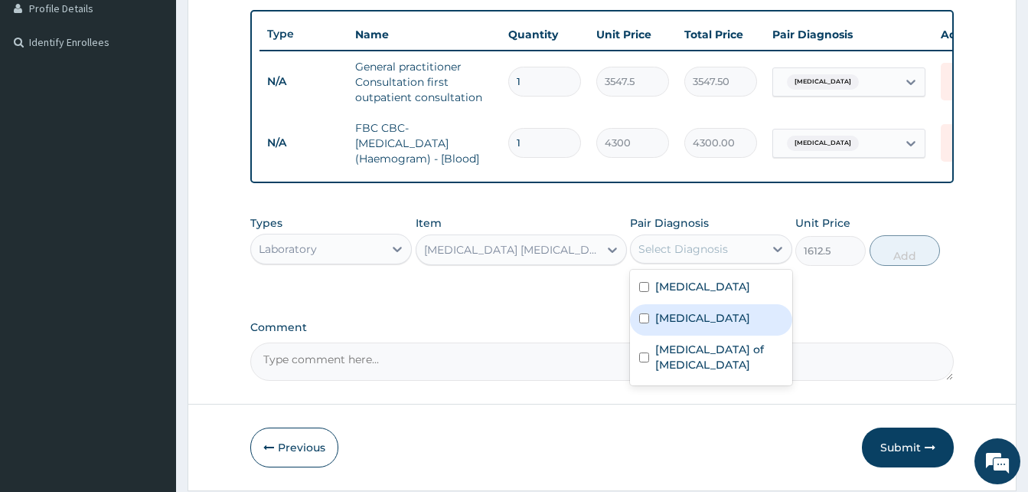
drag, startPoint x: 707, startPoint y: 332, endPoint x: 864, endPoint y: 296, distance: 161.0
click at [725, 328] on div "[MEDICAL_DATA]" at bounding box center [711, 319] width 162 height 31
checkbox input "true"
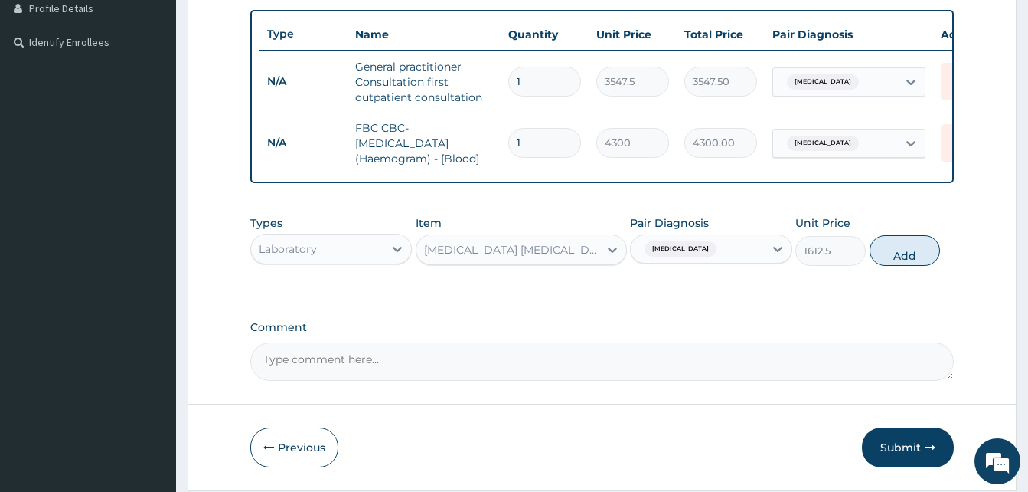
click at [895, 266] on button "Add" at bounding box center [905, 250] width 70 height 31
type input "0"
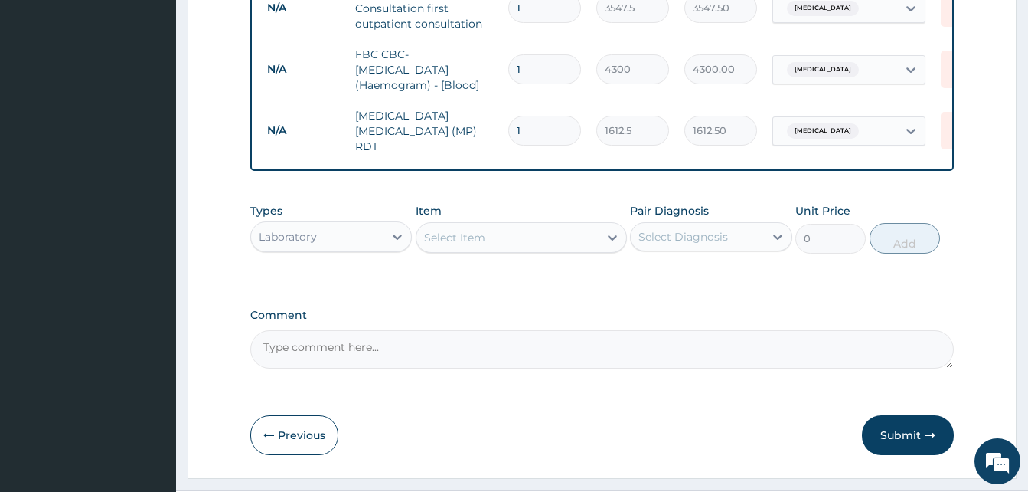
scroll to position [508, 0]
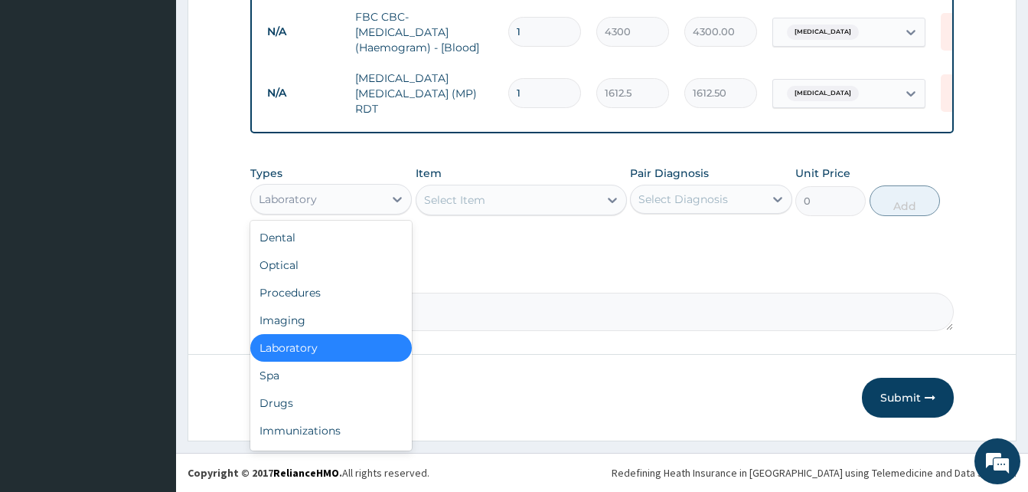
click at [348, 200] on div "Laboratory" at bounding box center [317, 199] width 132 height 25
click at [281, 405] on div "Drugs" at bounding box center [331, 403] width 162 height 28
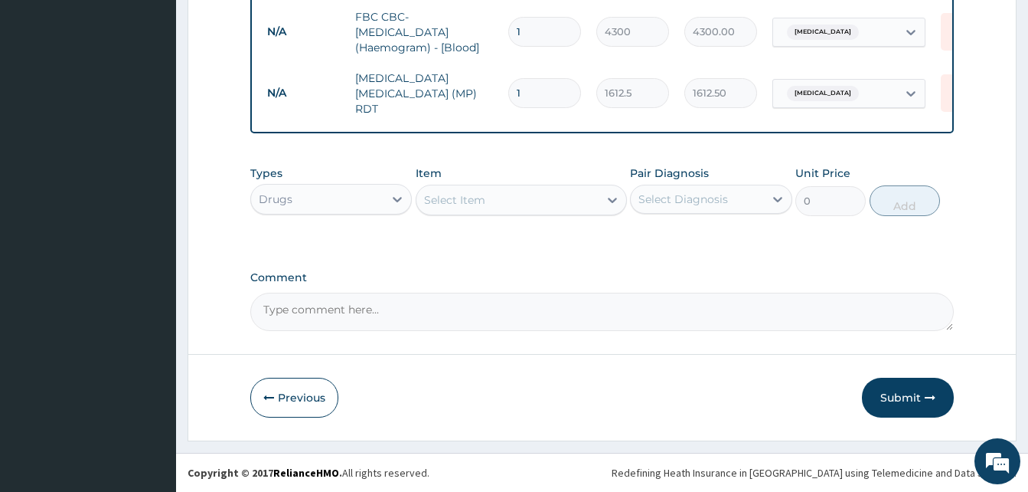
click at [521, 198] on div "Select Item" at bounding box center [508, 200] width 182 height 25
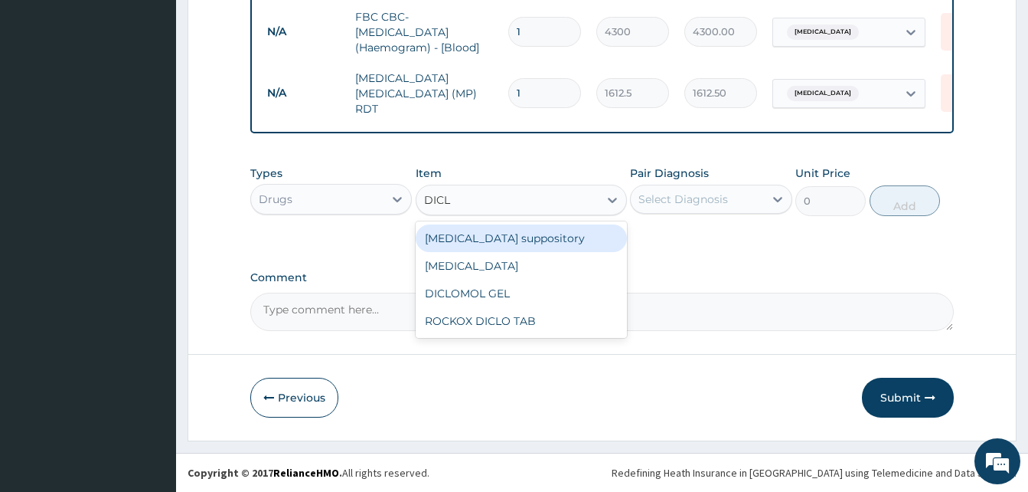
type input "DICLO"
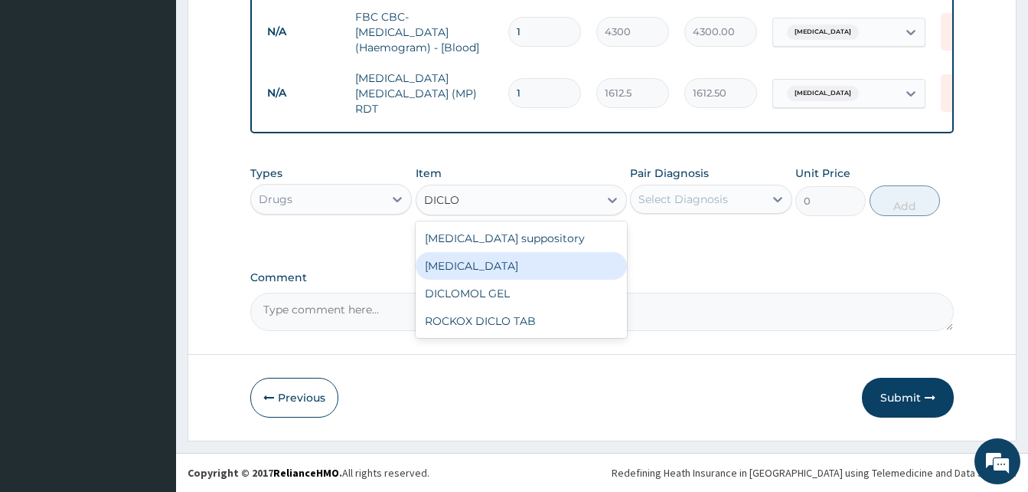
click at [508, 260] on div "[MEDICAL_DATA]" at bounding box center [521, 266] width 211 height 28
type input "591.25"
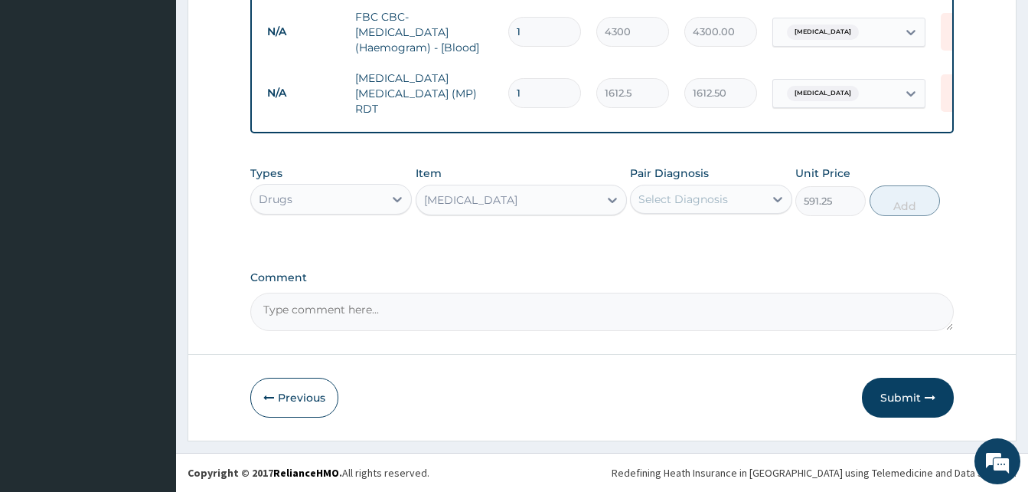
click at [695, 201] on div "Select Diagnosis" at bounding box center [684, 198] width 90 height 15
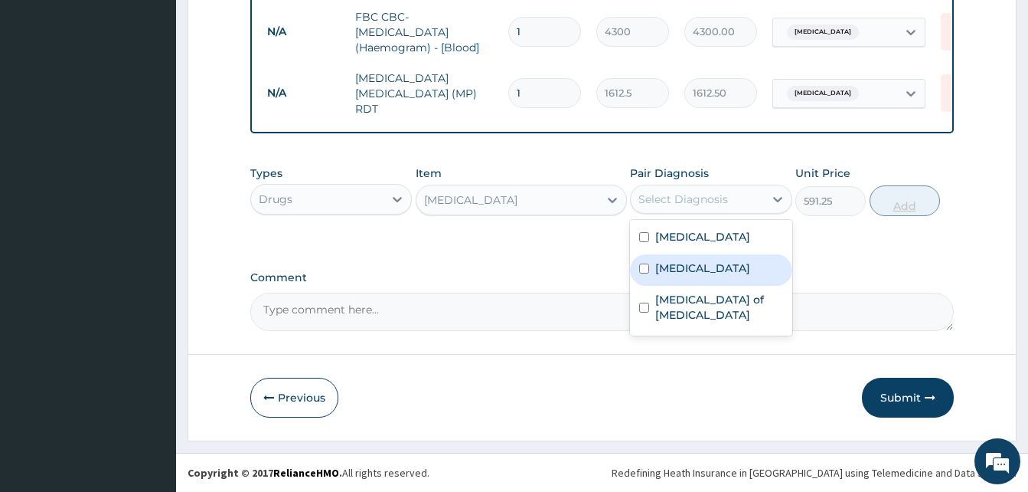
drag, startPoint x: 689, startPoint y: 273, endPoint x: 933, endPoint y: 203, distance: 253.5
click at [723, 266] on div "[MEDICAL_DATA]" at bounding box center [711, 269] width 162 height 31
checkbox input "true"
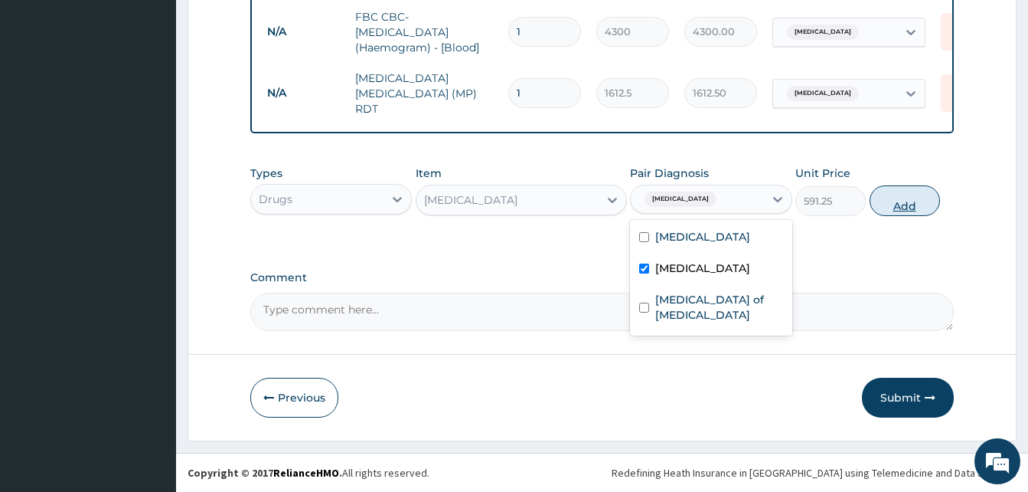
click at [921, 207] on button "Add" at bounding box center [905, 200] width 70 height 31
type input "0"
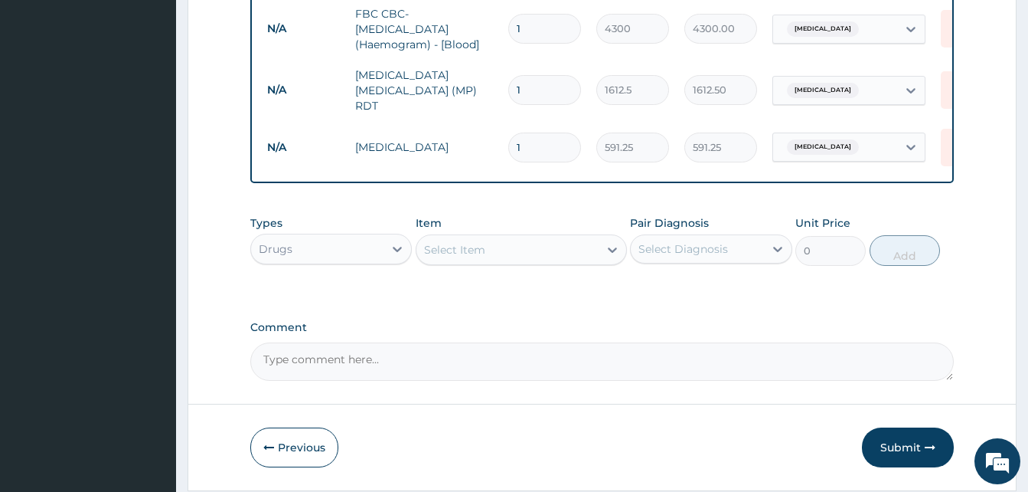
click at [554, 254] on div "Select Item" at bounding box center [508, 249] width 182 height 25
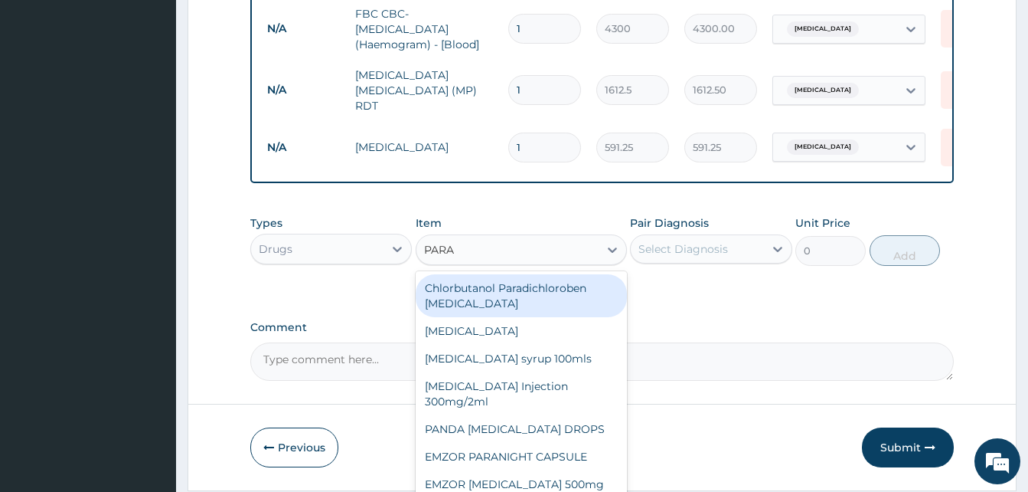
type input "PARAC"
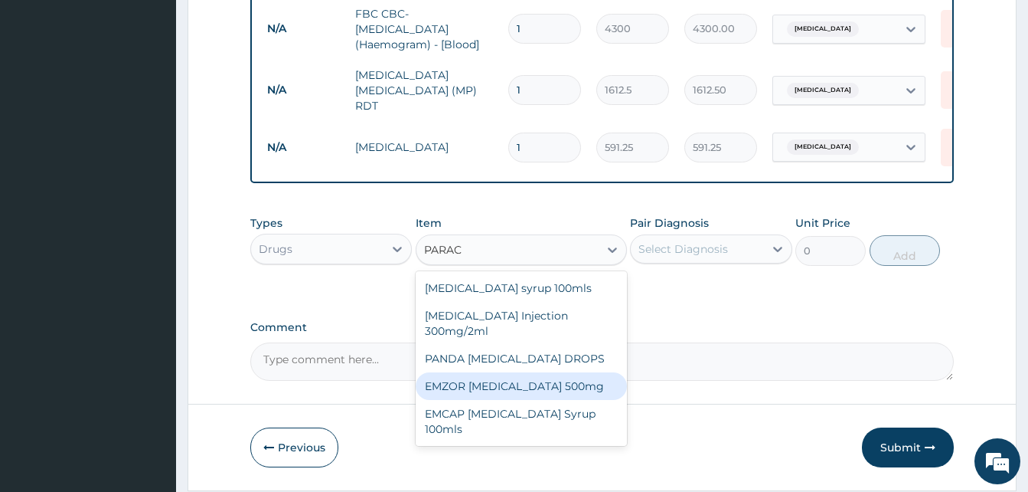
click at [544, 385] on div "EMZOR [MEDICAL_DATA] 500mg" at bounding box center [521, 386] width 211 height 28
type input "23.65"
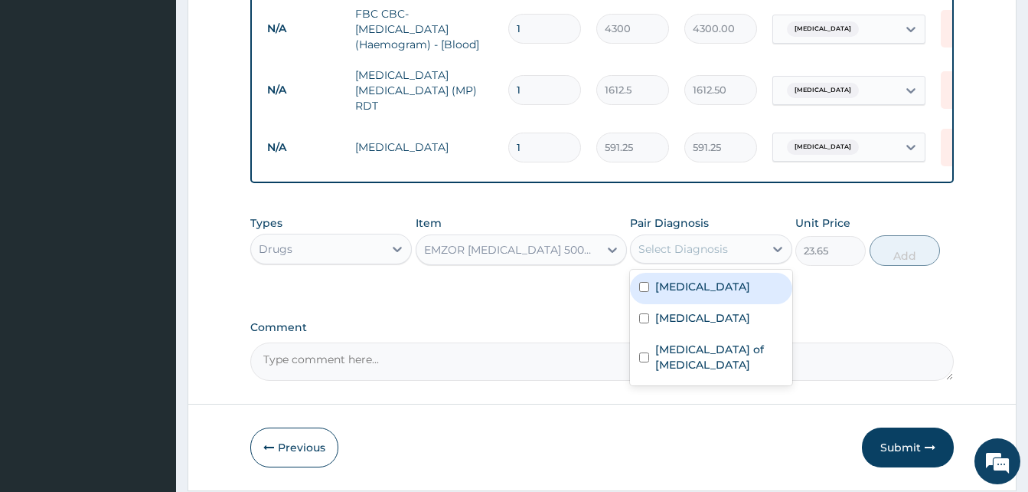
click at [675, 261] on div "Select Diagnosis" at bounding box center [697, 249] width 132 height 25
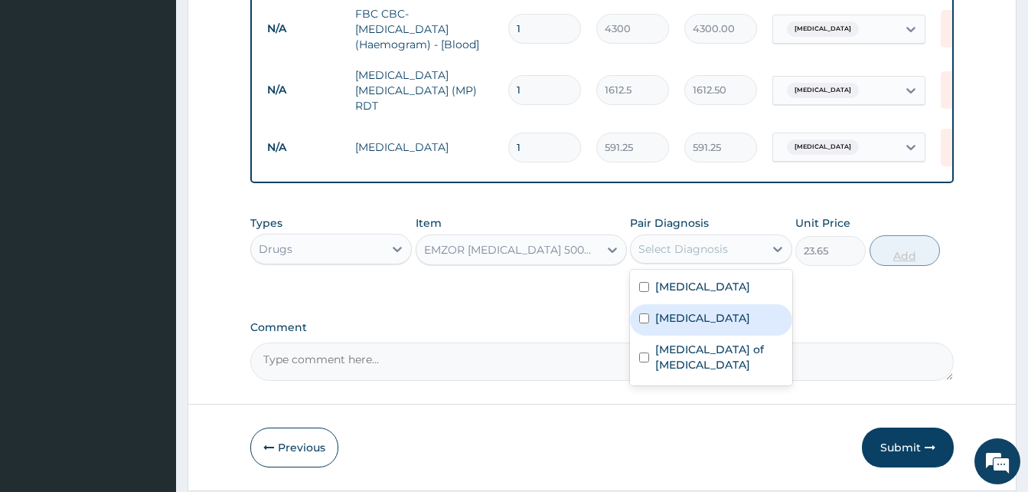
drag, startPoint x: 678, startPoint y: 326, endPoint x: 874, endPoint y: 261, distance: 206.5
click at [686, 325] on label "[MEDICAL_DATA]" at bounding box center [702, 317] width 95 height 15
checkbox input "true"
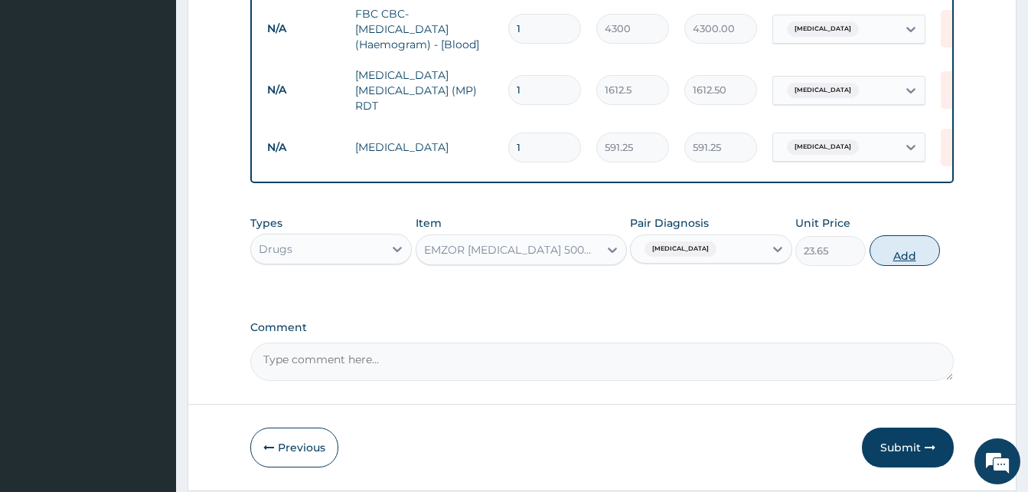
click at [917, 258] on button "Add" at bounding box center [905, 250] width 70 height 31
type input "0"
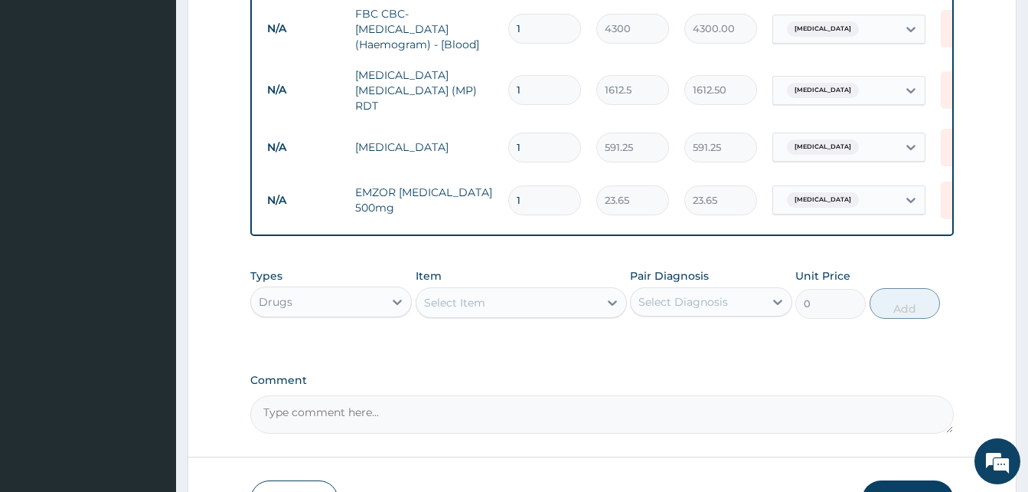
type input "18"
type input "425.70"
type input "18"
click at [541, 302] on div "Select Item" at bounding box center [508, 302] width 182 height 25
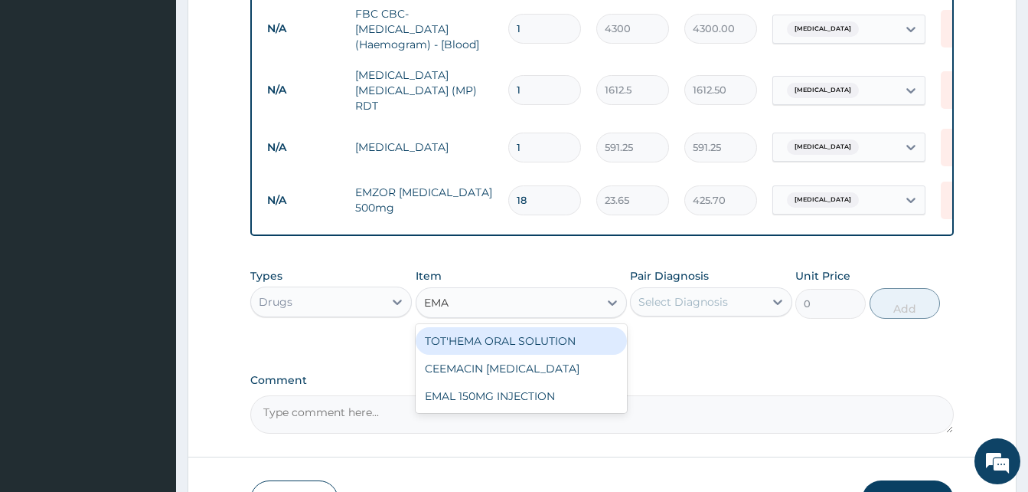
type input "EMAL"
click at [561, 342] on div "EMAL 150MG INJECTION" at bounding box center [521, 341] width 211 height 28
type input "3000"
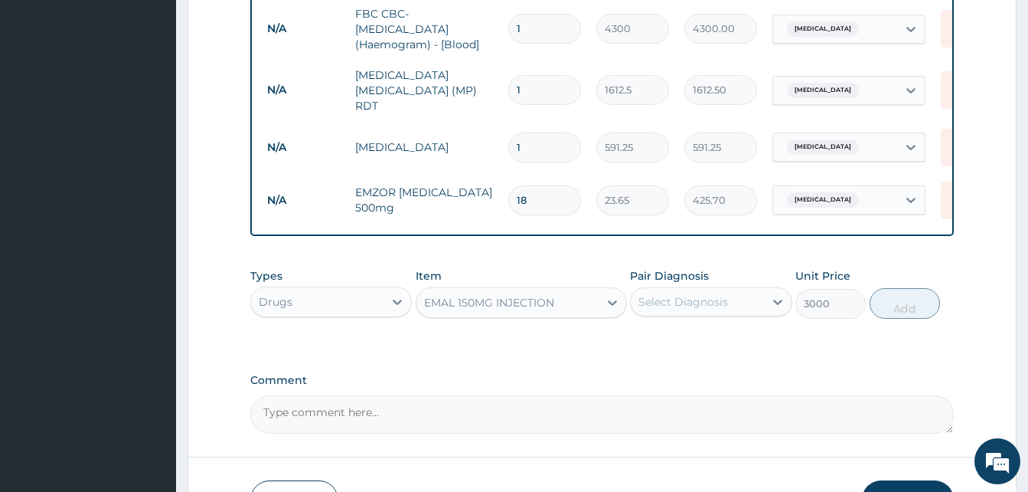
click at [721, 305] on div "Select Diagnosis" at bounding box center [684, 301] width 90 height 15
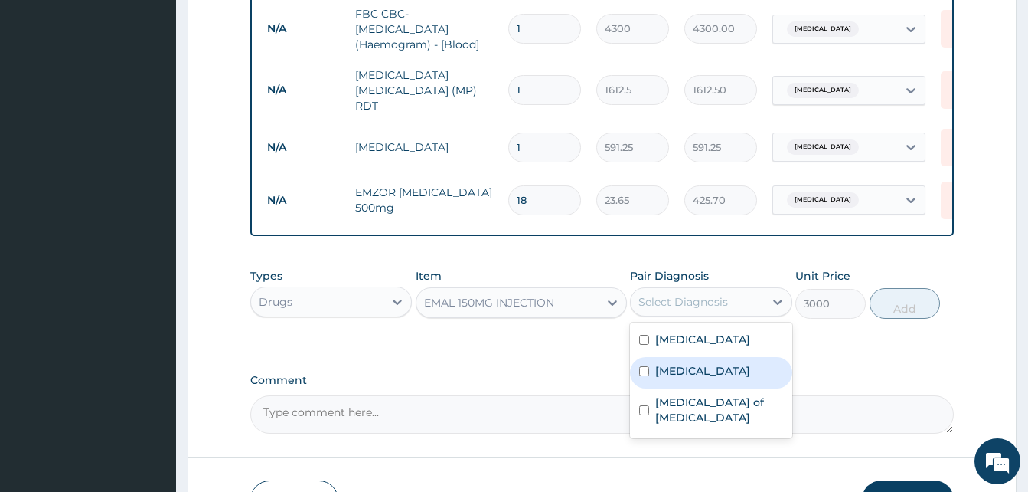
click at [707, 377] on div "[MEDICAL_DATA]" at bounding box center [711, 372] width 162 height 31
checkbox input "true"
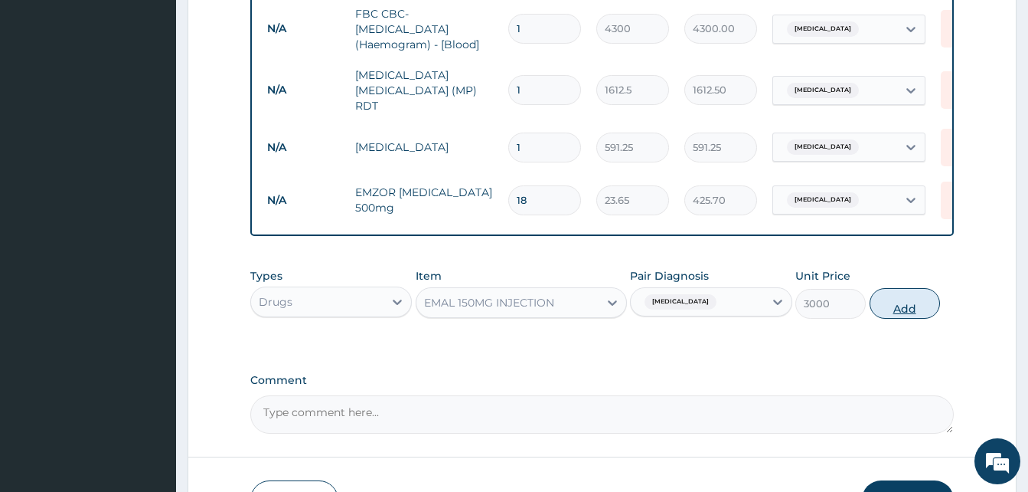
click at [924, 310] on button "Add" at bounding box center [905, 303] width 70 height 31
type input "0"
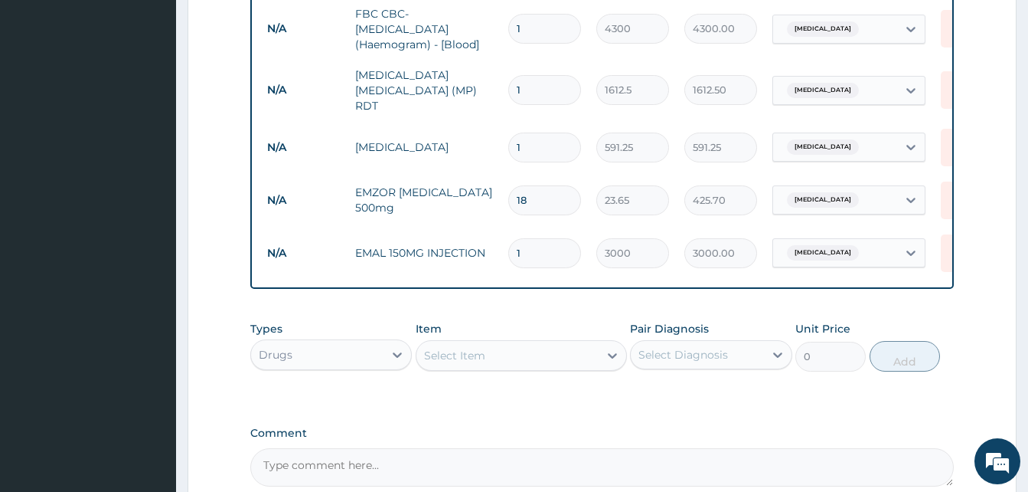
type input "0.00"
type input "3"
type input "9000.00"
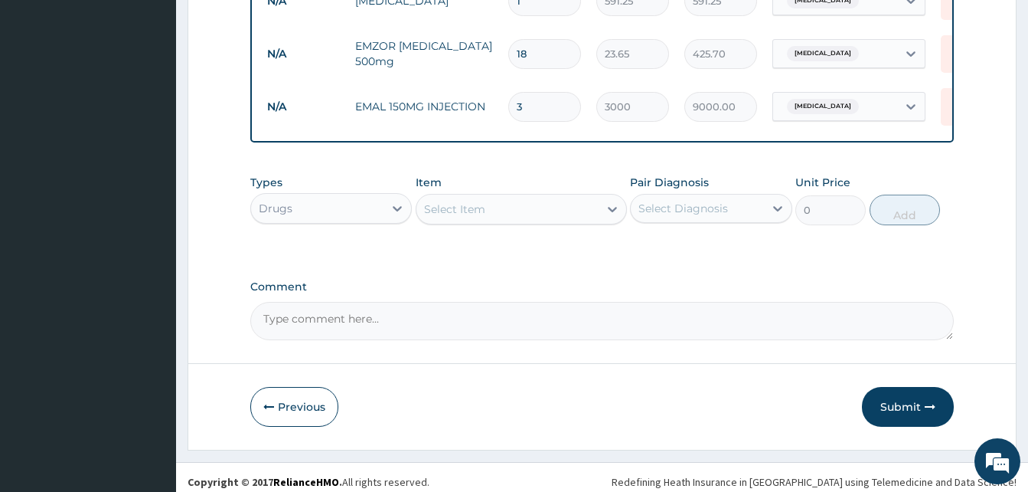
scroll to position [662, 0]
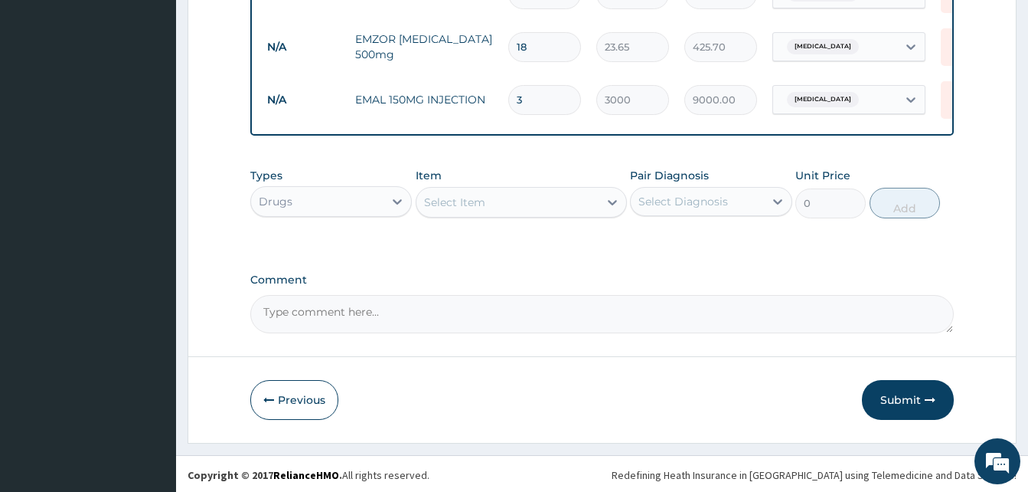
type input "3"
click at [512, 214] on div "Select Item" at bounding box center [508, 202] width 182 height 25
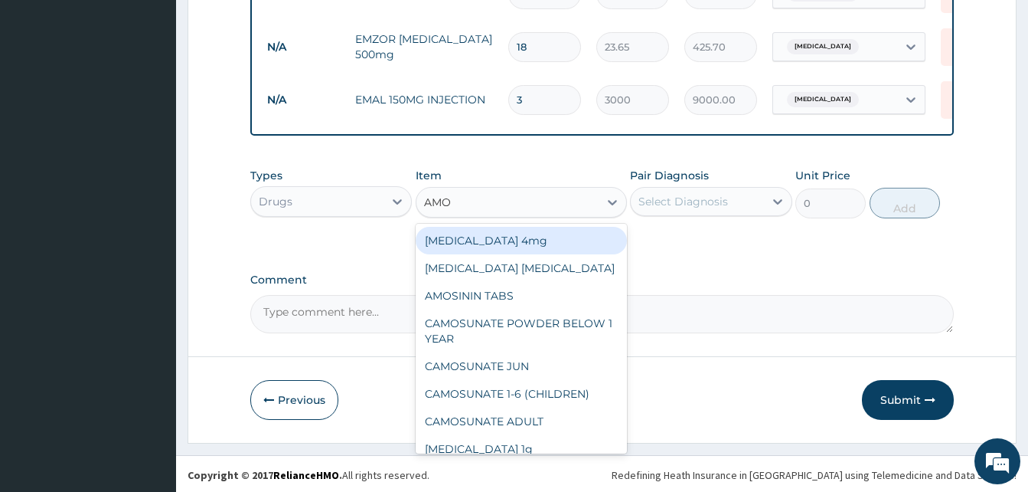
type input "AMOX"
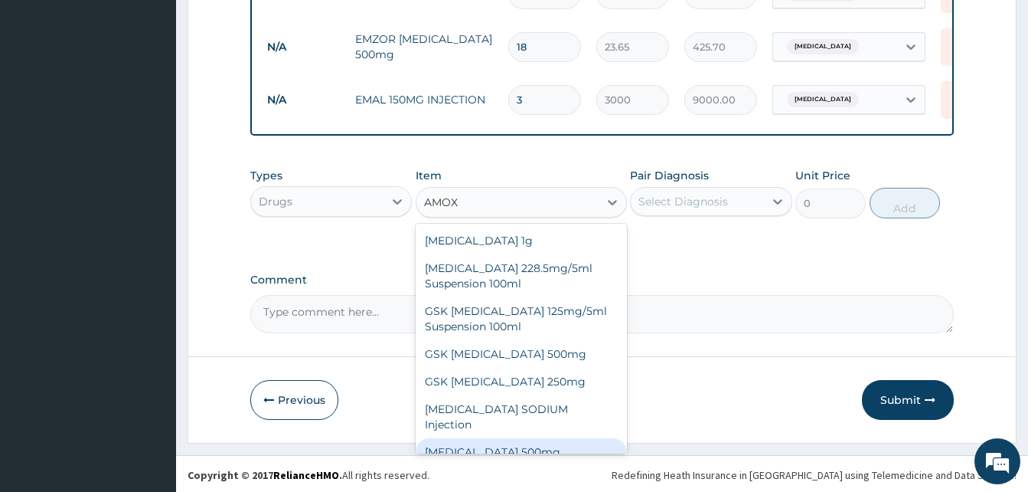
click at [484, 438] on div "[MEDICAL_DATA] 500mg" at bounding box center [521, 452] width 211 height 28
type input "70.95"
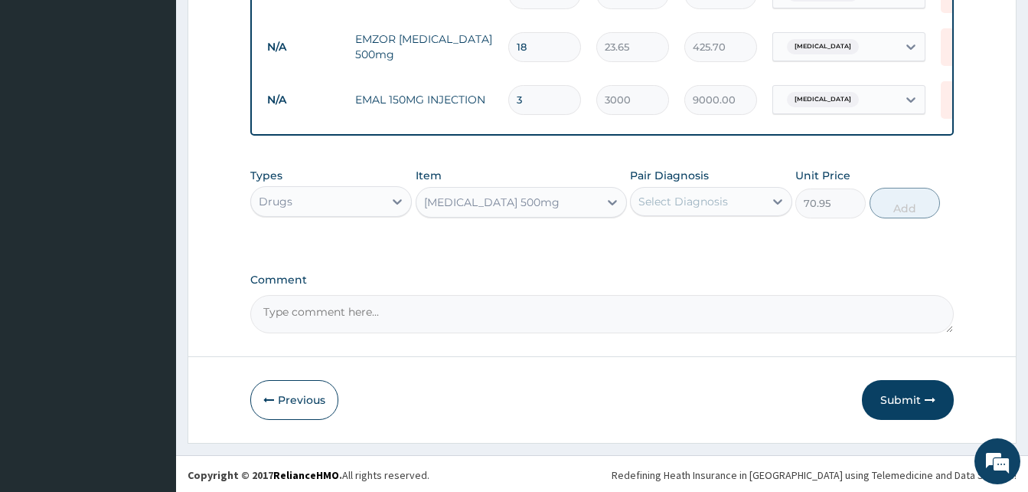
click at [685, 212] on div "Select Diagnosis" at bounding box center [697, 201] width 132 height 25
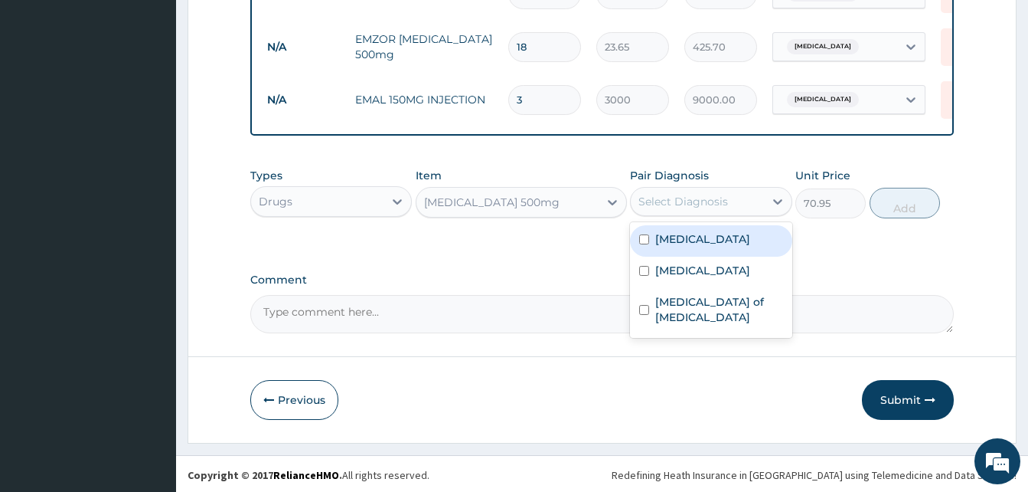
click at [707, 247] on div "[MEDICAL_DATA]" at bounding box center [711, 240] width 162 height 31
checkbox input "true"
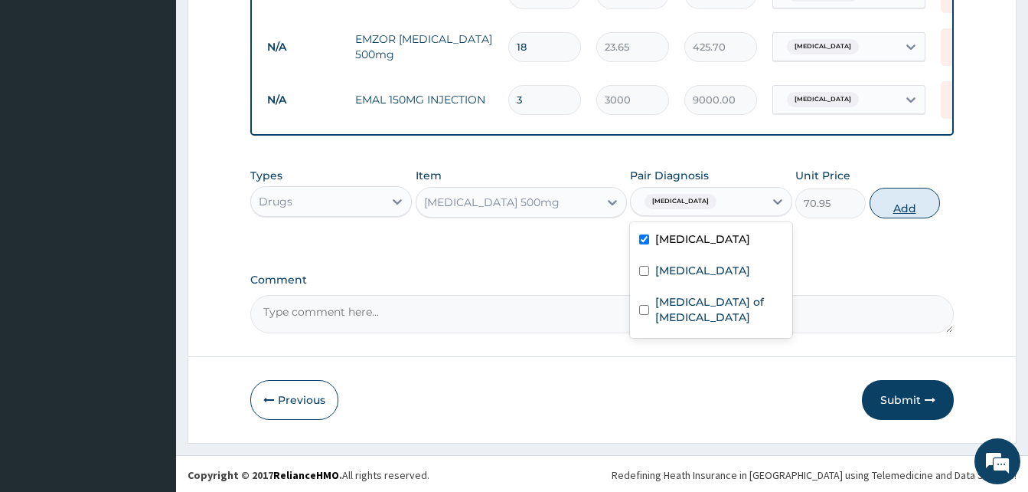
click at [902, 216] on button "Add" at bounding box center [905, 203] width 70 height 31
type input "0"
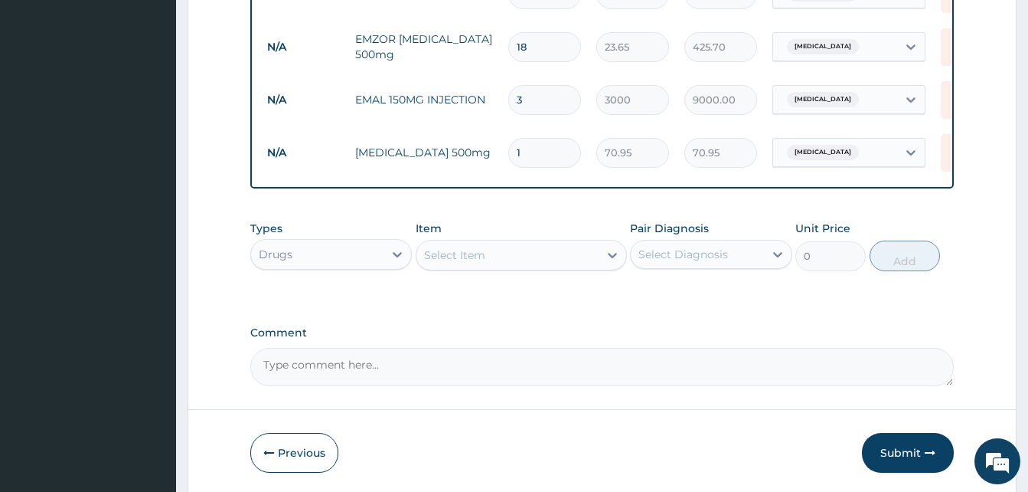
type input "15"
type input "1064.25"
type input "15"
click at [480, 258] on div "Select Item" at bounding box center [454, 254] width 61 height 15
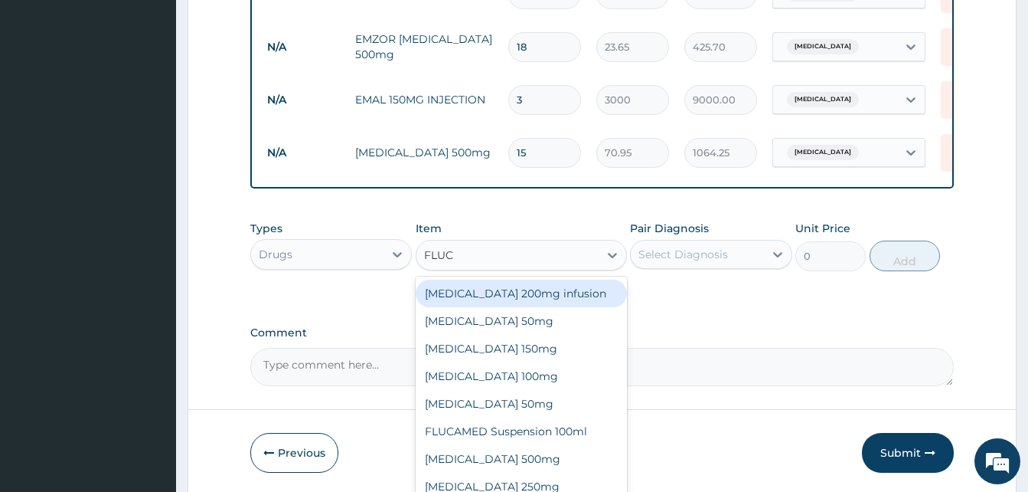
type input "FLUCO"
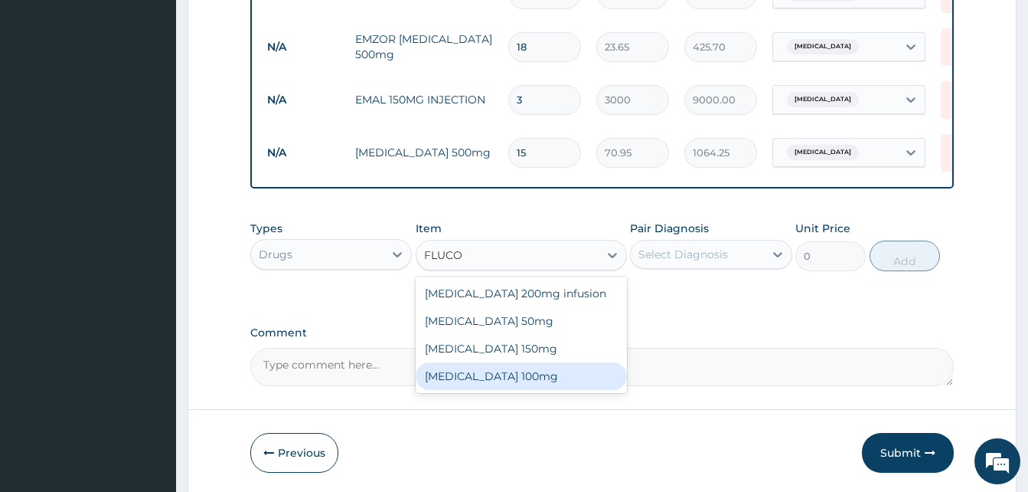
click at [511, 381] on div "[MEDICAL_DATA] 100mg" at bounding box center [521, 376] width 211 height 28
type input "124.1625"
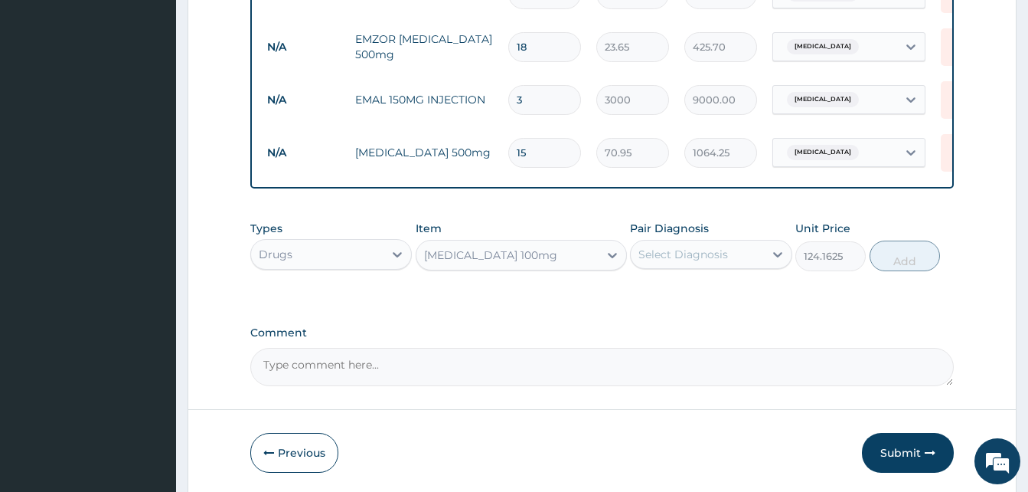
click at [686, 258] on div "Select Diagnosis" at bounding box center [684, 254] width 90 height 15
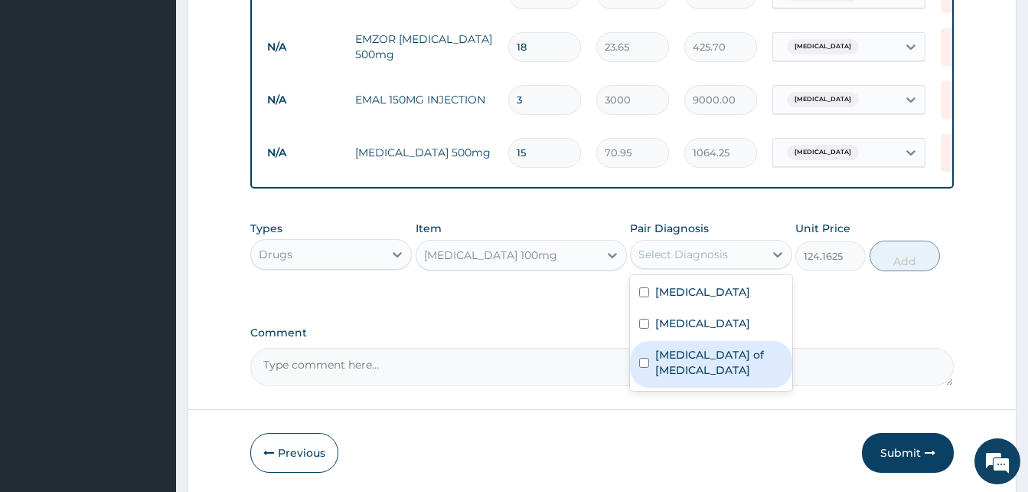
click at [688, 359] on label "Candidiasis of vulva" at bounding box center [718, 362] width 127 height 31
checkbox input "true"
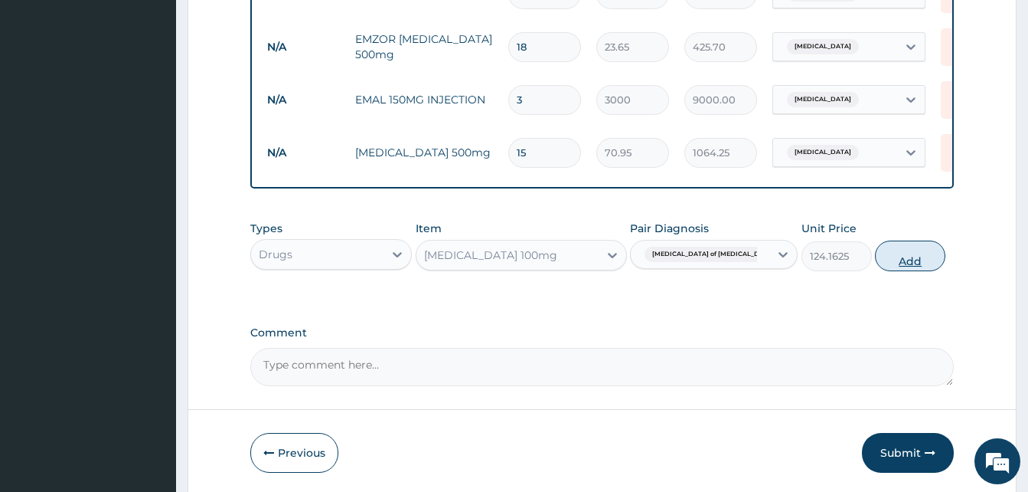
click at [903, 263] on button "Add" at bounding box center [910, 255] width 70 height 31
type input "0"
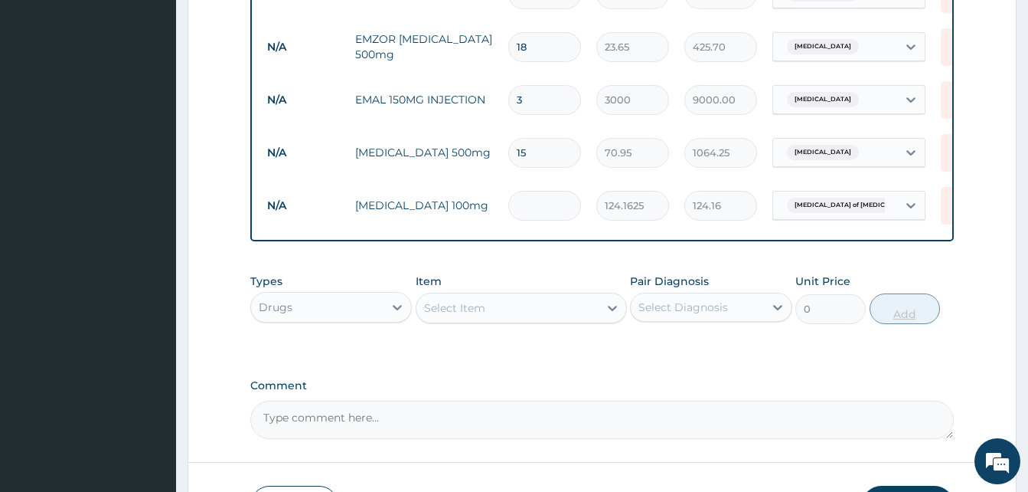
type input "0.00"
type input "2"
type input "248.32"
type input "20"
type input "2483.25"
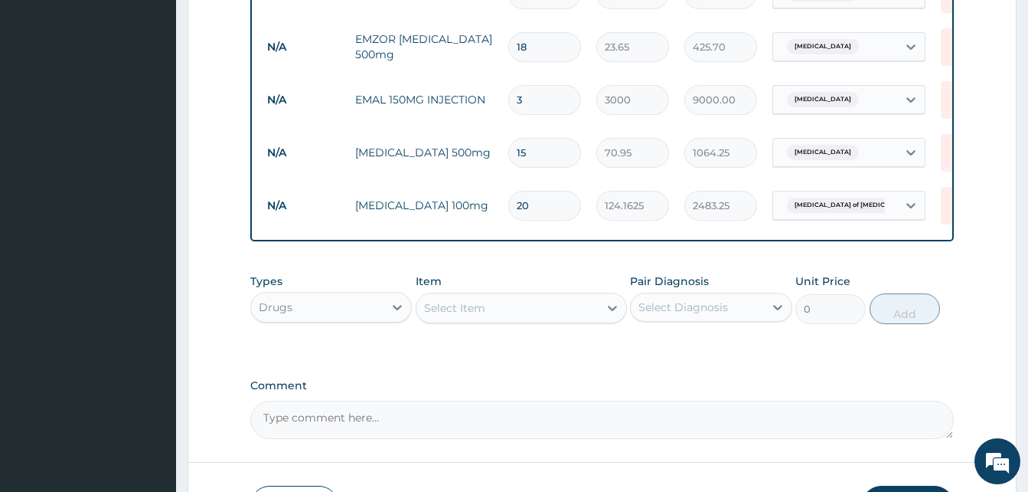
type input "20"
click at [518, 310] on div "Select Item" at bounding box center [508, 308] width 182 height 25
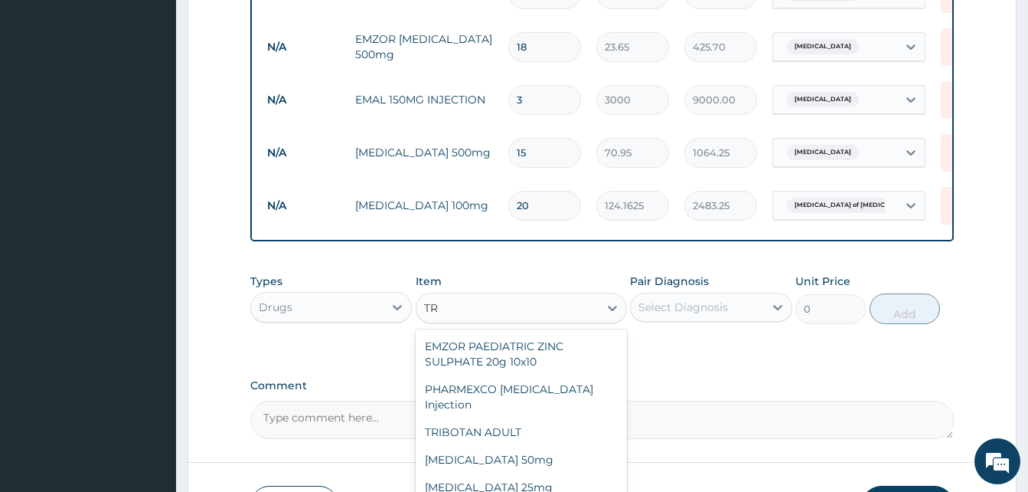
type input "T"
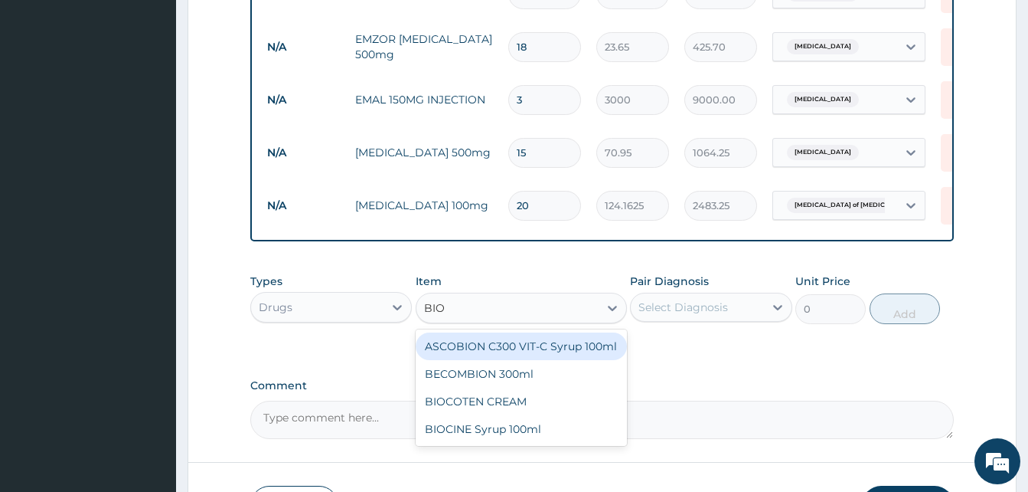
type input "BIOC"
drag, startPoint x: 532, startPoint y: 354, endPoint x: 752, endPoint y: 307, distance: 224.8
click at [541, 354] on div "BIOCOTEN CREAM" at bounding box center [521, 346] width 211 height 28
type input "1182.5"
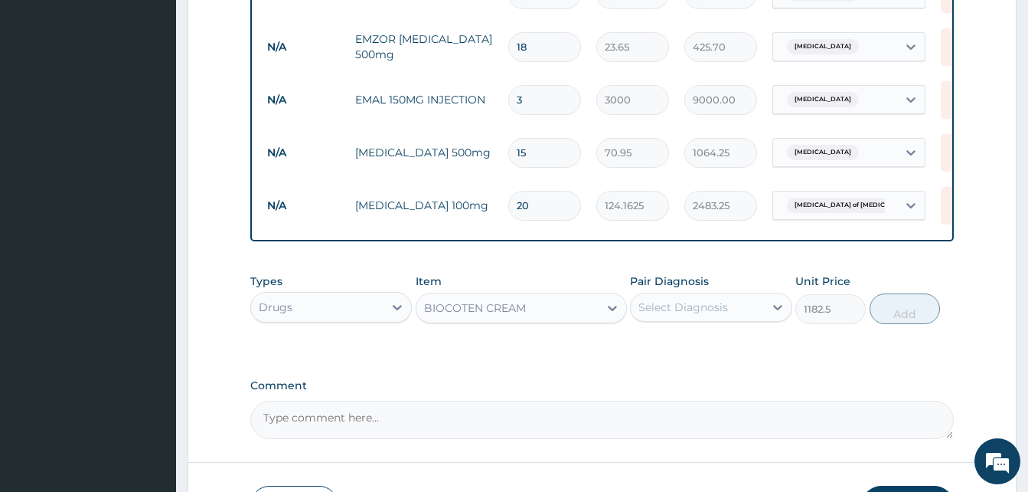
click at [753, 306] on div "Select Diagnosis" at bounding box center [697, 307] width 132 height 25
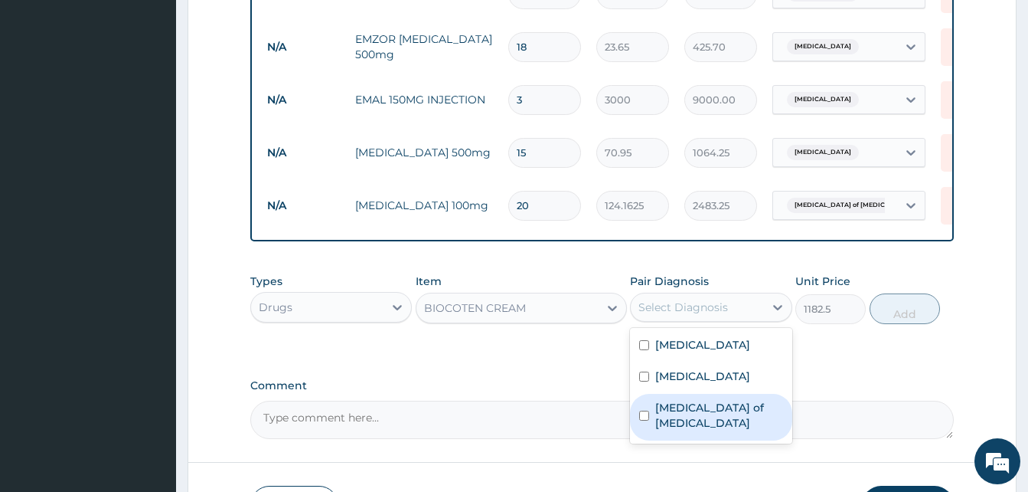
click at [718, 403] on label "Candidiasis of vulva" at bounding box center [718, 415] width 127 height 31
checkbox input "true"
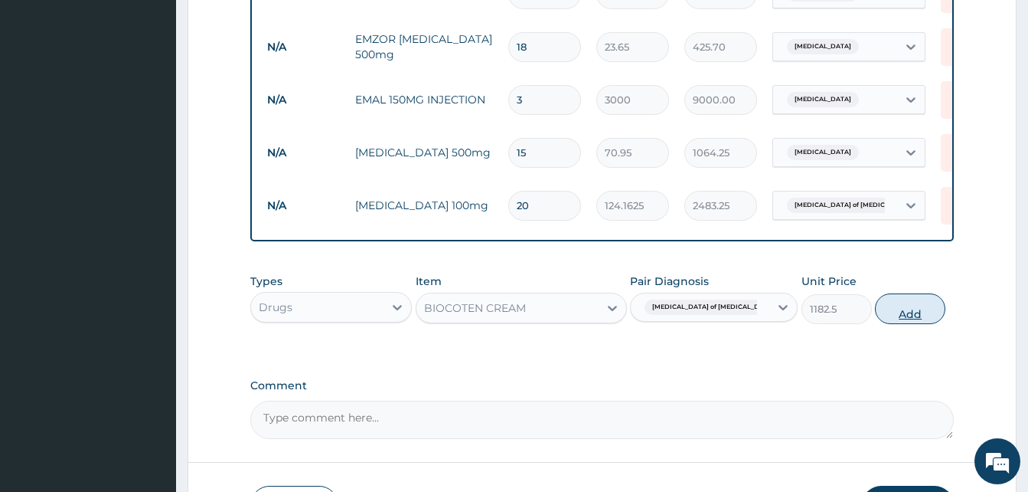
click at [909, 303] on button "Add" at bounding box center [910, 308] width 70 height 31
type input "0"
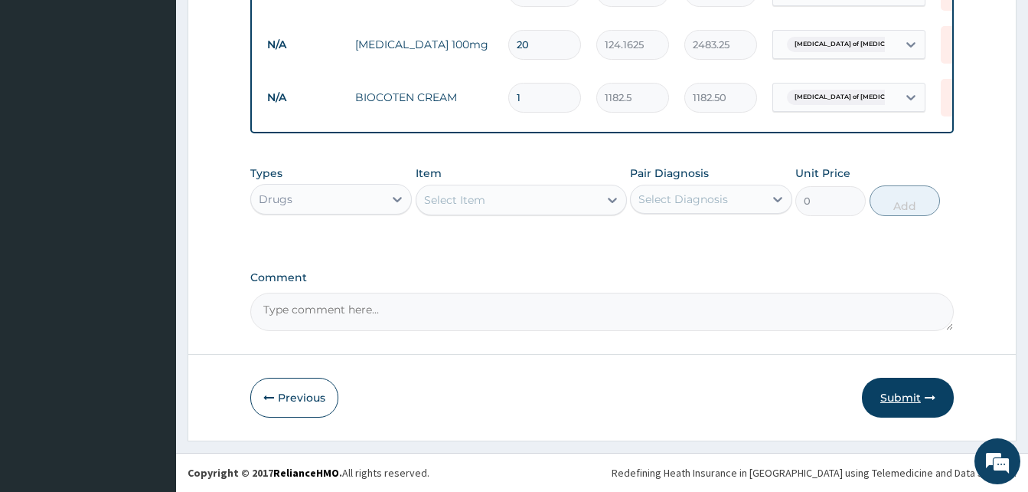
click at [920, 404] on button "Submit" at bounding box center [908, 397] width 92 height 40
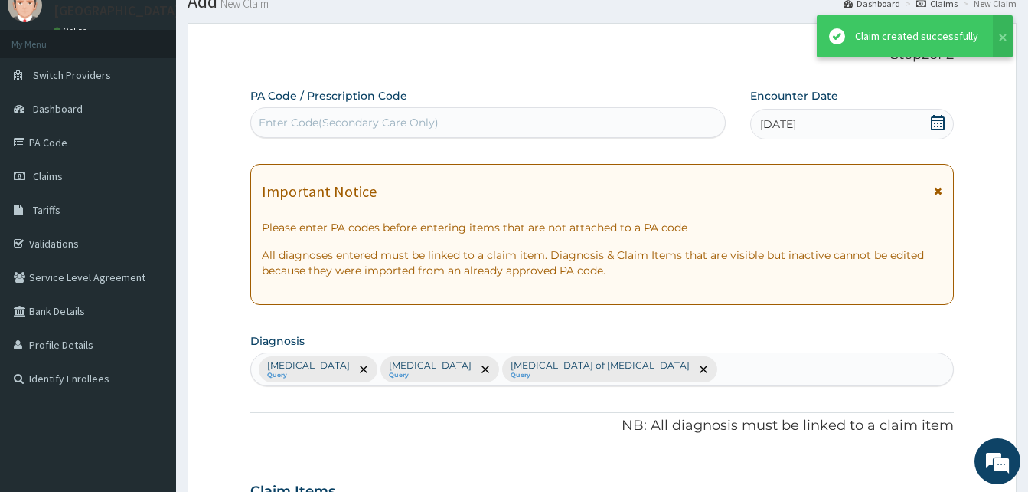
scroll to position [825, 0]
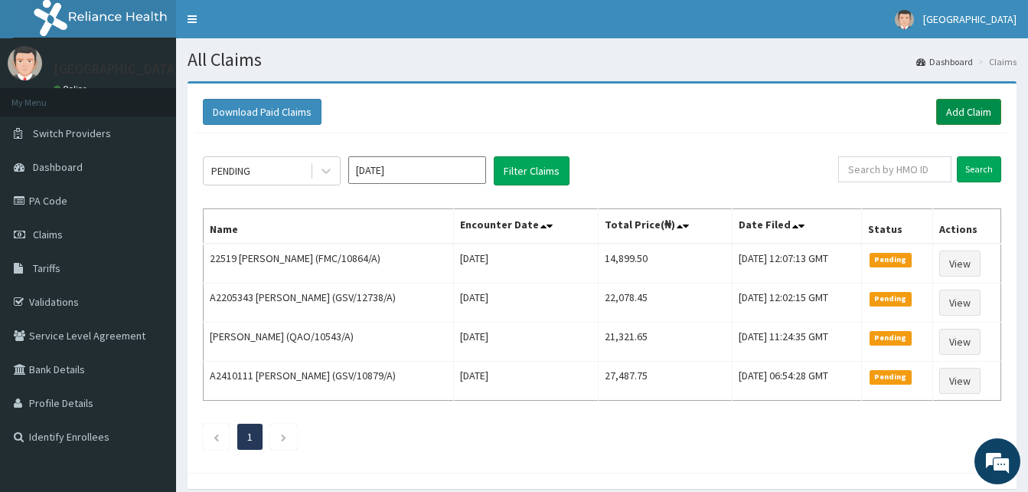
click at [952, 107] on link "Add Claim" at bounding box center [968, 112] width 65 height 26
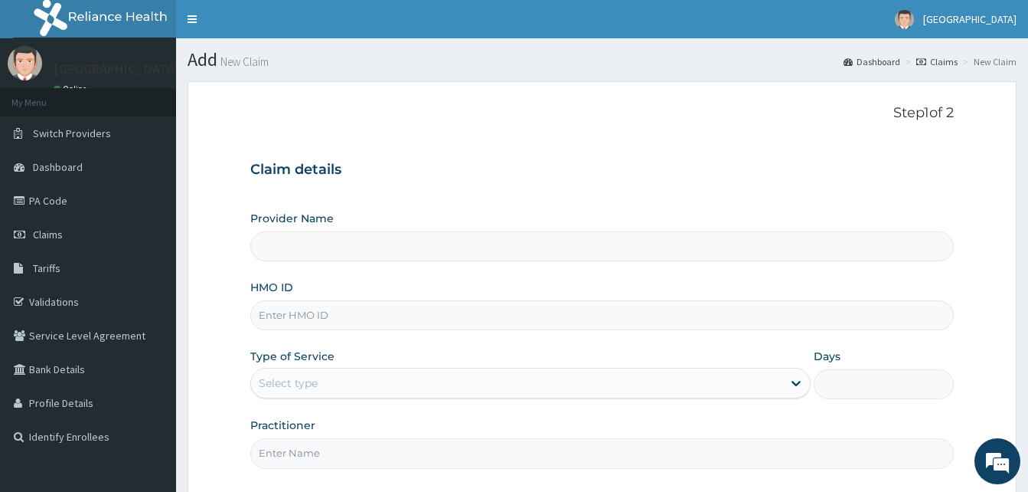
type input "Dalet Medical service"
click at [329, 313] on input "HMO ID" at bounding box center [602, 315] width 704 height 30
paste input "NGL/10122/D"
type input "NGL/10122/D"
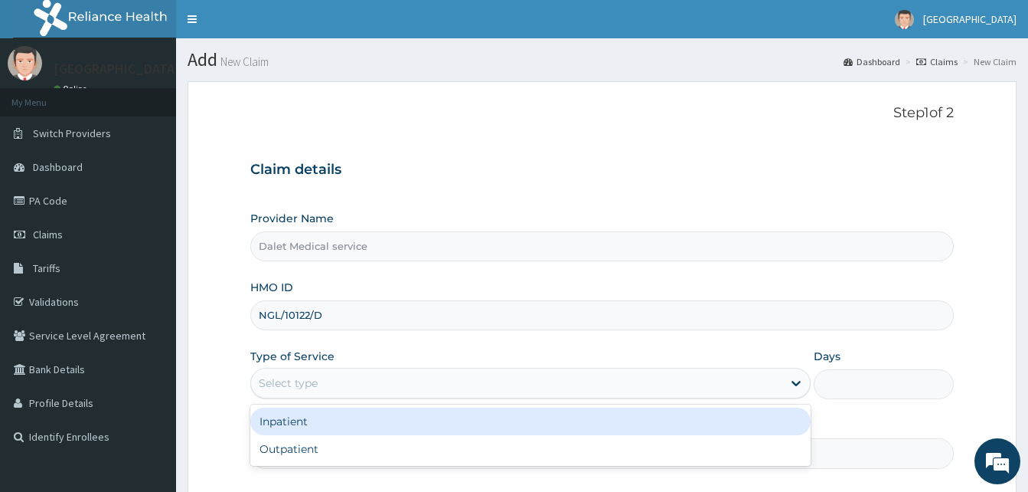
drag, startPoint x: 453, startPoint y: 390, endPoint x: 415, endPoint y: 410, distance: 43.1
click at [453, 389] on div "Select type" at bounding box center [516, 383] width 531 height 25
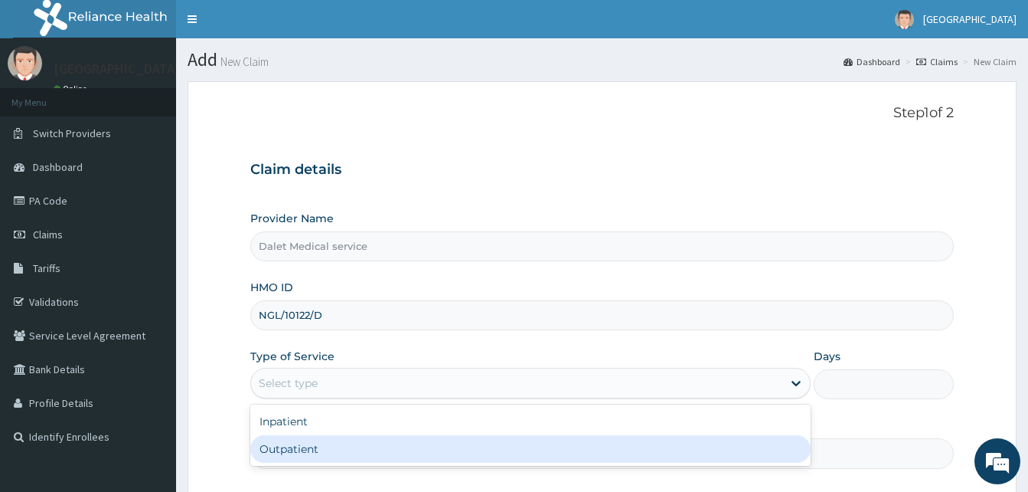
click at [353, 453] on div "Outpatient" at bounding box center [530, 449] width 560 height 28
type input "1"
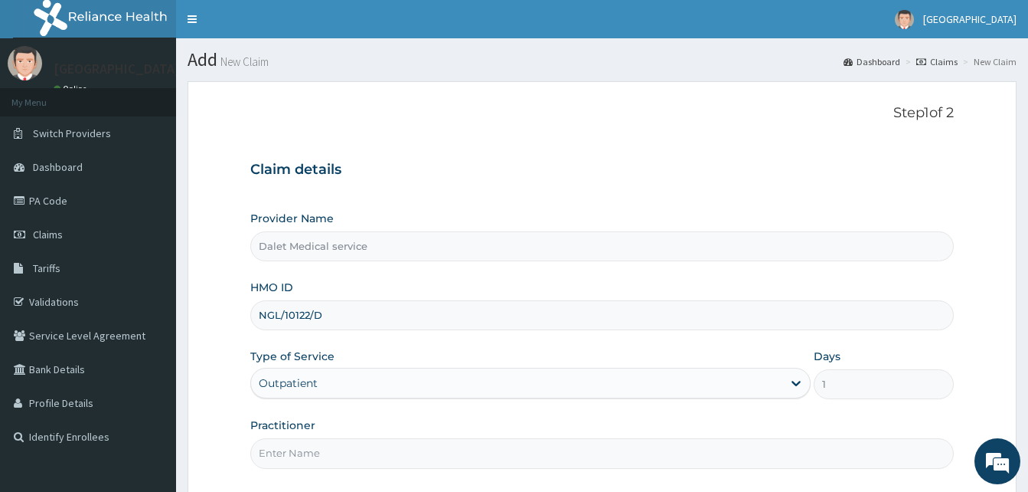
click at [357, 446] on input "Practitioner" at bounding box center [602, 453] width 704 height 30
type input "DR."
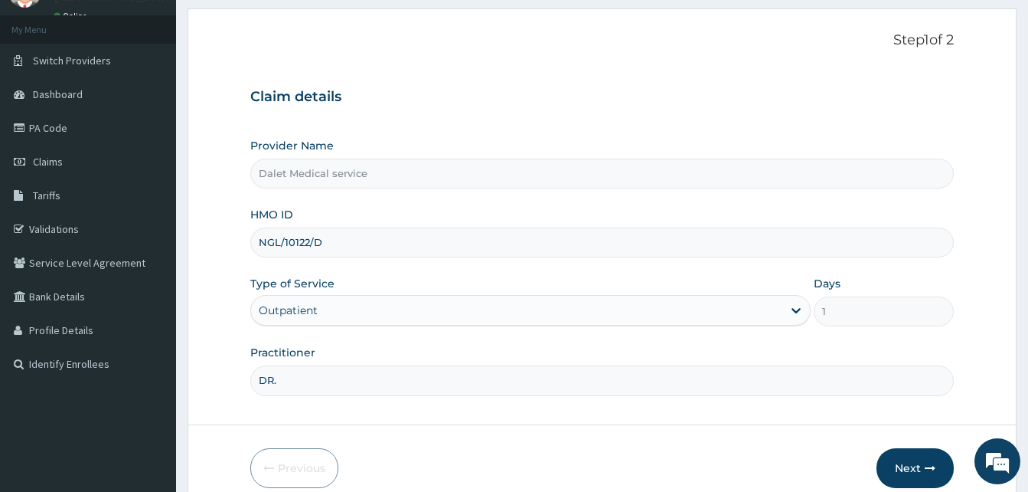
scroll to position [143, 0]
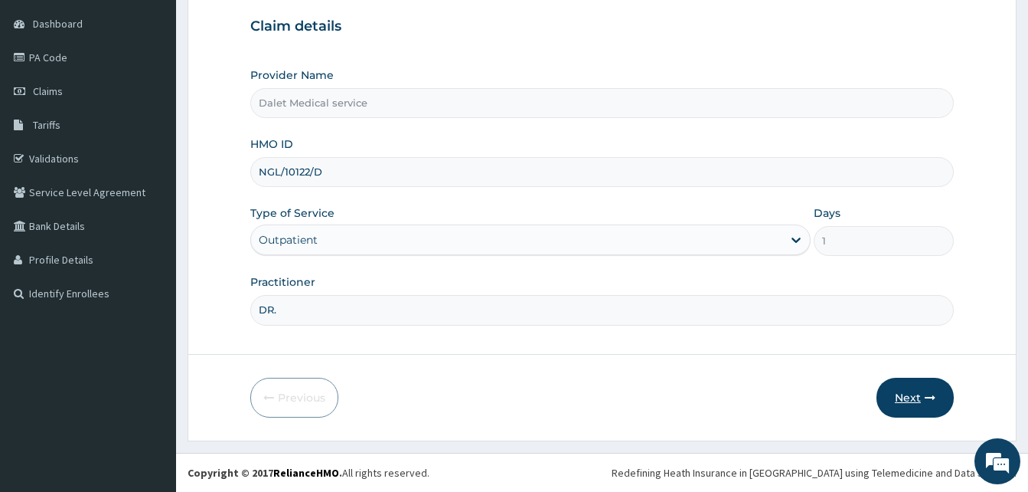
click at [895, 397] on button "Next" at bounding box center [915, 397] width 77 height 40
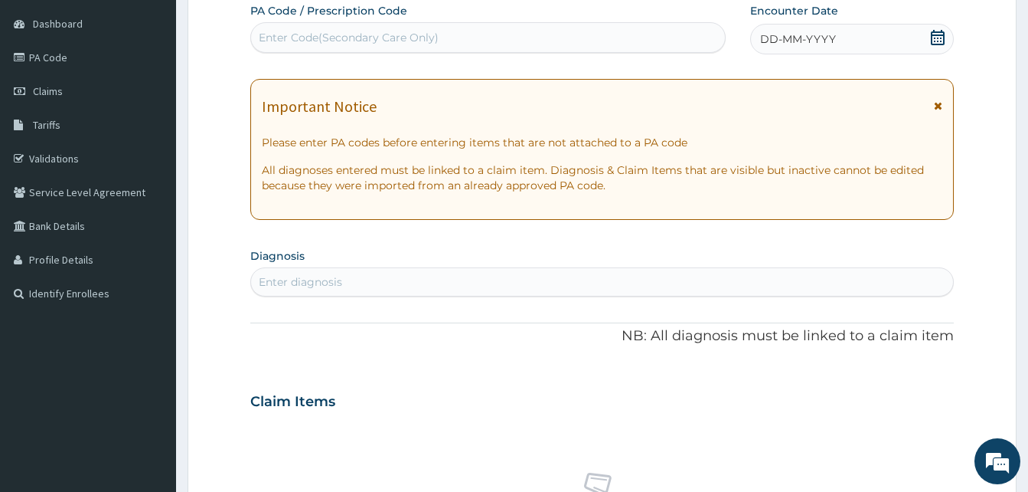
click at [936, 106] on icon at bounding box center [938, 105] width 8 height 11
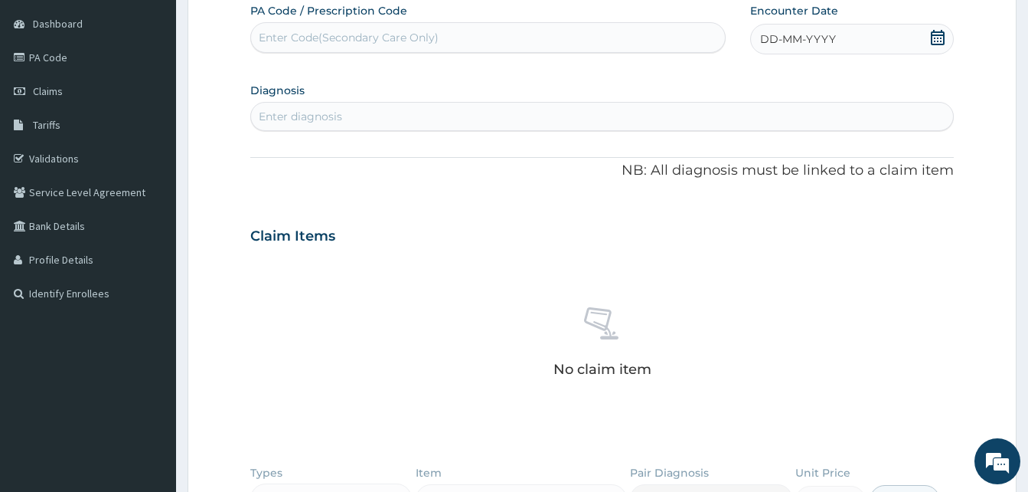
click at [805, 41] on span "DD-MM-YYYY" at bounding box center [798, 38] width 76 height 15
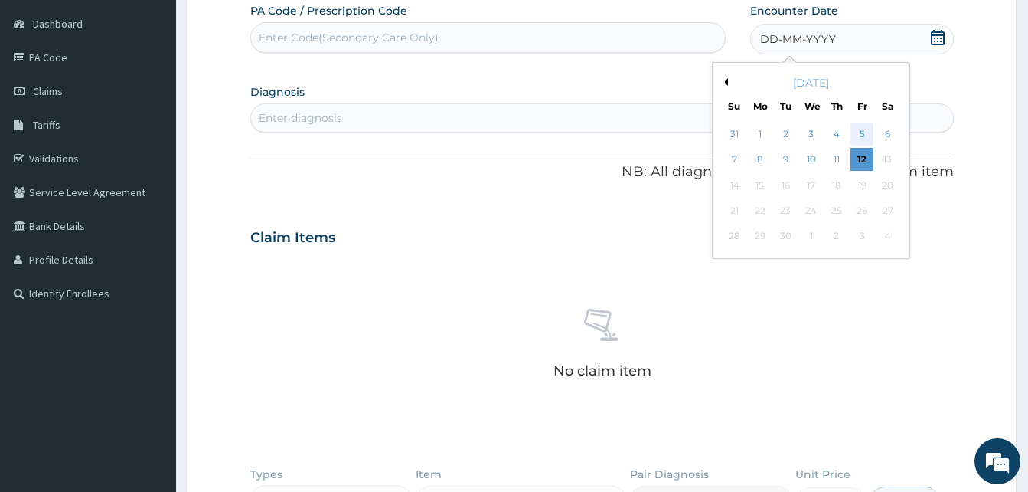
scroll to position [0, 0]
click at [810, 133] on div "3" at bounding box center [810, 134] width 23 height 23
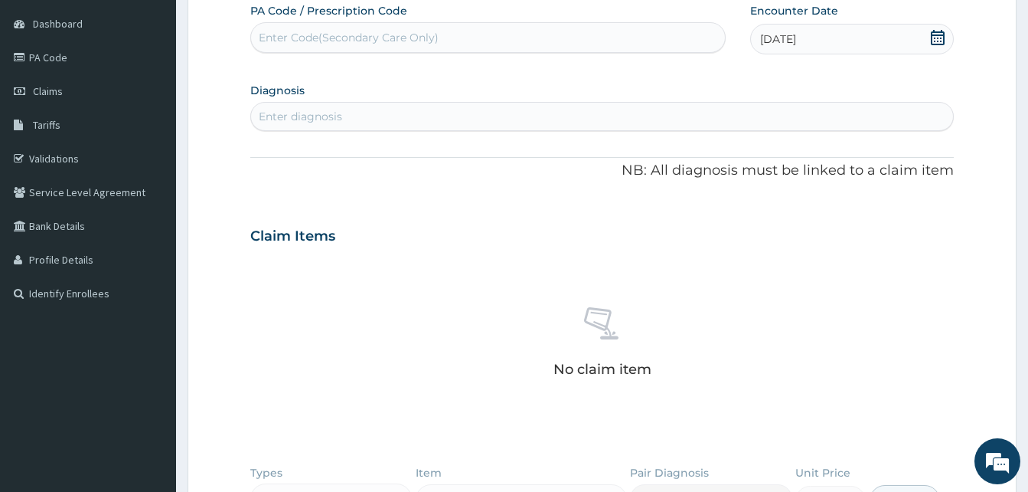
click at [286, 112] on div "Enter diagnosis" at bounding box center [300, 116] width 83 height 15
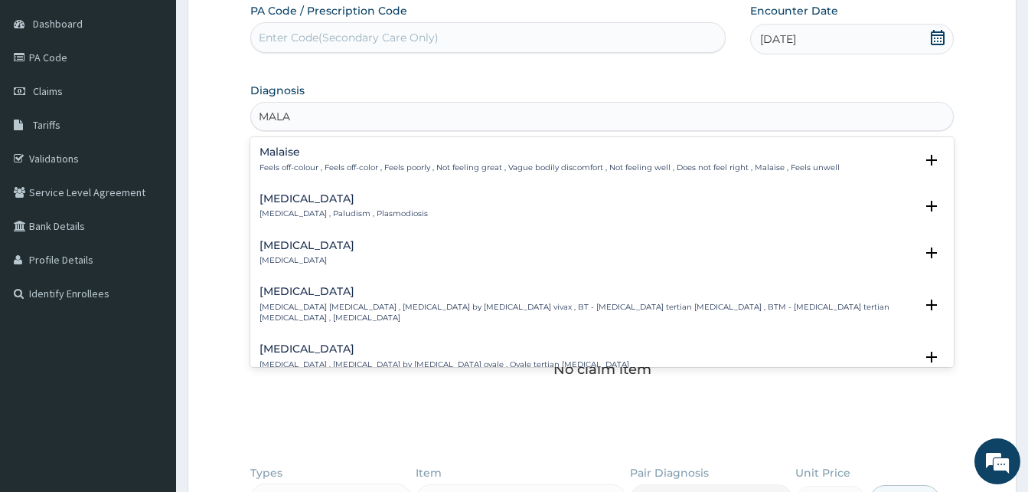
type input "MALAR"
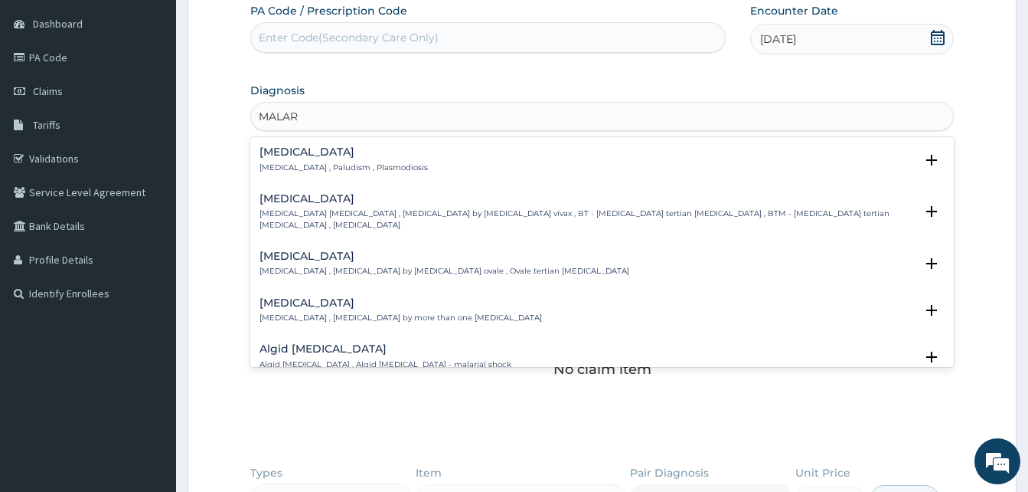
click at [291, 161] on div "[MEDICAL_DATA] [MEDICAL_DATA] , Paludism , Plasmodiosis" at bounding box center [344, 159] width 168 height 27
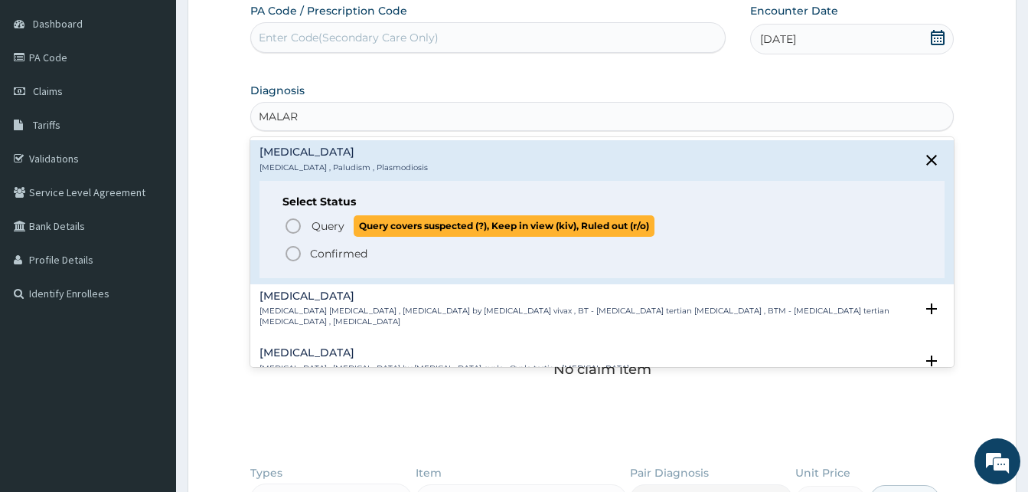
click at [293, 224] on icon "status option query" at bounding box center [293, 226] width 18 height 18
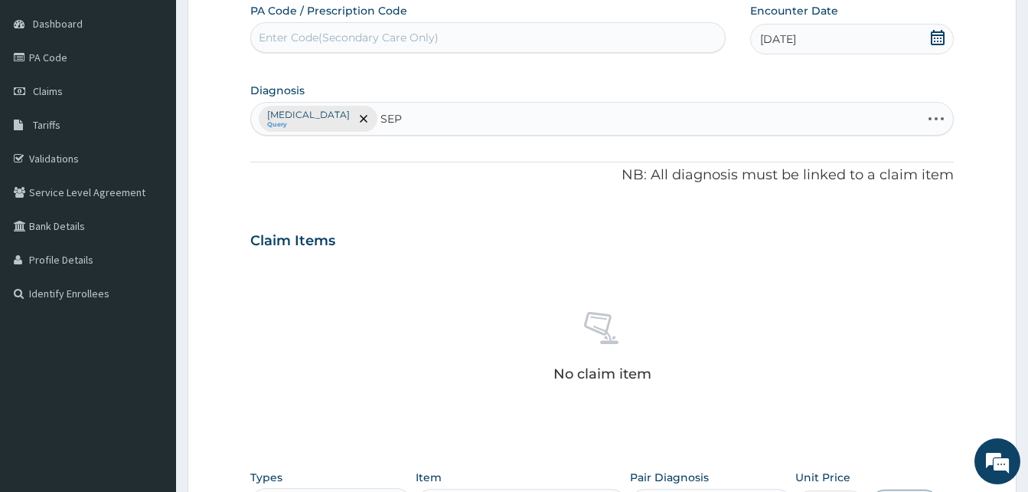
type input "SEPS"
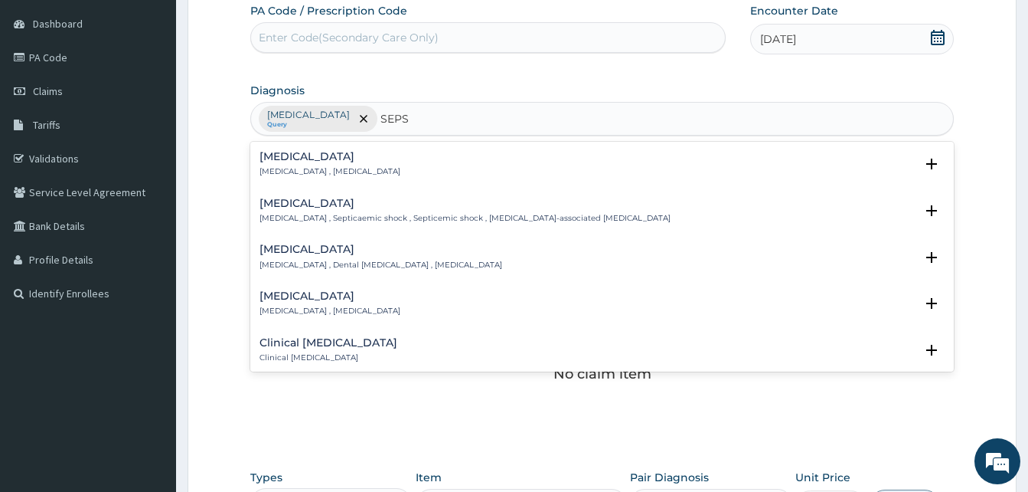
click at [281, 158] on h4 "[MEDICAL_DATA]" at bounding box center [330, 156] width 141 height 11
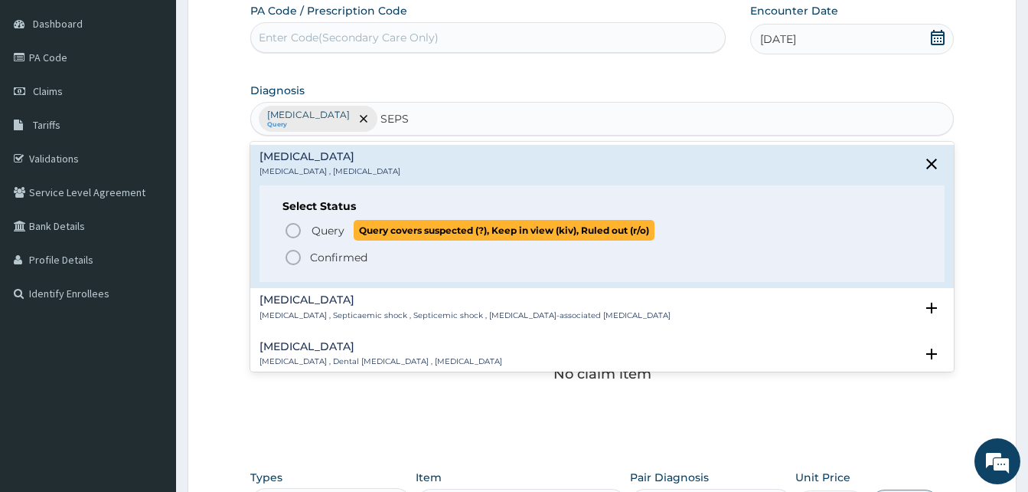
click at [297, 225] on circle "status option query" at bounding box center [293, 231] width 14 height 14
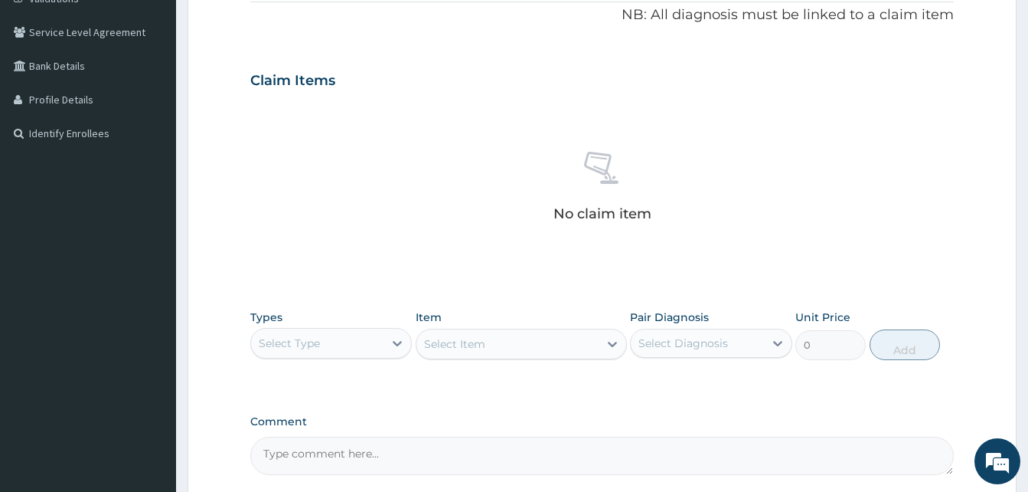
scroll to position [447, 0]
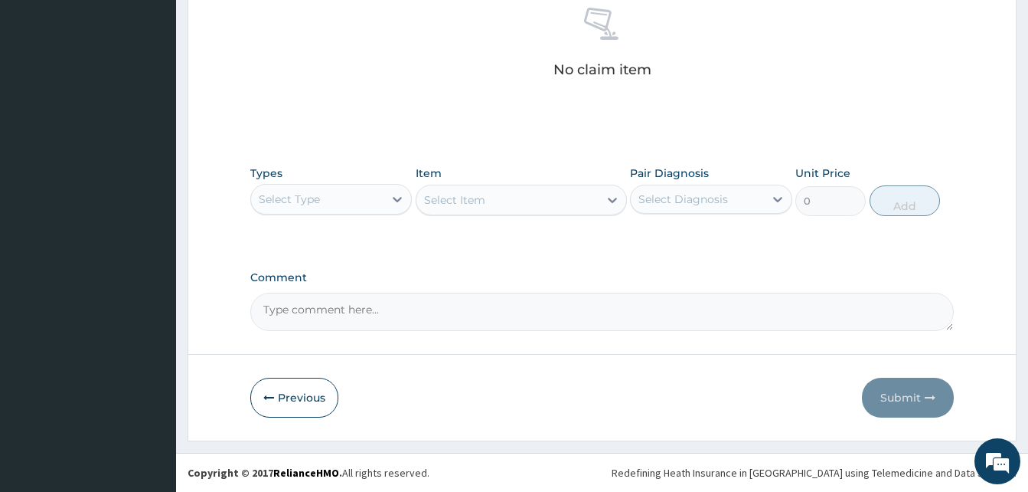
click at [356, 201] on div "Select Type" at bounding box center [317, 199] width 132 height 25
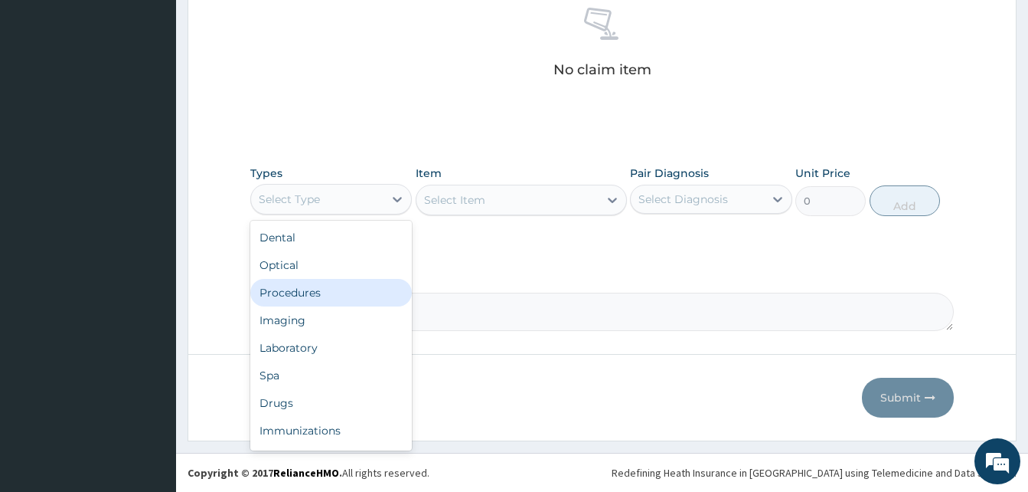
click at [326, 291] on div "Procedures" at bounding box center [331, 293] width 162 height 28
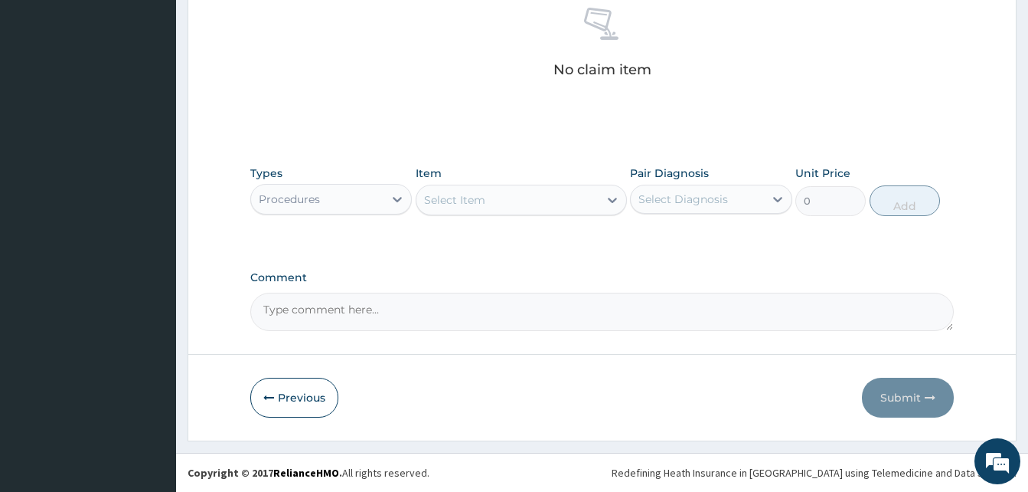
click at [528, 198] on div "Select Item" at bounding box center [508, 200] width 182 height 25
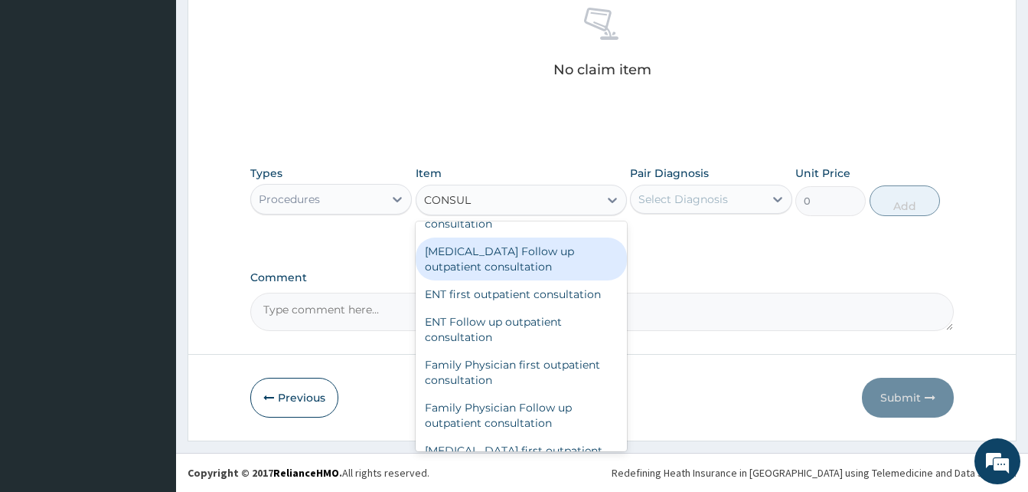
scroll to position [613, 0]
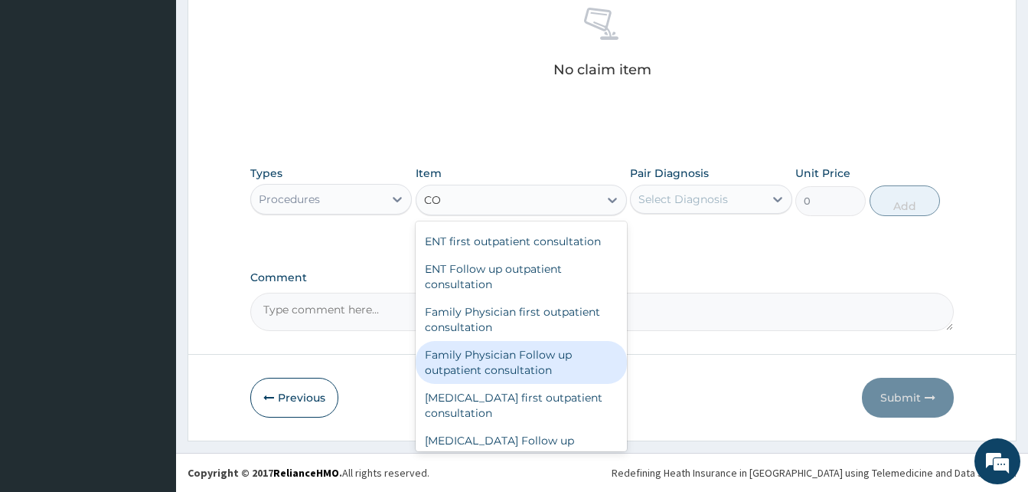
type input "C"
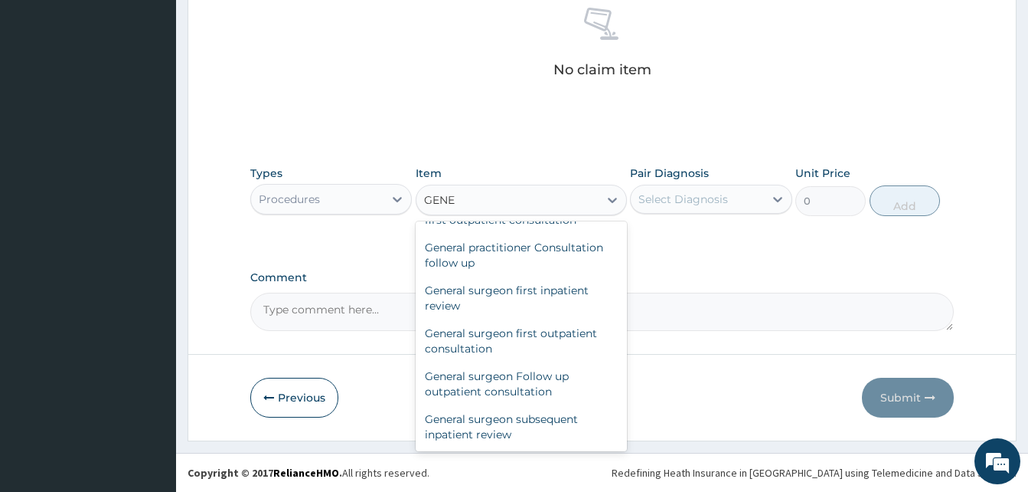
scroll to position [190, 0]
type input "GENER"
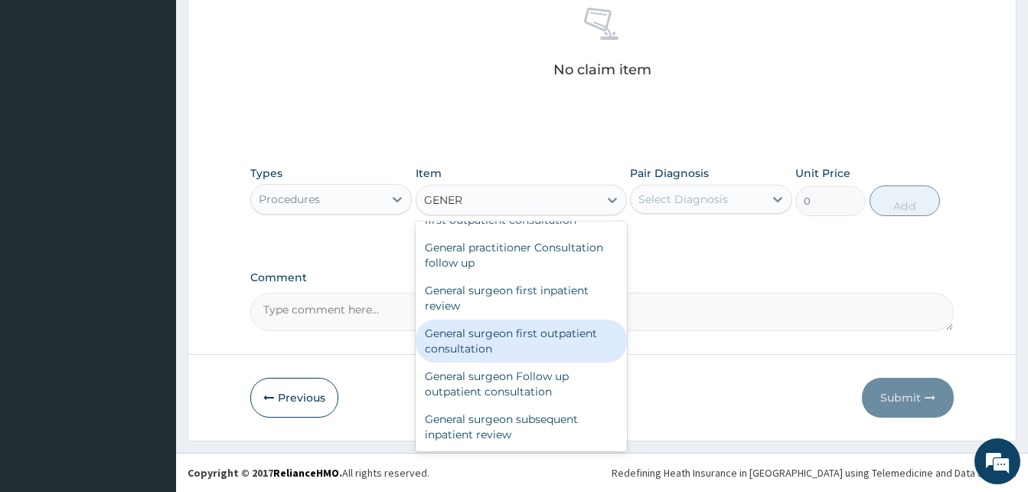
click at [539, 334] on div "General surgeon first outpatient consultation" at bounding box center [521, 340] width 211 height 43
type input "21500"
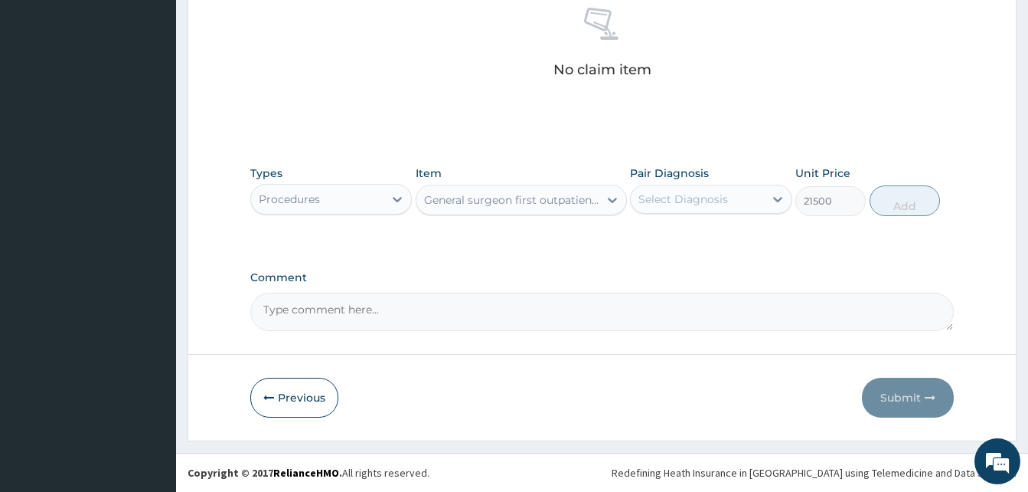
click at [722, 191] on div "Select Diagnosis" at bounding box center [684, 198] width 90 height 15
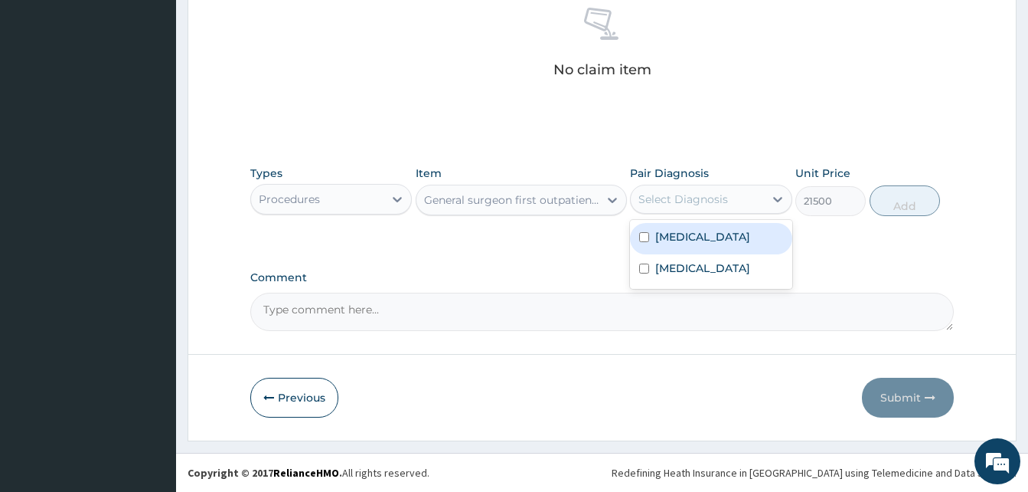
click at [705, 233] on div "[MEDICAL_DATA]" at bounding box center [711, 238] width 162 height 31
checkbox input "true"
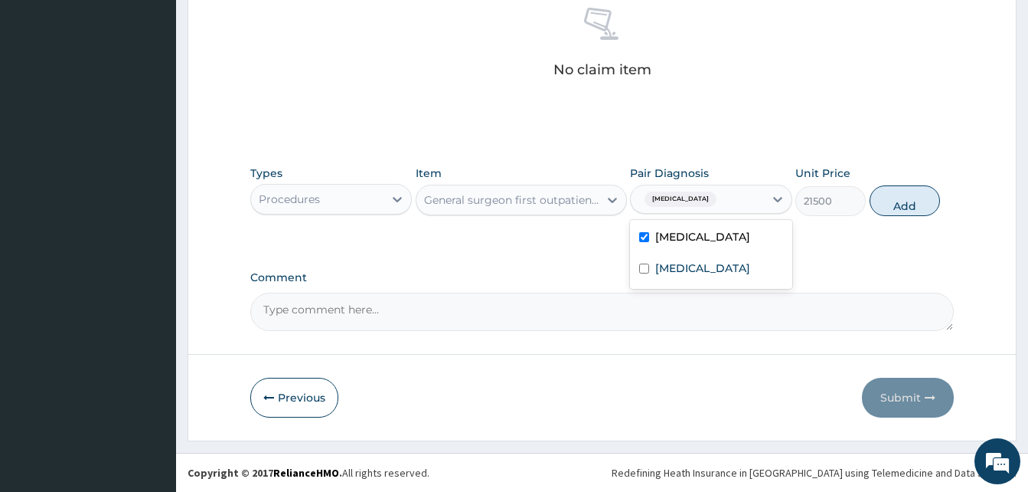
click at [541, 203] on div "General surgeon first outpatient consultation" at bounding box center [512, 199] width 176 height 15
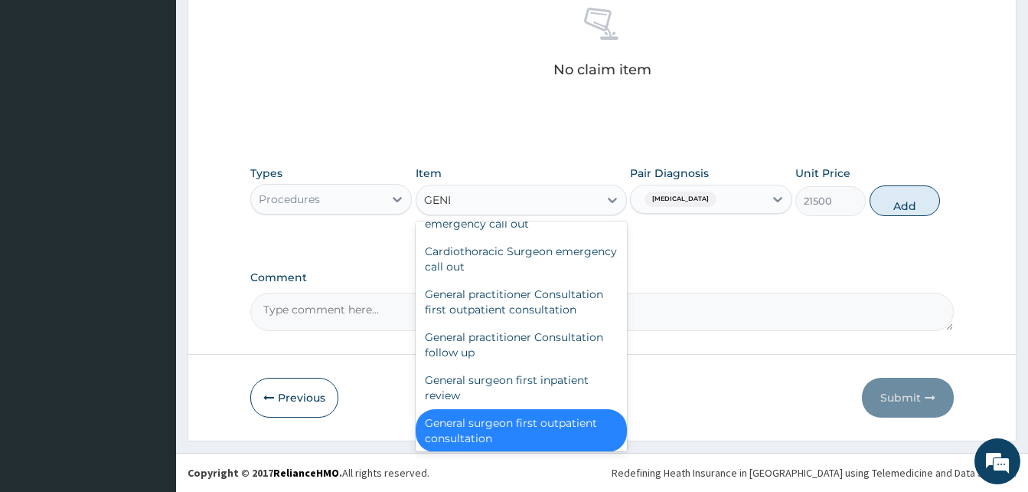
scroll to position [116, 0]
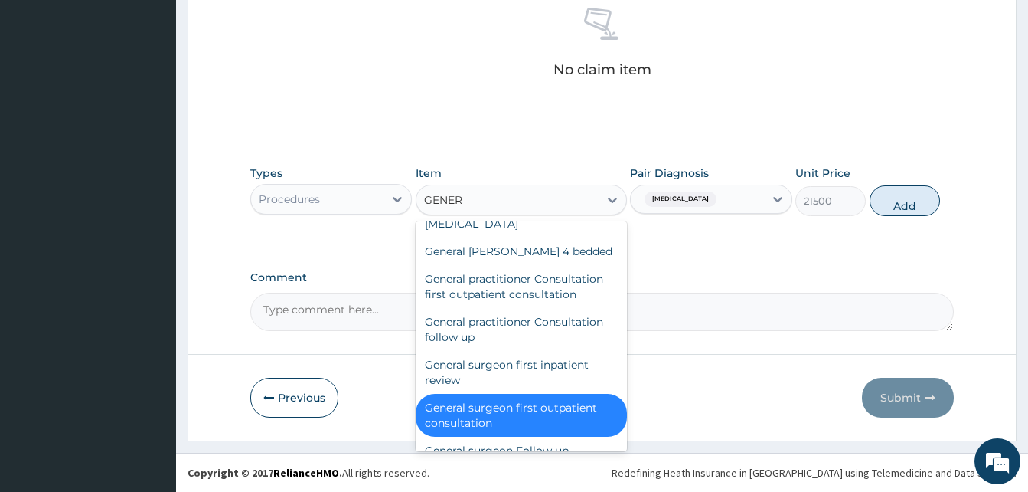
type input "GENERA"
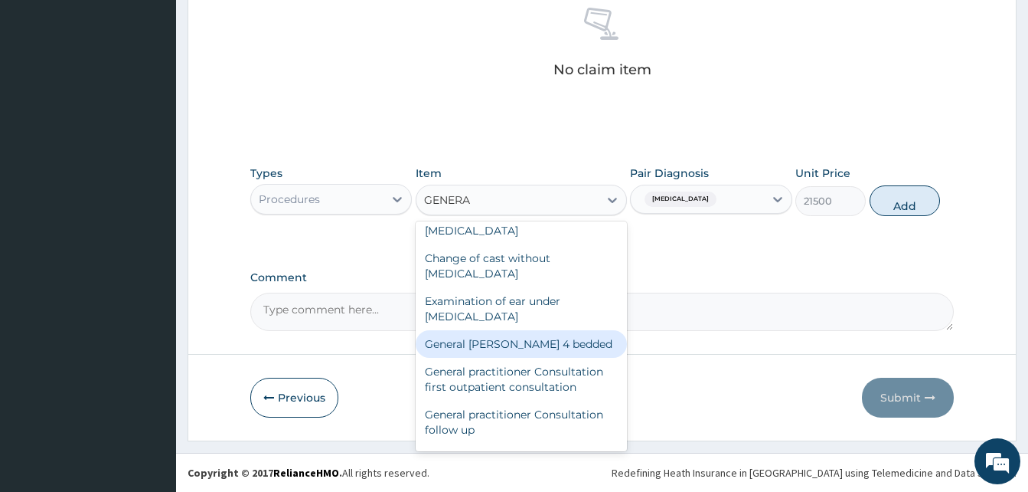
scroll to position [0, 0]
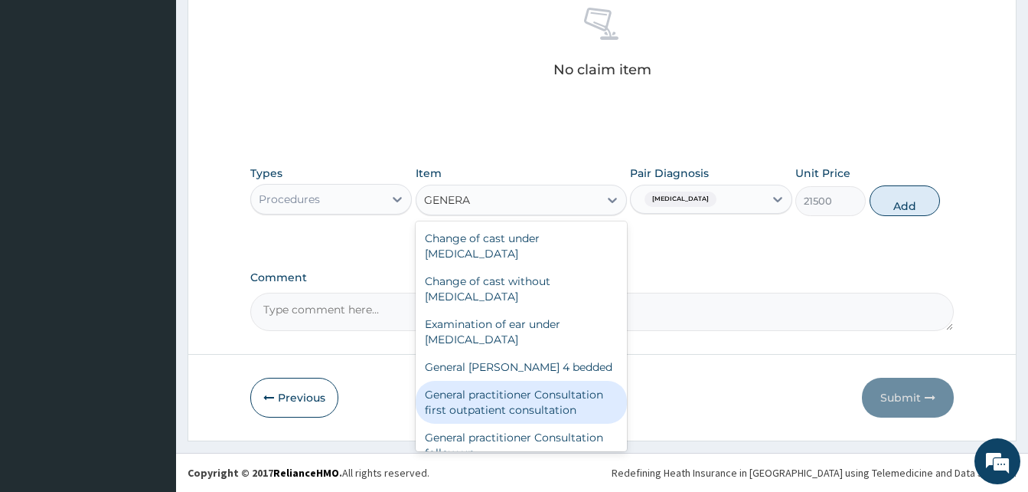
click at [553, 405] on div "General practitioner Consultation first outpatient consultation" at bounding box center [521, 402] width 211 height 43
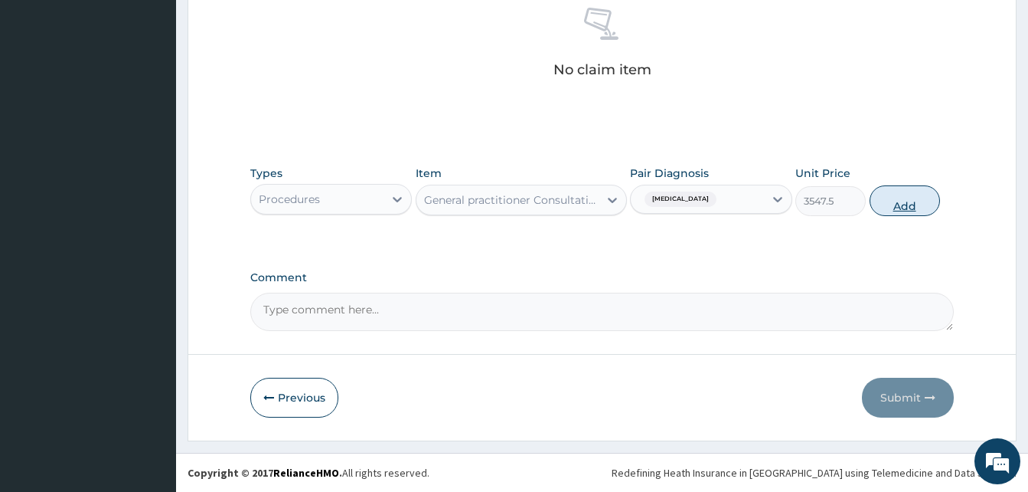
click at [905, 204] on button "Add" at bounding box center [905, 200] width 70 height 31
type input "0"
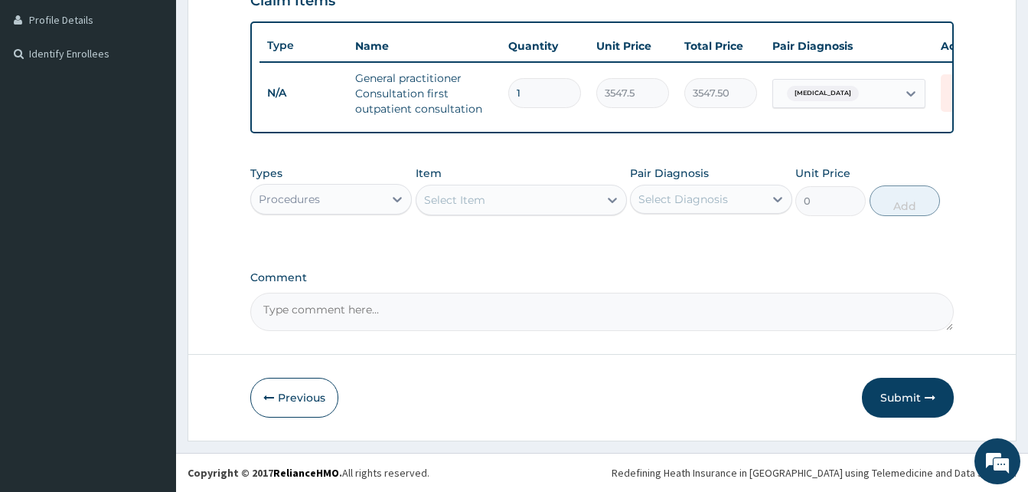
click at [318, 208] on div "Procedures" at bounding box center [317, 199] width 132 height 25
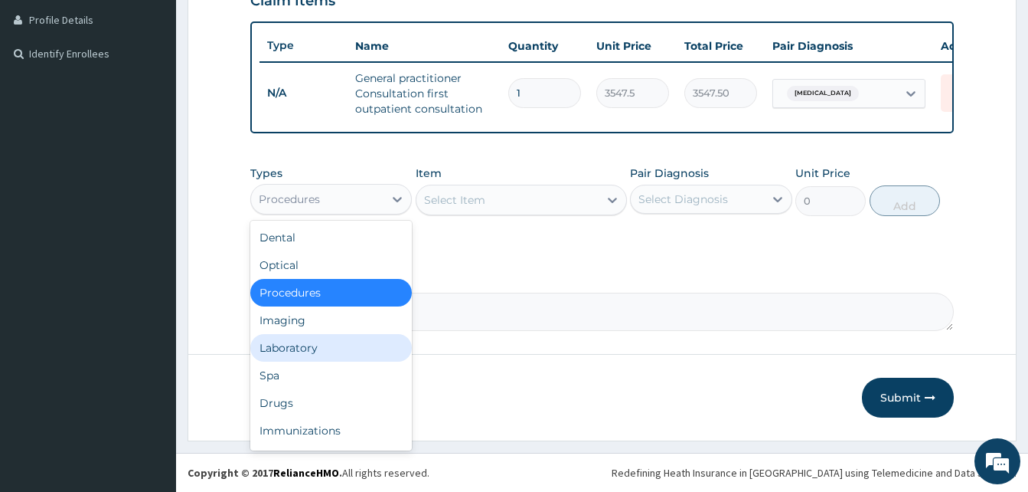
click at [318, 344] on div "Laboratory" at bounding box center [331, 348] width 162 height 28
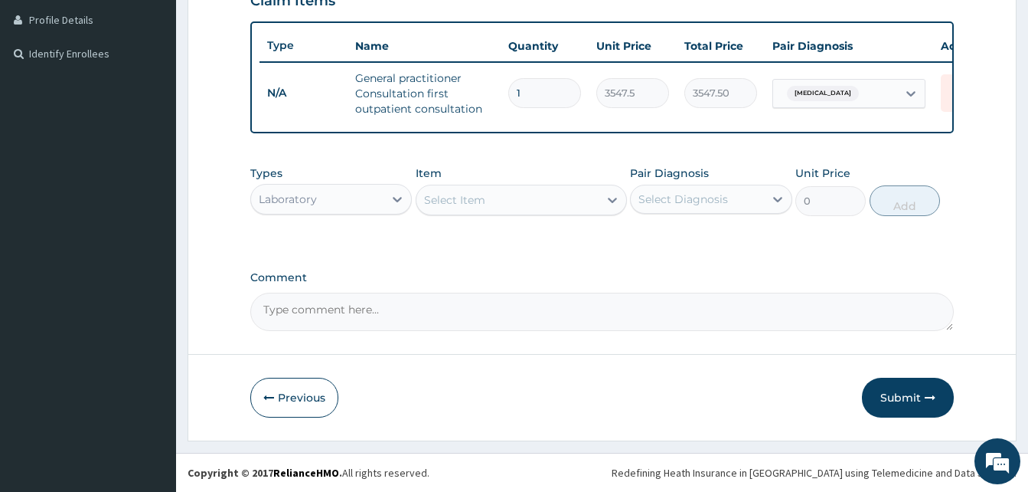
click at [534, 201] on div "Select Item" at bounding box center [508, 200] width 182 height 25
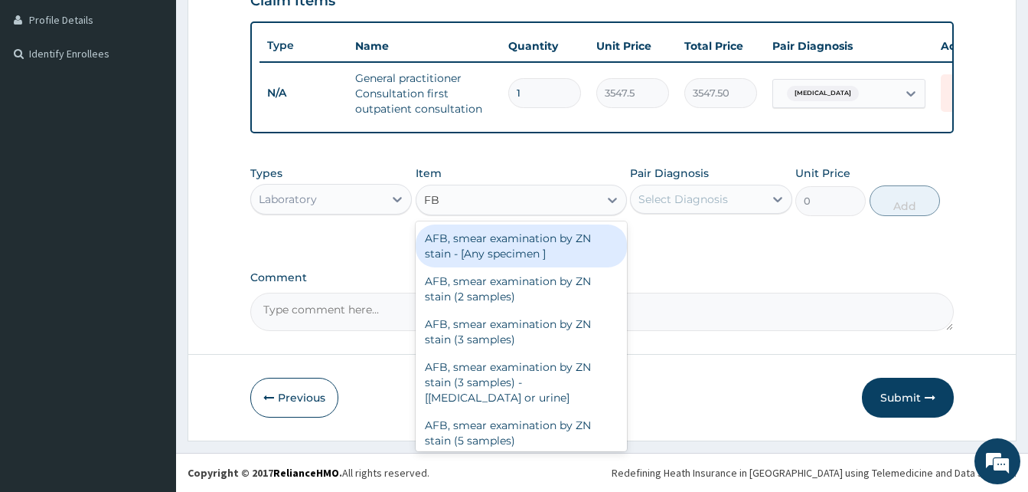
type input "FBC"
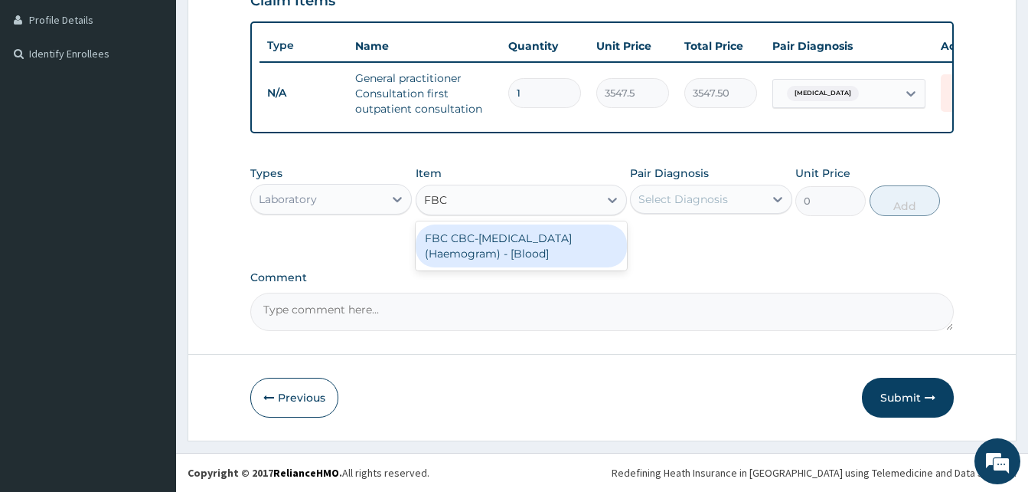
click at [526, 247] on div "FBC CBC-[MEDICAL_DATA] (Haemogram) - [Blood]" at bounding box center [521, 245] width 211 height 43
type input "4300"
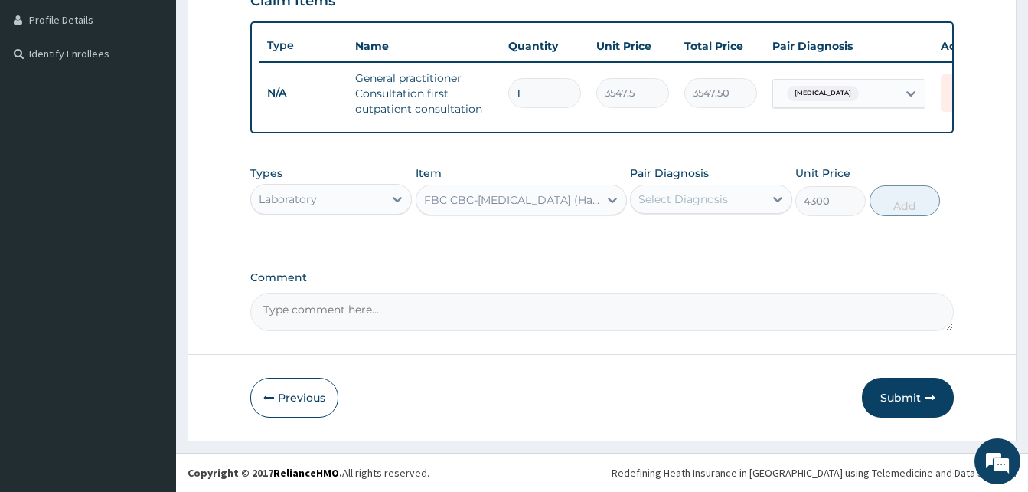
click at [711, 208] on div "Select Diagnosis" at bounding box center [697, 199] width 132 height 25
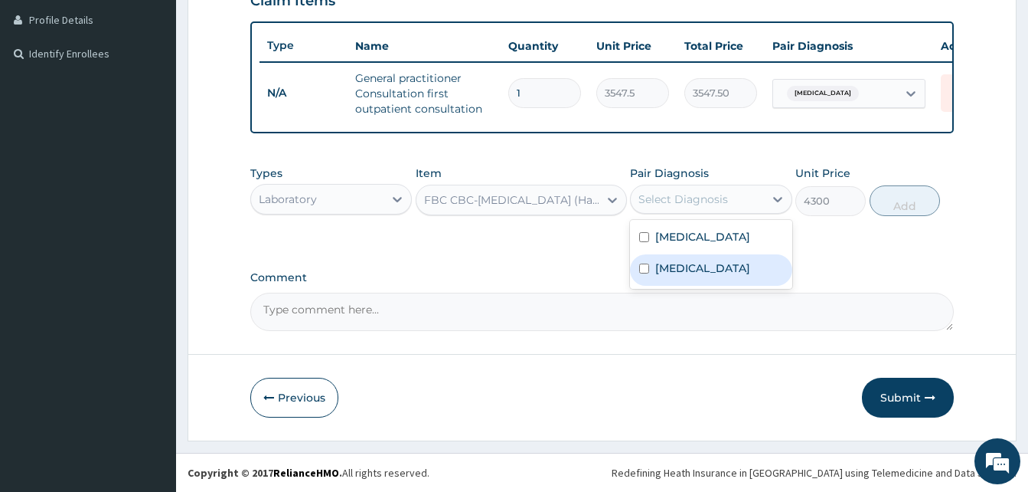
drag, startPoint x: 704, startPoint y: 266, endPoint x: 883, endPoint y: 237, distance: 180.8
click at [715, 262] on div "[MEDICAL_DATA]" at bounding box center [711, 269] width 162 height 31
checkbox input "true"
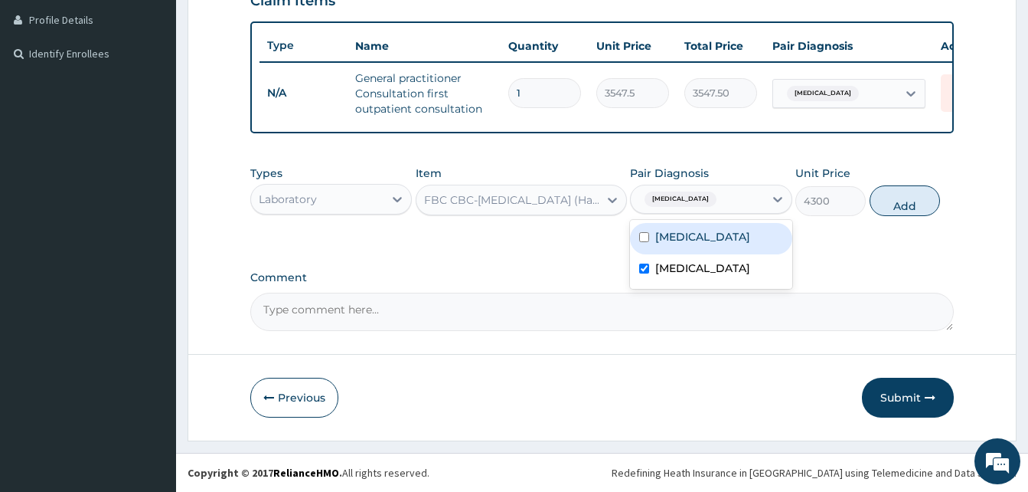
click at [935, 202] on button "Add" at bounding box center [905, 200] width 70 height 31
type input "0"
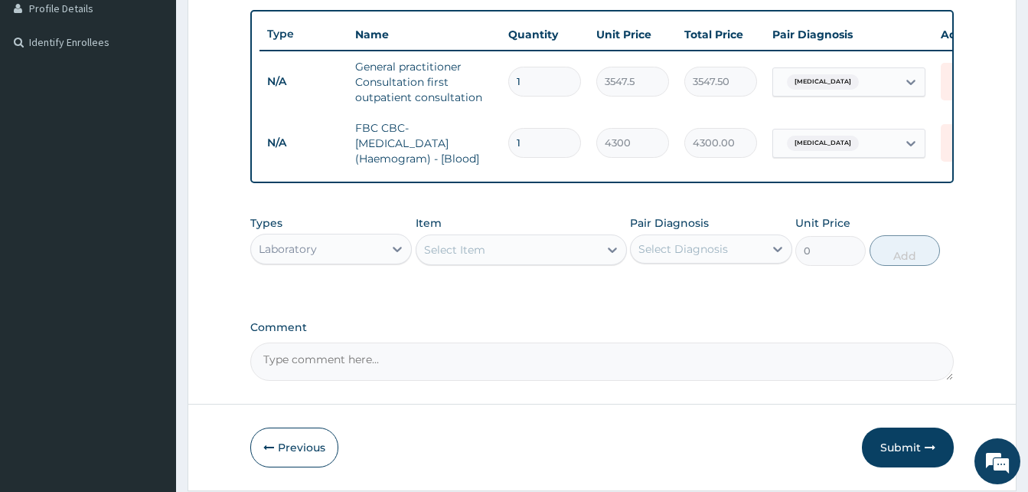
click at [515, 262] on div "Select Item" at bounding box center [508, 249] width 182 height 25
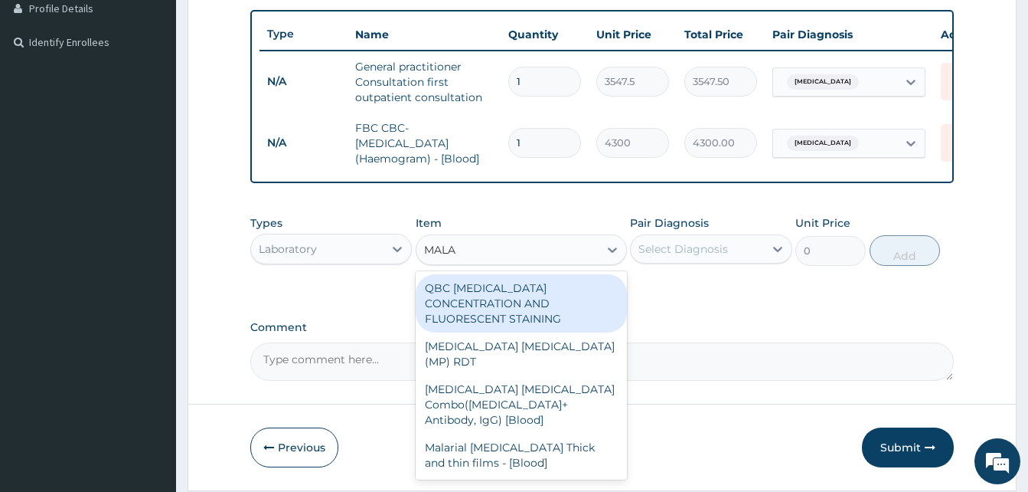
type input "MALAR"
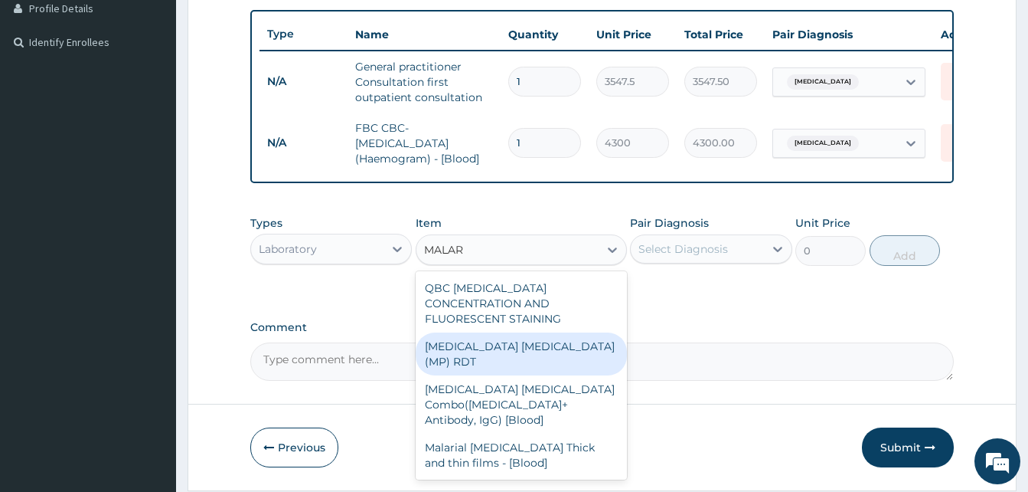
click at [533, 335] on div "[MEDICAL_DATA] [MEDICAL_DATA] (MP) RDT" at bounding box center [521, 353] width 211 height 43
type input "1612.5"
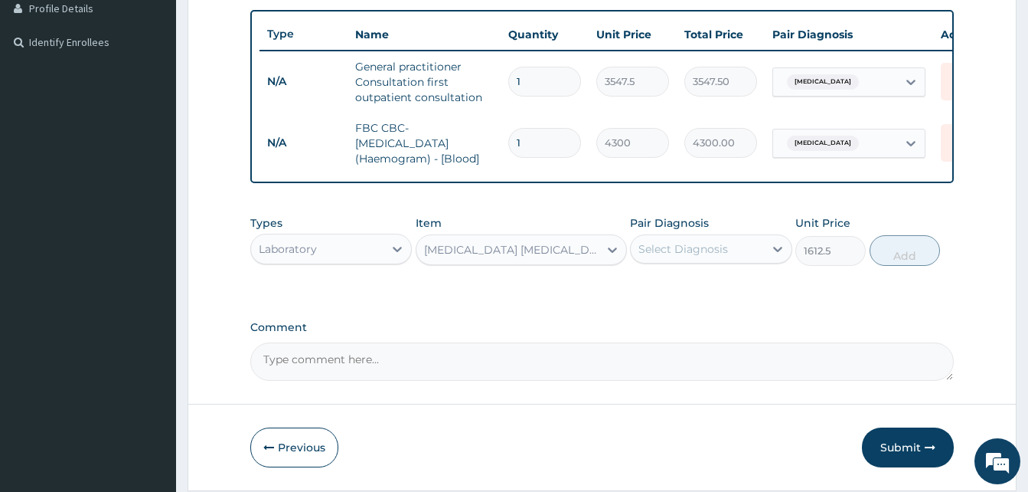
click at [697, 266] on div "Pair Diagnosis Select Diagnosis" at bounding box center [711, 240] width 162 height 51
click at [714, 256] on div "Select Diagnosis" at bounding box center [684, 248] width 90 height 15
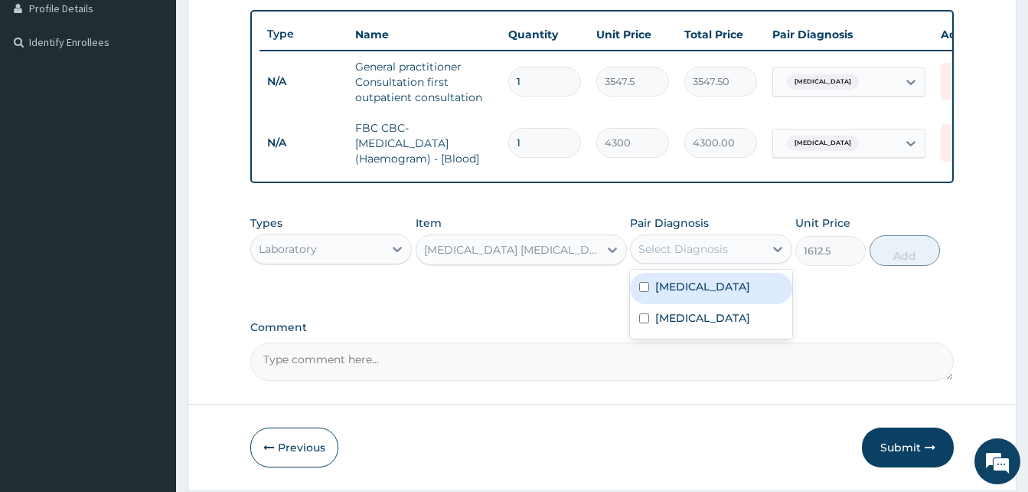
click at [711, 295] on div "[MEDICAL_DATA]" at bounding box center [711, 288] width 162 height 31
checkbox input "true"
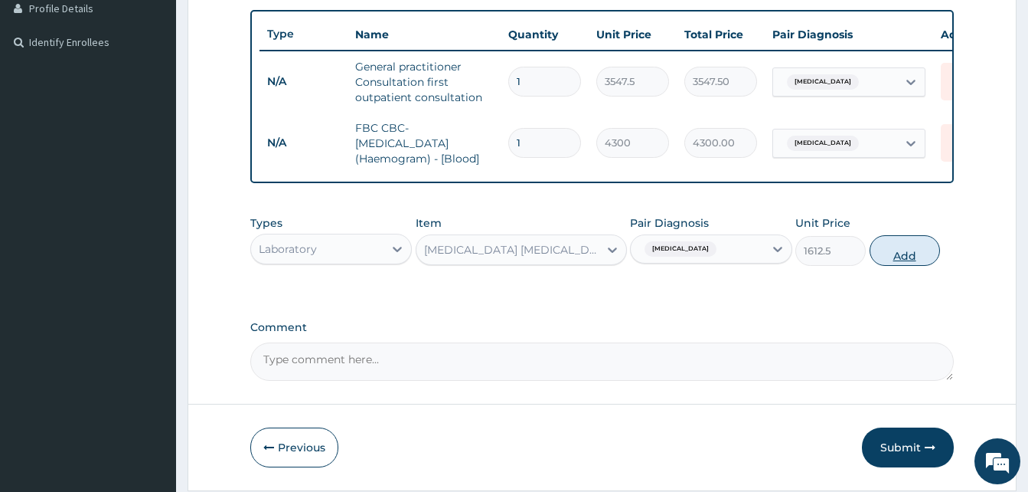
click at [924, 263] on button "Add" at bounding box center [905, 250] width 70 height 31
type input "0"
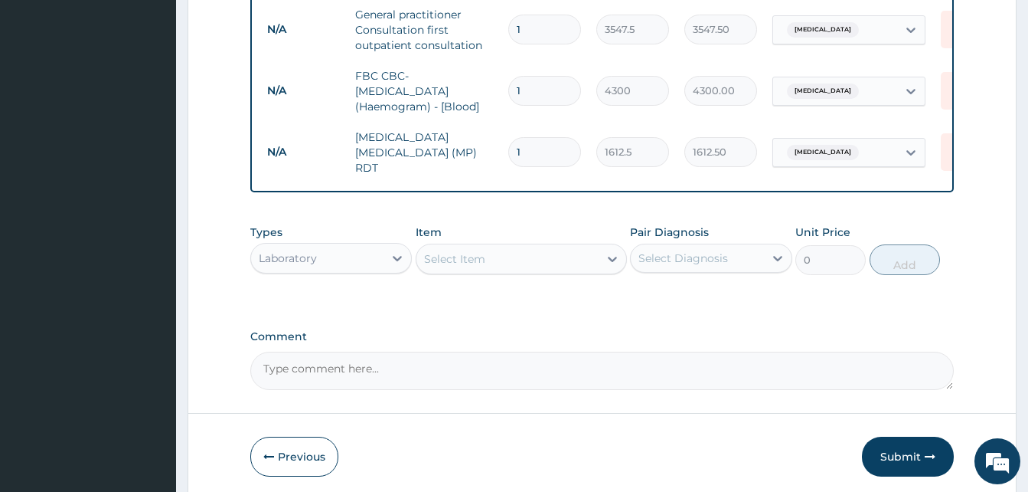
scroll to position [508, 0]
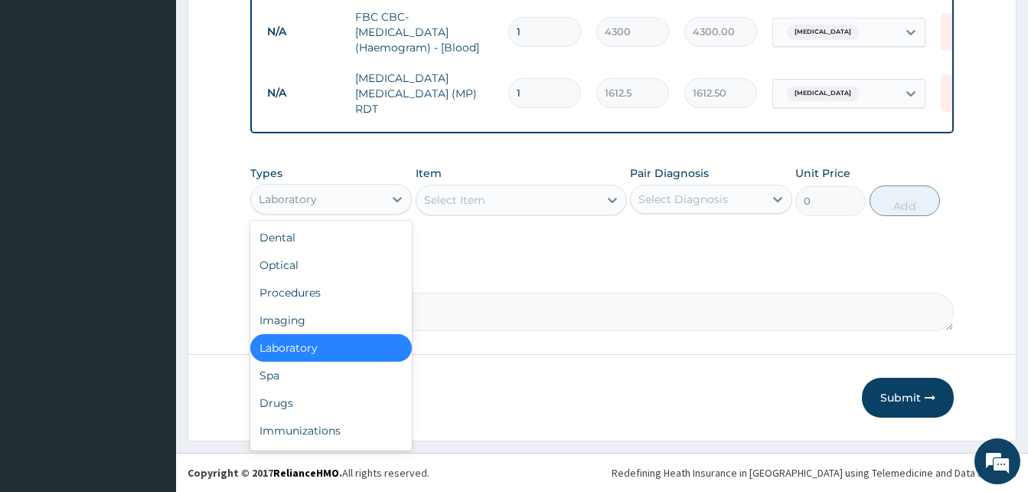
click at [321, 198] on div "Laboratory" at bounding box center [317, 199] width 132 height 25
click at [292, 400] on div "Drugs" at bounding box center [331, 403] width 162 height 28
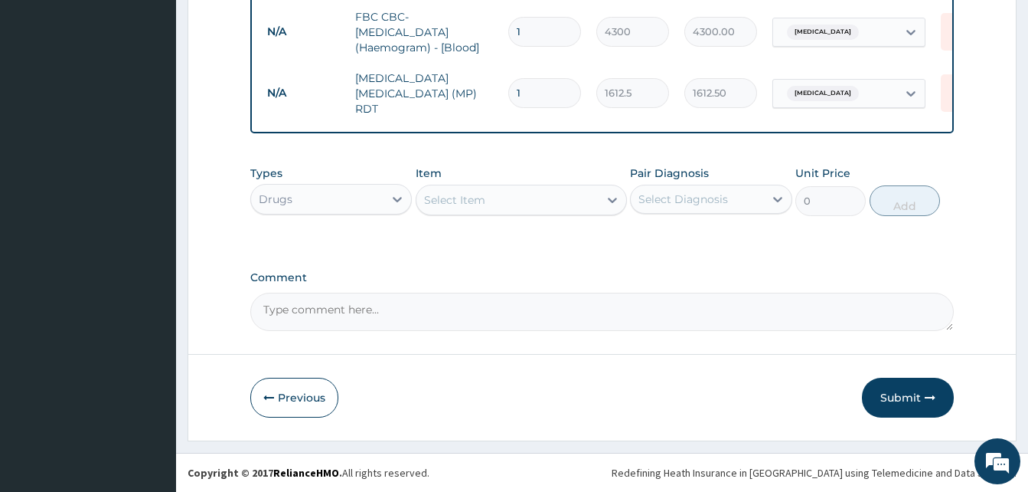
click at [531, 200] on div "Select Item" at bounding box center [508, 200] width 182 height 25
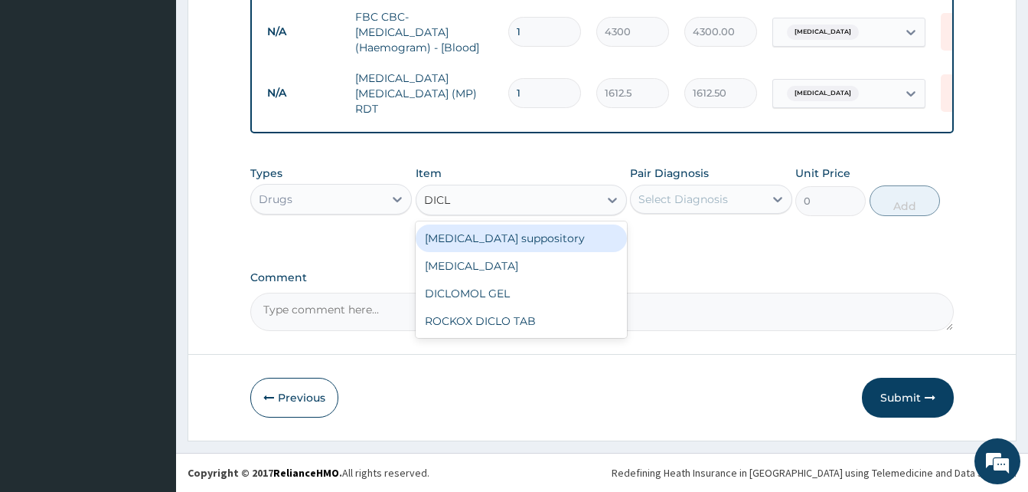
type input "DICLO"
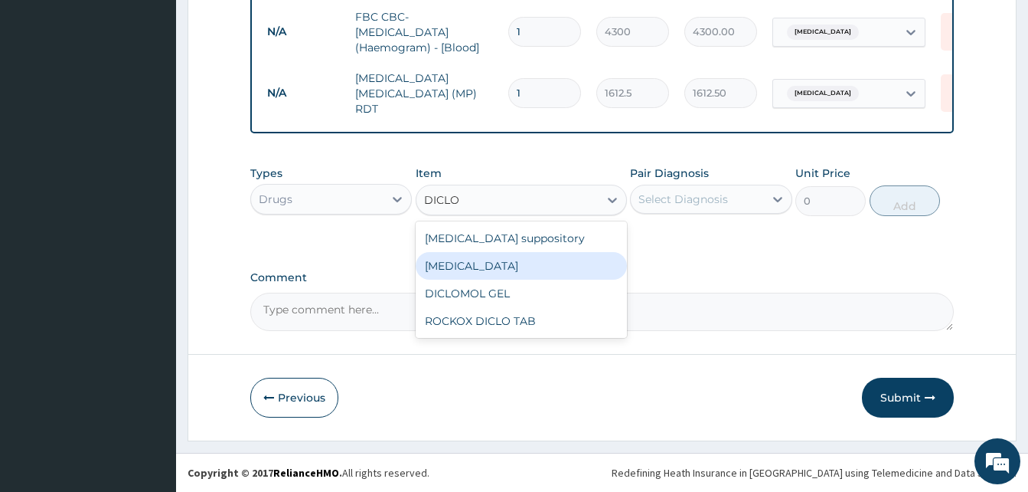
click at [500, 256] on div "[MEDICAL_DATA]" at bounding box center [521, 266] width 211 height 28
type input "591.25"
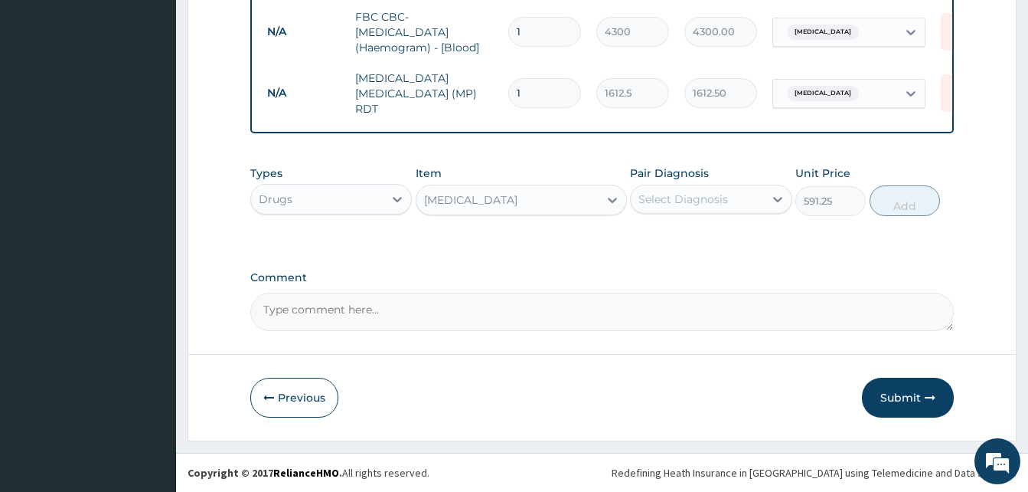
click at [704, 194] on div "Select Diagnosis" at bounding box center [684, 198] width 90 height 15
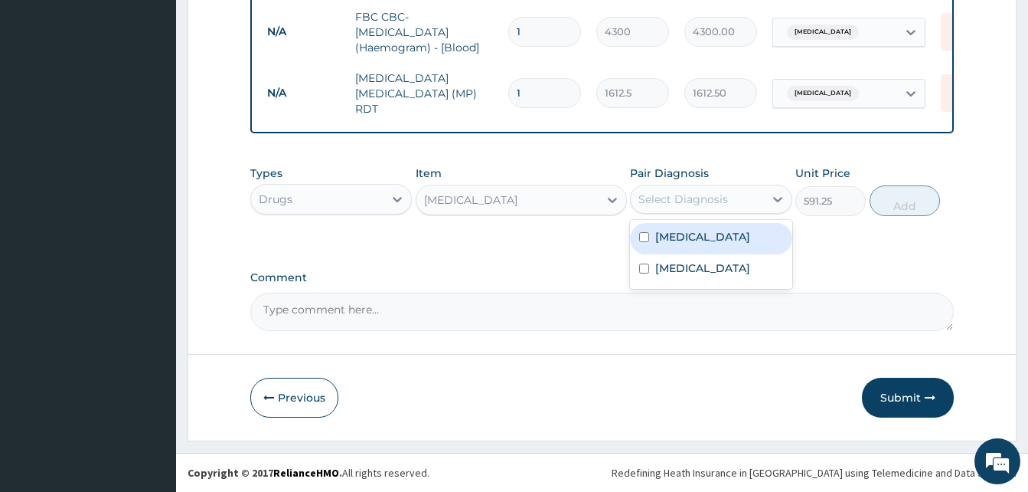
drag, startPoint x: 711, startPoint y: 242, endPoint x: 869, endPoint y: 212, distance: 161.3
click at [718, 240] on div "[MEDICAL_DATA]" at bounding box center [711, 238] width 162 height 31
checkbox input "true"
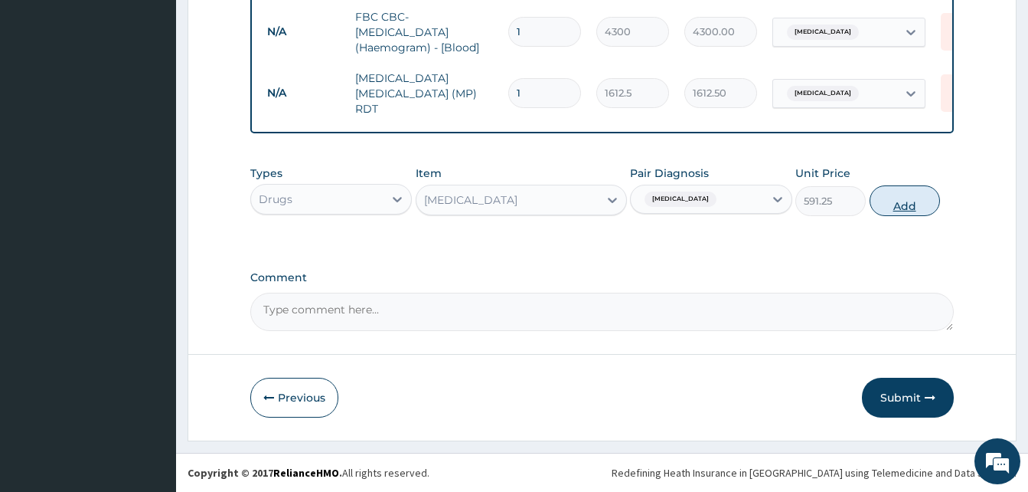
click at [900, 207] on button "Add" at bounding box center [905, 200] width 70 height 31
type input "0"
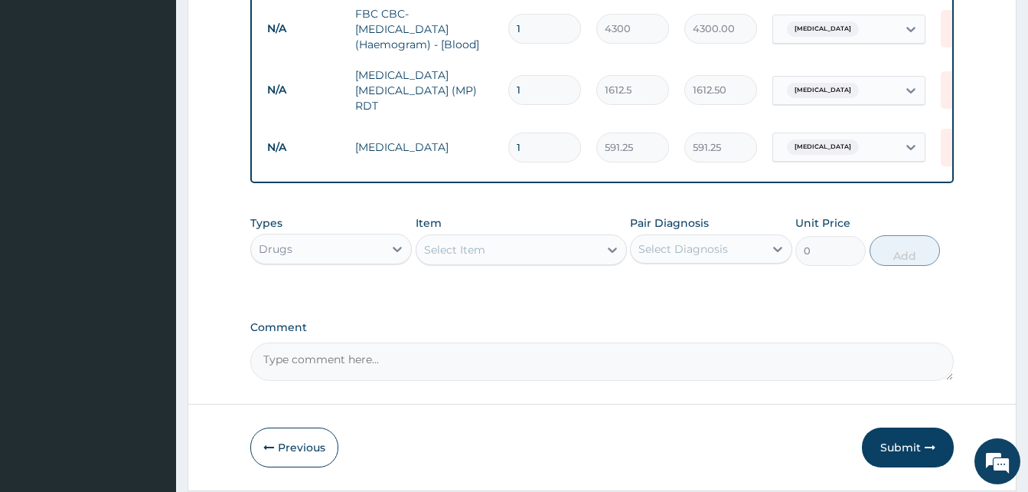
click at [494, 253] on div "Select Item" at bounding box center [508, 249] width 182 height 25
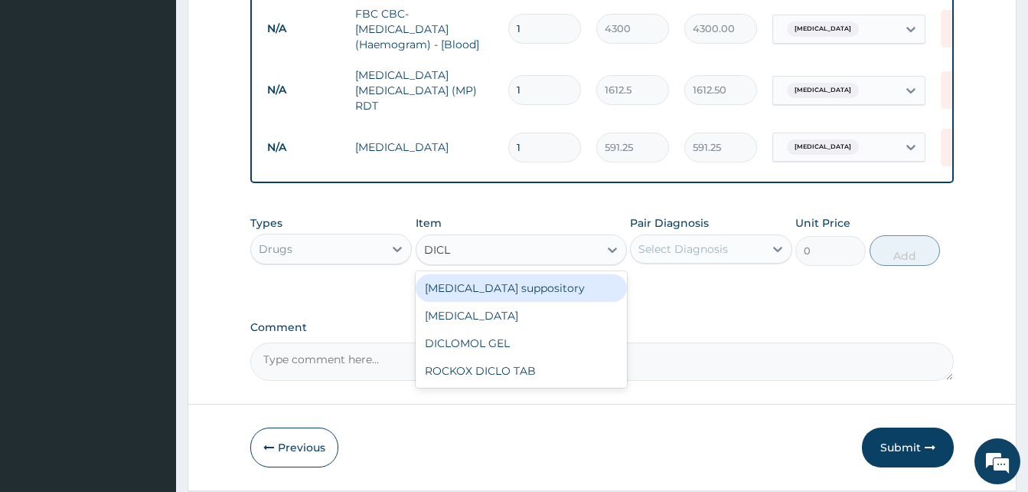
type input "DICLO"
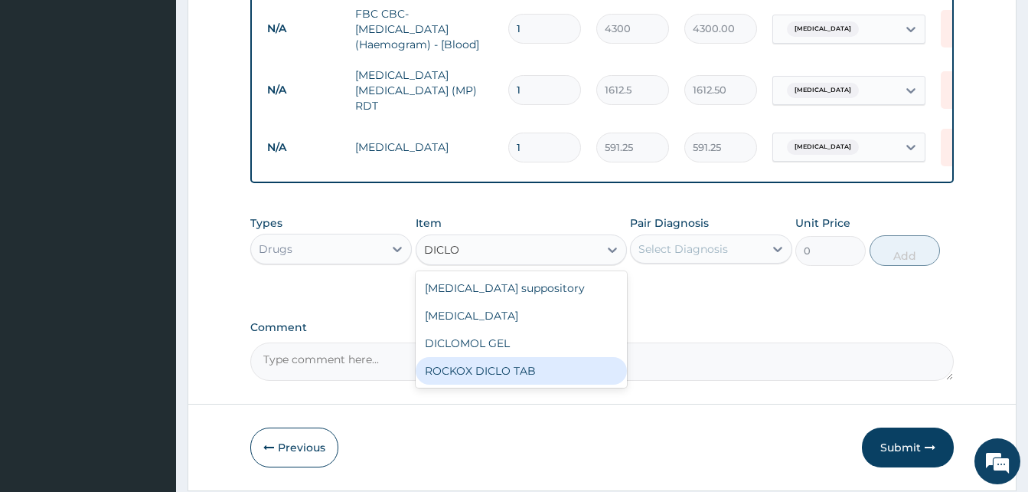
click at [505, 371] on div "ROCKOX DICLO TAB" at bounding box center [521, 371] width 211 height 28
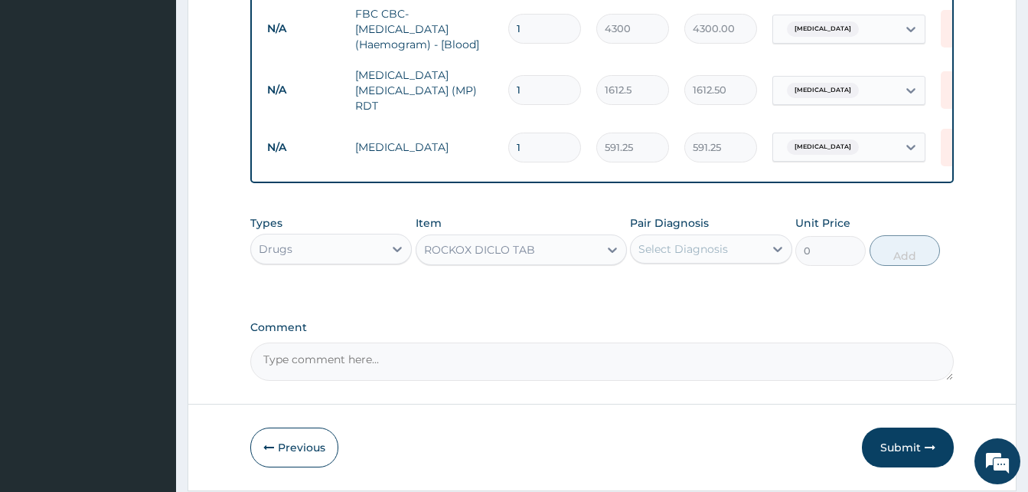
type input "82.775"
click at [701, 245] on div "Select Diagnosis" at bounding box center [684, 248] width 90 height 15
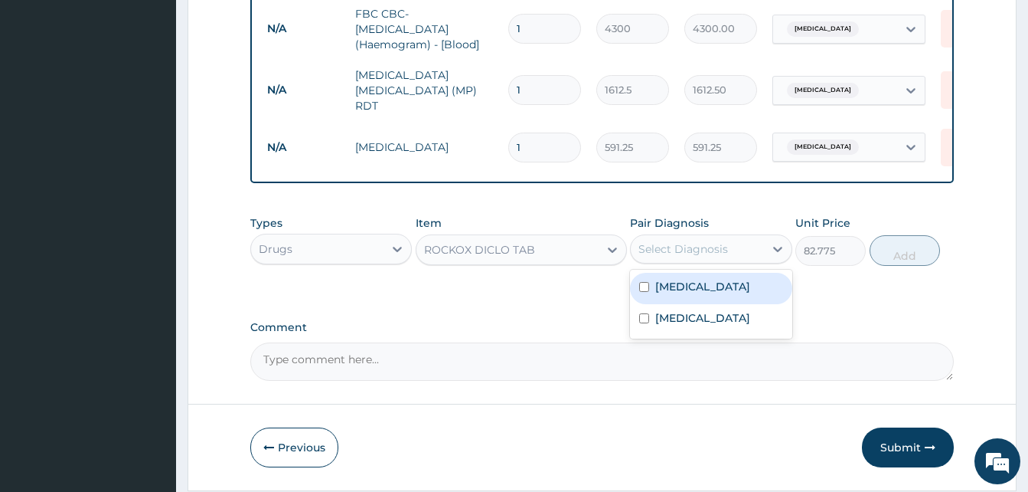
drag, startPoint x: 692, startPoint y: 291, endPoint x: 864, endPoint y: 256, distance: 175.7
click at [704, 291] on div "[MEDICAL_DATA]" at bounding box center [711, 288] width 162 height 31
checkbox input "true"
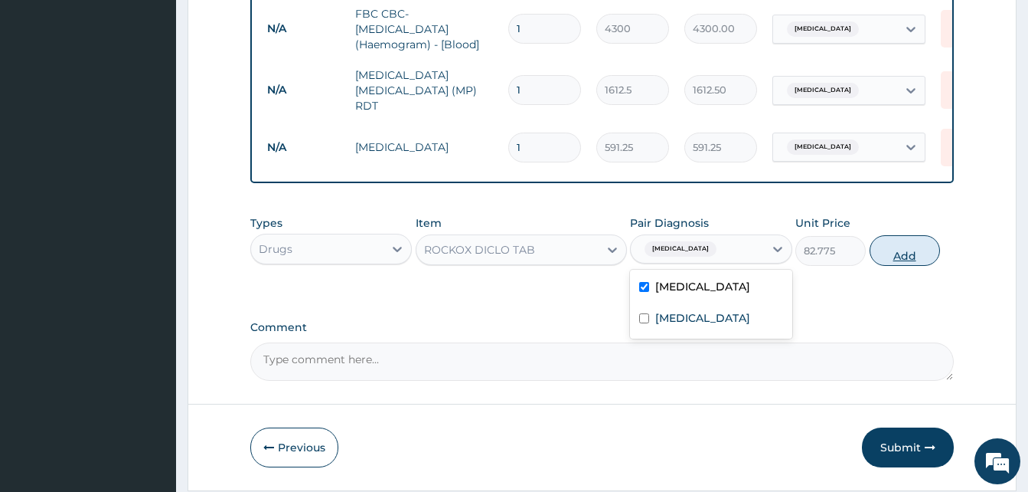
click at [899, 250] on button "Add" at bounding box center [905, 250] width 70 height 31
type input "0"
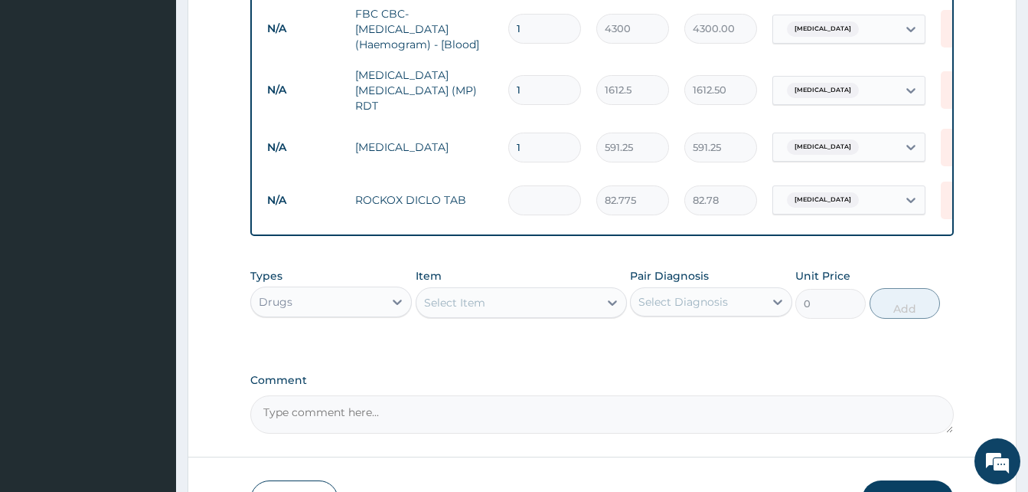
type input "0.00"
type input "6"
type input "496.65"
type input "6"
click at [475, 308] on div "Select Item" at bounding box center [454, 302] width 61 height 15
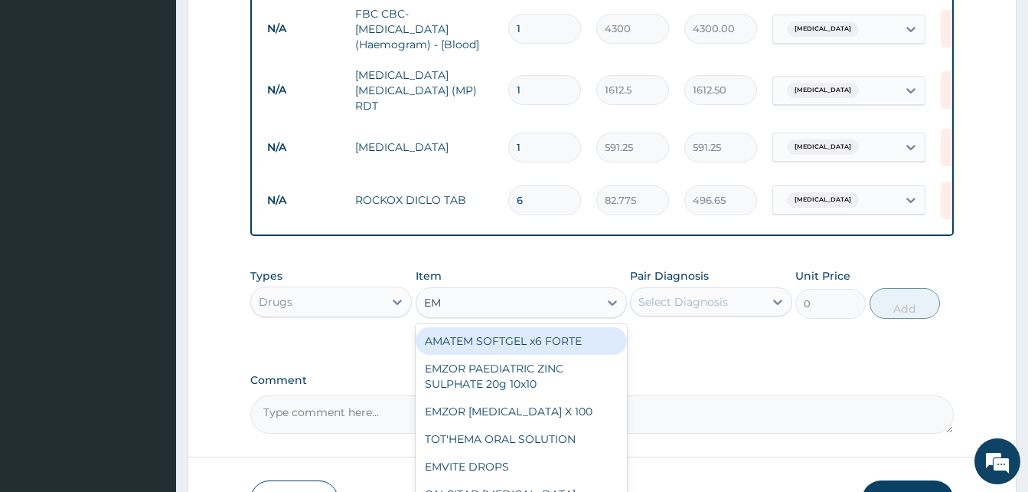
type input "EMA"
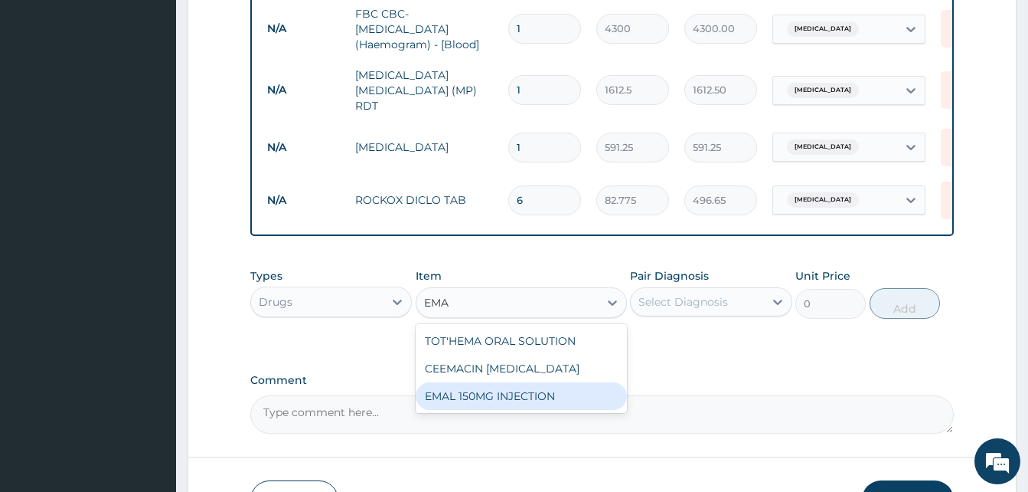
click at [508, 393] on div "EMAL 150MG INJECTION" at bounding box center [521, 396] width 211 height 28
type input "3000"
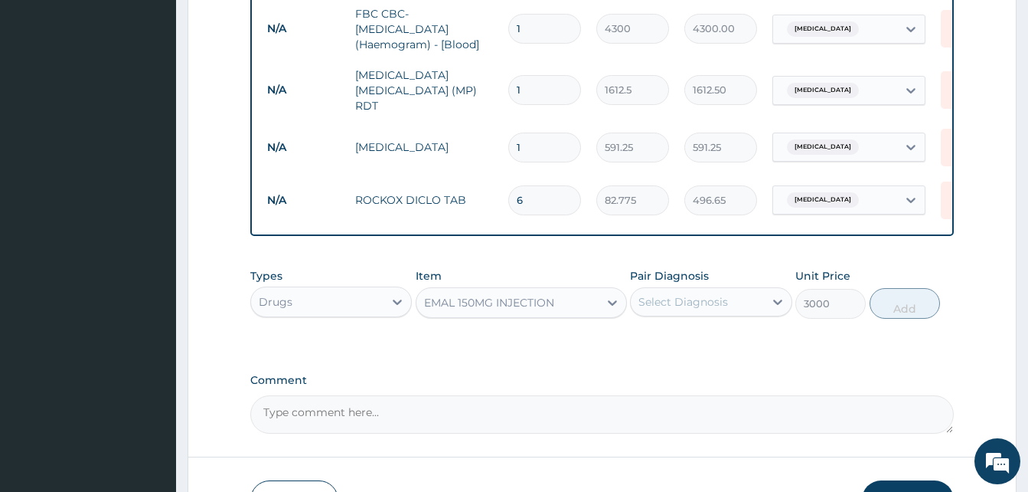
click at [707, 309] on div "Select Diagnosis" at bounding box center [684, 301] width 90 height 15
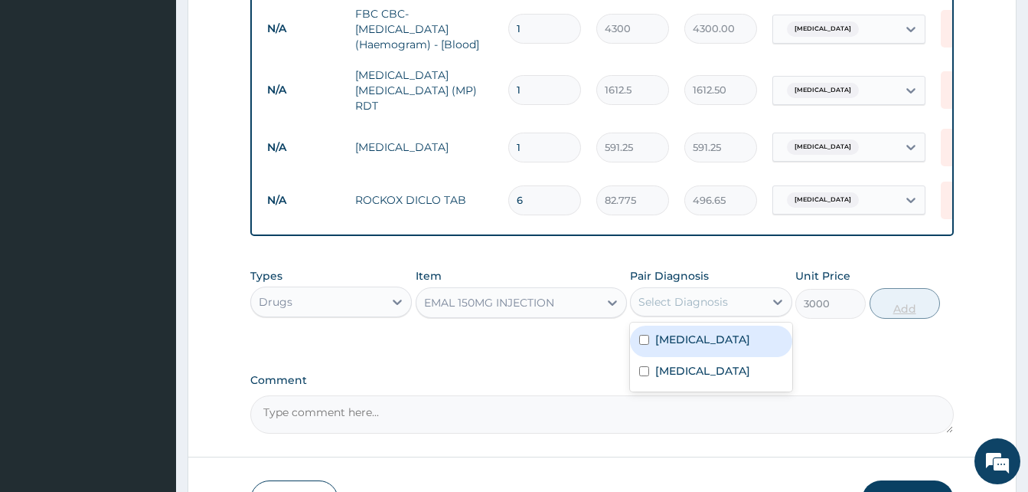
drag, startPoint x: 694, startPoint y: 342, endPoint x: 936, endPoint y: 303, distance: 244.3
click at [704, 340] on div "[MEDICAL_DATA]" at bounding box center [711, 340] width 162 height 31
checkbox input "true"
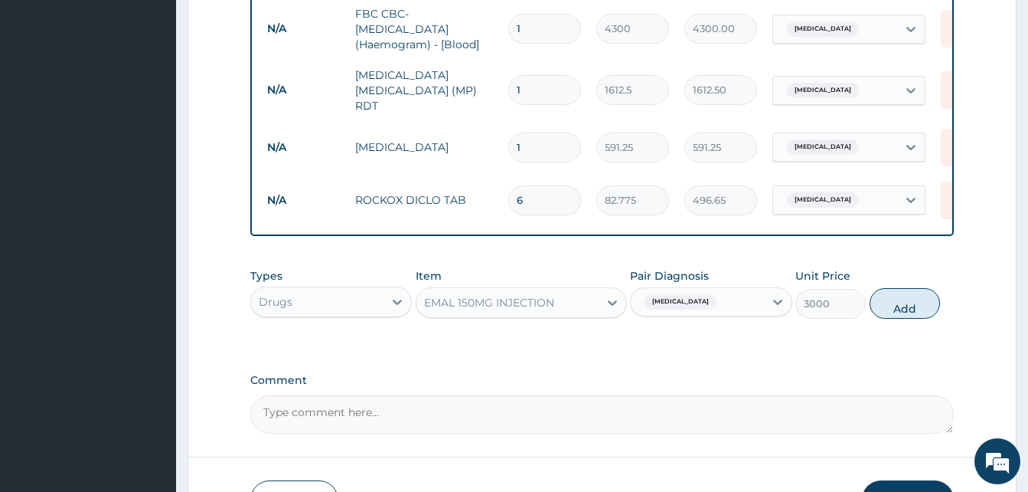
drag, startPoint x: 924, startPoint y: 312, endPoint x: 830, endPoint y: 300, distance: 95.0
click at [924, 312] on button "Add" at bounding box center [905, 303] width 70 height 31
type input "0"
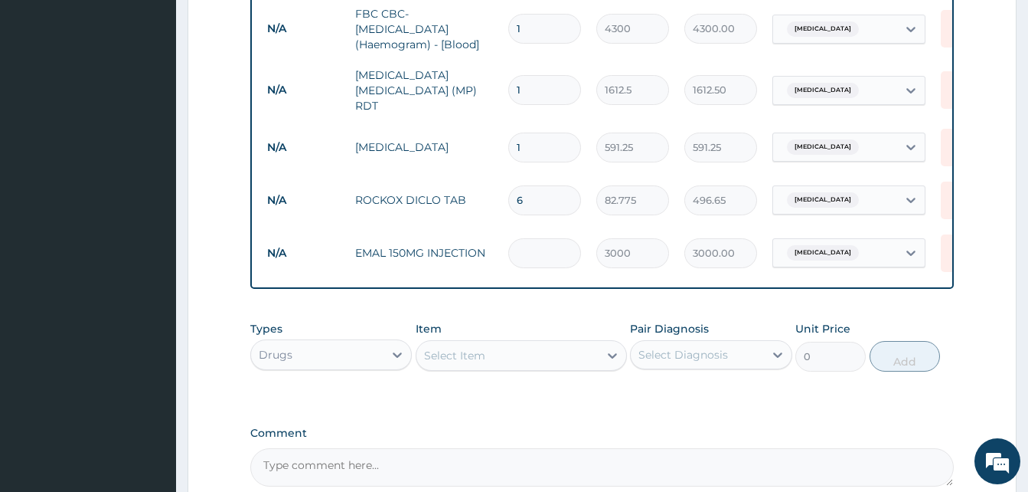
type input "0.00"
type input "3"
type input "9000.00"
type input "3"
click at [472, 354] on div "Select Item" at bounding box center [454, 355] width 61 height 15
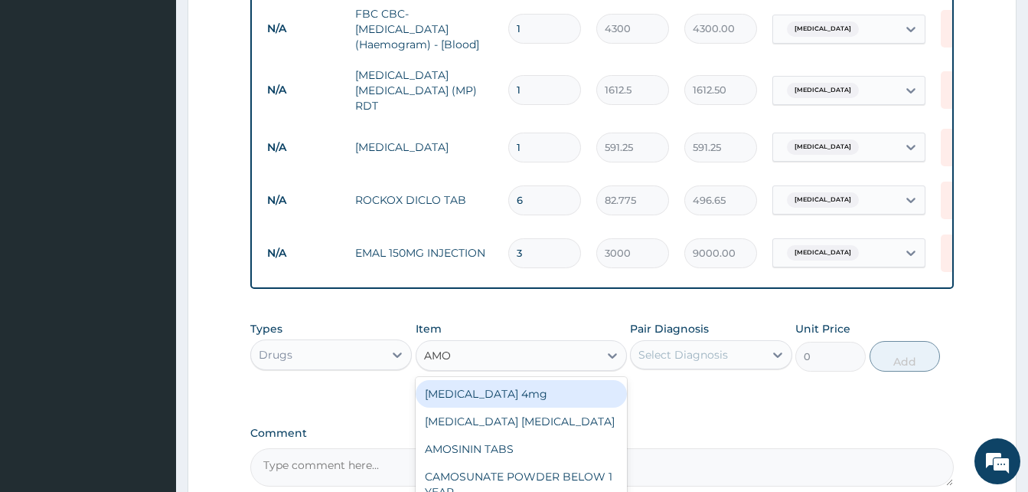
type input "AMOX"
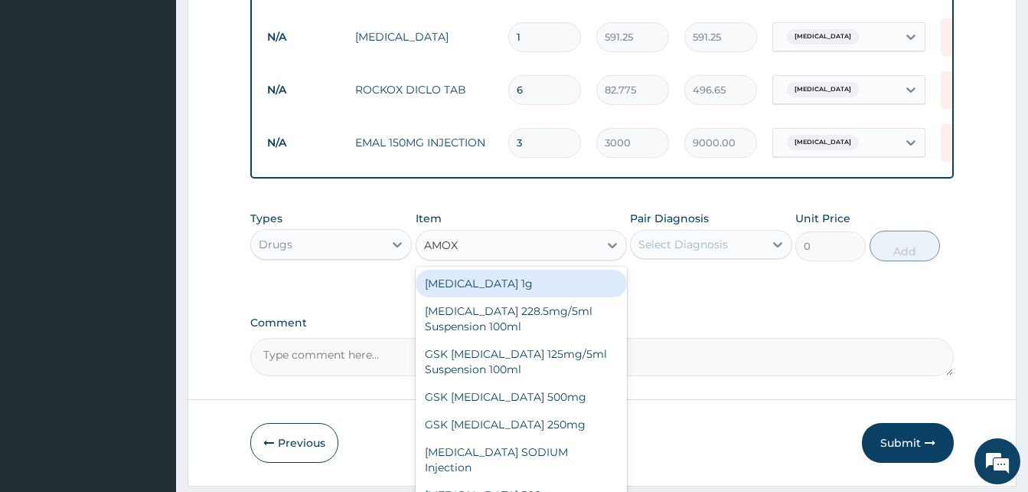
scroll to position [662, 0]
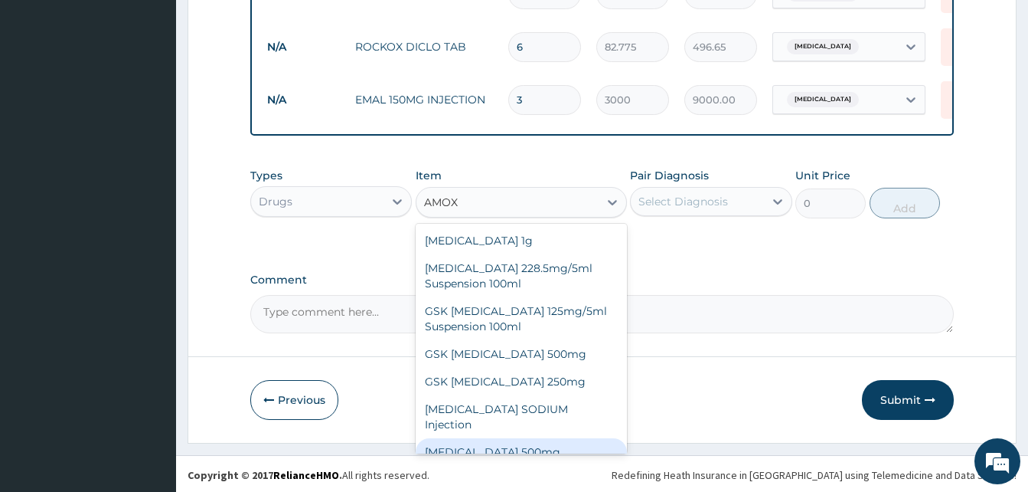
click at [521, 439] on div "[MEDICAL_DATA] 500mg" at bounding box center [521, 452] width 211 height 28
type input "70.95"
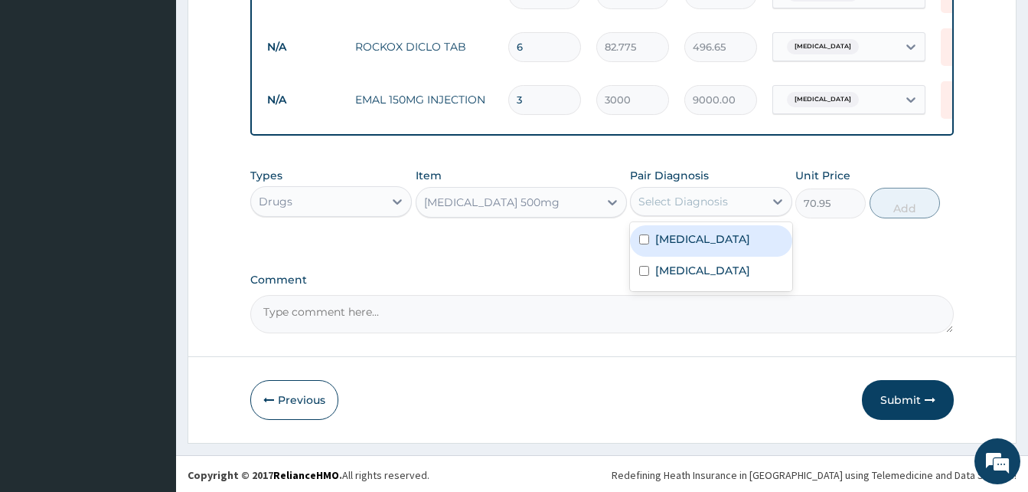
click at [753, 214] on div "Select Diagnosis" at bounding box center [697, 201] width 132 height 25
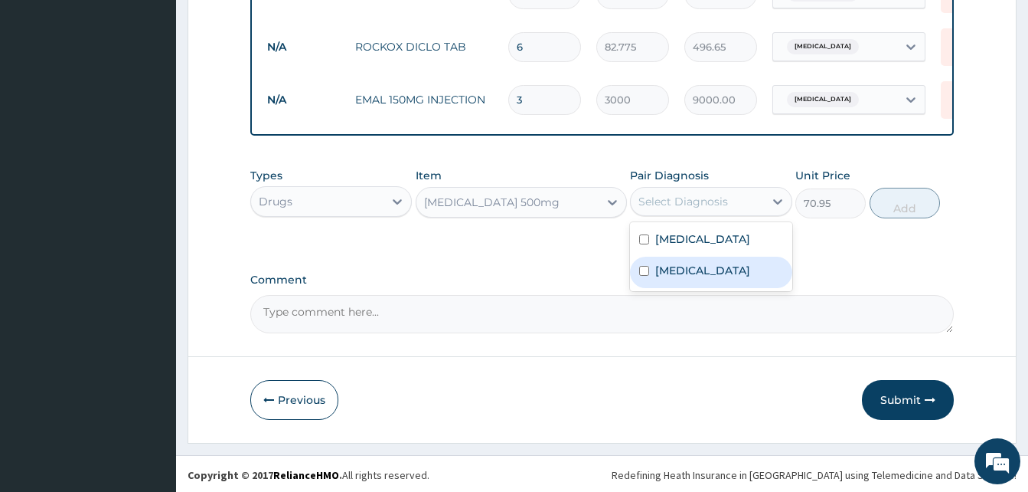
click at [688, 273] on label "[MEDICAL_DATA]" at bounding box center [702, 270] width 95 height 15
checkbox input "true"
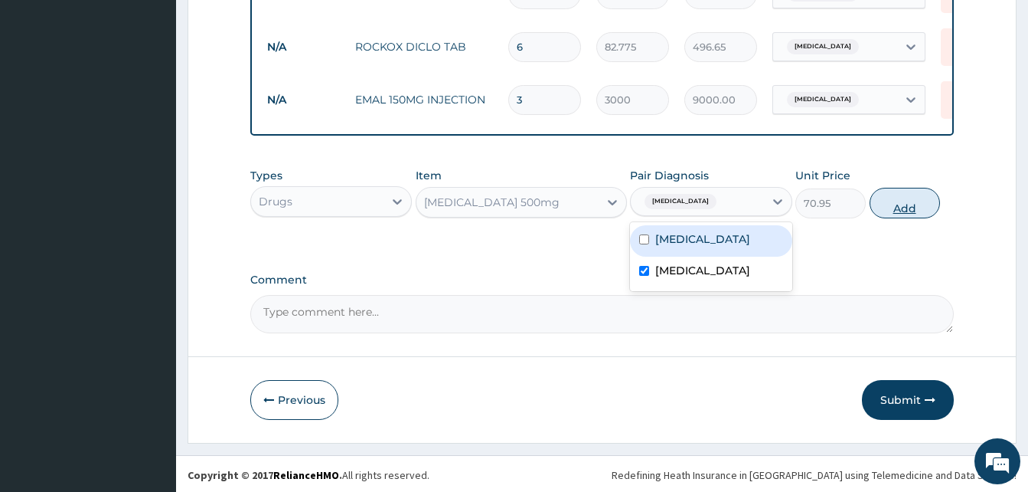
click at [898, 210] on button "Add" at bounding box center [905, 203] width 70 height 31
type input "0"
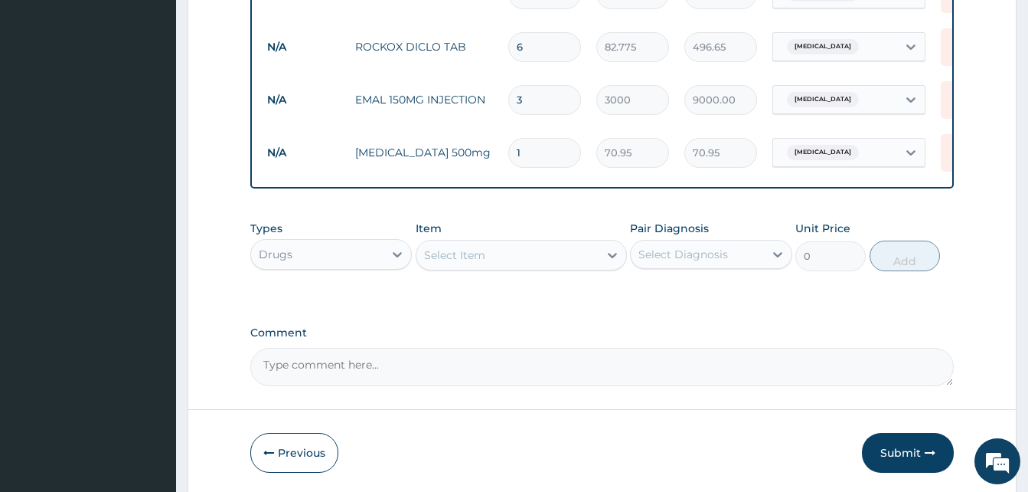
type input "10"
type input "709.50"
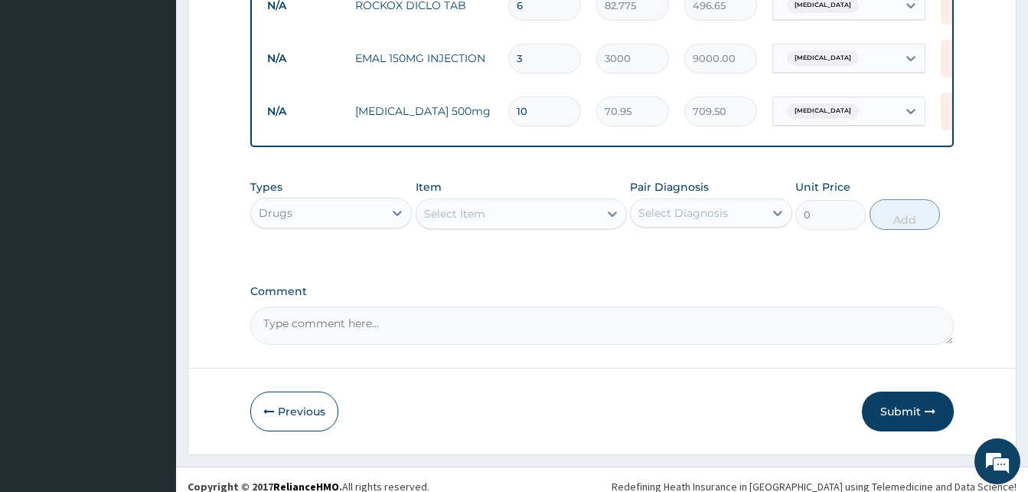
scroll to position [720, 0]
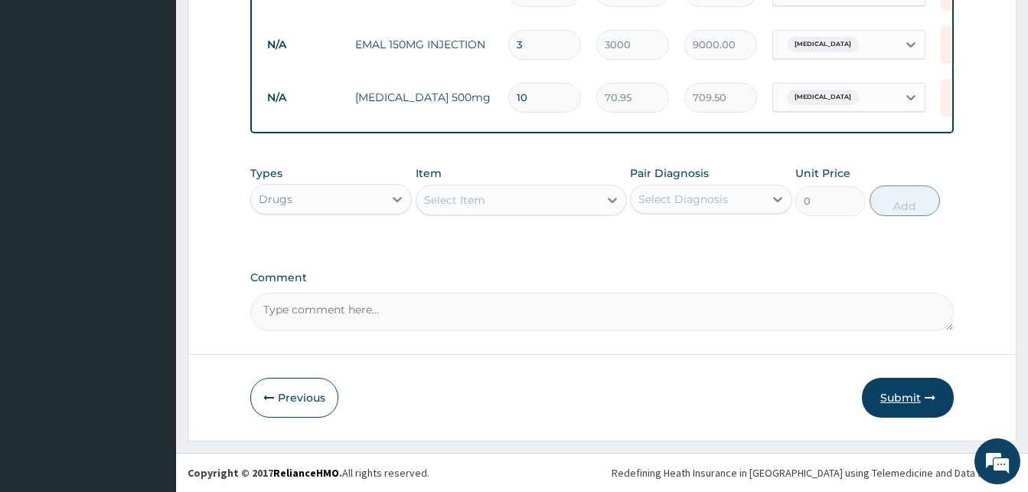
type input "10"
drag, startPoint x: 898, startPoint y: 399, endPoint x: 873, endPoint y: 374, distance: 35.7
click at [897, 397] on button "Submit" at bounding box center [908, 397] width 92 height 40
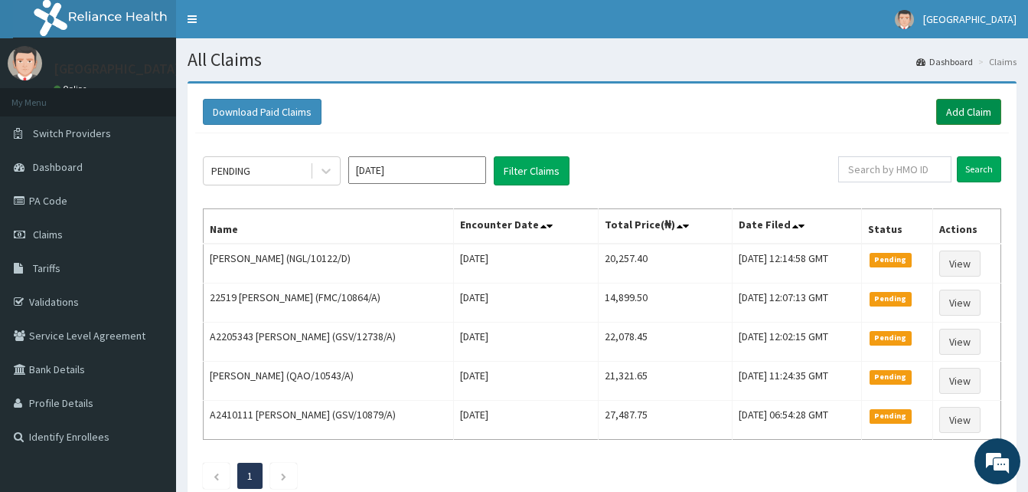
click at [981, 102] on link "Add Claim" at bounding box center [968, 112] width 65 height 26
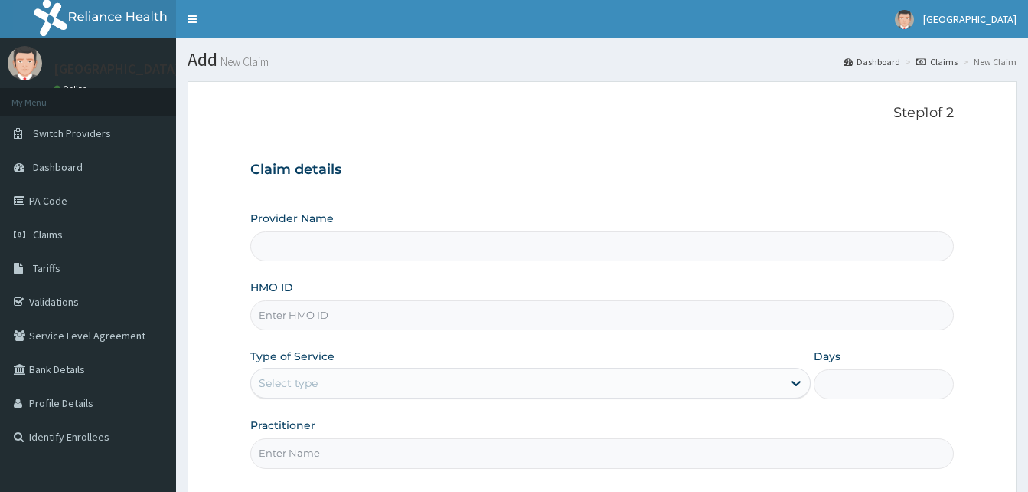
click at [319, 310] on input "HMO ID" at bounding box center [602, 315] width 704 height 30
drag, startPoint x: 327, startPoint y: 312, endPoint x: 343, endPoint y: 296, distance: 22.7
drag, startPoint x: 343, startPoint y: 296, endPoint x: 299, endPoint y: 316, distance: 49.0
click at [299, 316] on input "HMO ID" at bounding box center [602, 315] width 704 height 30
type input "Dalet Medical service"
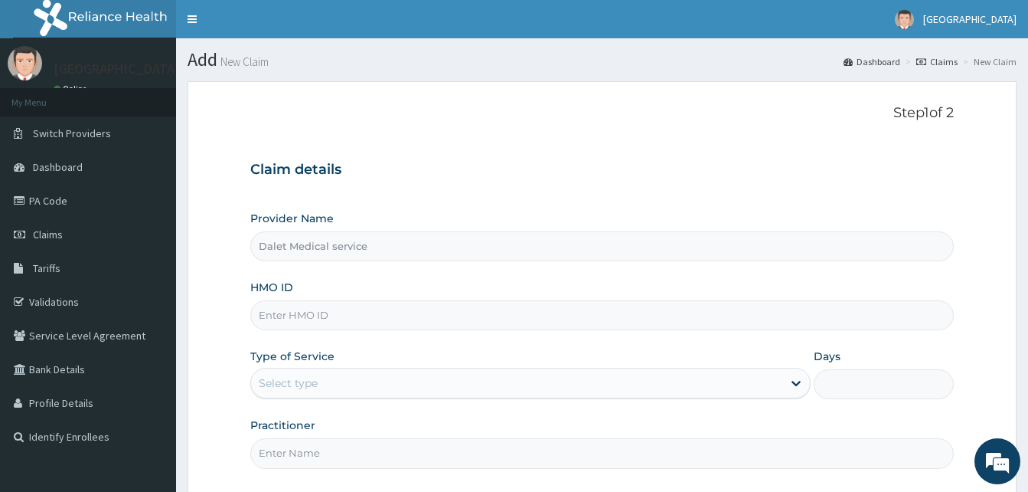
paste input "GEL/10073/A"
type input "GEL/10073/A"
click at [368, 387] on div "Select type" at bounding box center [516, 383] width 531 height 25
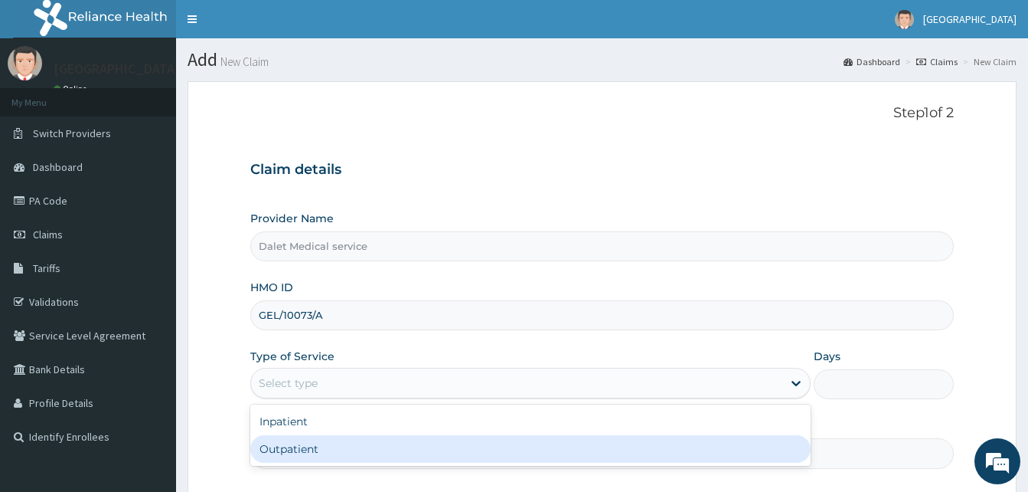
click at [322, 443] on div "Outpatient" at bounding box center [530, 449] width 560 height 28
type input "1"
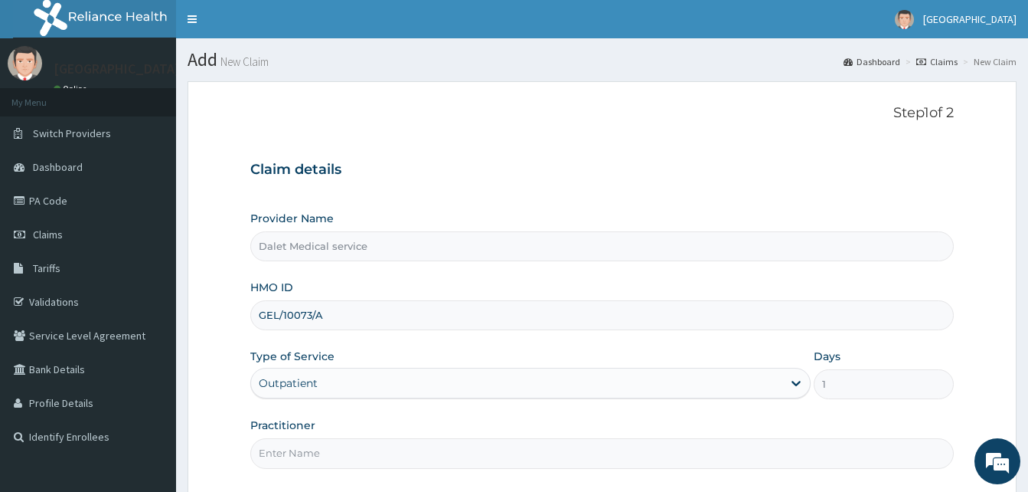
click at [338, 450] on input "Practitioner" at bounding box center [602, 453] width 704 height 30
type input "DR."
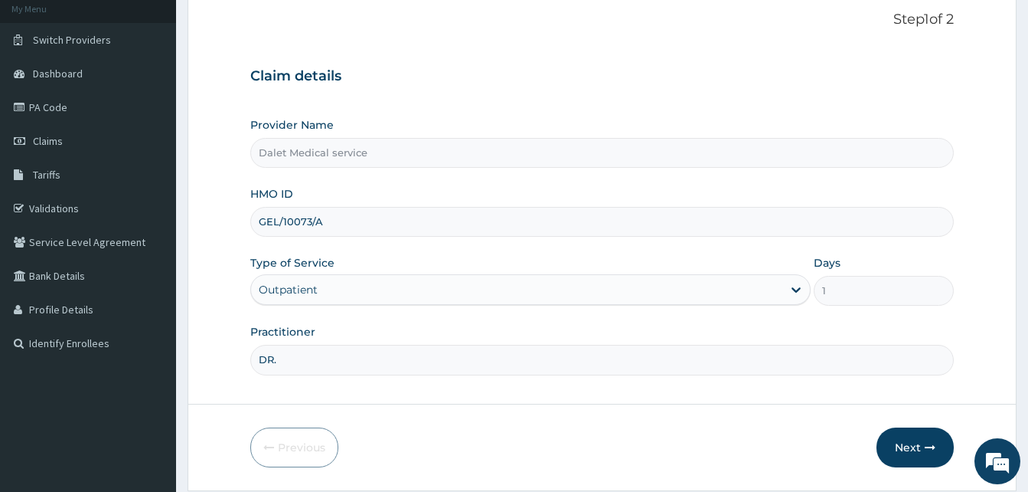
scroll to position [143, 0]
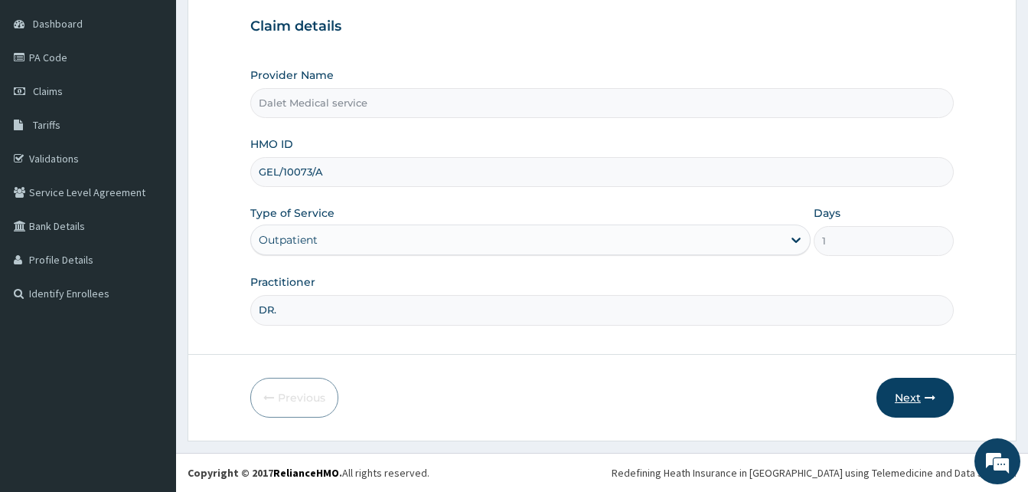
click at [921, 394] on button "Next" at bounding box center [915, 397] width 77 height 40
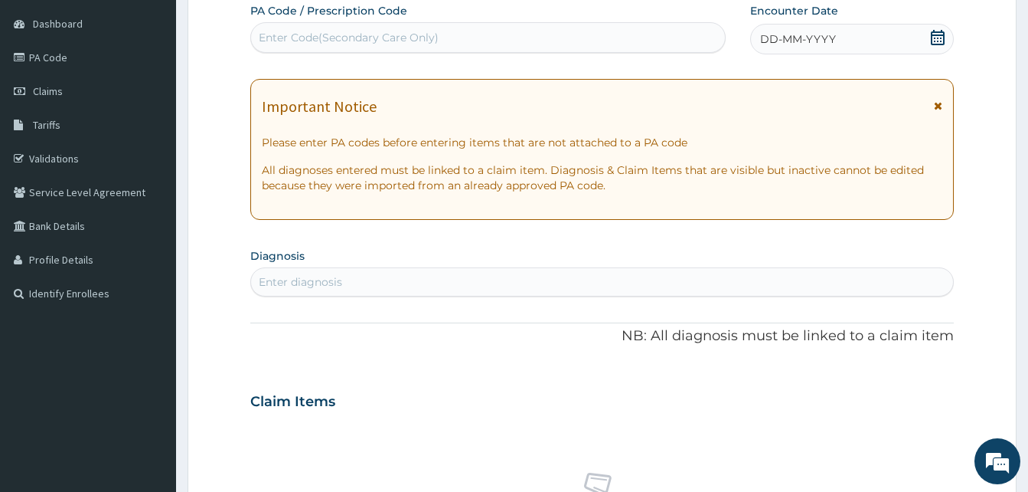
scroll to position [0, 0]
click at [939, 103] on icon at bounding box center [938, 105] width 8 height 11
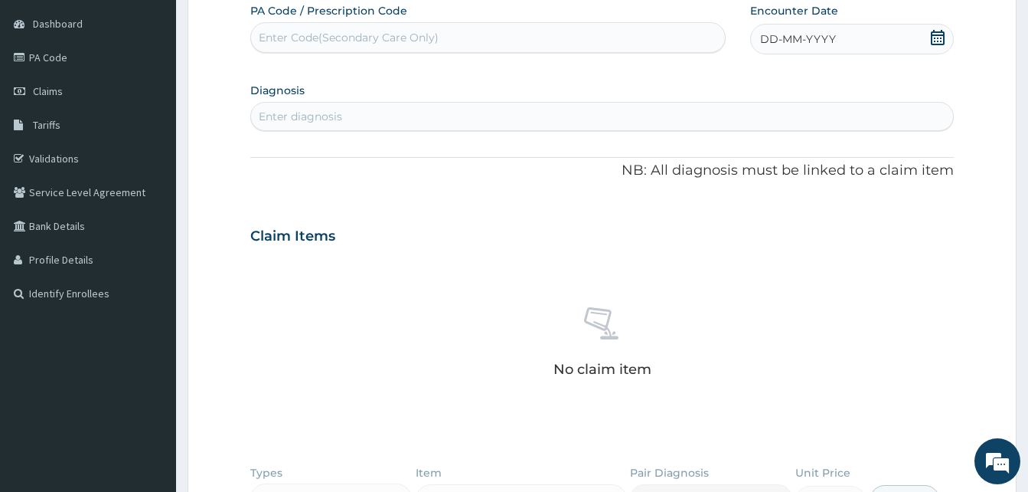
click at [312, 115] on div "Enter diagnosis" at bounding box center [300, 116] width 83 height 15
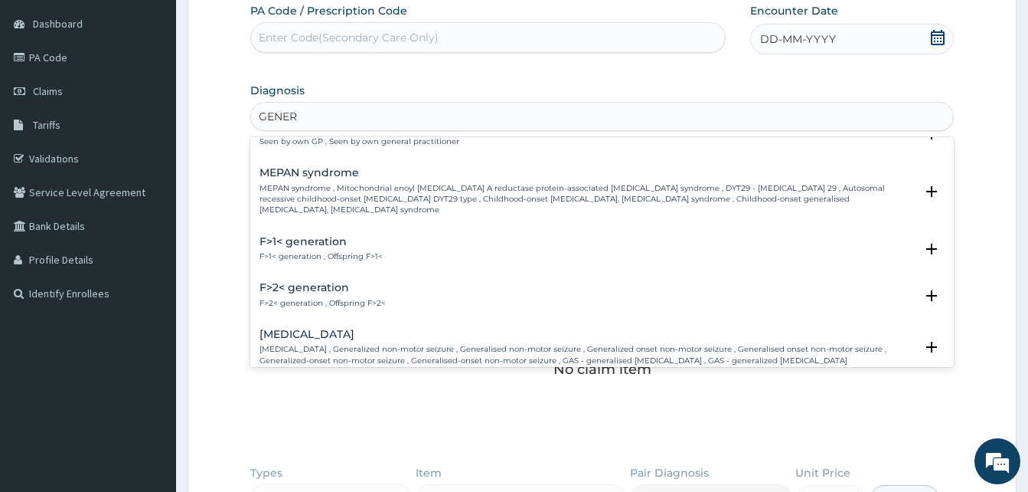
scroll to position [613, 0]
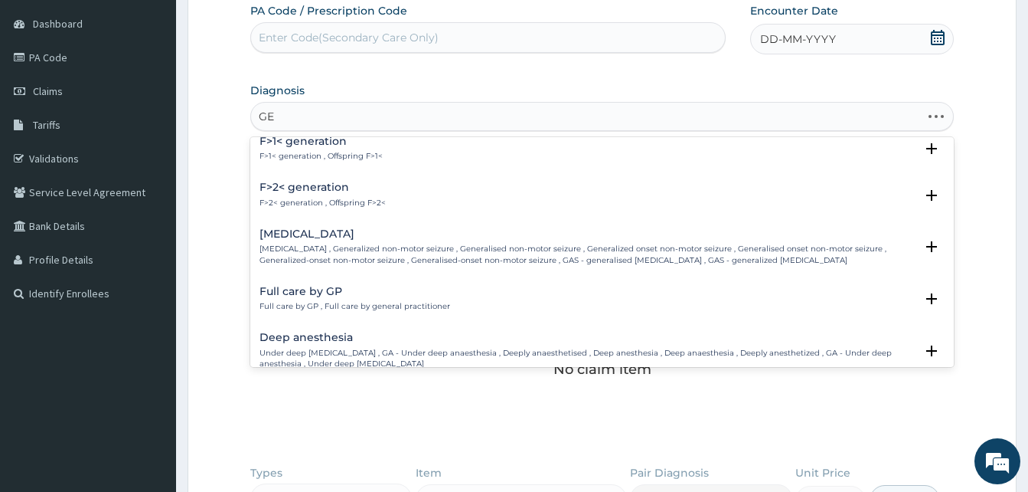
type input "G"
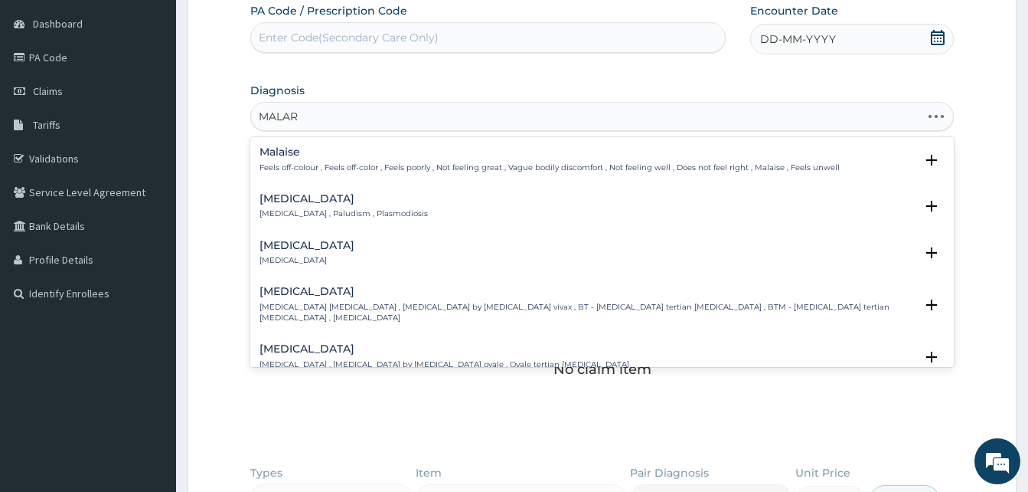
type input "MALARI"
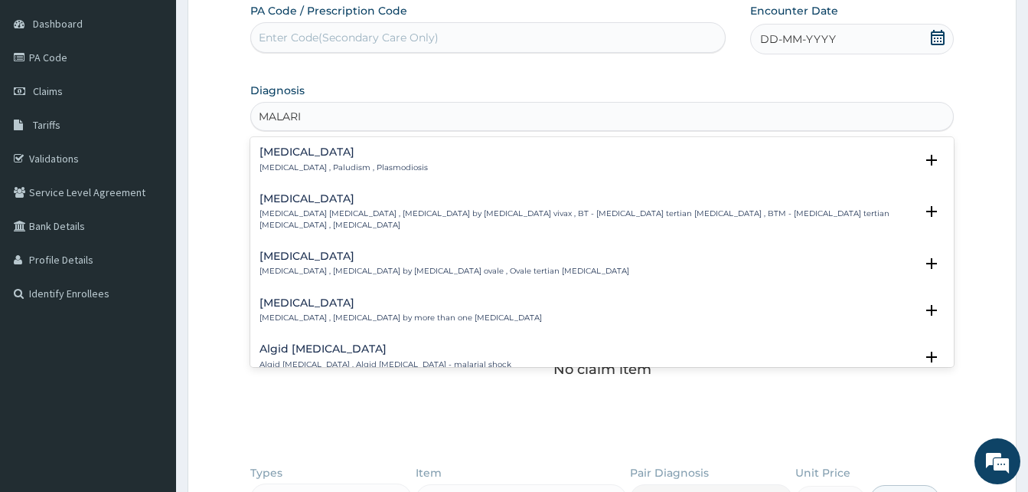
click at [292, 165] on p "Malaria , Paludism , Plasmodiosis" at bounding box center [344, 167] width 168 height 11
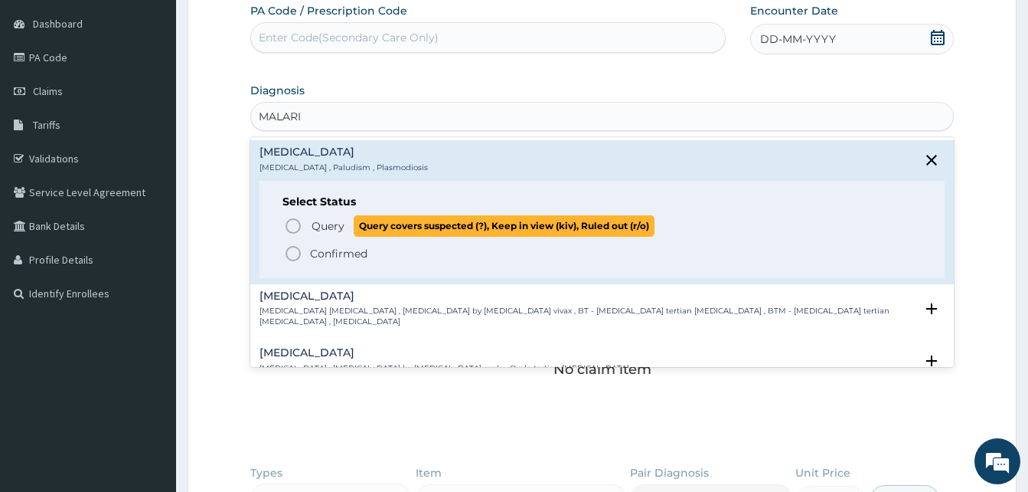
drag, startPoint x: 296, startPoint y: 222, endPoint x: 309, endPoint y: 227, distance: 14.5
click at [296, 222] on icon "status option query" at bounding box center [293, 226] width 18 height 18
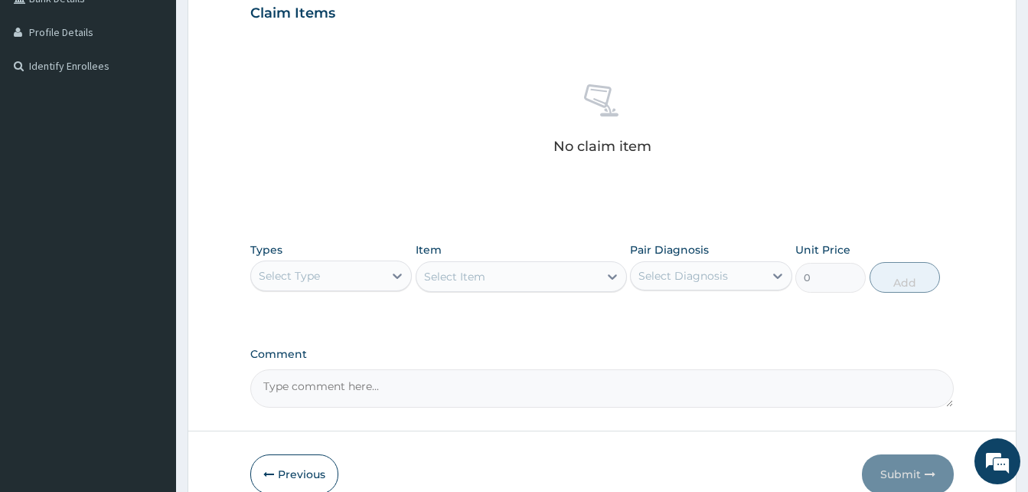
scroll to position [373, 0]
click at [361, 269] on div "Select Type" at bounding box center [317, 273] width 132 height 25
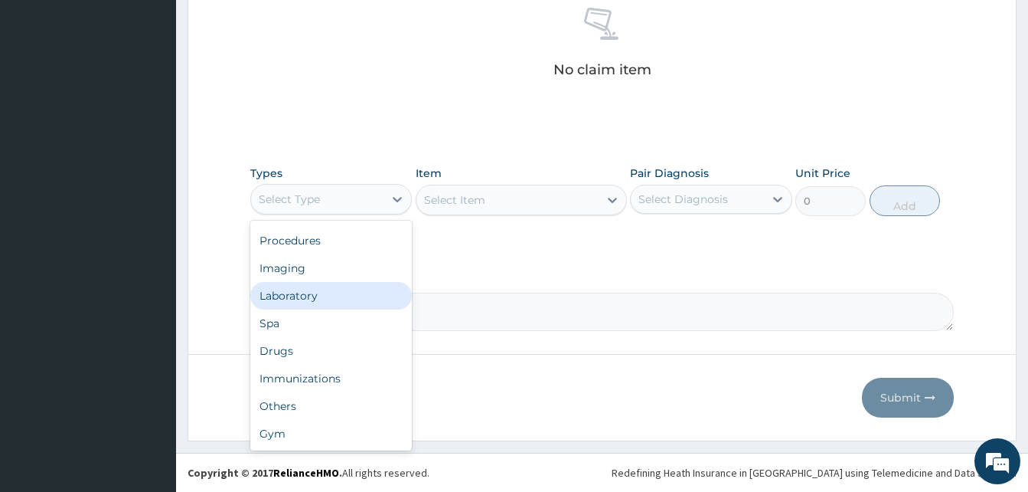
scroll to position [0, 0]
click at [315, 286] on div "Procedures" at bounding box center [331, 293] width 162 height 28
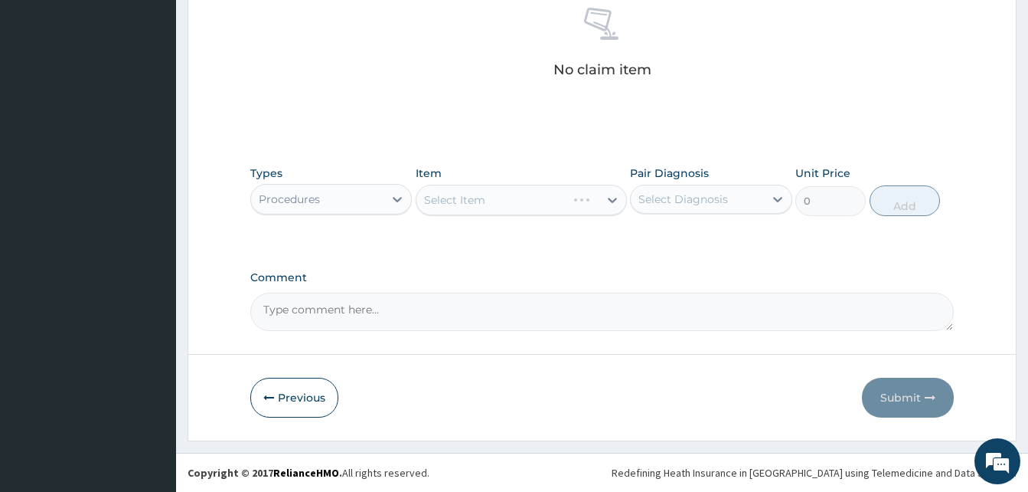
click at [499, 201] on div "Select Item" at bounding box center [521, 200] width 211 height 31
click at [498, 201] on div "Select Item" at bounding box center [508, 200] width 182 height 25
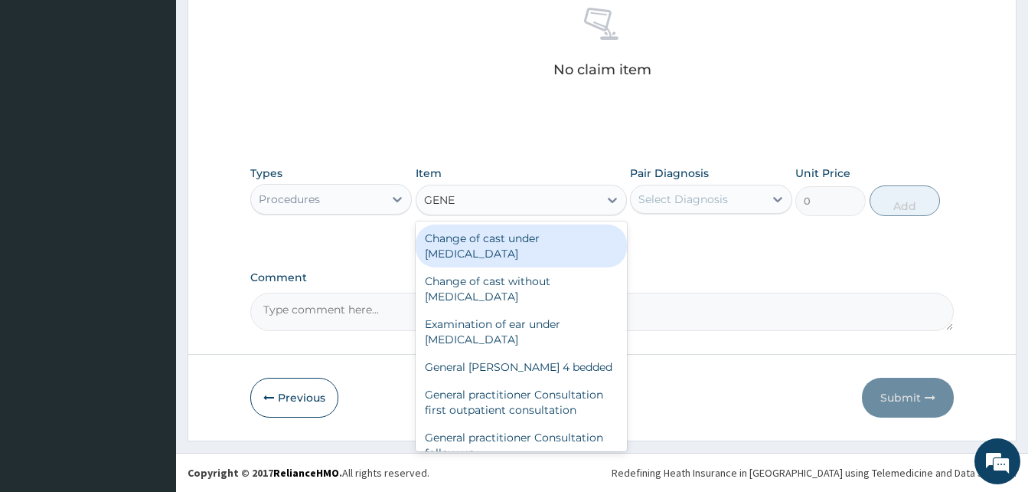
type input "GENER"
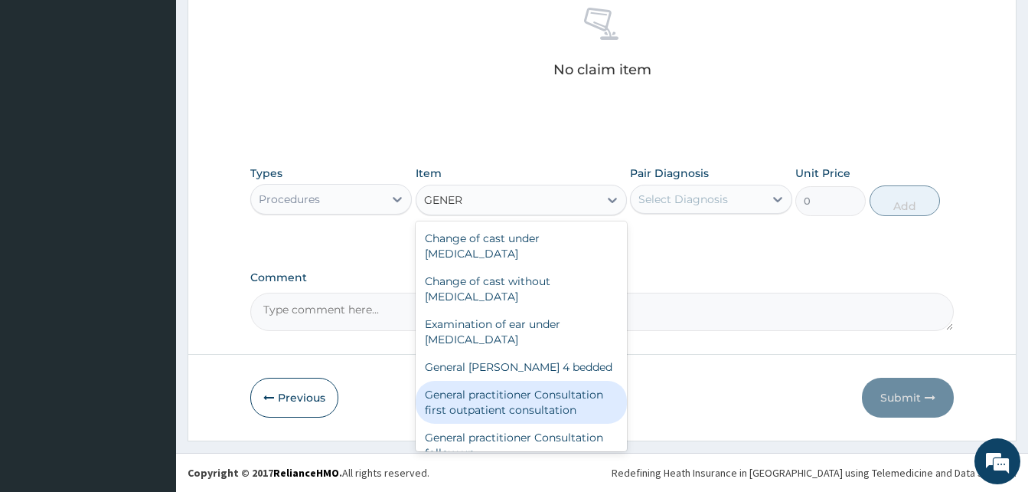
click at [520, 401] on div "General practitioner Consultation first outpatient consultation" at bounding box center [521, 402] width 211 height 43
type input "3547.5"
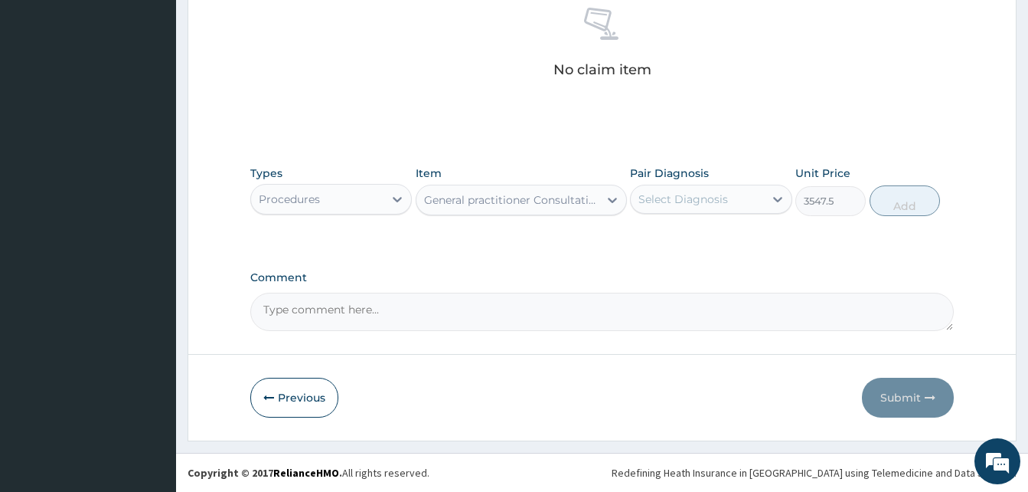
click at [733, 201] on div "Select Diagnosis" at bounding box center [697, 199] width 132 height 25
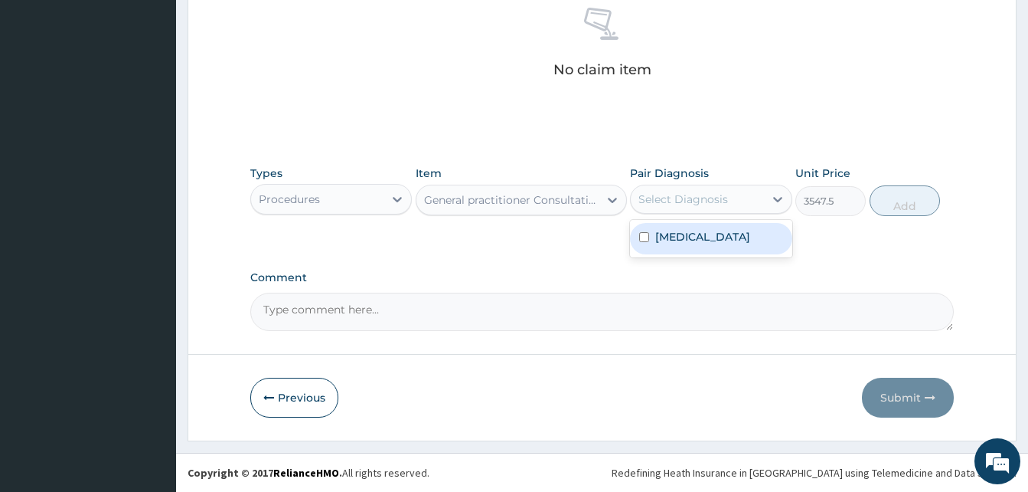
drag, startPoint x: 717, startPoint y: 243, endPoint x: 840, endPoint y: 227, distance: 123.5
click at [732, 242] on div "Malaria" at bounding box center [711, 238] width 162 height 31
checkbox input "true"
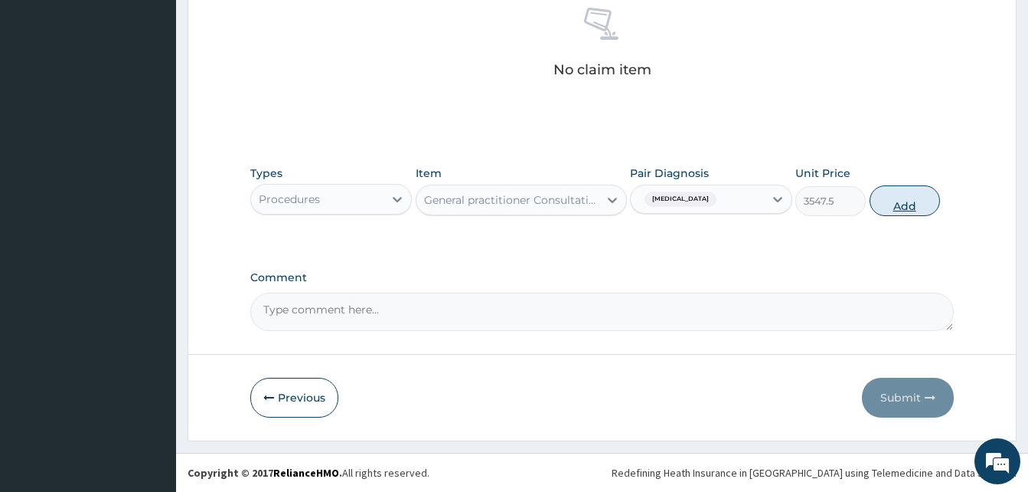
click at [912, 192] on button "Add" at bounding box center [905, 200] width 70 height 31
type input "0"
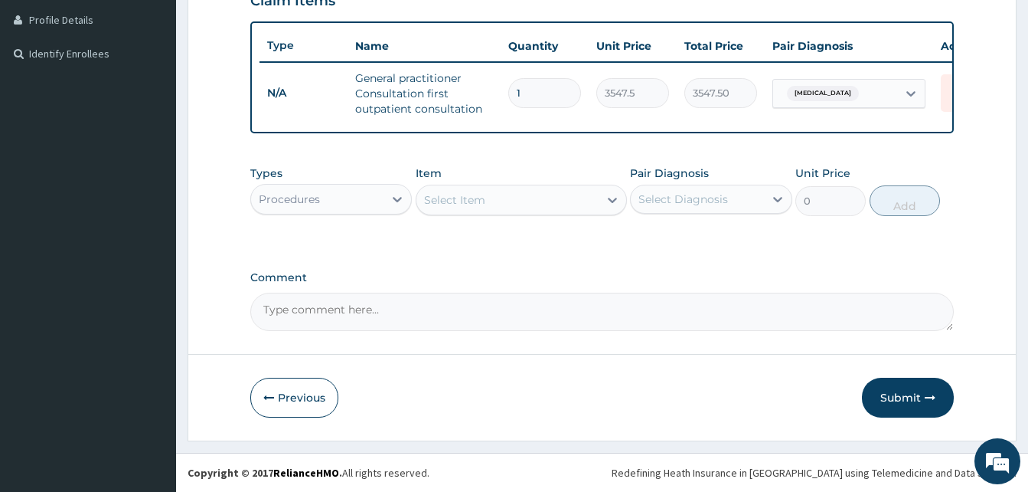
click at [496, 191] on div "Select Item" at bounding box center [508, 200] width 182 height 25
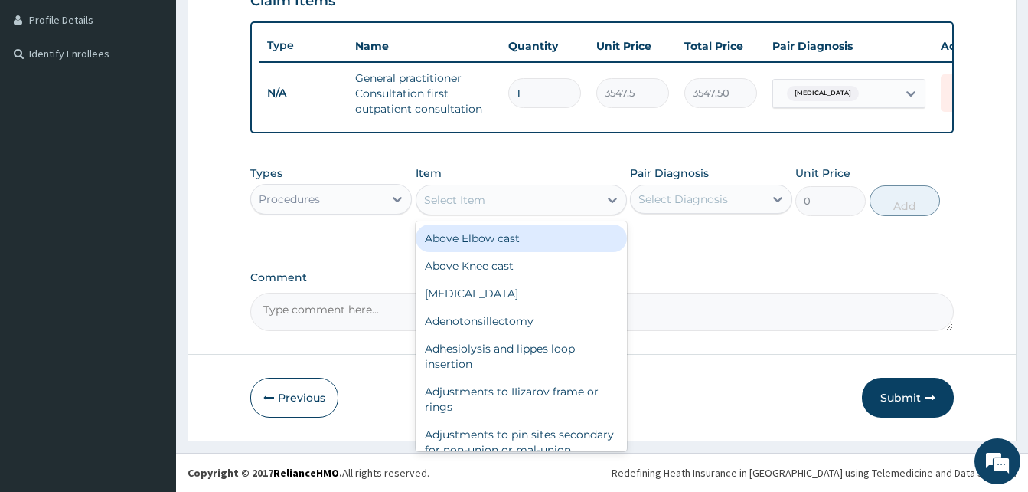
drag, startPoint x: 322, startPoint y: 185, endPoint x: 327, endPoint y: 217, distance: 31.7
click at [322, 186] on div "Procedures" at bounding box center [331, 199] width 162 height 31
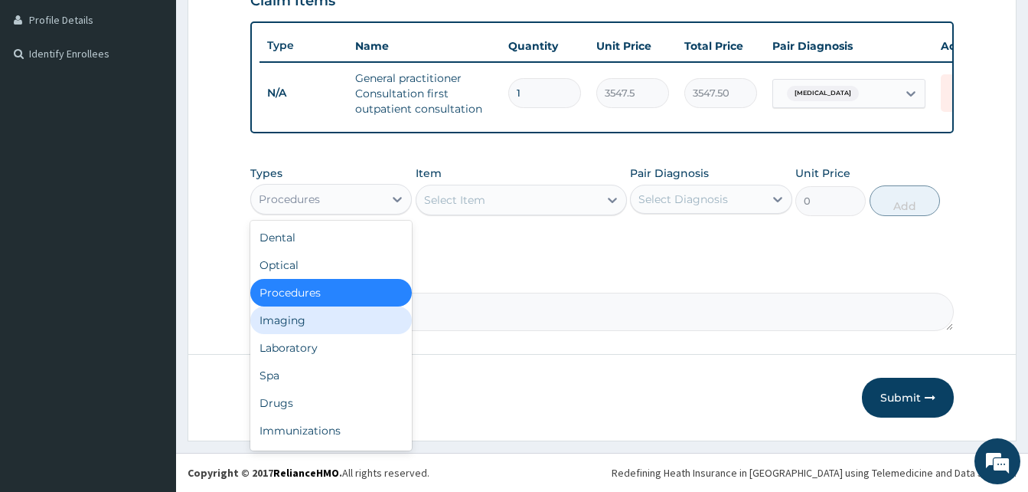
click at [314, 332] on div "Imaging" at bounding box center [331, 320] width 162 height 28
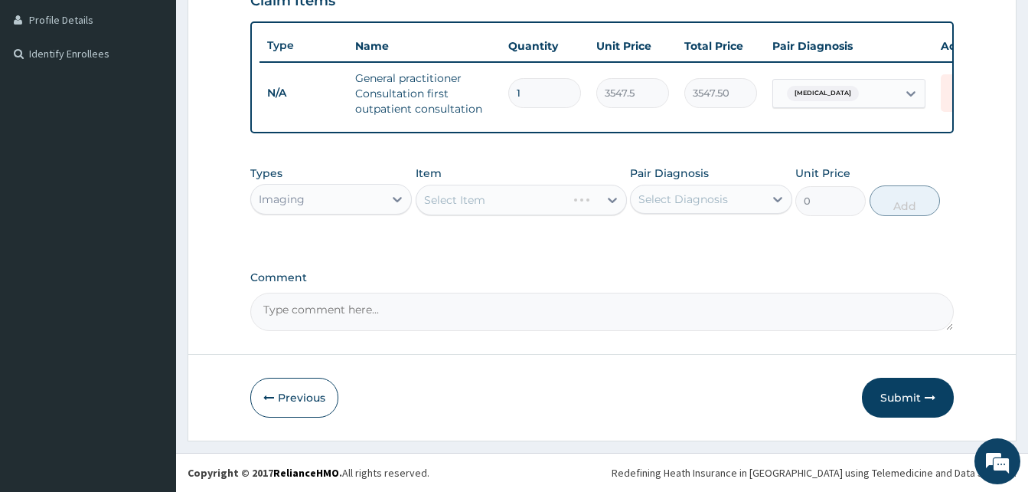
click at [343, 202] on div "Imaging" at bounding box center [317, 199] width 132 height 25
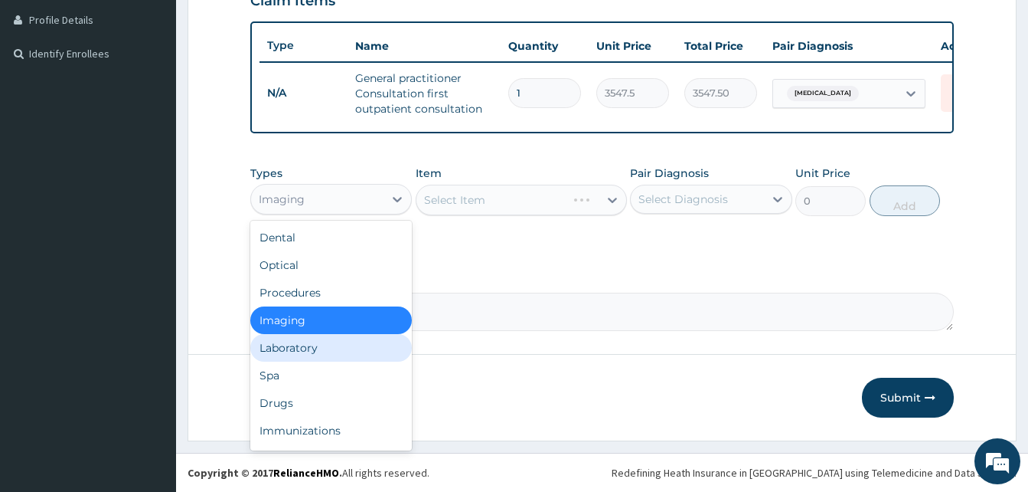
click at [310, 343] on div "Laboratory" at bounding box center [331, 348] width 162 height 28
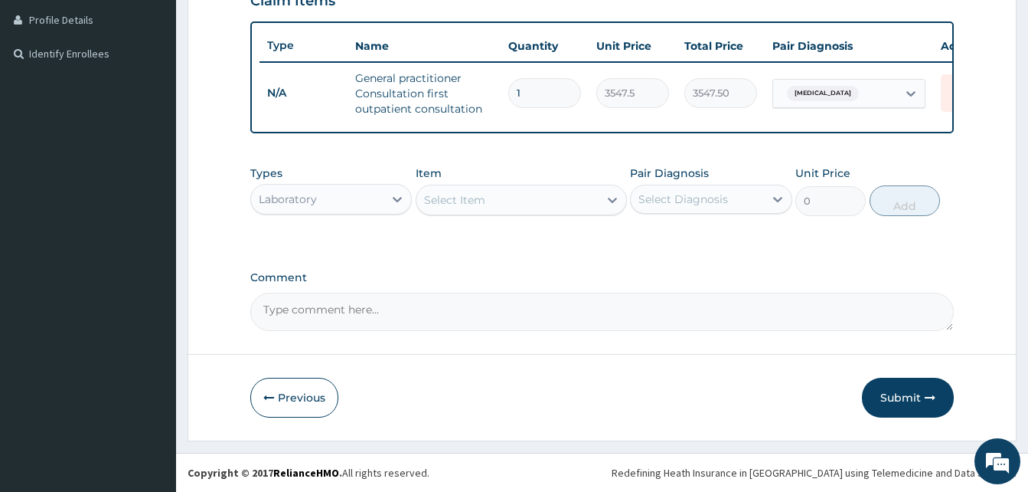
click at [488, 200] on div "Select Item" at bounding box center [508, 200] width 182 height 25
type input "D"
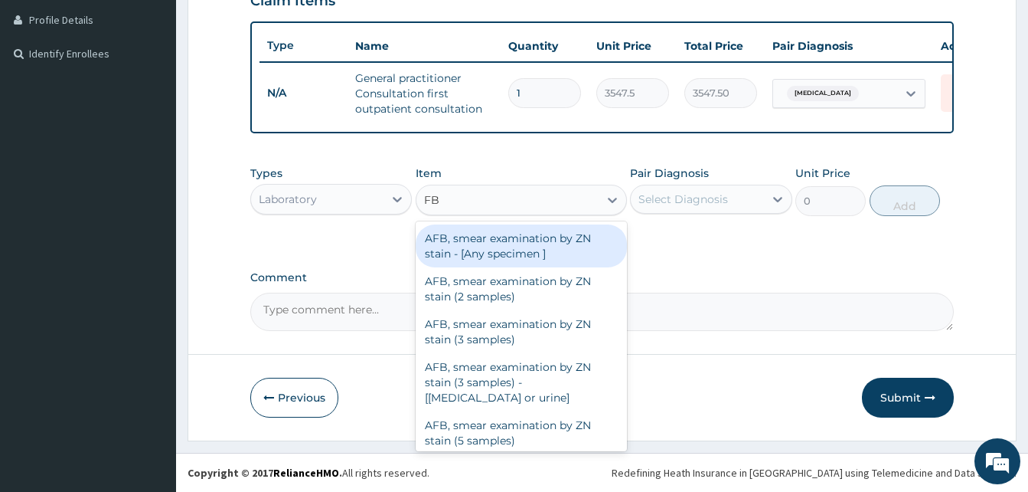
type input "FBC"
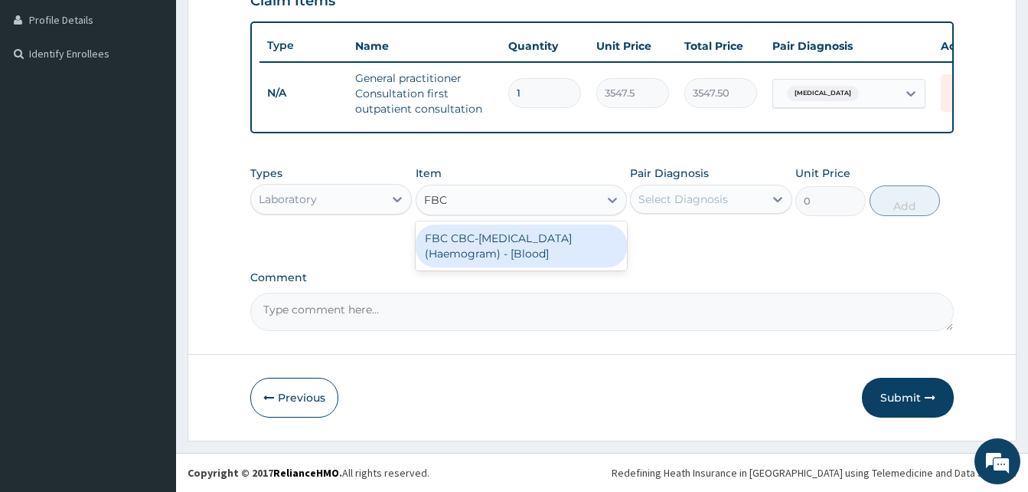
click at [493, 255] on div "FBC CBC-Complete Blood Count (Haemogram) - [Blood]" at bounding box center [521, 245] width 211 height 43
type input "4300"
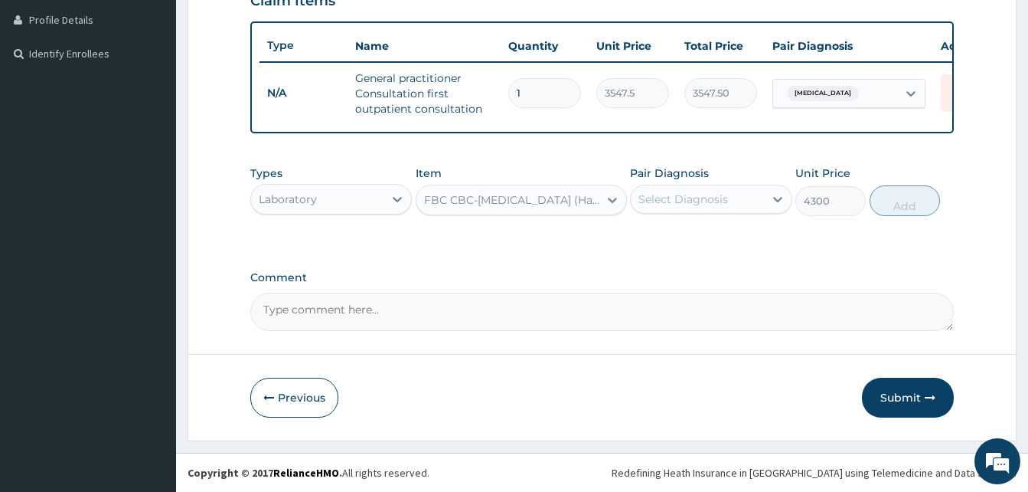
click at [733, 197] on div "Select Diagnosis" at bounding box center [697, 199] width 132 height 25
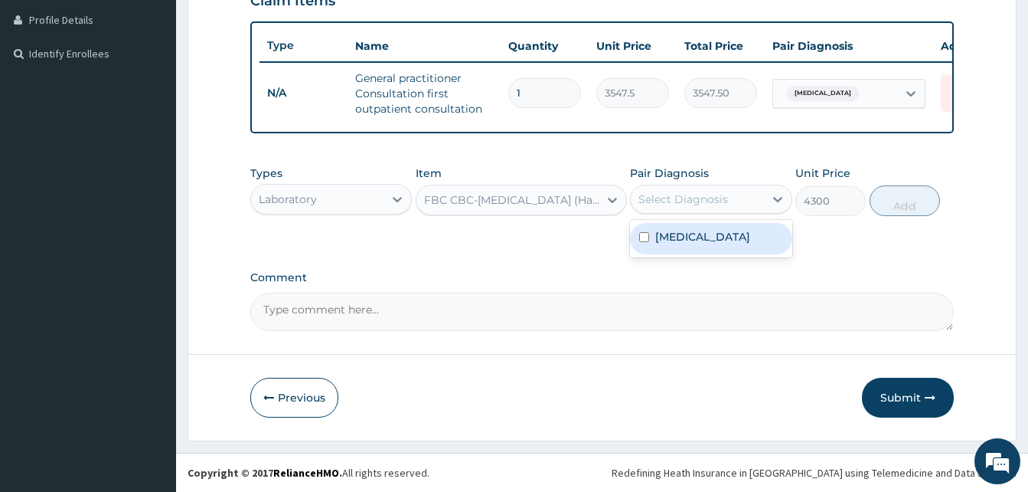
click at [701, 238] on div "Malaria" at bounding box center [711, 238] width 162 height 31
checkbox input "true"
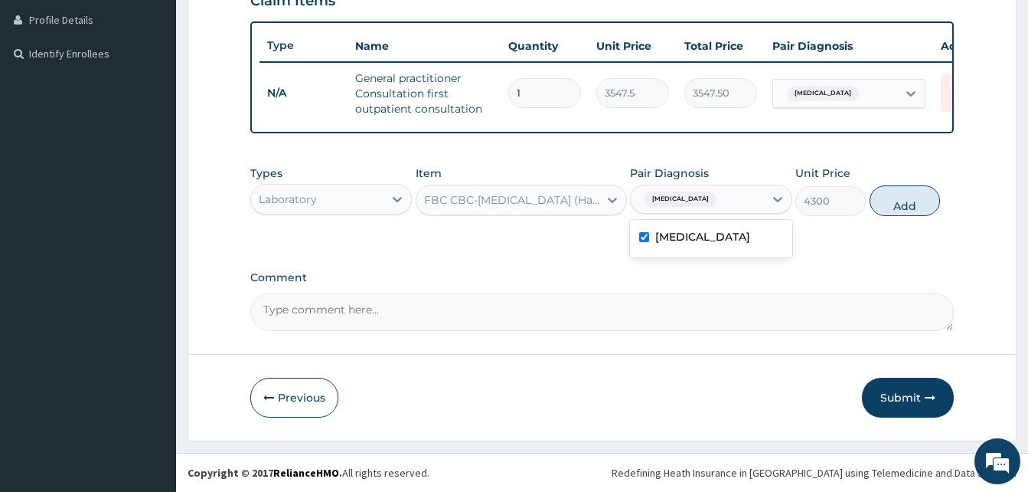
click at [701, 200] on div "Malaria" at bounding box center [697, 199] width 132 height 26
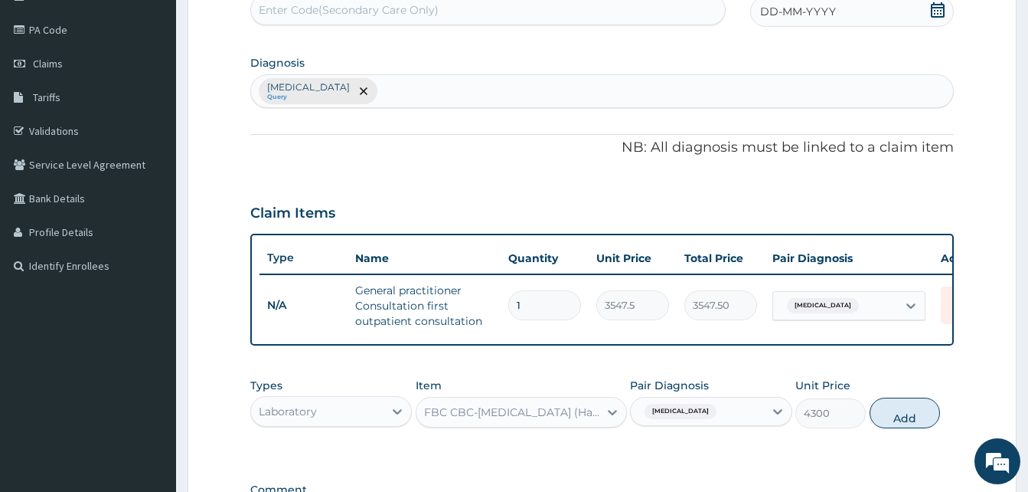
scroll to position [165, 0]
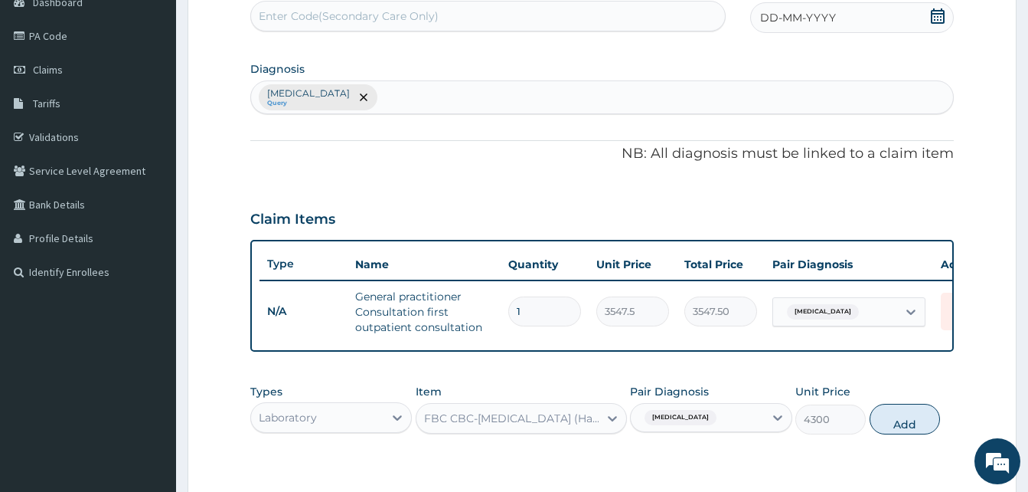
click at [388, 90] on div "Malaria Query" at bounding box center [602, 97] width 702 height 32
type input "SEPS"
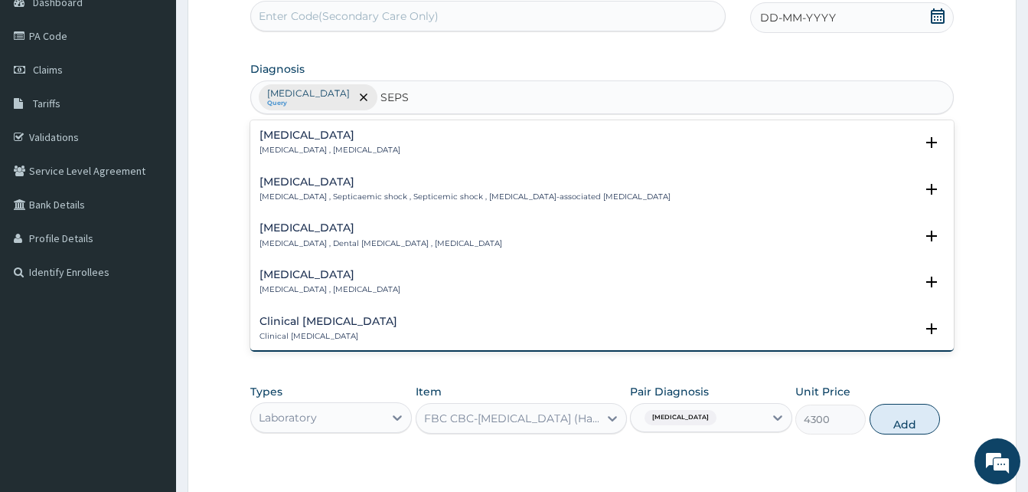
click at [286, 140] on h4 "Sepsis" at bounding box center [330, 134] width 141 height 11
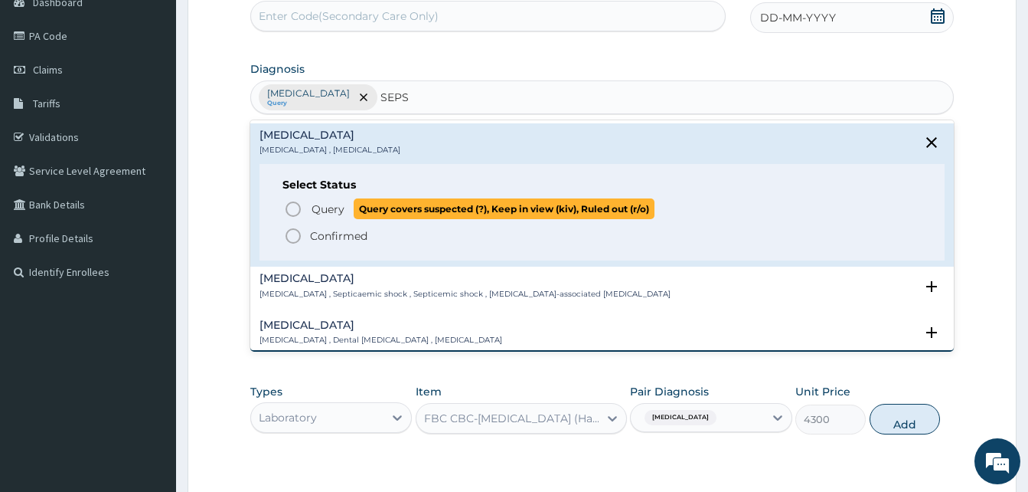
click at [299, 202] on icon "status option query" at bounding box center [293, 209] width 18 height 18
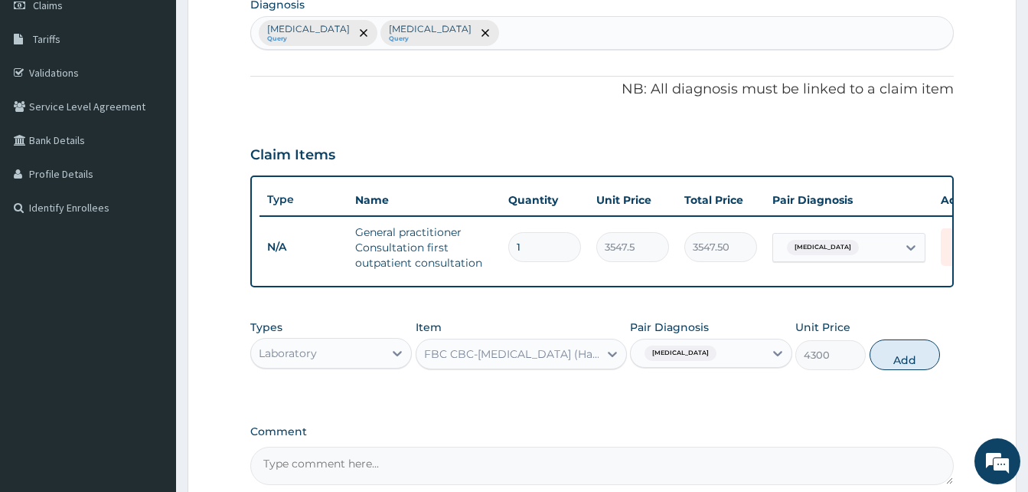
scroll to position [394, 0]
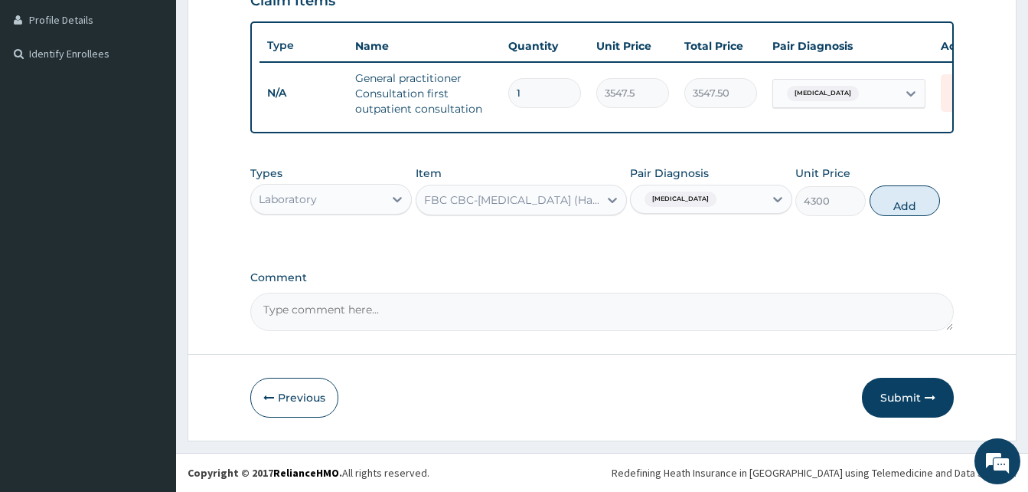
click at [734, 196] on div "Malaria" at bounding box center [697, 199] width 132 height 26
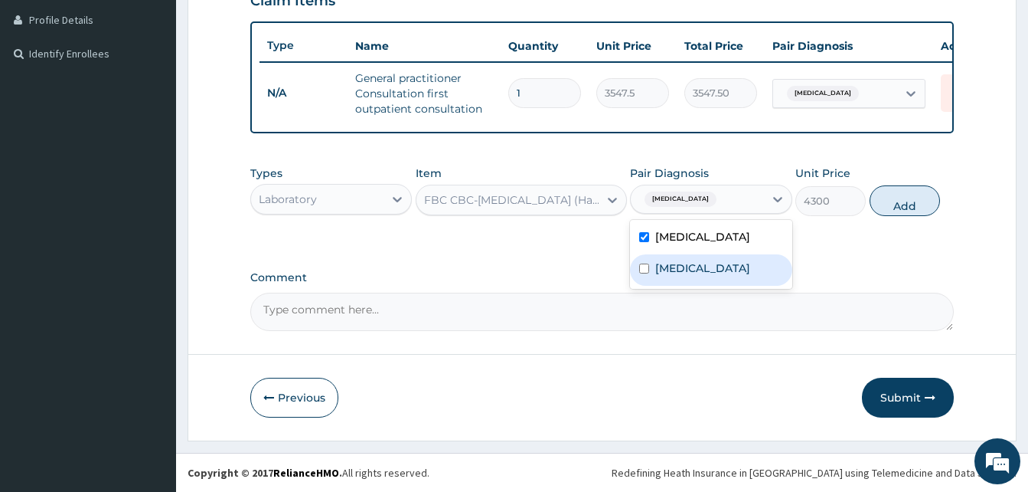
click at [659, 269] on label "Sepsis" at bounding box center [702, 267] width 95 height 15
checkbox input "true"
click at [679, 240] on label "Malaria" at bounding box center [702, 236] width 95 height 15
checkbox input "false"
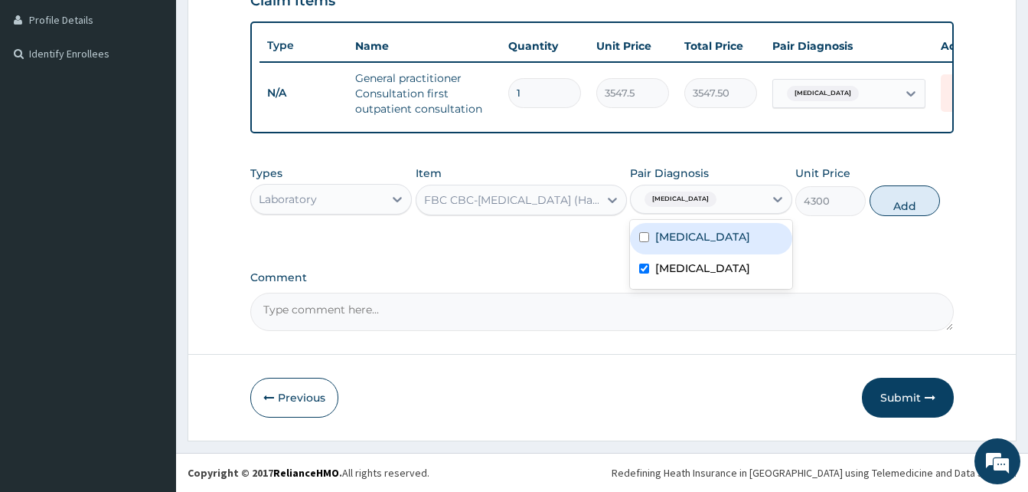
drag, startPoint x: 915, startPoint y: 204, endPoint x: 878, endPoint y: 213, distance: 37.9
click at [915, 205] on button "Add" at bounding box center [905, 200] width 70 height 31
type input "0"
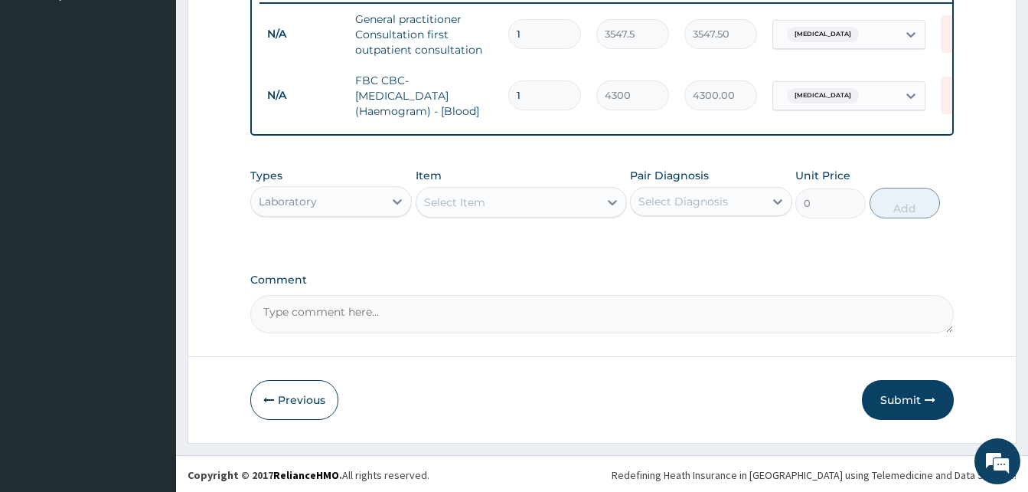
scroll to position [456, 0]
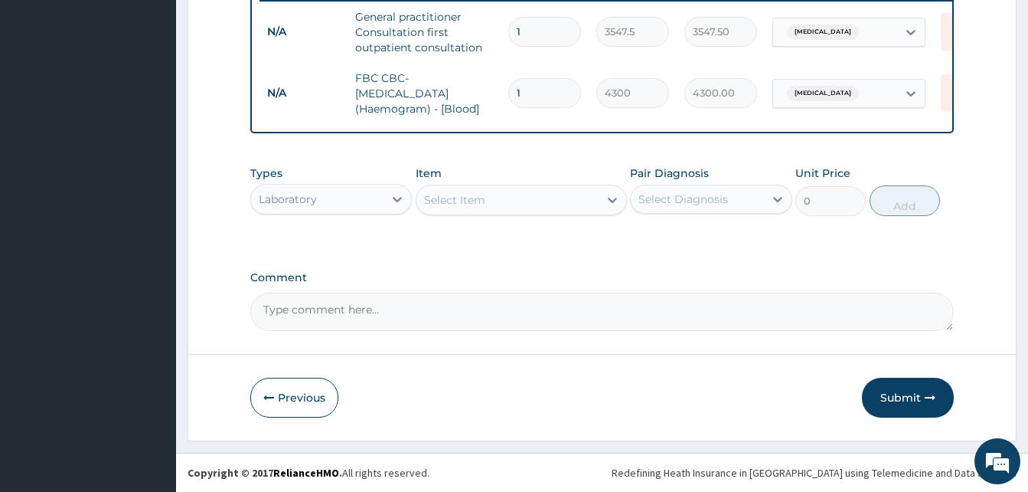
click at [479, 199] on div "Select Item" at bounding box center [454, 199] width 61 height 15
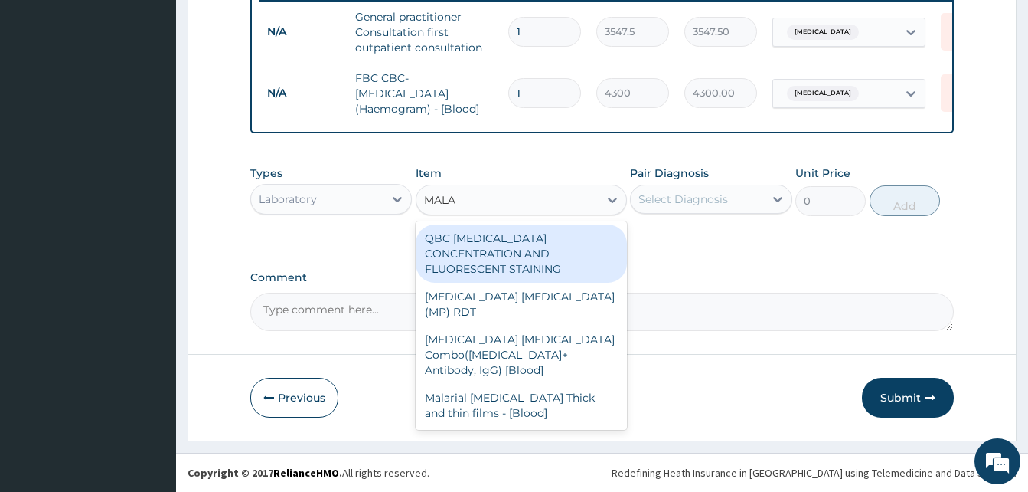
type input "MALAR"
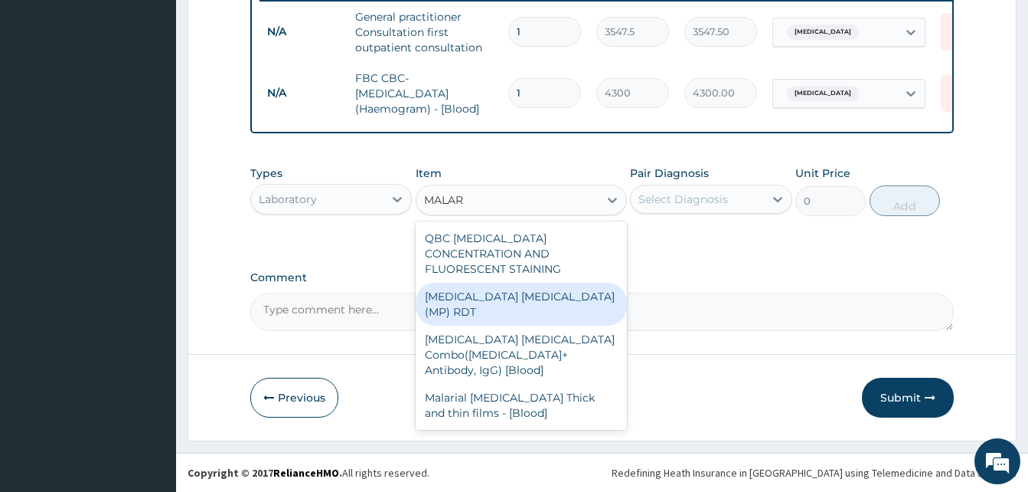
click at [524, 283] on div "MALARIA PARASITE (MP) RDT" at bounding box center [521, 304] width 211 height 43
type input "1612.5"
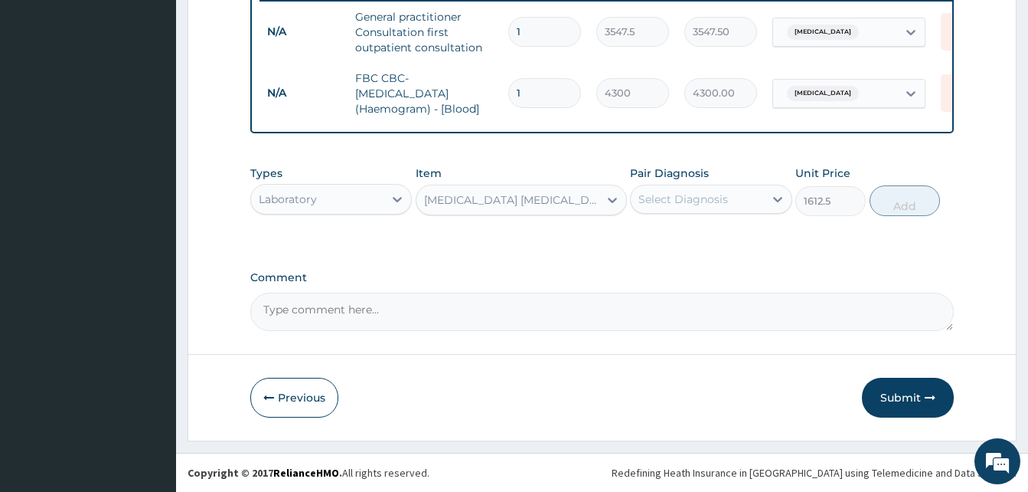
click at [702, 203] on div "Select Diagnosis" at bounding box center [684, 198] width 90 height 15
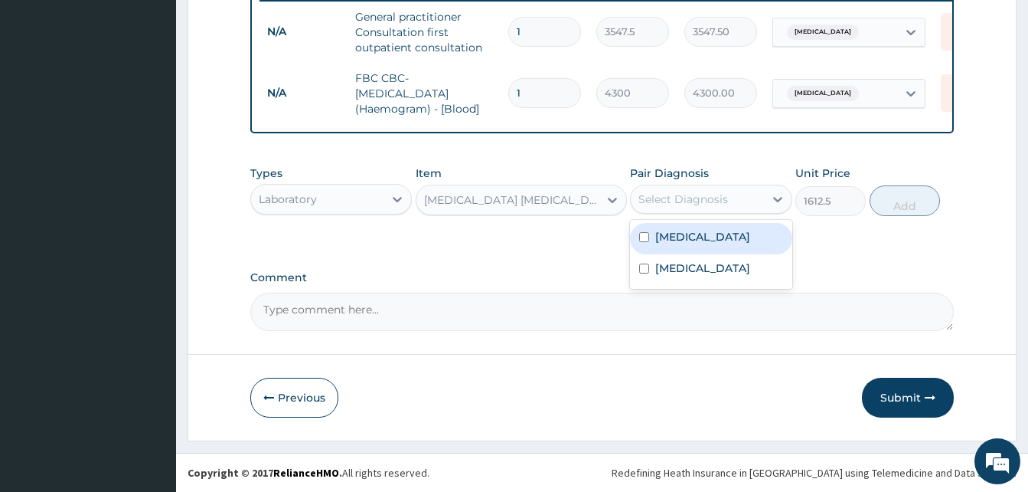
click at [697, 230] on div "Malaria" at bounding box center [711, 238] width 162 height 31
checkbox input "true"
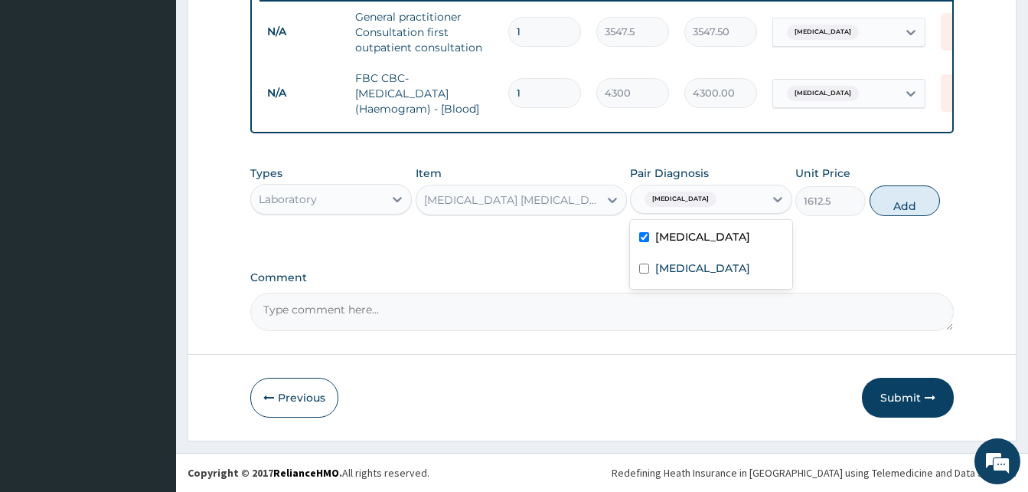
click at [921, 199] on button "Add" at bounding box center [905, 200] width 70 height 31
type input "0"
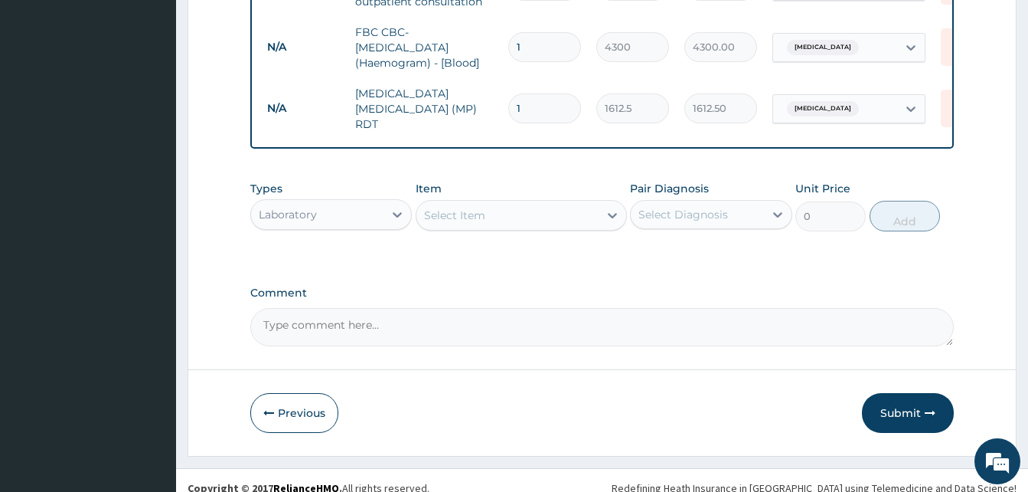
scroll to position [508, 0]
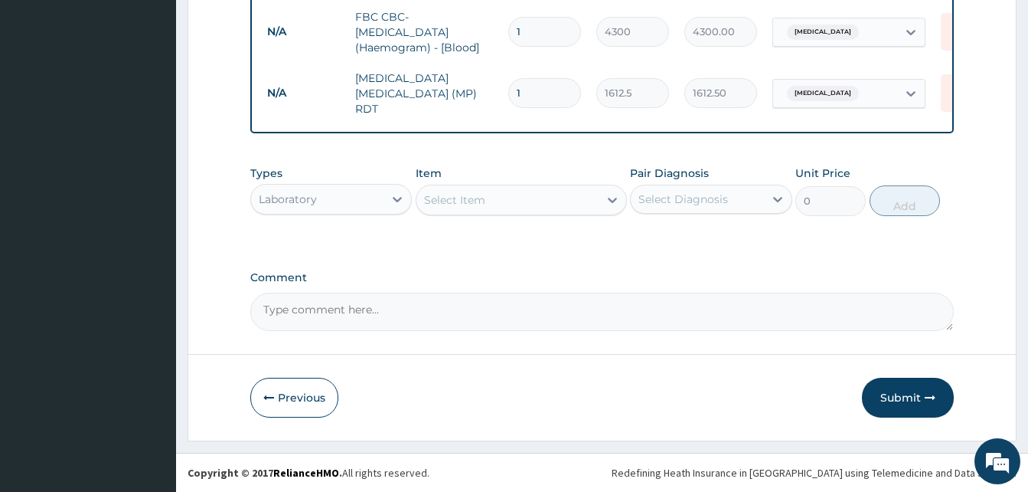
click at [331, 206] on div "Laboratory" at bounding box center [317, 199] width 132 height 25
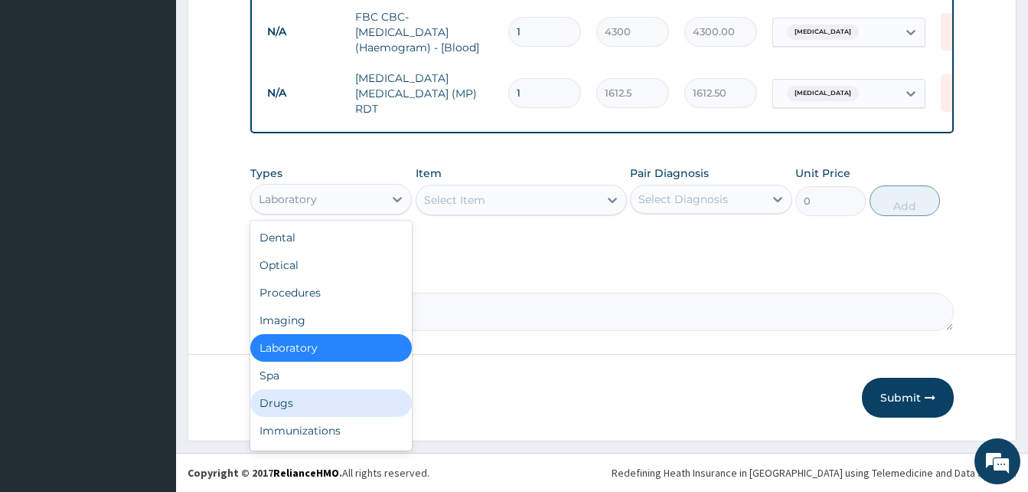
click at [309, 399] on div "Drugs" at bounding box center [331, 403] width 162 height 28
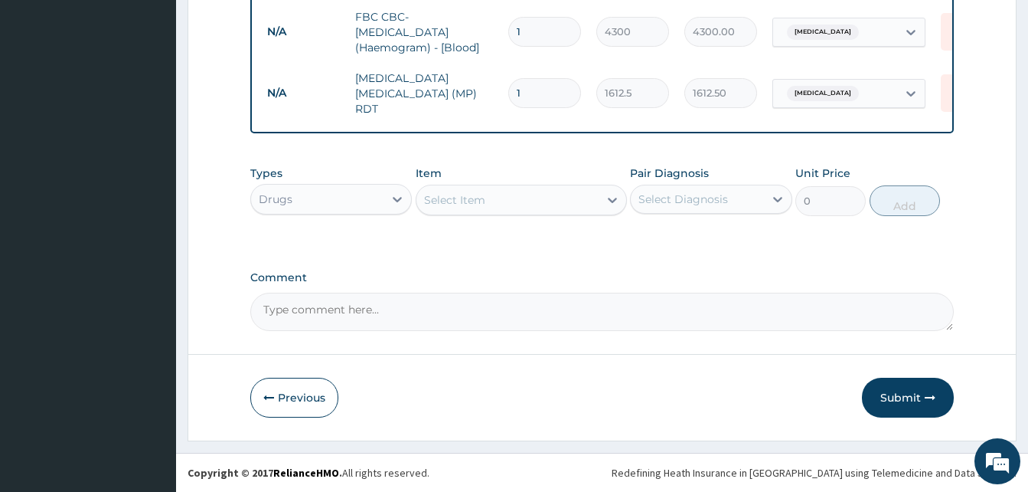
click at [544, 200] on div "Select Item" at bounding box center [508, 200] width 182 height 25
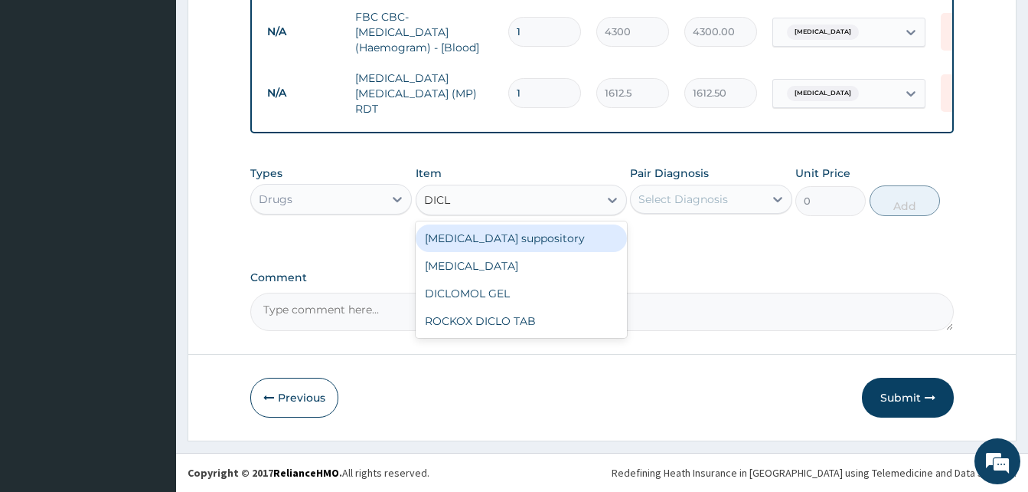
type input "DICLO"
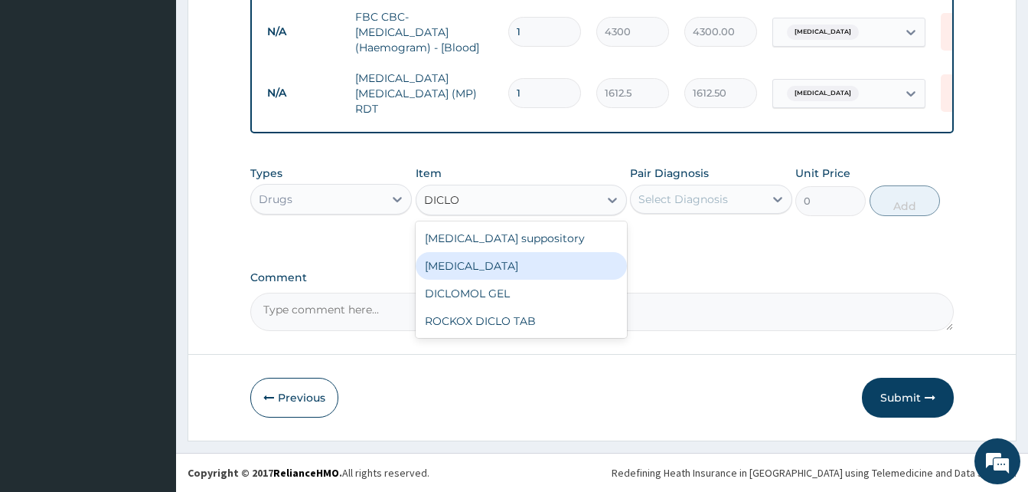
click at [529, 275] on div "Diclofenac" at bounding box center [521, 266] width 211 height 28
type input "591.25"
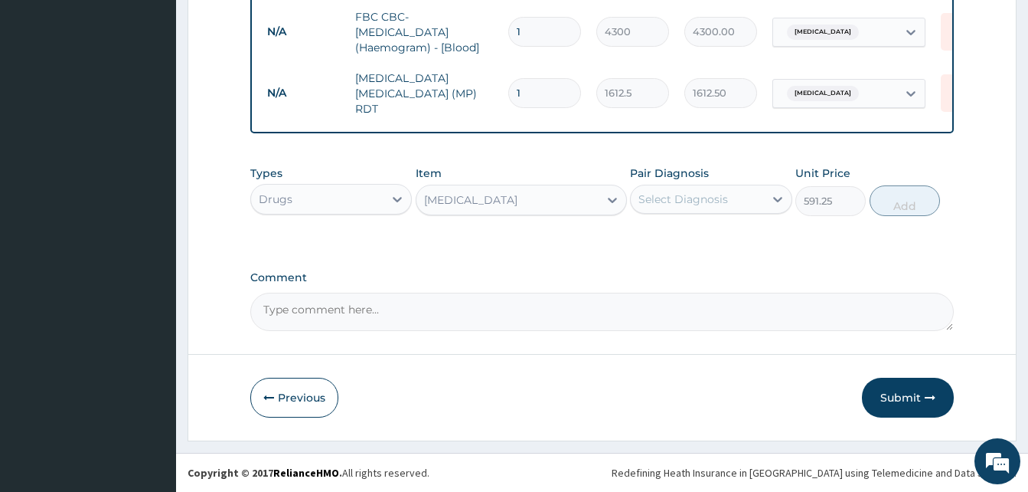
drag, startPoint x: 721, startPoint y: 201, endPoint x: 724, endPoint y: 214, distance: 13.4
click at [721, 201] on div "Select Diagnosis" at bounding box center [684, 198] width 90 height 15
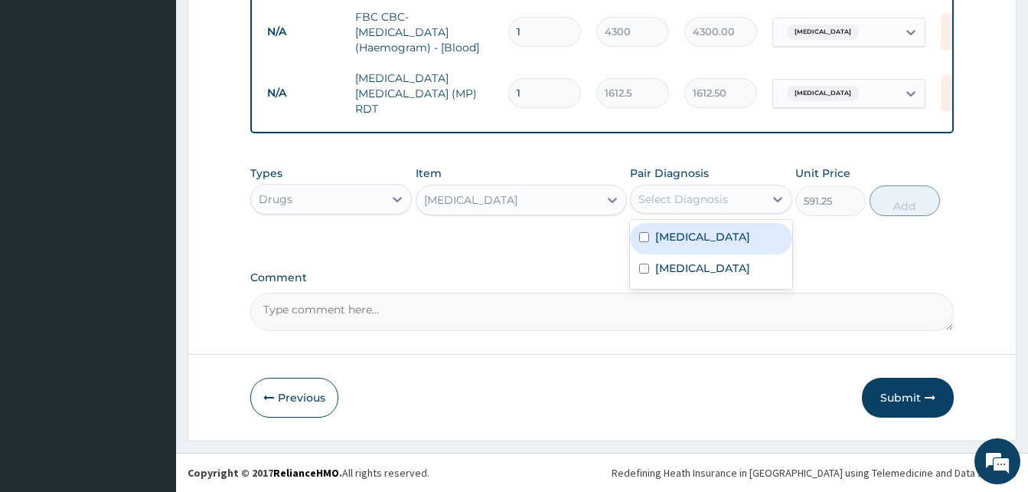
drag, startPoint x: 697, startPoint y: 237, endPoint x: 803, endPoint y: 228, distance: 106.8
click at [714, 237] on div "Malaria" at bounding box center [711, 238] width 162 height 31
checkbox input "true"
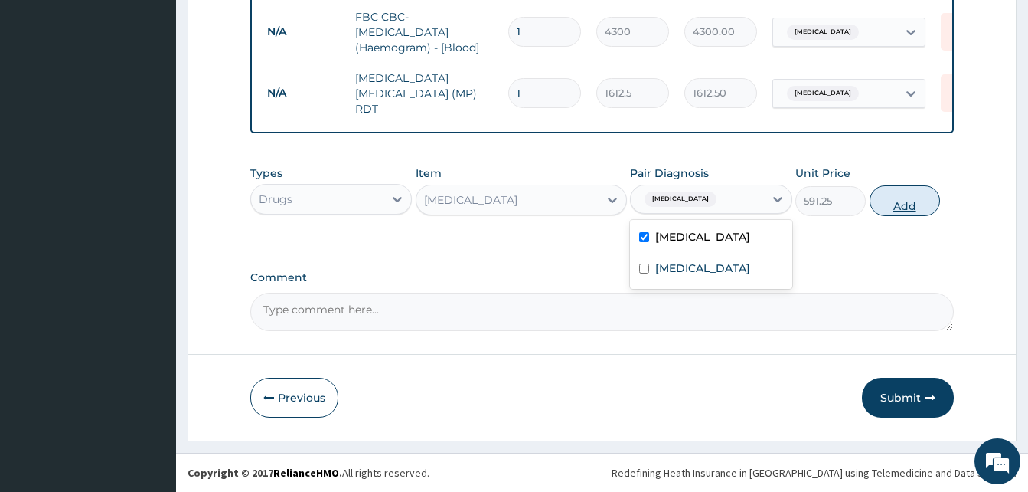
click at [916, 203] on button "Add" at bounding box center [905, 200] width 70 height 31
type input "0"
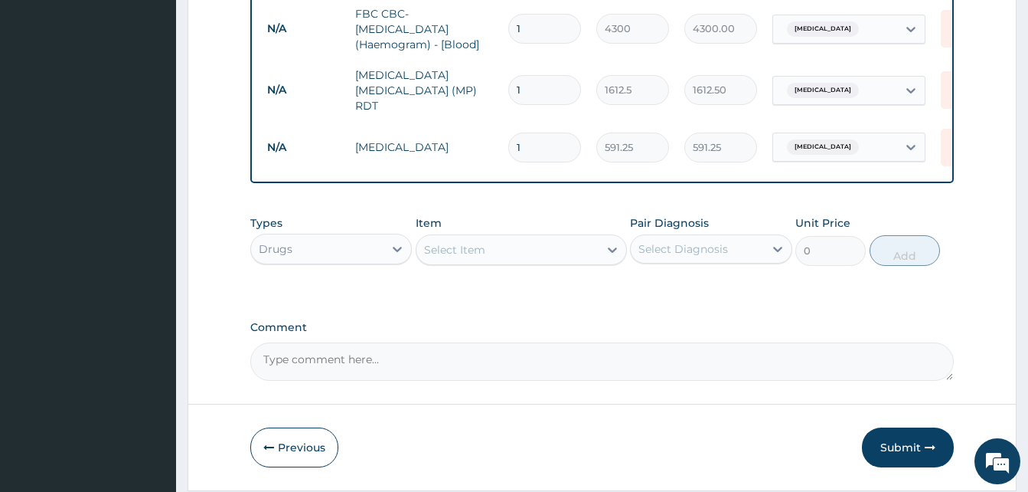
click at [514, 250] on div "Select Item" at bounding box center [508, 249] width 182 height 25
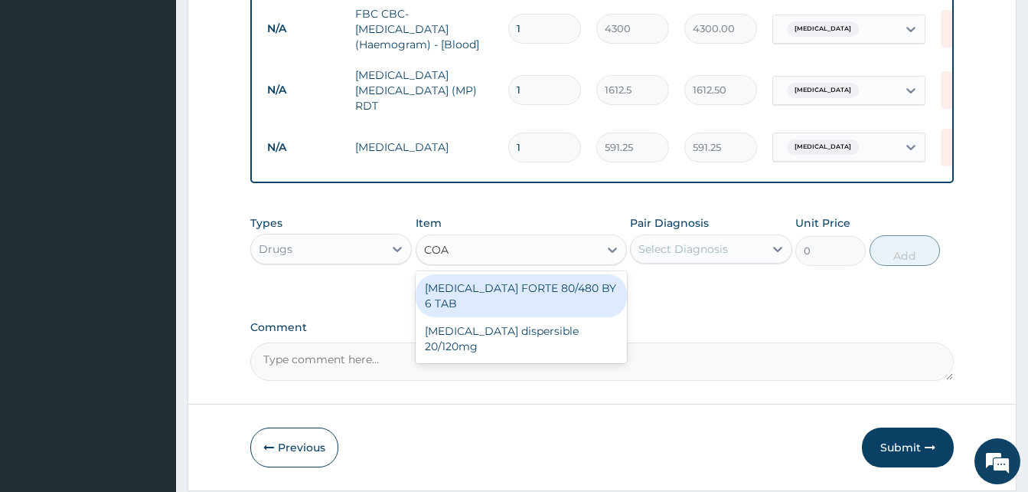
type input "COAR"
drag, startPoint x: 546, startPoint y: 281, endPoint x: 627, endPoint y: 264, distance: 82.9
click at [544, 280] on div "COARTEM FORTE 80/480 BY 6 TAB" at bounding box center [521, 295] width 211 height 43
type input "449.35"
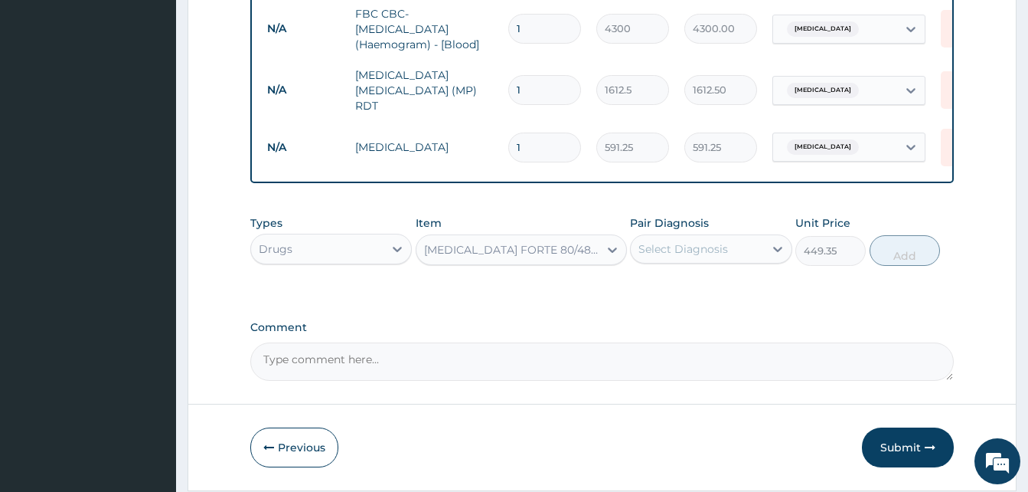
click at [694, 242] on div "Select Diagnosis" at bounding box center [697, 249] width 132 height 25
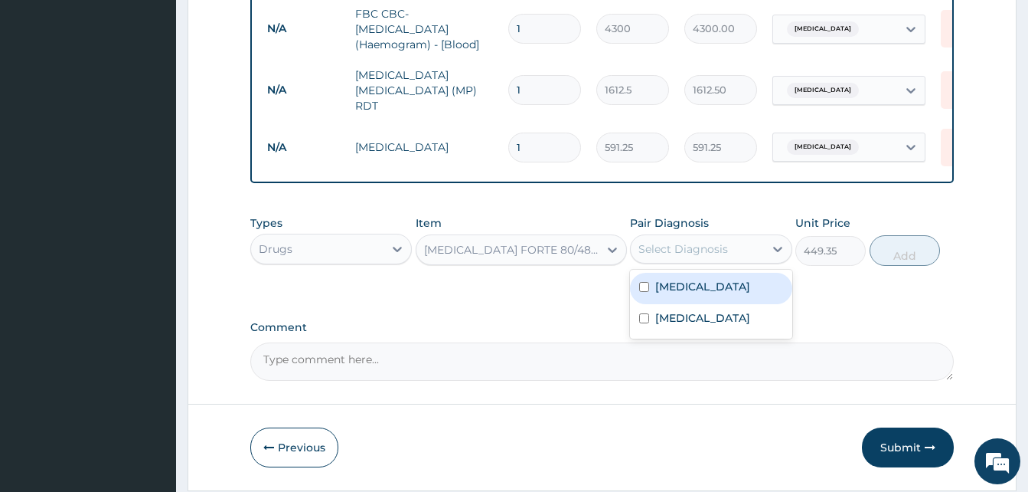
drag, startPoint x: 714, startPoint y: 285, endPoint x: 867, endPoint y: 283, distance: 153.9
click at [727, 284] on div "Malaria" at bounding box center [711, 288] width 162 height 31
checkbox input "true"
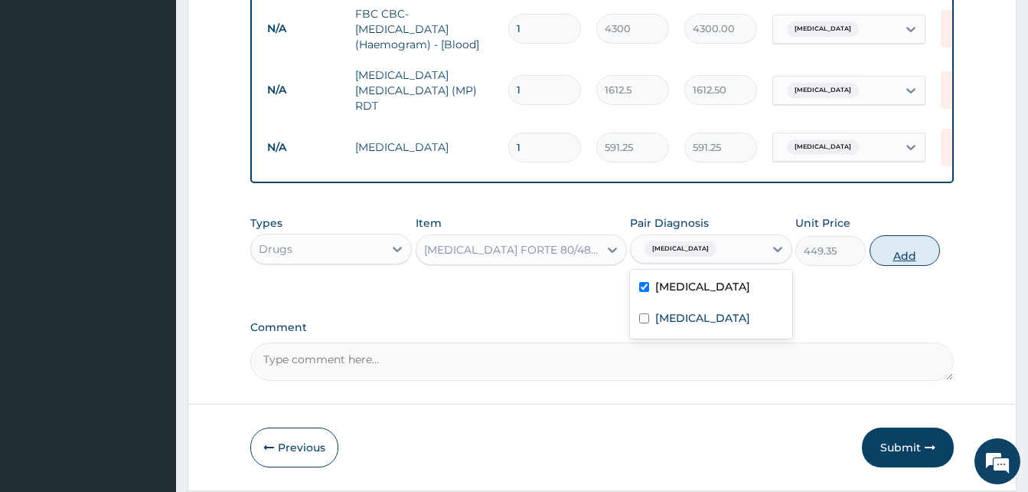
click at [907, 249] on button "Add" at bounding box center [905, 250] width 70 height 31
type input "0"
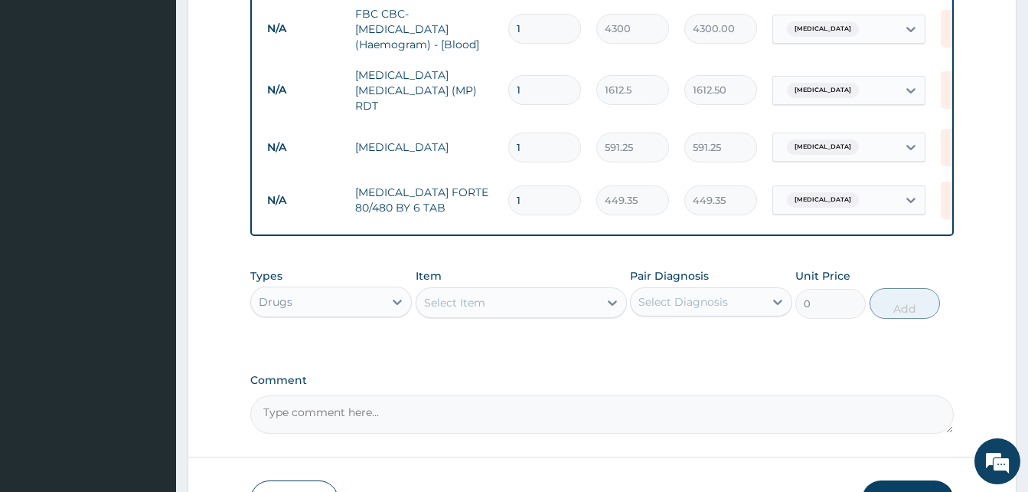
type input "0.00"
type input "6"
type input "2696.10"
type input "6"
click at [477, 298] on div "Select Item" at bounding box center [508, 302] width 182 height 25
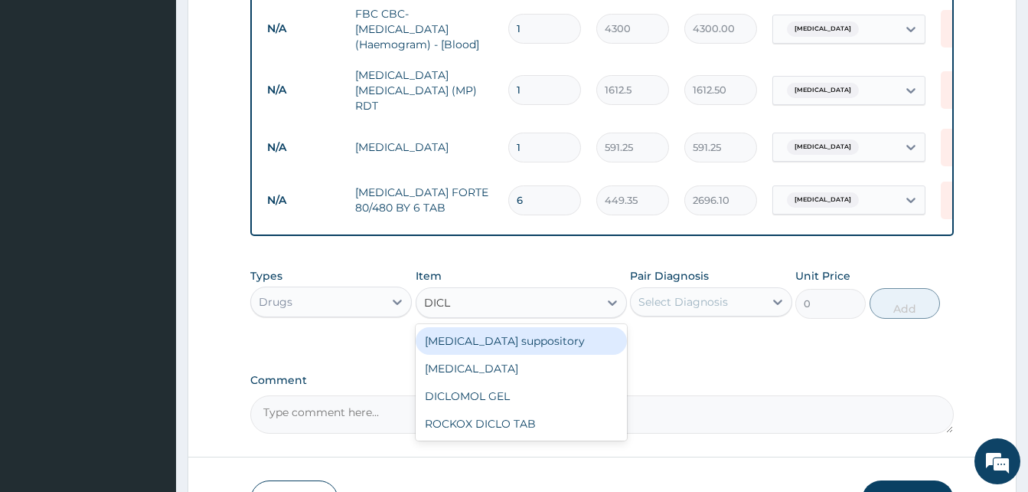
type input "DICLO"
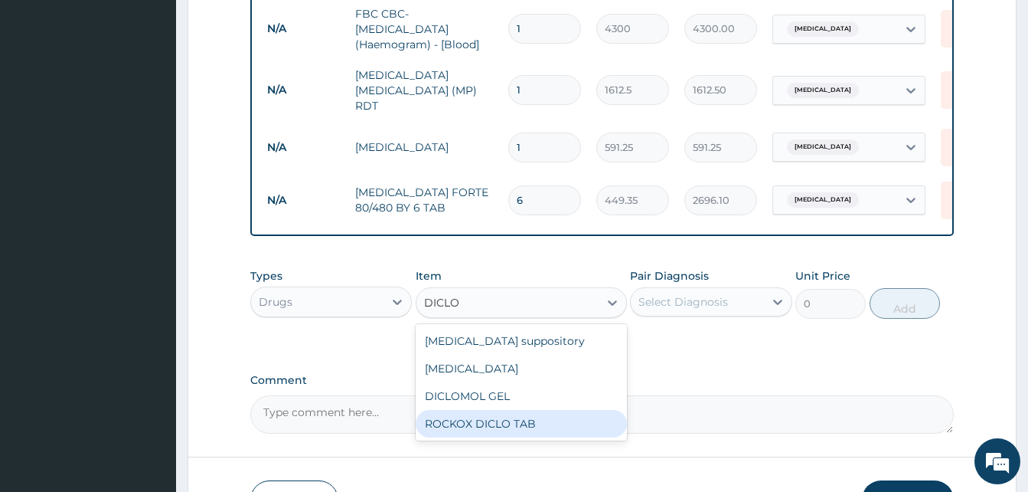
click at [524, 419] on div "ROCKOX DICLO TAB" at bounding box center [521, 424] width 211 height 28
type input "82.775"
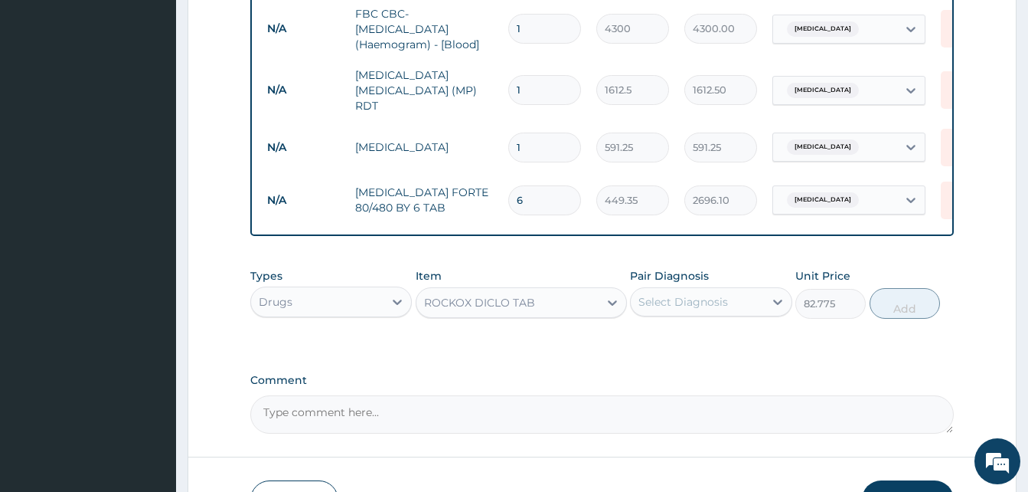
click at [740, 302] on div "Select Diagnosis" at bounding box center [697, 301] width 132 height 25
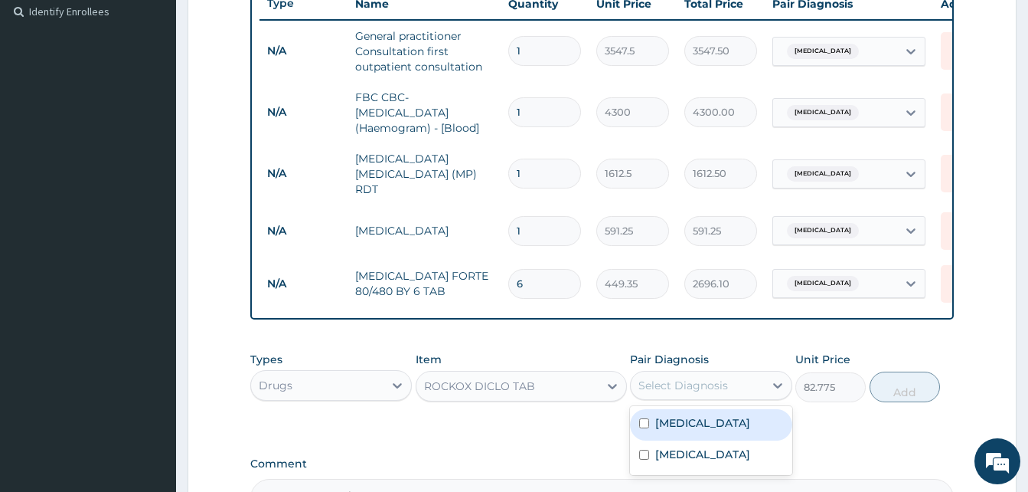
scroll to position [432, 0]
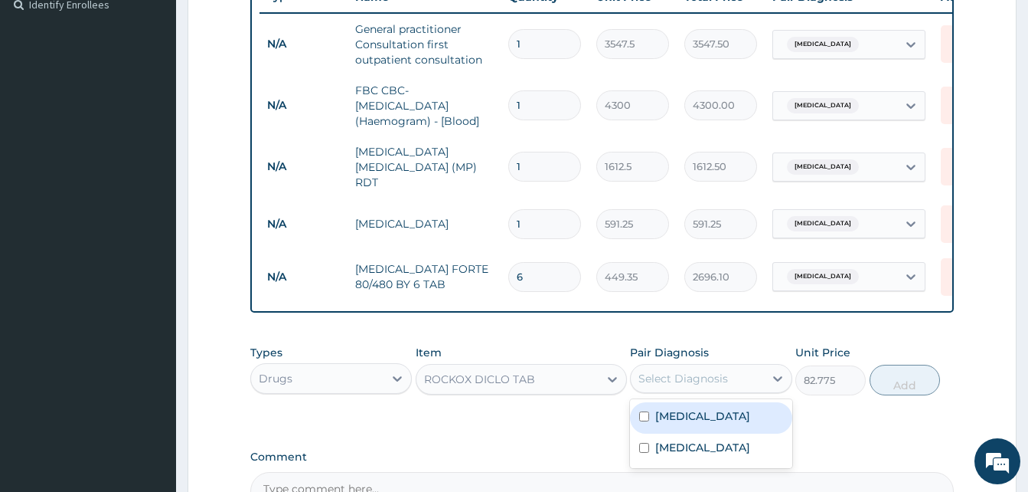
click at [686, 423] on label "Malaria" at bounding box center [702, 415] width 95 height 15
checkbox input "true"
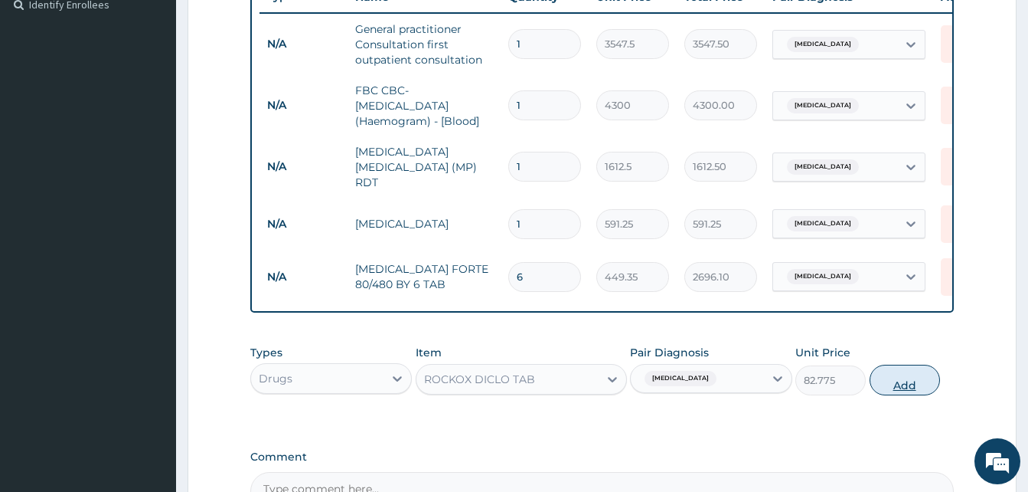
click at [895, 383] on button "Add" at bounding box center [905, 379] width 70 height 31
type input "0"
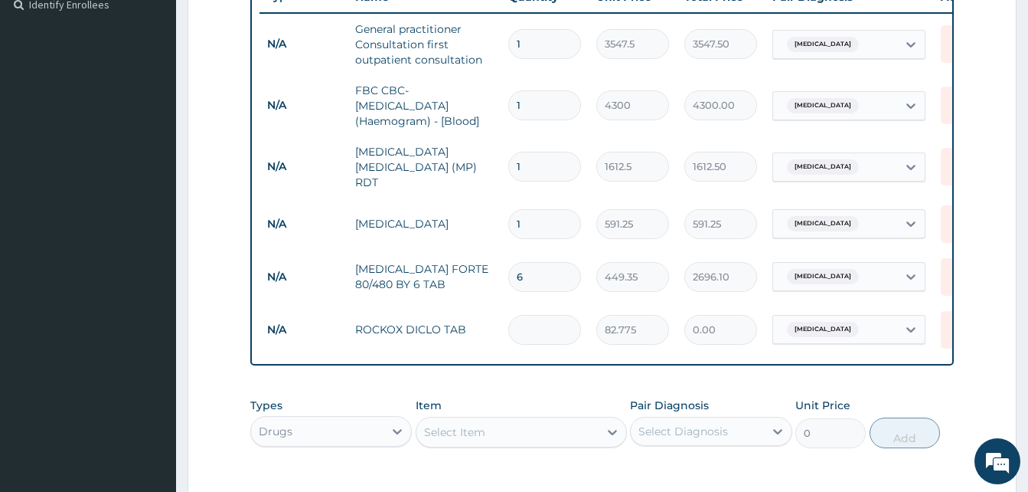
type input "0.00"
type input "6"
type input "496.65"
type input "6"
click at [549, 437] on div "Select Item" at bounding box center [508, 432] width 182 height 25
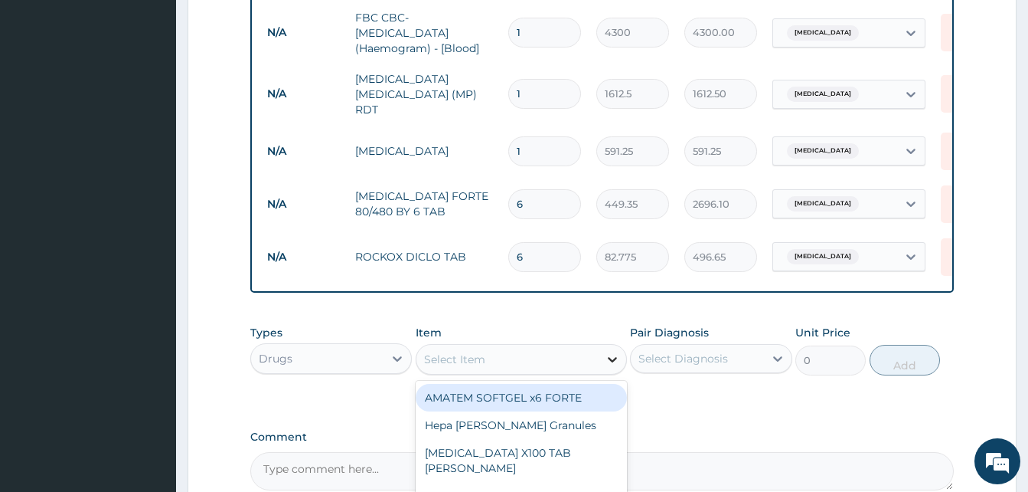
scroll to position [508, 0]
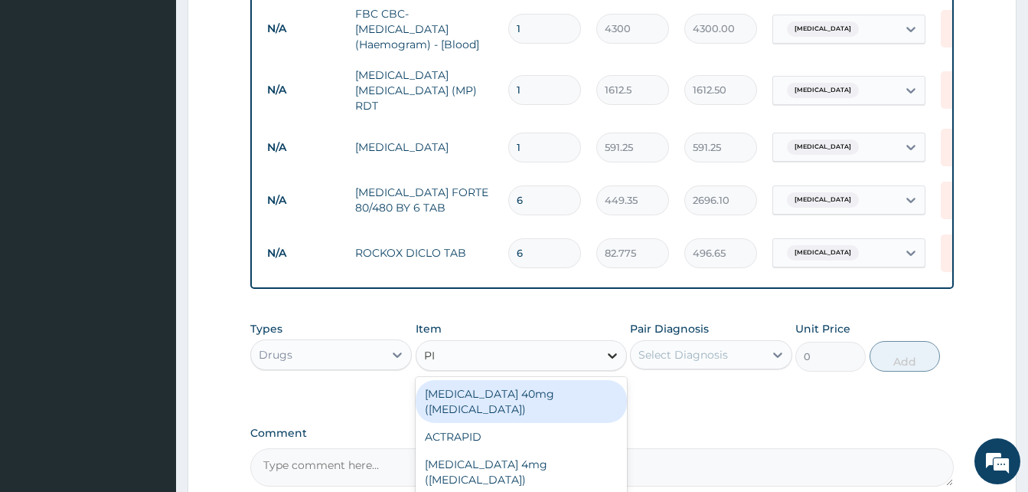
type input "PIR"
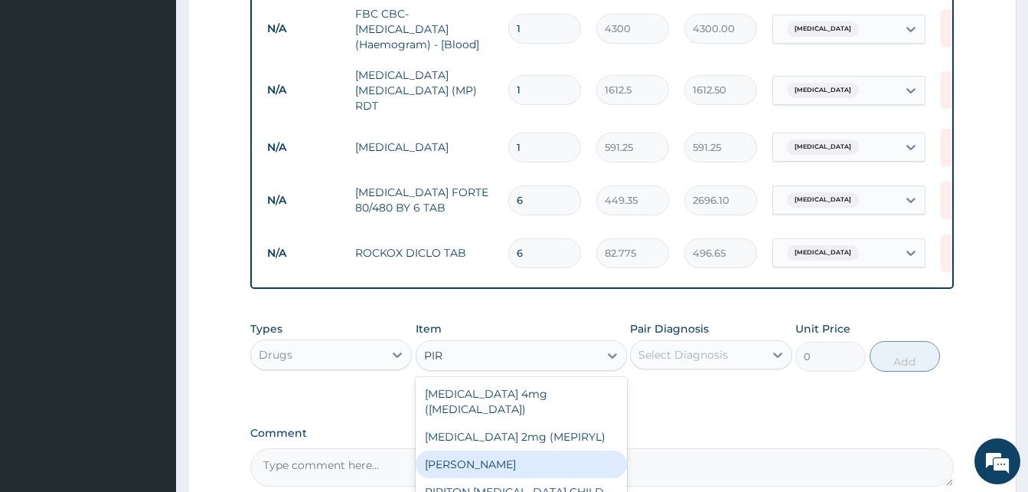
click at [497, 451] on div "PIRITON TAB EVANS" at bounding box center [521, 464] width 211 height 28
type input "23.65"
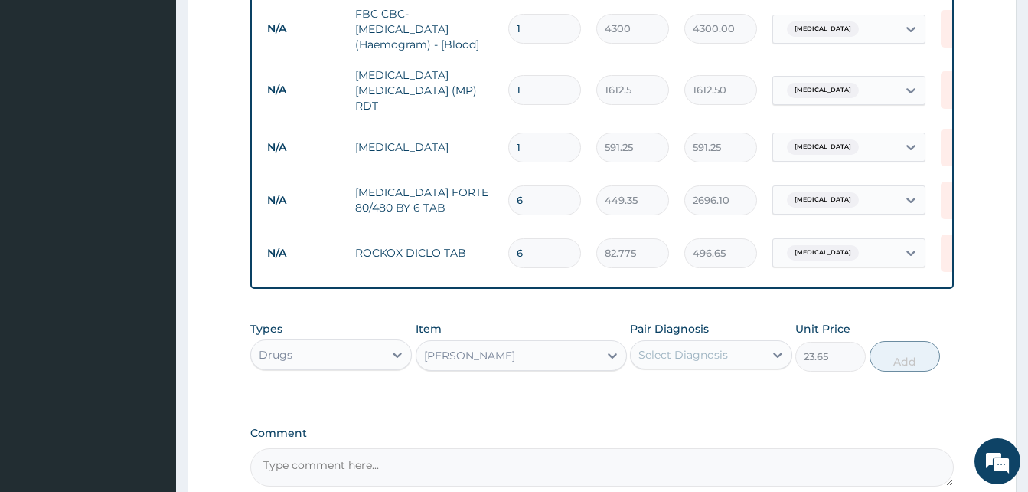
click at [705, 359] on div "Select Diagnosis" at bounding box center [684, 354] width 90 height 15
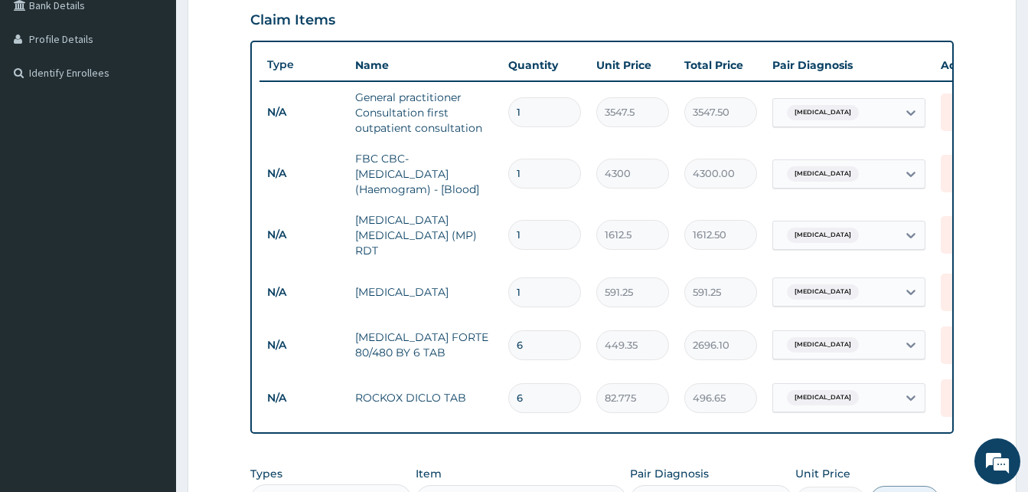
scroll to position [202, 0]
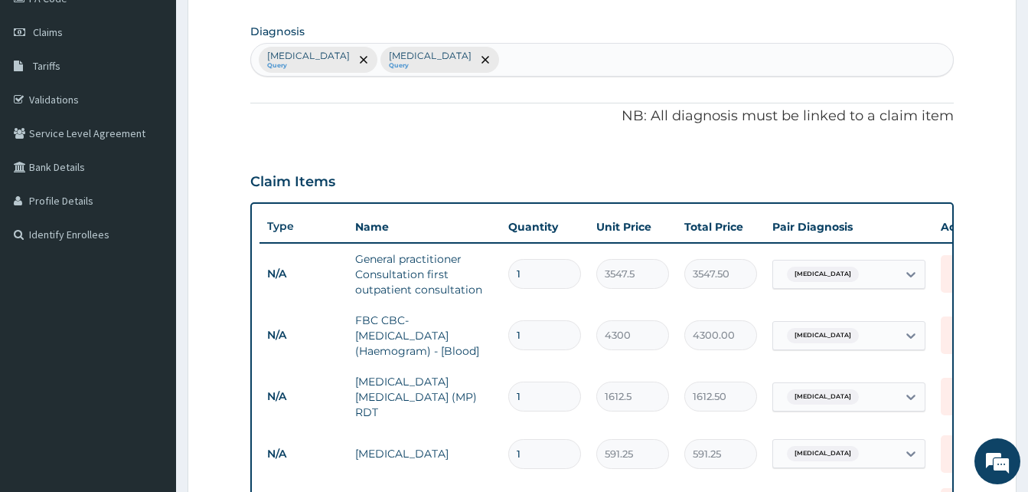
click at [426, 57] on div "Malaria Query Sepsis Query" at bounding box center [602, 60] width 702 height 32
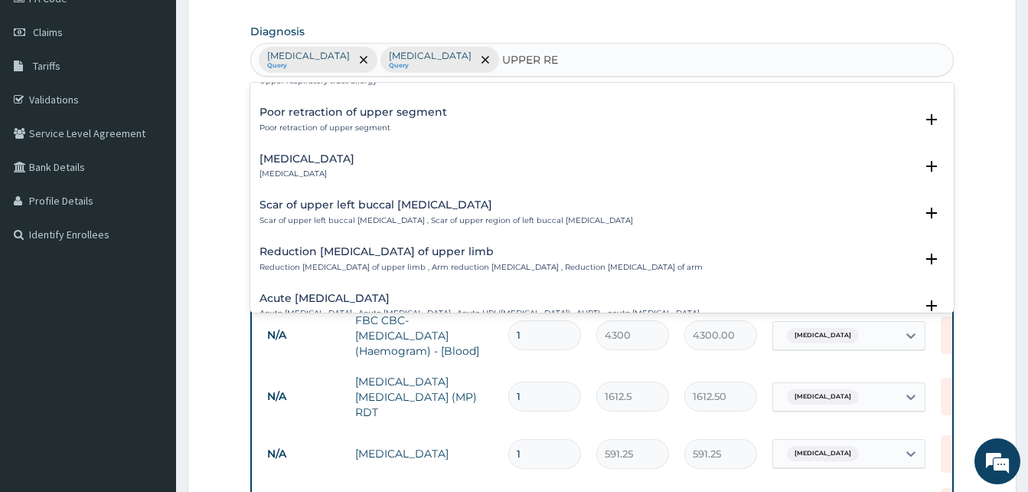
scroll to position [153, 0]
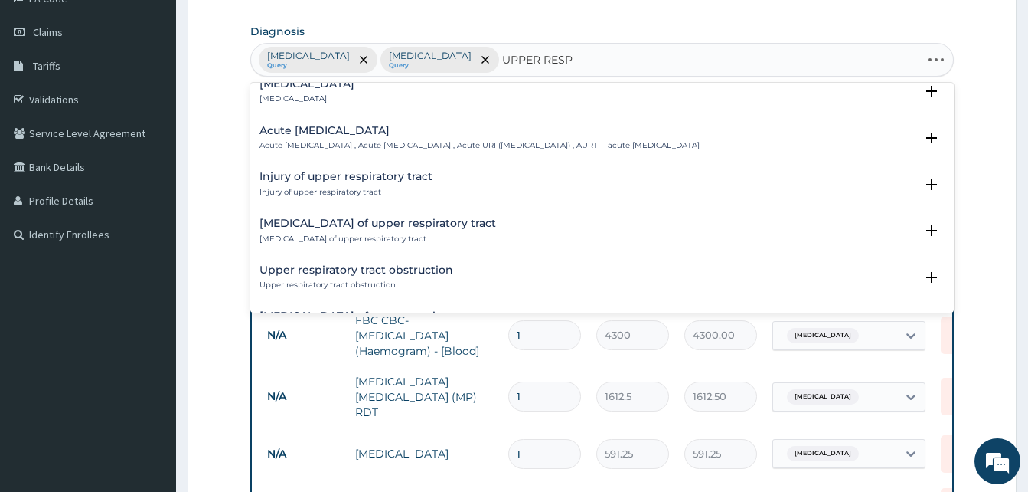
type input "UPPER RESPI"
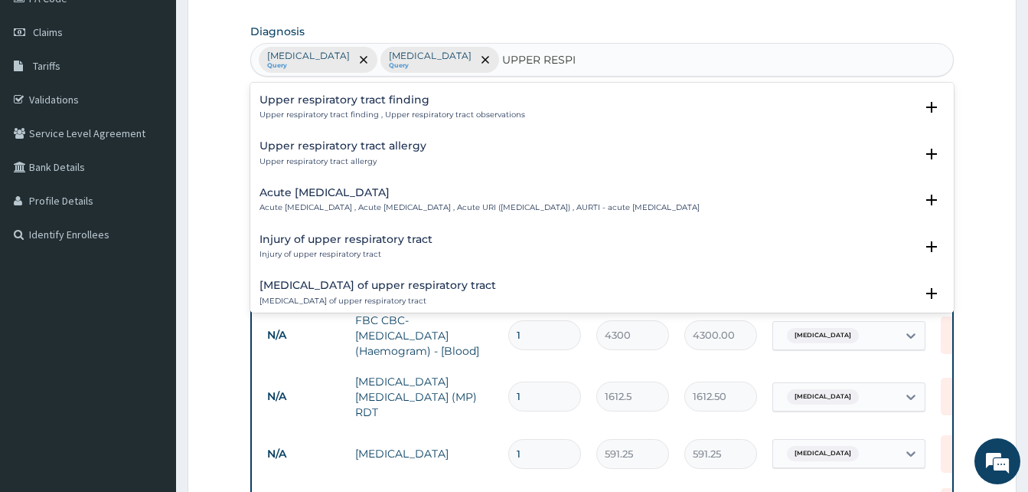
scroll to position [77, 0]
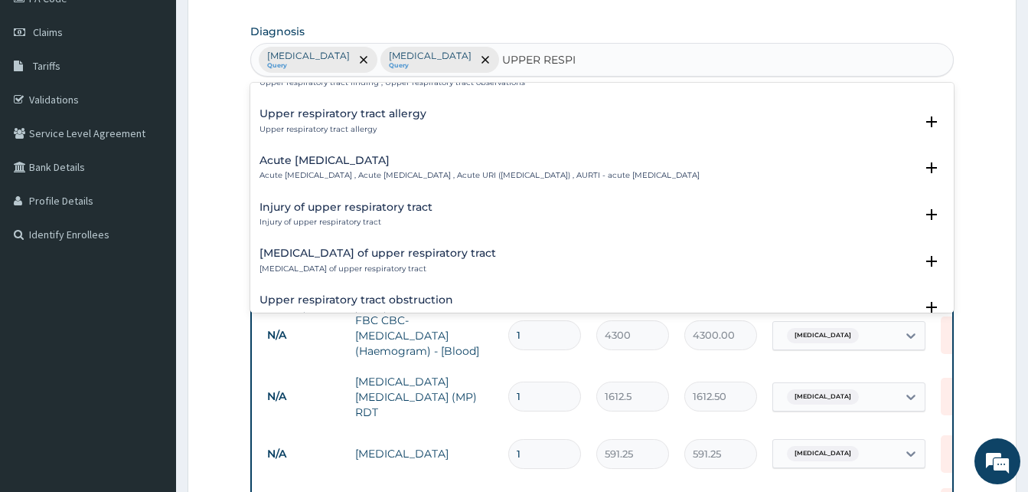
click at [367, 169] on div "Acute upper respiratory infection Acute upper respiratory infection , Acute upp…" at bounding box center [480, 168] width 440 height 27
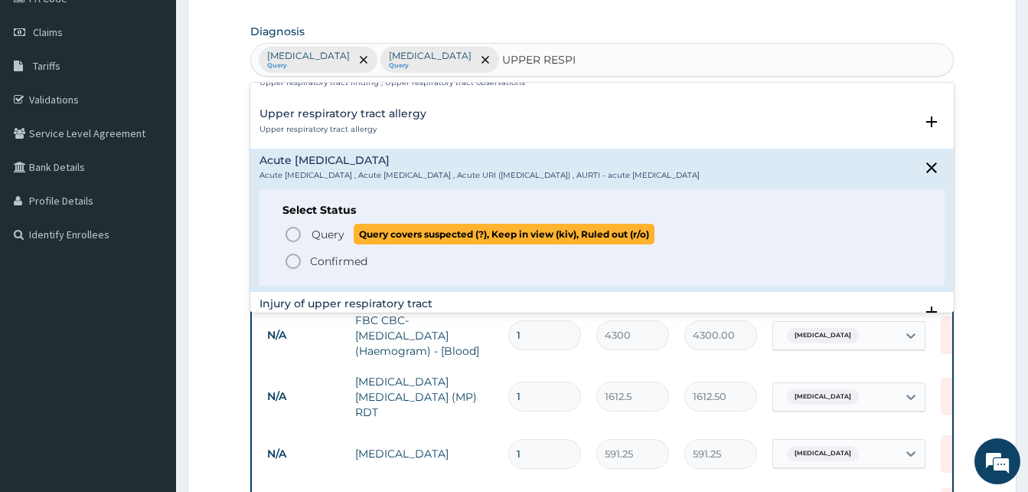
click at [298, 230] on circle "status option query" at bounding box center [293, 234] width 14 height 14
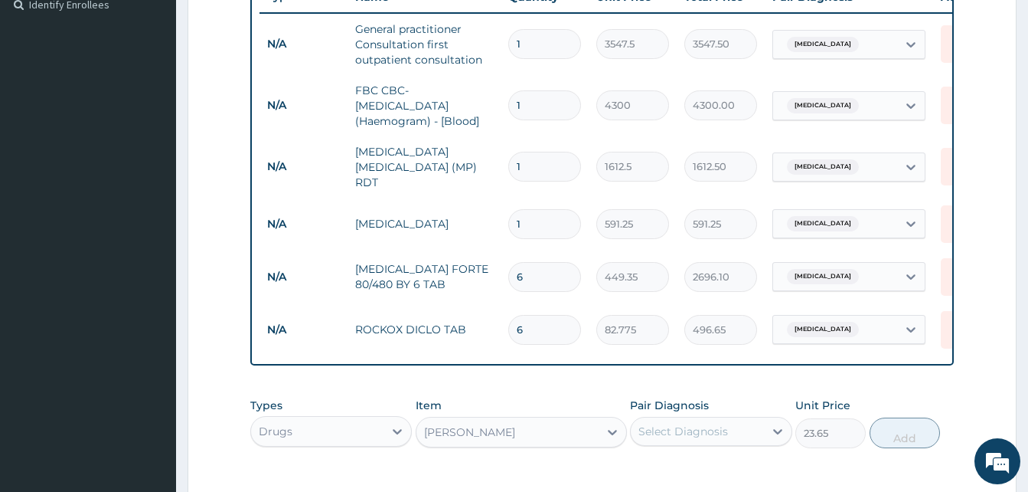
scroll to position [585, 0]
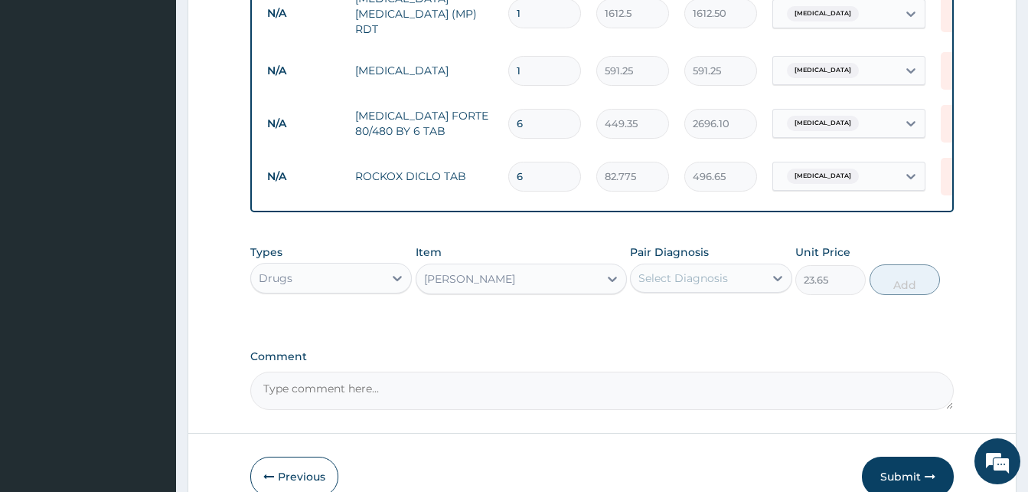
click at [694, 283] on div "Select Diagnosis" at bounding box center [684, 277] width 90 height 15
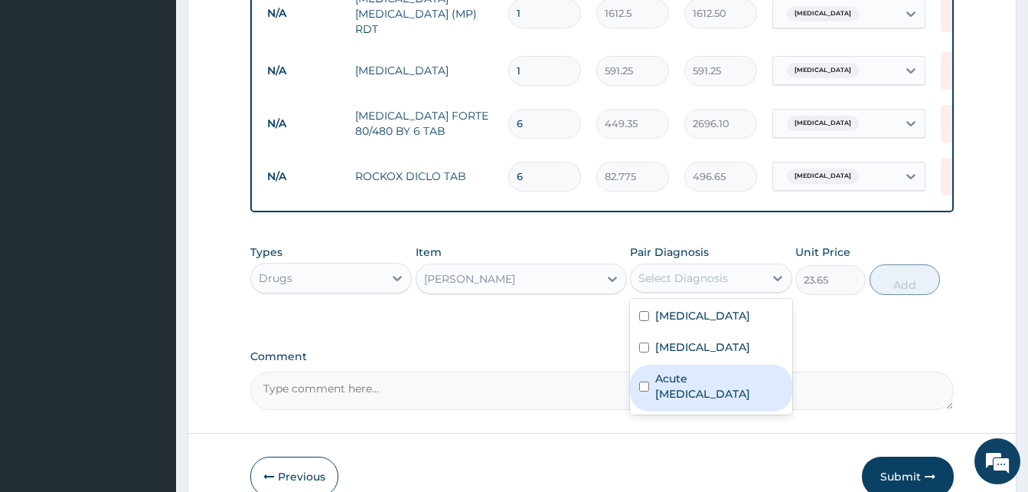
click at [676, 395] on label "Acute upper respiratory infection" at bounding box center [718, 386] width 127 height 31
checkbox input "true"
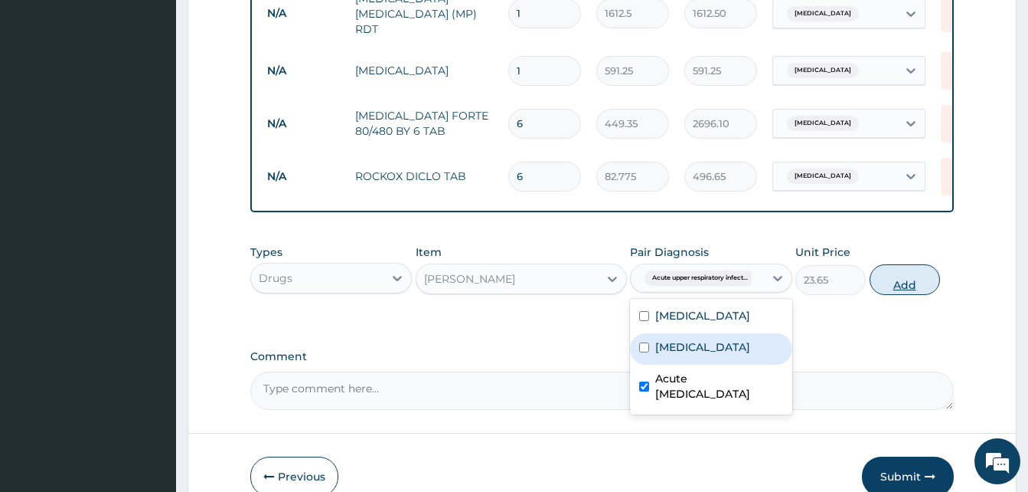
click at [917, 284] on button "Add" at bounding box center [905, 279] width 70 height 31
type input "0"
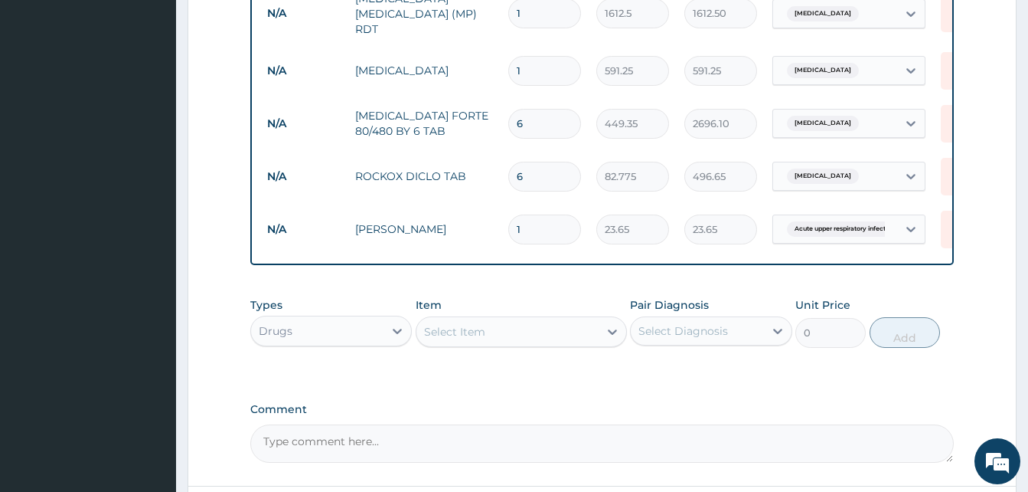
type input "10"
type input "236.50"
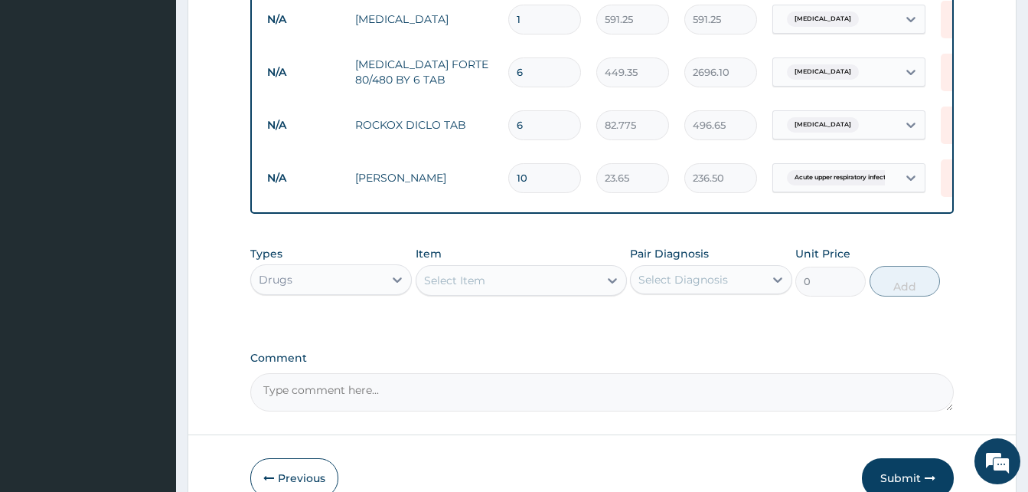
scroll to position [662, 0]
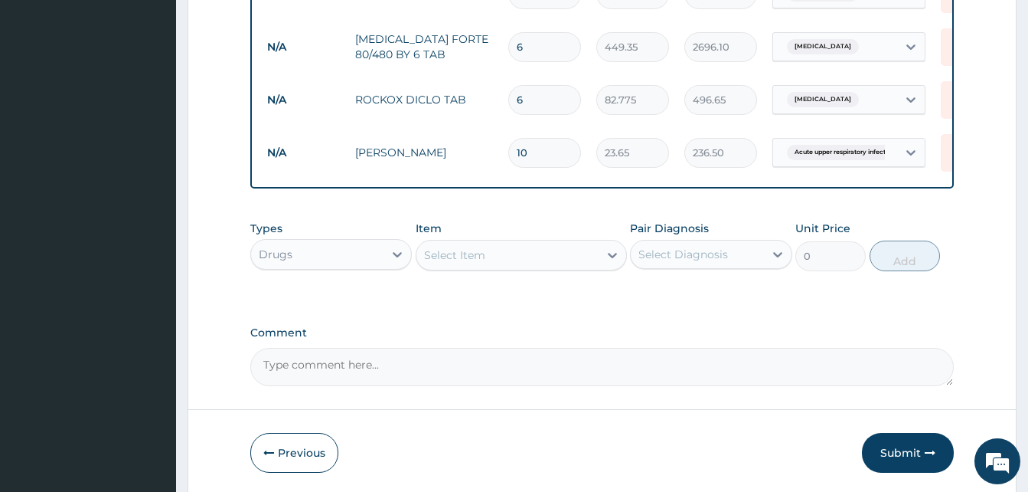
type input "10"
click at [536, 260] on div "Select Item" at bounding box center [508, 255] width 182 height 25
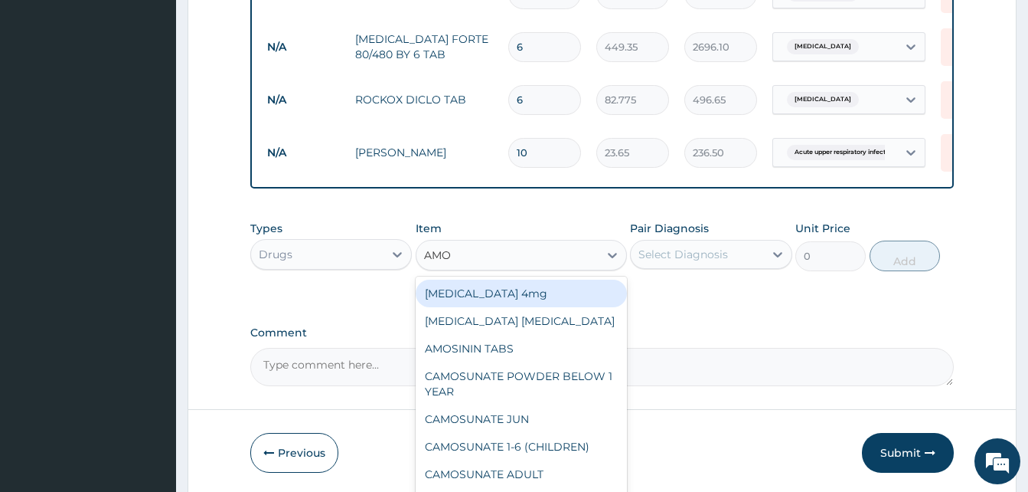
type input "AMOX"
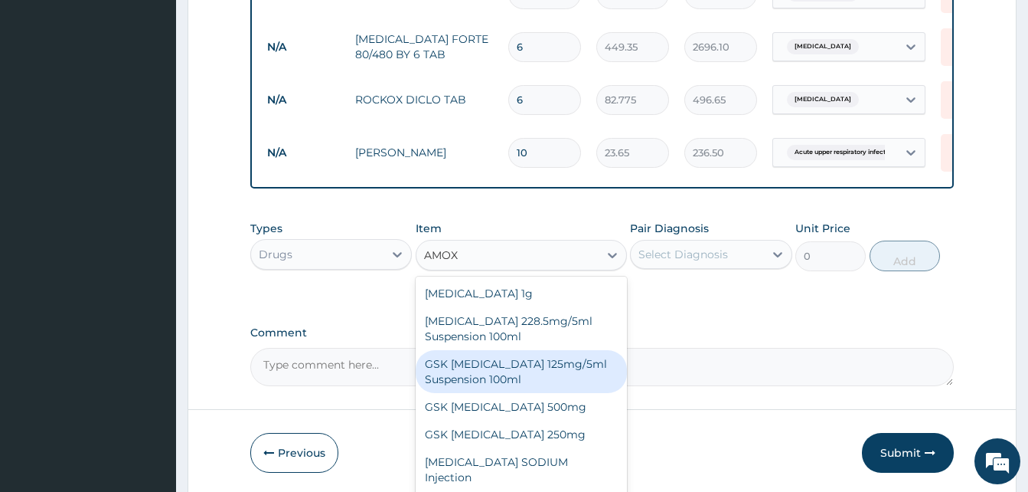
scroll to position [28, 0]
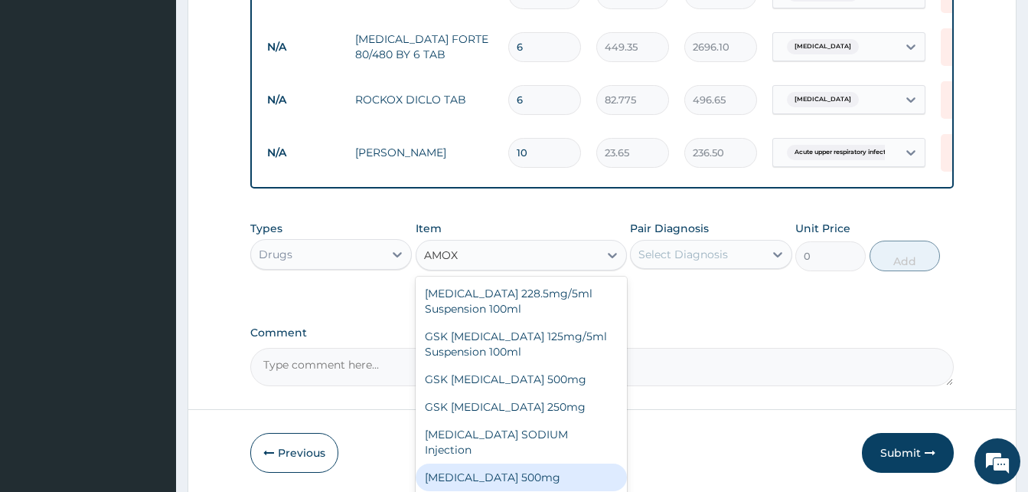
drag, startPoint x: 531, startPoint y: 466, endPoint x: 550, endPoint y: 454, distance: 22.7
click at [534, 464] on div "AMOXICILLIN 500mg" at bounding box center [521, 477] width 211 height 28
type input "70.95"
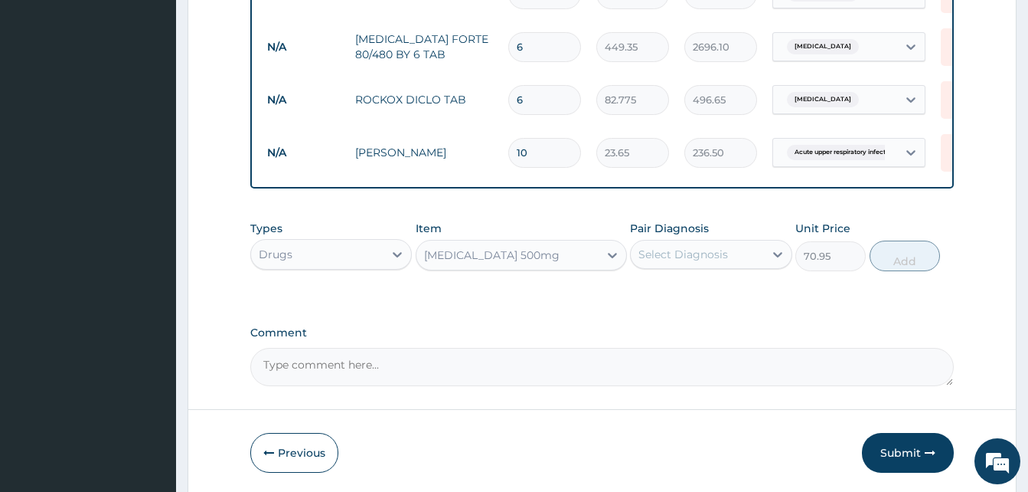
click at [717, 254] on div "Select Diagnosis" at bounding box center [684, 254] width 90 height 15
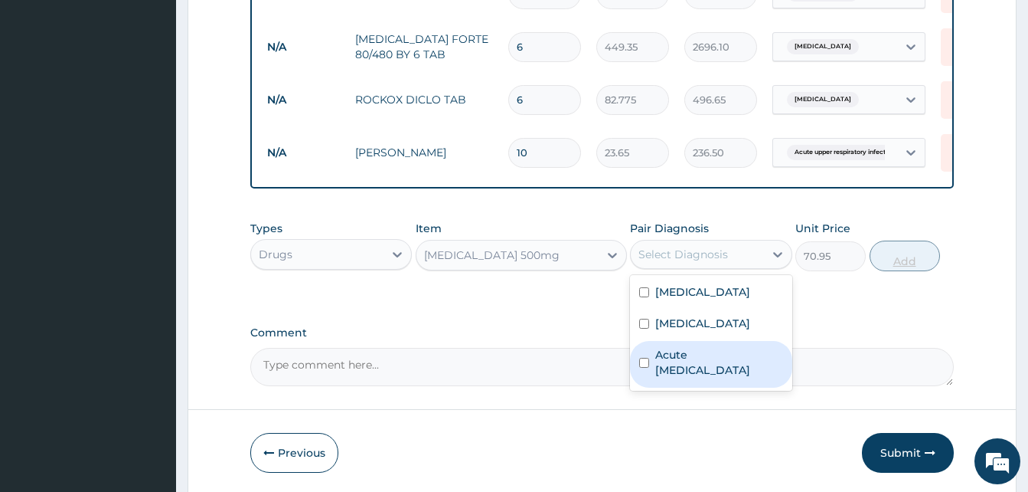
drag, startPoint x: 715, startPoint y: 371, endPoint x: 896, endPoint y: 270, distance: 207.0
click at [730, 366] on label "Acute upper respiratory infection" at bounding box center [718, 362] width 127 height 31
checkbox input "true"
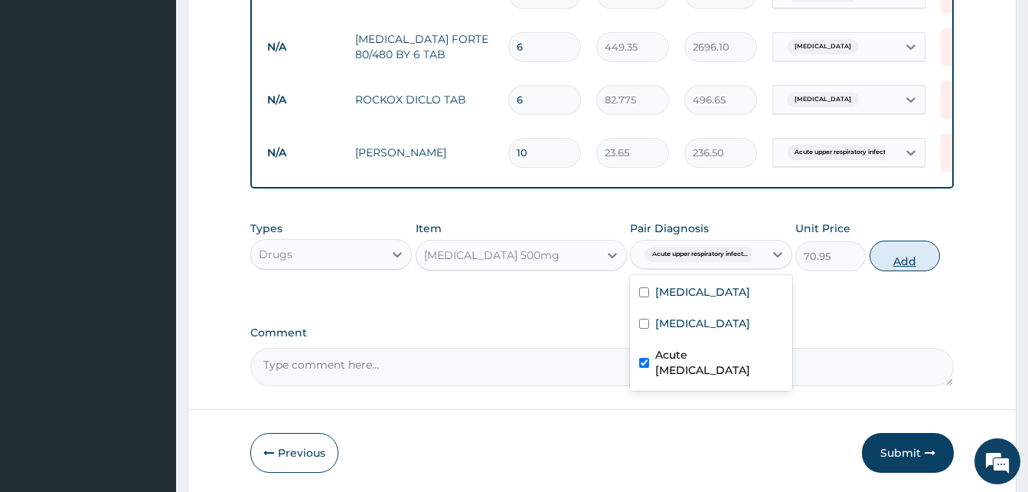
click at [909, 260] on button "Add" at bounding box center [905, 255] width 70 height 31
type input "0"
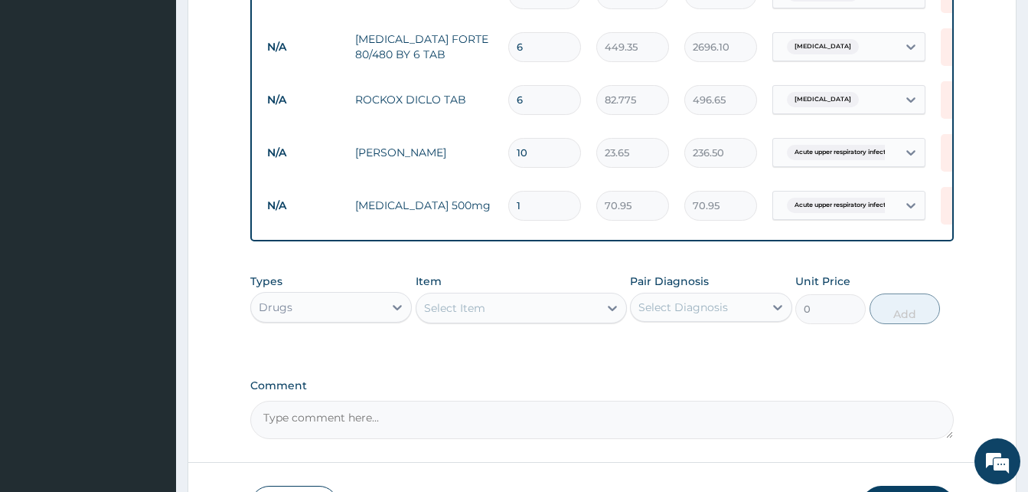
type input "15"
type input "1064.25"
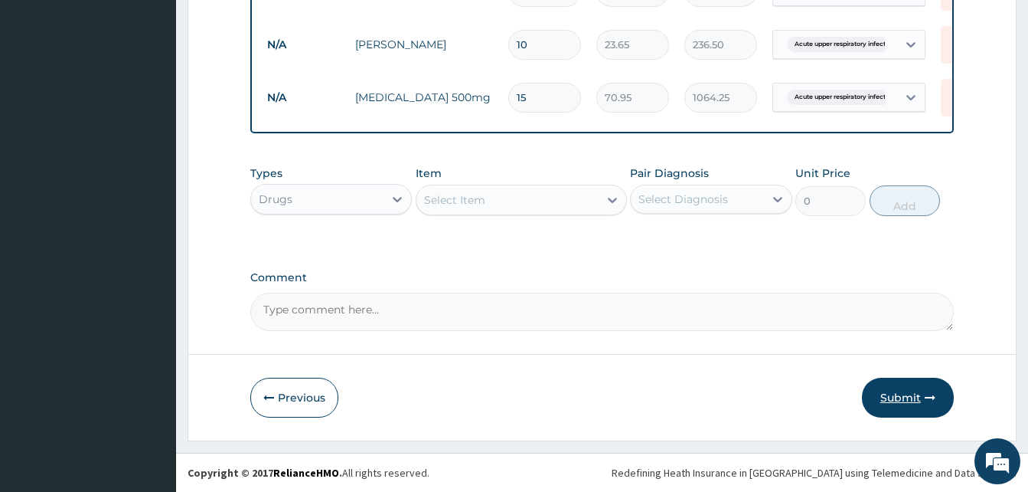
type input "15"
click at [910, 398] on button "Submit" at bounding box center [908, 397] width 92 height 40
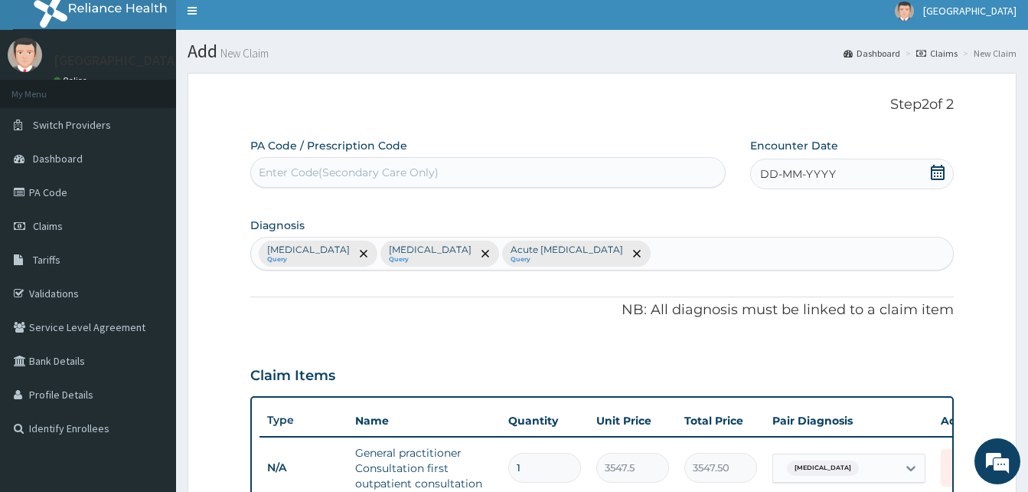
scroll to position [7, 0]
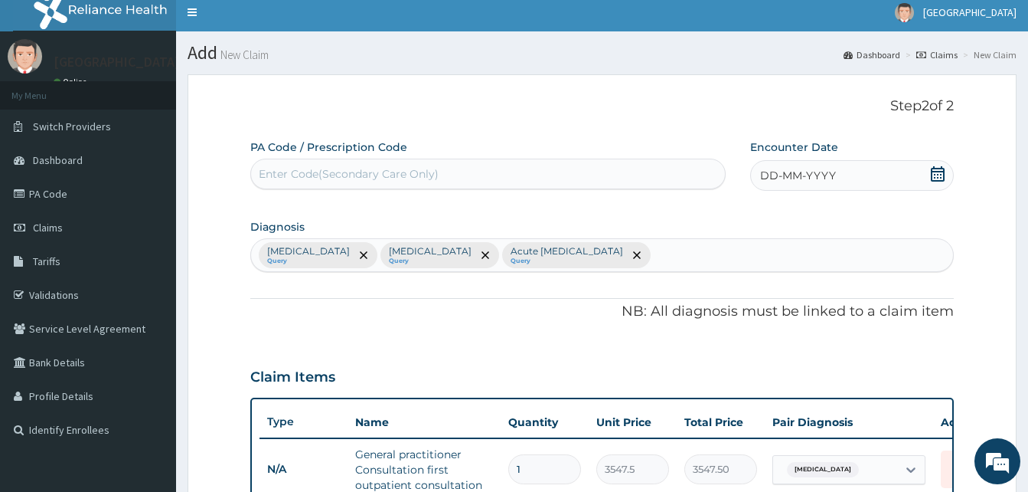
click at [792, 170] on span "DD-MM-YYYY" at bounding box center [798, 175] width 76 height 15
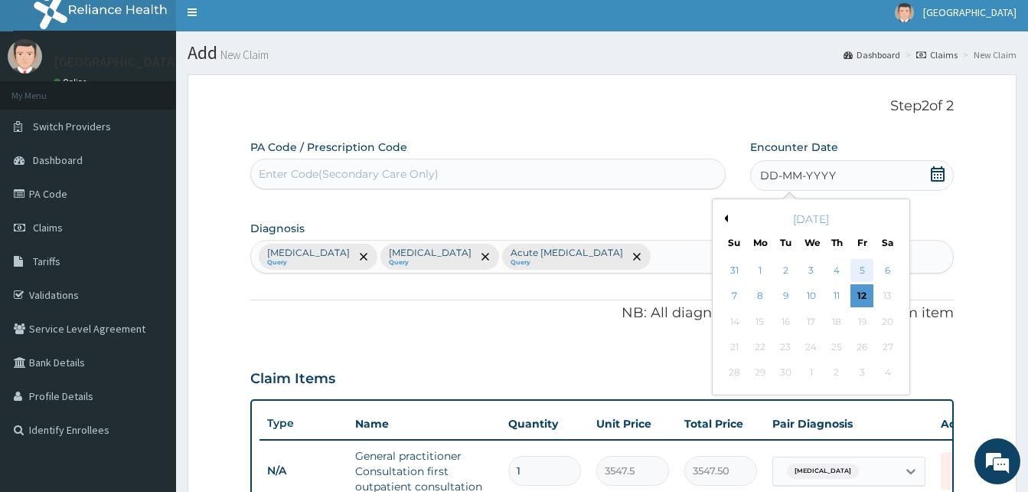
click at [858, 269] on div "5" at bounding box center [862, 270] width 23 height 23
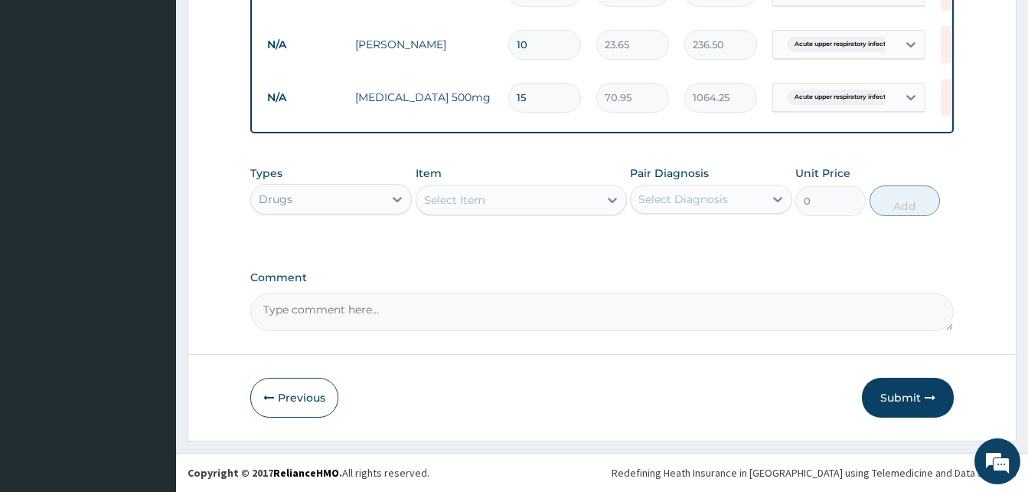
click at [894, 400] on button "Submit" at bounding box center [908, 397] width 92 height 40
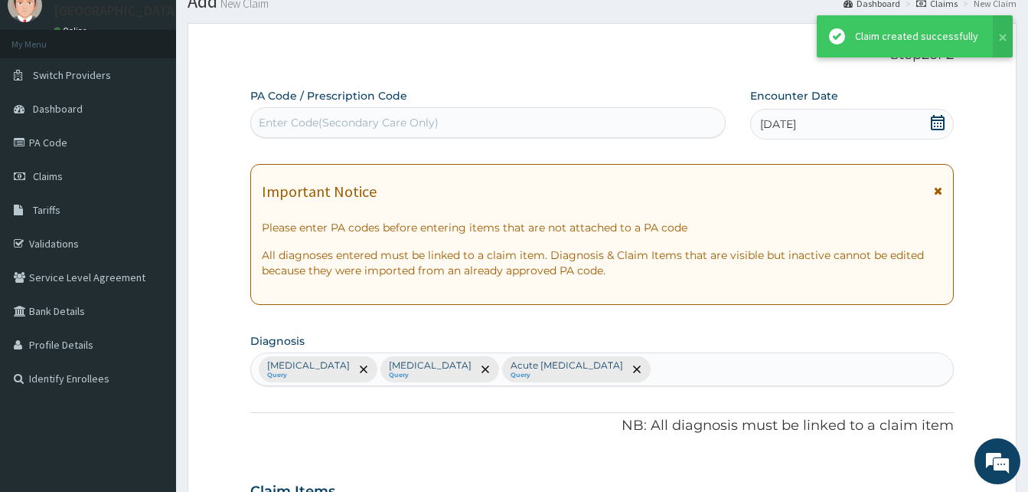
scroll to position [773, 0]
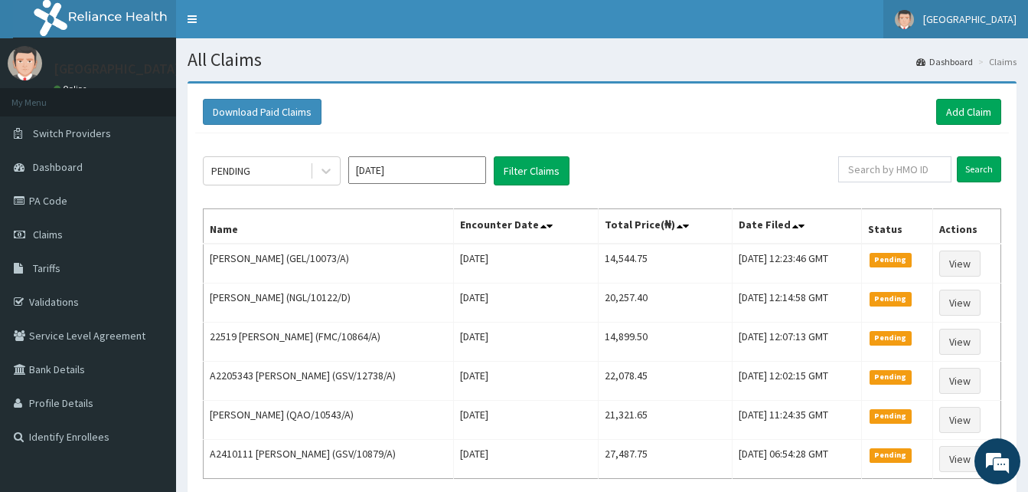
click at [982, 25] on span "[GEOGRAPHIC_DATA]" at bounding box center [969, 19] width 93 height 14
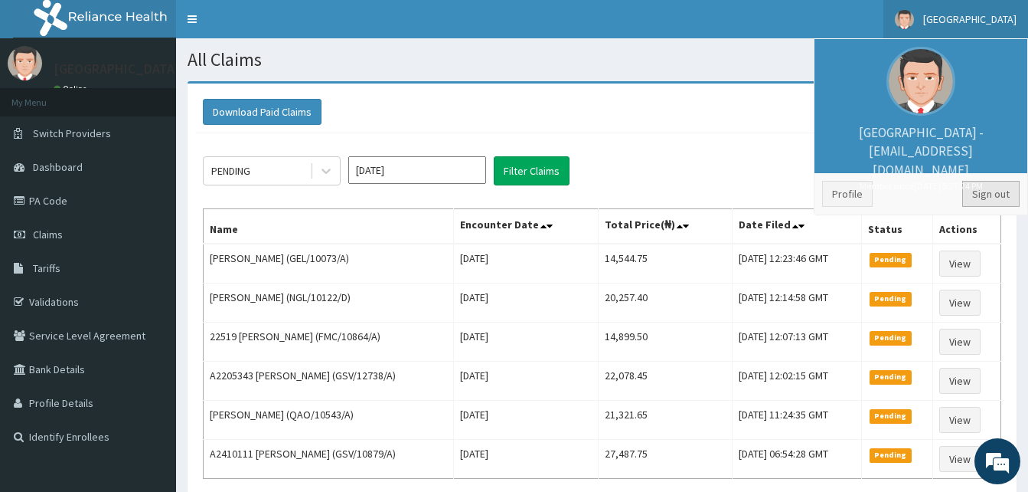
click at [997, 197] on link "Sign out" at bounding box center [990, 194] width 57 height 26
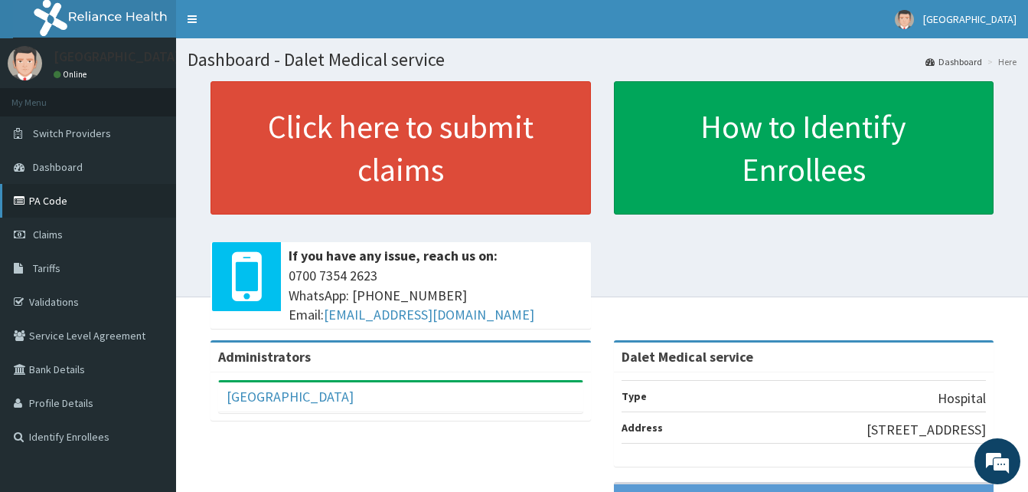
drag, startPoint x: 44, startPoint y: 203, endPoint x: 65, endPoint y: 204, distance: 20.7
click at [44, 203] on link "PA Code" at bounding box center [88, 201] width 176 height 34
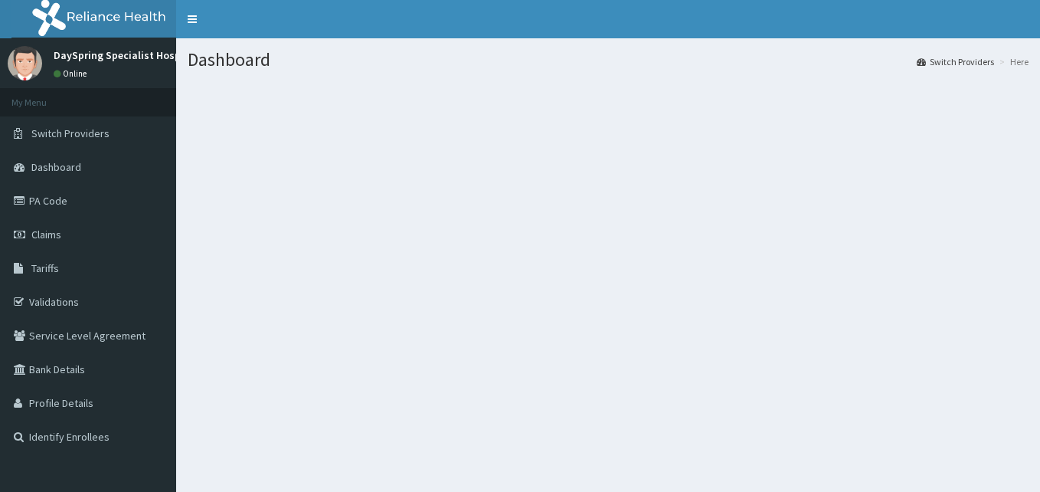
click at [47, 301] on link "Validations" at bounding box center [88, 302] width 176 height 34
